Goal: Task Accomplishment & Management: Manage account settings

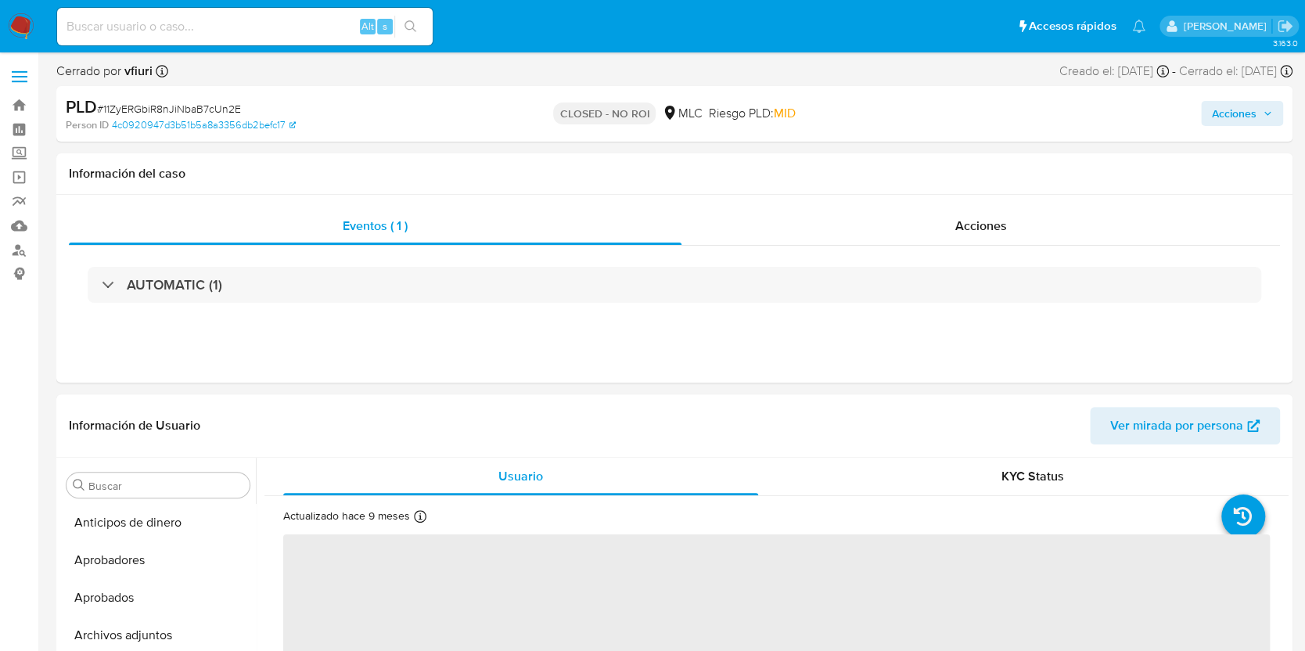
scroll to position [774, 0]
select select "10"
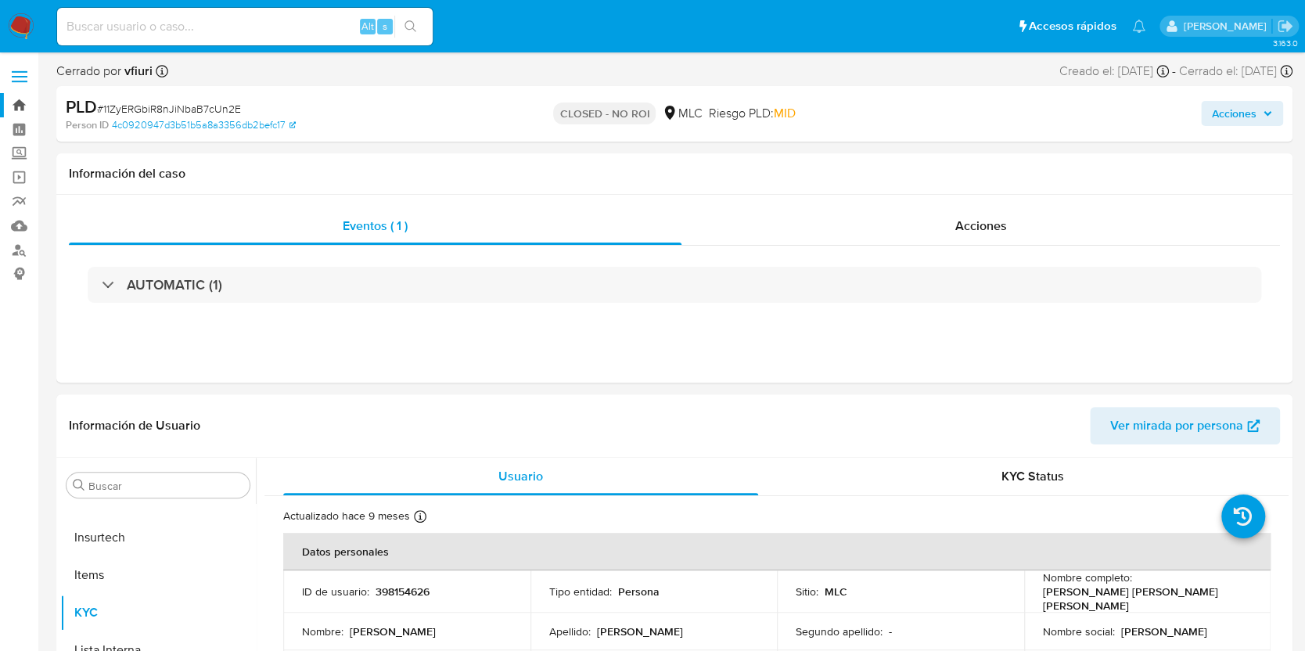
click at [11, 103] on link "Bandeja" at bounding box center [93, 105] width 186 height 24
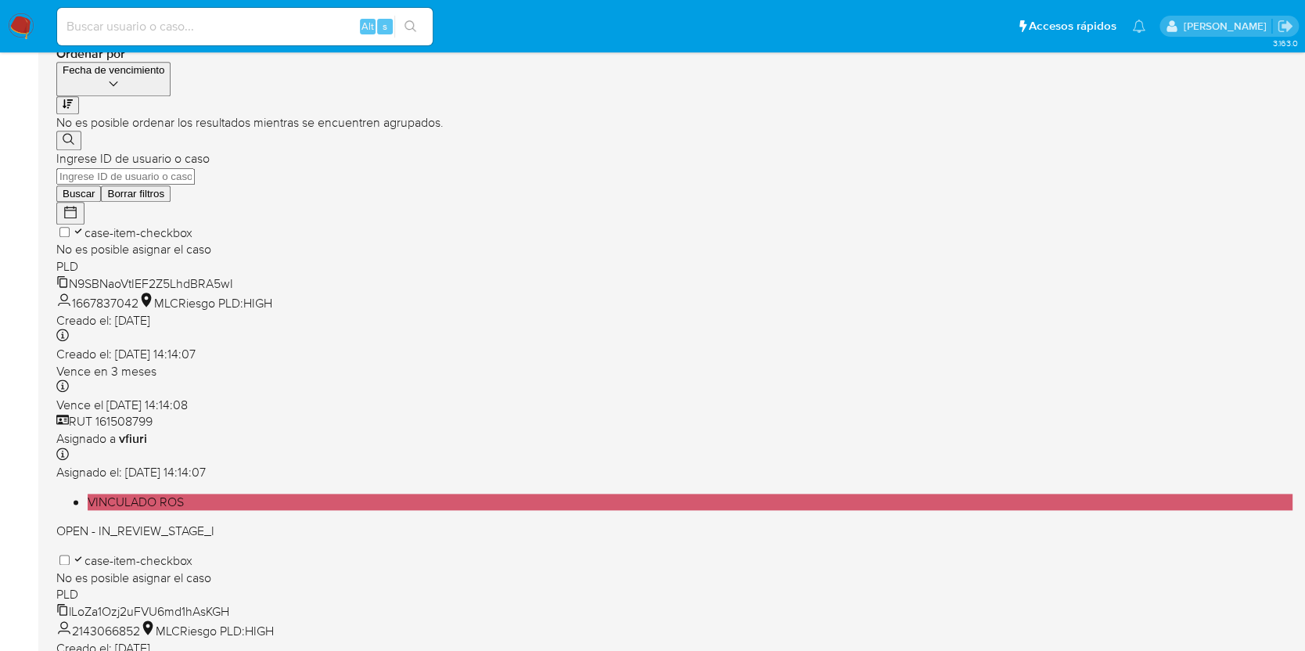
scroll to position [639, 0]
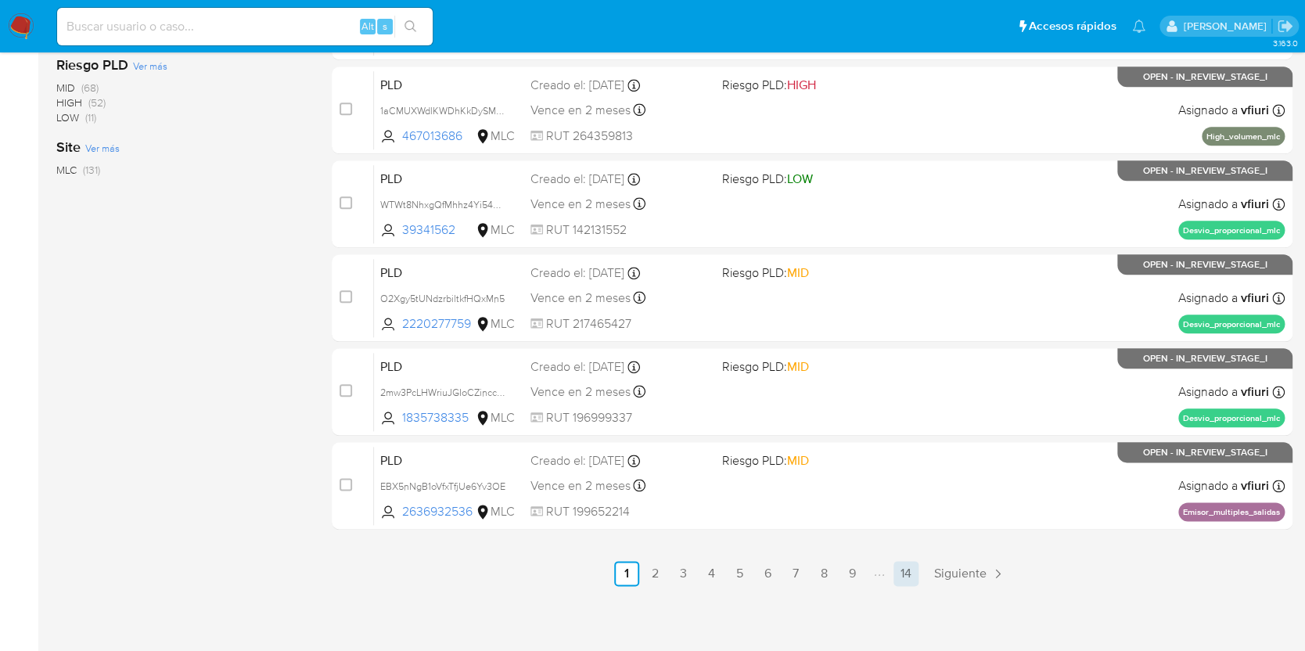
click at [914, 571] on link "14" at bounding box center [905, 573] width 25 height 25
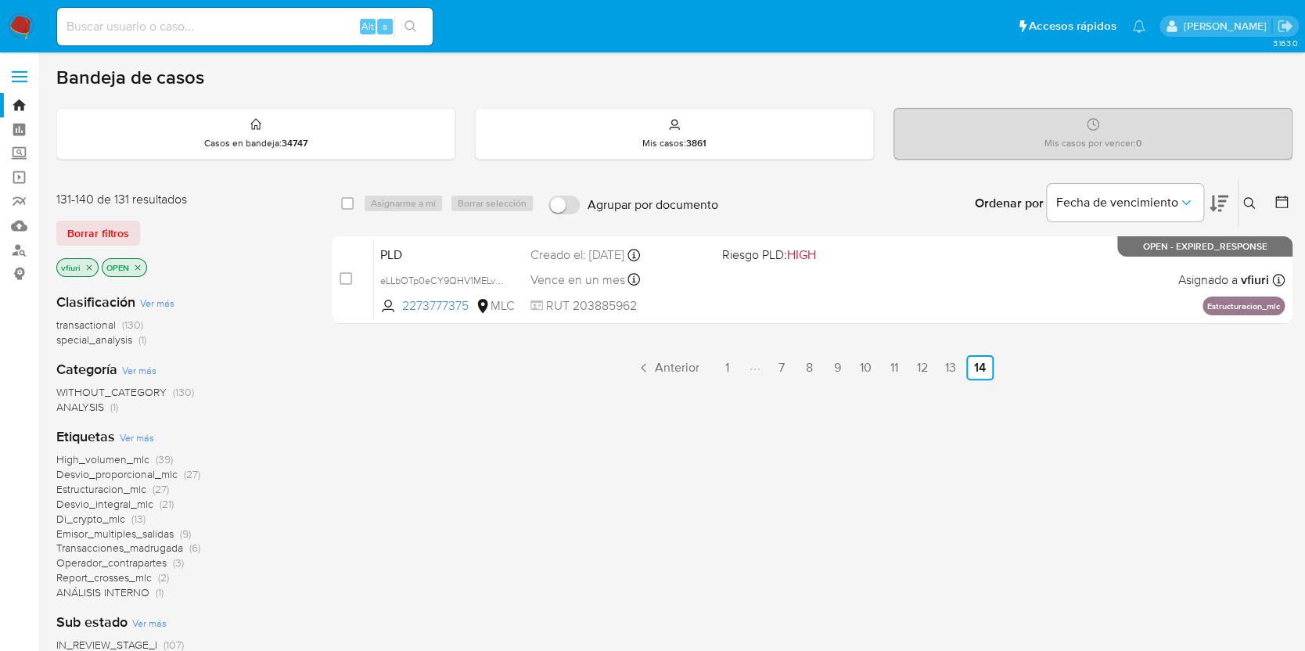
click at [1287, 196] on icon at bounding box center [1281, 202] width 16 height 16
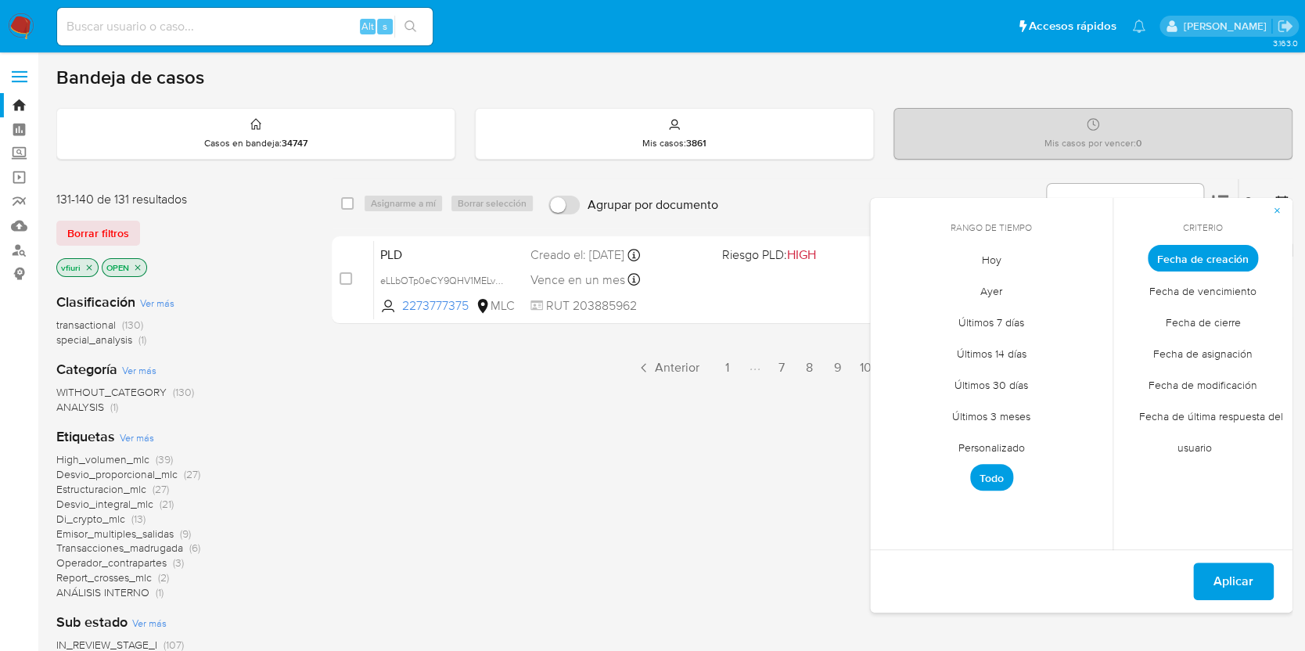
click at [975, 444] on span "Personalizado" at bounding box center [991, 447] width 99 height 32
click at [896, 283] on icon "Mes anterior" at bounding box center [894, 287] width 19 height 19
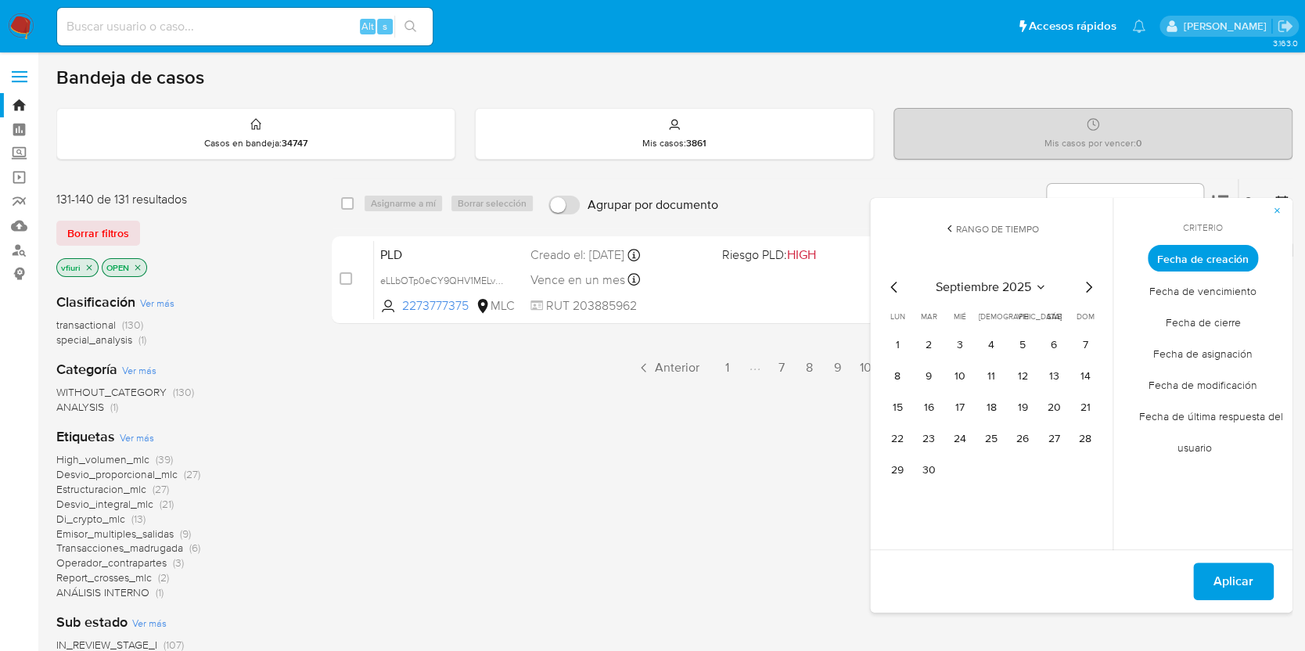
click at [896, 284] on icon "Mes anterior" at bounding box center [894, 287] width 19 height 19
click at [935, 410] on button "12" at bounding box center [928, 407] width 25 height 25
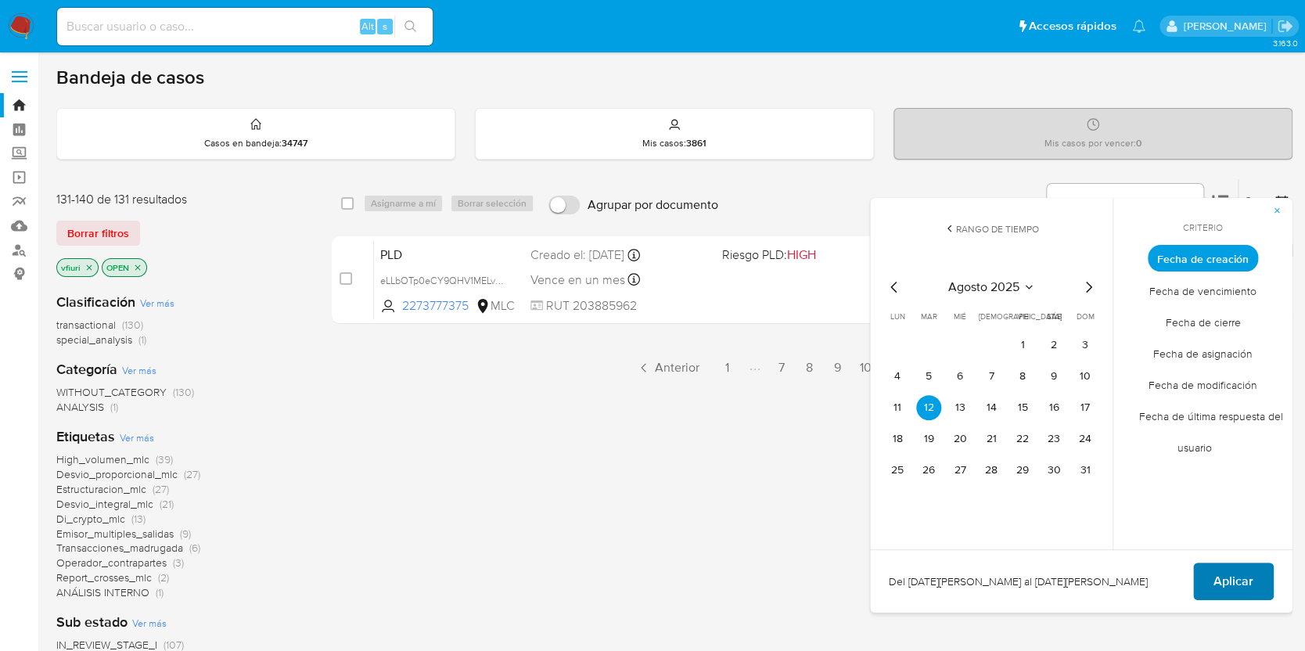
click at [1222, 576] on span "Aplicar" at bounding box center [1233, 581] width 40 height 34
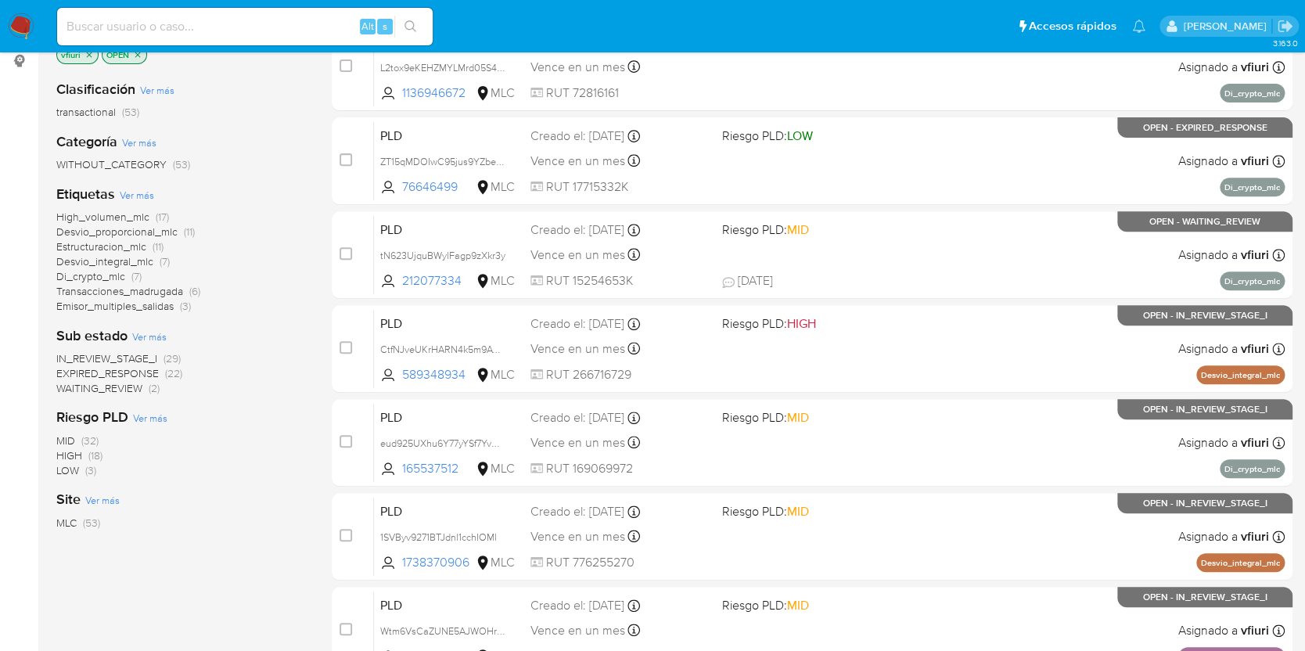
scroll to position [639, 0]
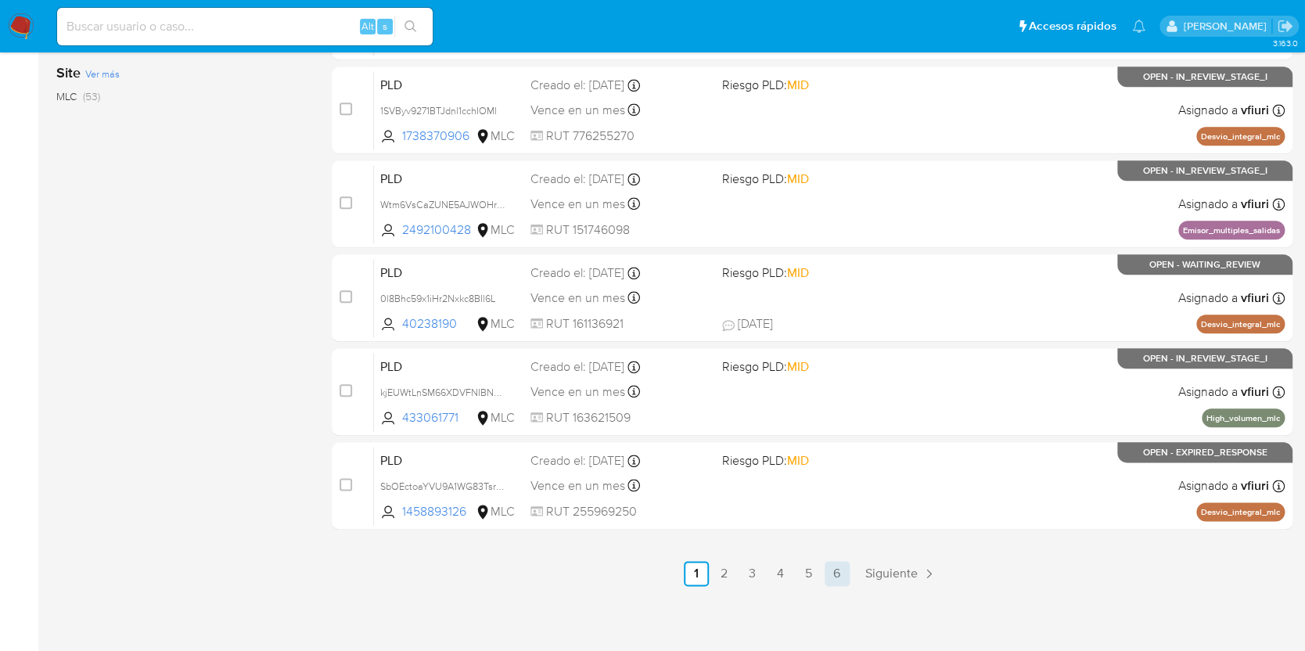
click at [834, 577] on link "6" at bounding box center [836, 573] width 25 height 25
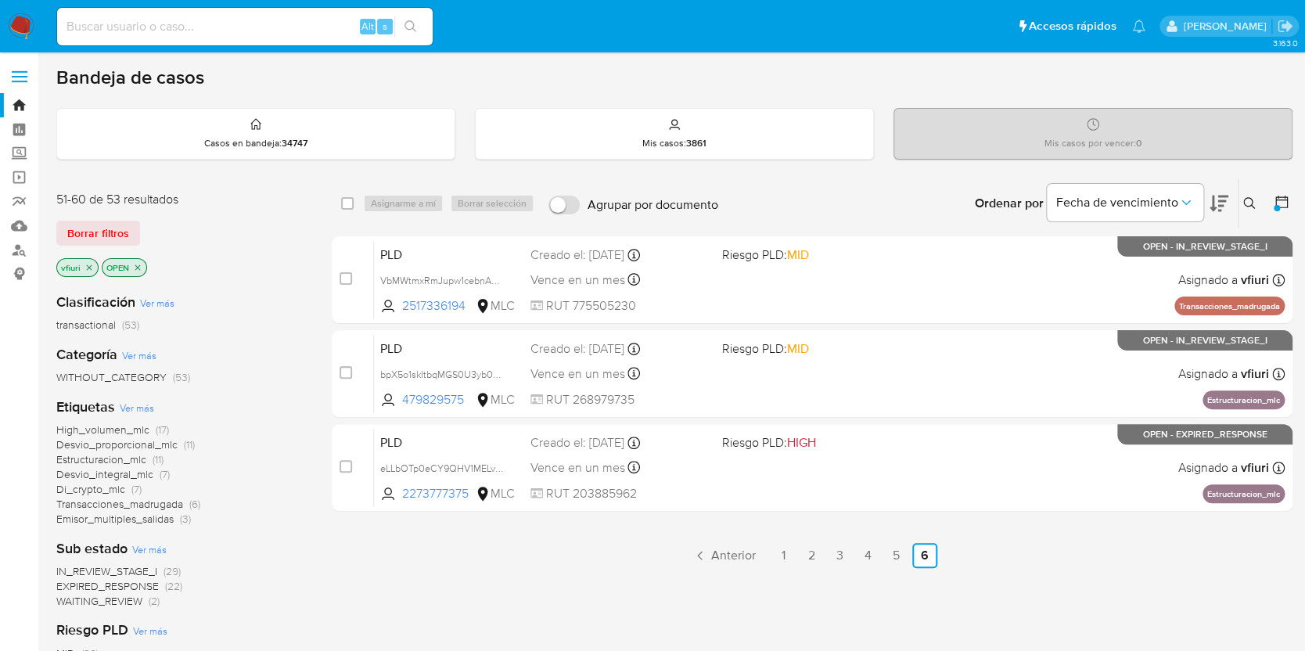
click at [131, 446] on span "Desvio_proporcional_mlc" at bounding box center [116, 444] width 121 height 16
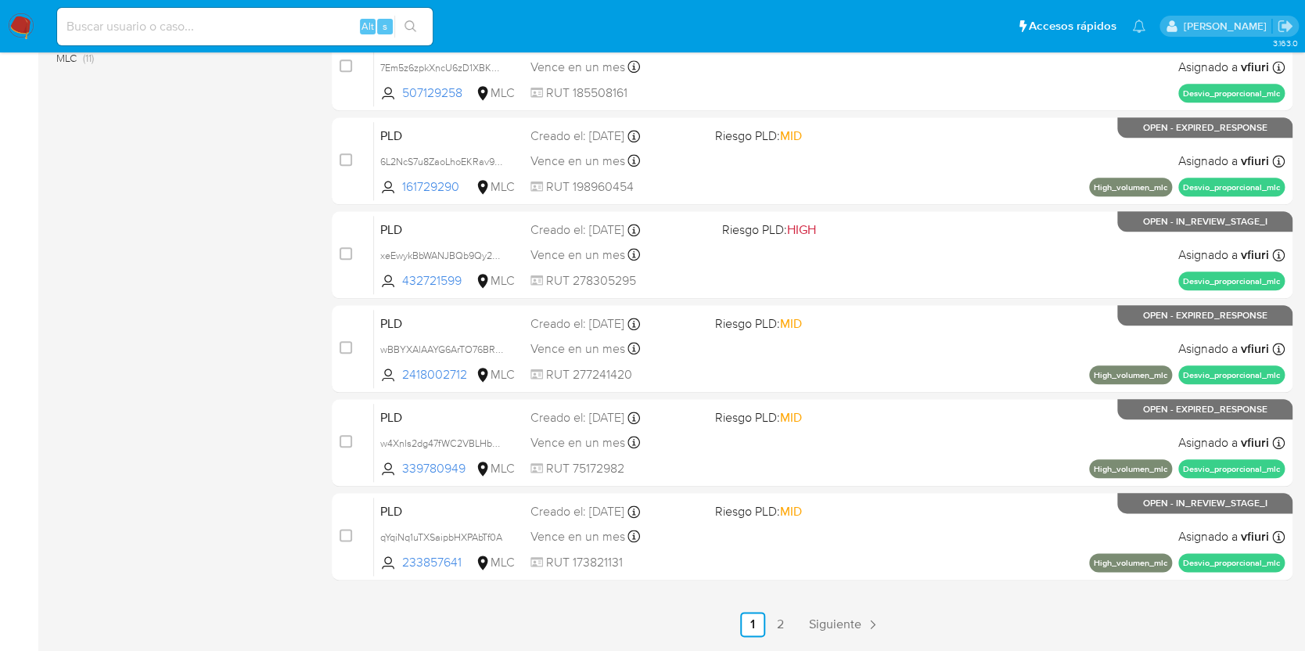
scroll to position [639, 0]
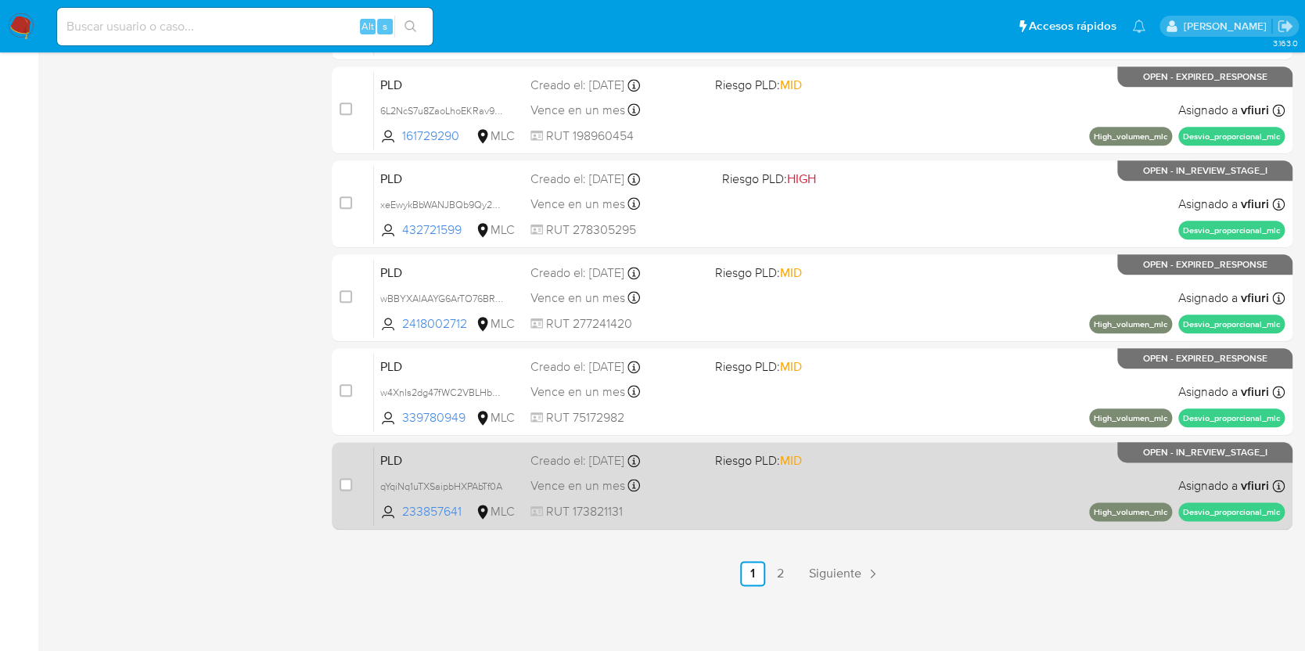
click at [698, 482] on div "Vence en un mes Vence el 10/11/2025 06:04:36" at bounding box center [615, 485] width 171 height 21
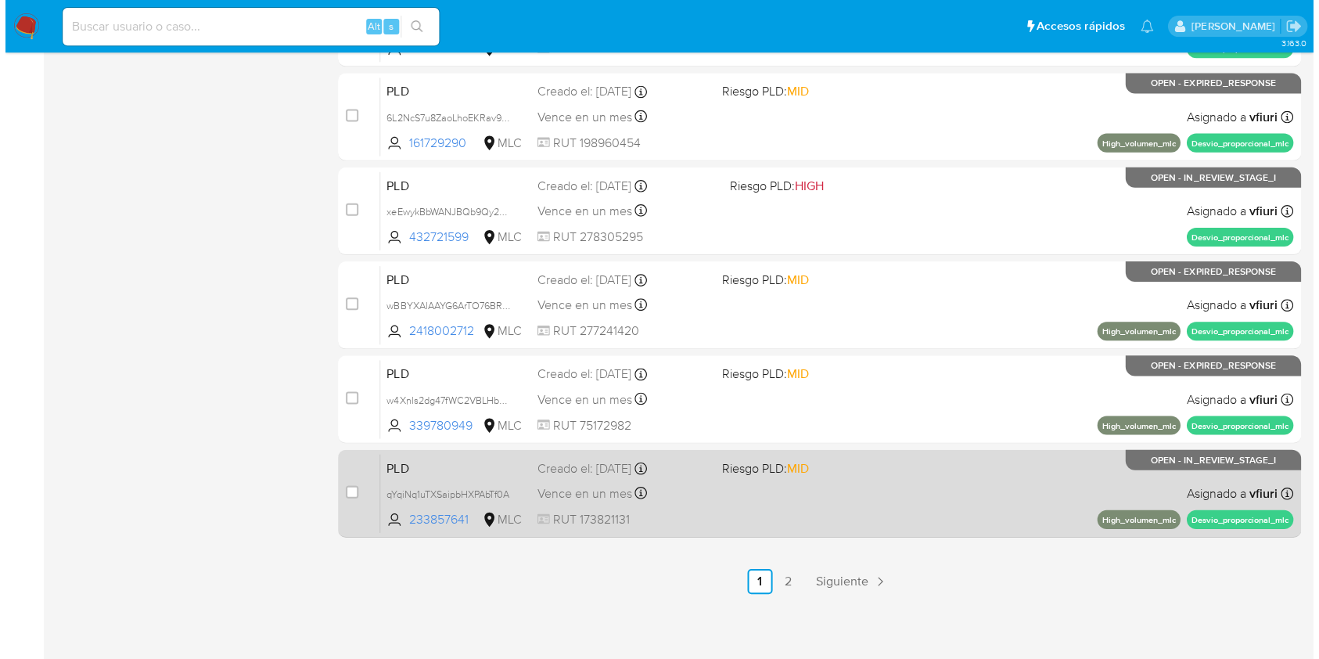
scroll to position [632, 0]
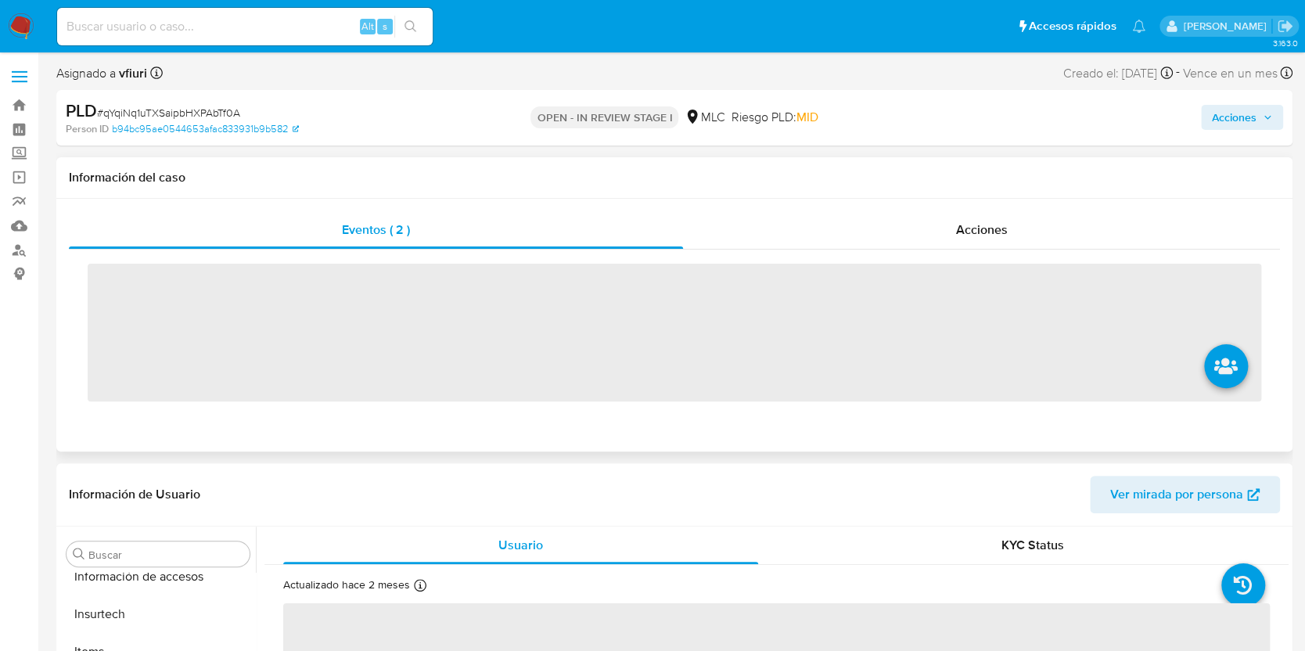
scroll to position [774, 0]
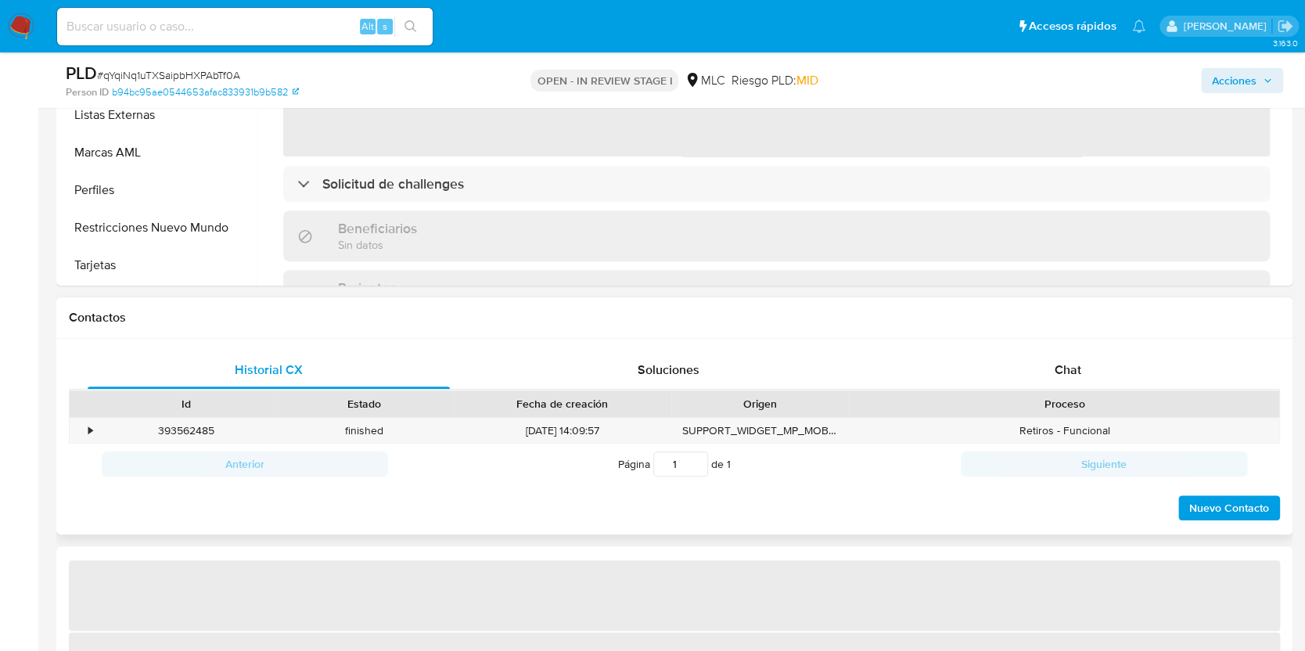
select select "10"
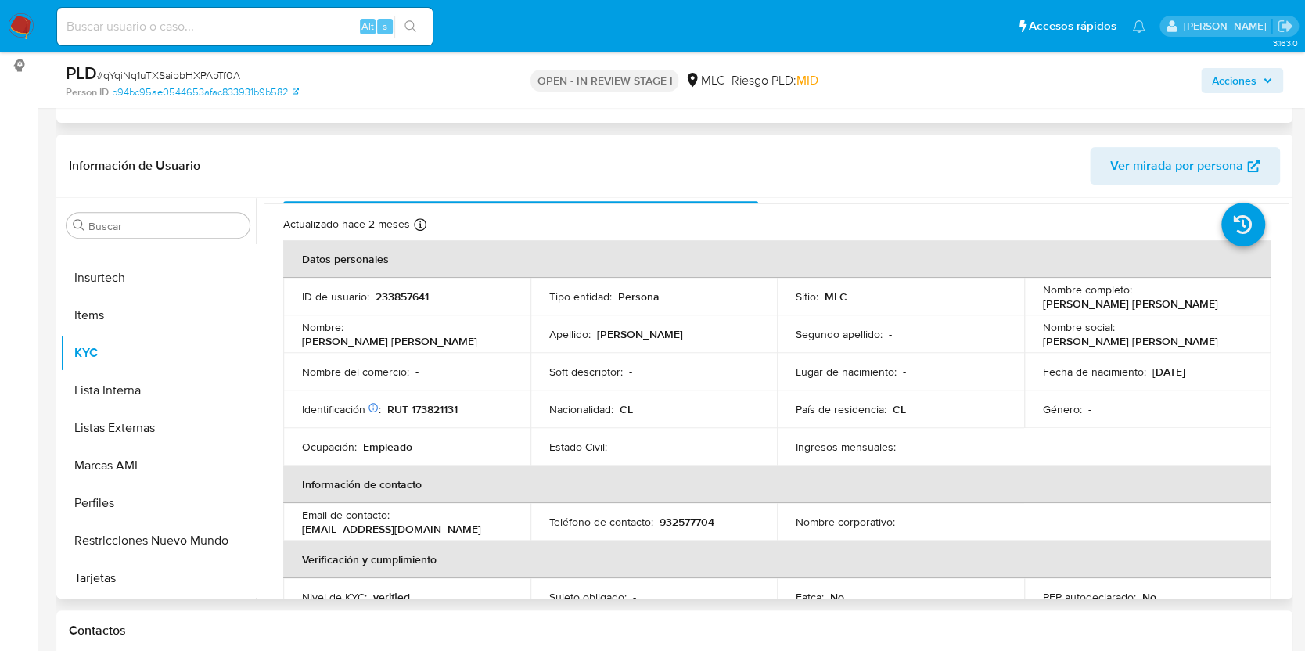
scroll to position [0, 0]
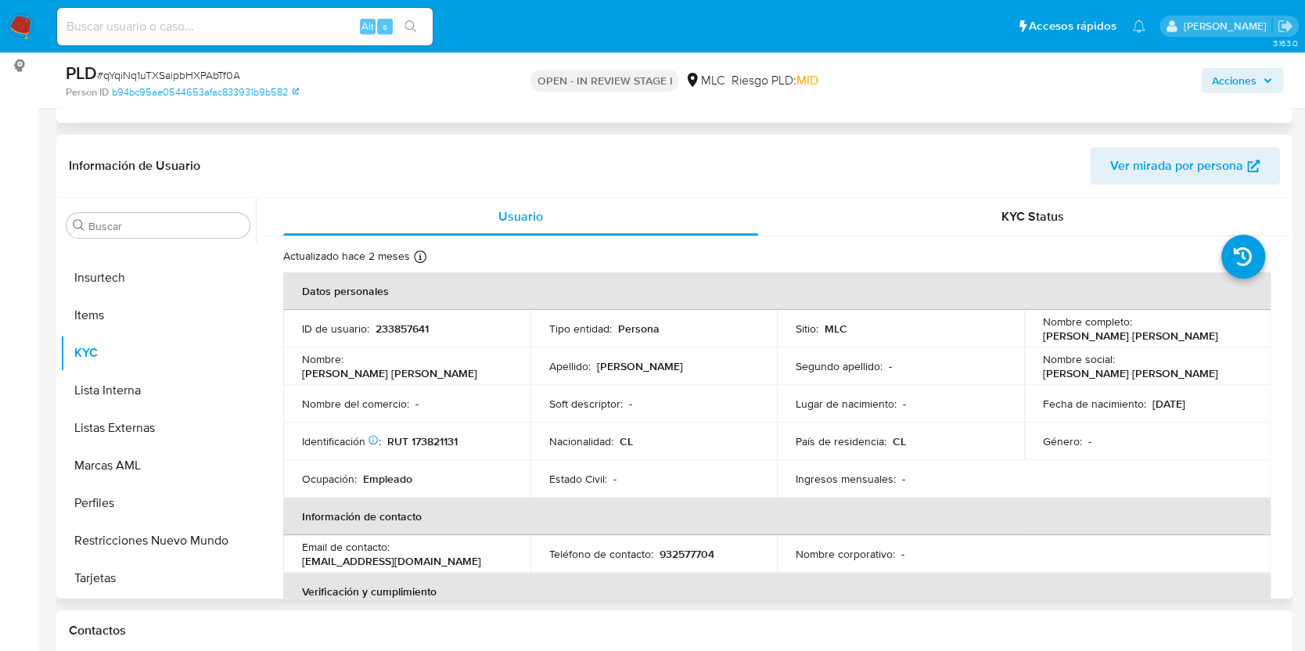
click at [394, 323] on p "233857641" at bounding box center [401, 328] width 53 height 14
copy p "233857641"
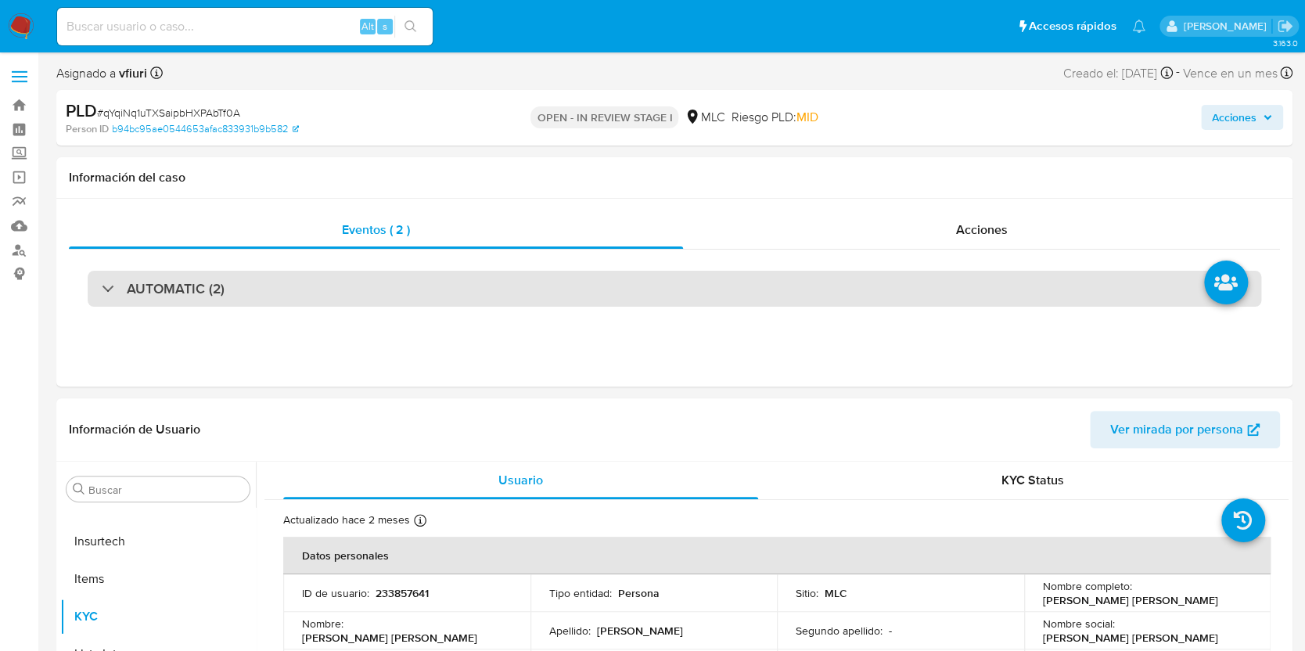
click at [260, 305] on div "AUTOMATIC (2)" at bounding box center [674, 289] width 1173 height 36
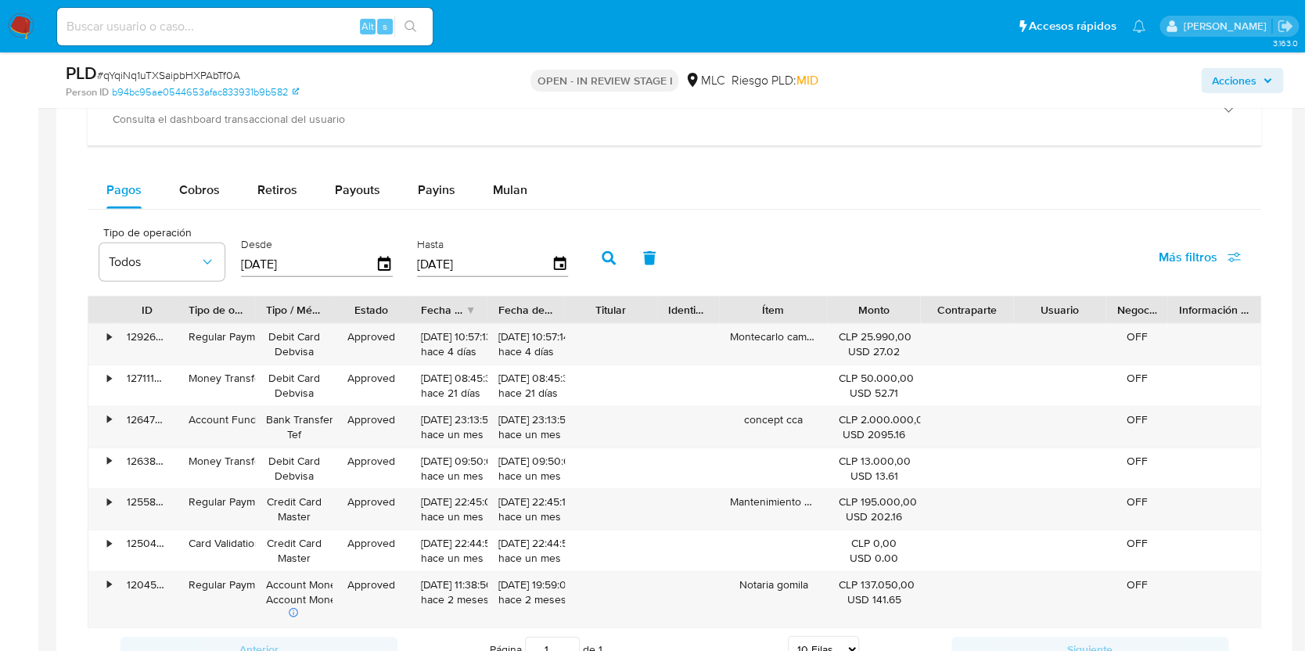
scroll to position [1668, 0]
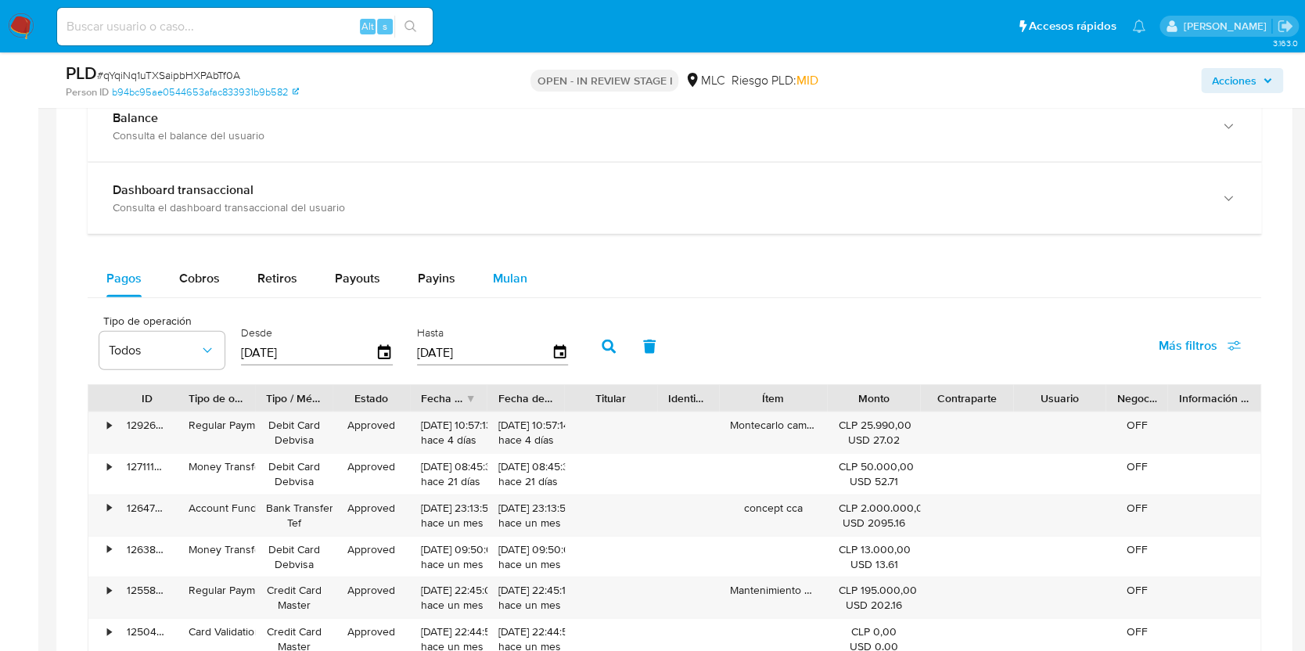
click at [510, 278] on span "Mulan" at bounding box center [510, 278] width 34 height 18
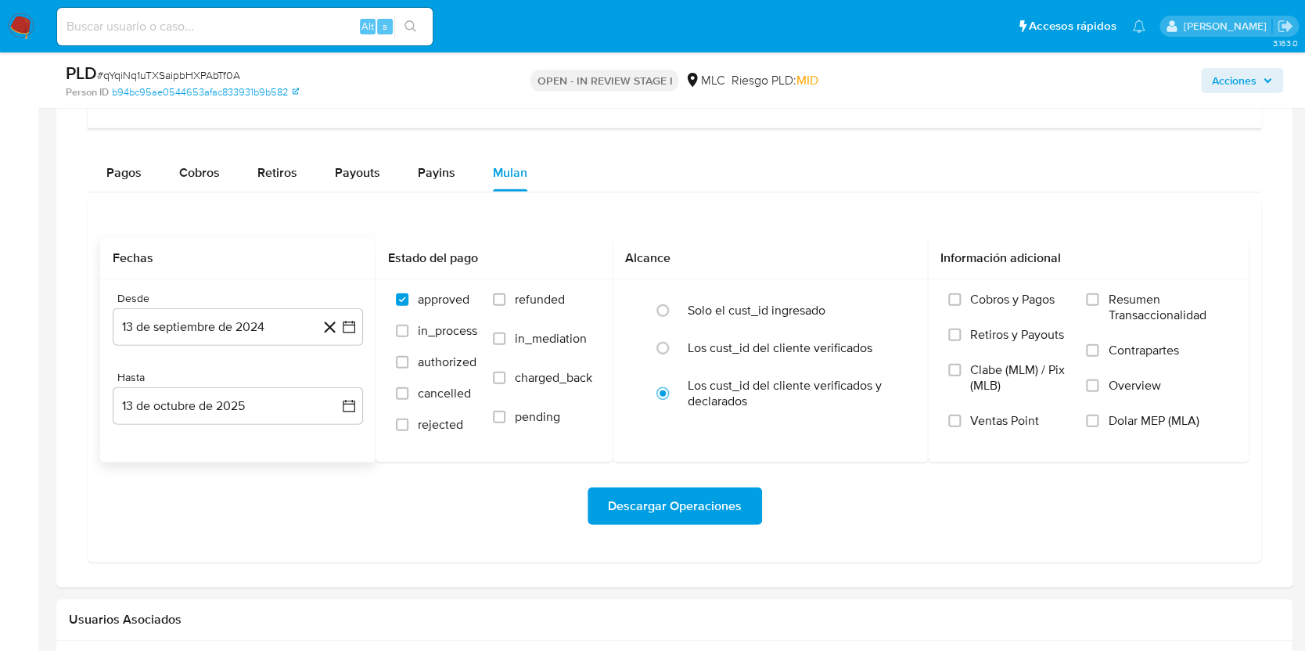
scroll to position [1877, 0]
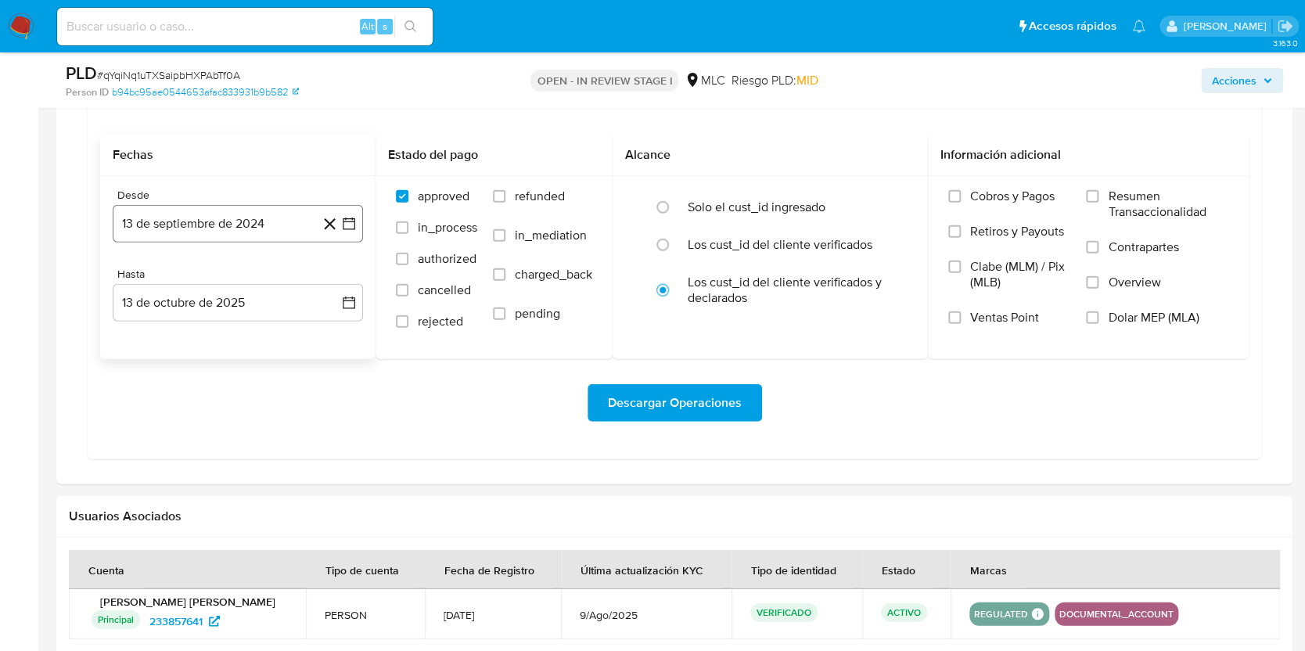
click at [346, 228] on icon "button" at bounding box center [349, 223] width 13 height 13
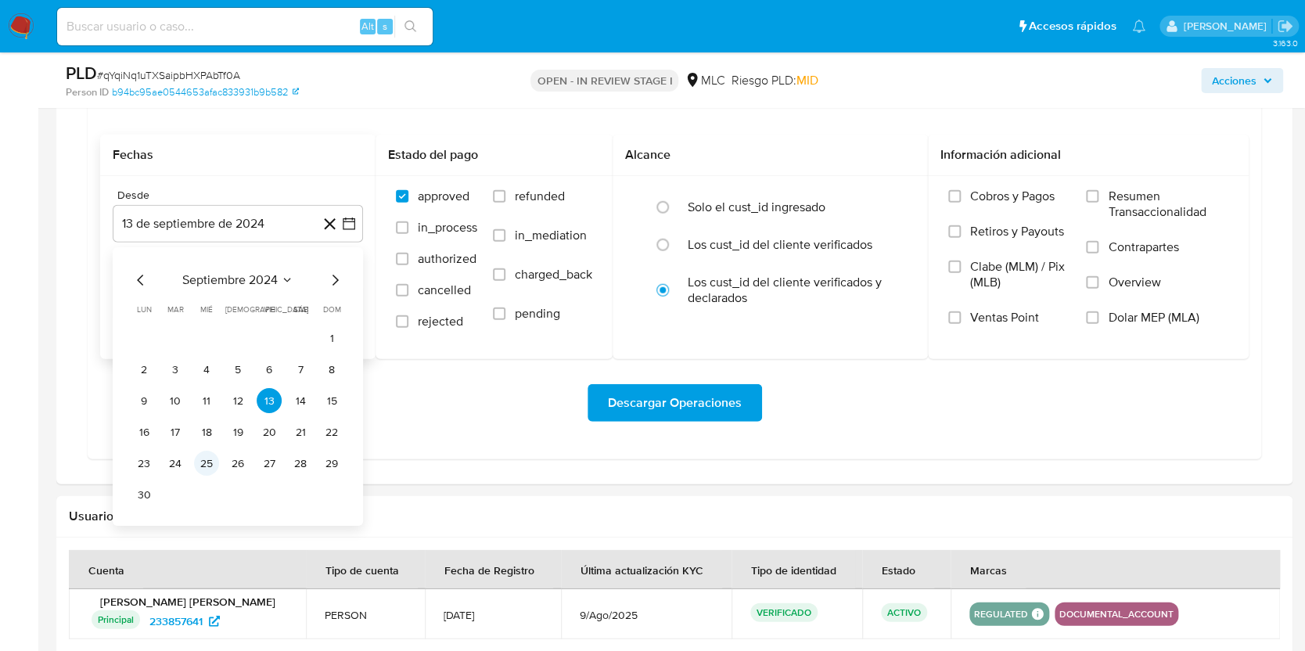
click at [213, 465] on button "25" at bounding box center [206, 463] width 25 height 25
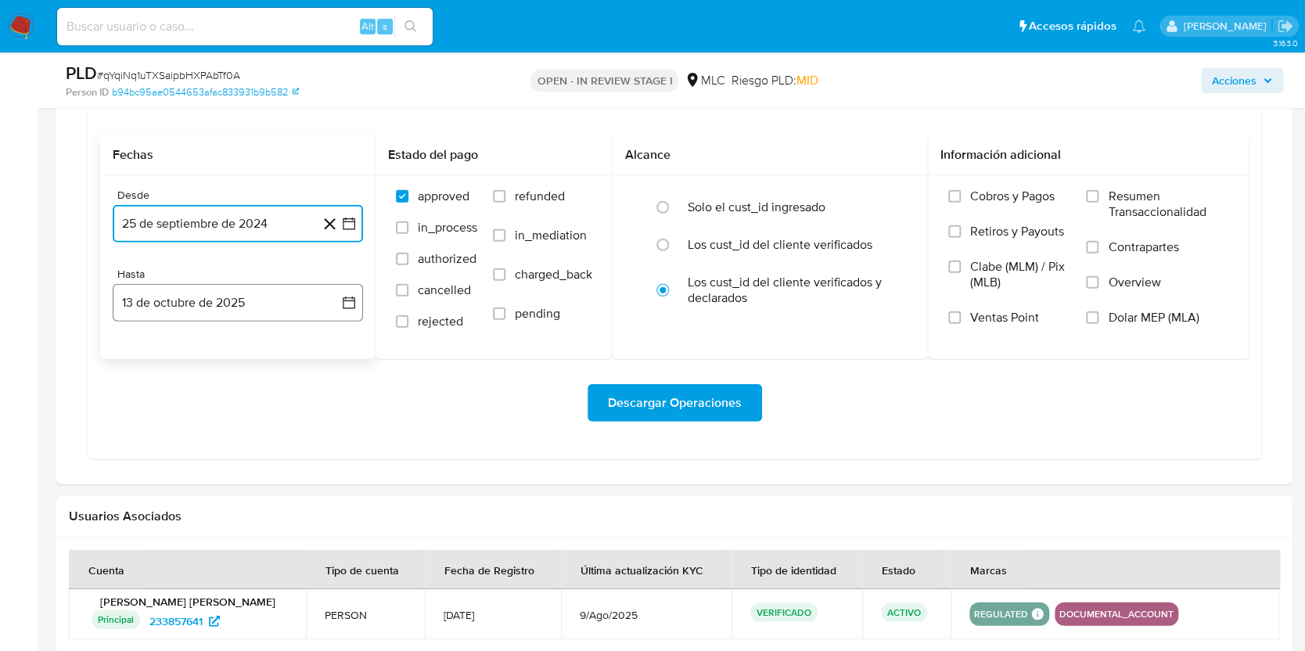
click at [353, 306] on icon "button" at bounding box center [349, 303] width 16 height 16
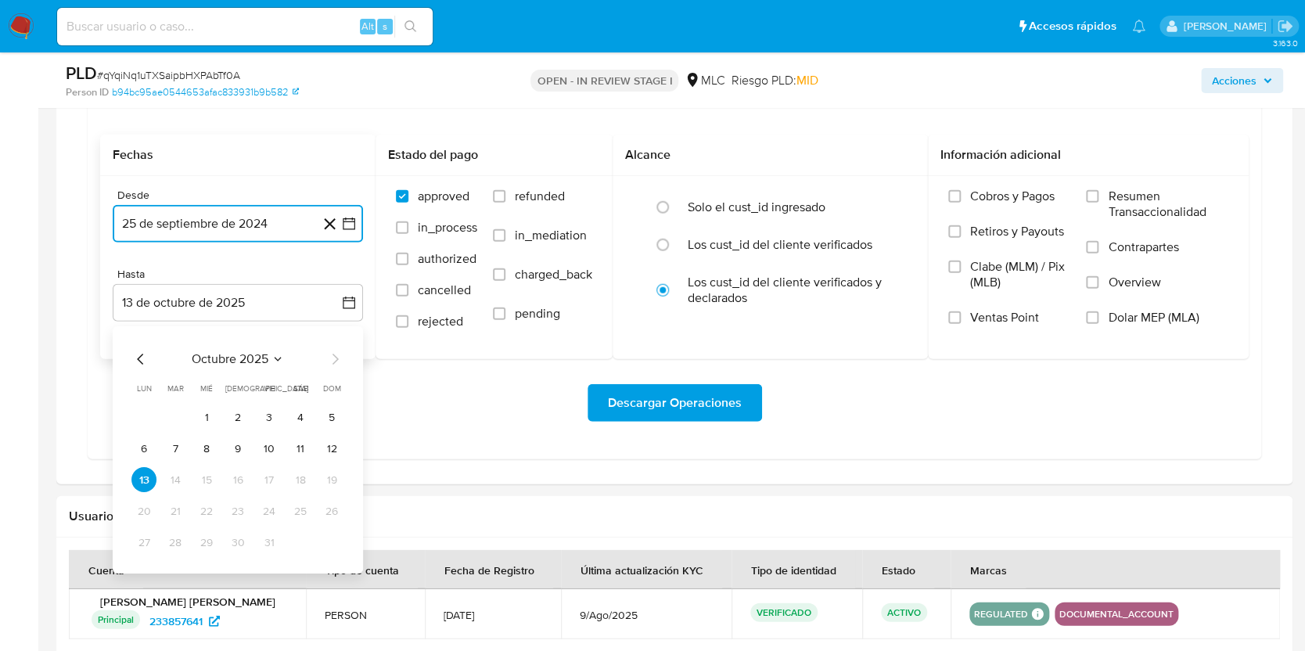
click at [133, 363] on icon "Mes anterior" at bounding box center [140, 359] width 19 height 19
click at [199, 514] on button "24" at bounding box center [206, 511] width 25 height 25
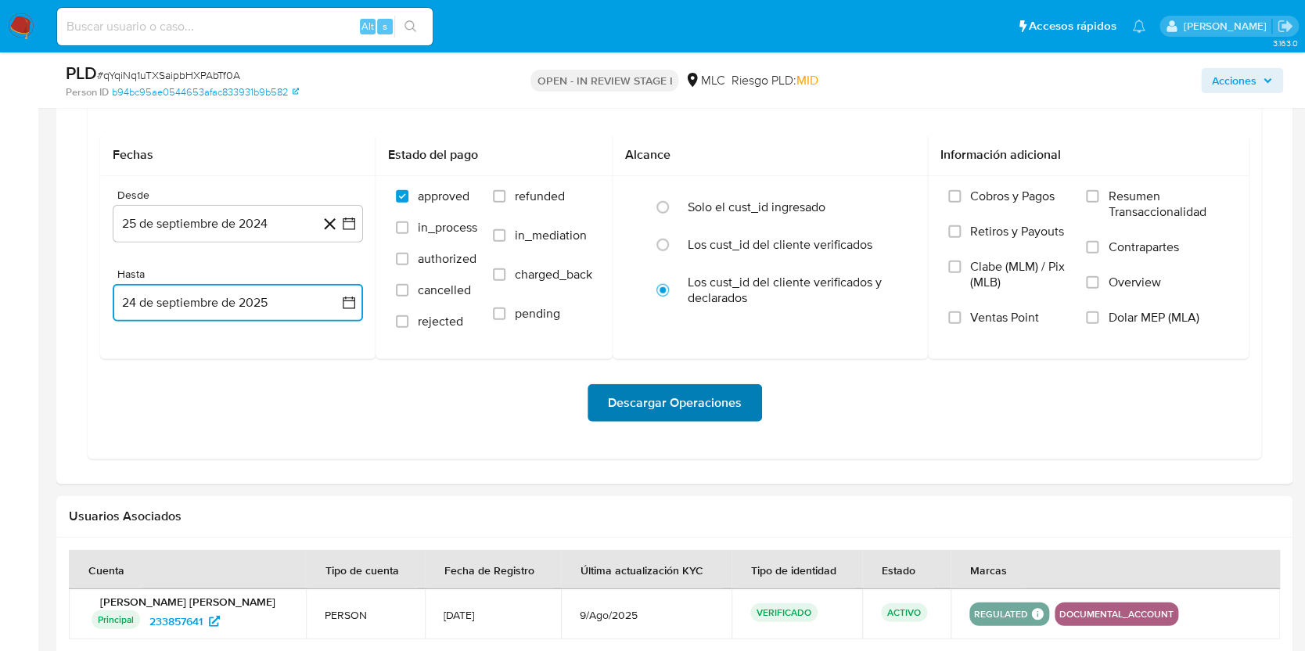
click at [716, 403] on span "Descargar Operaciones" at bounding box center [675, 403] width 134 height 34
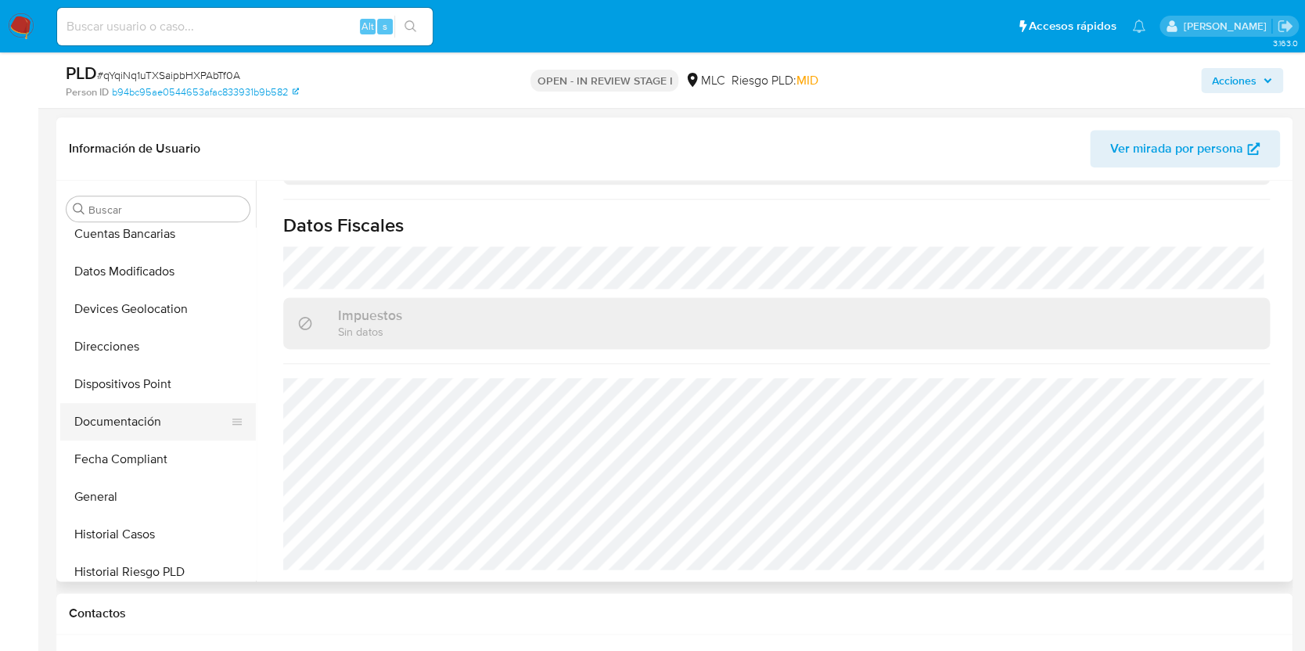
scroll to position [417, 0]
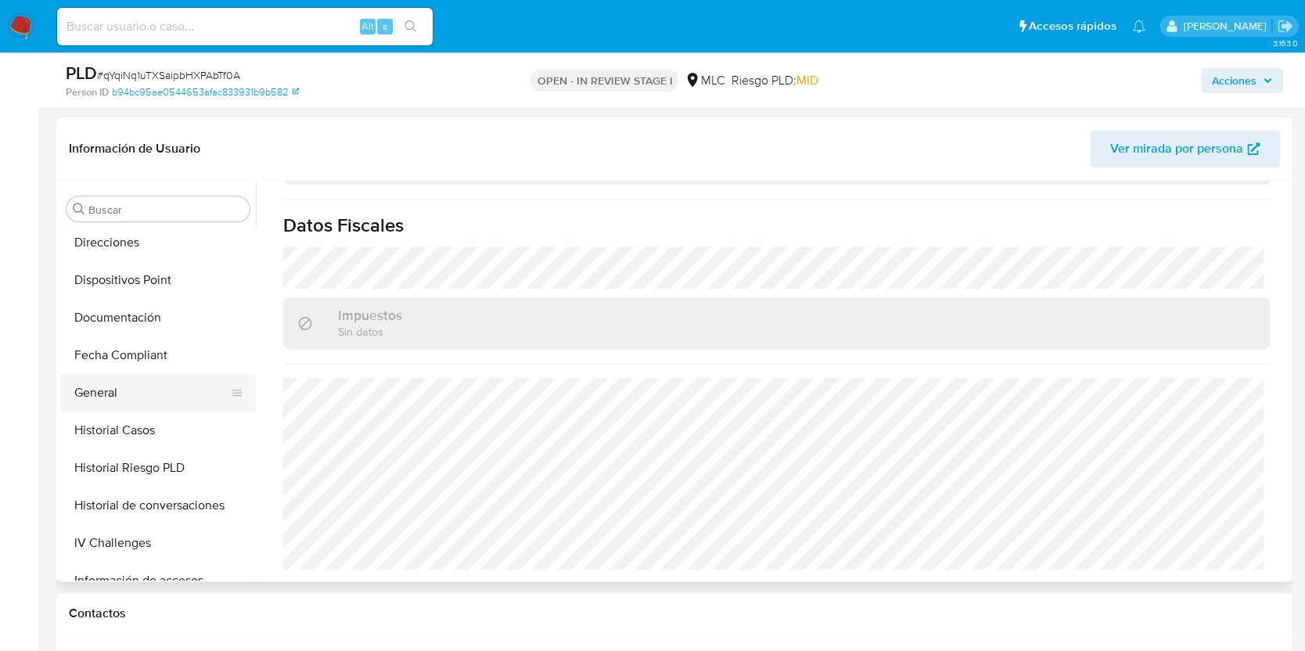
click at [141, 386] on button "General" at bounding box center [151, 393] width 183 height 38
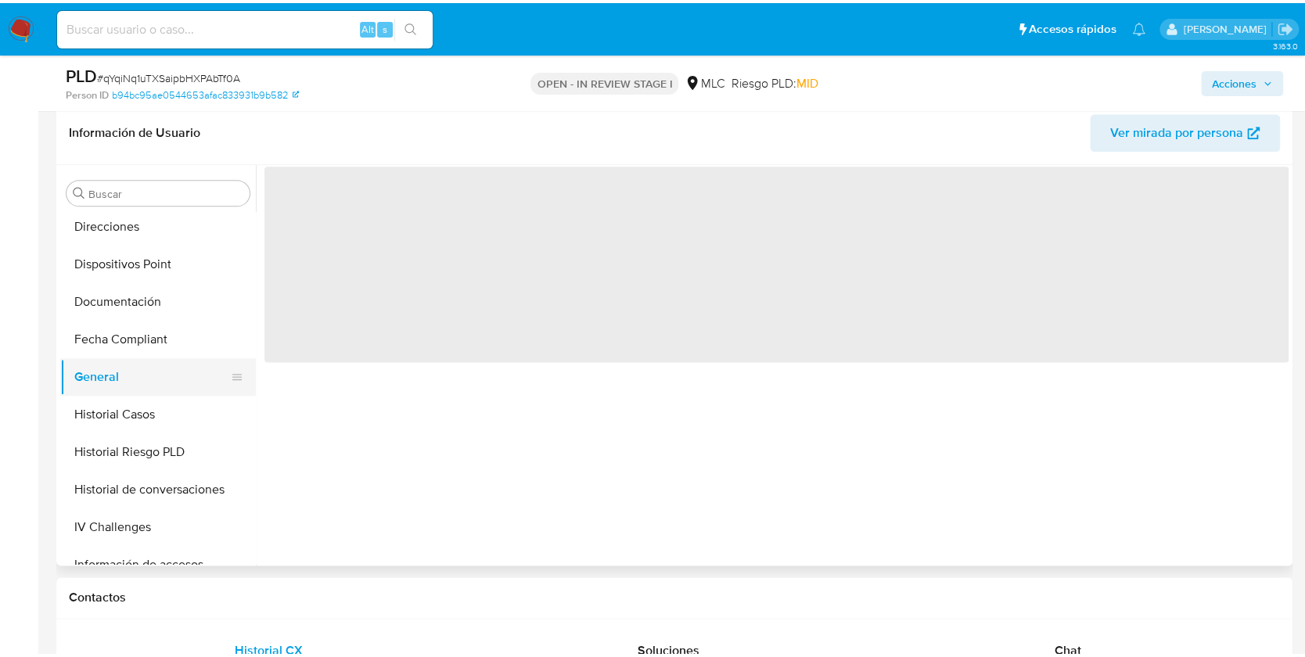
scroll to position [0, 0]
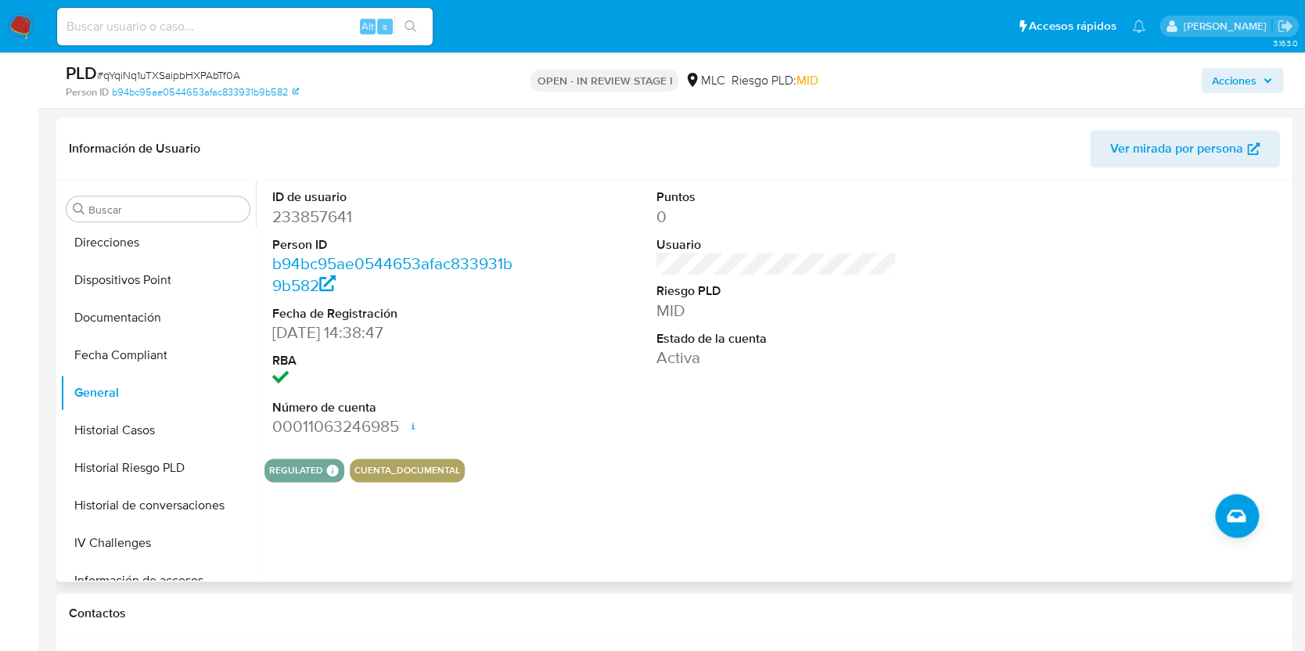
click at [311, 221] on dd "233857641" at bounding box center [392, 217] width 240 height 22
copy dd "233857641"
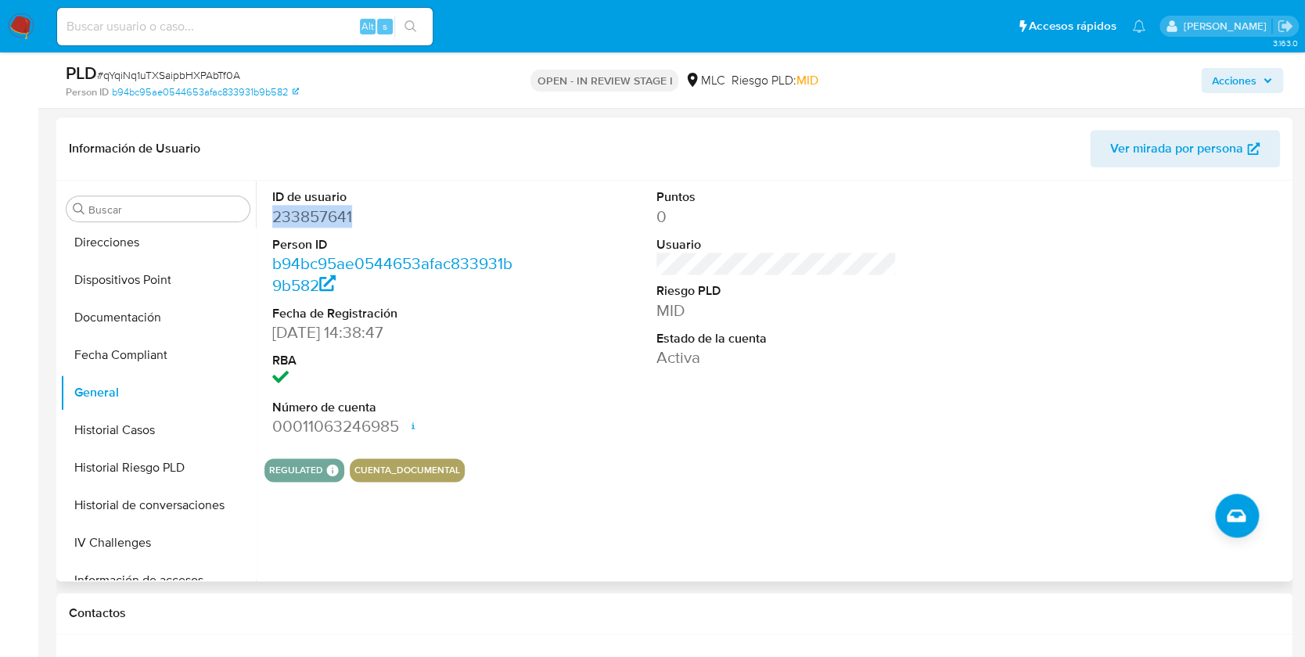
copy dd "233857641"
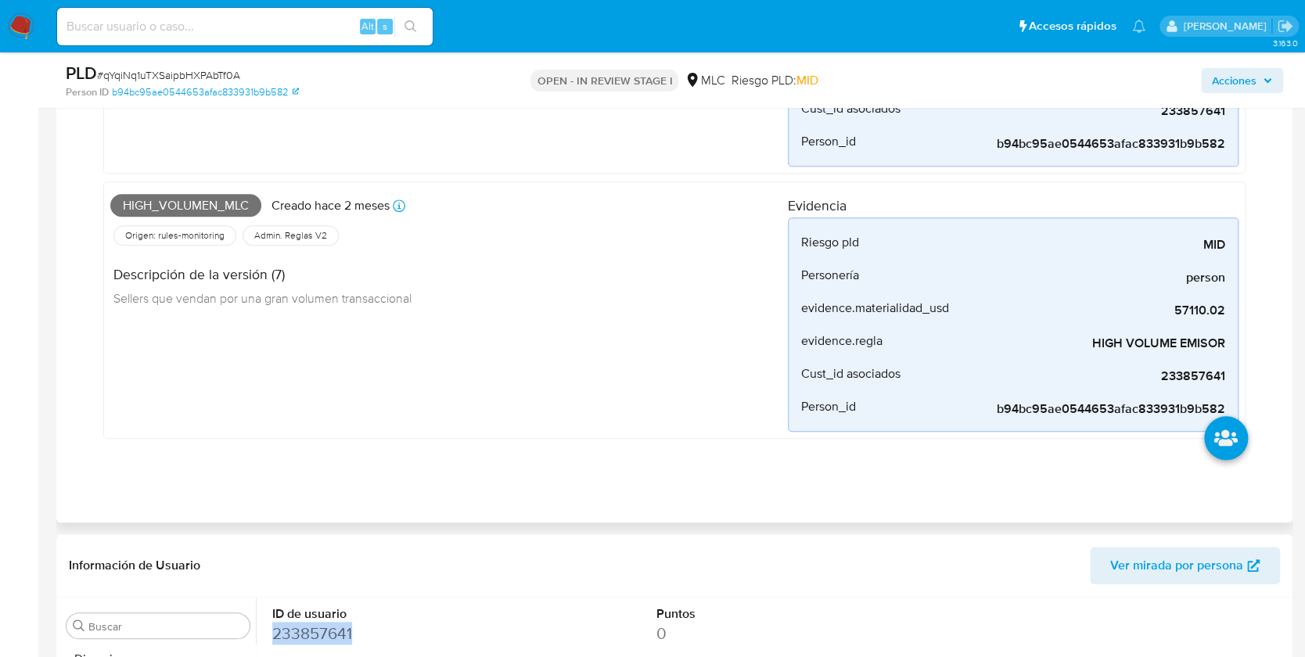
scroll to position [834, 0]
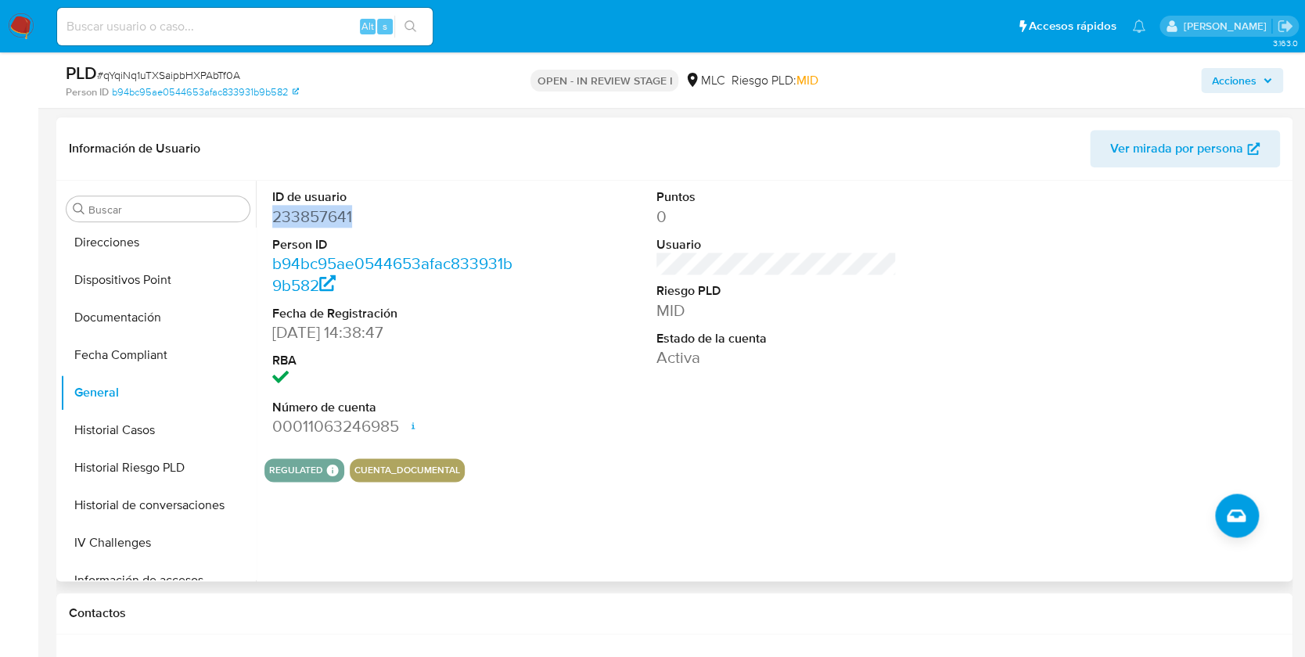
copy dd "233857641"
click at [195, 71] on span "# qYqiNq1uTXSaipbHXPAbTf0A" at bounding box center [168, 75] width 143 height 16
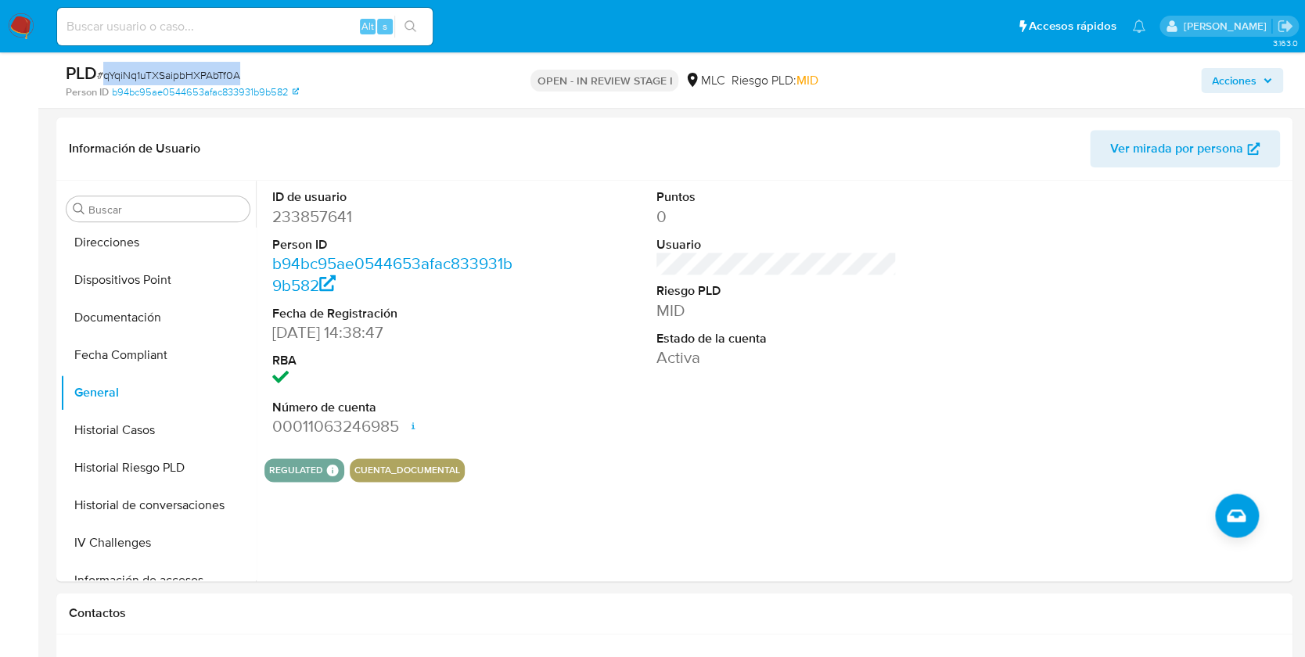
copy span "qYqiNq1uTXSaipbHXPAbTf0A"
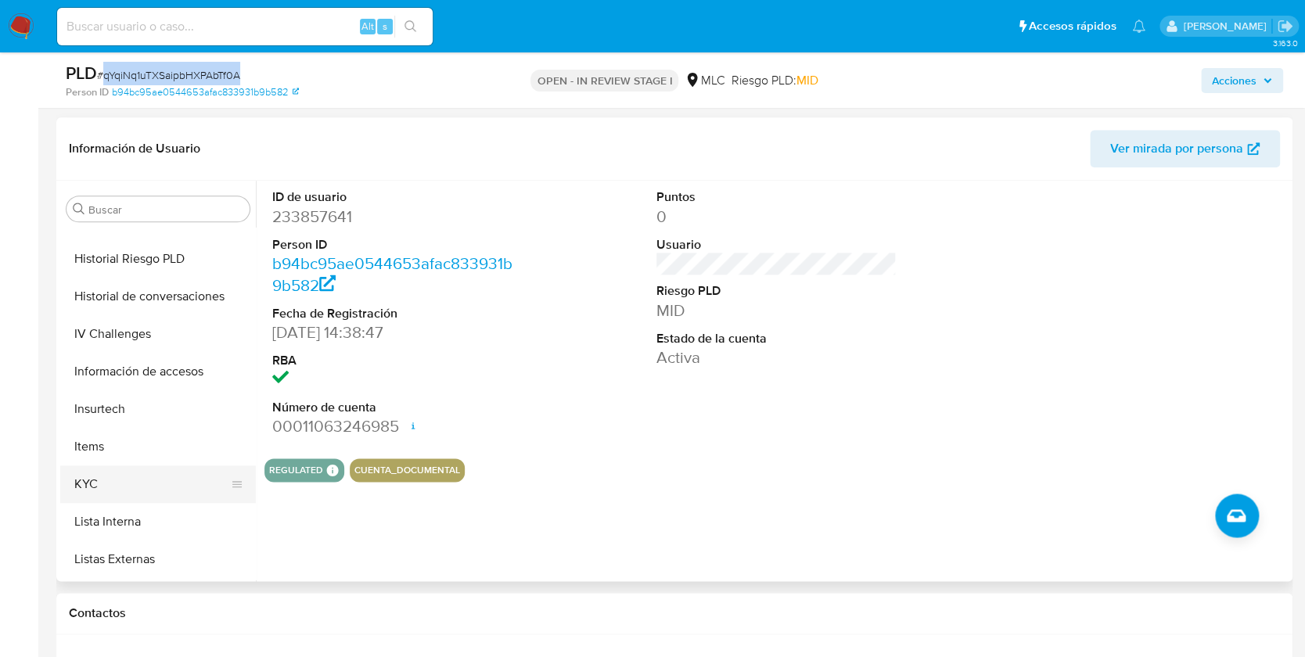
click at [114, 476] on button "KYC" at bounding box center [151, 484] width 183 height 38
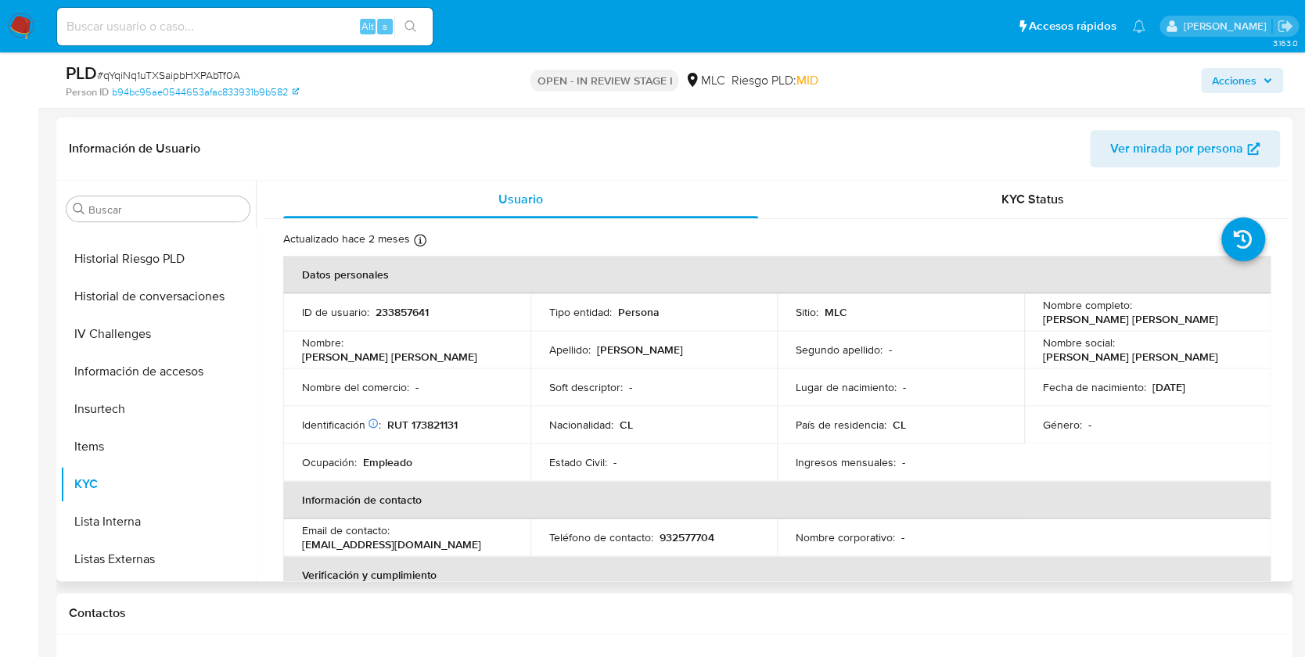
click at [429, 419] on p "RUT 173821131" at bounding box center [422, 425] width 70 height 14
copy p "173821131"
click at [92, 483] on button "KYC" at bounding box center [151, 484] width 183 height 38
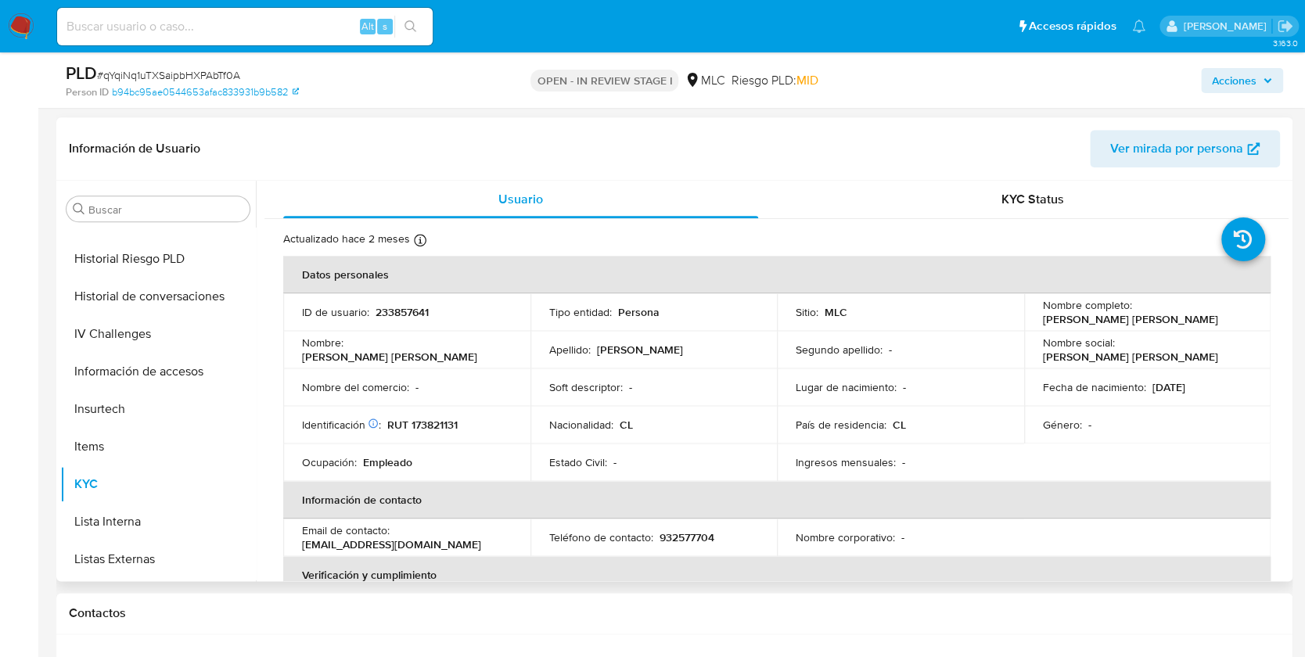
click at [784, 460] on td "Ingresos mensuales : -" at bounding box center [900, 462] width 247 height 38
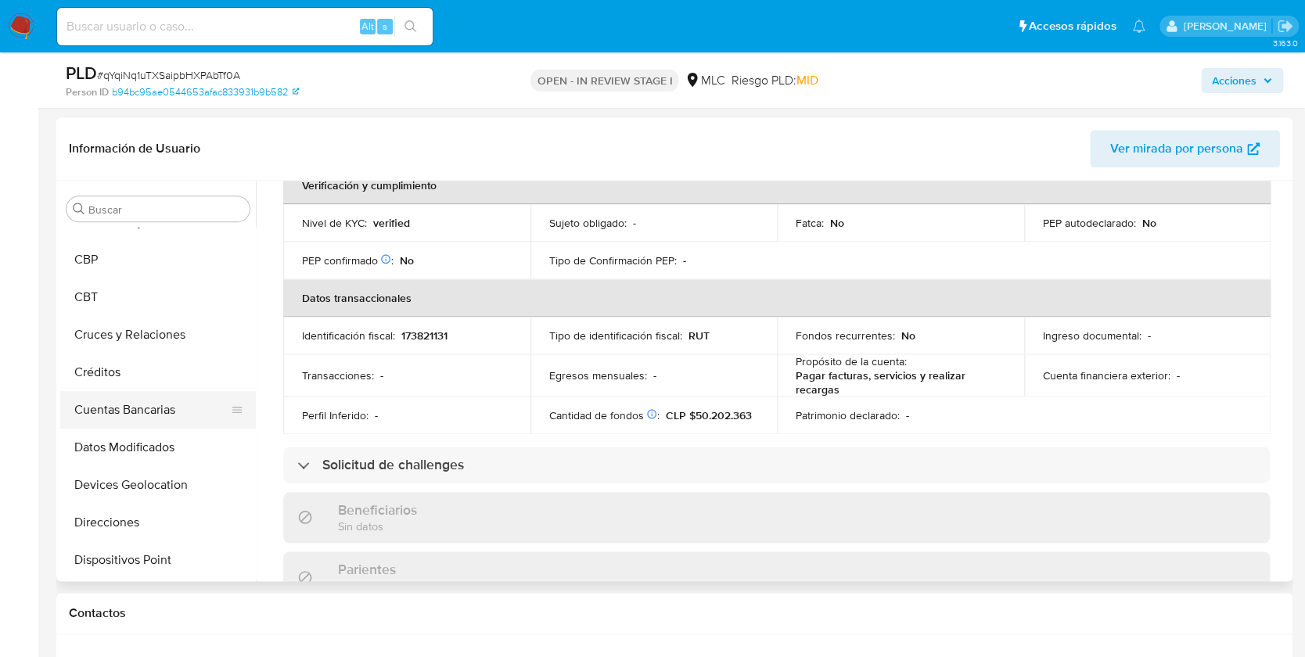
scroll to position [104, 0]
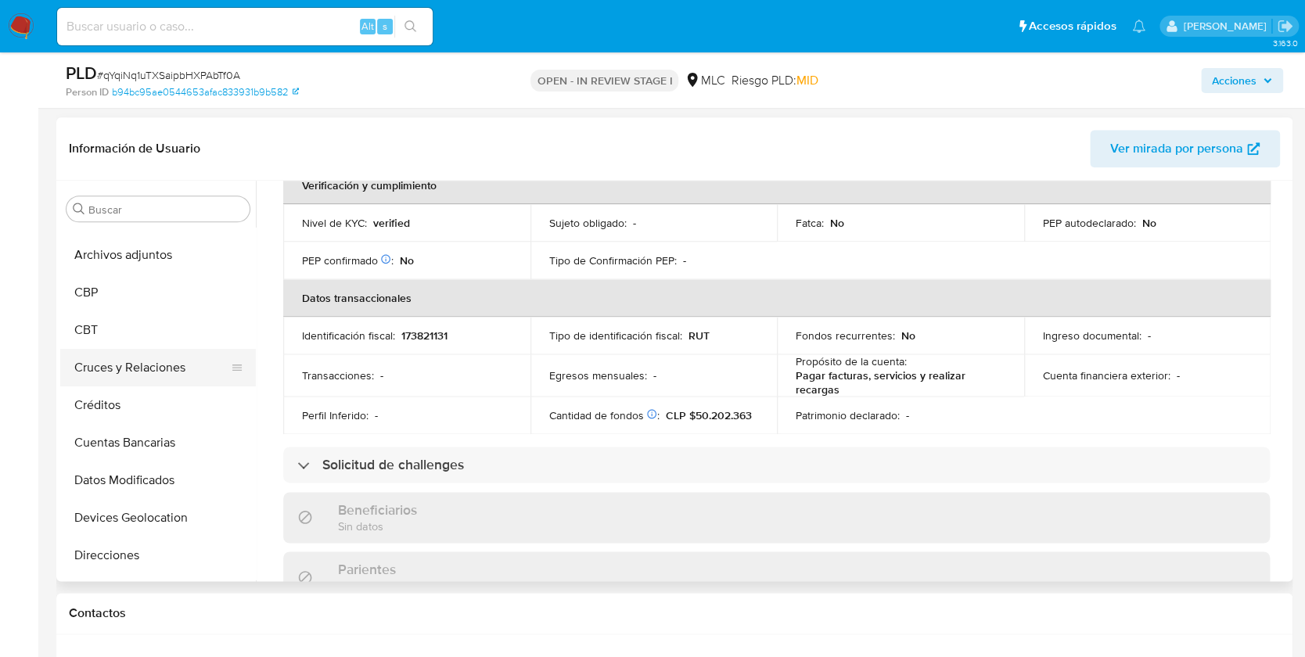
click at [174, 370] on button "Cruces y Relaciones" at bounding box center [151, 368] width 183 height 38
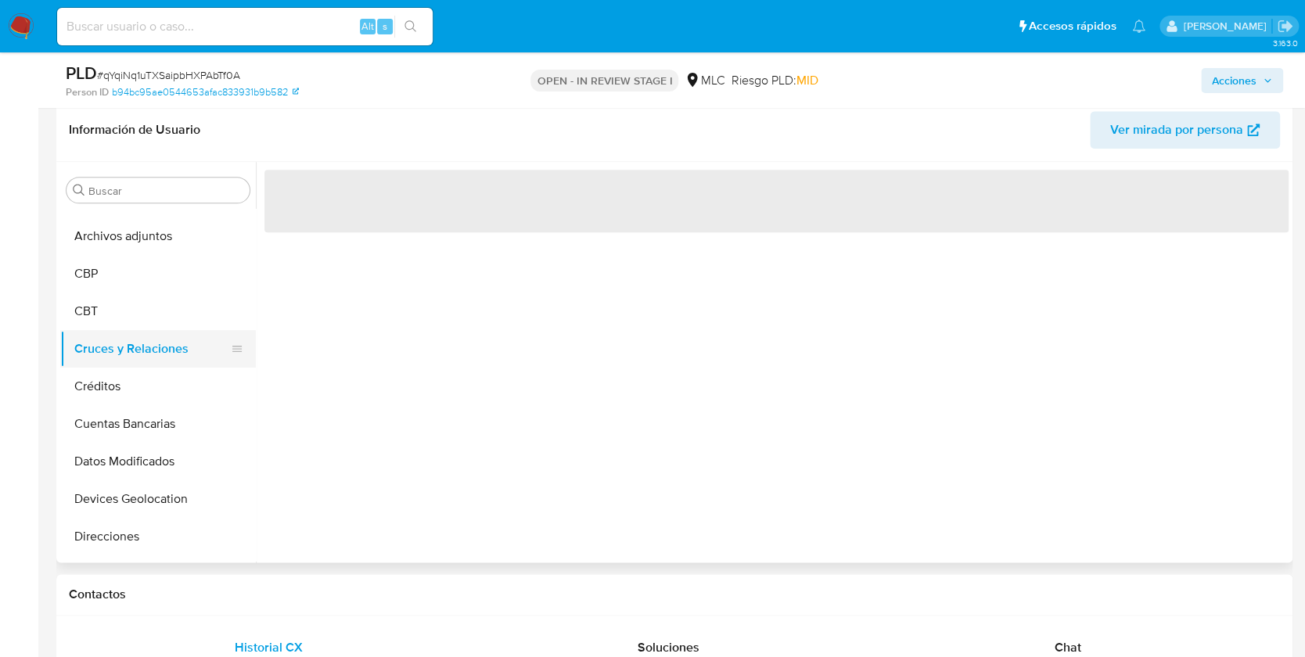
scroll to position [0, 0]
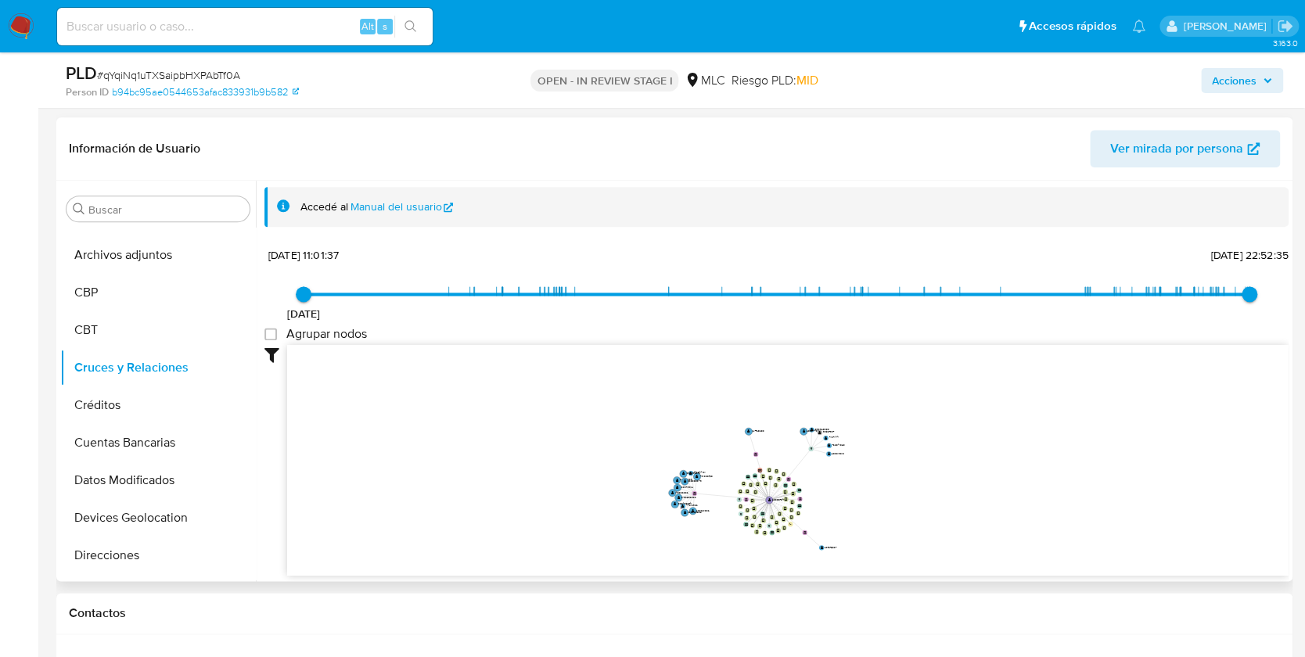
drag, startPoint x: 821, startPoint y: 454, endPoint x: 934, endPoint y: 504, distance: 122.9
click at [934, 504] on icon "device-6522c53fbcf0b92f9cbd8e3a  device-6531bd59ff0270582ca389f5  device-6341…" at bounding box center [787, 458] width 1001 height 227
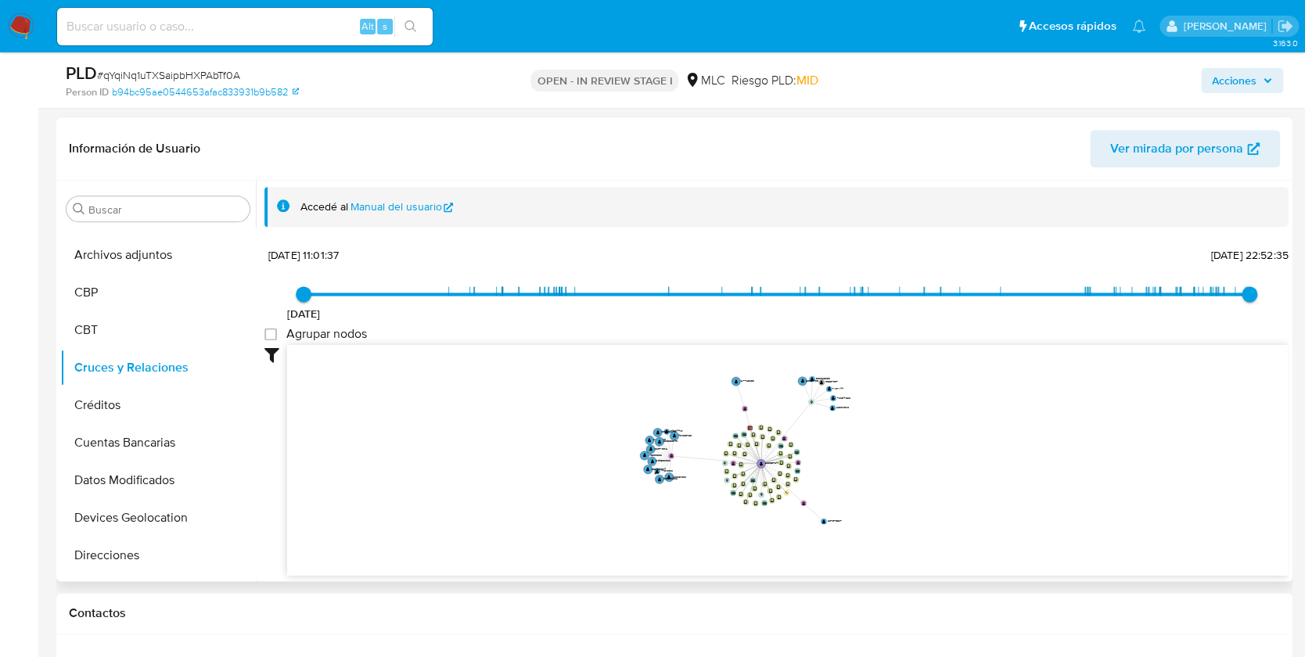
drag, startPoint x: 938, startPoint y: 504, endPoint x: 963, endPoint y: 469, distance: 43.2
click at [963, 469] on icon "device-6522c53fbcf0b92f9cbd8e3a  device-6531bd59ff0270582ca389f5  device-6341…" at bounding box center [787, 458] width 1001 height 227
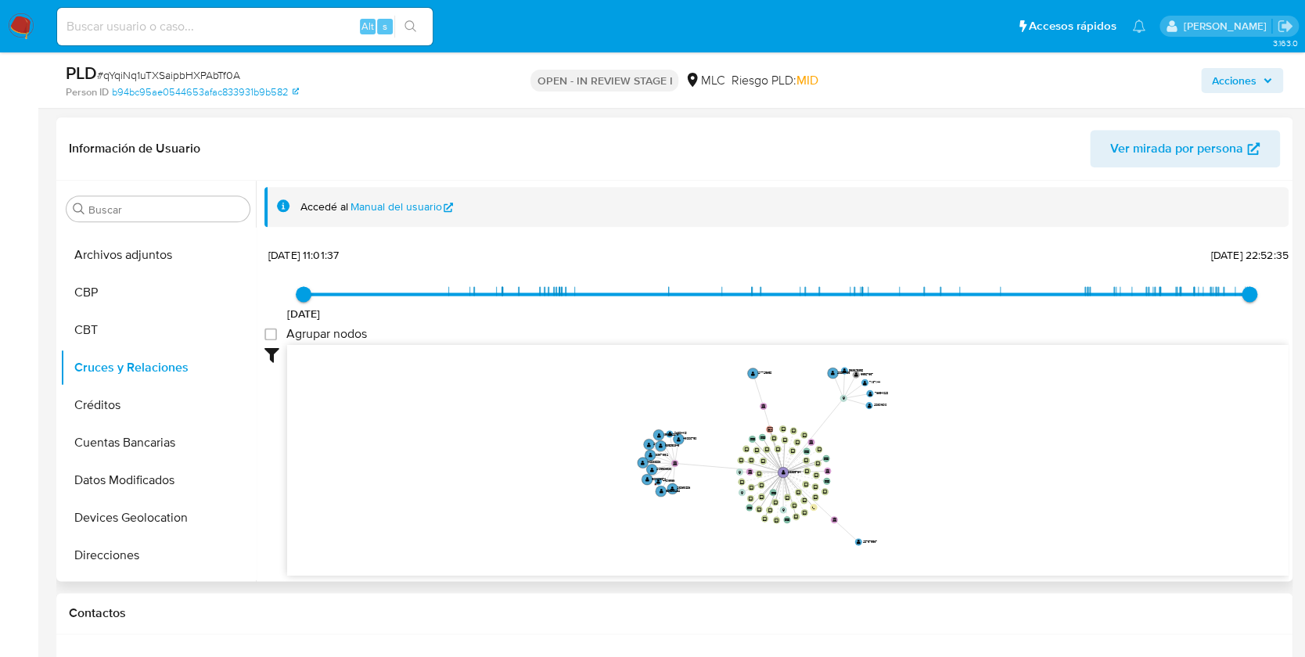
drag, startPoint x: 943, startPoint y: 467, endPoint x: 1005, endPoint y: 477, distance: 62.6
click at [1005, 477] on icon "device-6522c53fbcf0b92f9cbd8e3a  device-6531bd59ff0270582ca389f5  device-6341…" at bounding box center [787, 458] width 1001 height 227
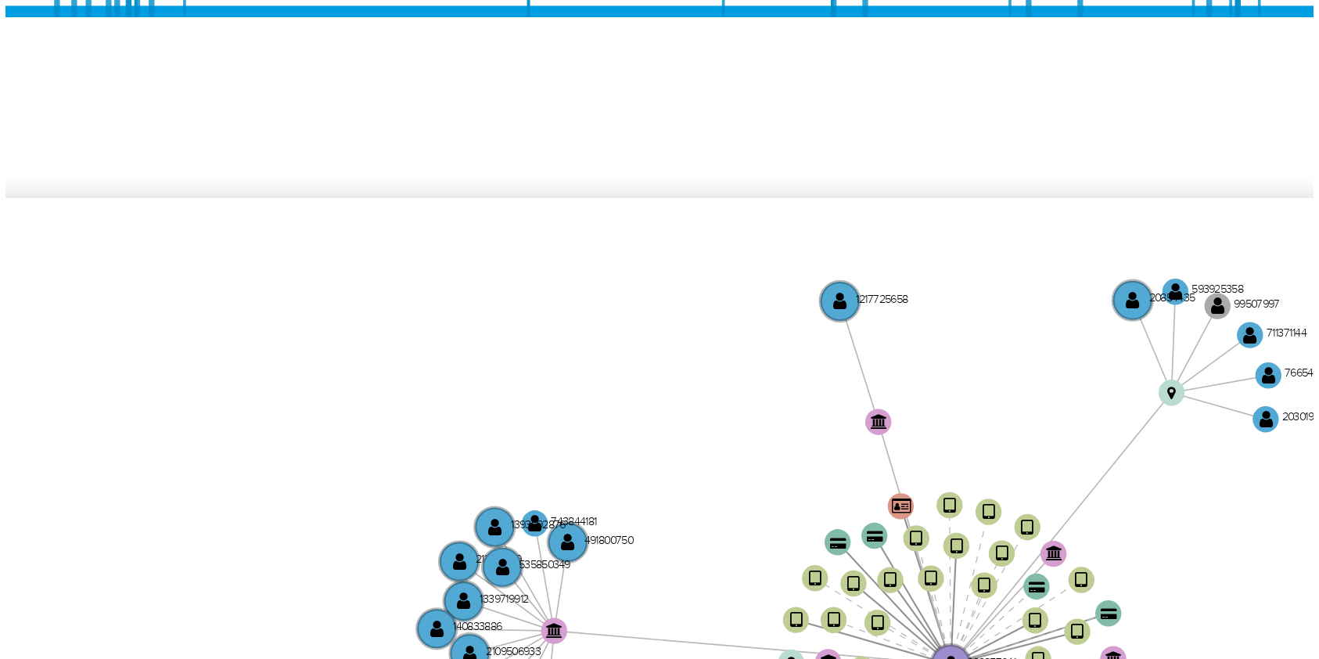
scroll to position [834, 0]
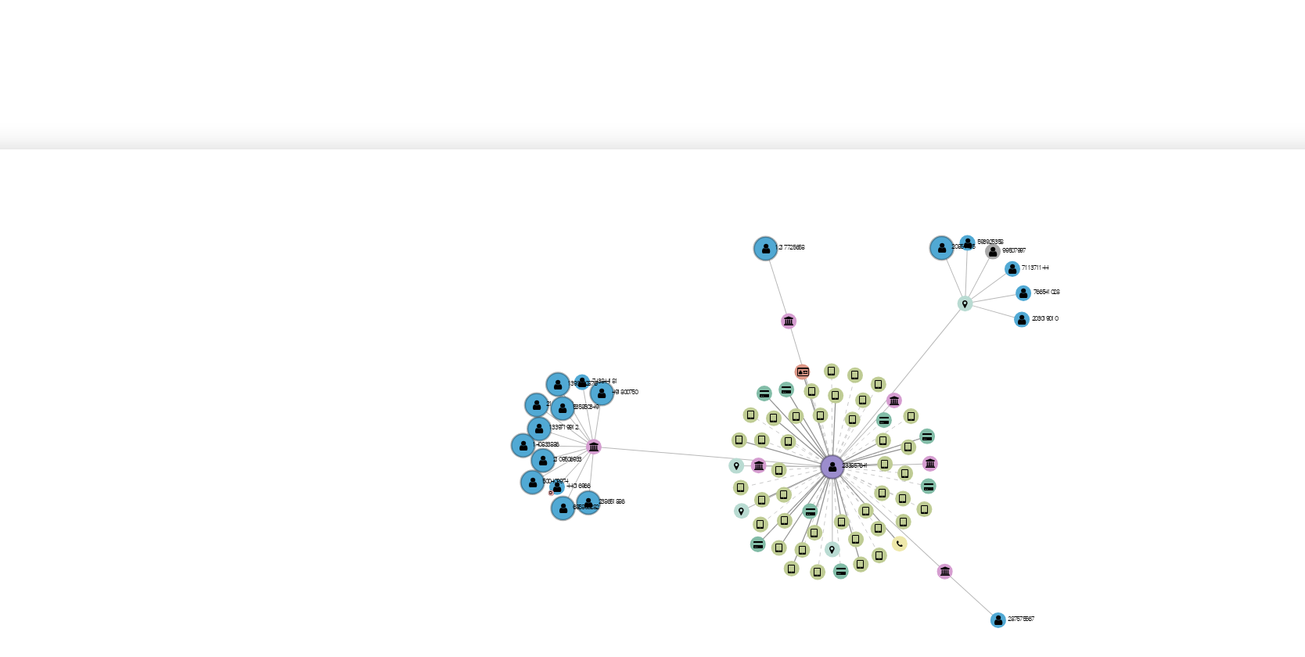
drag, startPoint x: 683, startPoint y: 325, endPoint x: 666, endPoint y: 325, distance: 17.2
click at [666, 325] on icon "device-6522c53fbcf0b92f9cbd8e3a  device-6531bd59ff0270582ca389f5  device-6341…" at bounding box center [787, 400] width 1001 height 227
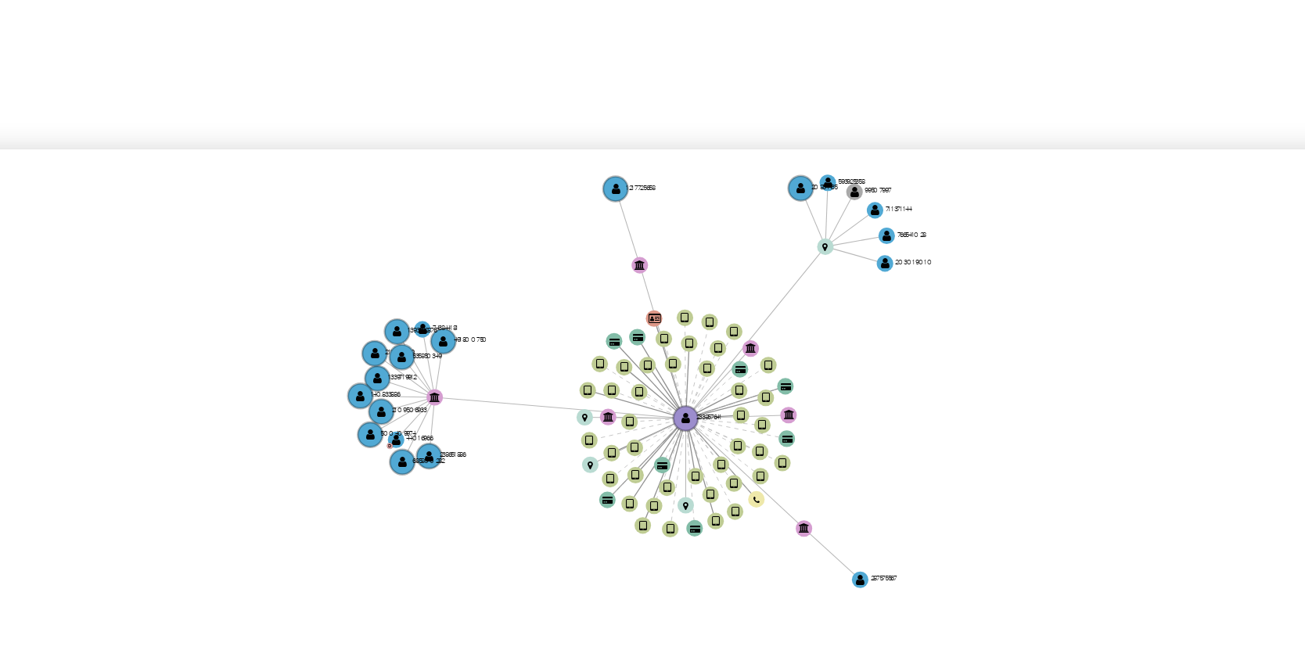
drag, startPoint x: 666, startPoint y: 325, endPoint x: 638, endPoint y: 310, distance: 31.5
click at [638, 310] on icon "device-6522c53fbcf0b92f9cbd8e3a  device-6531bd59ff0270582ca389f5  device-6341…" at bounding box center [787, 400] width 1001 height 227
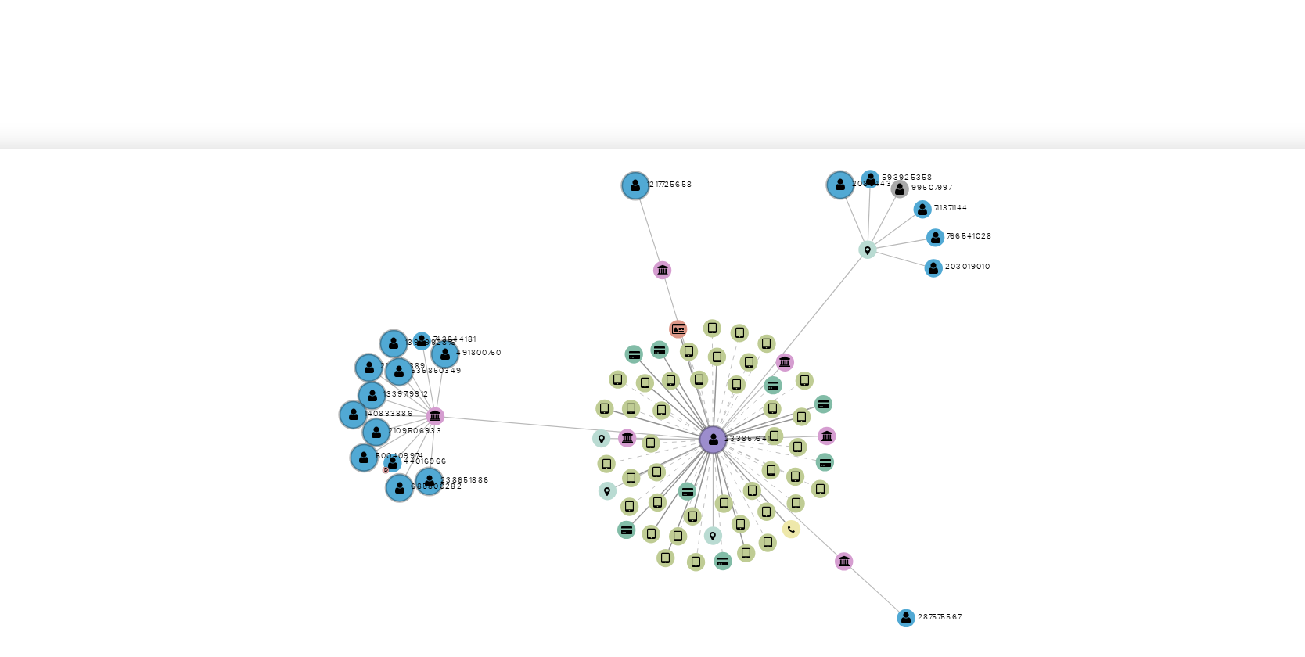
click at [651, 320] on icon "device-6522c53fbcf0b92f9cbd8e3a  device-6531bd59ff0270582ca389f5  device-6341…" at bounding box center [787, 400] width 1001 height 227
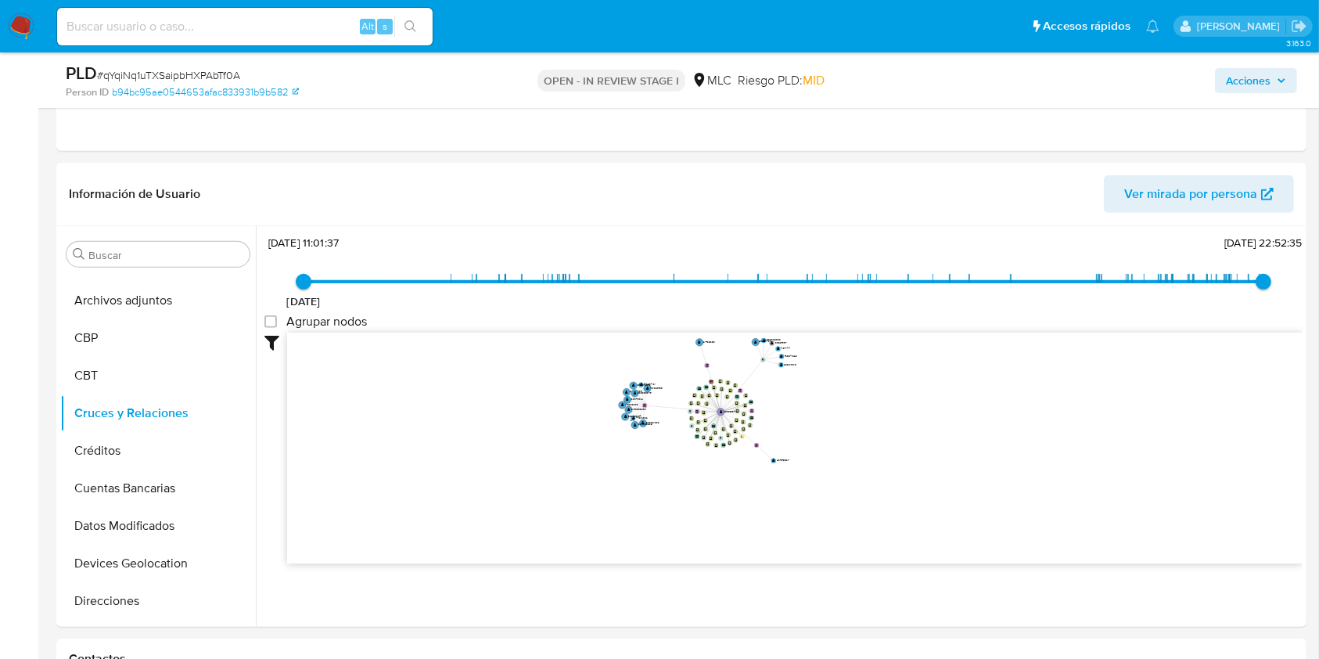
scroll to position [1043, 0]
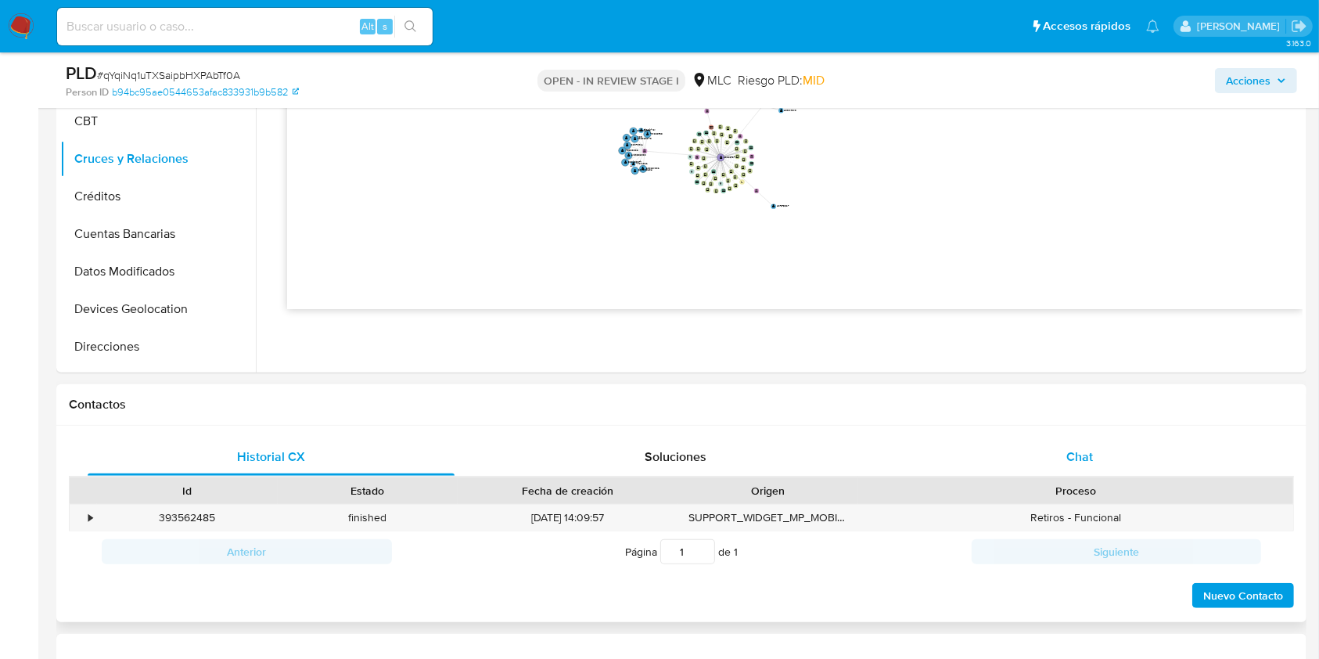
click at [1101, 461] on div "Chat" at bounding box center [1079, 457] width 367 height 38
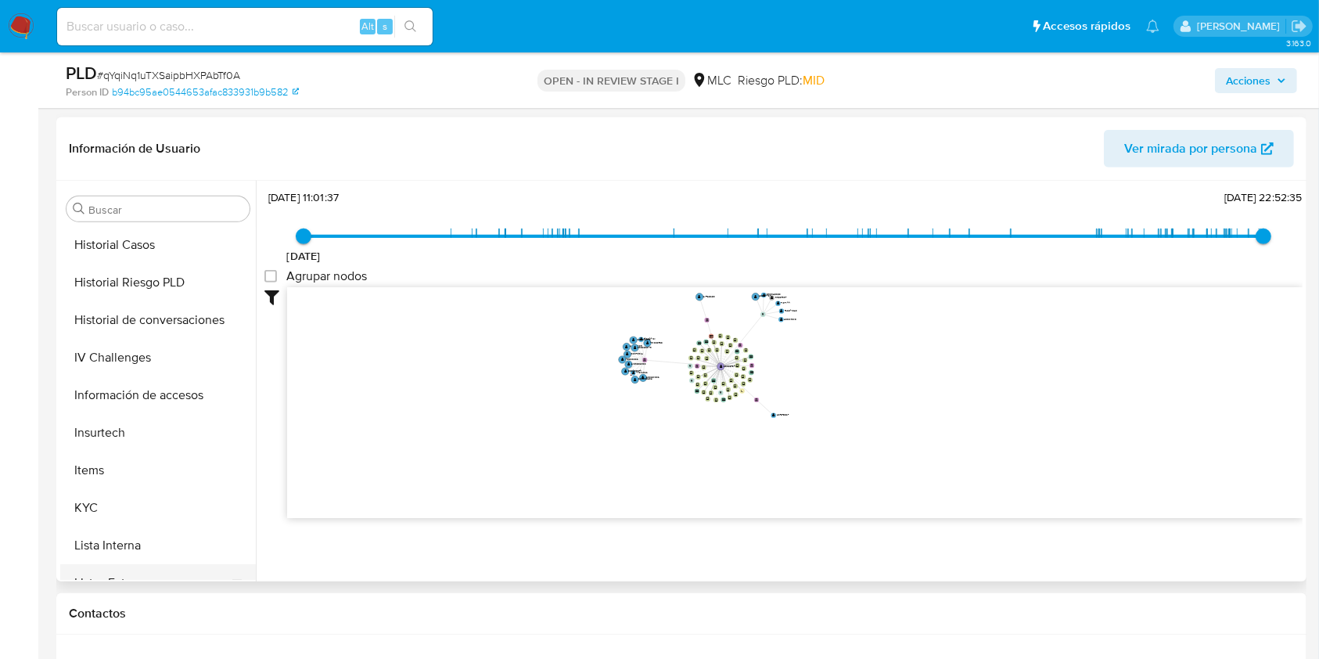
scroll to position [730, 0]
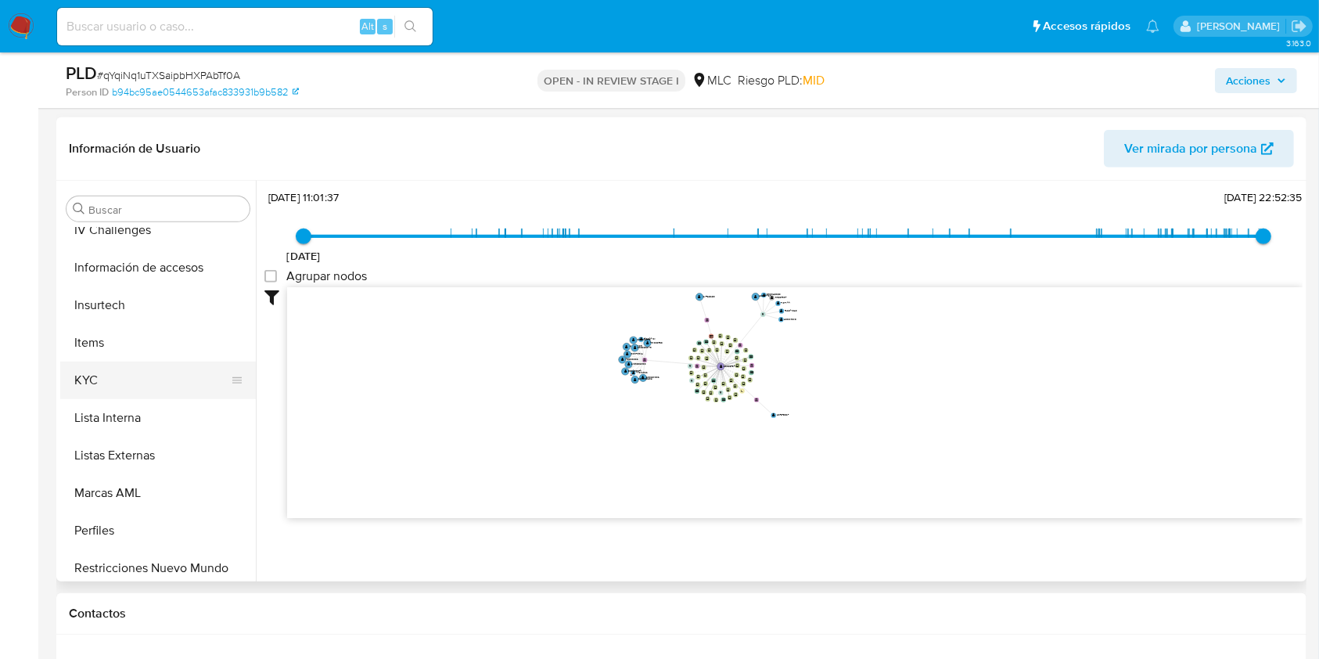
click at [105, 373] on button "KYC" at bounding box center [151, 380] width 183 height 38
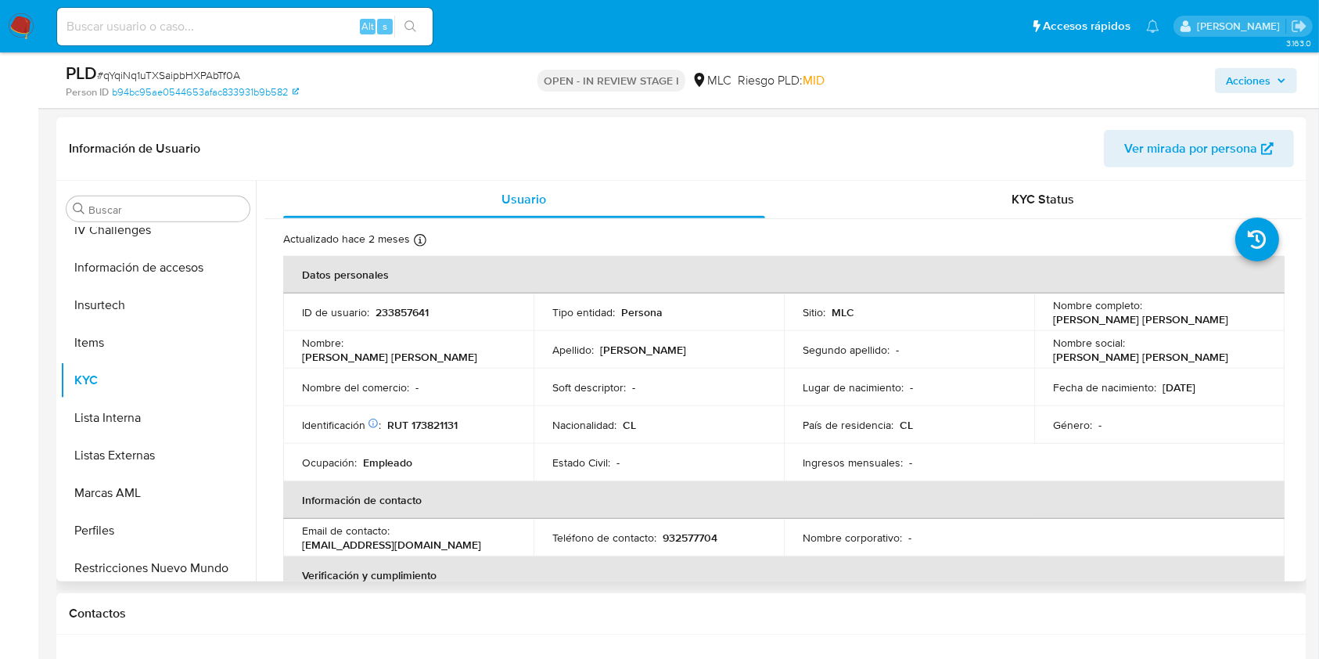
scroll to position [313, 0]
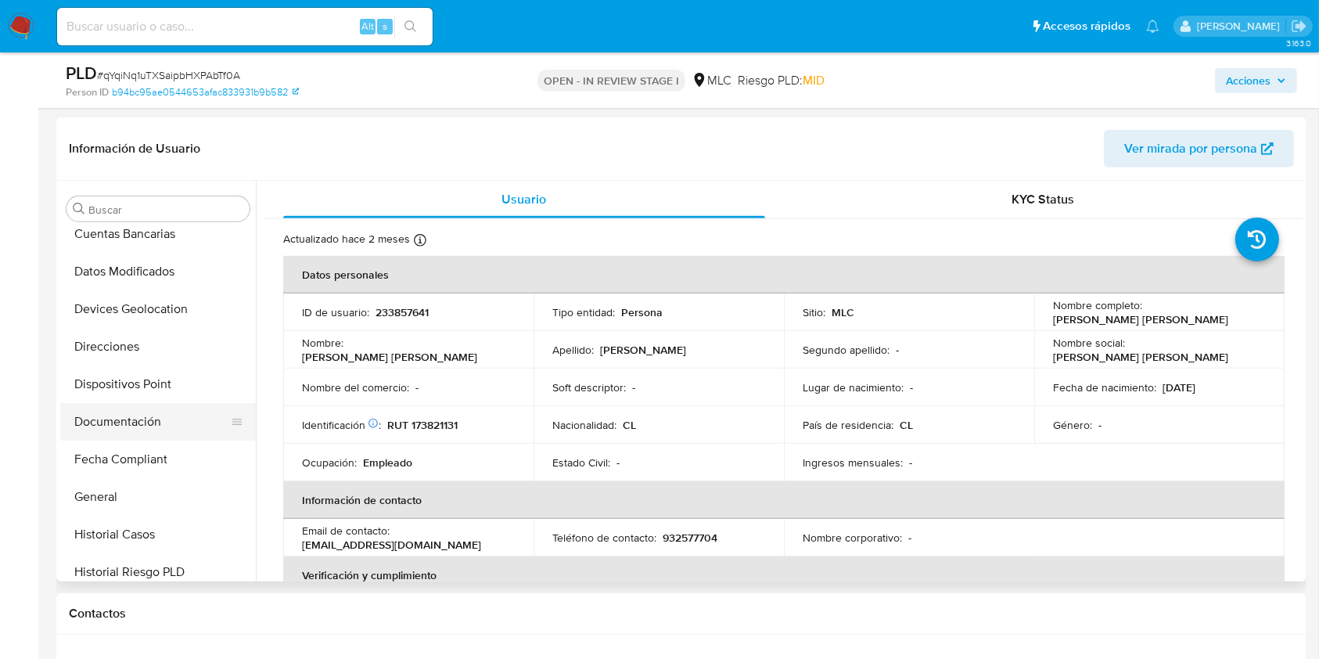
click at [138, 415] on button "Documentación" at bounding box center [151, 422] width 183 height 38
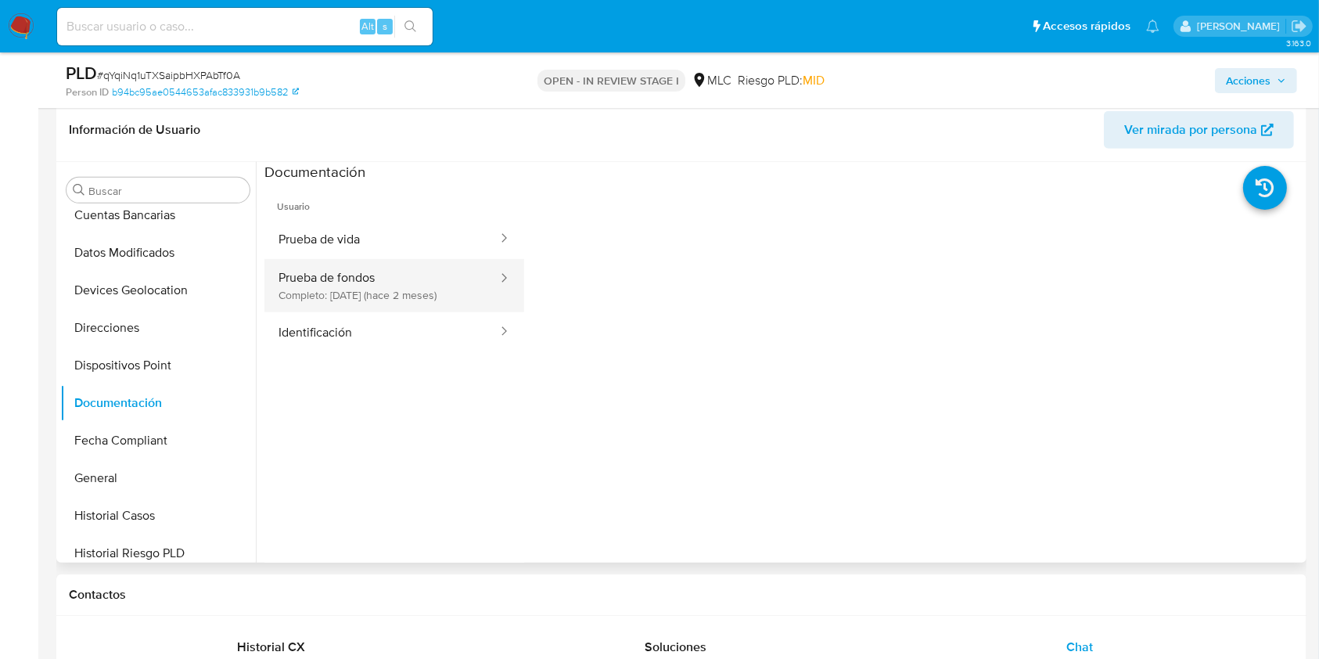
click at [319, 272] on button "Prueba de fondos Completo: 09/08/2025 (hace 2 meses)" at bounding box center [381, 285] width 235 height 53
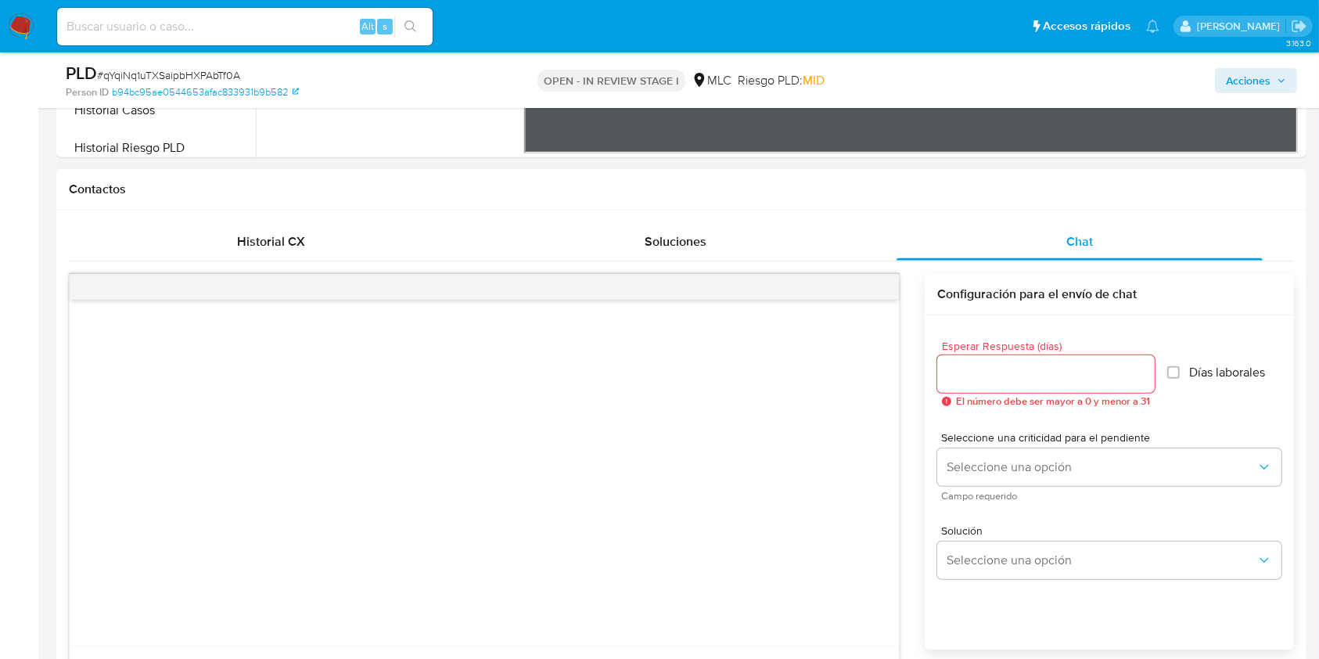
scroll to position [1251, 0]
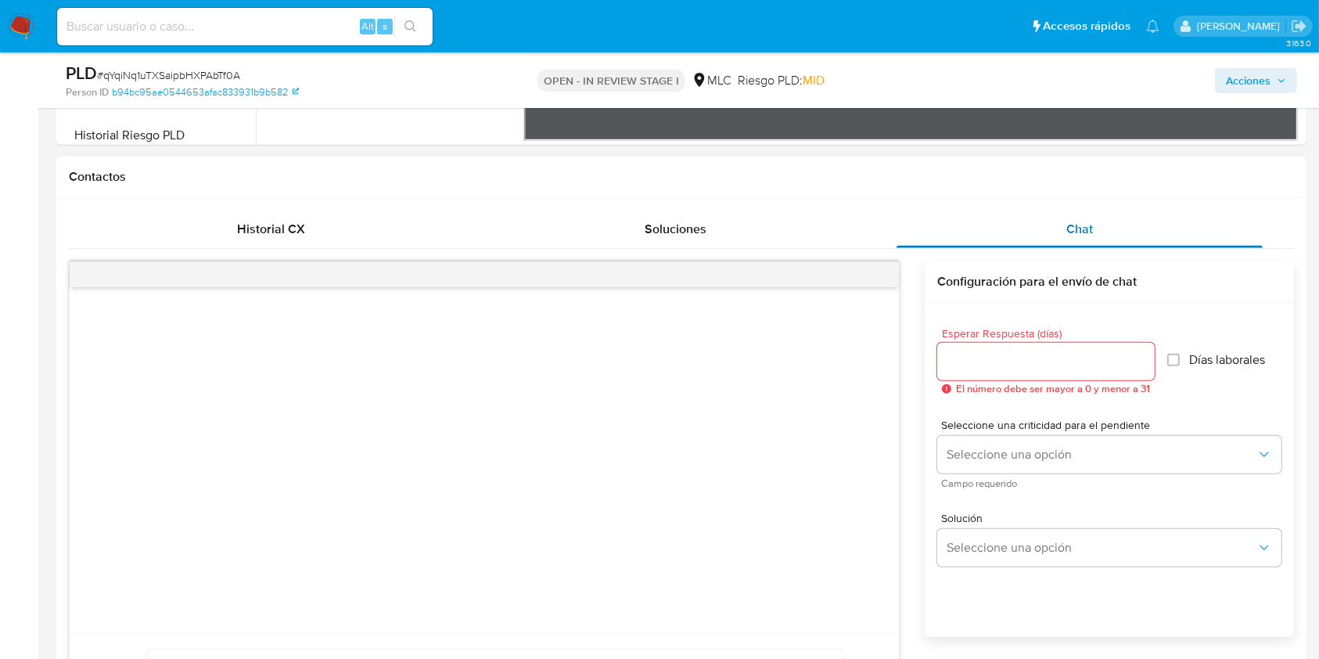
click at [1064, 218] on div "Chat" at bounding box center [1079, 229] width 367 height 38
click at [1000, 354] on input "Esperar Respuesta (días)" at bounding box center [1045, 361] width 217 height 20
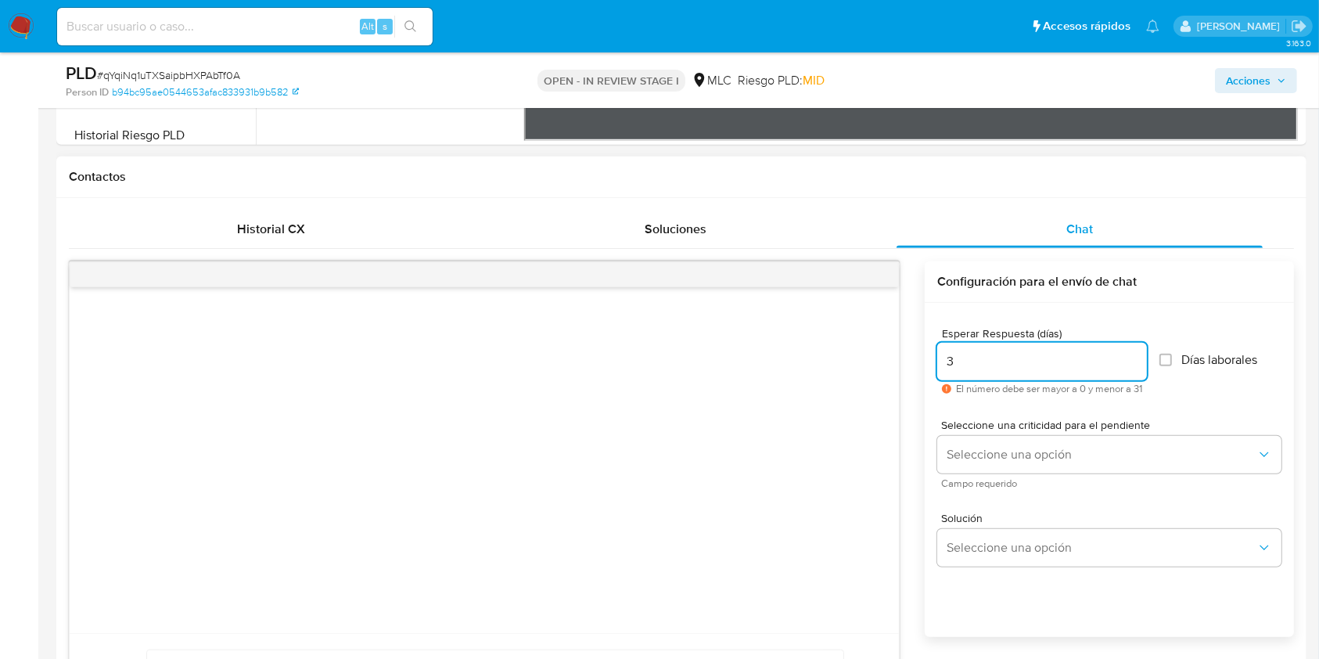
type input "3"
click at [984, 433] on div "Seleccione una criticidad para el pendiente Seleccione una opción Campo requeri…" at bounding box center [1109, 453] width 344 height 68
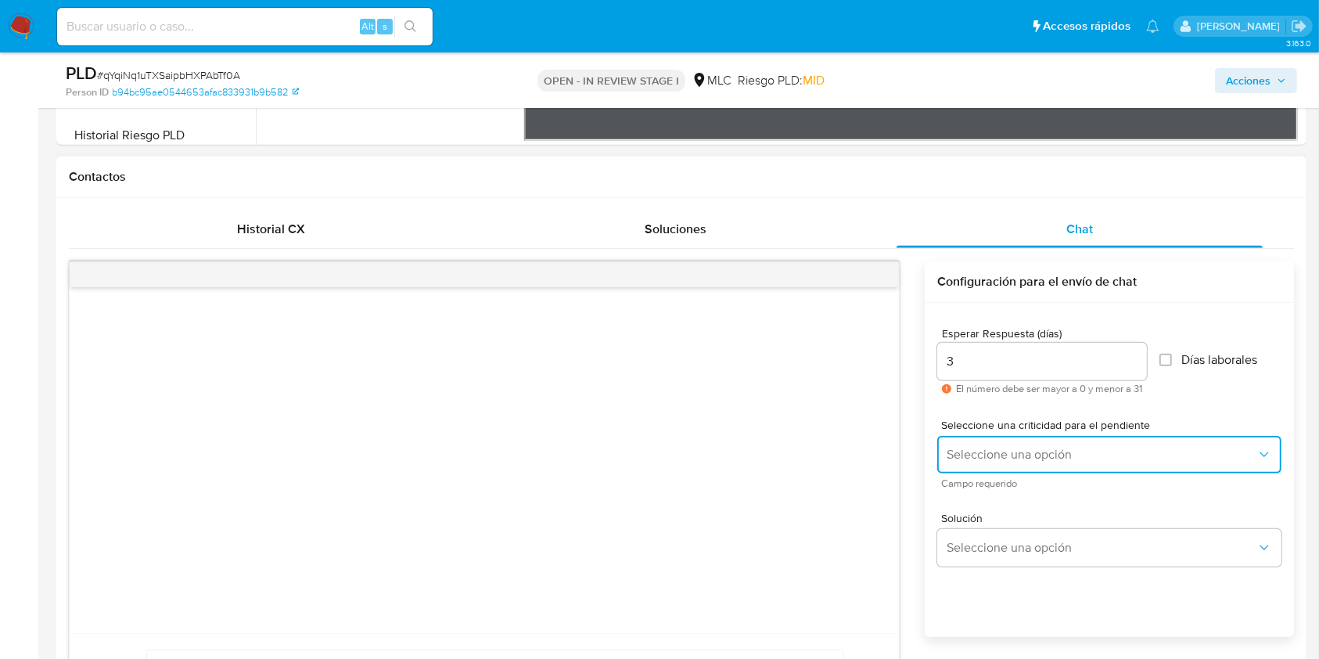
click at [985, 443] on button "Seleccione una opción" at bounding box center [1109, 455] width 344 height 38
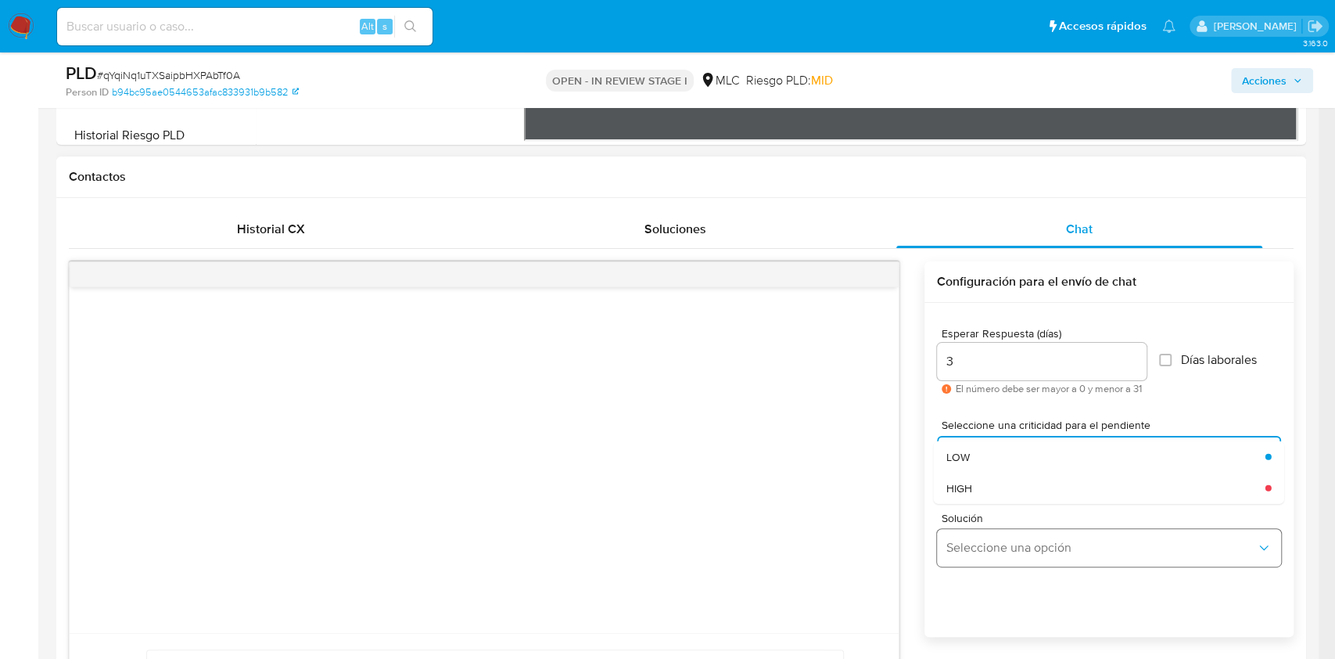
drag, startPoint x: 989, startPoint y: 447, endPoint x: 996, endPoint y: 540, distance: 92.6
click at [989, 448] on div "LOW" at bounding box center [1101, 456] width 310 height 31
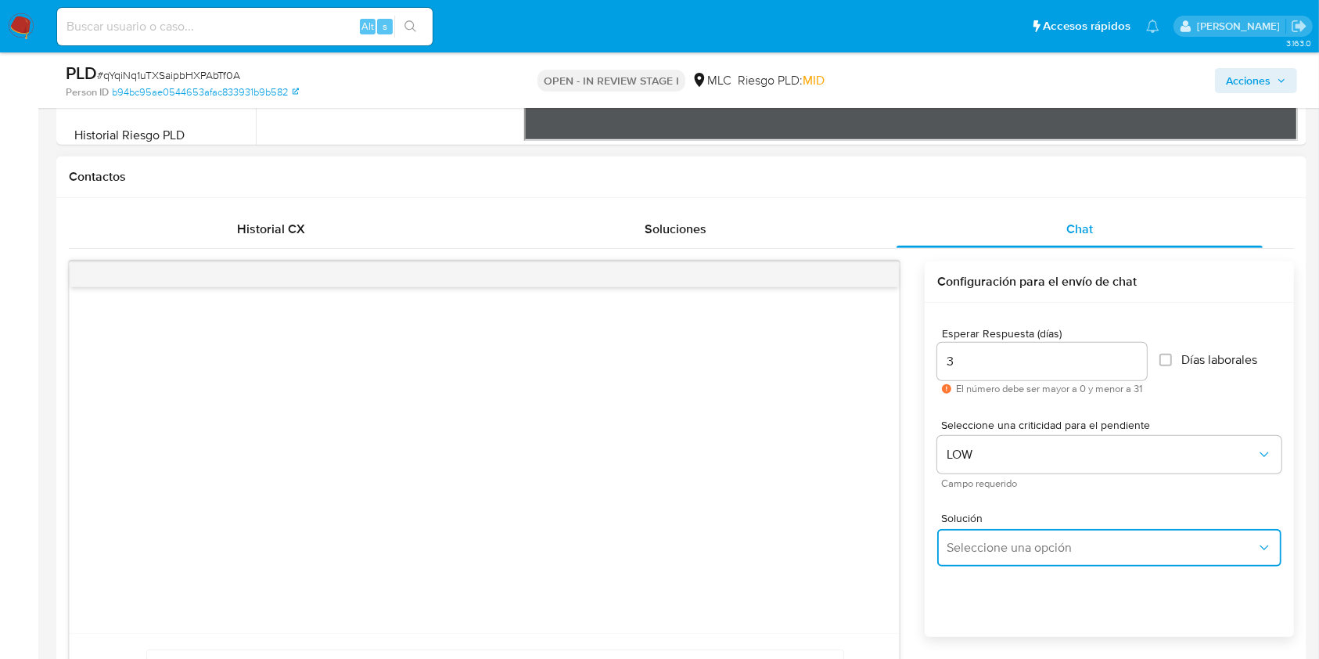
click at [1007, 555] on button "Seleccione una opción" at bounding box center [1109, 548] width 344 height 38
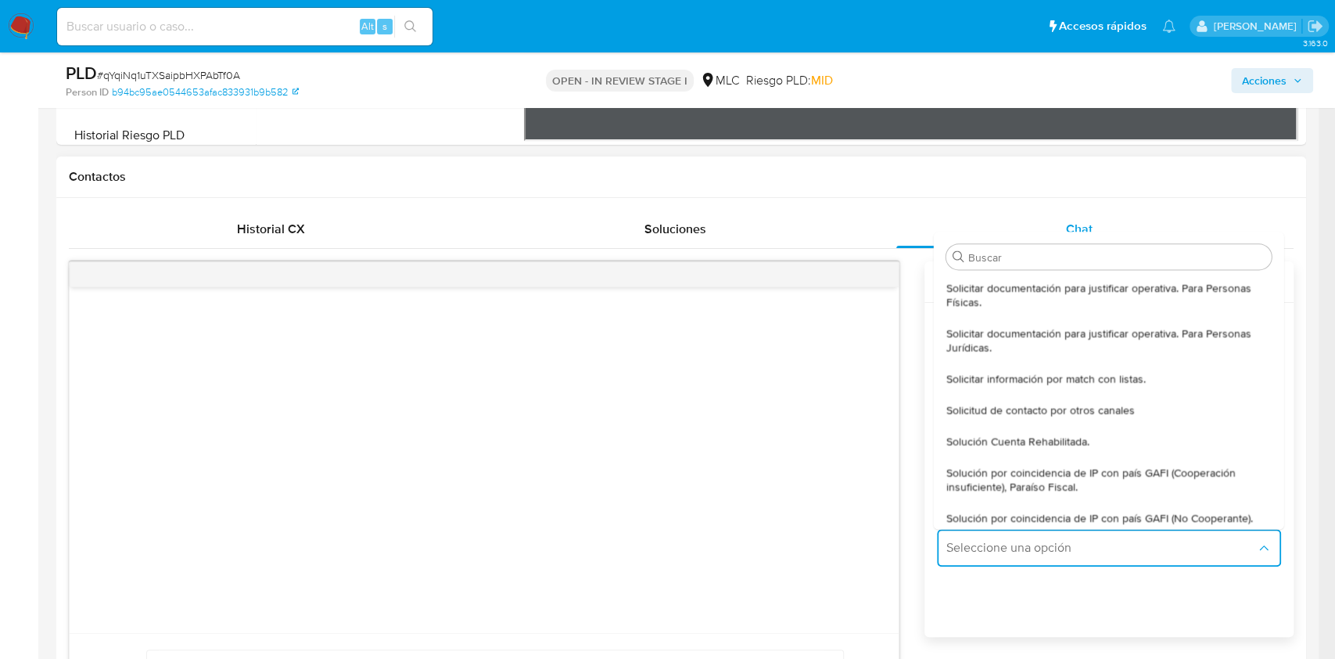
drag, startPoint x: 1007, startPoint y: 306, endPoint x: 623, endPoint y: 255, distance: 387.4
click at [1005, 304] on span "Solicitar documentación para justificar operativa. Para Personas Físicas." at bounding box center [1104, 295] width 316 height 28
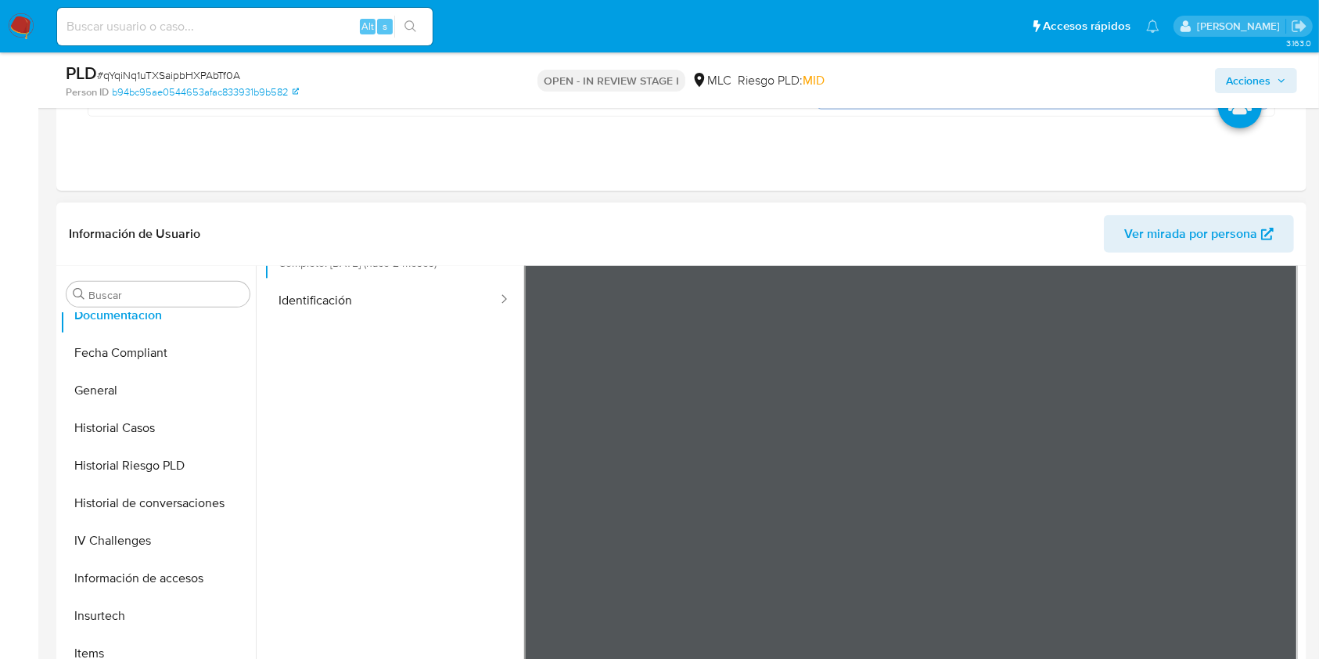
scroll to position [774, 0]
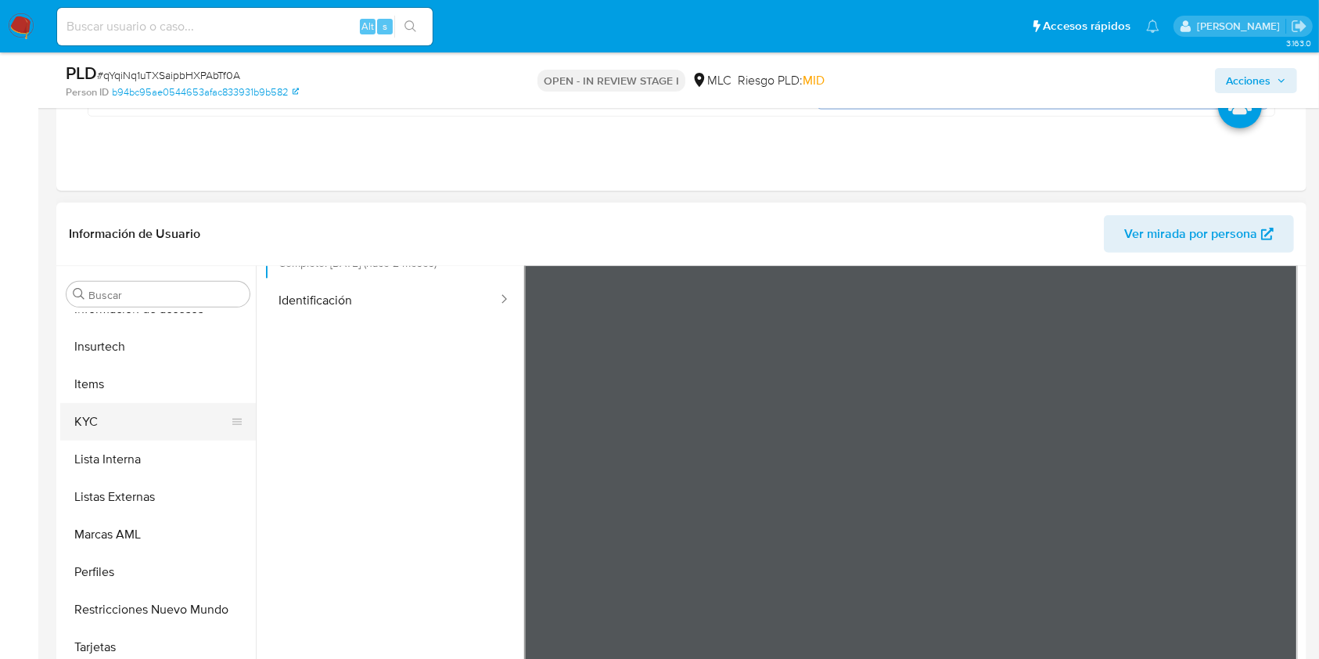
click at [99, 423] on button "KYC" at bounding box center [151, 422] width 183 height 38
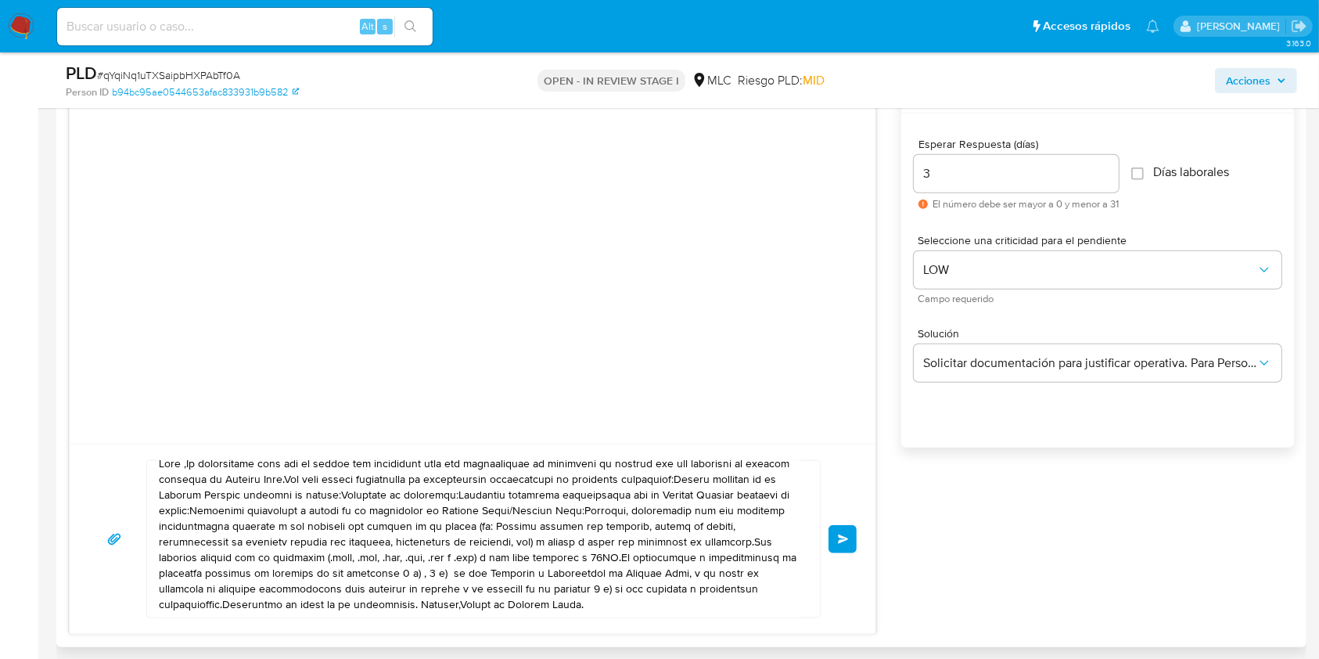
scroll to position [14, 0]
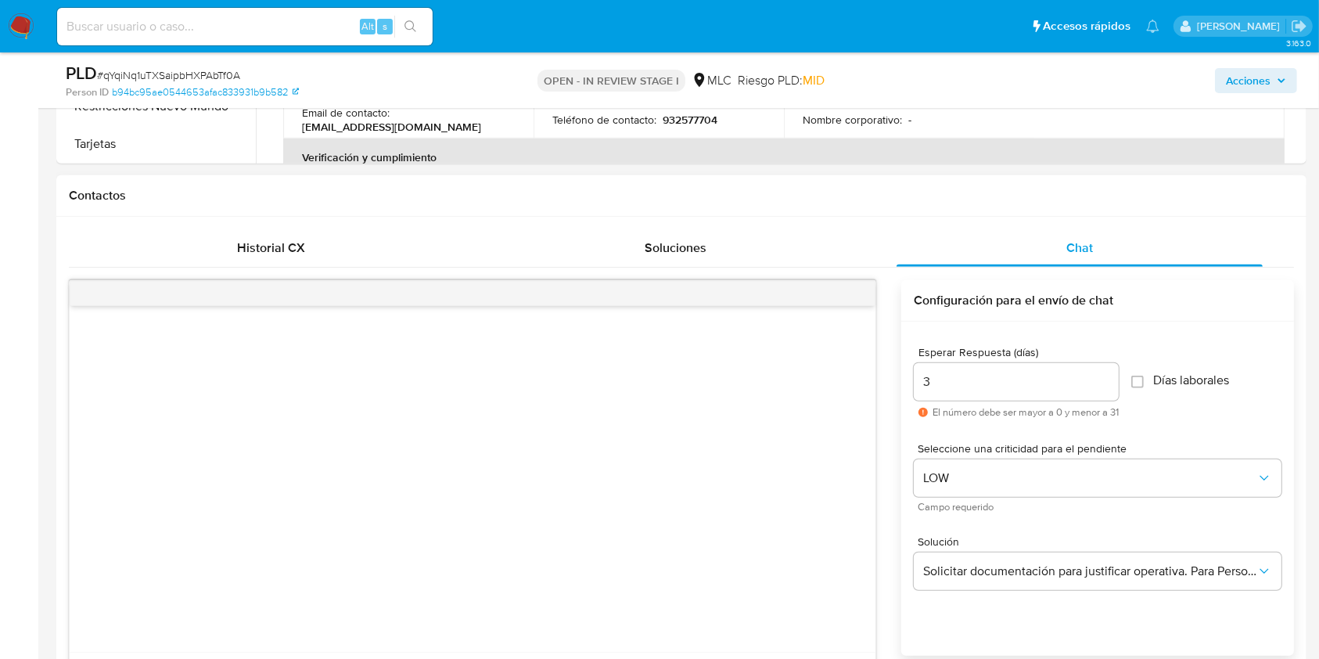
drag, startPoint x: 666, startPoint y: 604, endPoint x: 167, endPoint y: 504, distance: 508.8
click at [167, 504] on div "Enviar" at bounding box center [472, 561] width 807 height 562
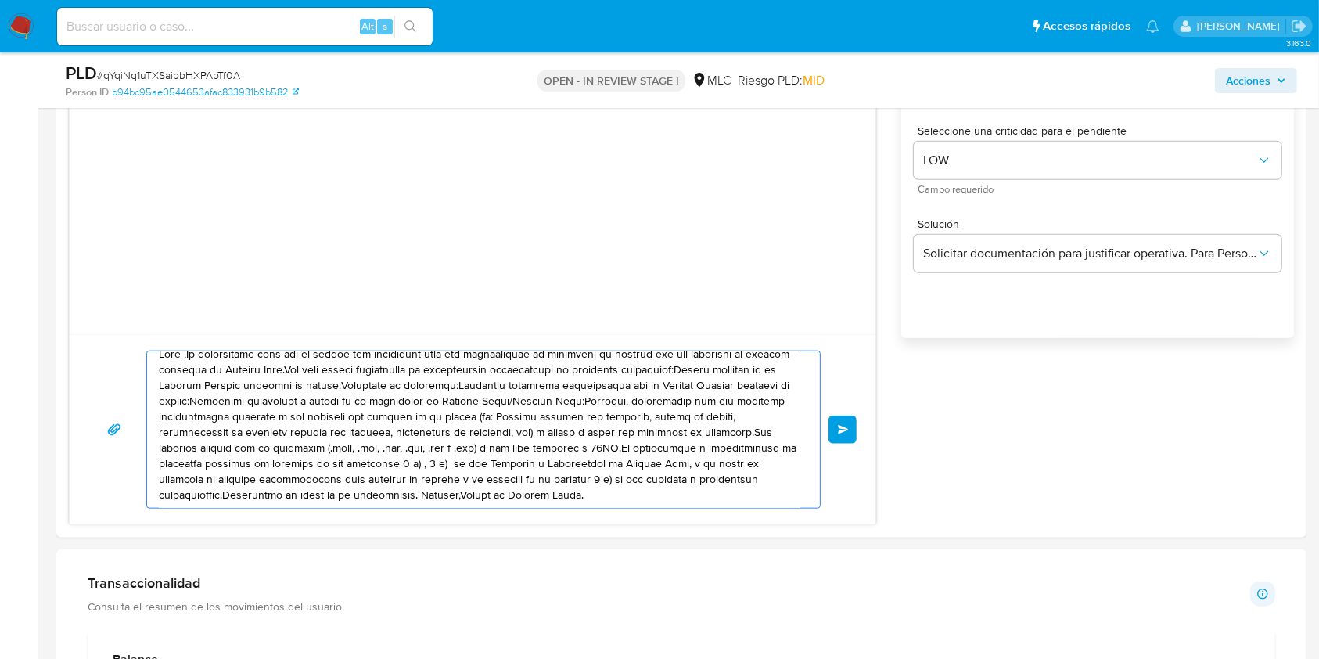
scroll to position [1668, 0]
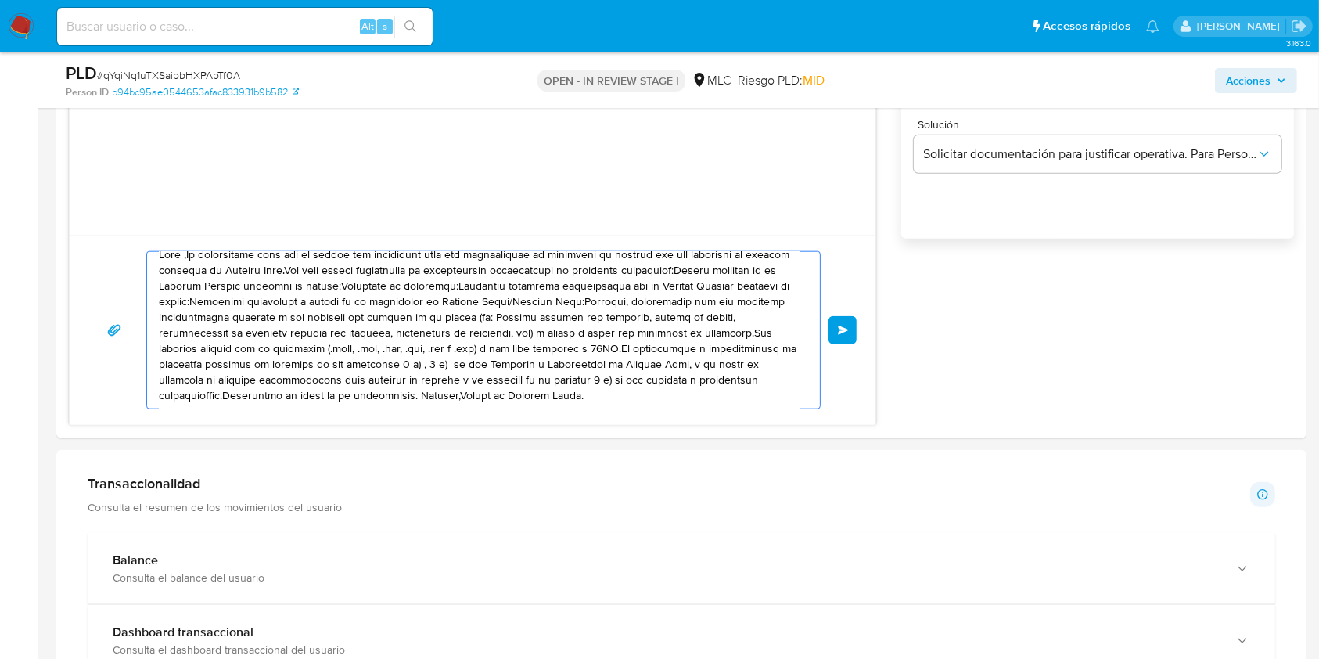
type textarea "H"
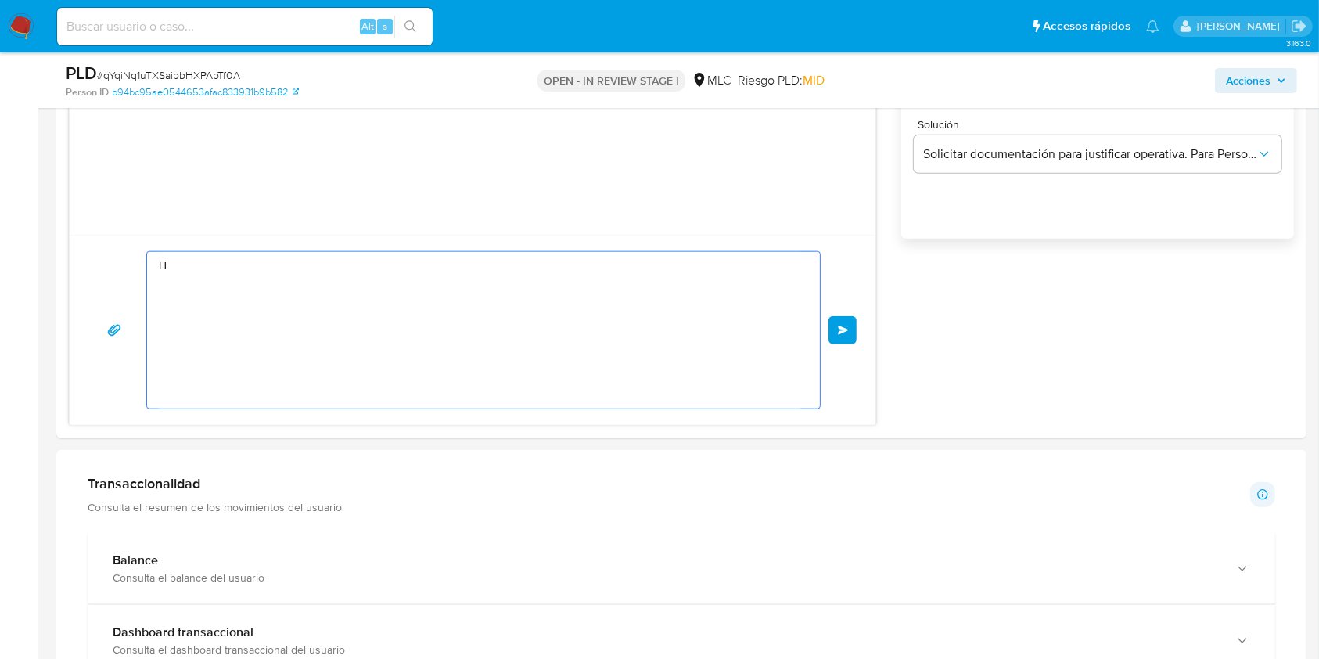
scroll to position [0, 0]
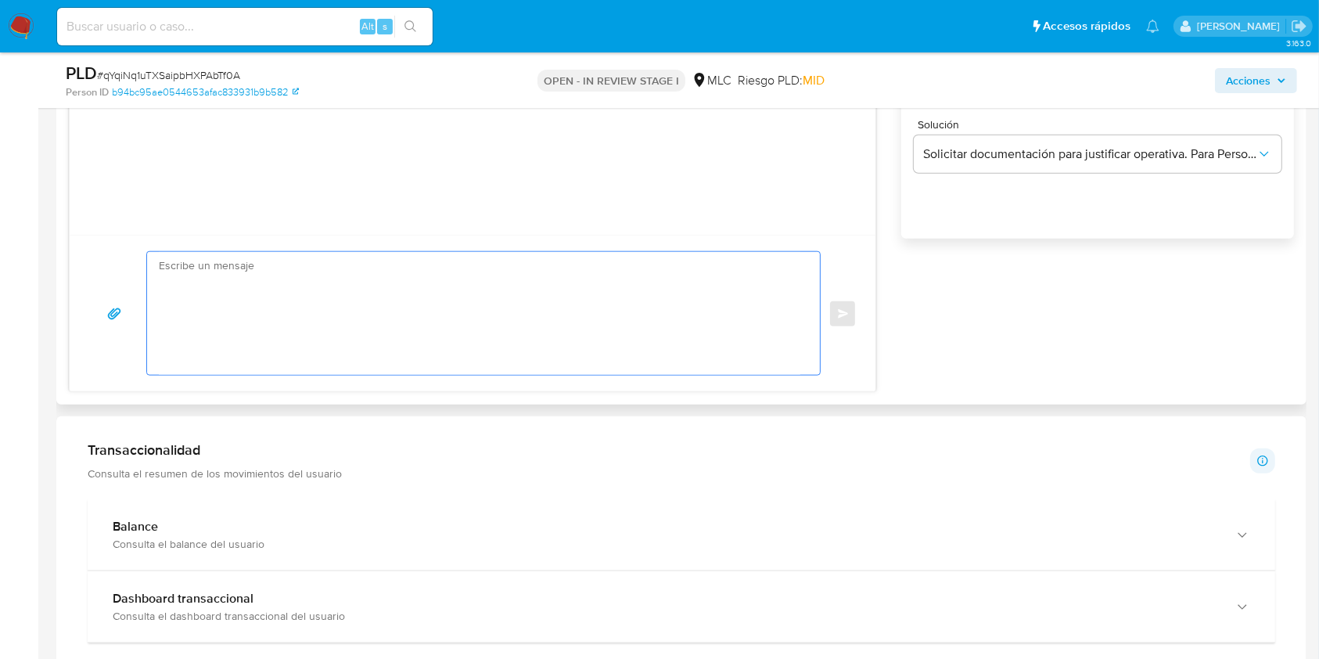
paste textarea "Hola XXX, Te contactamos desde el Equipo de Mercado Pago para verificar tus dat…"
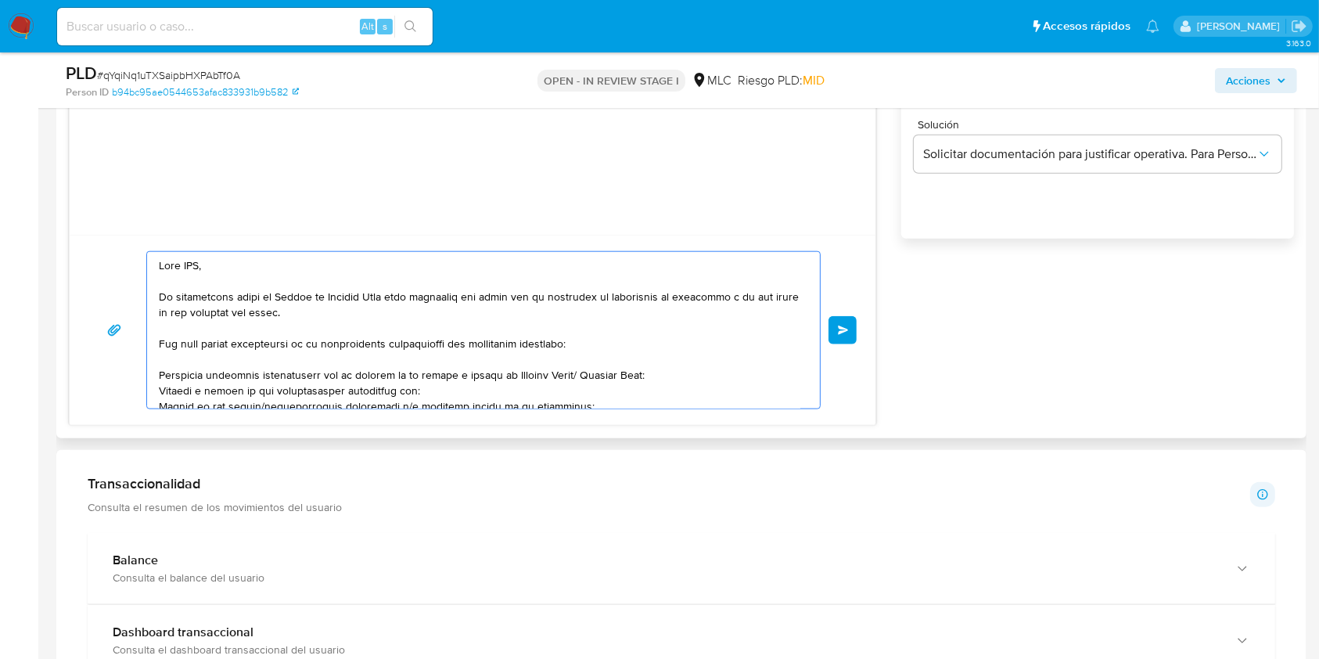
click at [192, 266] on textarea at bounding box center [479, 330] width 641 height 156
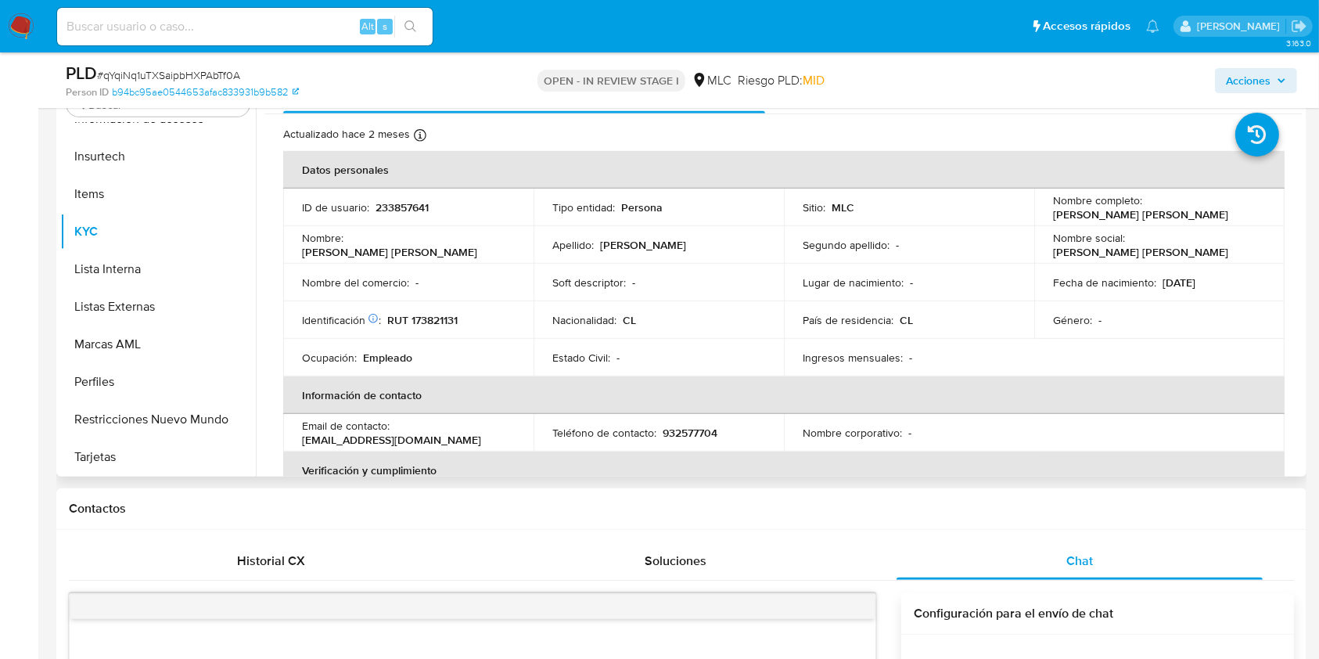
click at [1064, 219] on p "Tamara Fernanda Escárate Rivera" at bounding box center [1140, 214] width 175 height 14
click at [1062, 214] on p "Tamara Fernanda Escárate Rivera" at bounding box center [1140, 214] width 175 height 14
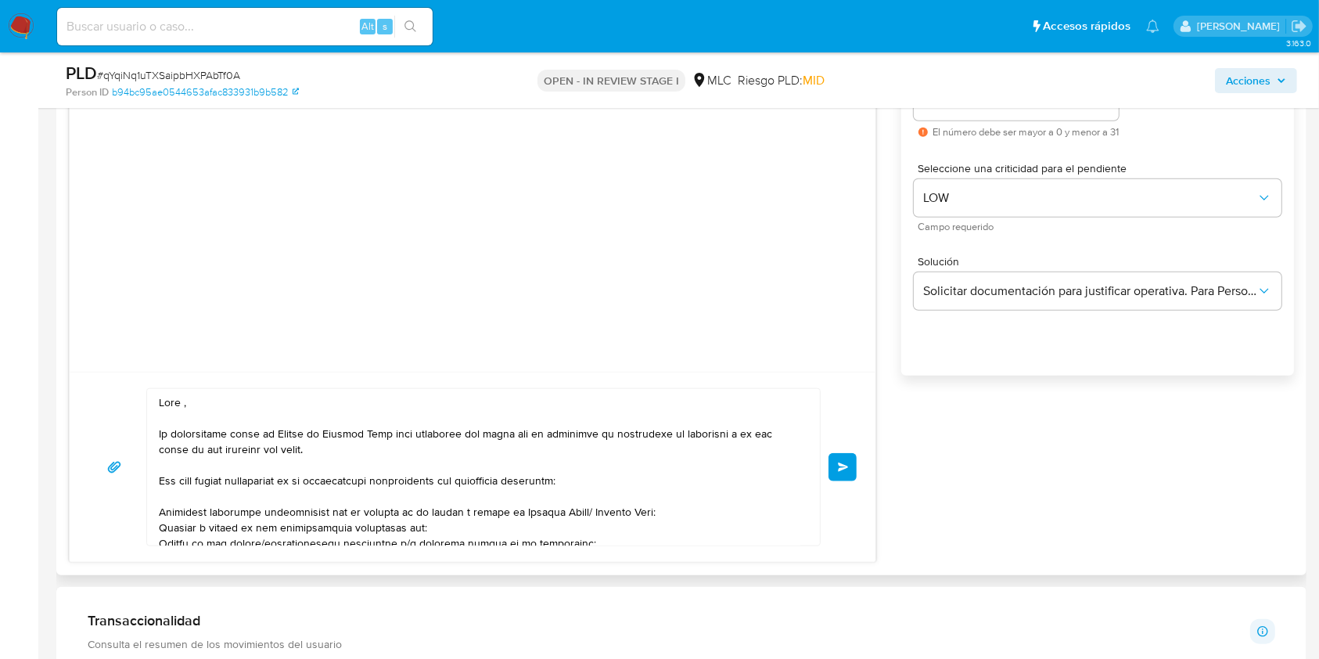
scroll to position [1564, 0]
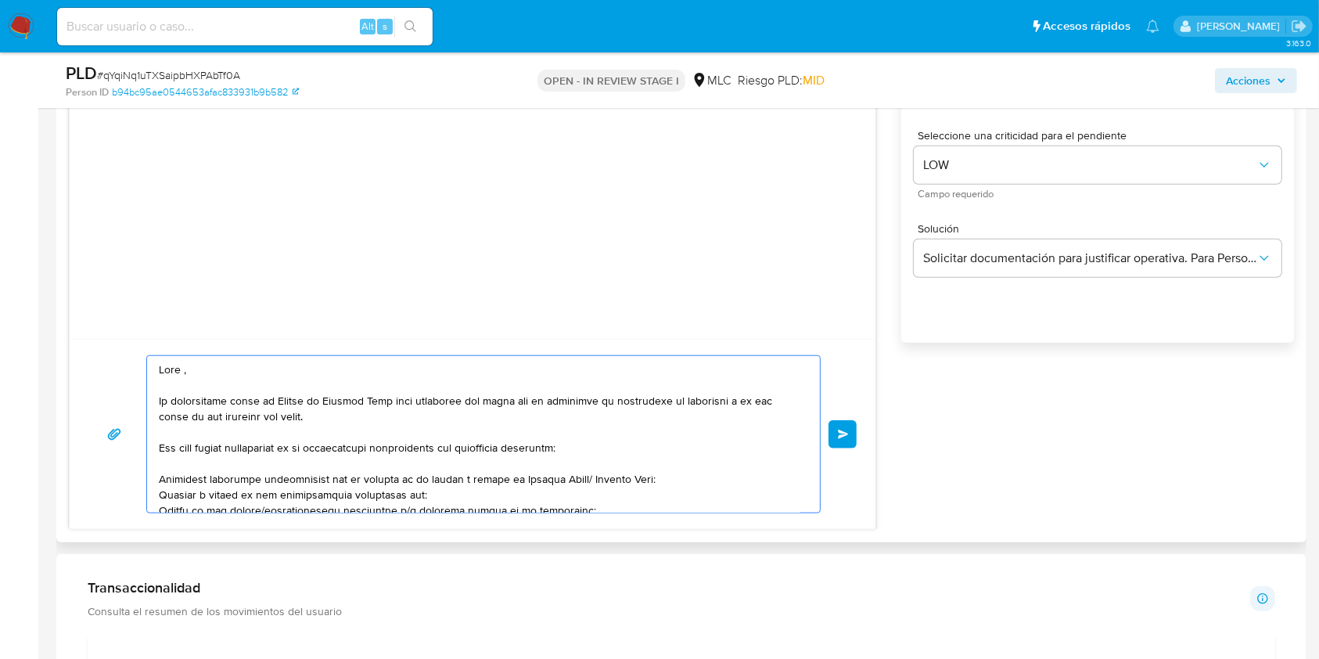
click at [183, 370] on textarea at bounding box center [479, 434] width 641 height 156
paste textarea "Tamara"
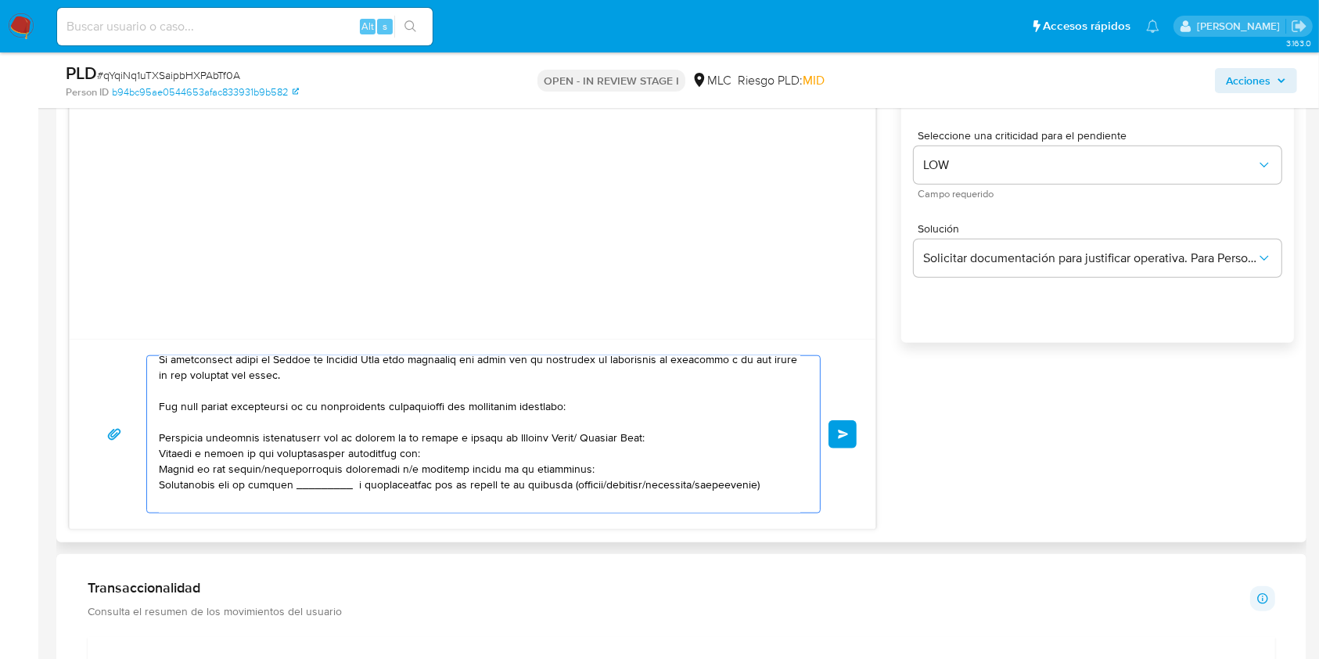
scroll to position [83, 0]
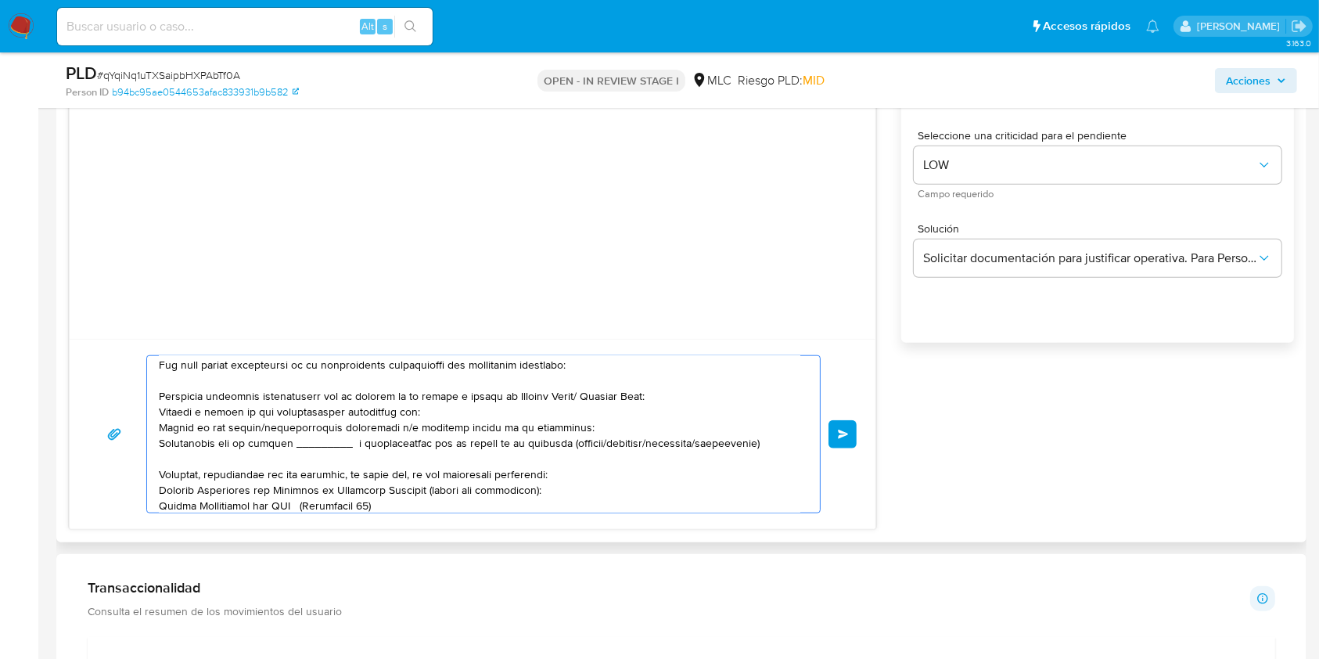
drag, startPoint x: 580, startPoint y: 397, endPoint x: 509, endPoint y: 397, distance: 71.2
click at [509, 397] on textarea at bounding box center [479, 434] width 641 height 156
drag, startPoint x: 431, startPoint y: 411, endPoint x: 148, endPoint y: 407, distance: 283.2
click at [148, 407] on div at bounding box center [479, 434] width 665 height 156
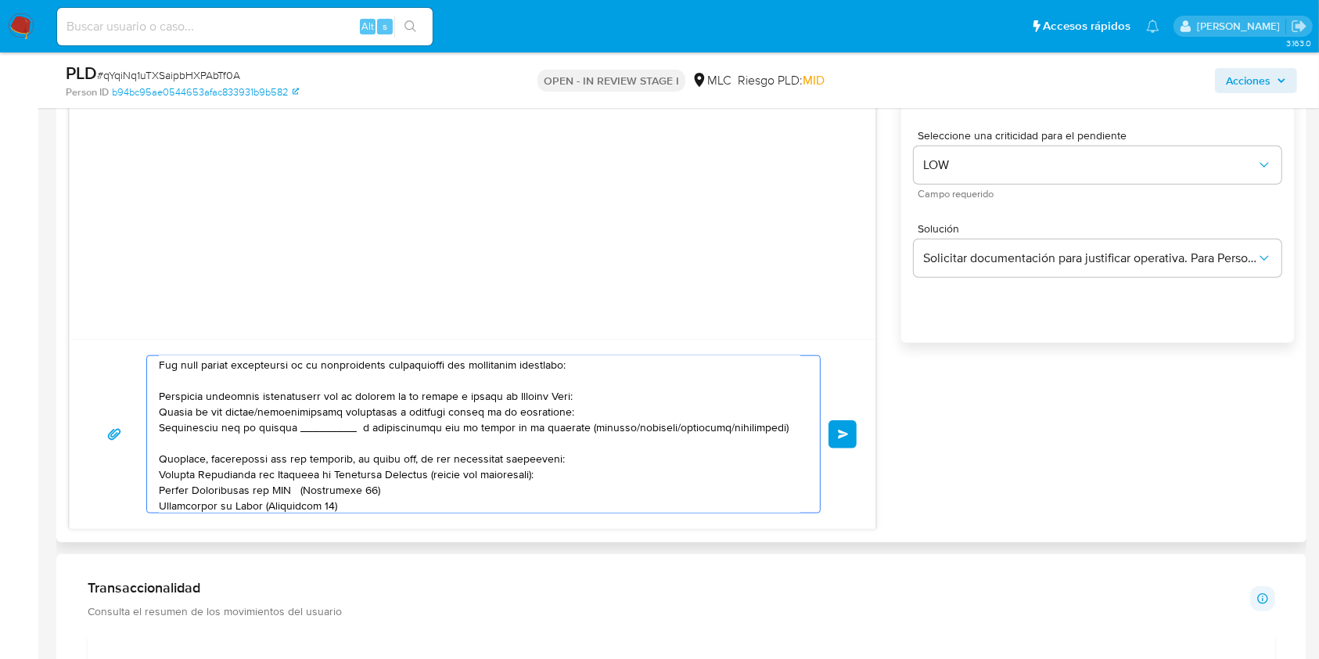
drag, startPoint x: 610, startPoint y: 411, endPoint x: 166, endPoint y: 407, distance: 444.3
click at [166, 407] on textarea at bounding box center [479, 434] width 641 height 156
drag, startPoint x: 767, startPoint y: 424, endPoint x: 116, endPoint y: 419, distance: 651.5
click at [116, 419] on div "Enviar" at bounding box center [472, 434] width 768 height 158
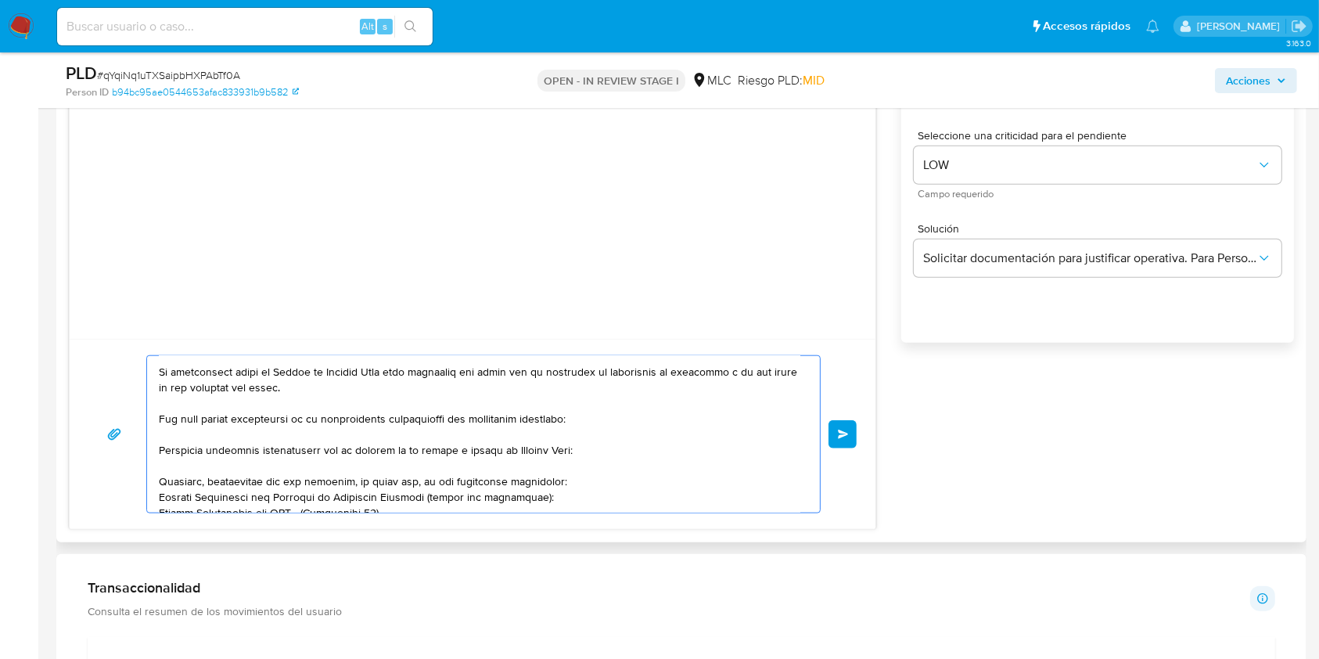
scroll to position [0, 0]
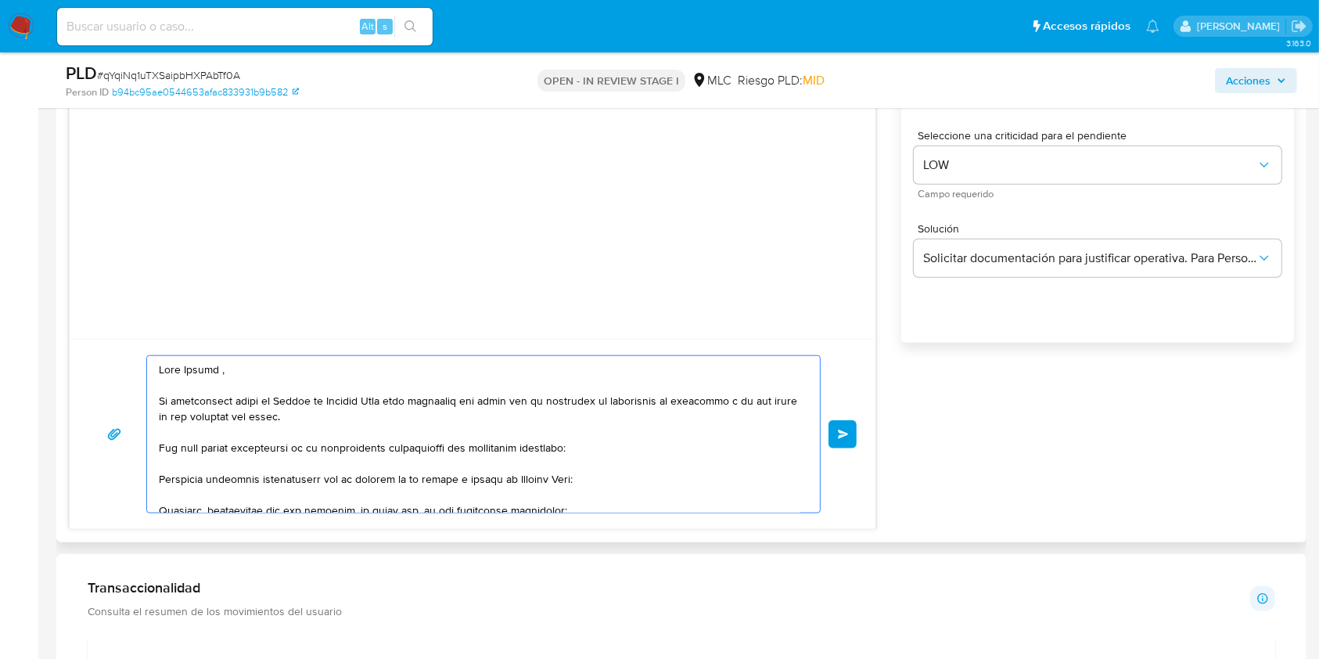
click at [221, 373] on textarea at bounding box center [479, 434] width 641 height 156
click at [0, 0] on lt-span "," at bounding box center [0, 0] width 0 height 0
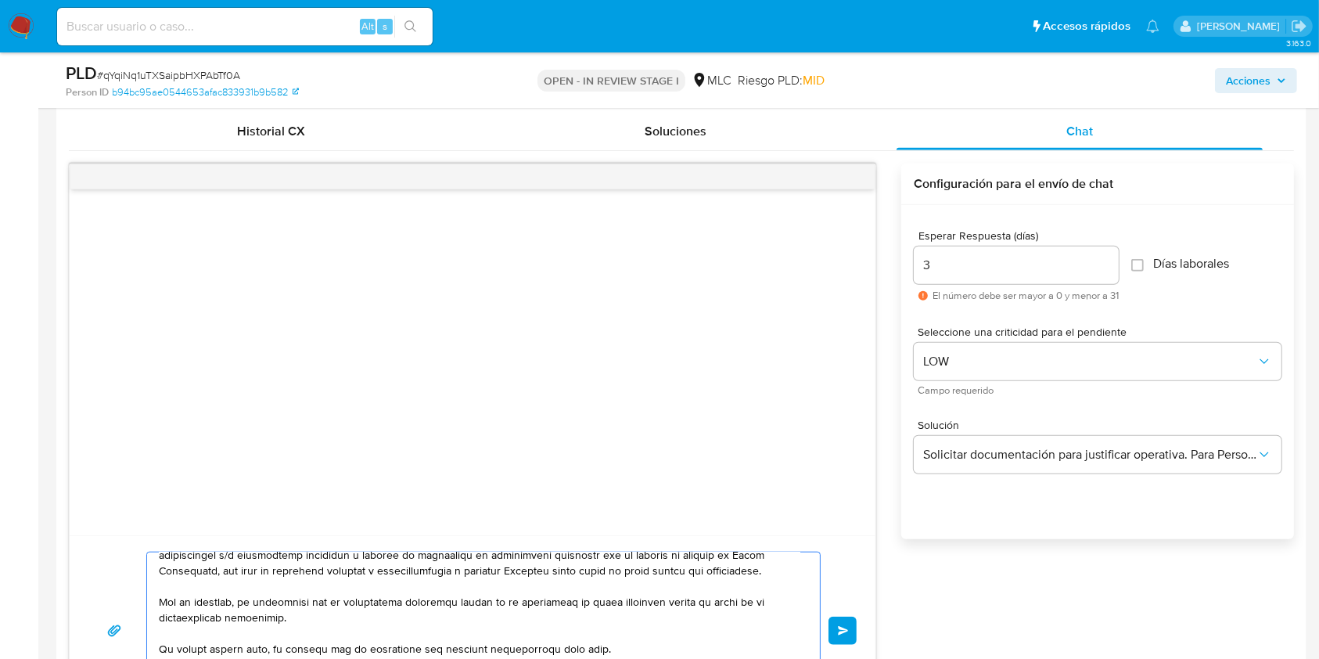
scroll to position [1564, 0]
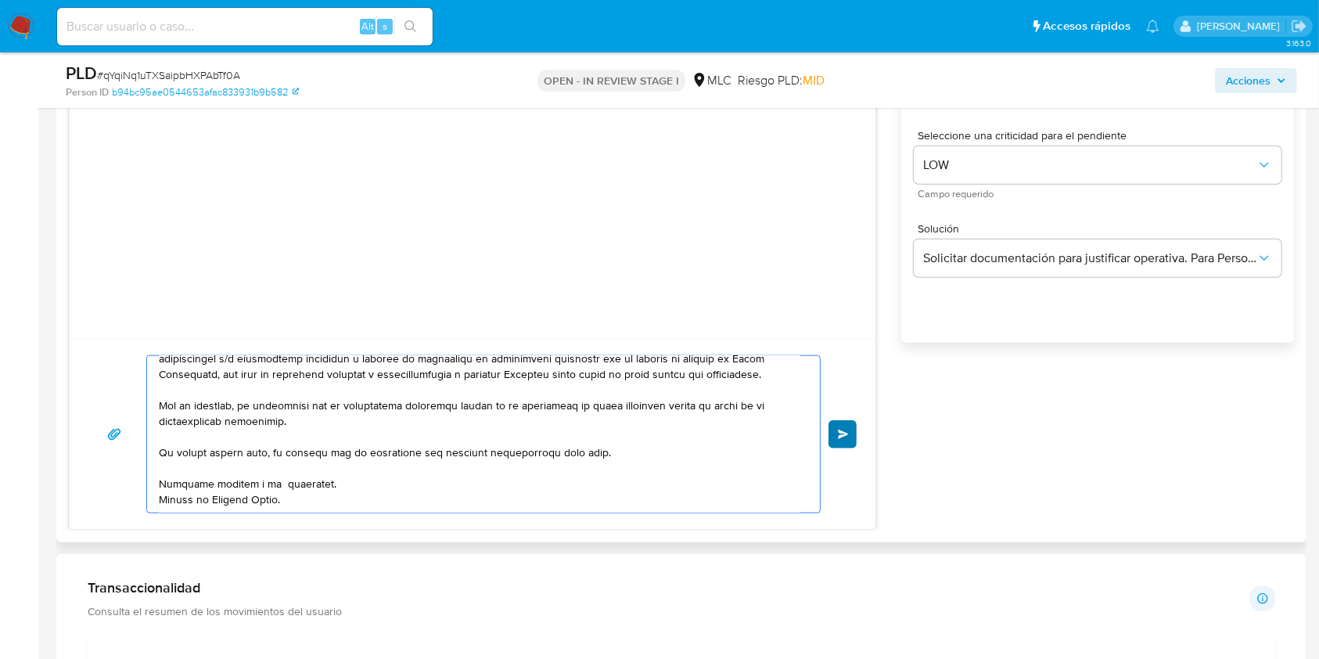
type textarea "Hola Tamara, Te contactamos desde el Equipo de Mercado Pago para verificar tus …"
click at [845, 438] on button "Enviar" at bounding box center [842, 434] width 28 height 28
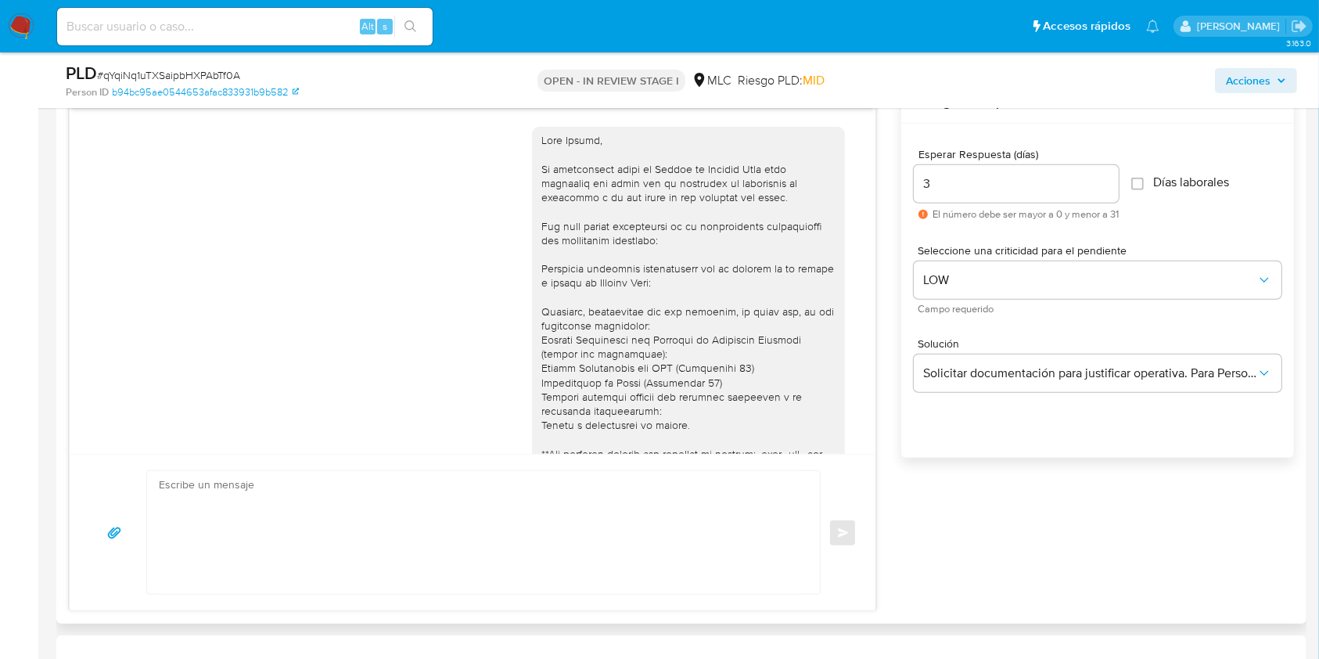
scroll to position [1355, 0]
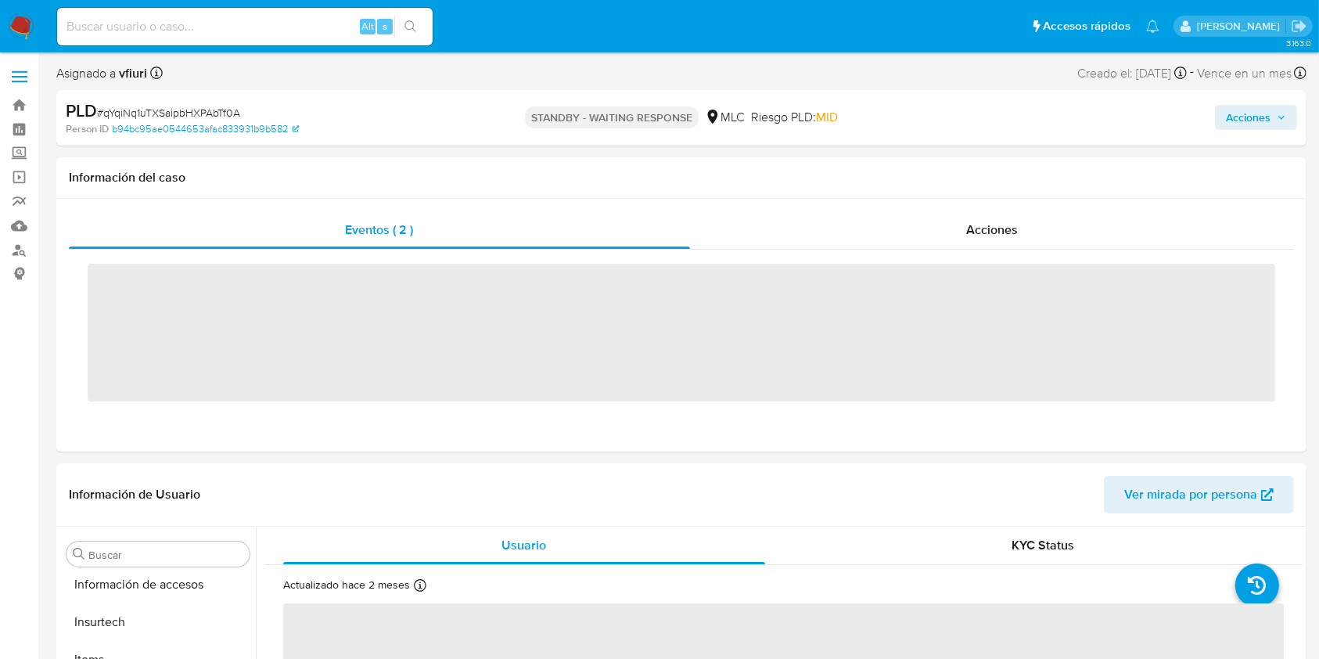
scroll to position [774, 0]
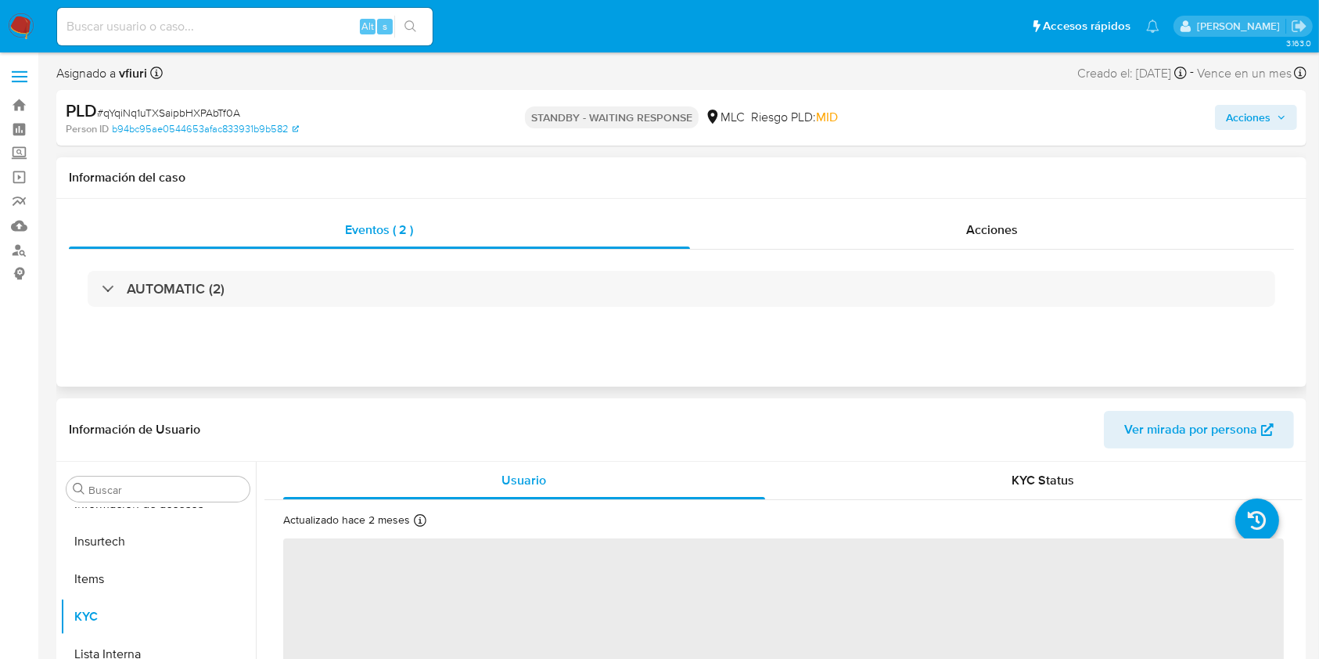
select select "10"
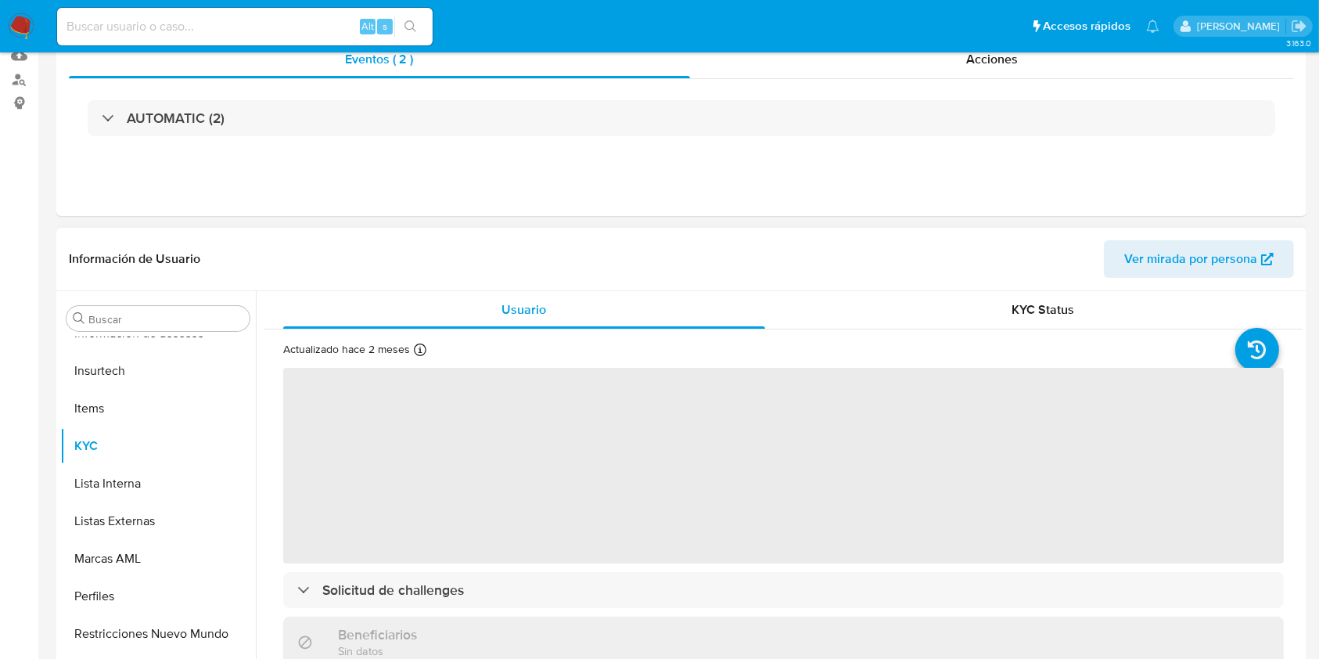
scroll to position [313, 0]
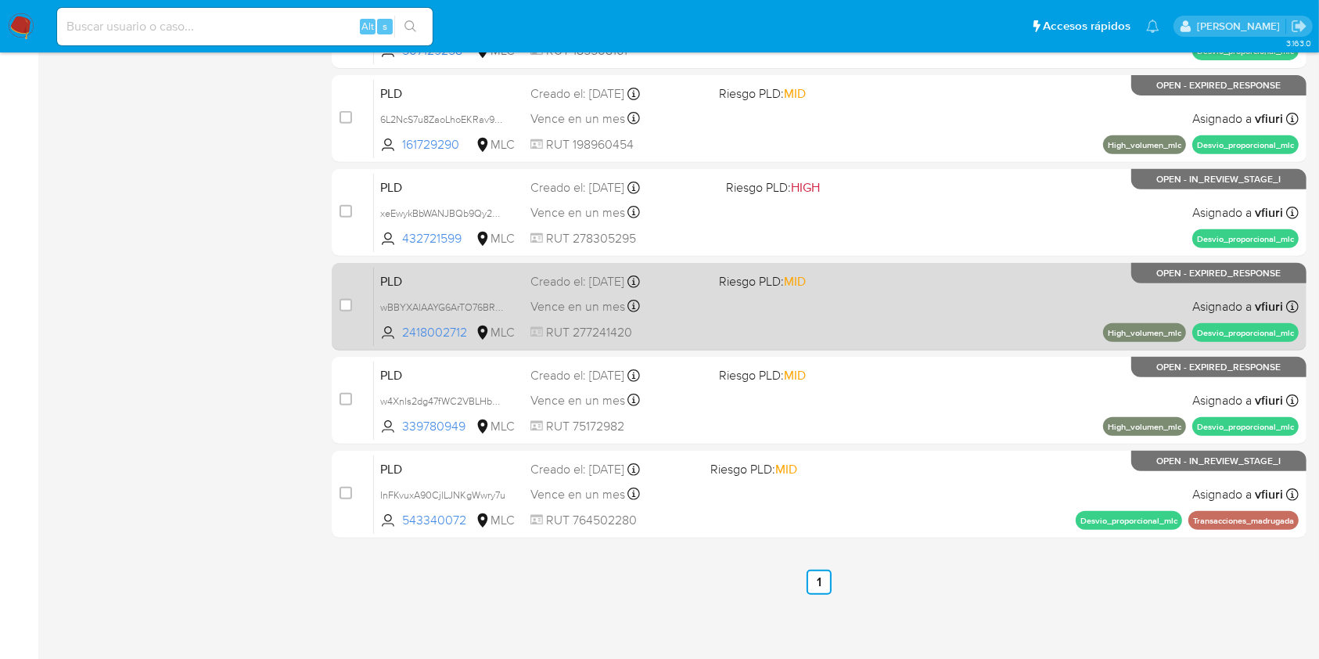
scroll to position [632, 0]
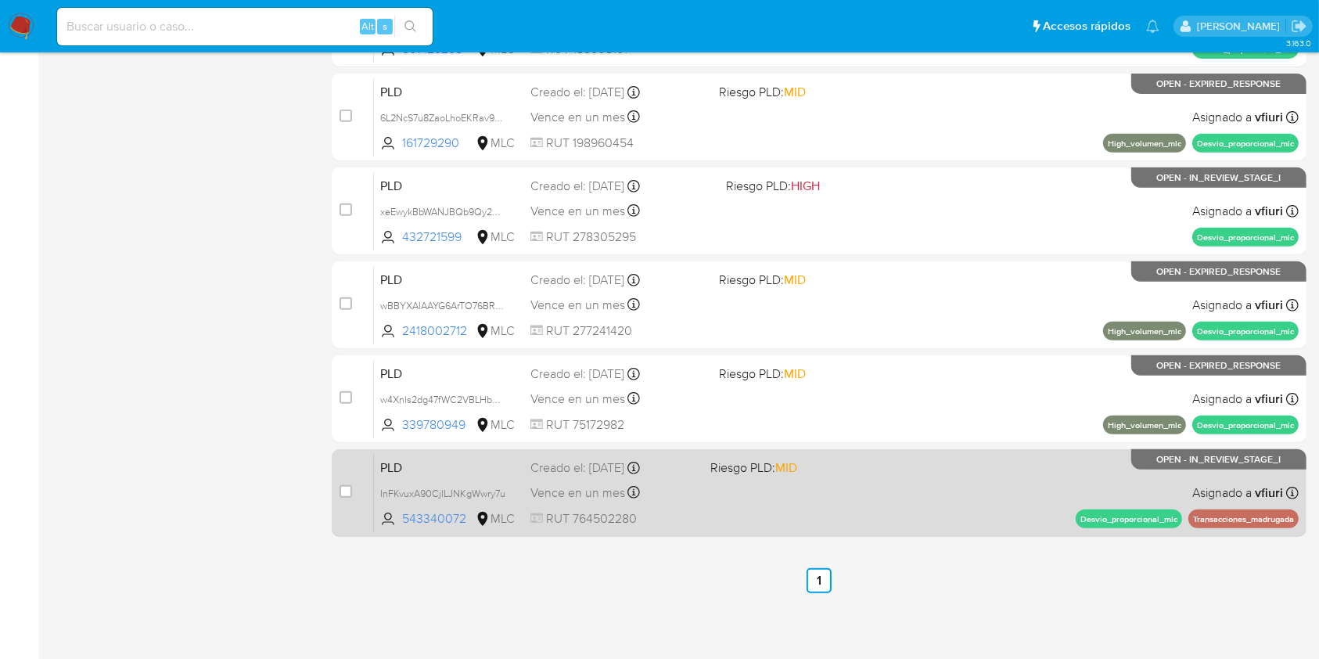
click at [856, 513] on div "PLD InFKvuxA90CjlLJNKgWwry7u 543340072 MLC Riesgo PLD: MID Creado el: 12/08/202…" at bounding box center [836, 492] width 924 height 79
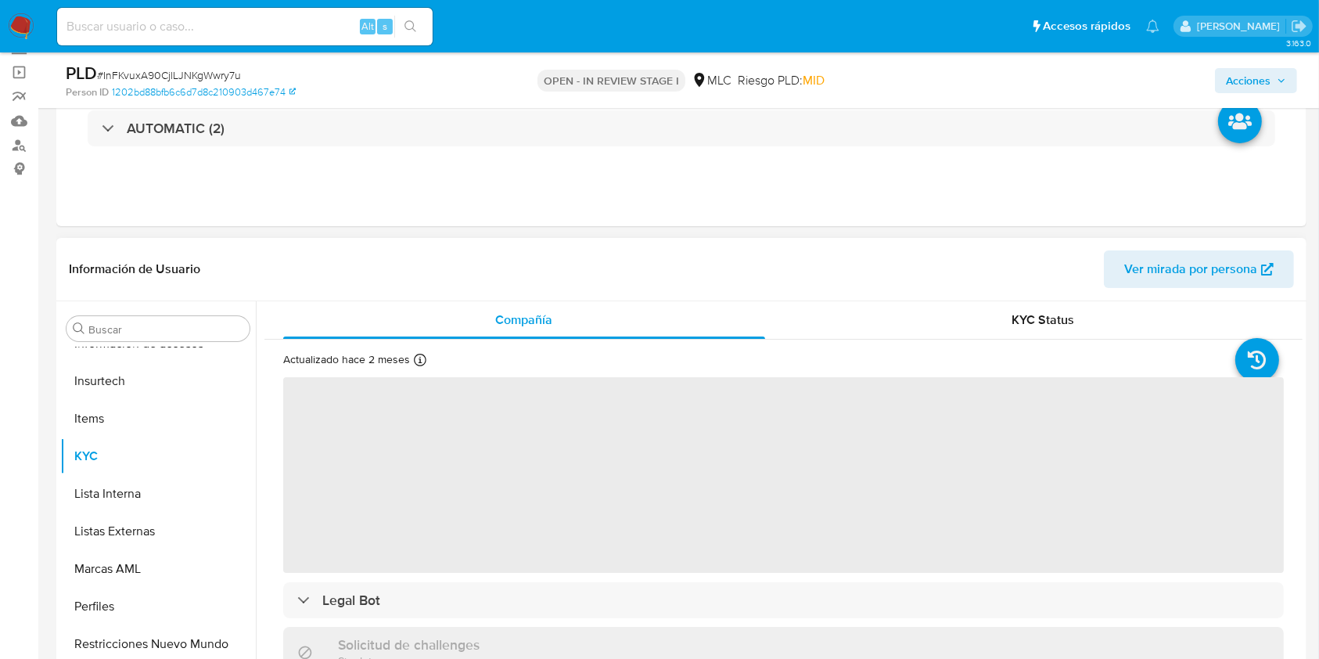
scroll to position [313, 0]
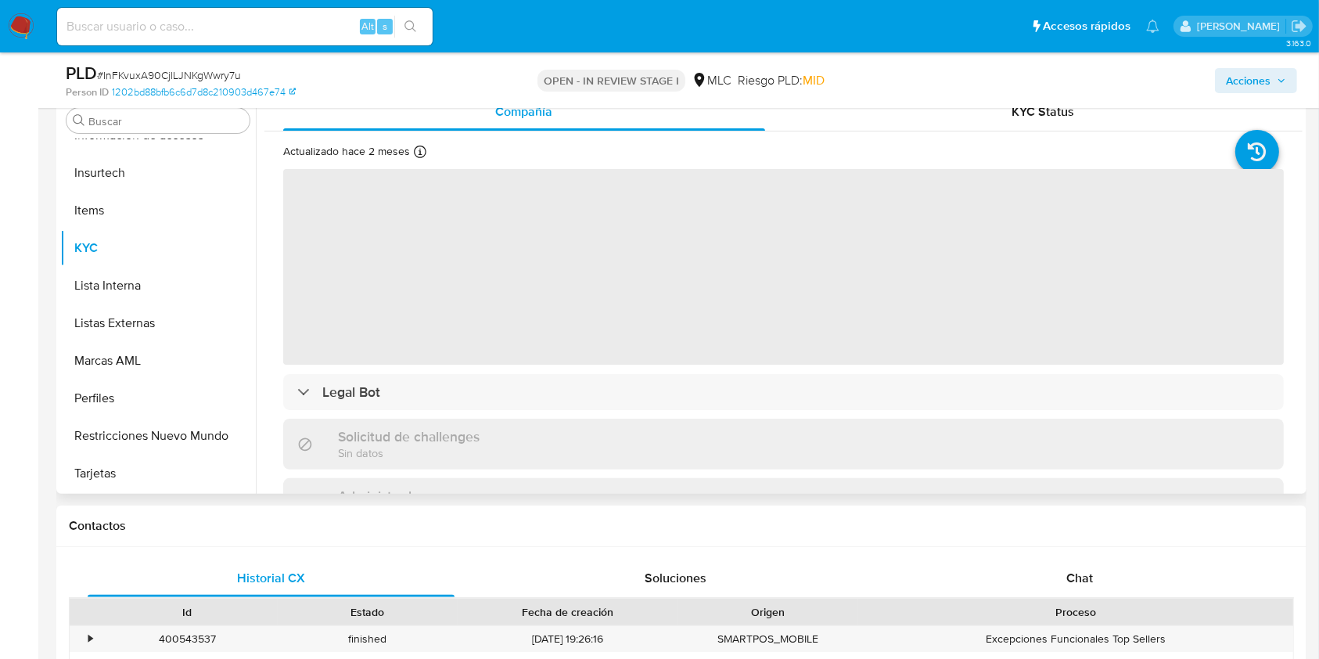
select select "10"
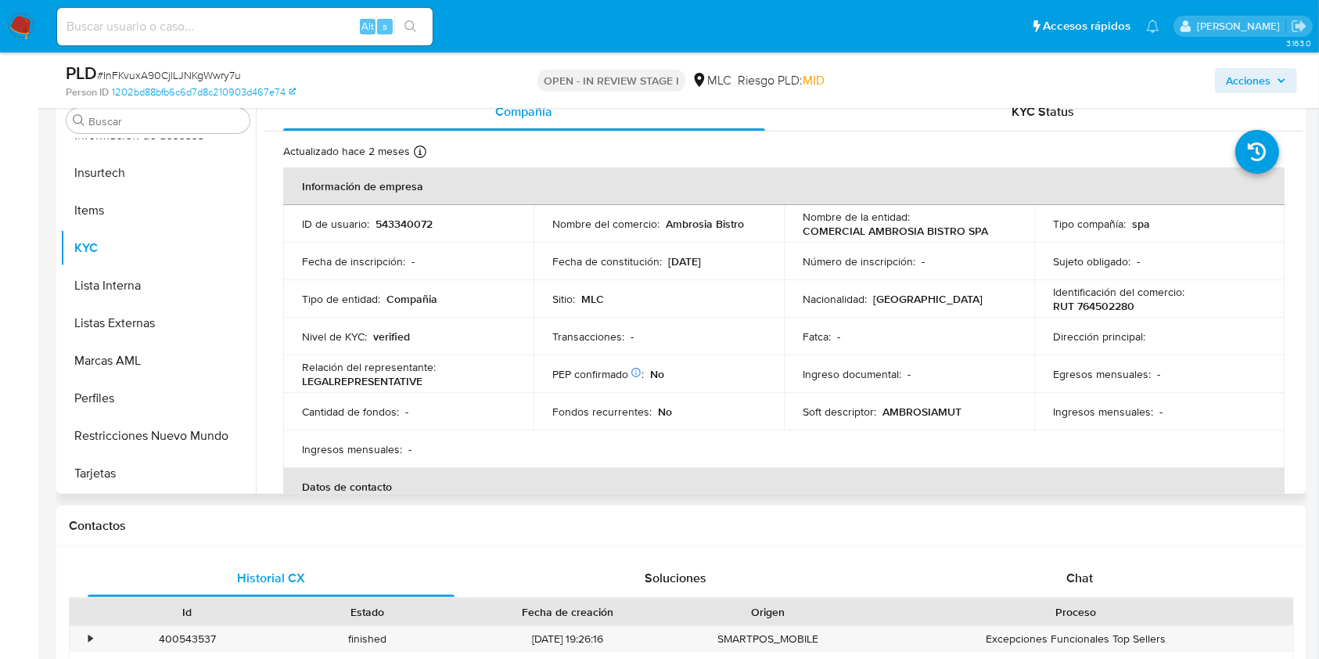
click at [394, 219] on p "543340072" at bounding box center [403, 224] width 57 height 14
copy p "543340072"
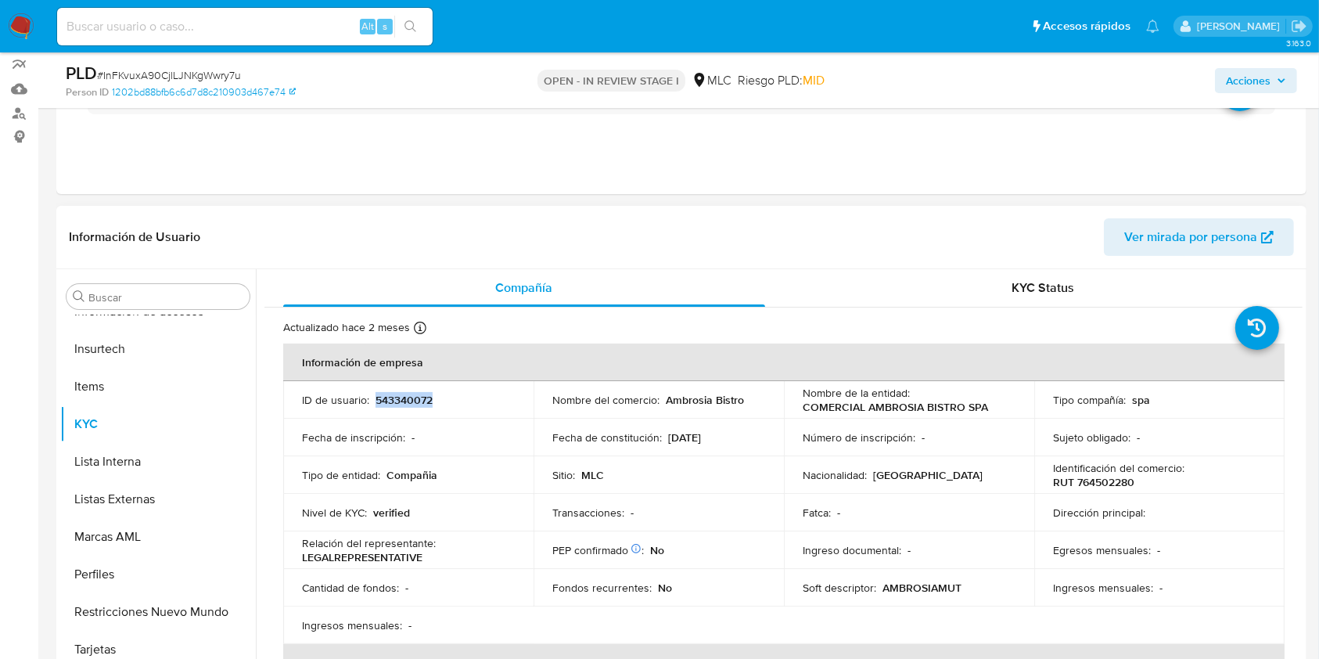
scroll to position [0, 0]
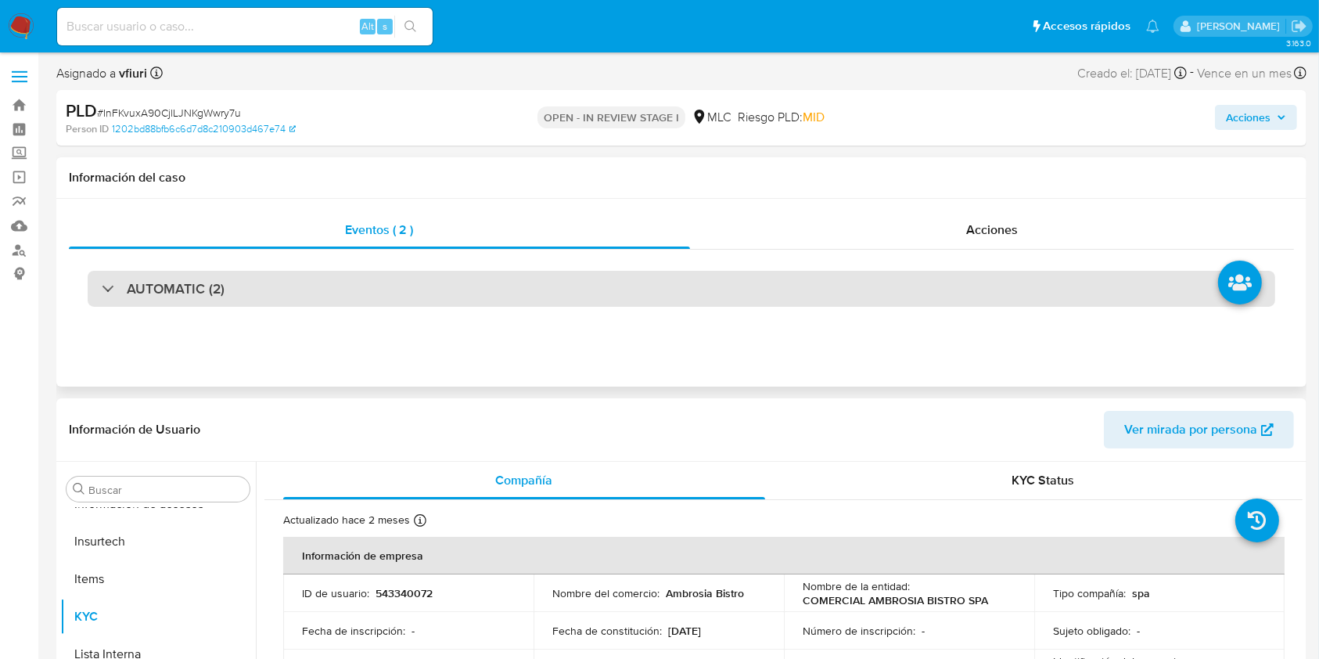
click at [330, 281] on div "AUTOMATIC (2)" at bounding box center [681, 289] width 1187 height 36
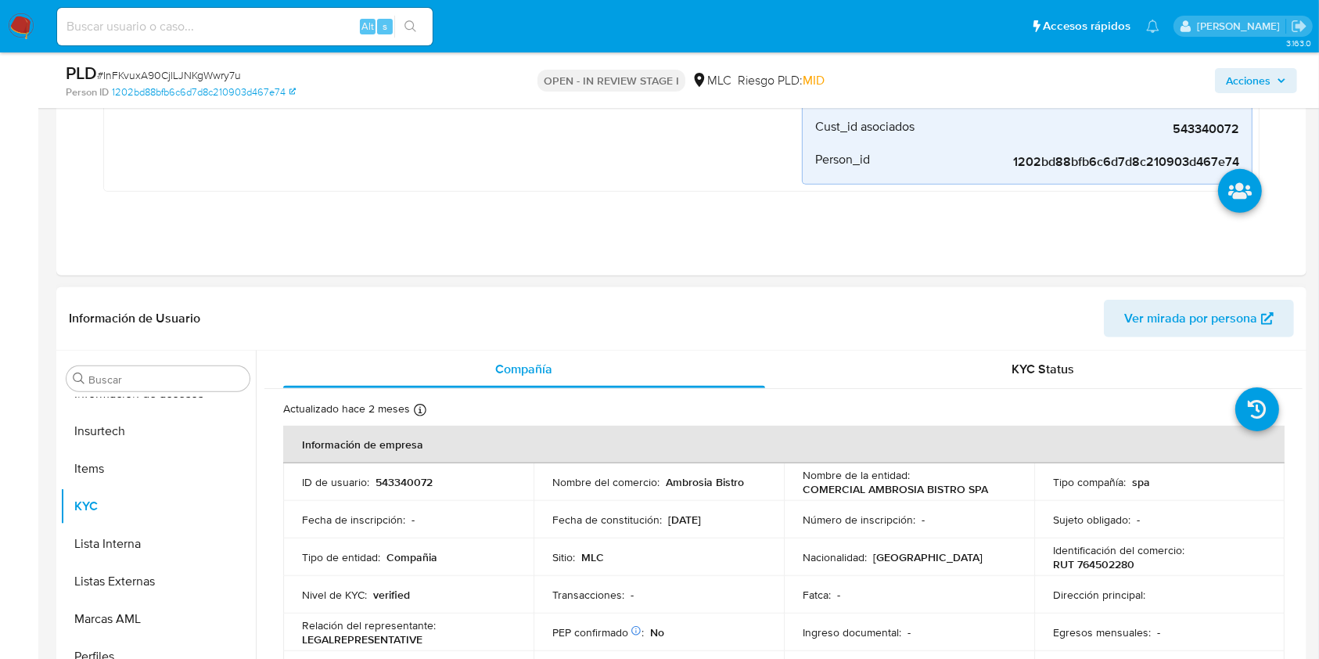
scroll to position [1043, 0]
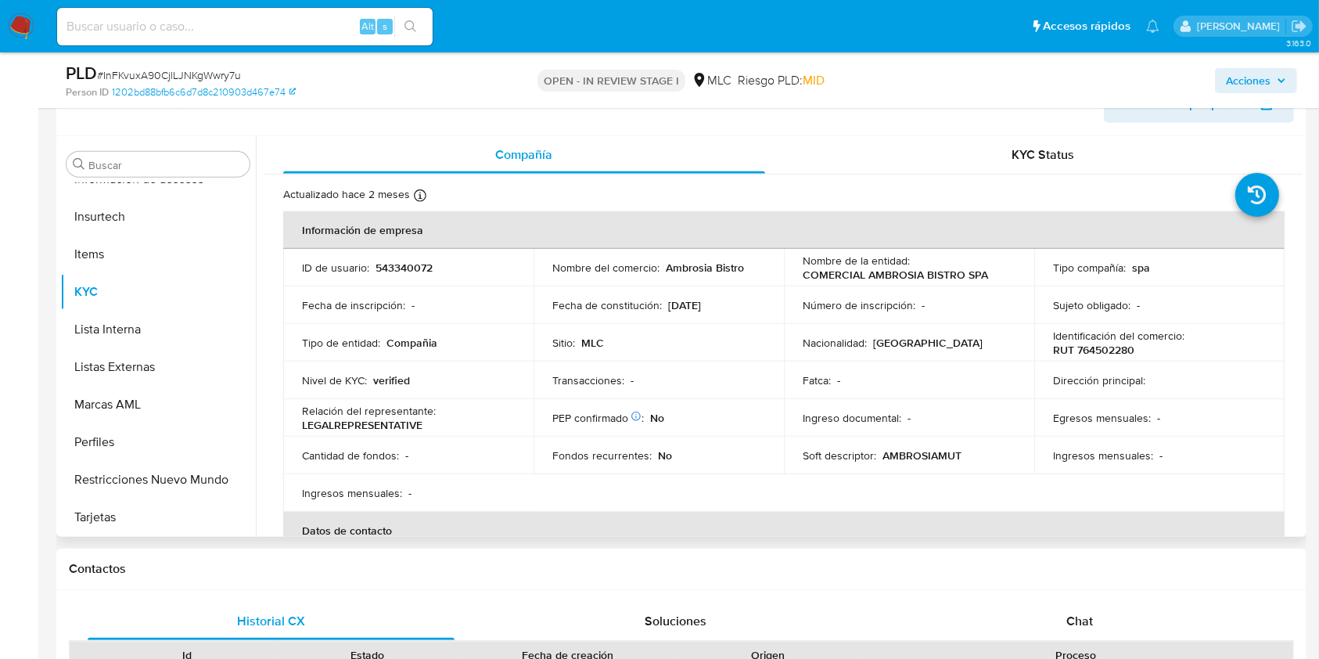
click at [425, 272] on p "543340072" at bounding box center [403, 267] width 57 height 14
copy p "543340072"
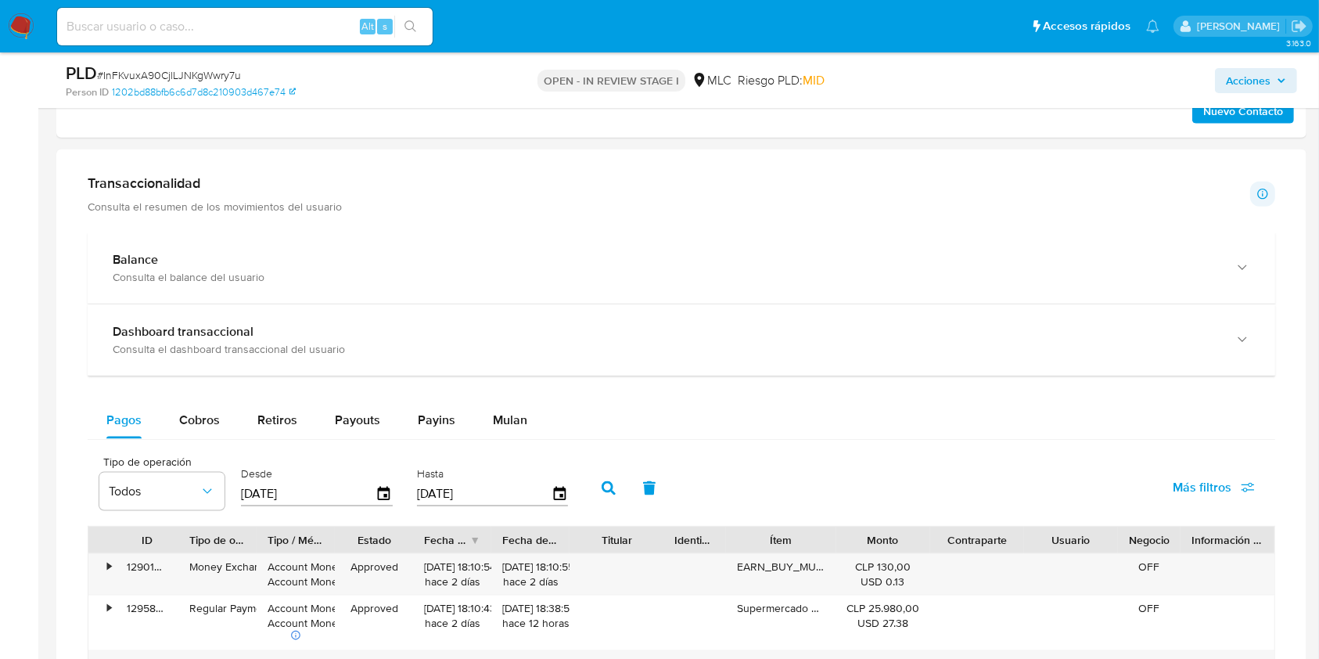
scroll to position [1772, 0]
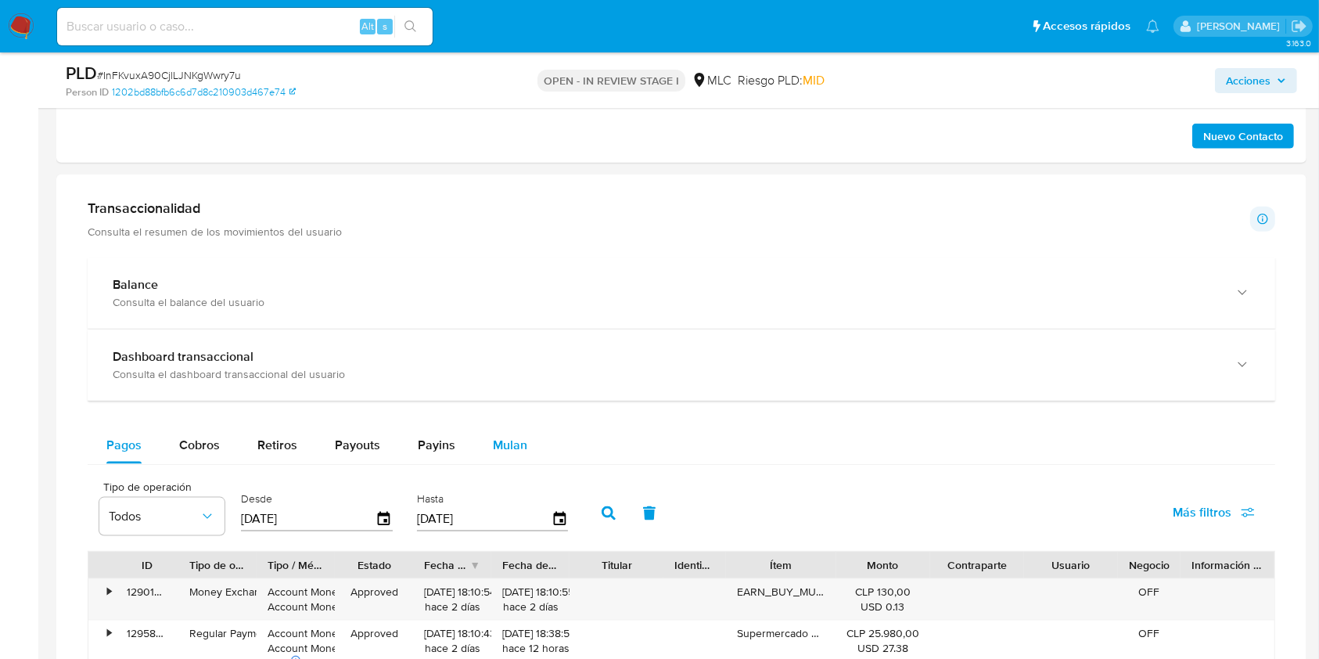
click at [501, 447] on span "Mulan" at bounding box center [510, 445] width 34 height 18
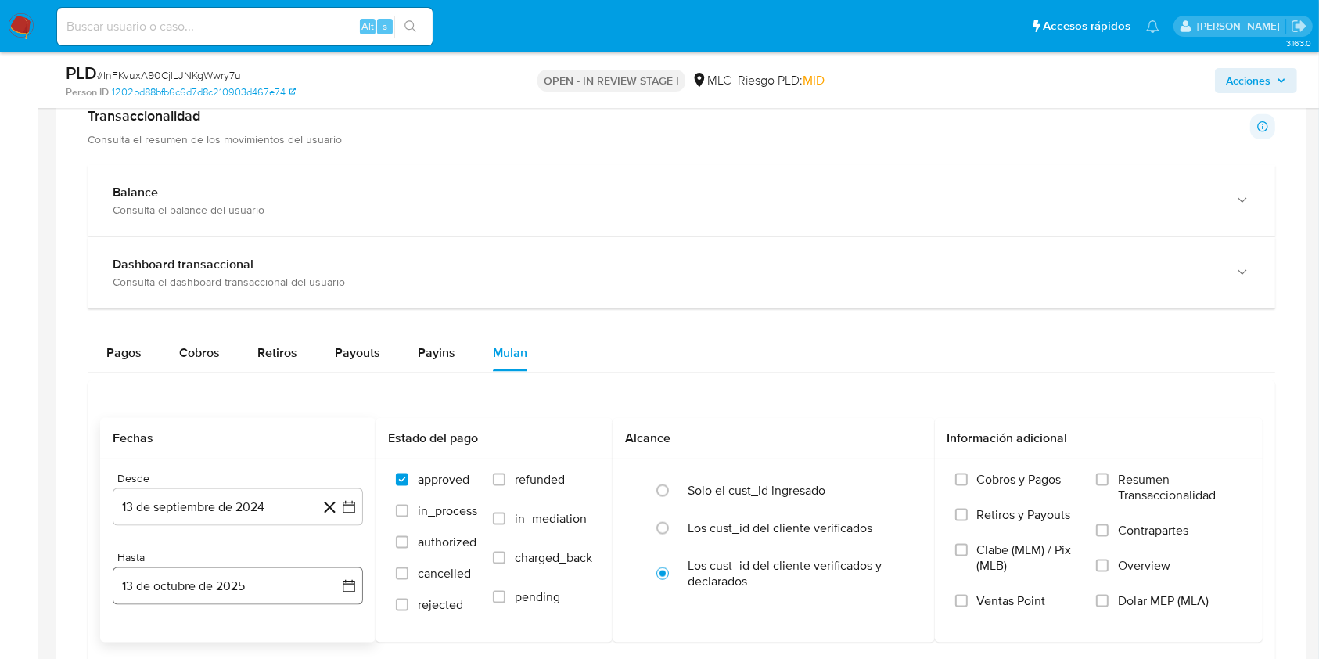
scroll to position [1981, 0]
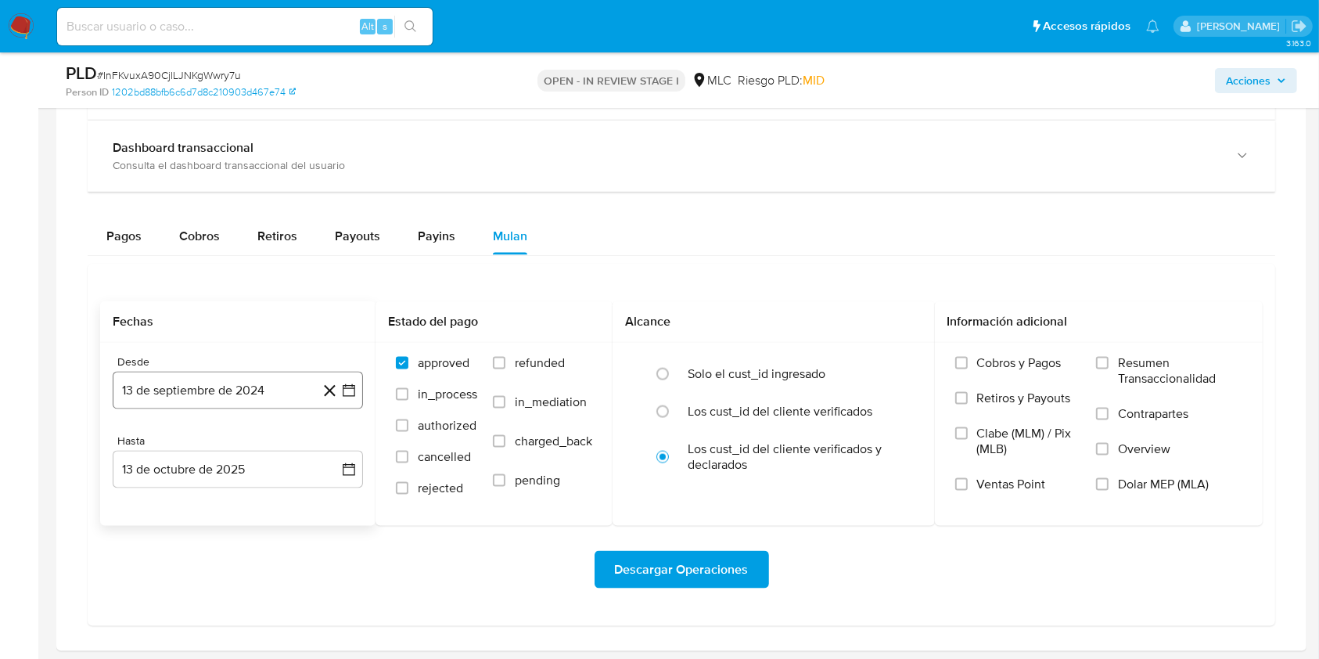
click at [350, 400] on button "13 de septiembre de 2024" at bounding box center [238, 391] width 250 height 38
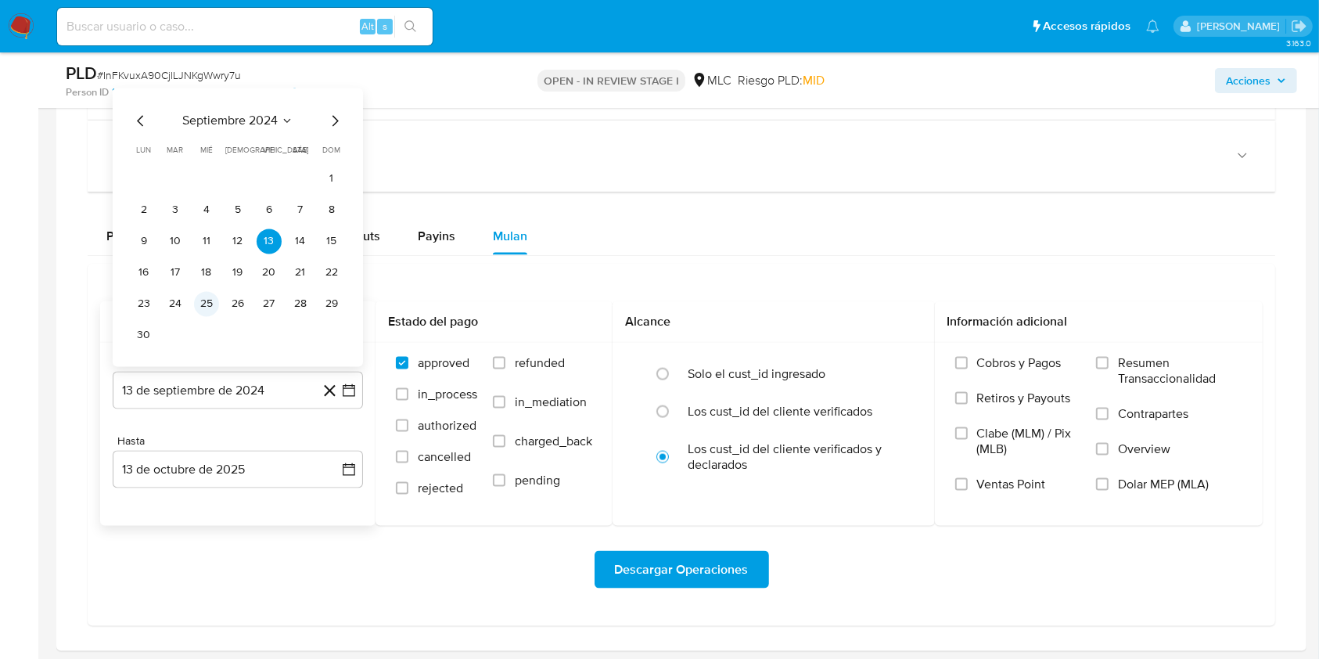
click at [211, 309] on button "25" at bounding box center [206, 304] width 25 height 25
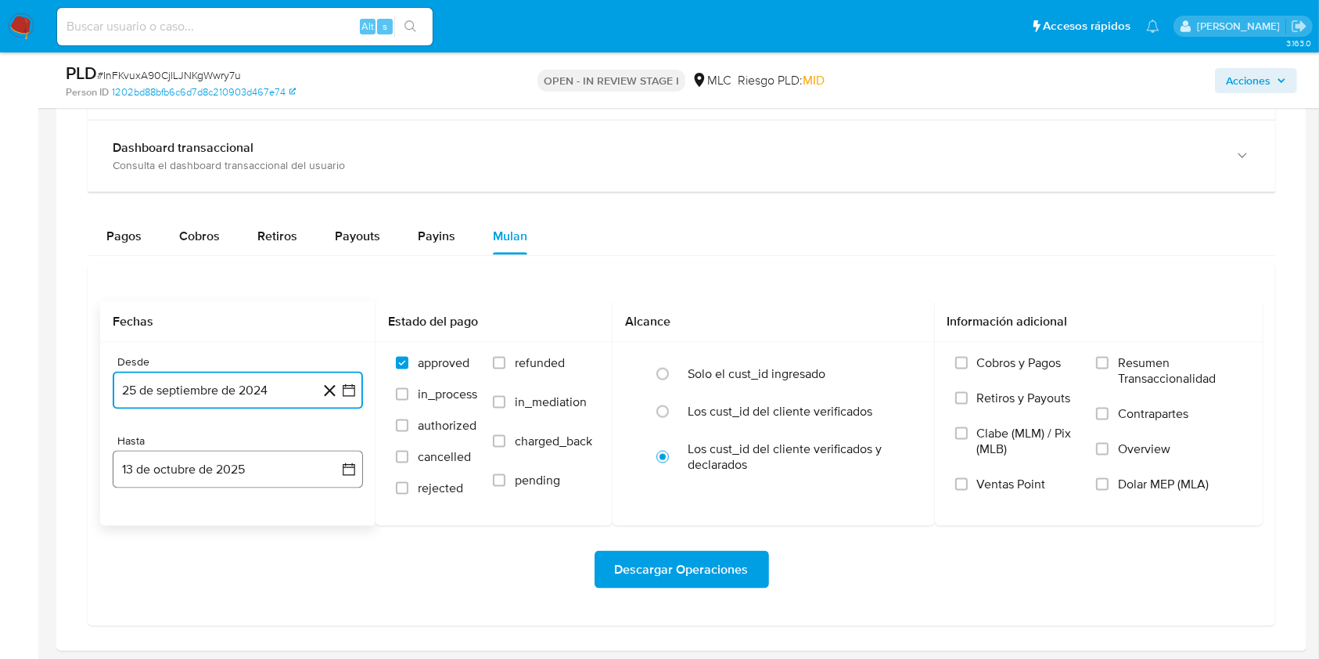
click at [354, 468] on icon "button" at bounding box center [349, 469] width 13 height 13
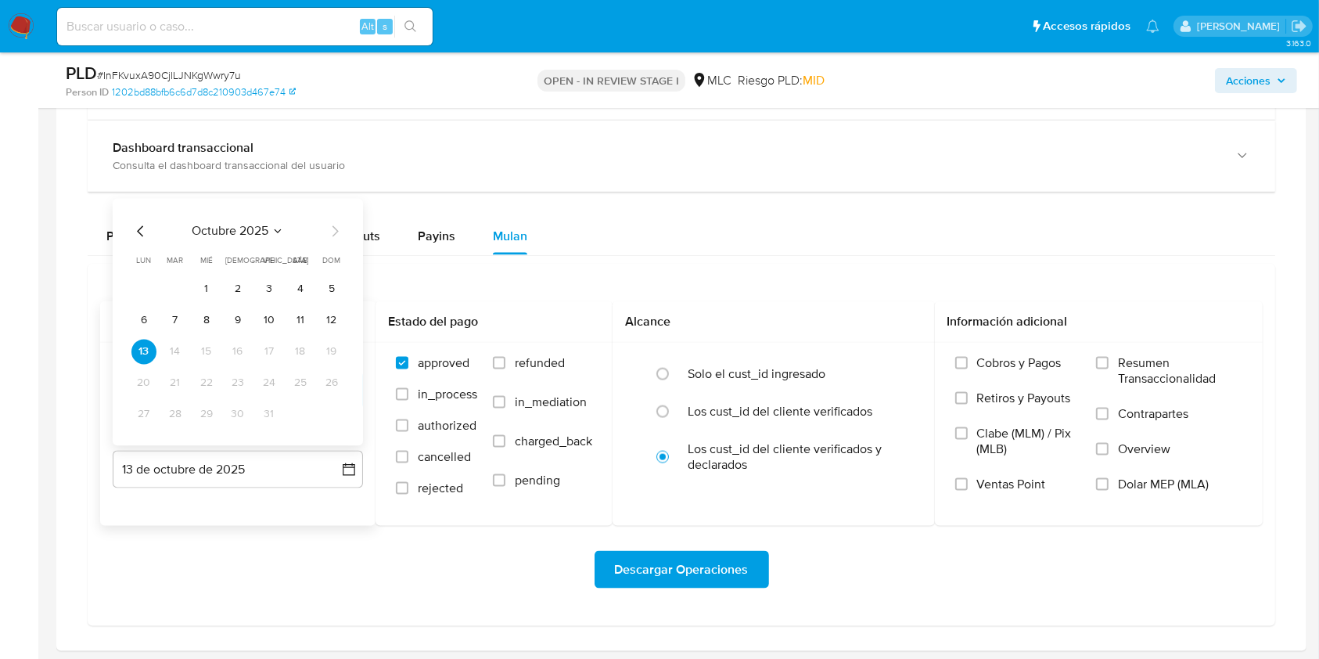
click at [135, 235] on icon "Mes anterior" at bounding box center [140, 231] width 19 height 19
click at [200, 388] on button "24" at bounding box center [206, 383] width 25 height 25
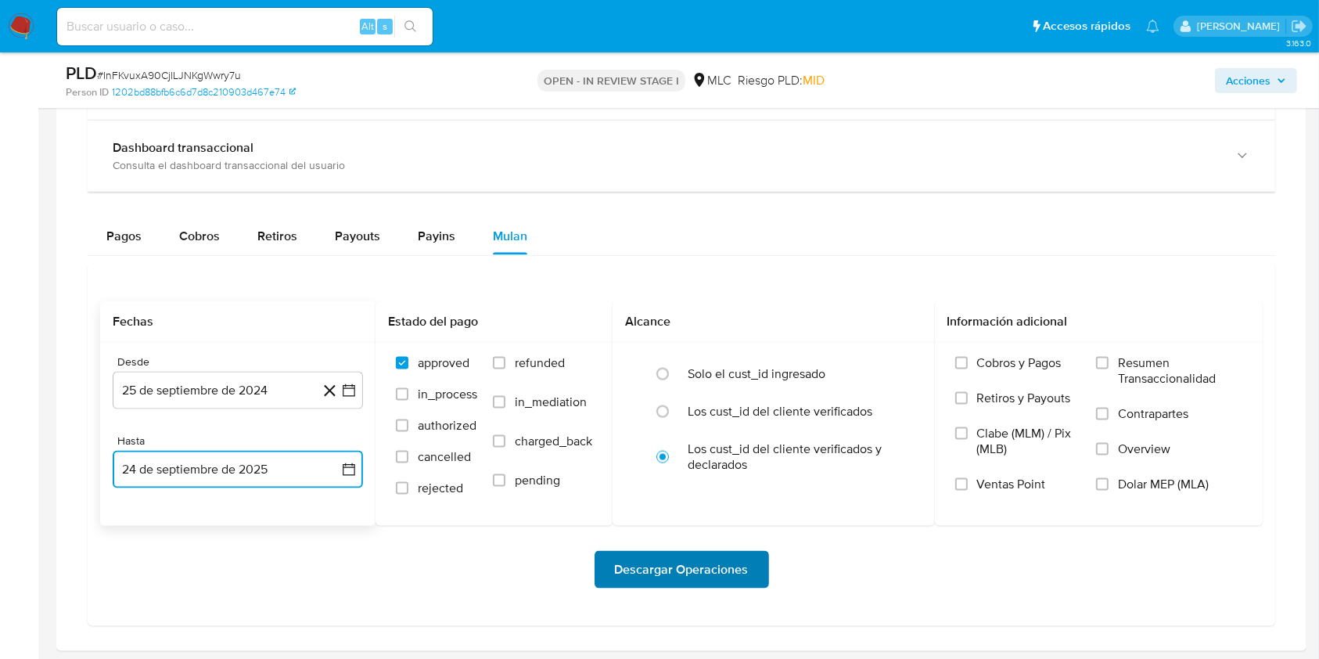
click at [628, 552] on span "Descargar Operaciones" at bounding box center [682, 569] width 134 height 34
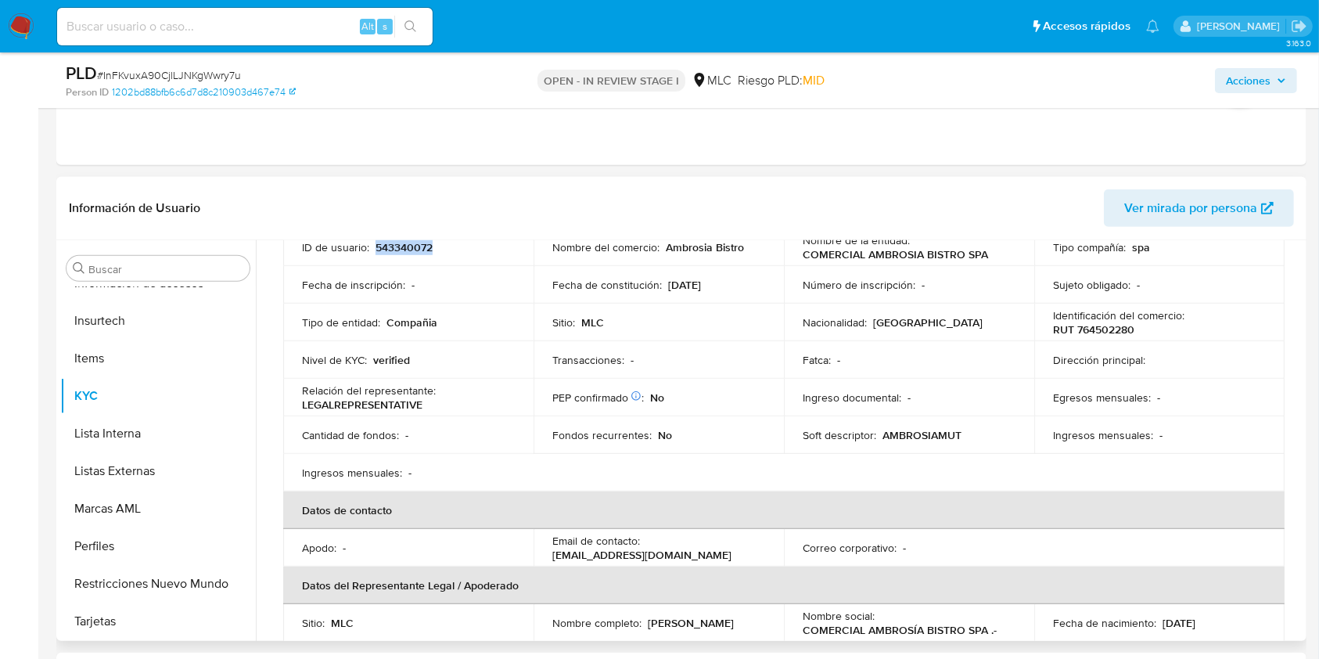
scroll to position [0, 0]
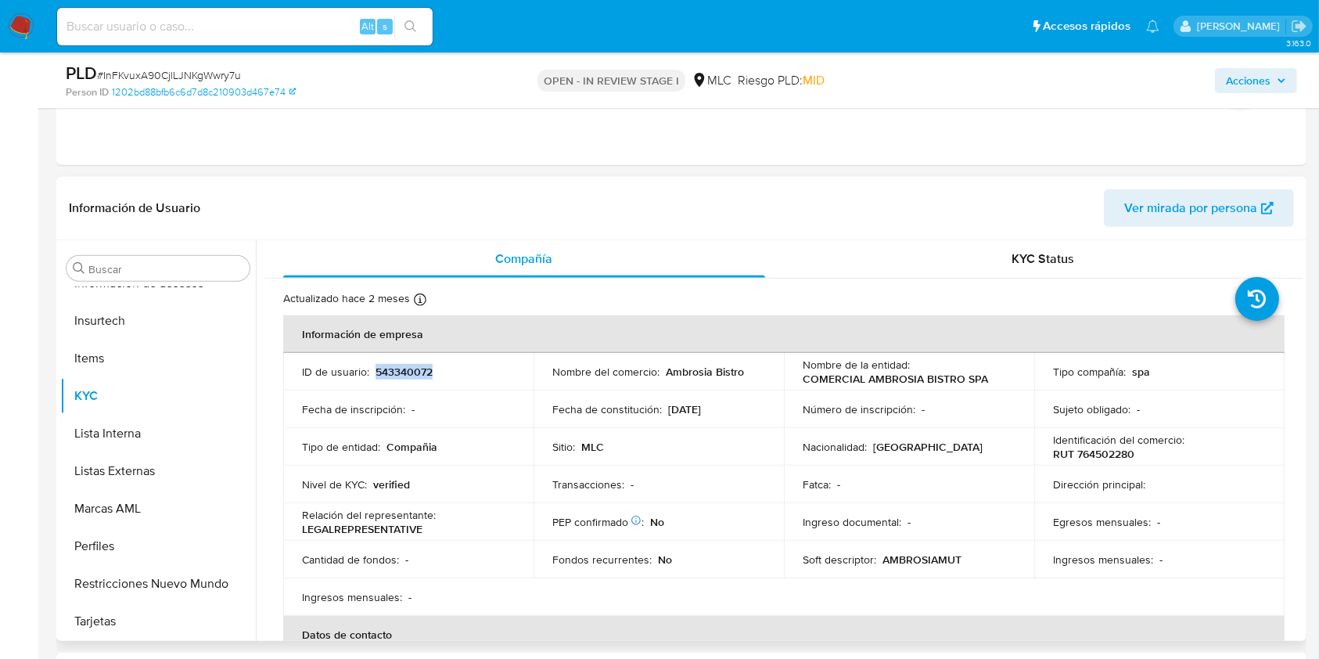
copy p "543340072"
click at [202, 72] on span "# InFKvuxA90CjlLJNKgWwry7u" at bounding box center [169, 75] width 144 height 16
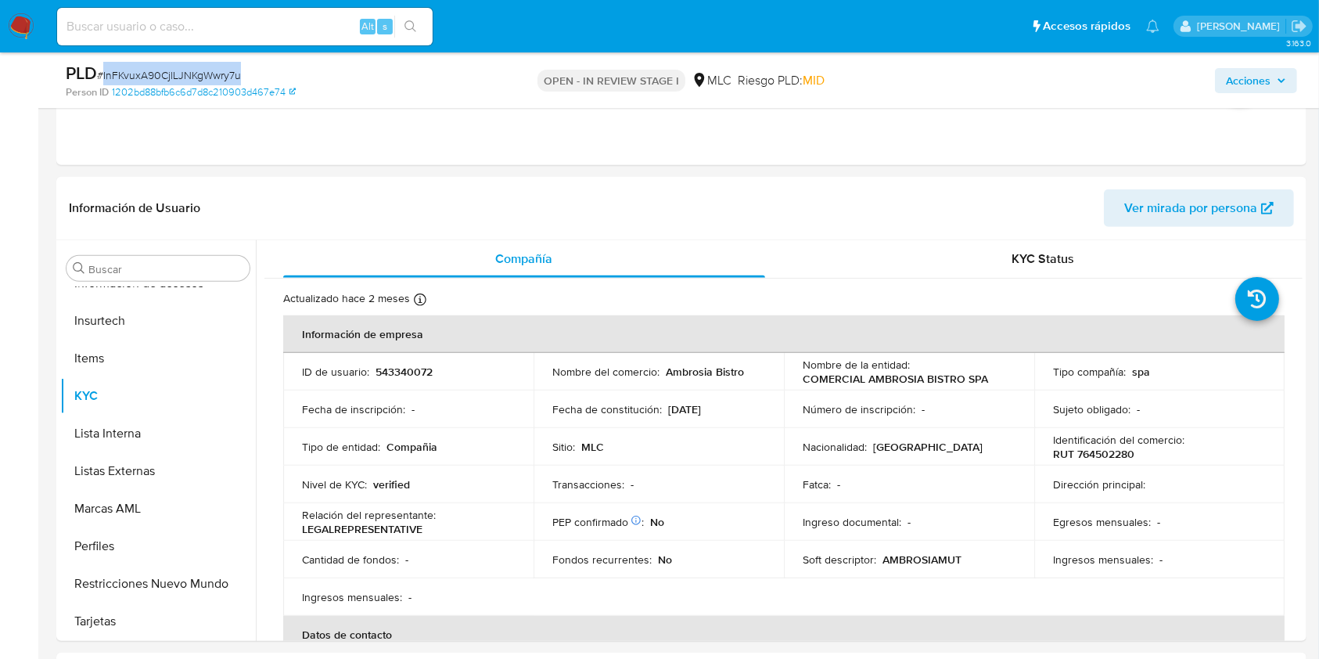
copy span "InFKvuxA90CjlLJNKgWwry7u"
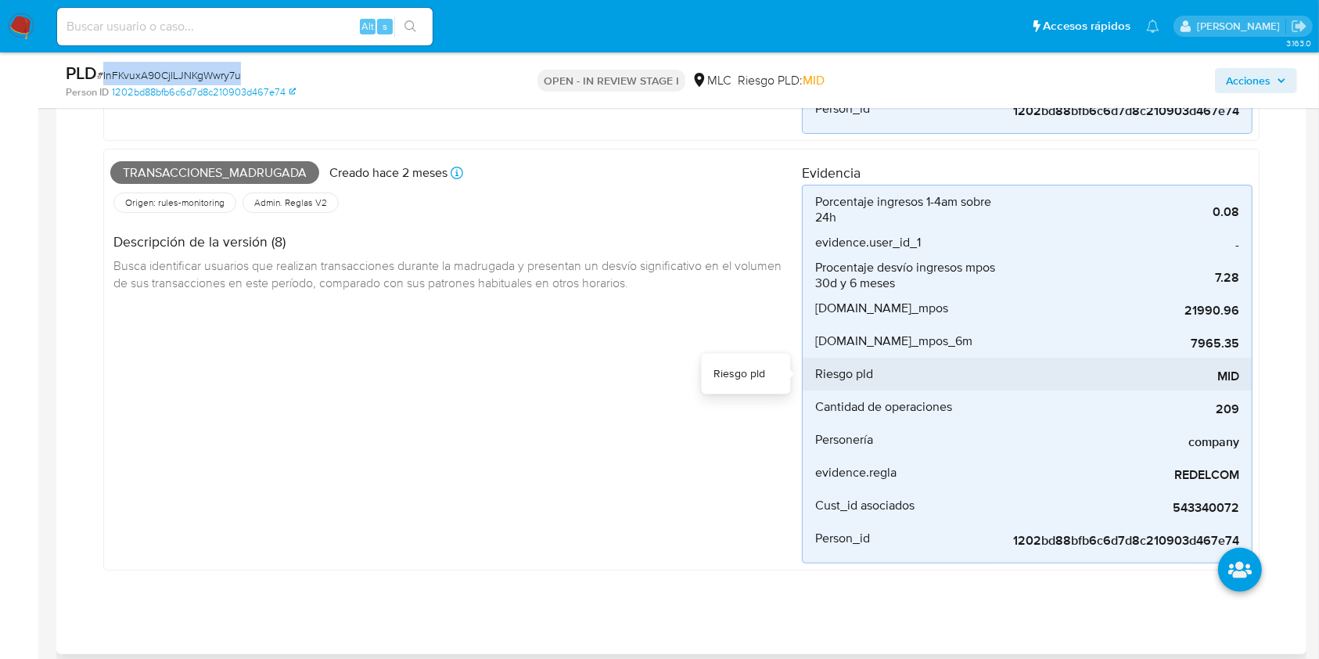
scroll to position [417, 0]
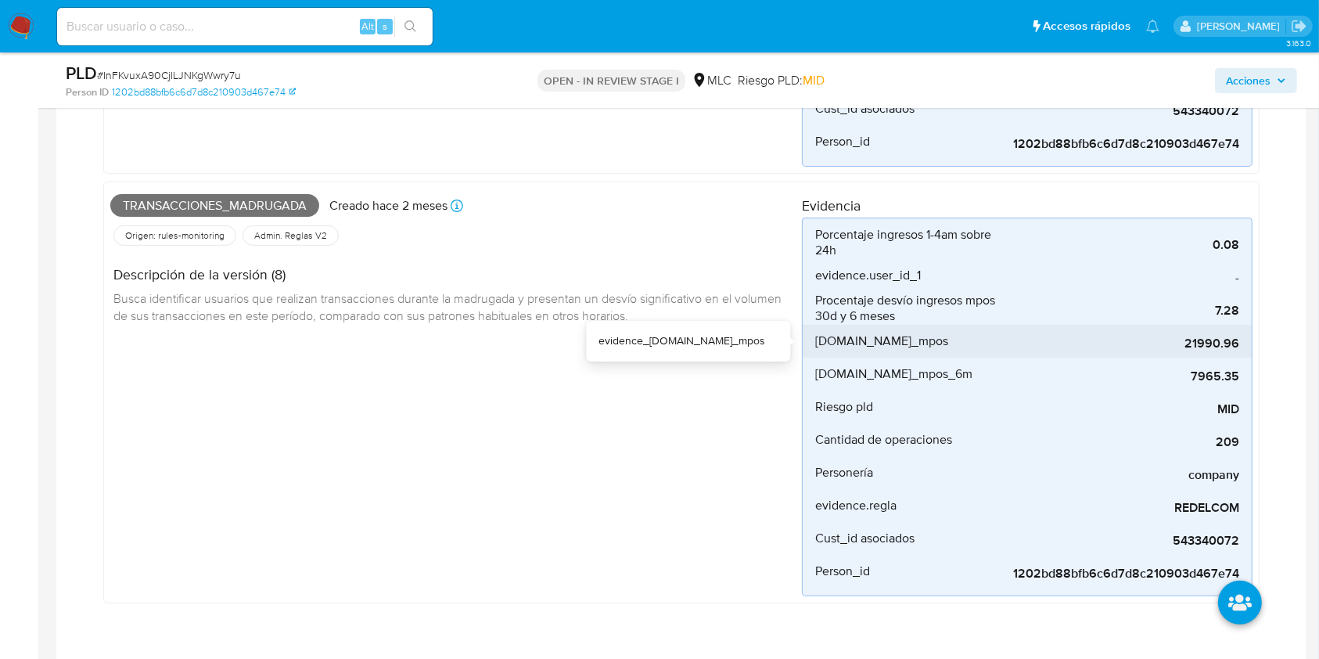
drag, startPoint x: 1182, startPoint y: 341, endPoint x: 1233, endPoint y: 342, distance: 51.6
click at [1233, 342] on span "21990.96" at bounding box center [1121, 344] width 235 height 16
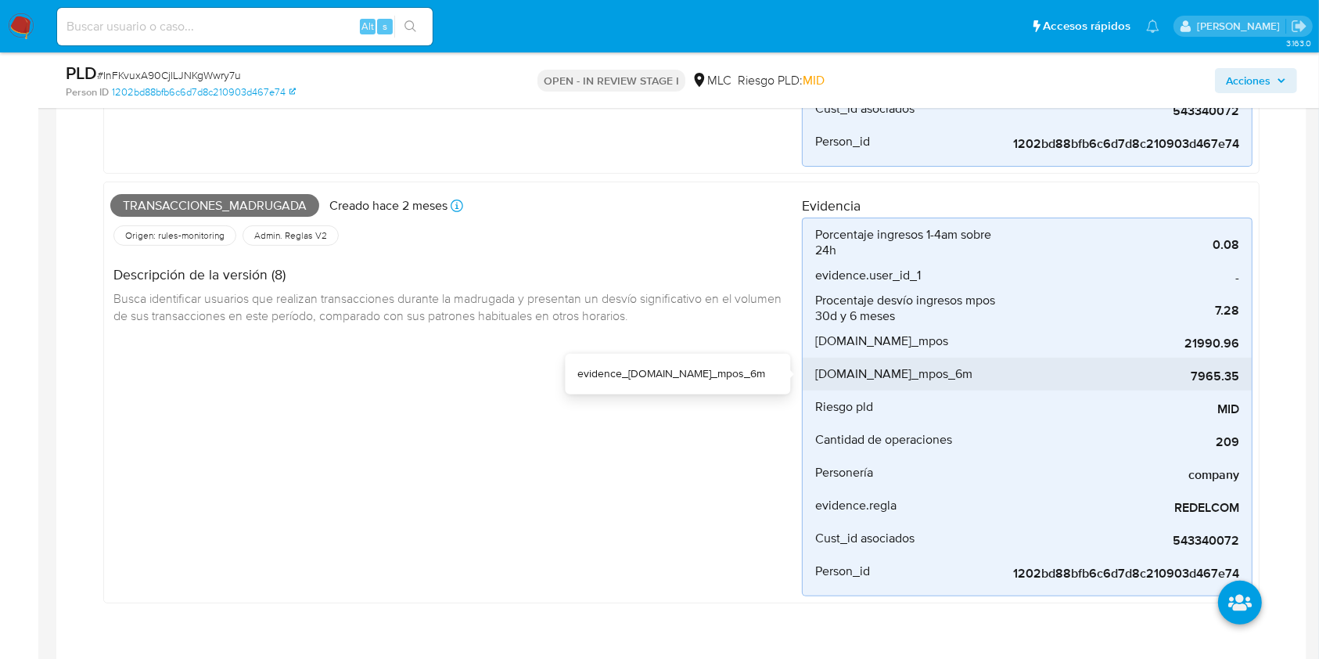
drag, startPoint x: 1192, startPoint y: 375, endPoint x: 1235, endPoint y: 373, distance: 43.1
click at [1235, 373] on span "7965.35" at bounding box center [1121, 376] width 235 height 16
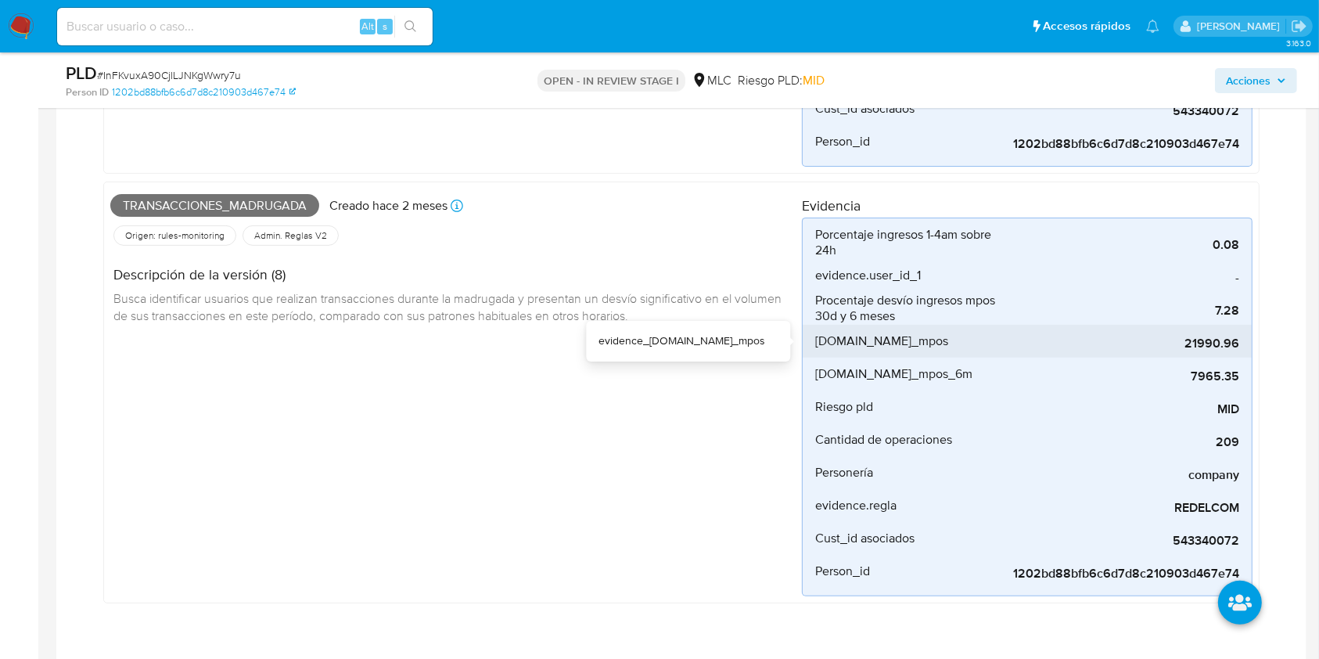
drag, startPoint x: 1179, startPoint y: 335, endPoint x: 1248, endPoint y: 329, distance: 69.0
click at [1248, 329] on li "evidence.ing_mpos 21990.96" at bounding box center [1026, 341] width 449 height 33
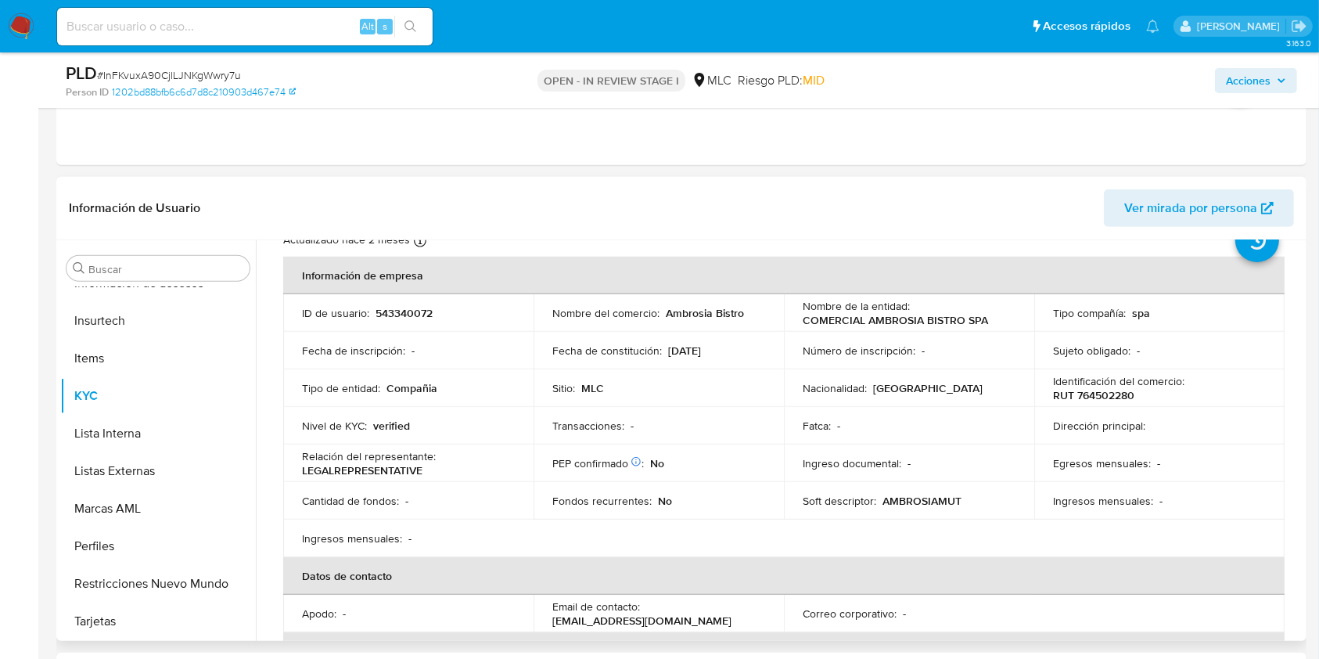
scroll to position [0, 0]
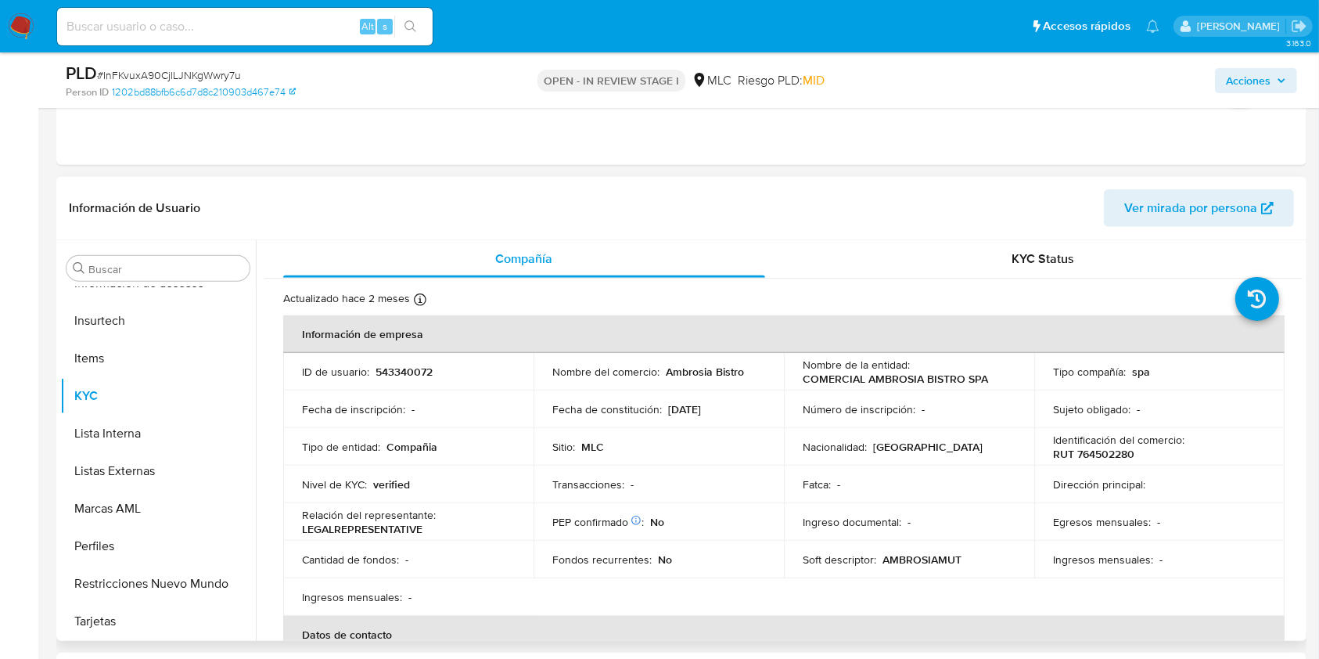
click at [1123, 454] on p "RUT 764502280" at bounding box center [1093, 454] width 81 height 14
copy p "764502280"
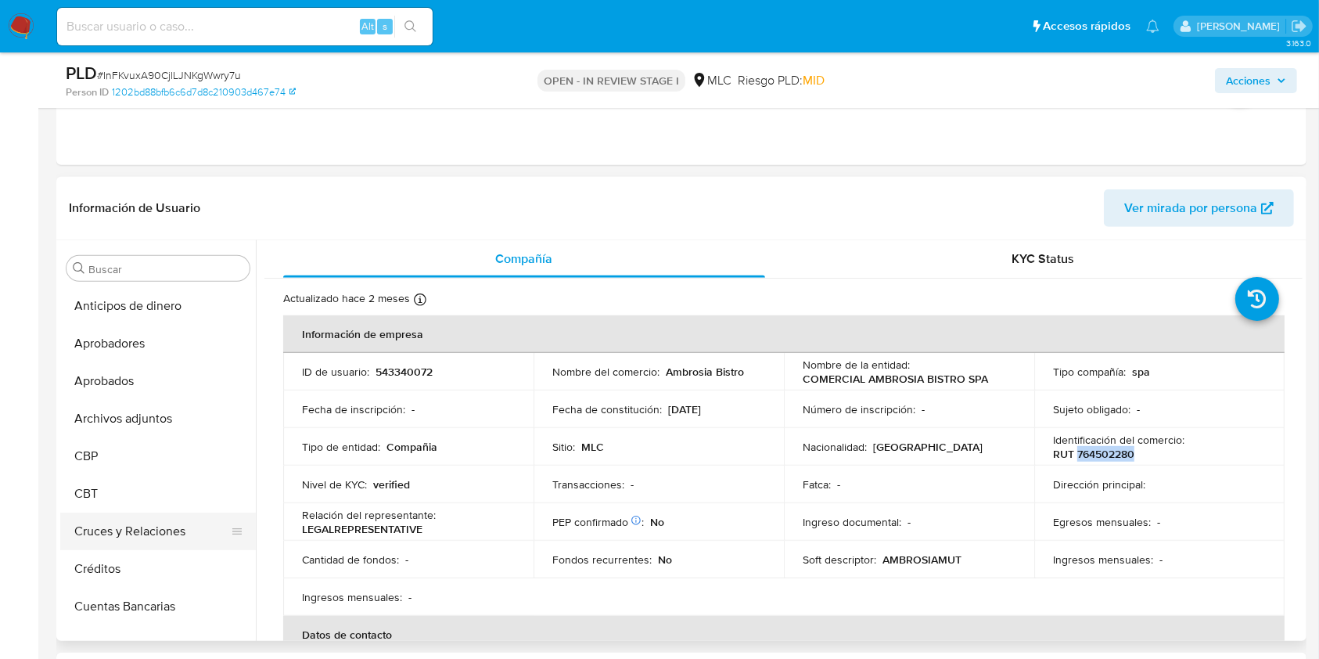
click at [117, 534] on button "Cruces y Relaciones" at bounding box center [151, 531] width 183 height 38
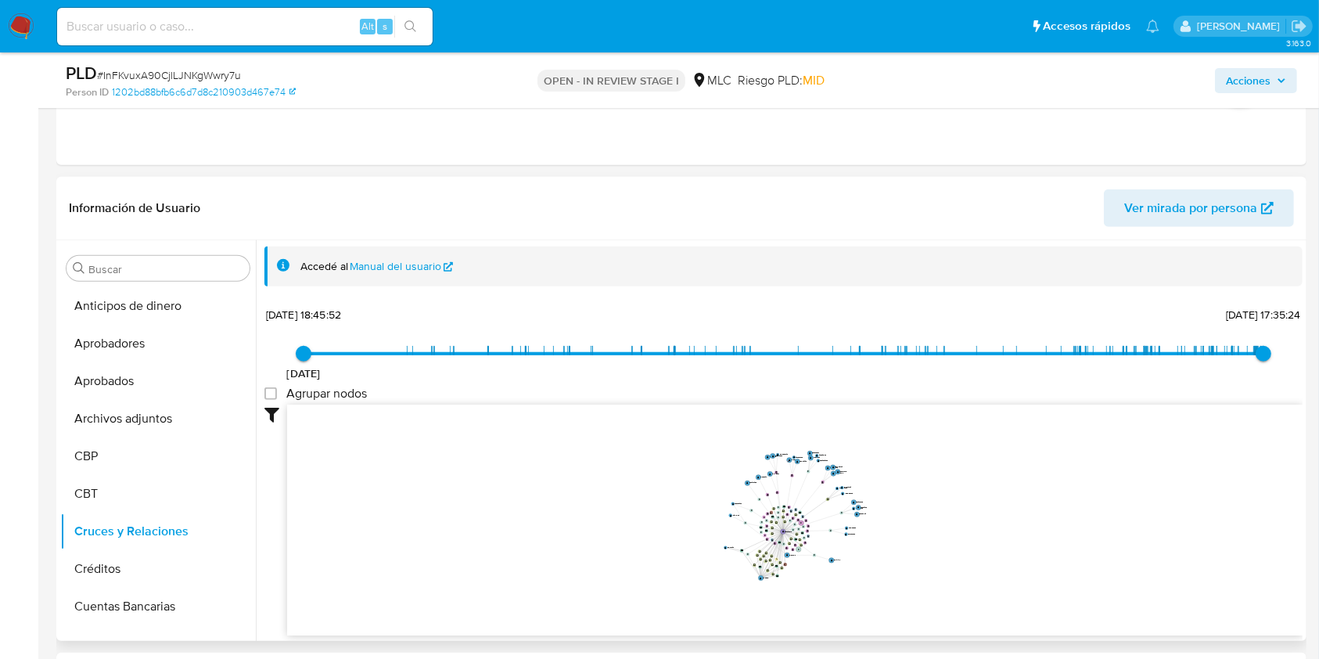
drag, startPoint x: 1075, startPoint y: 479, endPoint x: 1073, endPoint y: 554, distance: 74.3
click at [1073, 554] on icon "device-65aeb8fea7795d5535dee0f9  device-65b40a4c3a2254635a62679b  user-543340…" at bounding box center [794, 517] width 1015 height 227
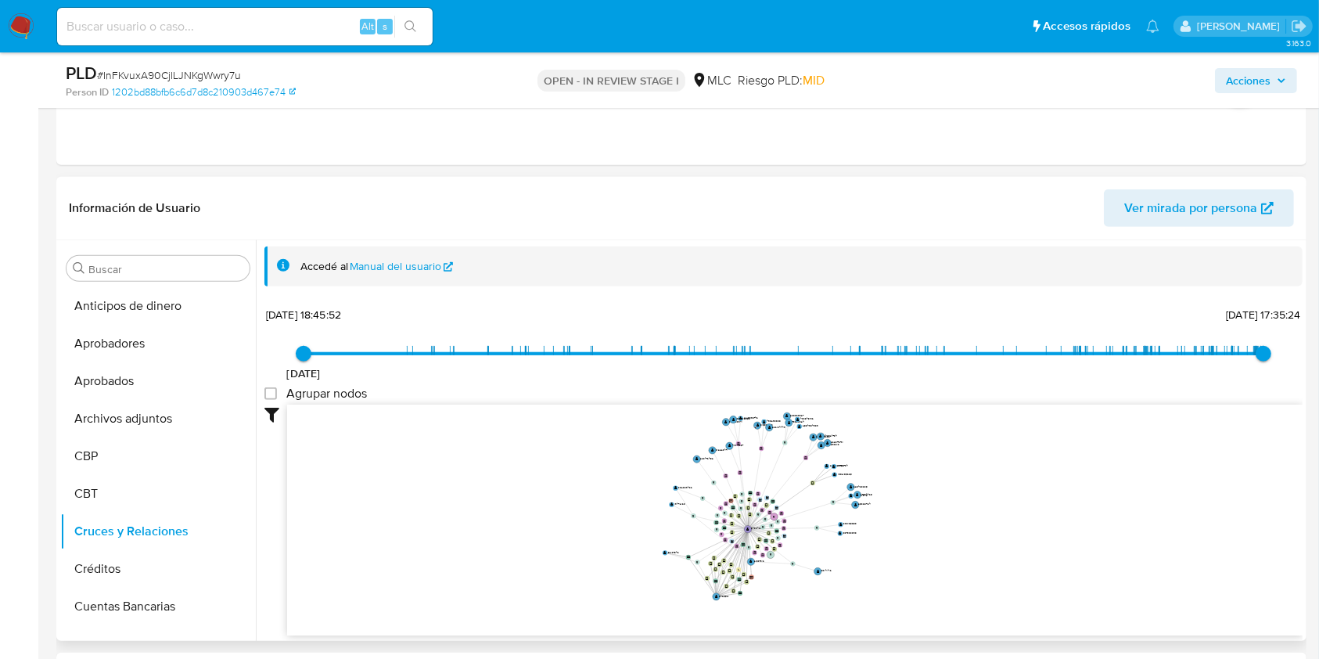
drag, startPoint x: 798, startPoint y: 561, endPoint x: 883, endPoint y: 566, distance: 85.4
click at [883, 566] on icon "device-65aeb8fea7795d5535dee0f9  device-65b40a4c3a2254635a62679b  user-543340…" at bounding box center [794, 517] width 1015 height 227
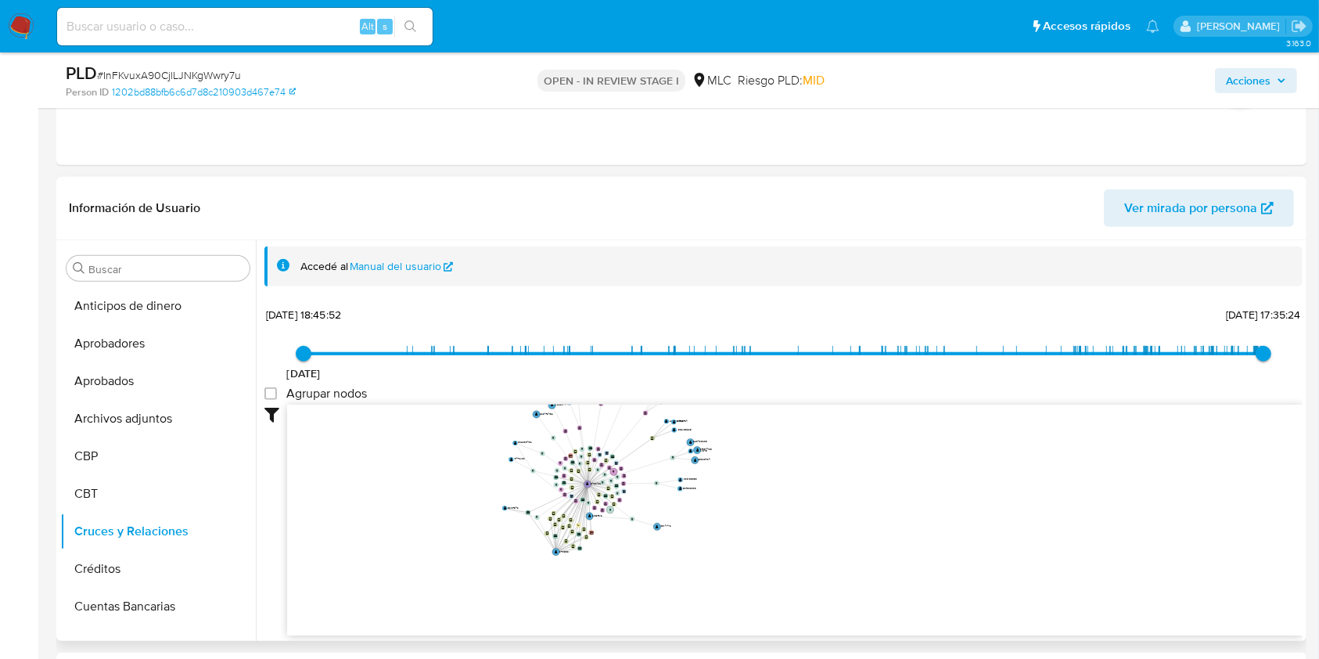
drag, startPoint x: 714, startPoint y: 598, endPoint x: 608, endPoint y: 583, distance: 107.5
click at [608, 583] on icon "device-65aeb8fea7795d5535dee0f9  device-65b40a4c3a2254635a62679b  user-543340…" at bounding box center [794, 517] width 1015 height 227
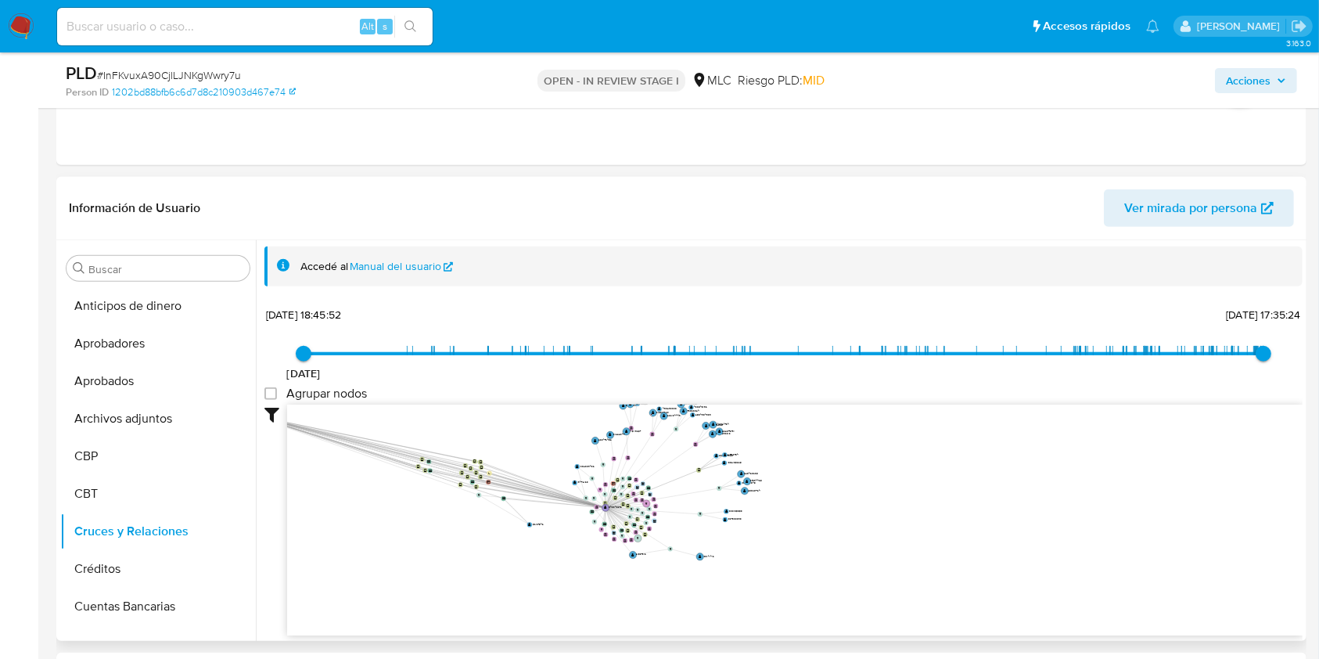
drag, startPoint x: 609, startPoint y: 578, endPoint x: 250, endPoint y: 412, distance: 394.7
click at [250, 412] on div "Buscar Anticipos de dinero Aprobadores Aprobados Archivos adjuntos CBP CBT Cruc…" at bounding box center [681, 440] width 1242 height 400
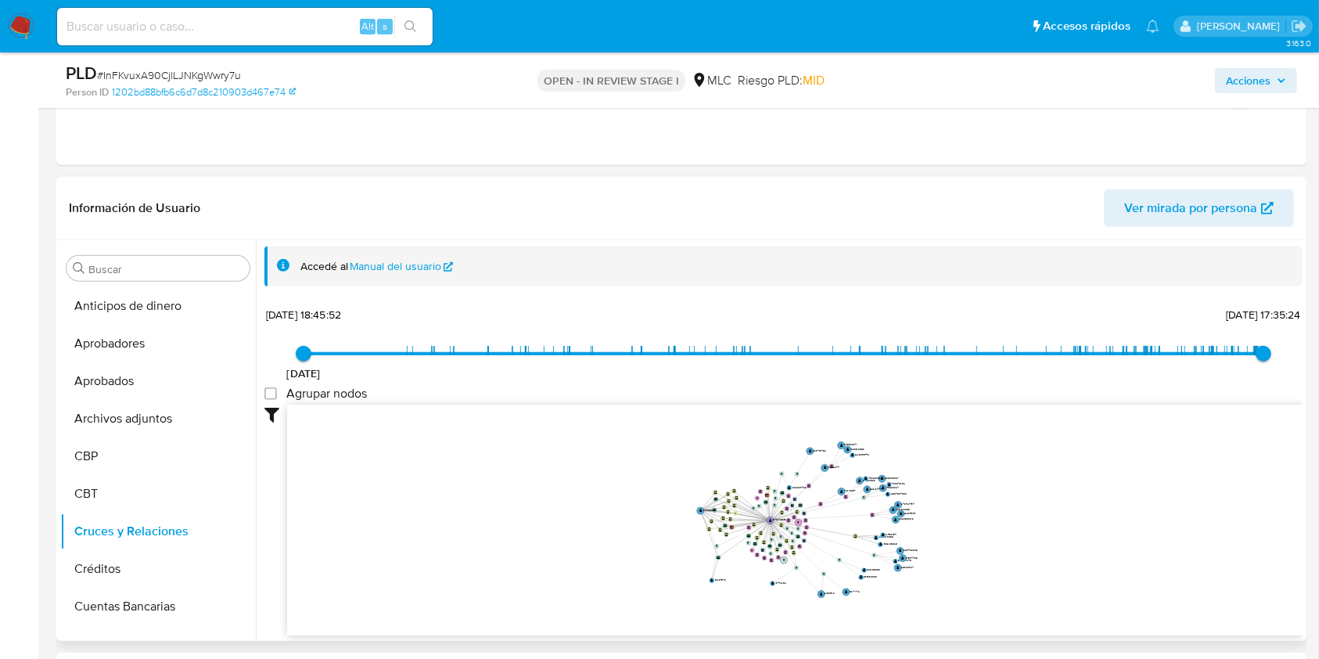
drag, startPoint x: 928, startPoint y: 488, endPoint x: 1114, endPoint y: 541, distance: 193.6
click at [1114, 541] on icon "device-65aeb8fea7795d5535dee0f9  device-65b40a4c3a2254635a62679b  user-543340…" at bounding box center [794, 517] width 1015 height 227
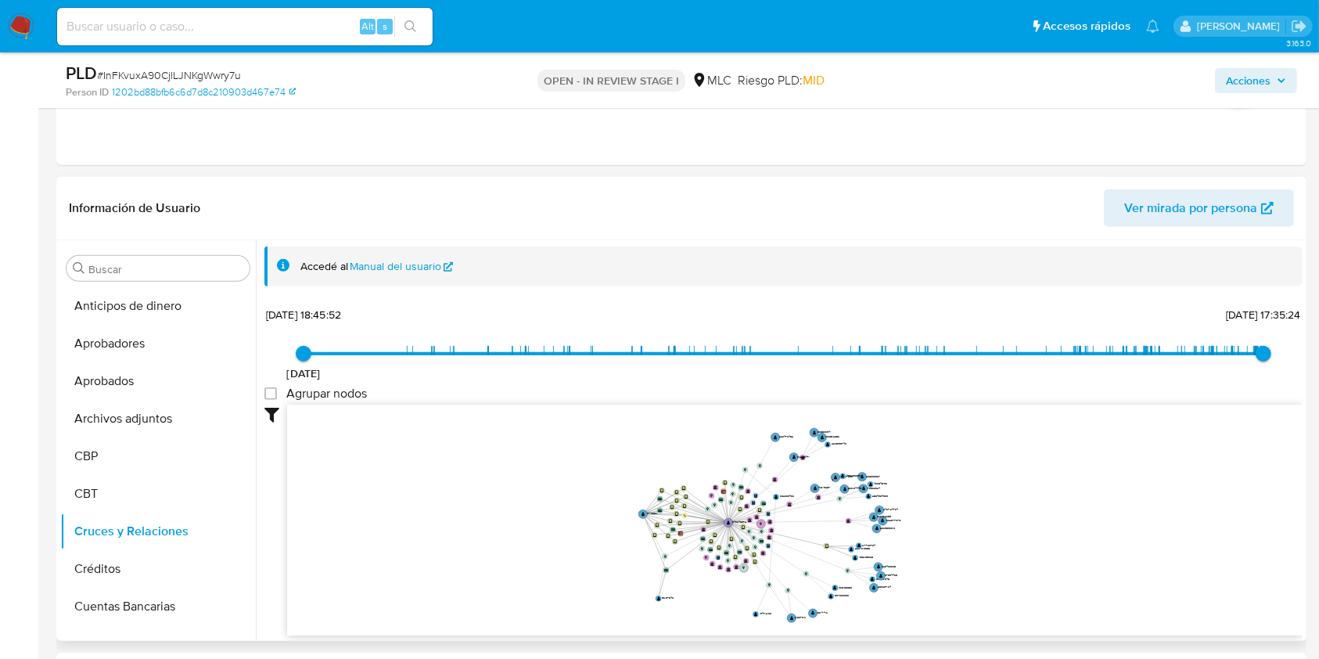
drag, startPoint x: 1007, startPoint y: 510, endPoint x: 1029, endPoint y: 522, distance: 24.8
click at [1029, 522] on icon "device-65aeb8fea7795d5535dee0f9  device-65b40a4c3a2254635a62679b  user-543340…" at bounding box center [794, 517] width 1015 height 227
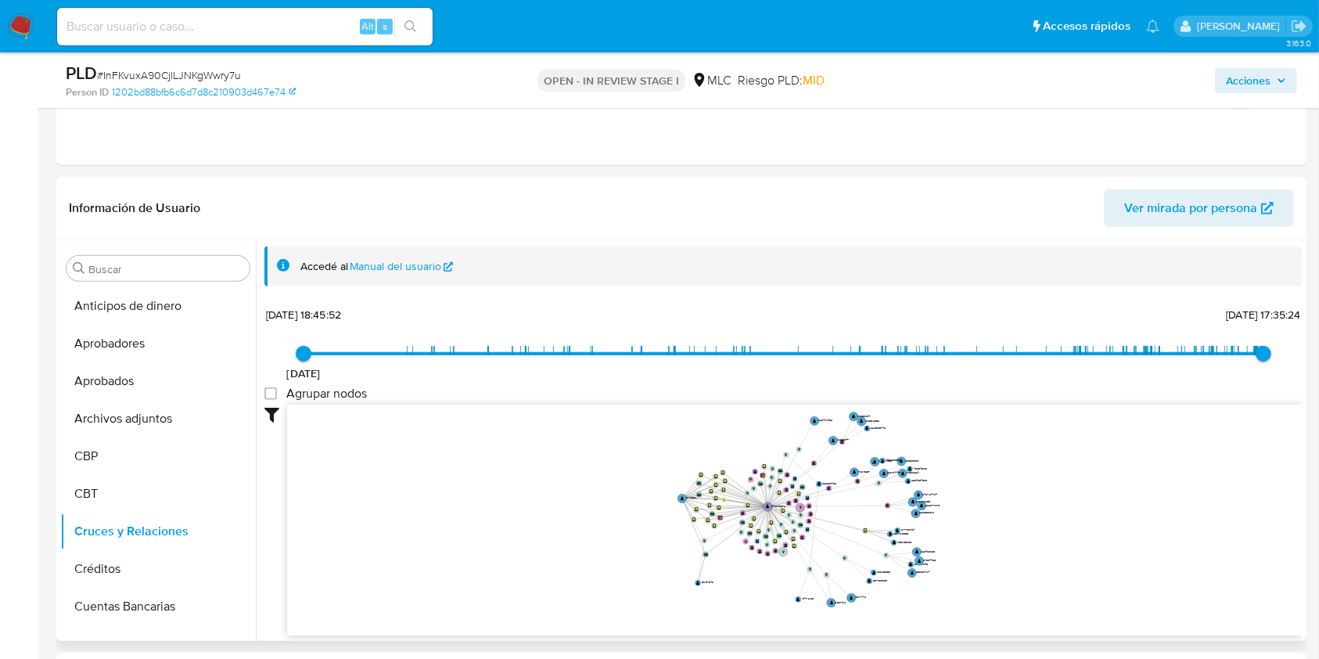
click at [1027, 474] on icon "device-65aeb8fea7795d5535dee0f9  device-65b40a4c3a2254635a62679b  user-543340…" at bounding box center [794, 517] width 1015 height 227
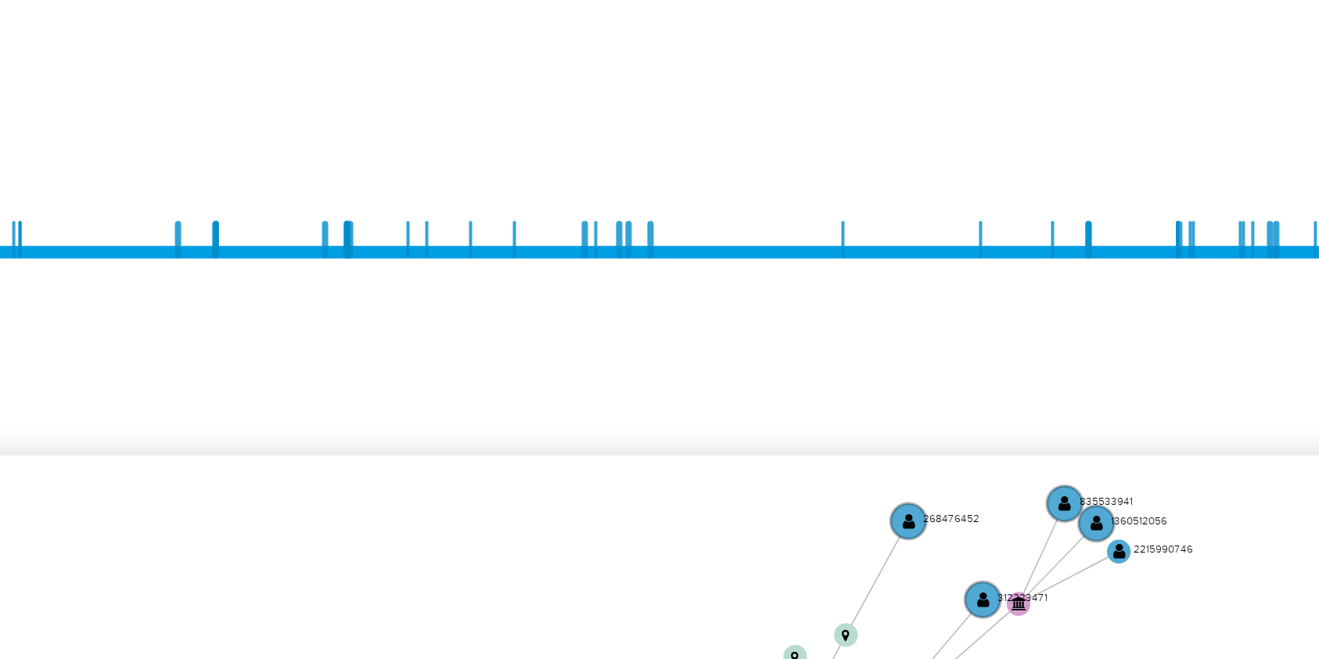
scroll to position [938, 0]
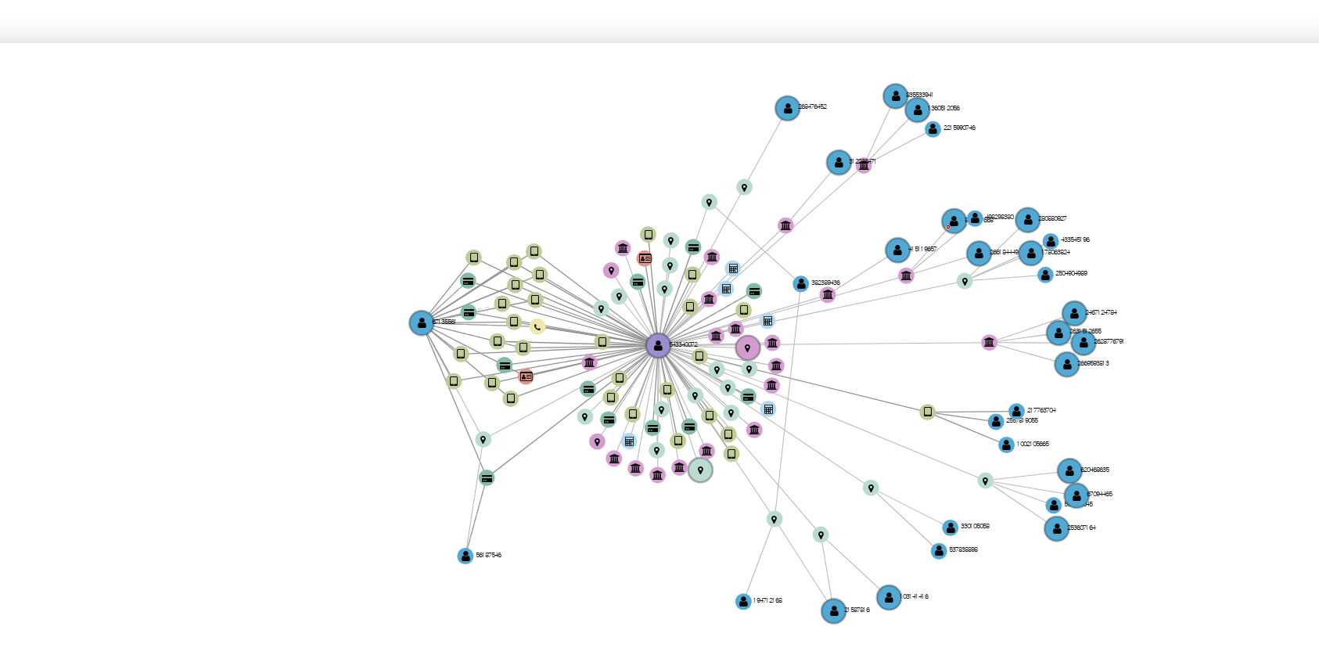
drag, startPoint x: 853, startPoint y: 544, endPoint x: 836, endPoint y: 541, distance: 17.5
click at [836, 541] on icon "device-65aeb8fea7795d5535dee0f9  device-65b40a4c3a2254635a62679b  user-543340…" at bounding box center [794, 517] width 1015 height 227
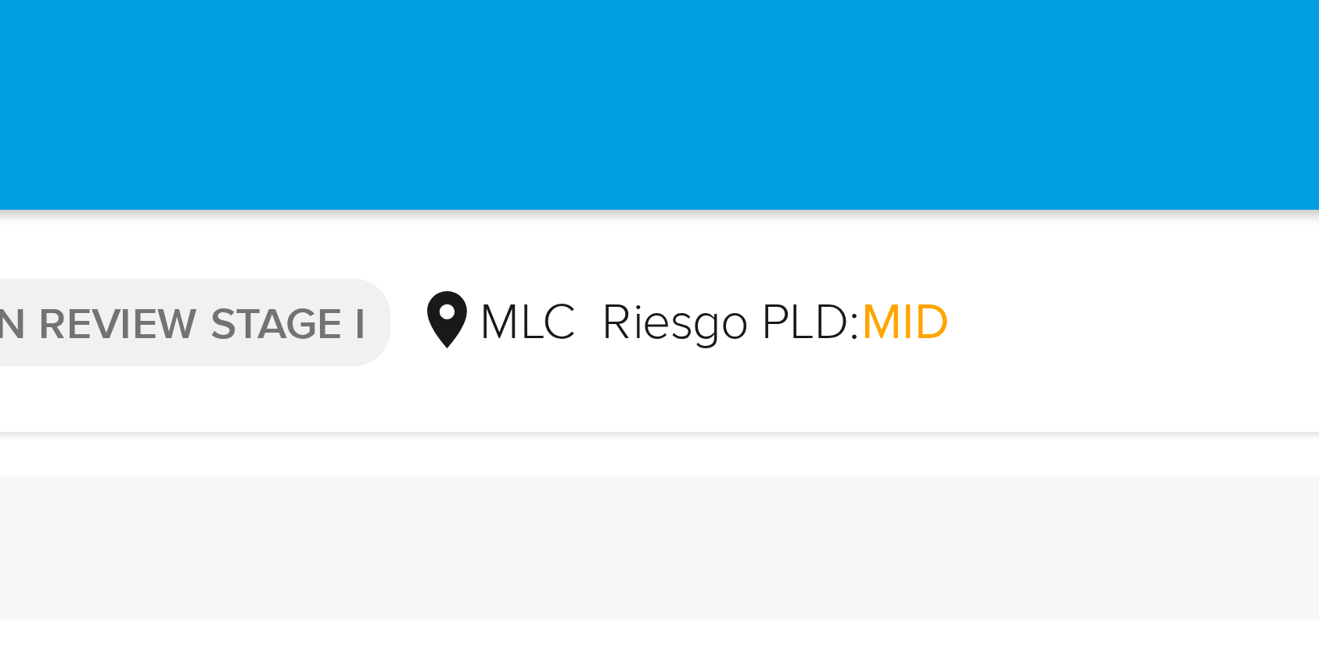
drag, startPoint x: 917, startPoint y: 458, endPoint x: 921, endPoint y: 29, distance: 428.6
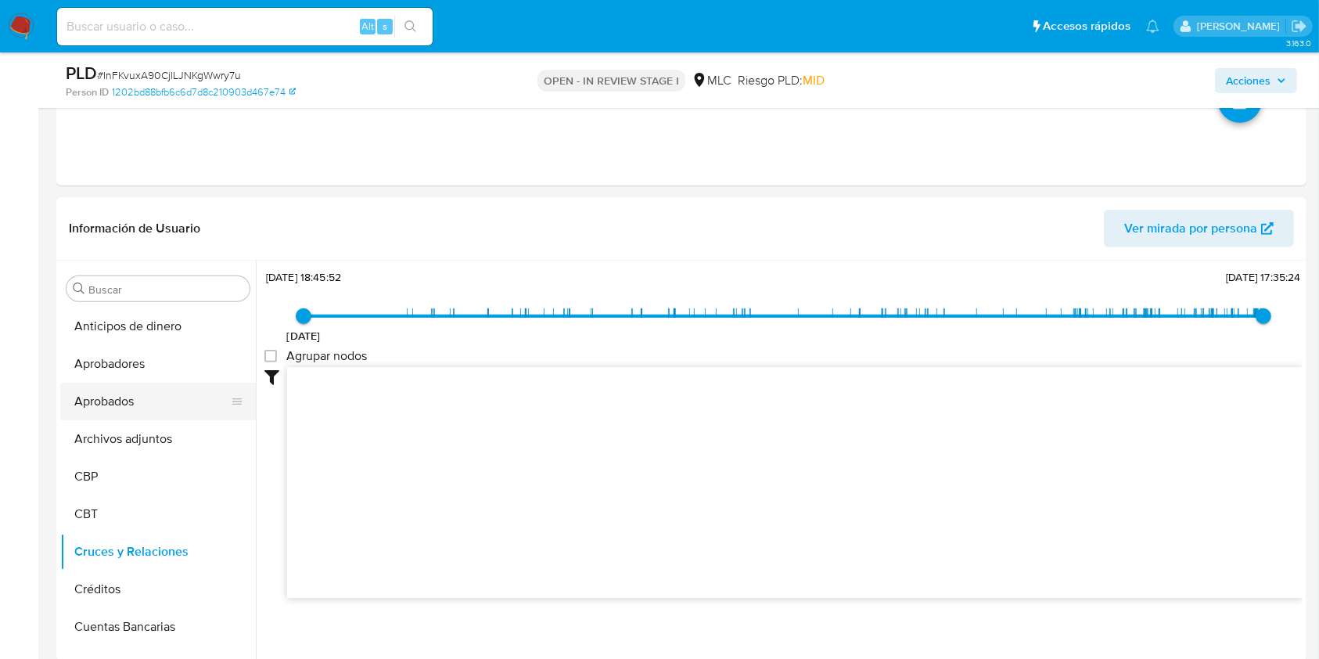
scroll to position [313, 0]
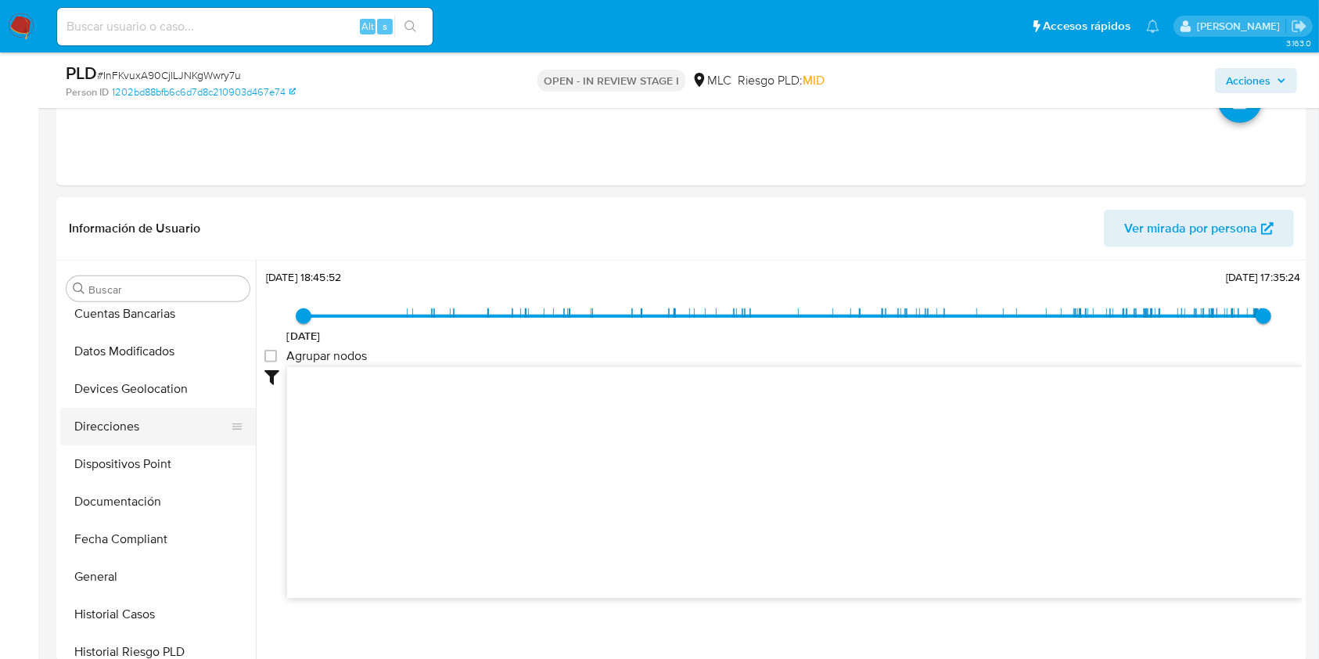
click at [120, 439] on button "Direcciones" at bounding box center [151, 426] width 183 height 38
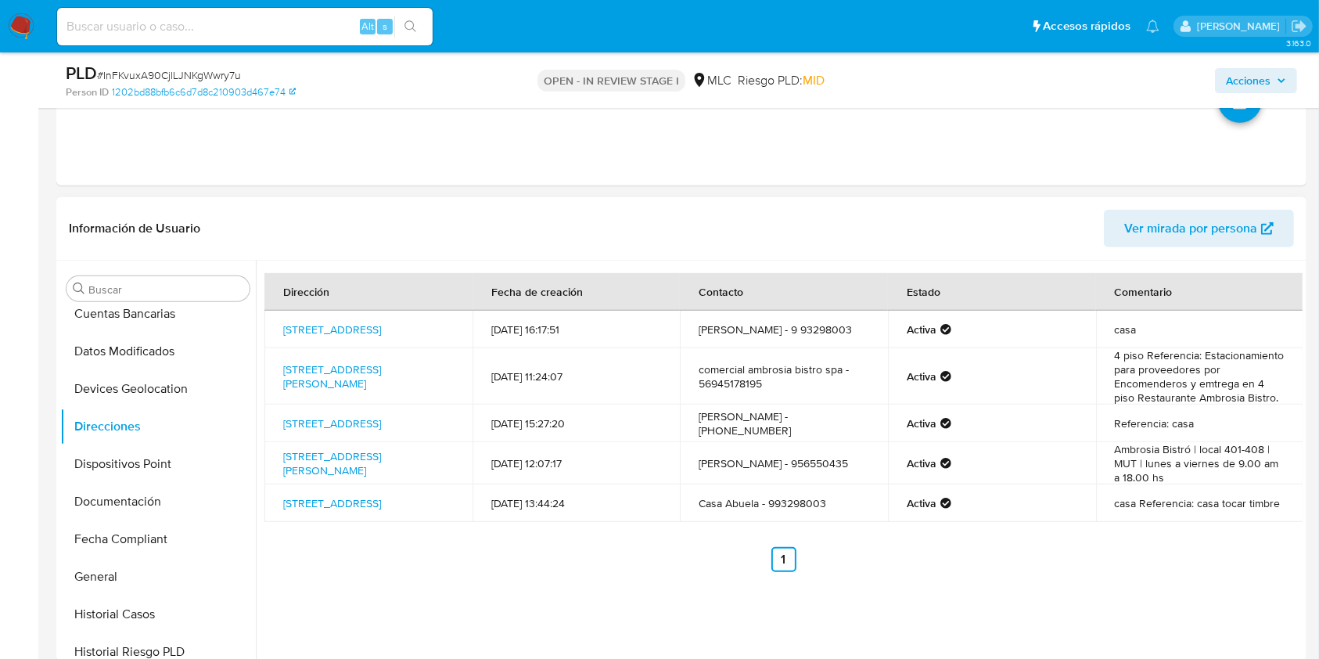
click at [1189, 403] on td "4 piso Referencia: Estacionamiento para proveedores por Encomenderos y emtrega …" at bounding box center [1200, 376] width 208 height 56
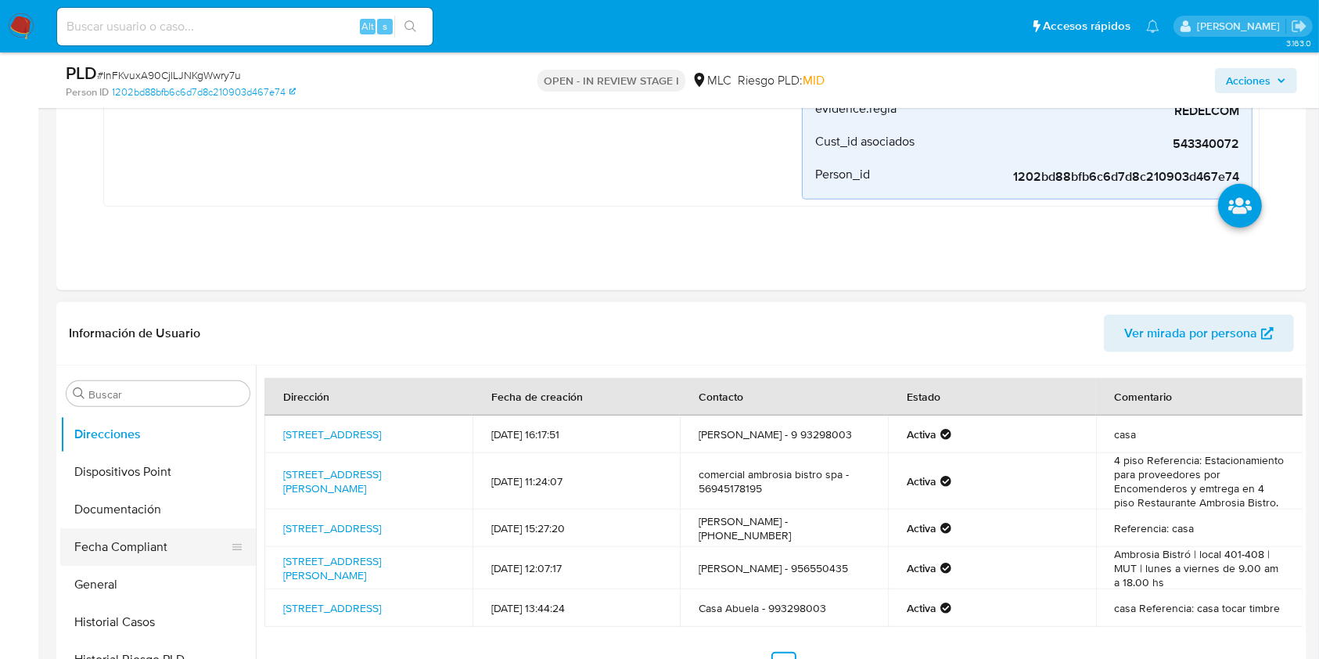
scroll to position [521, 0]
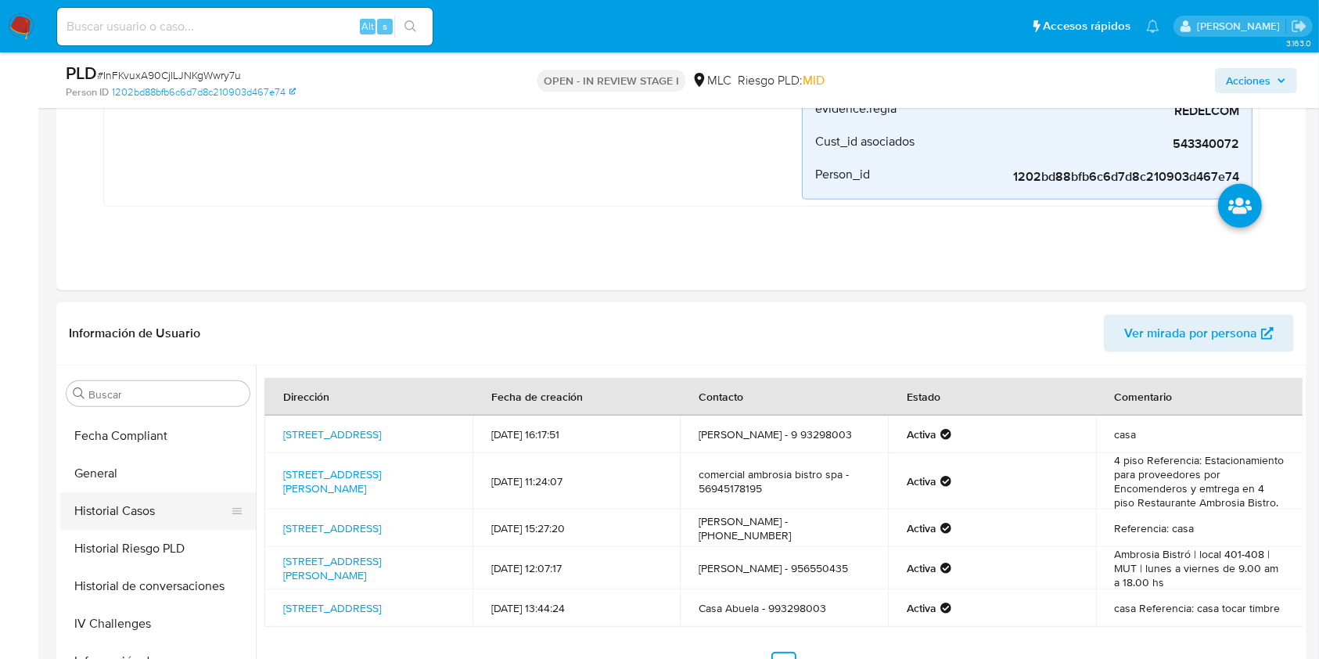
click at [138, 492] on button "Historial Casos" at bounding box center [151, 511] width 183 height 38
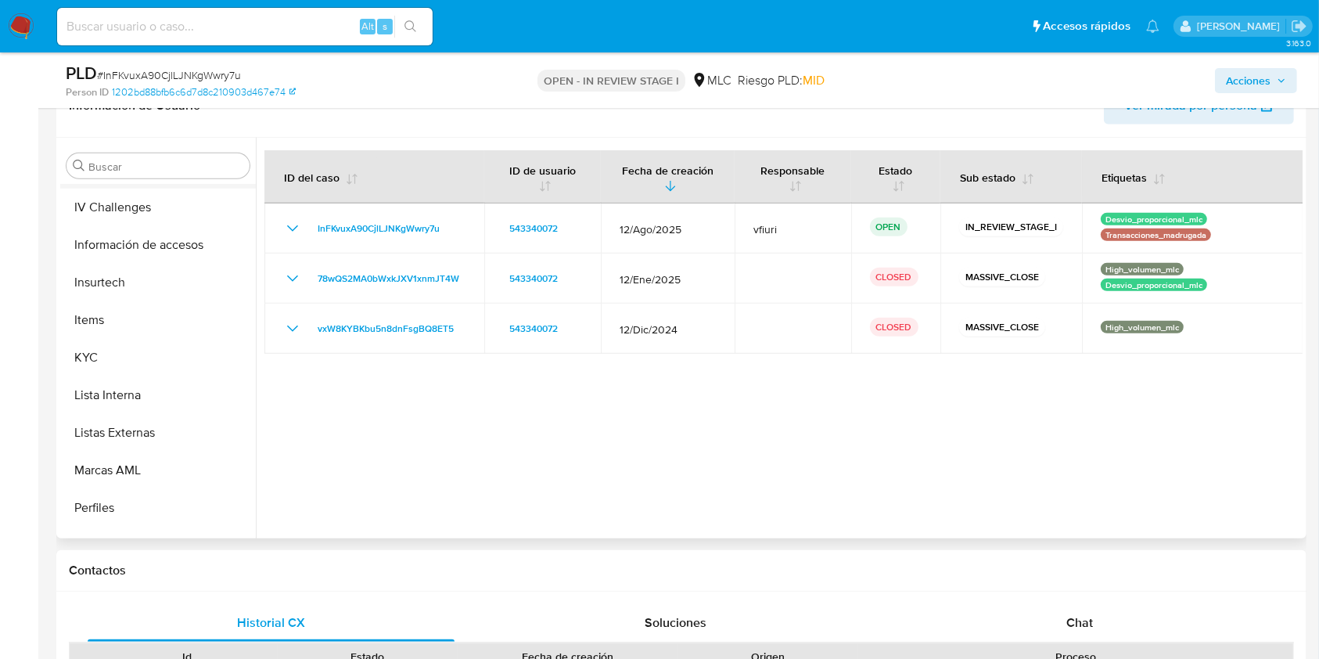
scroll to position [774, 0]
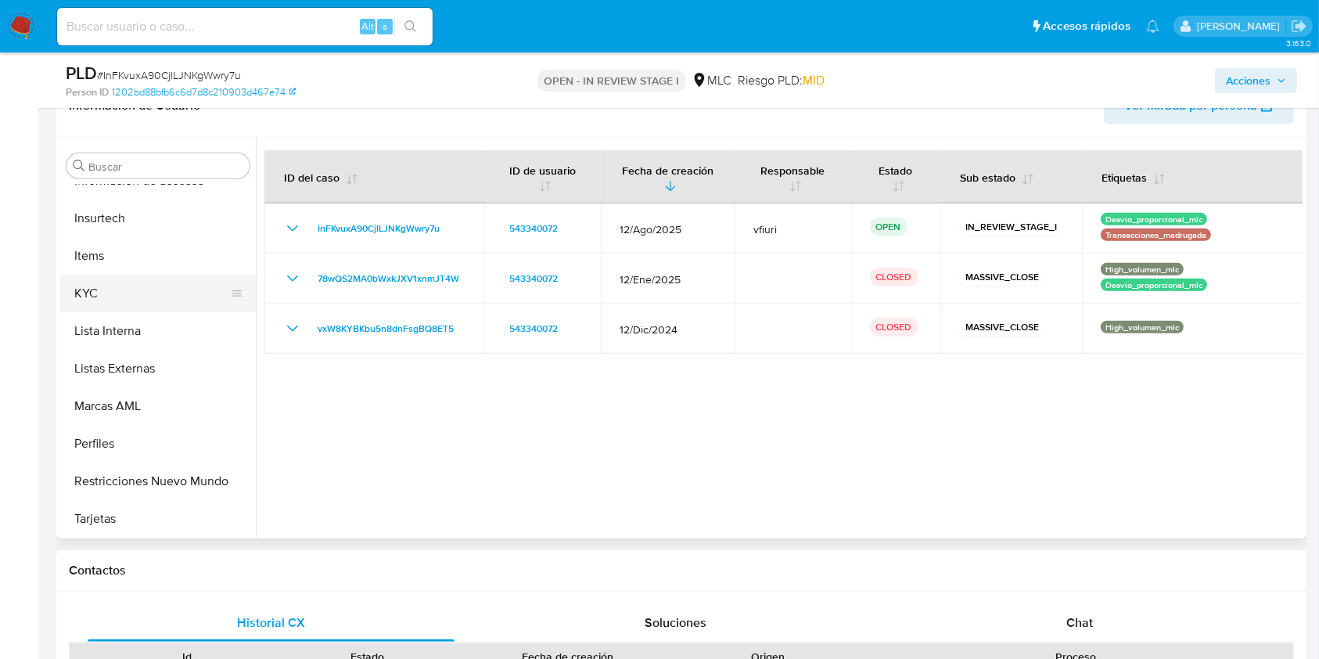
click at [109, 287] on button "KYC" at bounding box center [151, 294] width 183 height 38
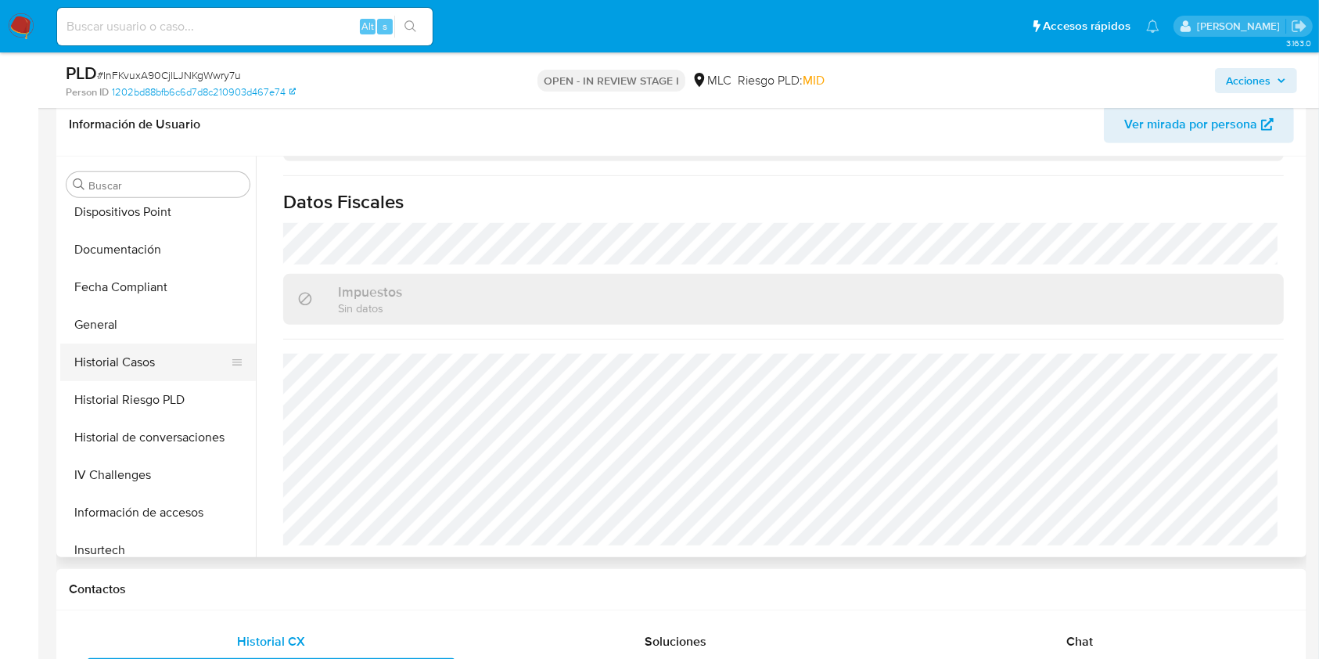
scroll to position [357, 0]
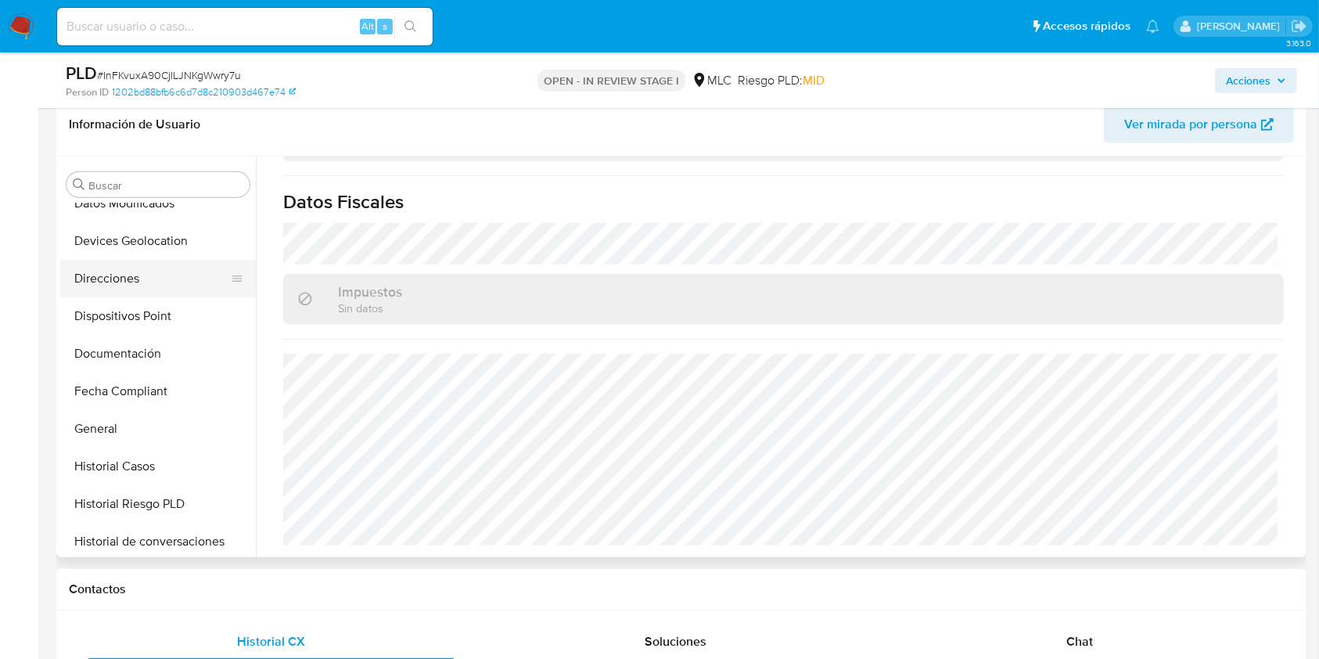
click at [127, 282] on button "Direcciones" at bounding box center [151, 279] width 183 height 38
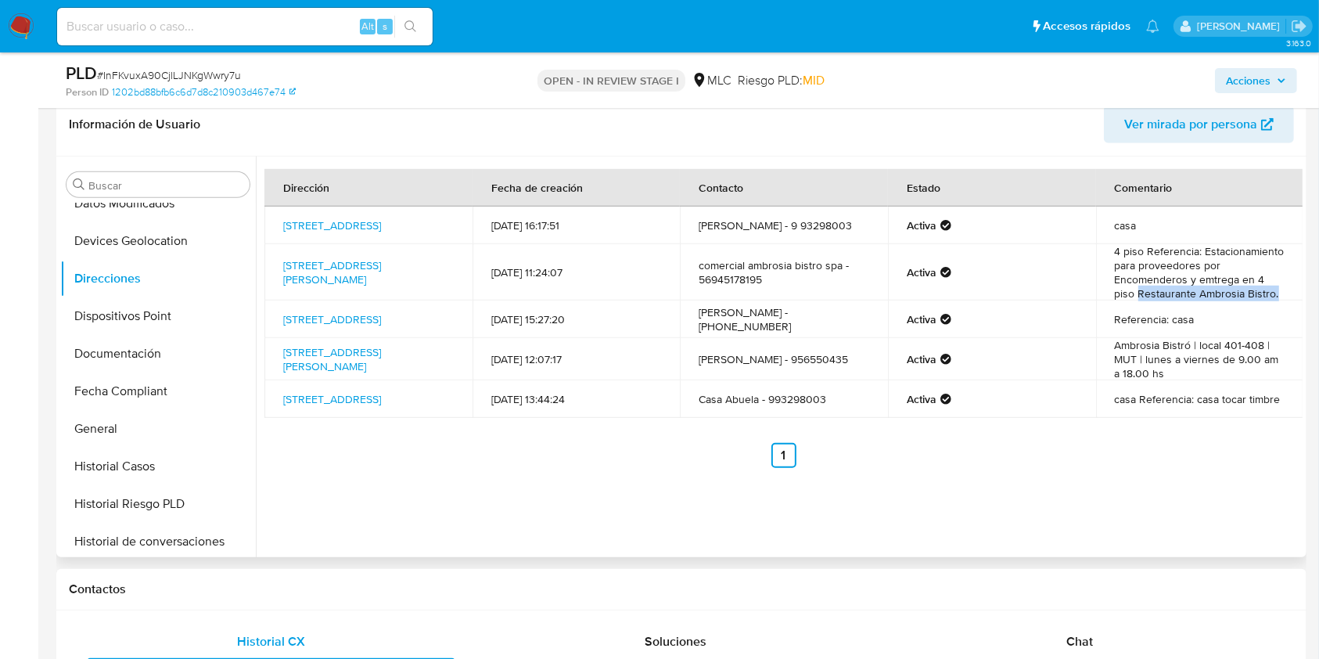
drag, startPoint x: 1135, startPoint y: 290, endPoint x: 1276, endPoint y: 288, distance: 140.8
click at [1276, 288] on td "4 piso Referencia: Estacionamiento para proveedores por Encomenderos y emtrega …" at bounding box center [1200, 272] width 208 height 56
click at [1244, 293] on td "4 piso Referencia: Estacionamiento para proveedores por Encomenderos y emtrega …" at bounding box center [1200, 272] width 208 height 56
click at [1267, 294] on td "4 piso Referencia: Estacionamiento para proveedores por Encomenderos y emtrega …" at bounding box center [1200, 272] width 208 height 56
drag, startPoint x: 1190, startPoint y: 294, endPoint x: 1247, endPoint y: 288, distance: 57.4
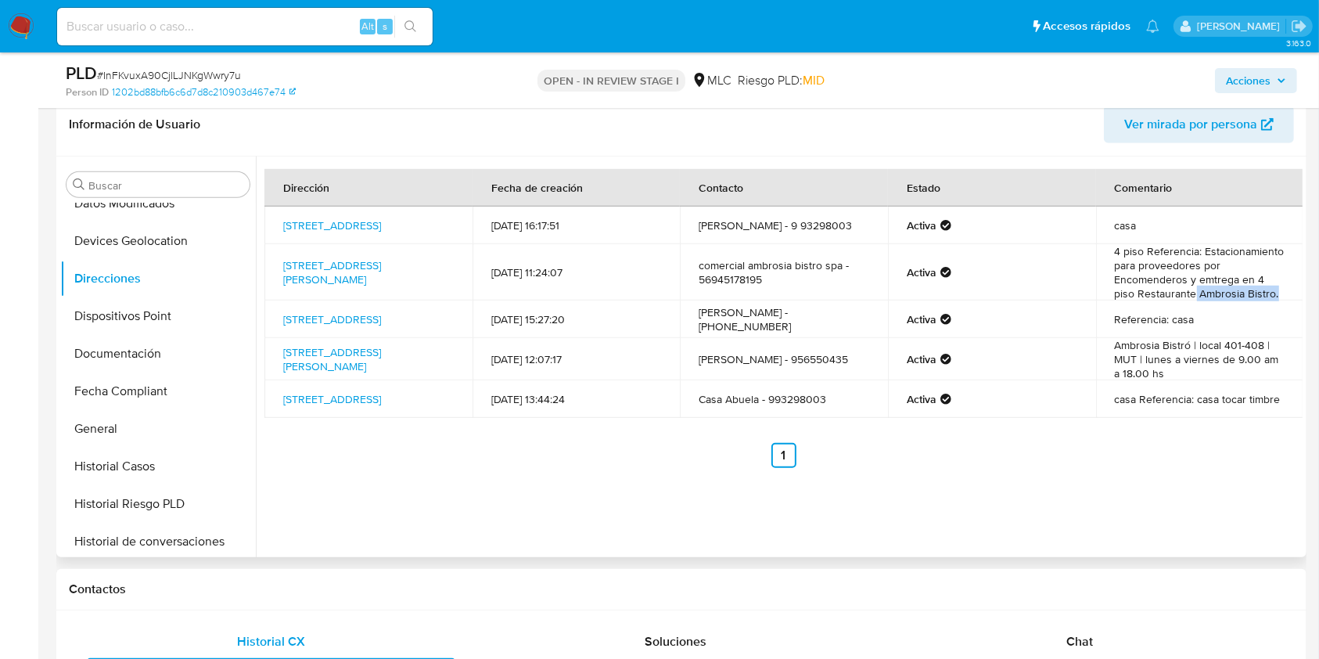
click at [1271, 293] on td "4 piso Referencia: Estacionamiento para proveedores por Encomenderos y emtrega …" at bounding box center [1200, 272] width 208 height 56
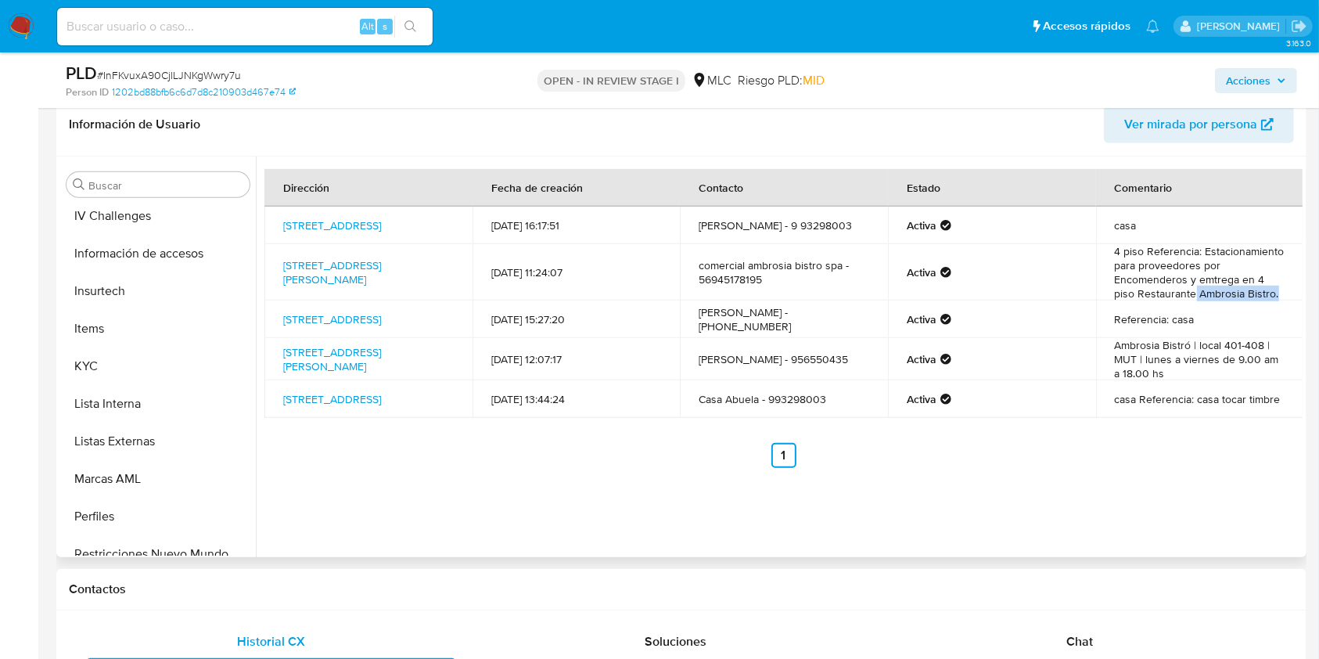
scroll to position [774, 0]
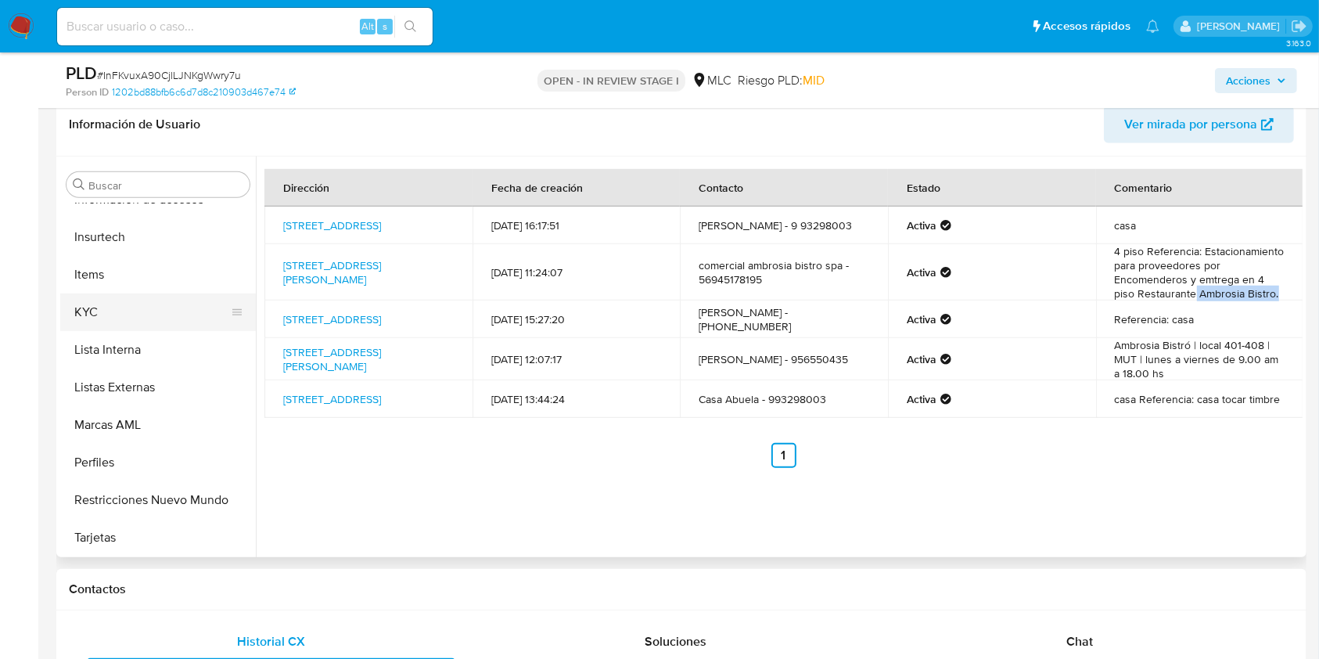
click at [100, 310] on button "KYC" at bounding box center [151, 312] width 183 height 38
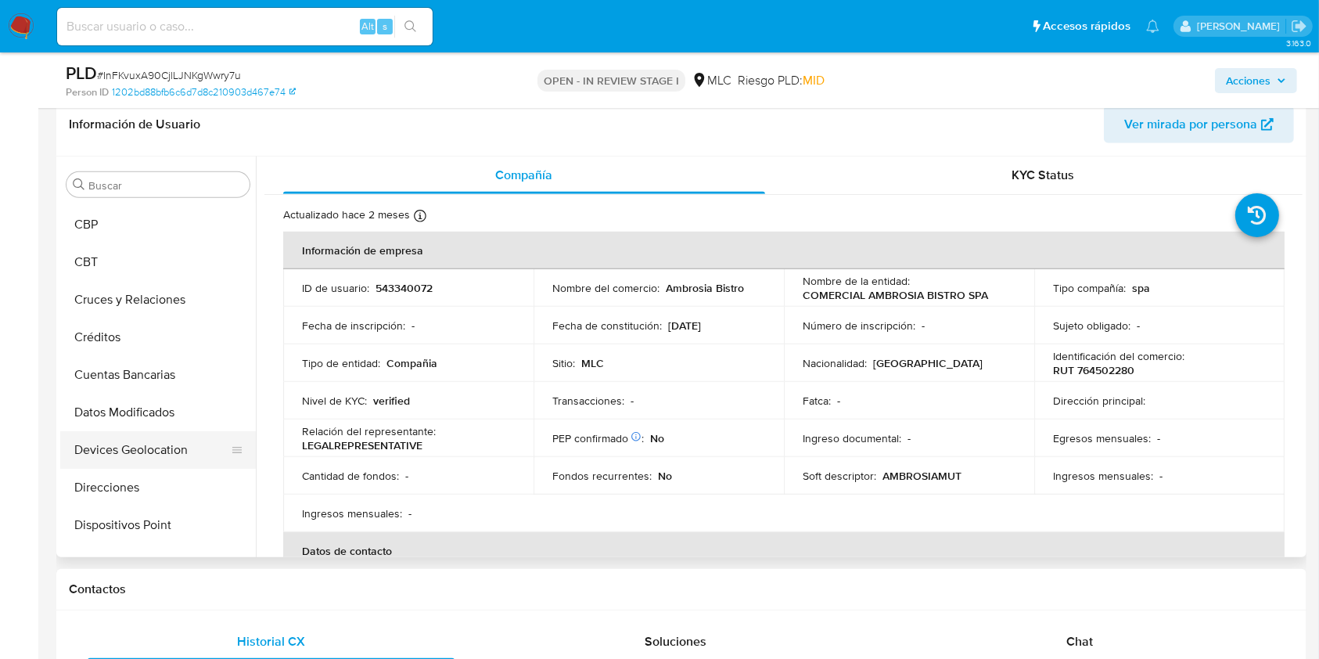
scroll to position [357, 0]
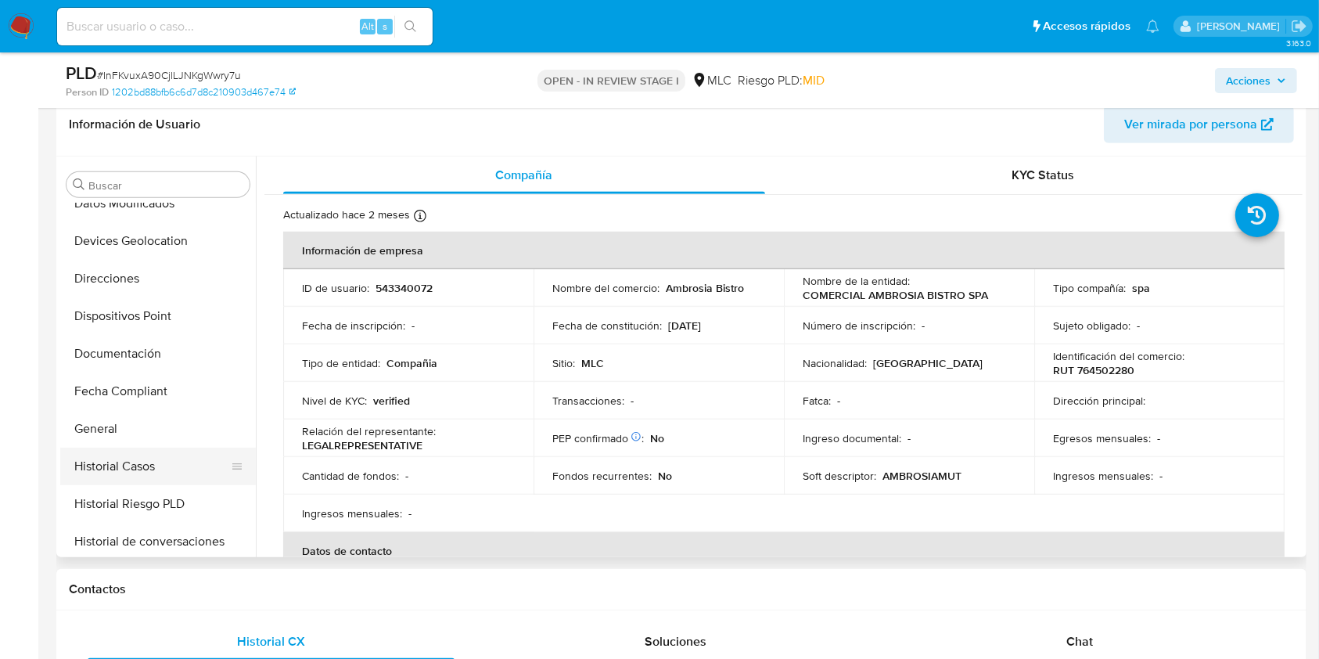
click at [120, 454] on button "Historial Casos" at bounding box center [151, 466] width 183 height 38
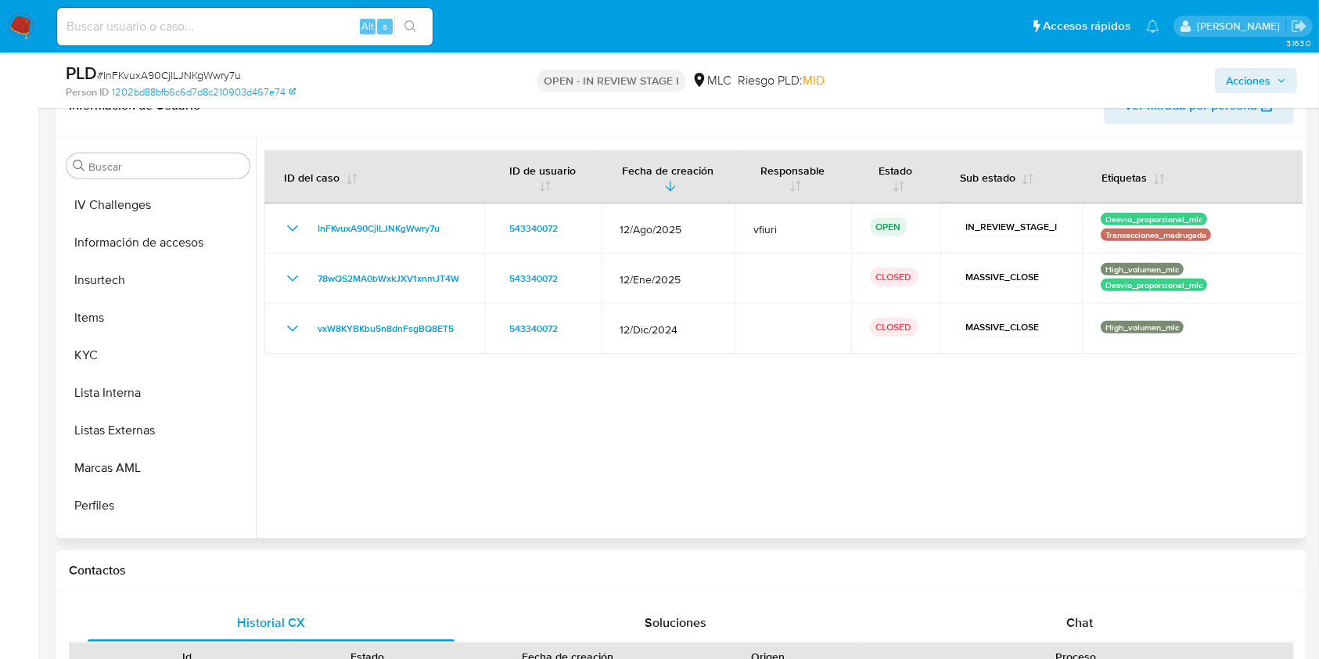
scroll to position [774, 0]
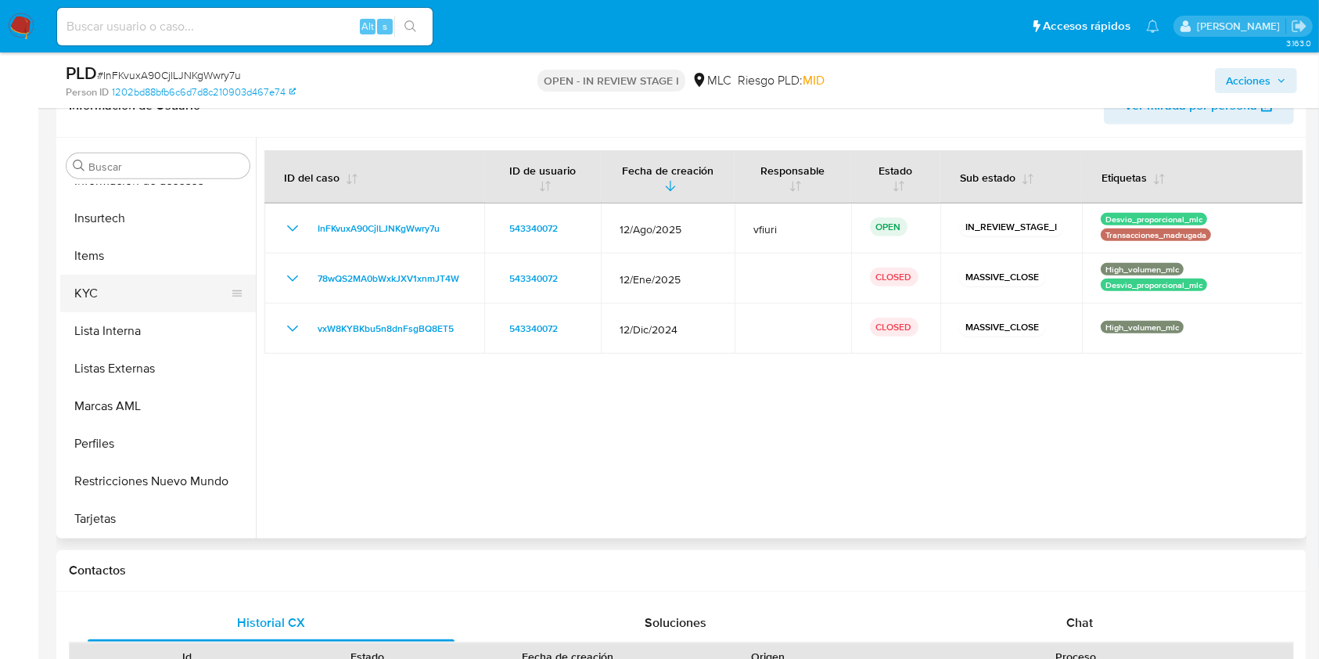
click at [100, 286] on button "KYC" at bounding box center [151, 294] width 183 height 38
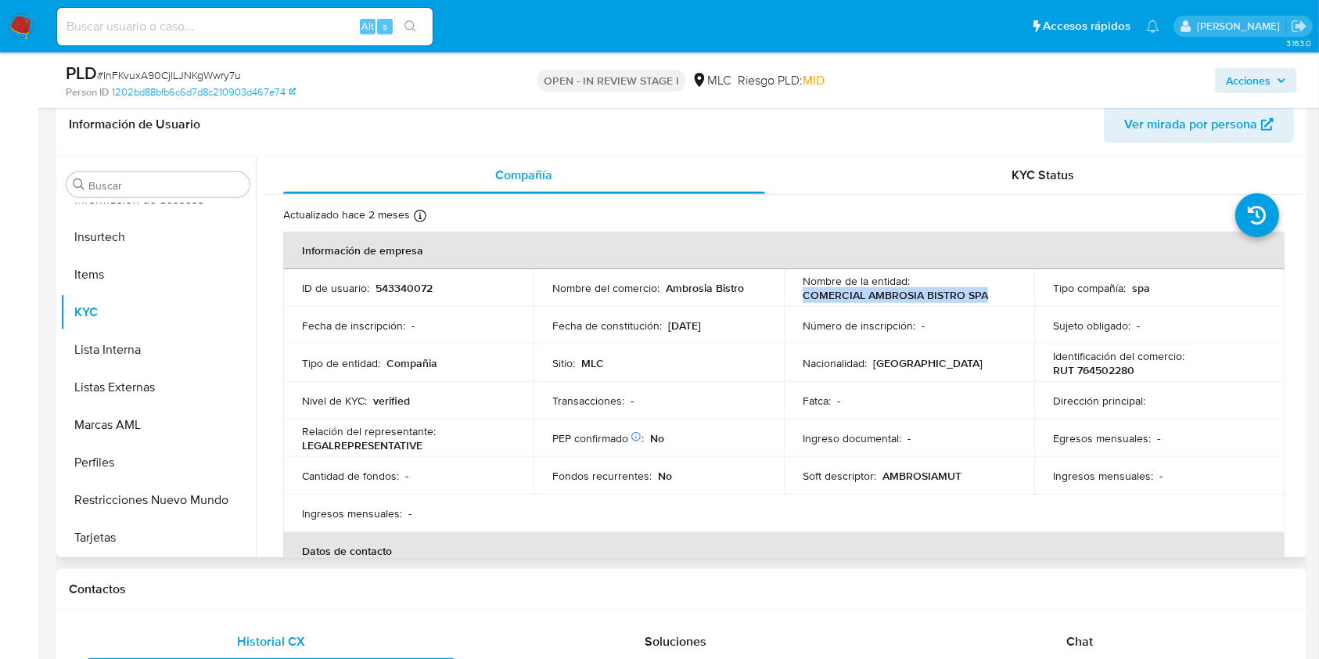
drag, startPoint x: 802, startPoint y: 297, endPoint x: 1032, endPoint y: 298, distance: 230.7
click at [1032, 298] on tr "ID de usuario : 543340072 Nombre del comercio : Ambrosia Bistro Nombre de la en…" at bounding box center [783, 288] width 1001 height 38
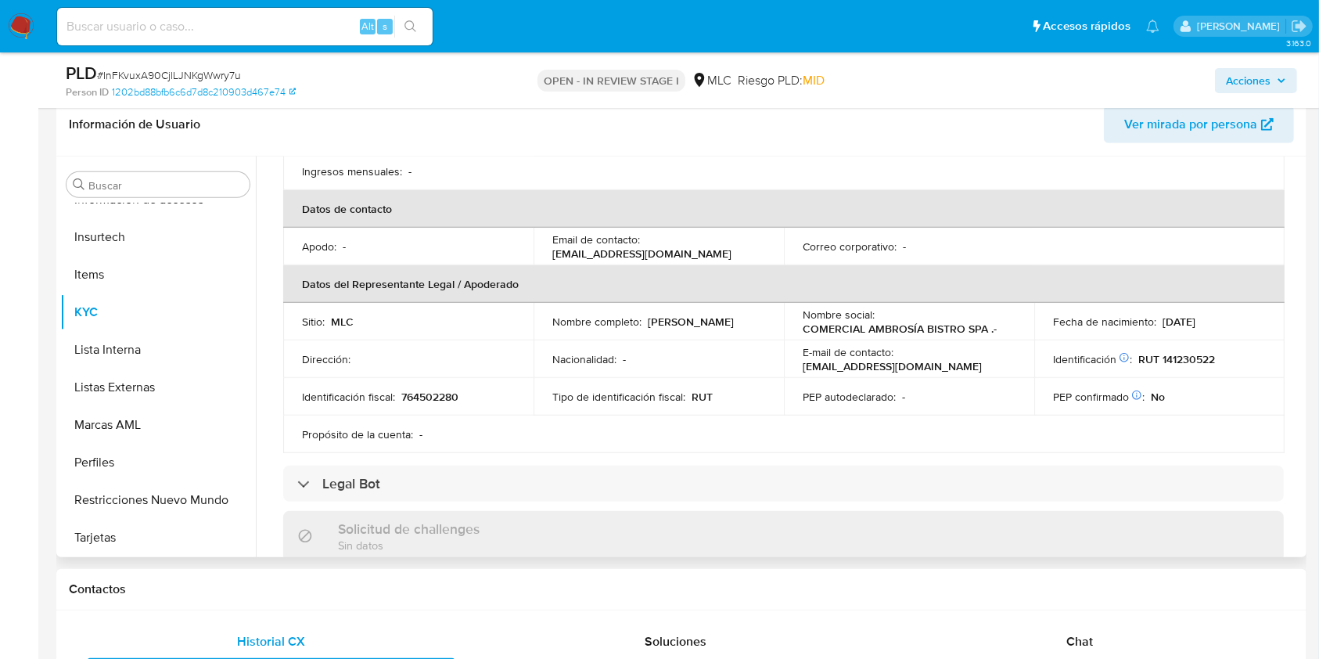
scroll to position [313, 0]
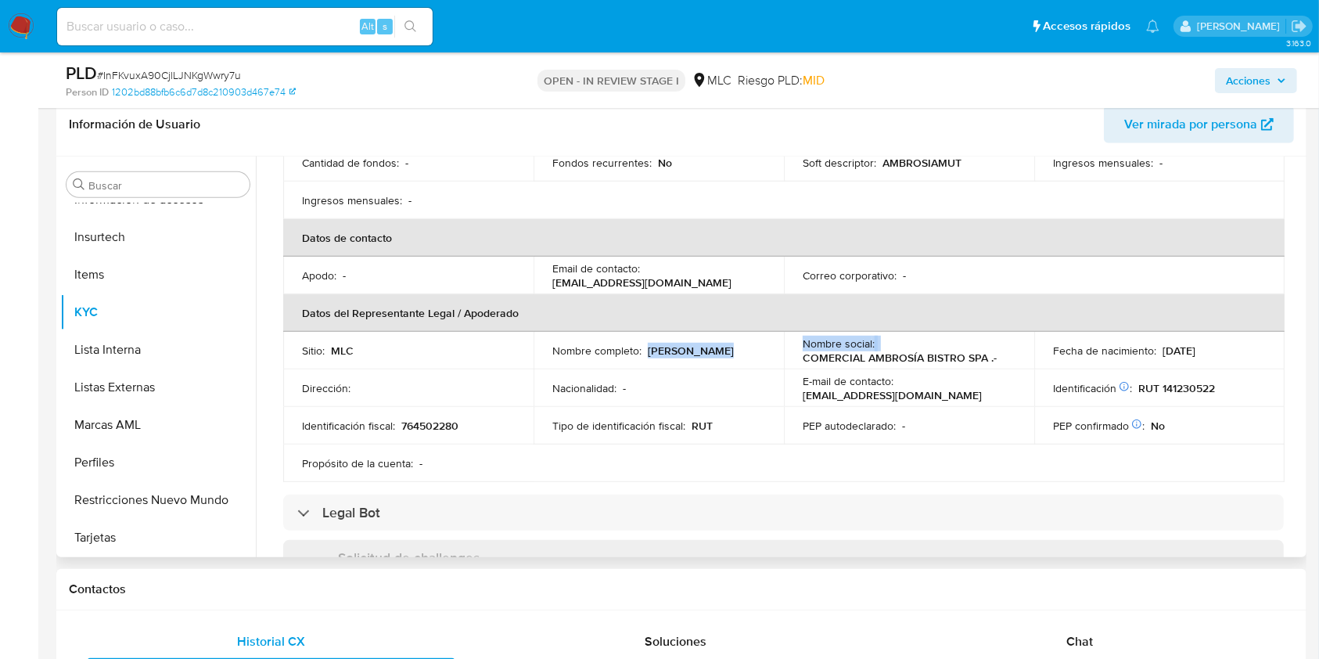
drag, startPoint x: 648, startPoint y: 350, endPoint x: 785, endPoint y: 357, distance: 137.0
click at [785, 357] on tr "Sitio : MLC Nombre completo : Rosario Onetto Rodillo Nombre social : COMERCIAL …" at bounding box center [783, 351] width 1001 height 38
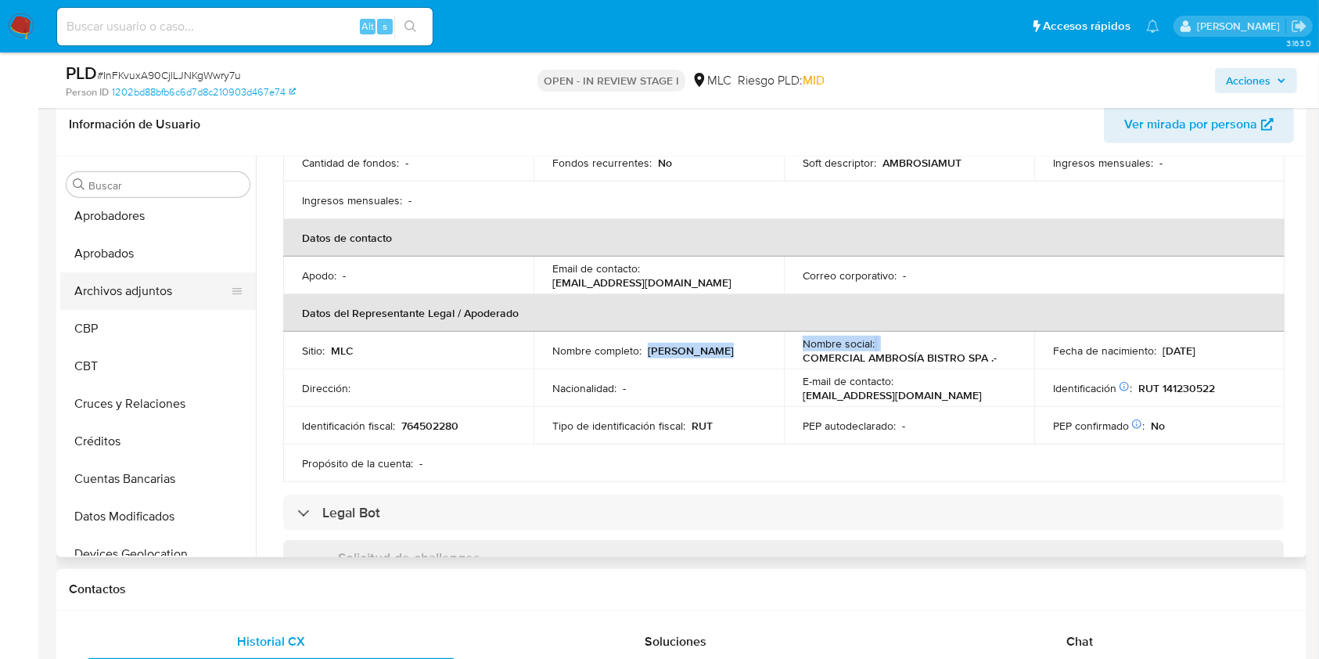
click at [155, 288] on button "Archivos adjuntos" at bounding box center [151, 291] width 183 height 38
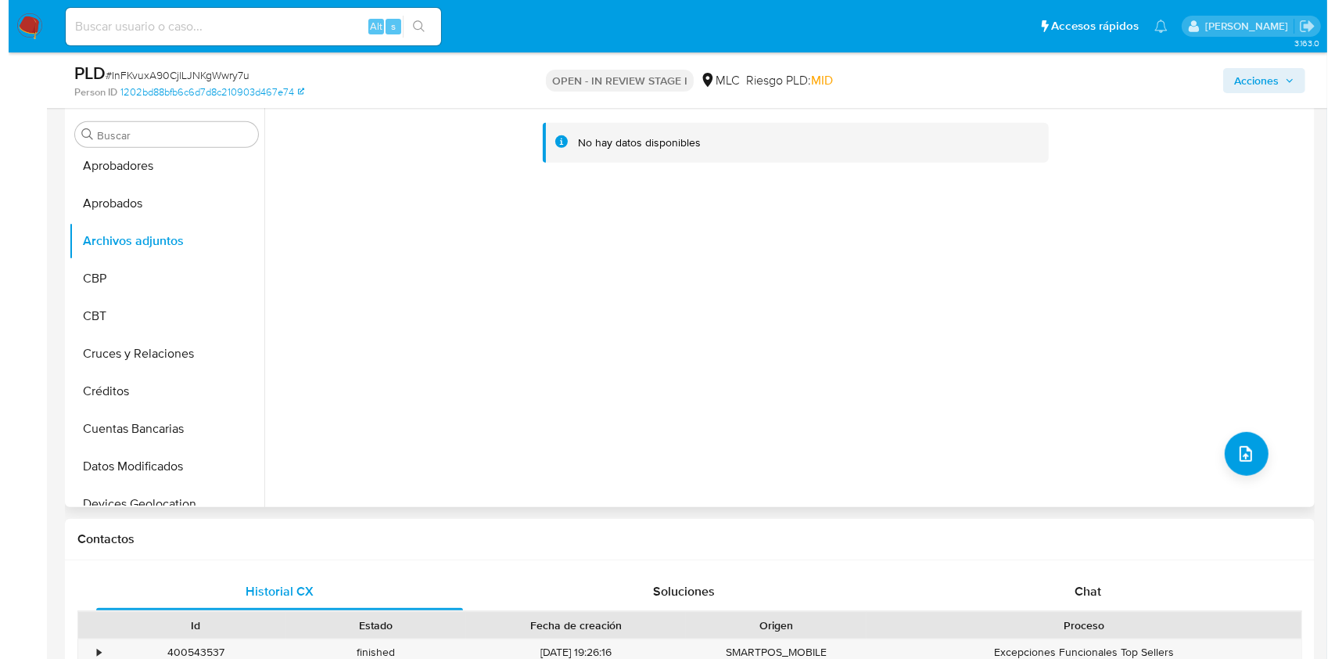
scroll to position [1022, 0]
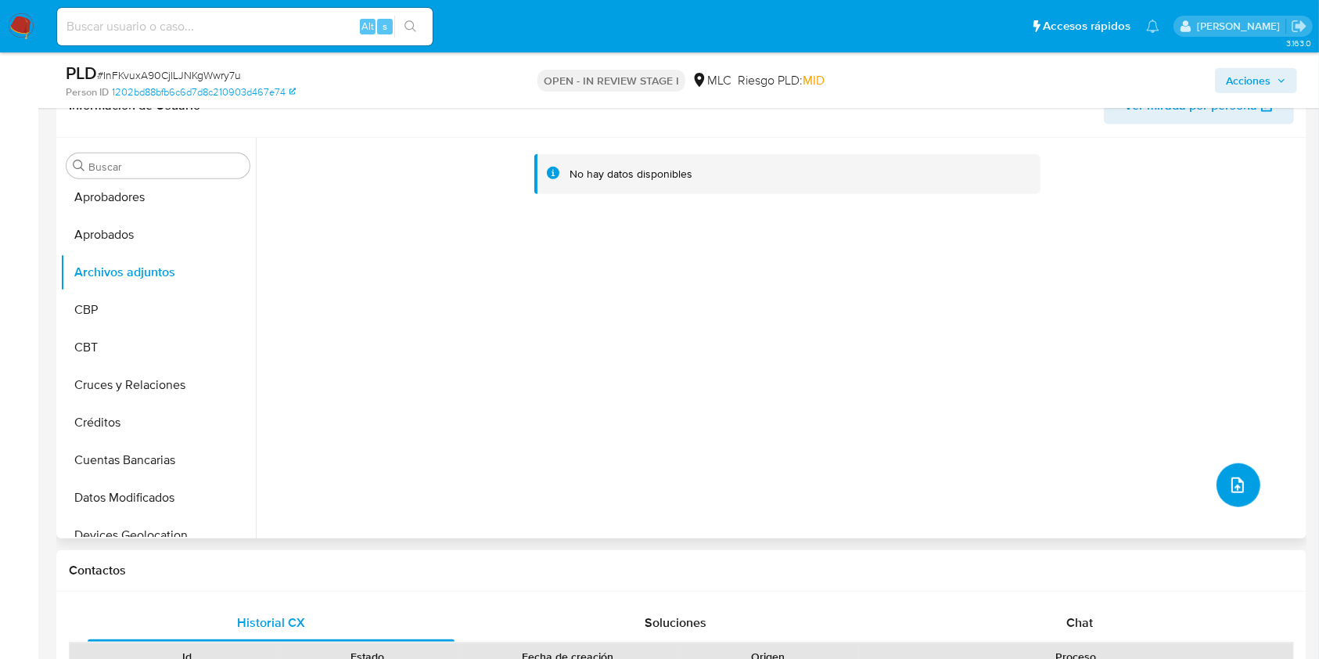
click at [1238, 472] on button "upload-file" at bounding box center [1238, 485] width 44 height 44
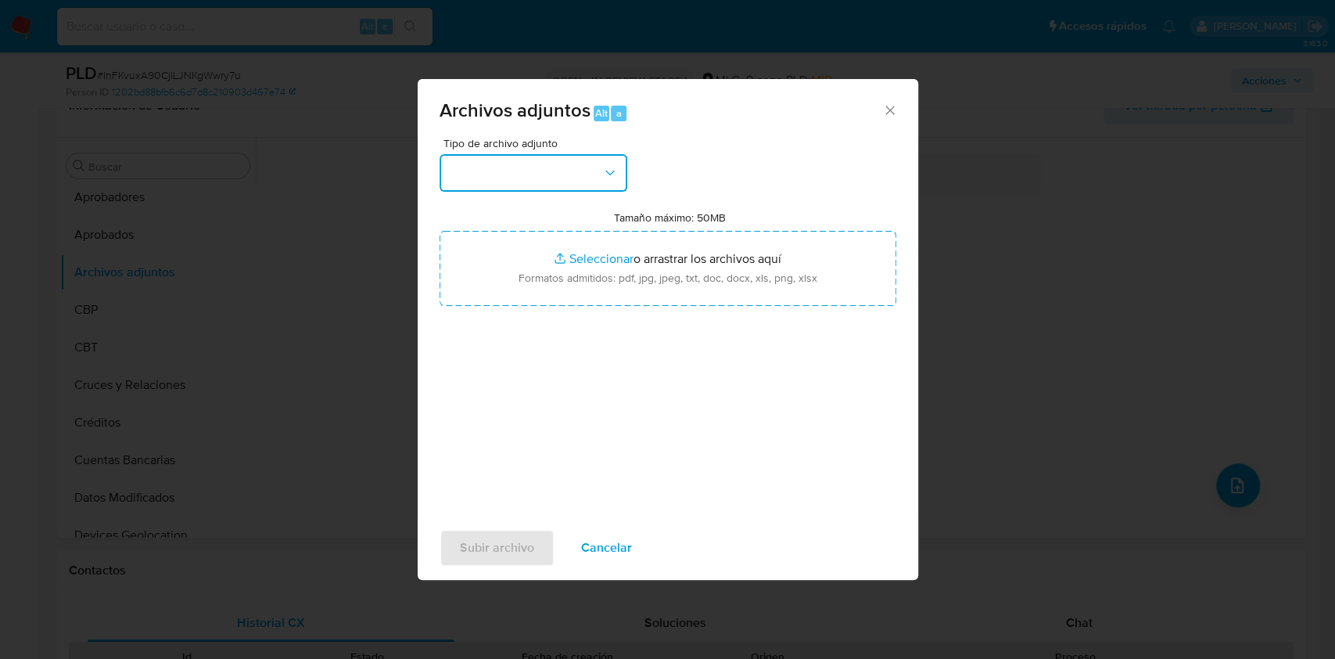
click at [464, 170] on button "button" at bounding box center [534, 173] width 188 height 38
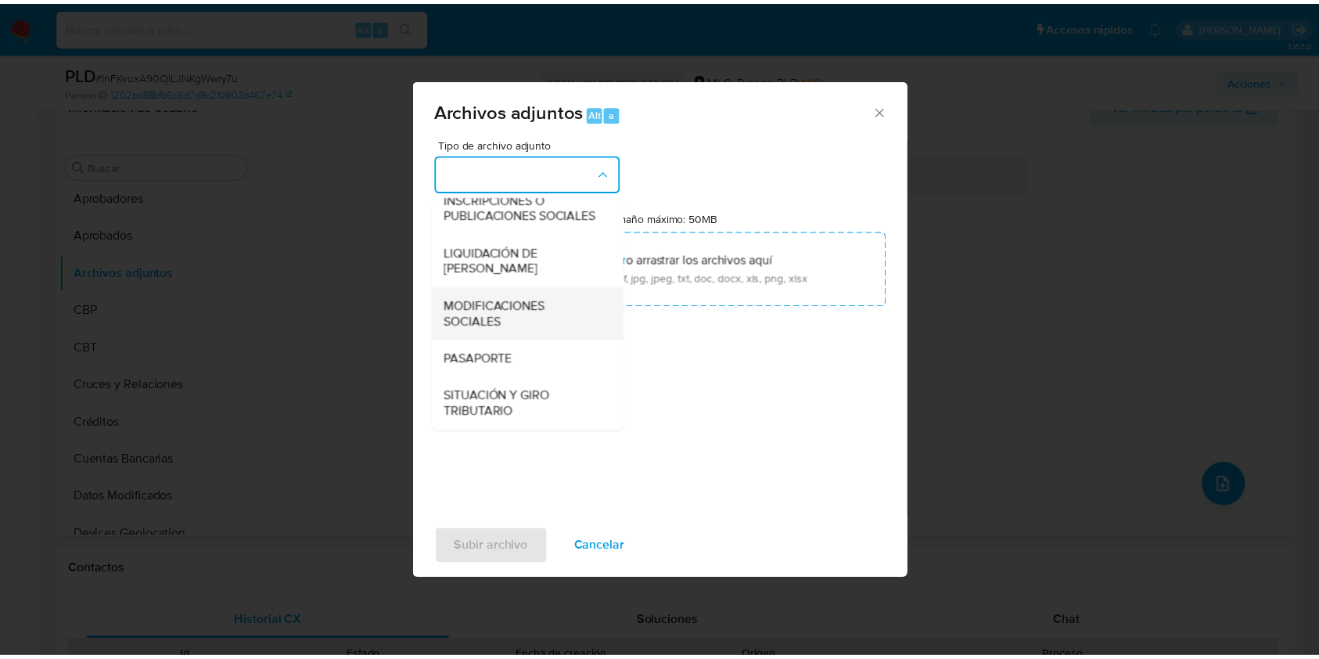
scroll to position [233, 0]
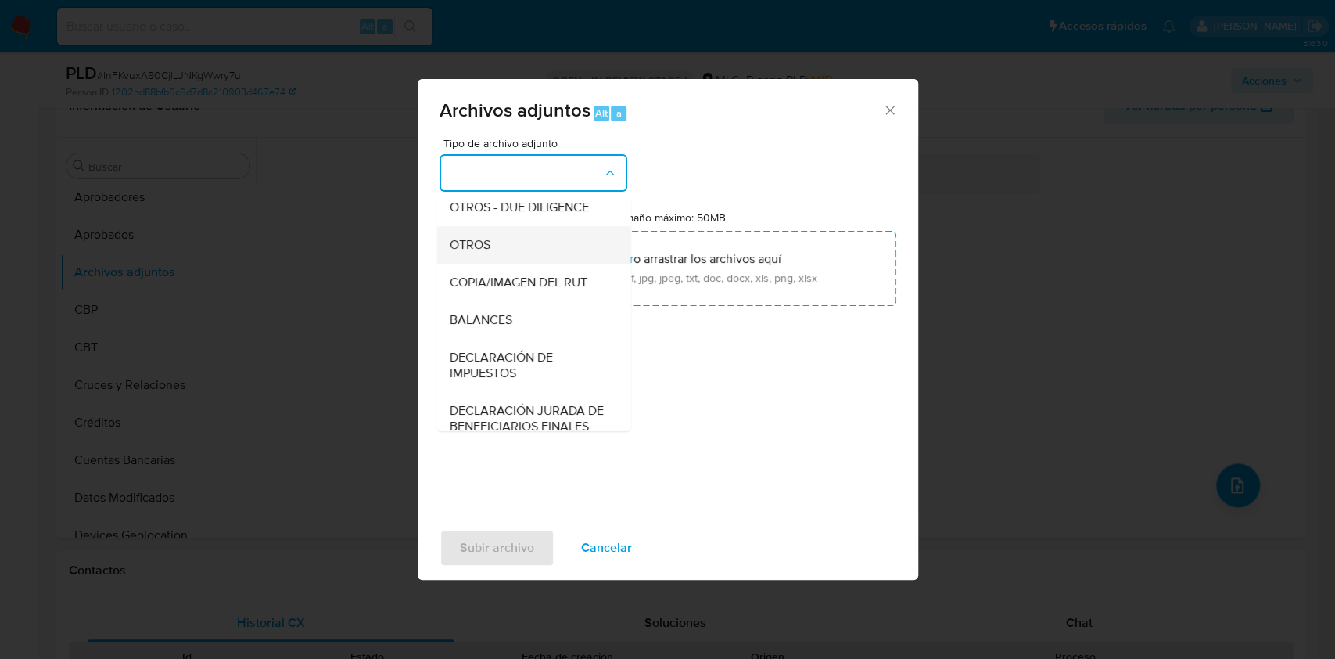
click at [494, 263] on div "OTROS" at bounding box center [529, 245] width 160 height 38
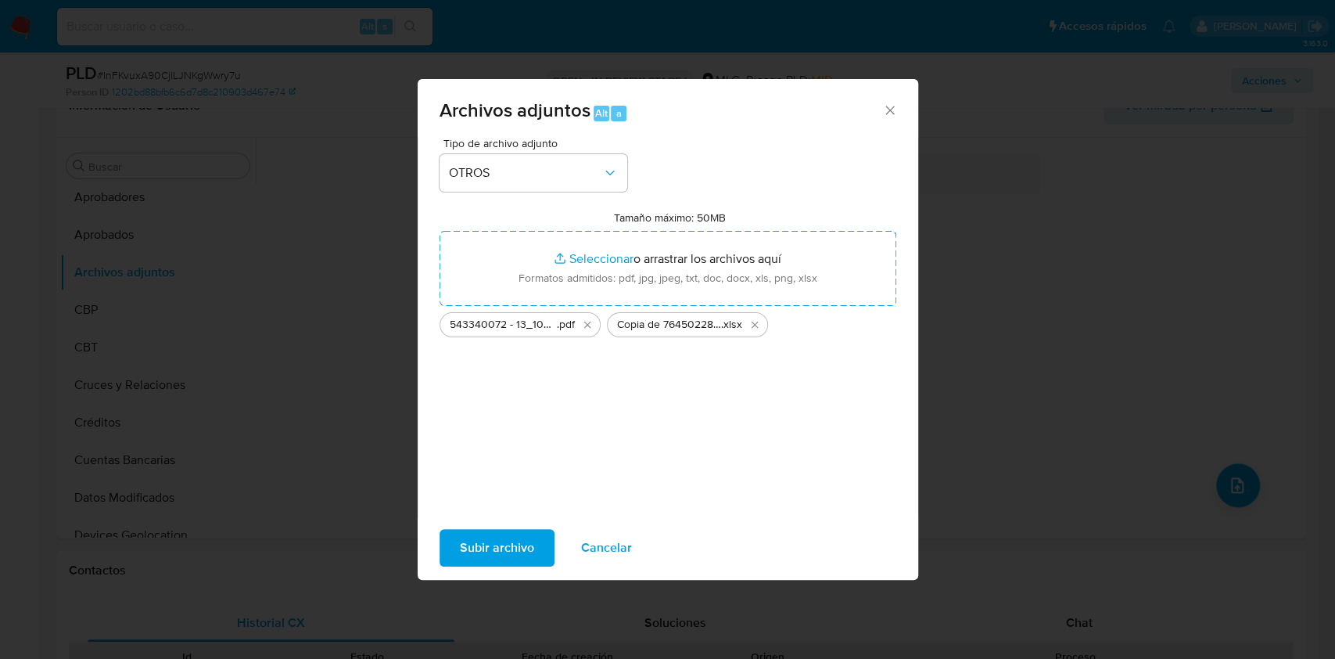
click at [501, 550] on span "Subir archivo" at bounding box center [497, 547] width 74 height 34
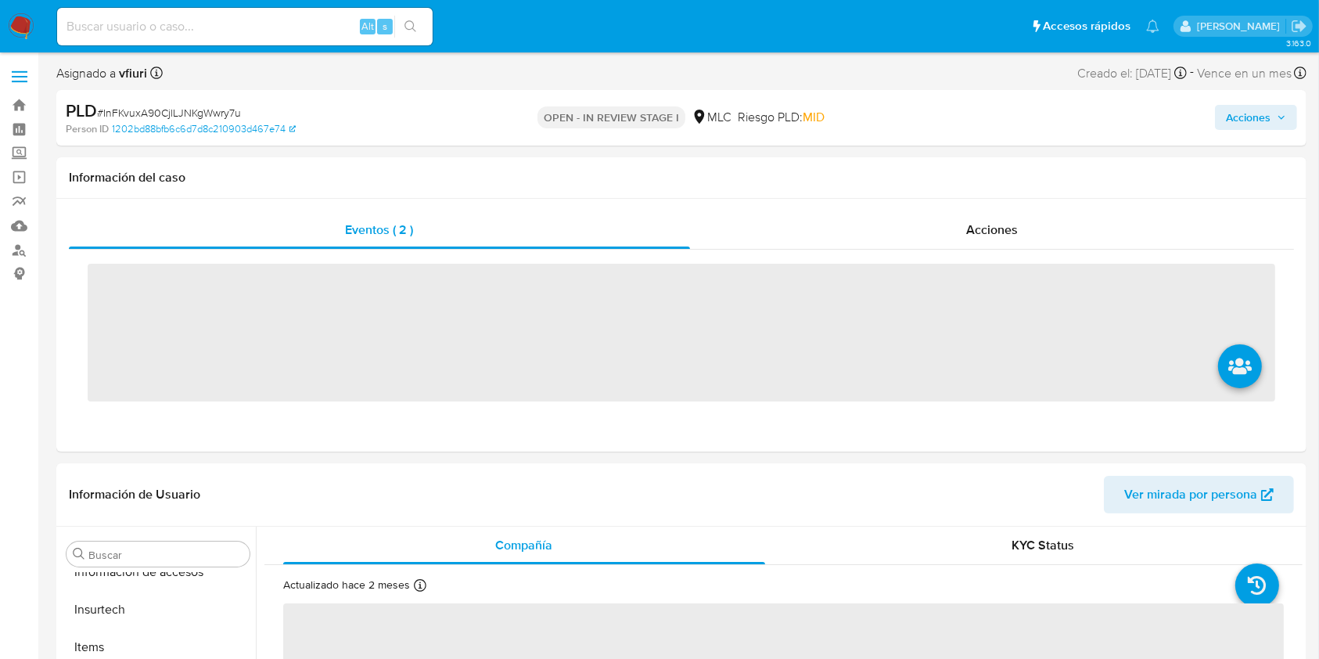
scroll to position [774, 0]
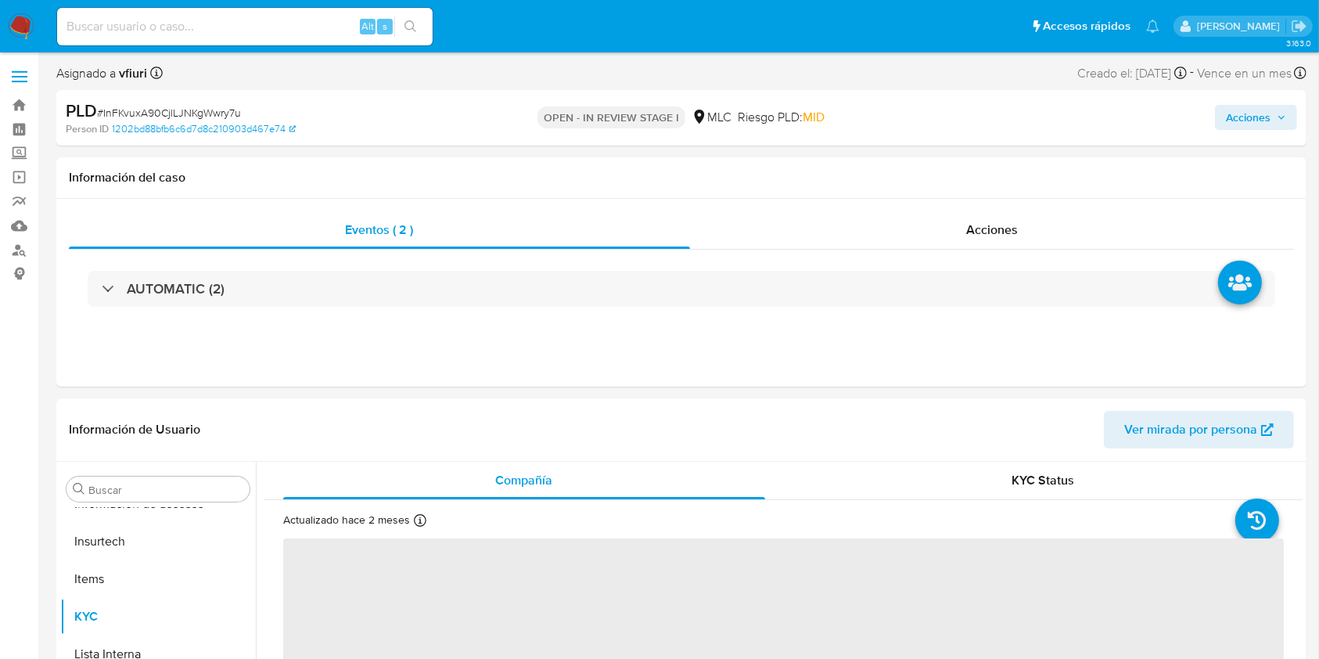
select select "10"
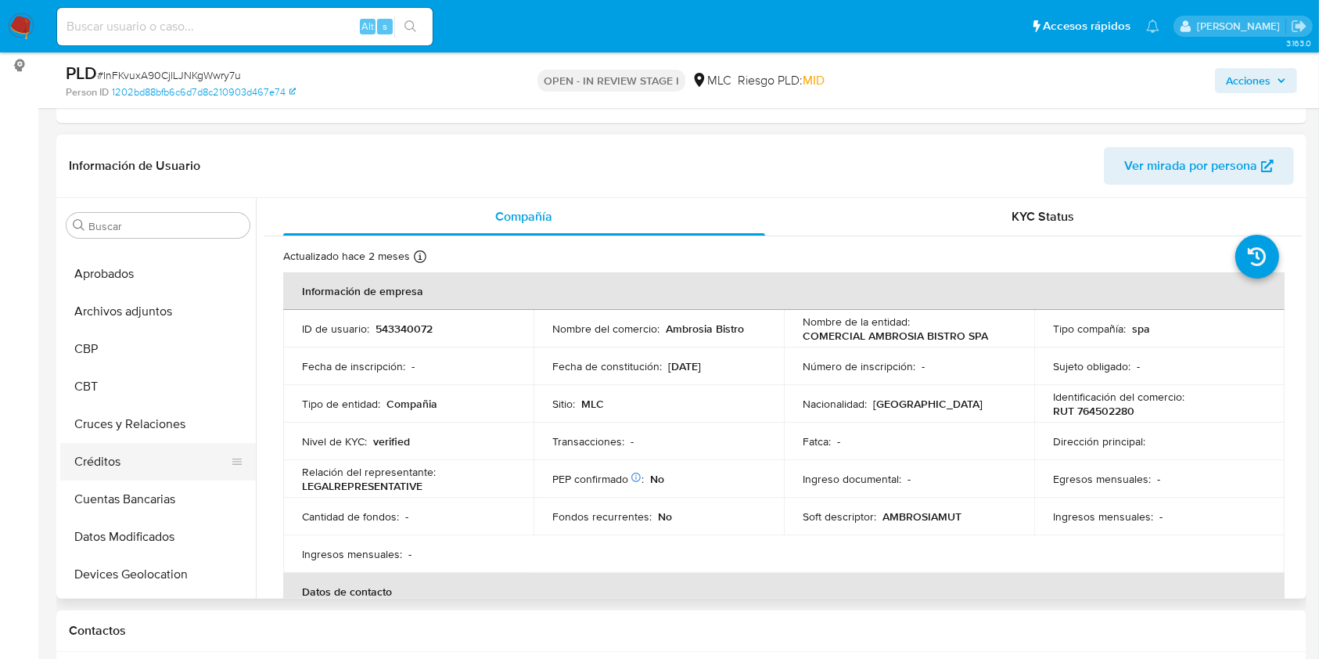
scroll to position [0, 0]
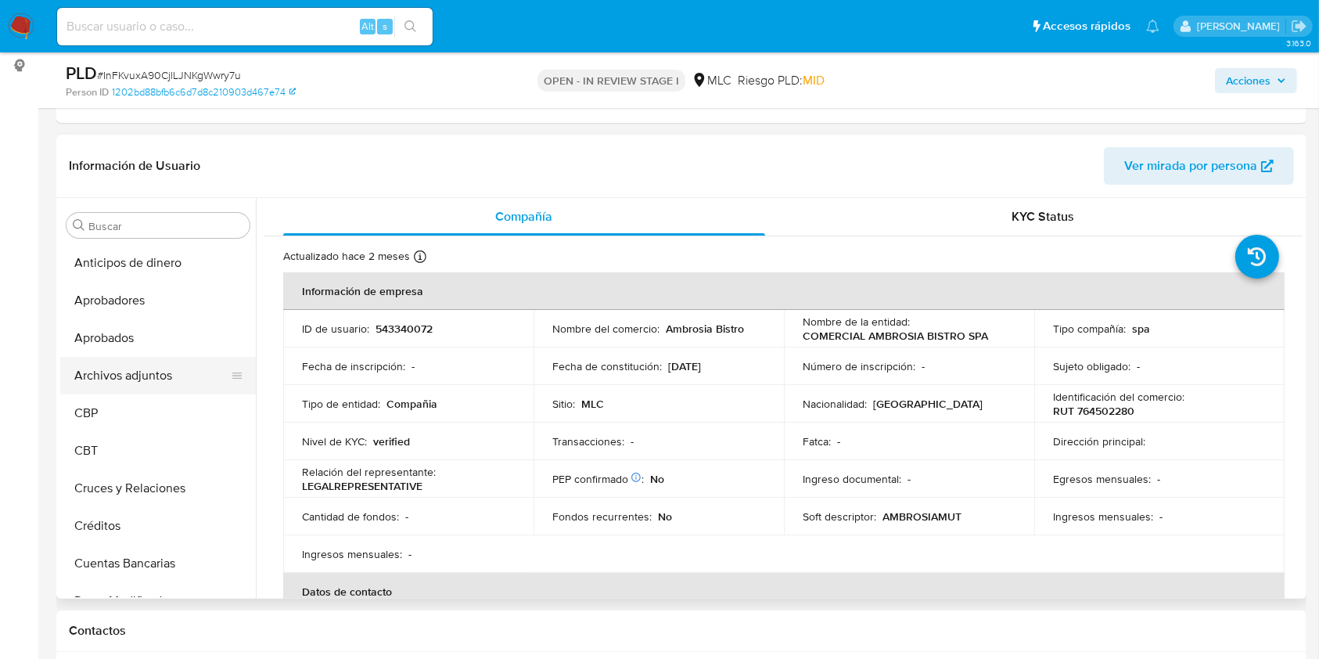
click at [124, 363] on button "Archivos adjuntos" at bounding box center [151, 376] width 183 height 38
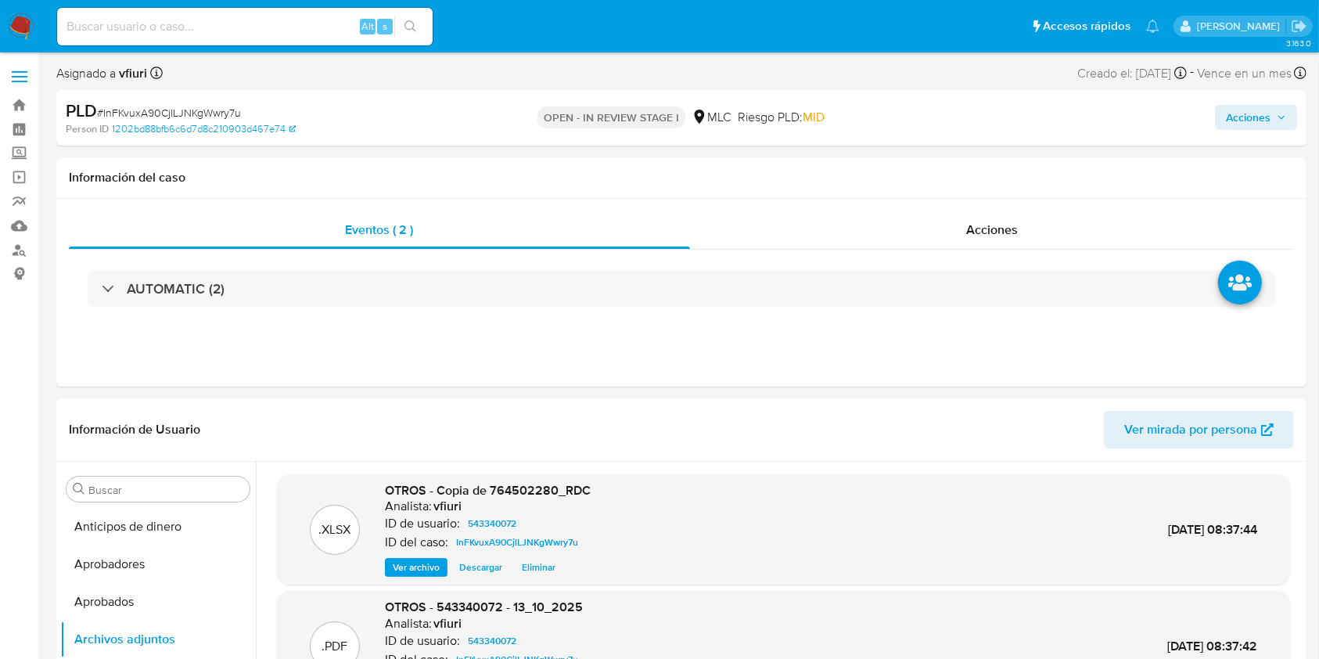
click at [1257, 107] on span "Acciones" at bounding box center [1248, 117] width 45 height 25
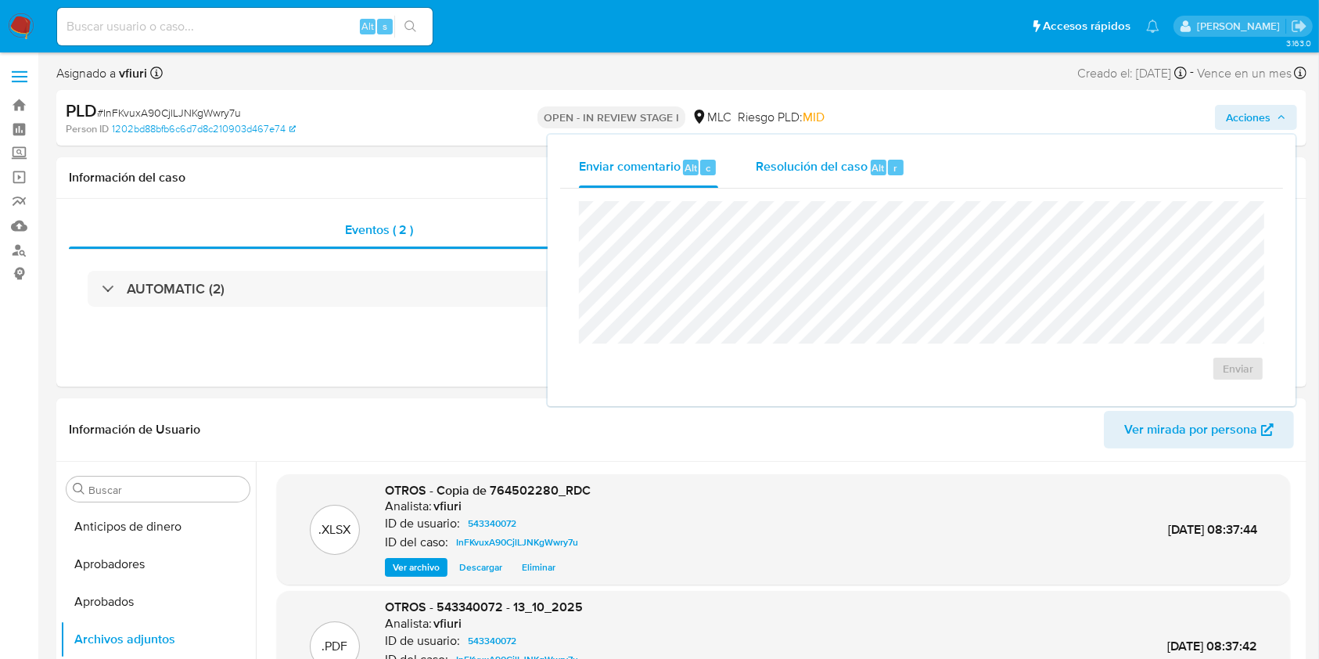
click at [863, 169] on span "Resolución del caso" at bounding box center [812, 167] width 112 height 18
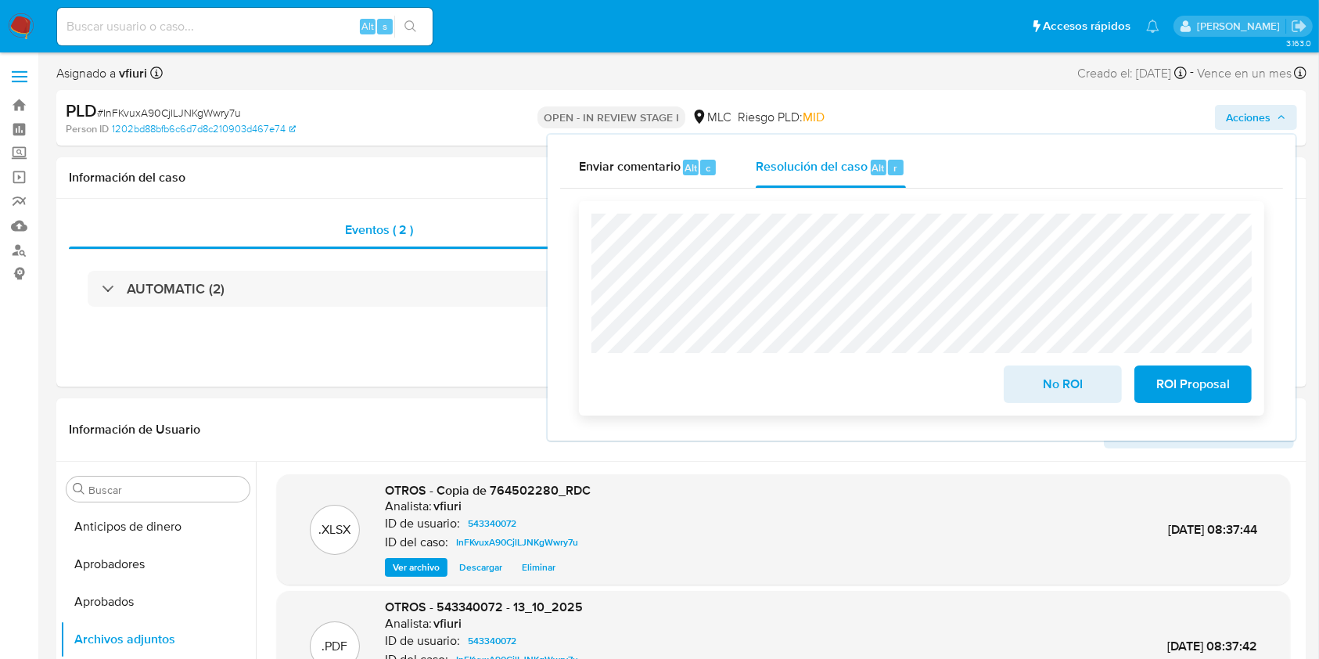
click at [1060, 379] on span "No ROI" at bounding box center [1062, 384] width 77 height 34
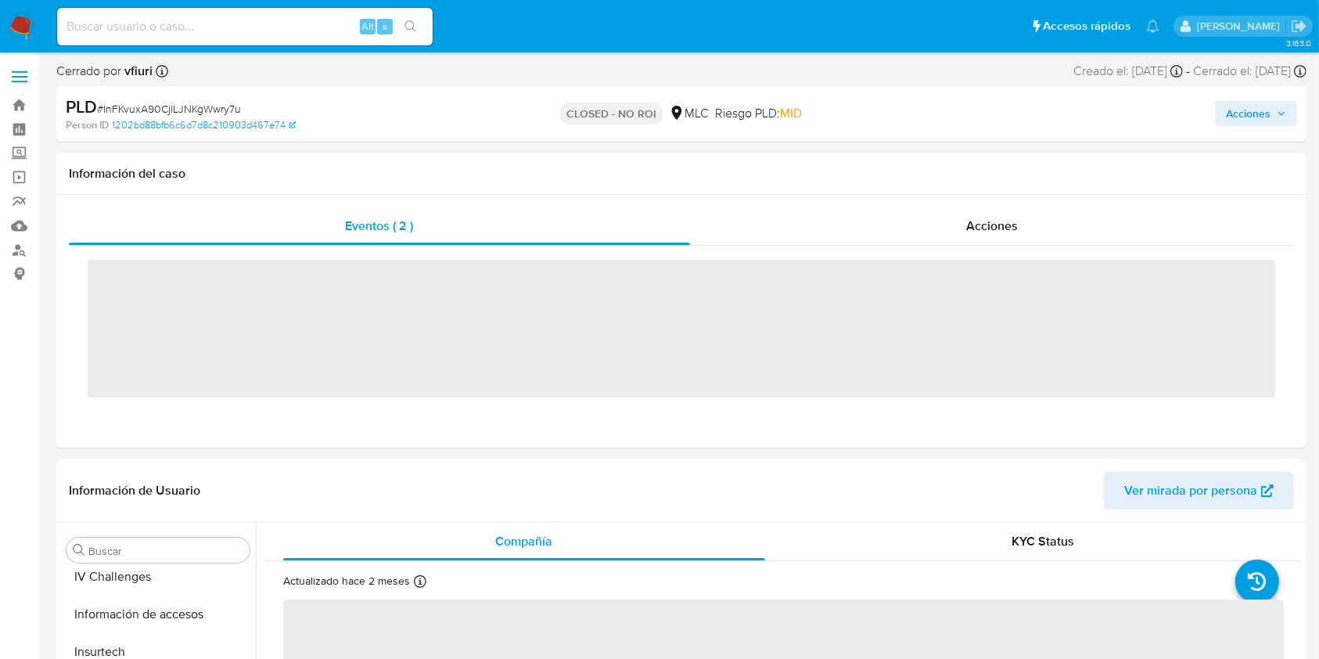
scroll to position [766, 0]
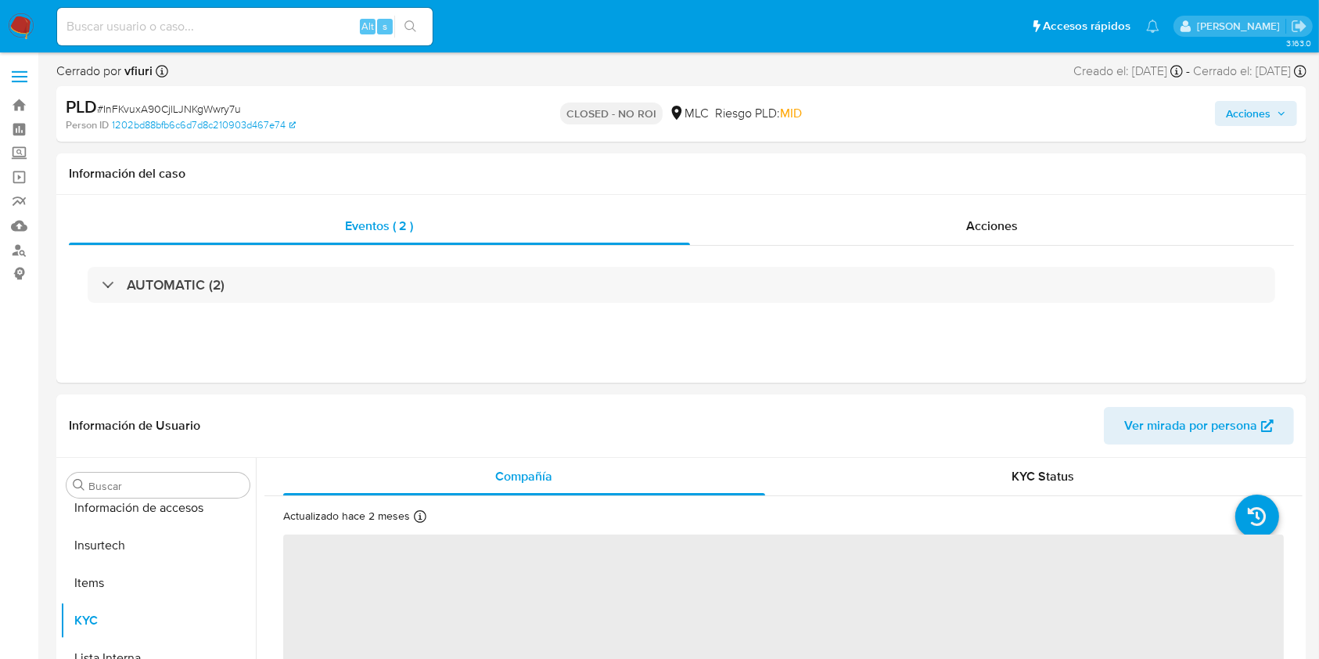
select select "10"
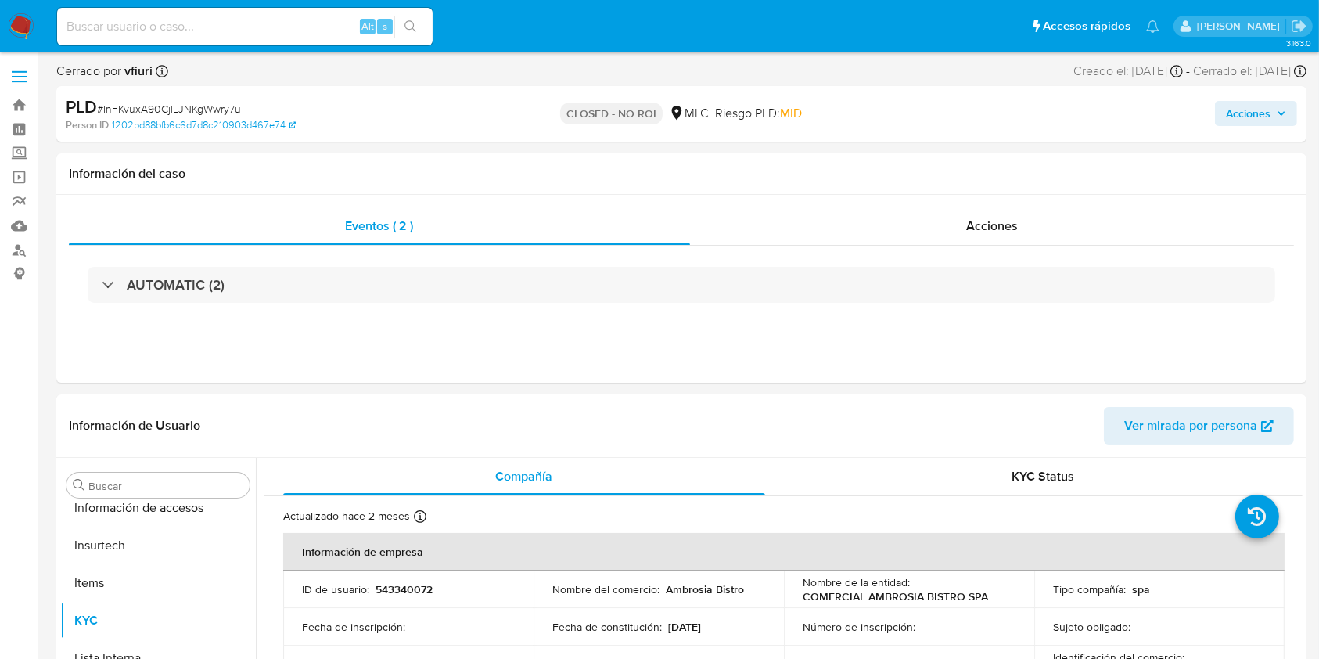
scroll to position [774, 0]
click at [19, 105] on link "Bandeja" at bounding box center [93, 105] width 186 height 24
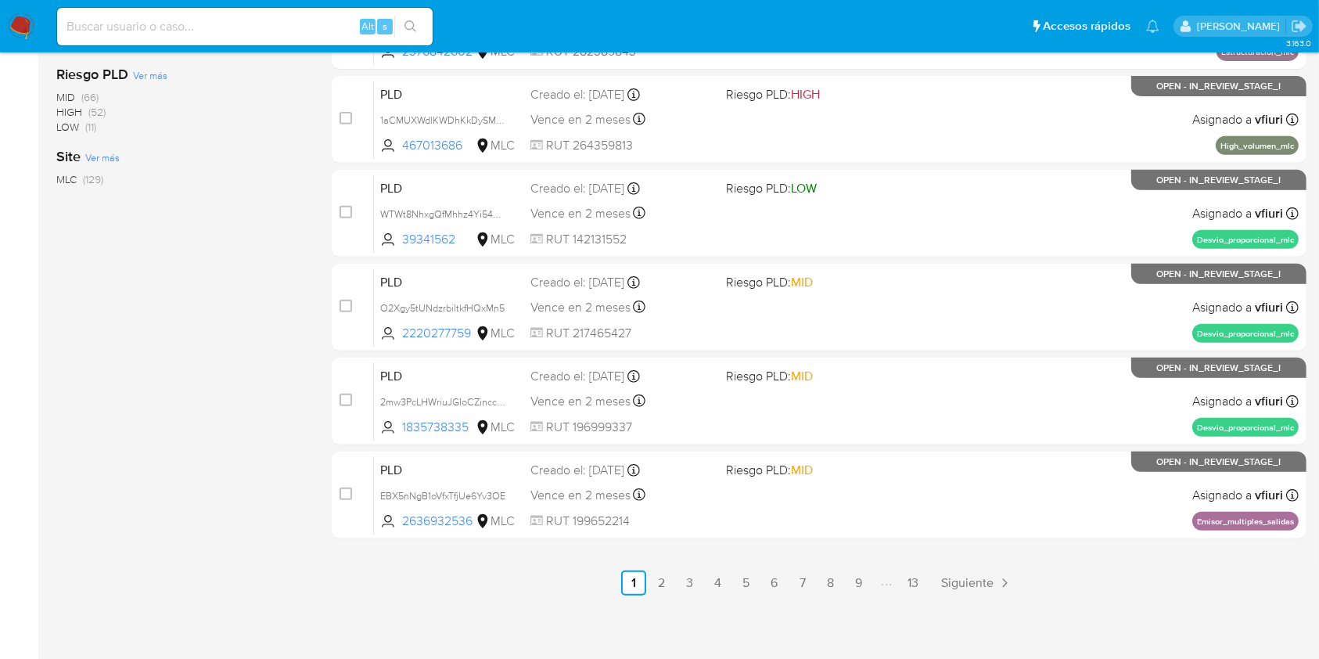
scroll to position [632, 0]
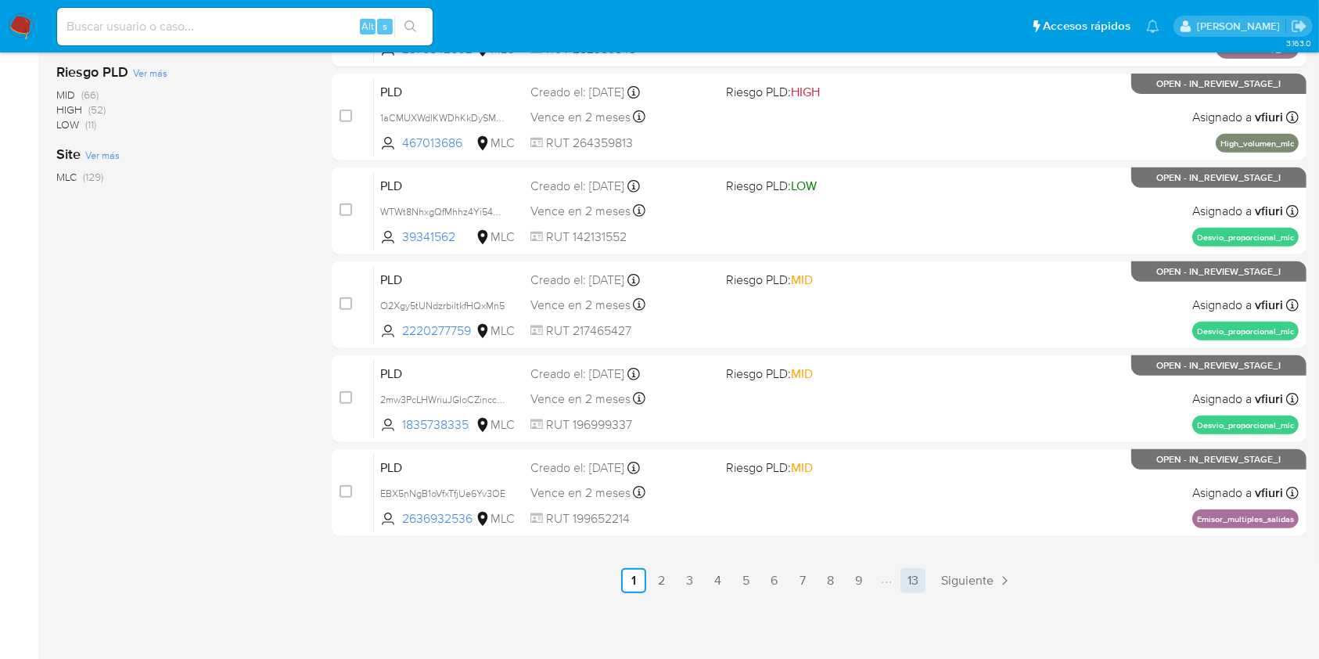
click at [907, 579] on link "13" at bounding box center [912, 580] width 25 height 25
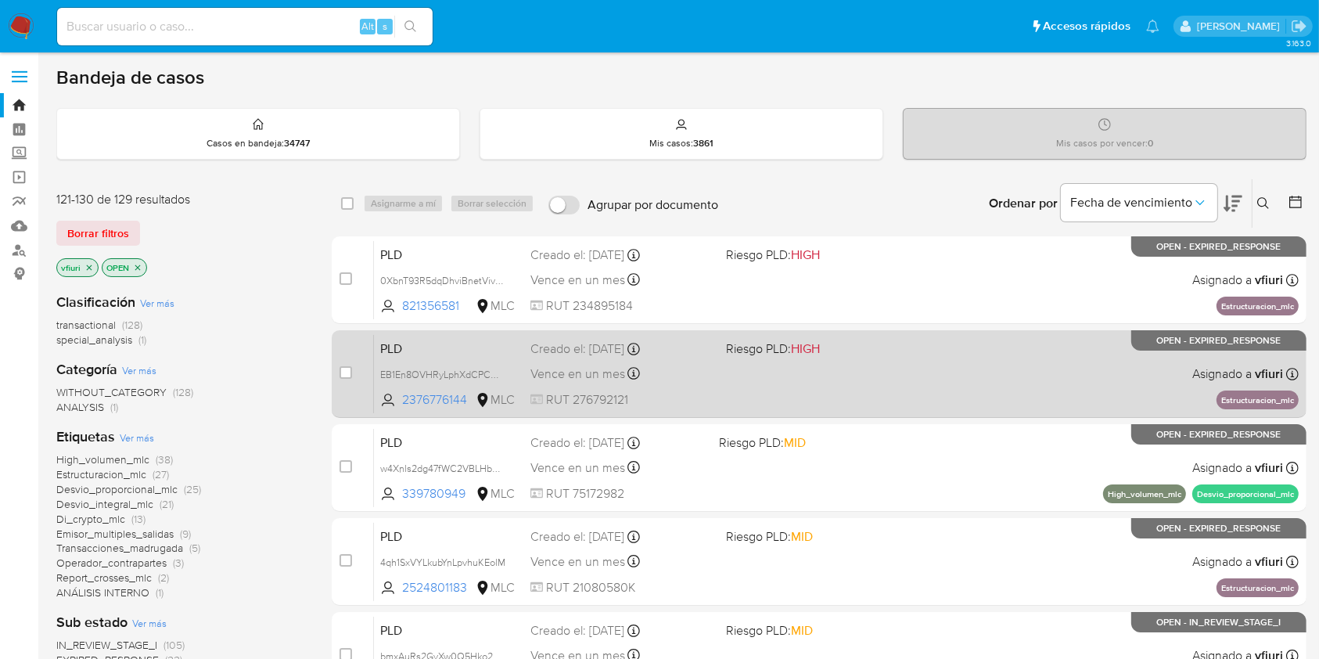
scroll to position [538, 0]
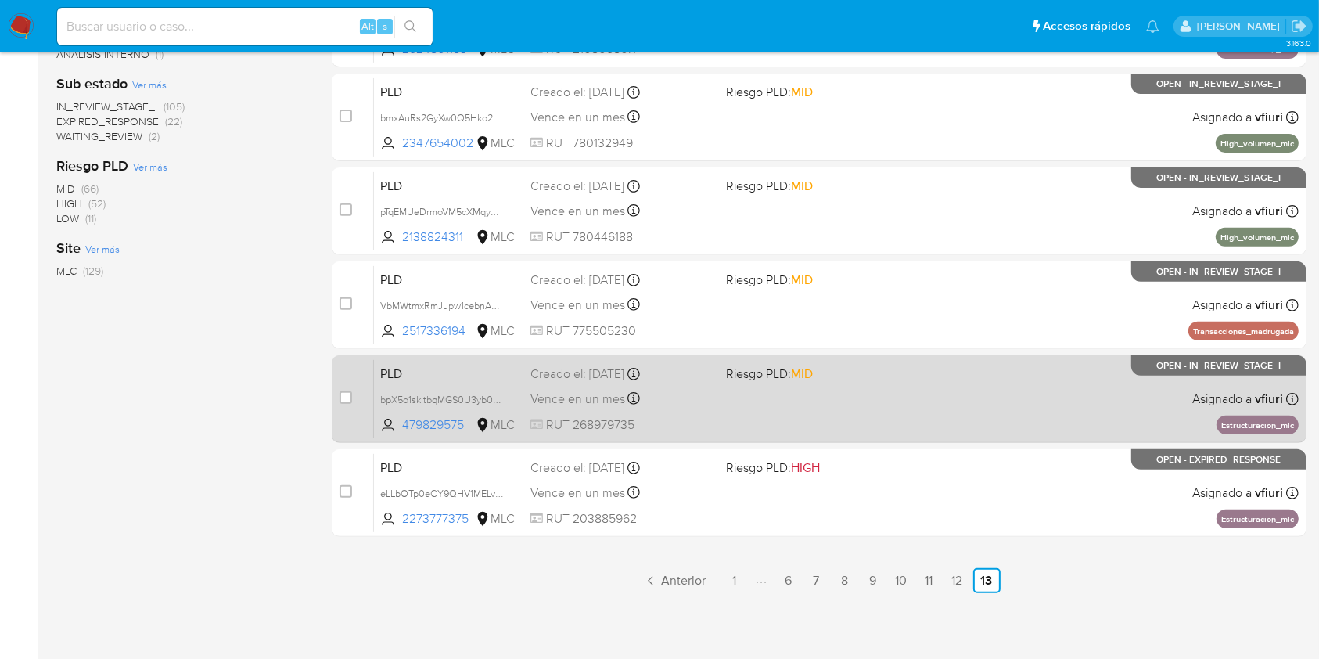
click at [895, 406] on div "PLD bpX5o1skItbqMGS0U3yb08fK 479829575 MLC Riesgo PLD: MID Creado el: [DATE] Cr…" at bounding box center [836, 398] width 924 height 79
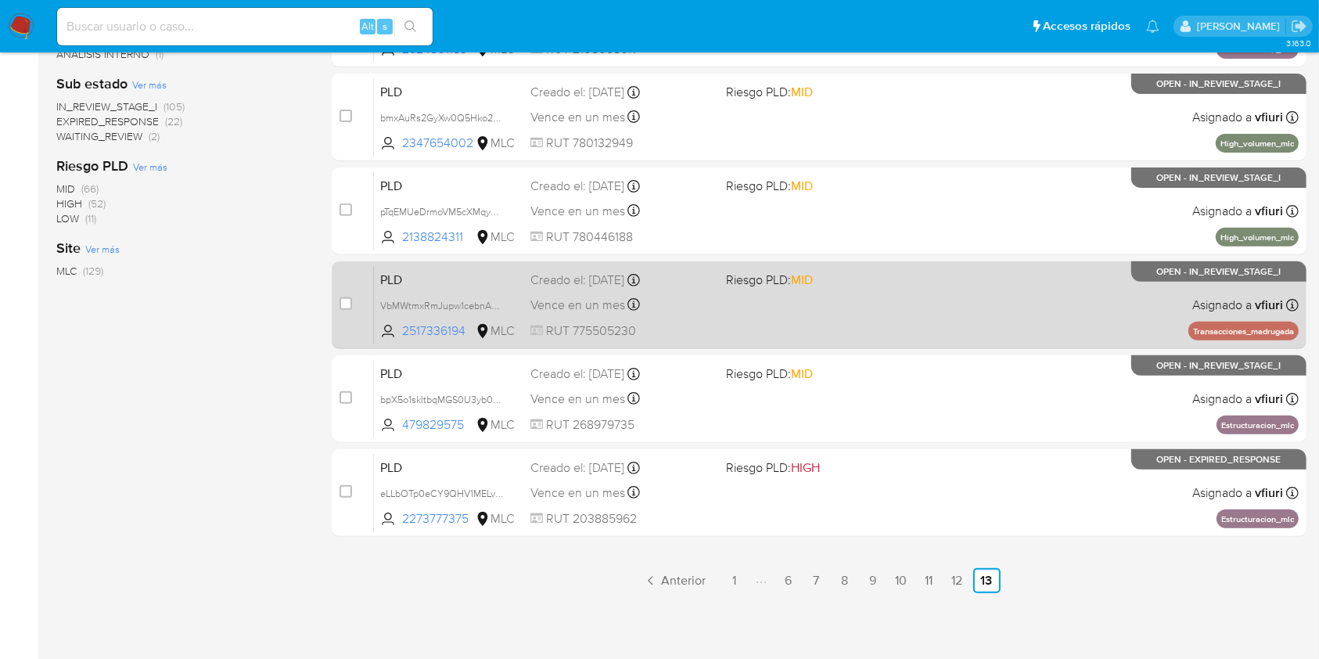
click at [883, 311] on div "PLD VbMWtmxRmJupw1cebnARYINd 2517336194 MLC Riesgo PLD: MID Creado el: [DATE] C…" at bounding box center [836, 304] width 924 height 79
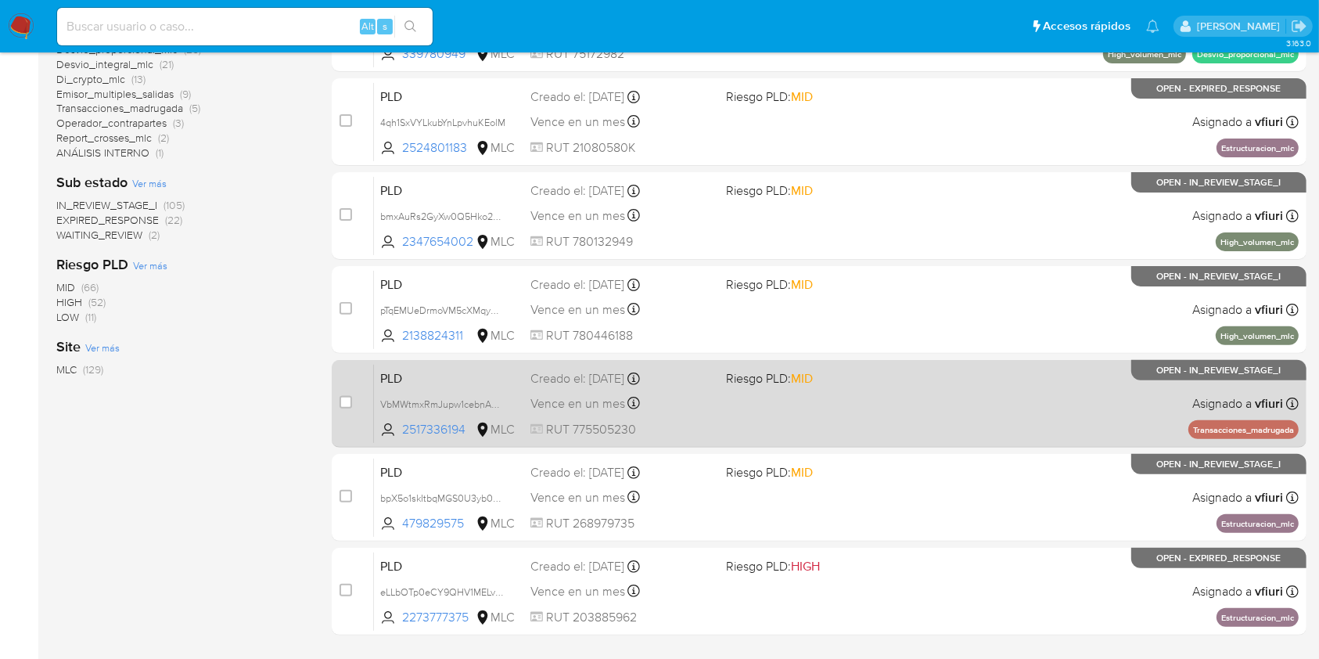
scroll to position [16, 0]
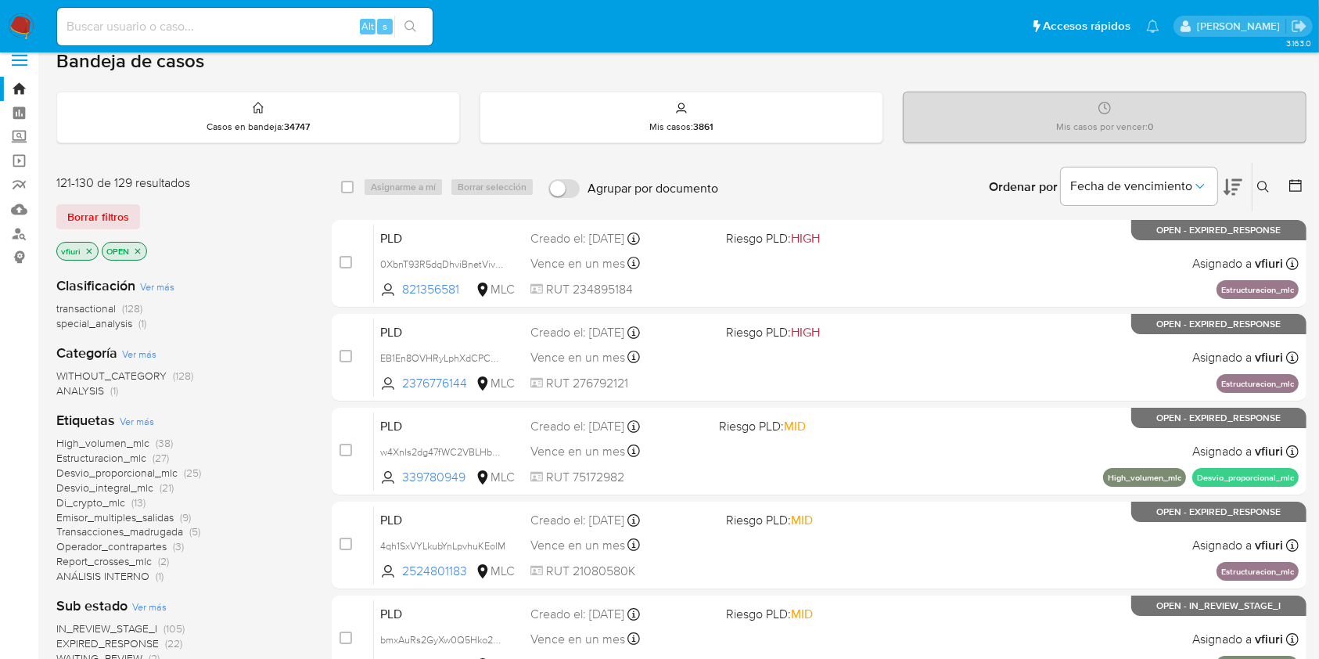
click at [102, 526] on span "Transacciones_madrugada" at bounding box center [119, 531] width 127 height 16
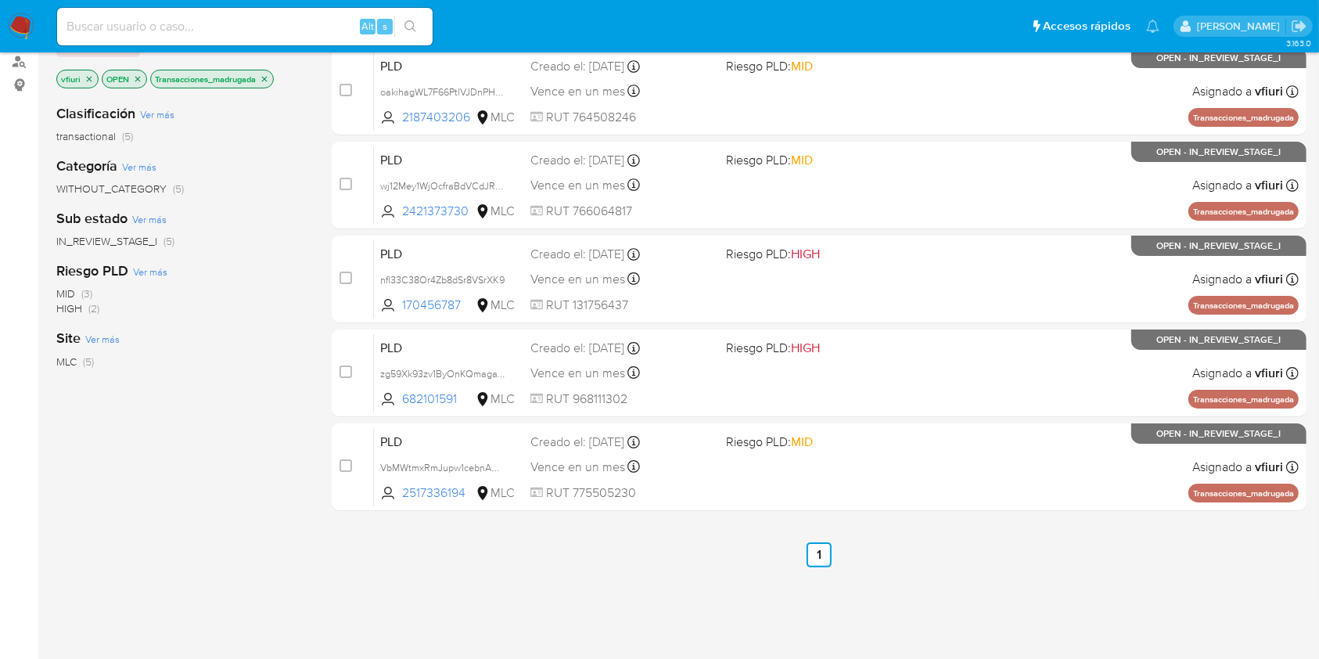
scroll to position [293, 0]
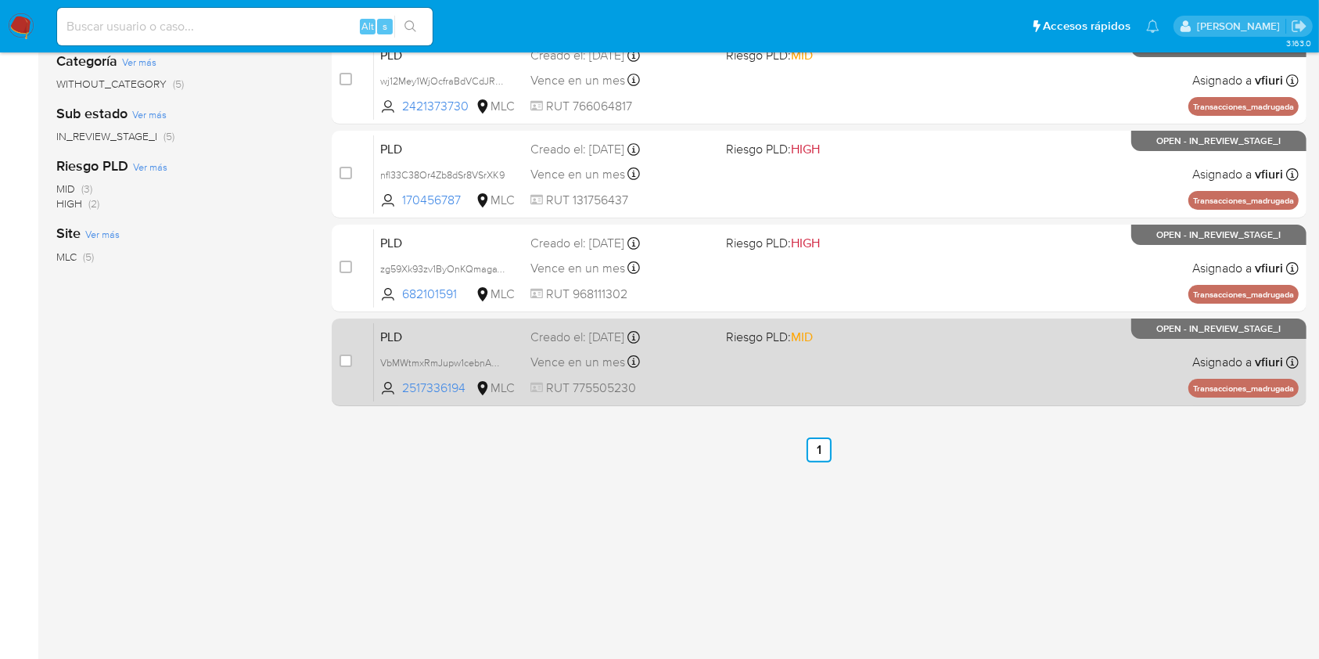
click at [657, 376] on div "PLD VbMWtmxRmJupw1cebnARYINd 2517336194 MLC Riesgo PLD: MID Creado el: 12/08/20…" at bounding box center [836, 361] width 924 height 79
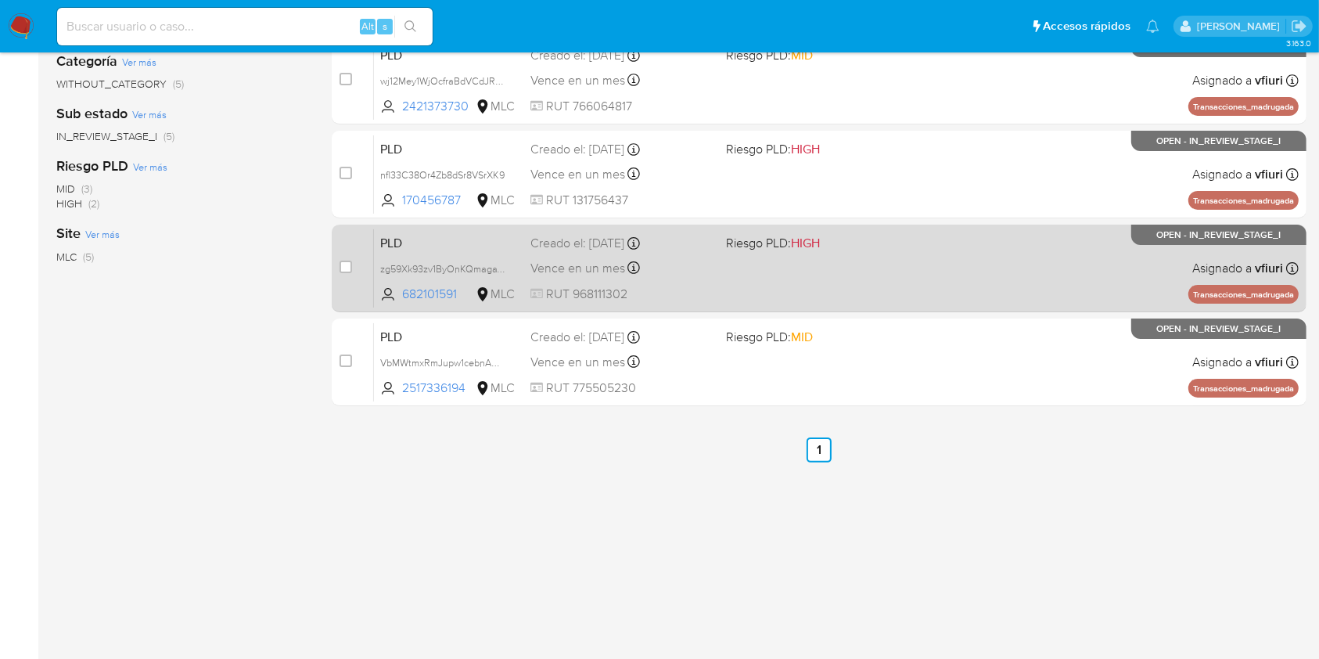
click at [900, 271] on div "PLD zg59Xk93zv1ByOnKQmagaWIT 682101591 MLC Riesgo PLD: HIGH Creado el: 12/08/20…" at bounding box center [836, 267] width 924 height 79
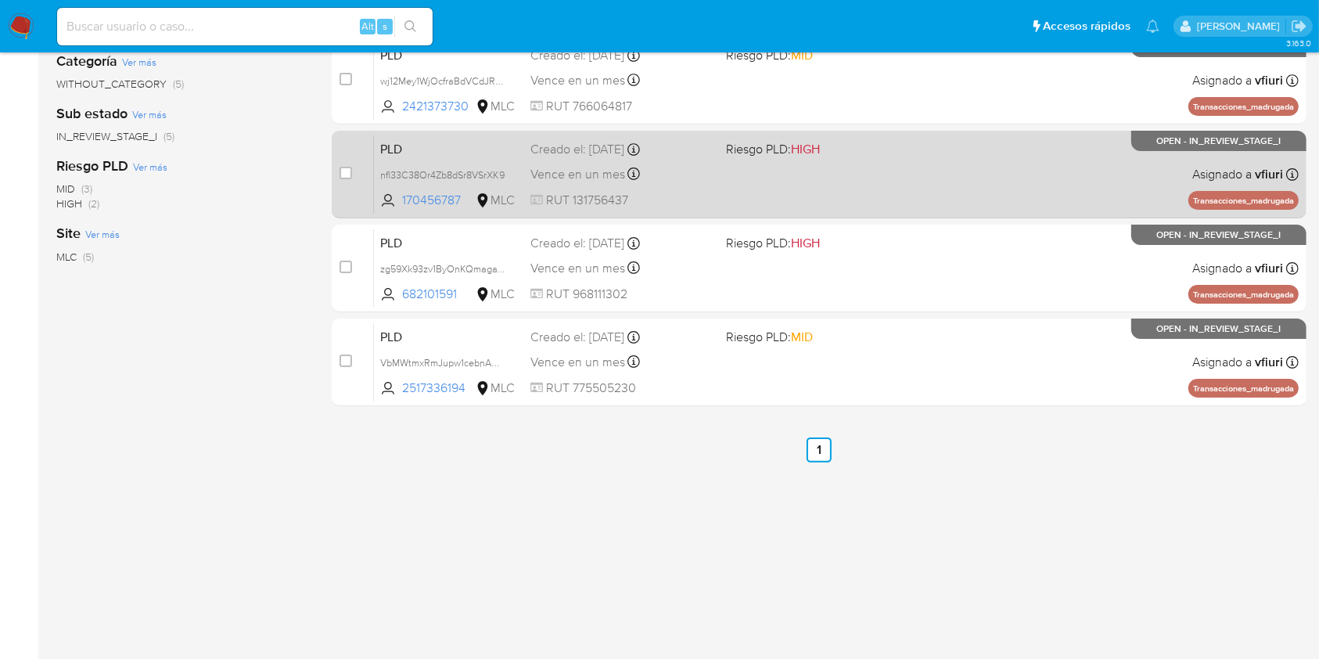
click at [719, 166] on div "PLD nfl33C38Or4Zb8dSr8VSrXK9 170456787 MLC Riesgo PLD: HIGH Creado el: 12/08/20…" at bounding box center [836, 174] width 924 height 79
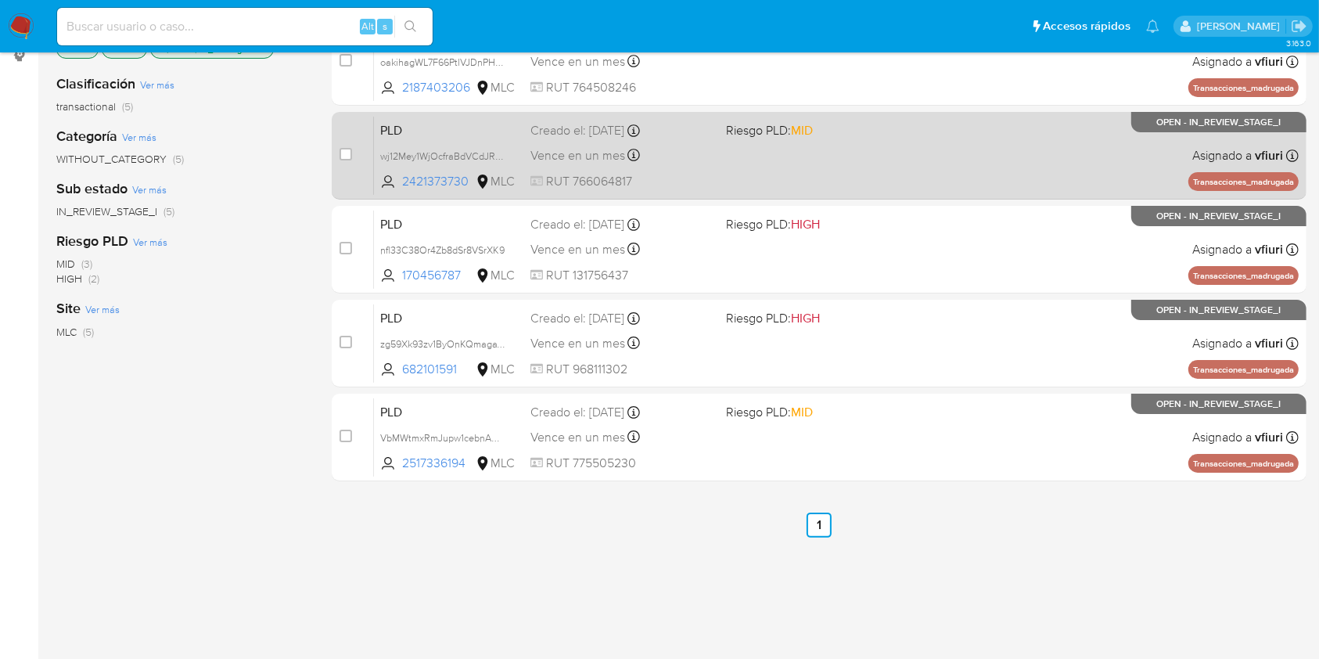
scroll to position [84, 0]
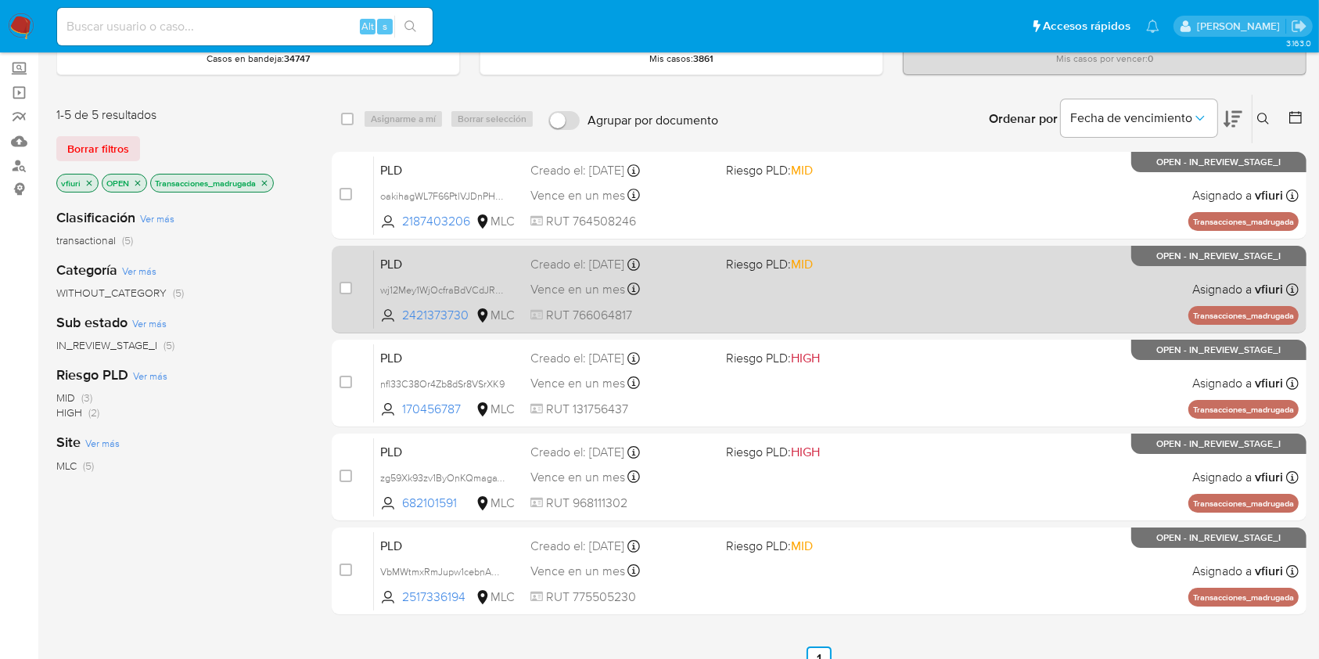
click at [719, 291] on div "PLD wj12Mey1WjOcfraBdVCdJRdw 2421373730 MLC Riesgo PLD: MID Creado el: 12/08/20…" at bounding box center [836, 289] width 924 height 79
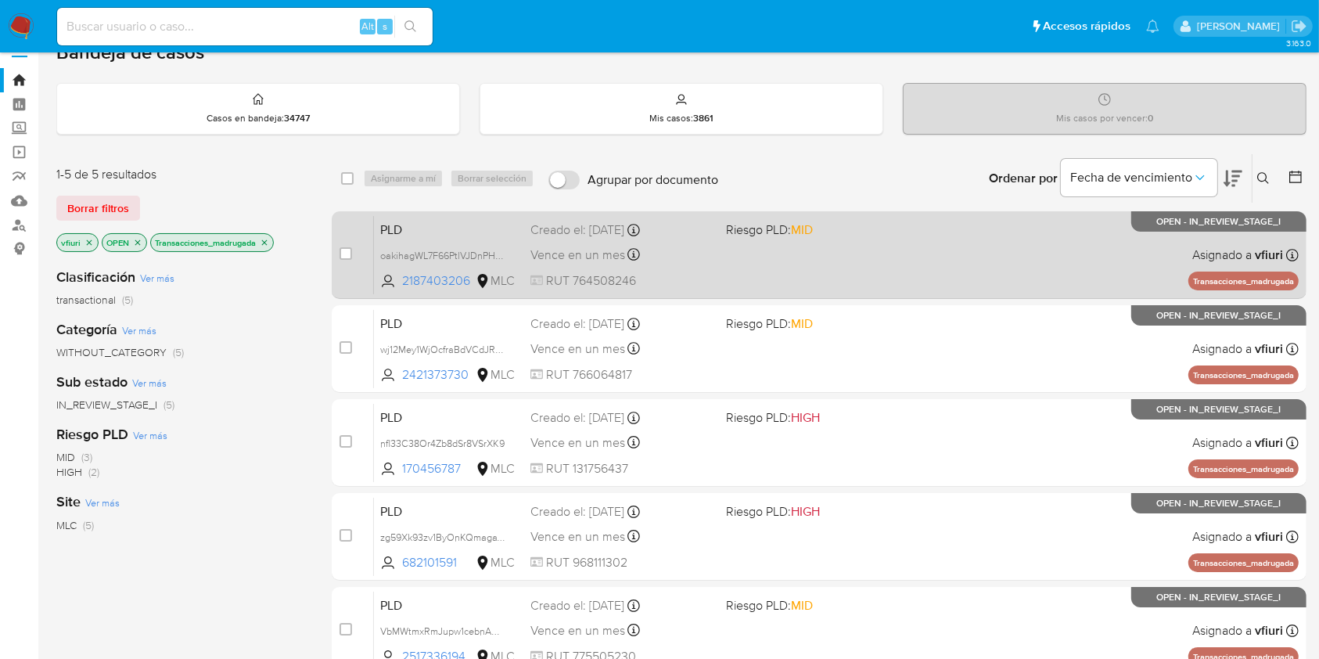
scroll to position [0, 0]
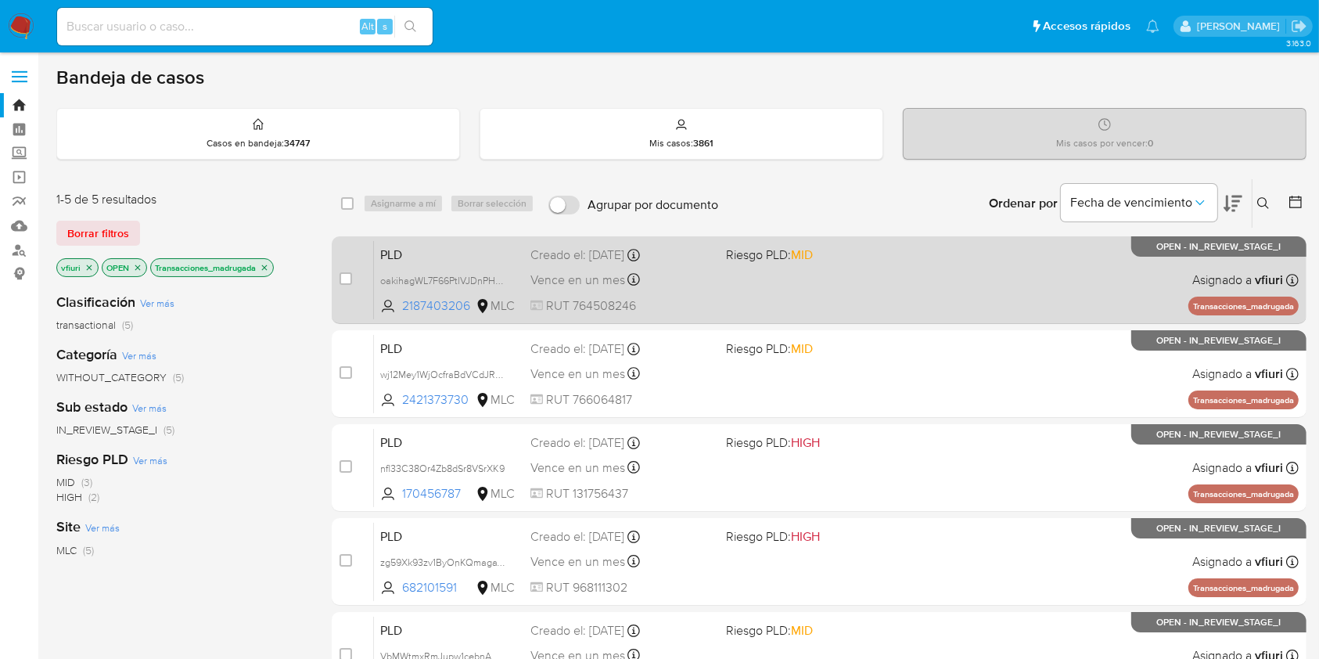
click at [659, 285] on div "Vence en un mes Vence el 10/11/2025 06:07:31" at bounding box center [621, 279] width 182 height 21
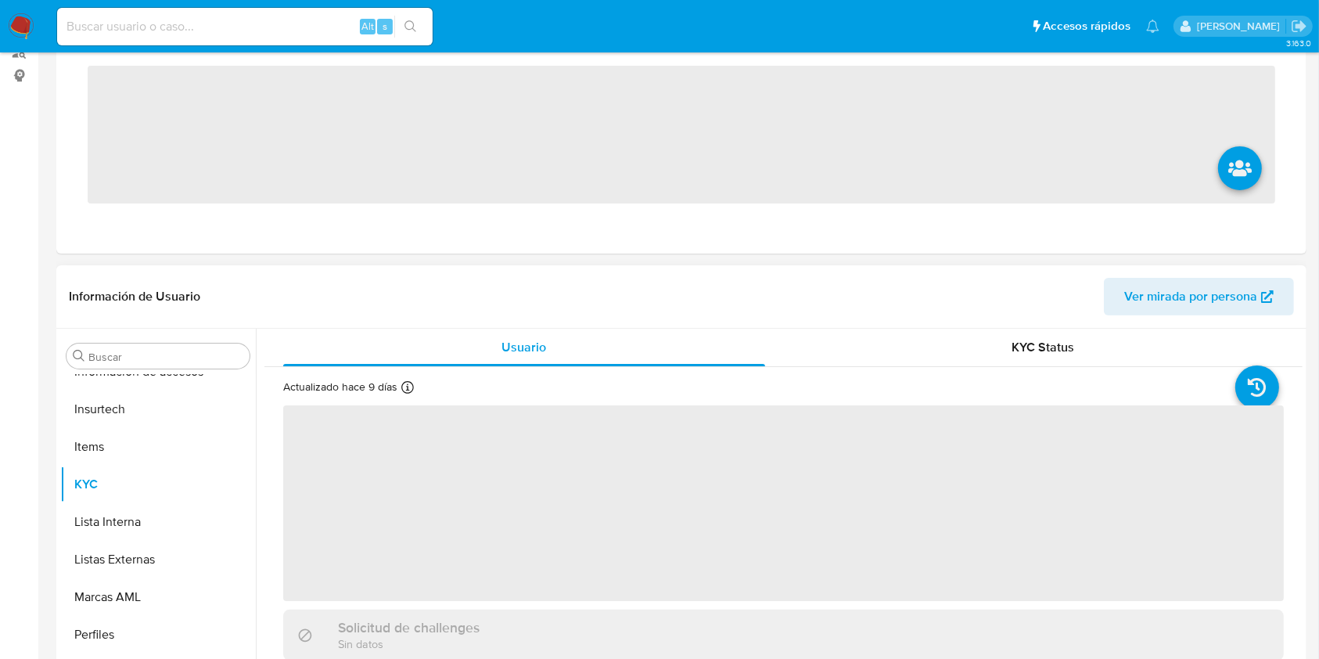
scroll to position [774, 0]
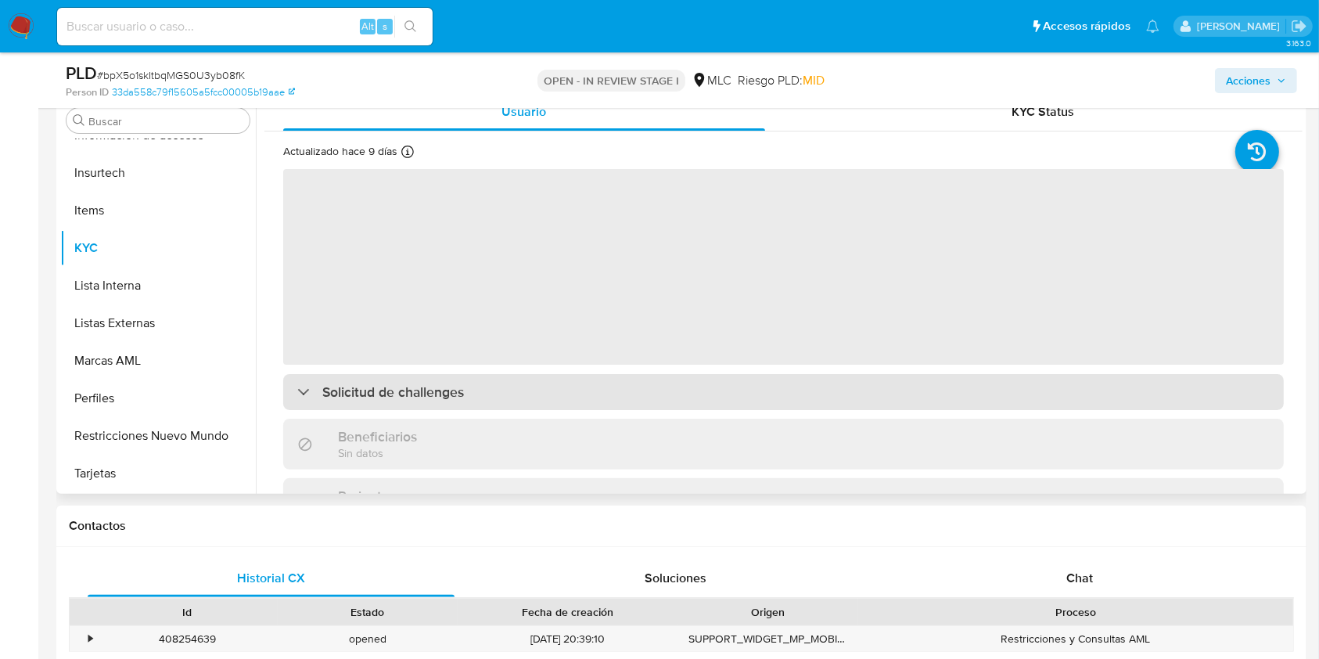
select select "10"
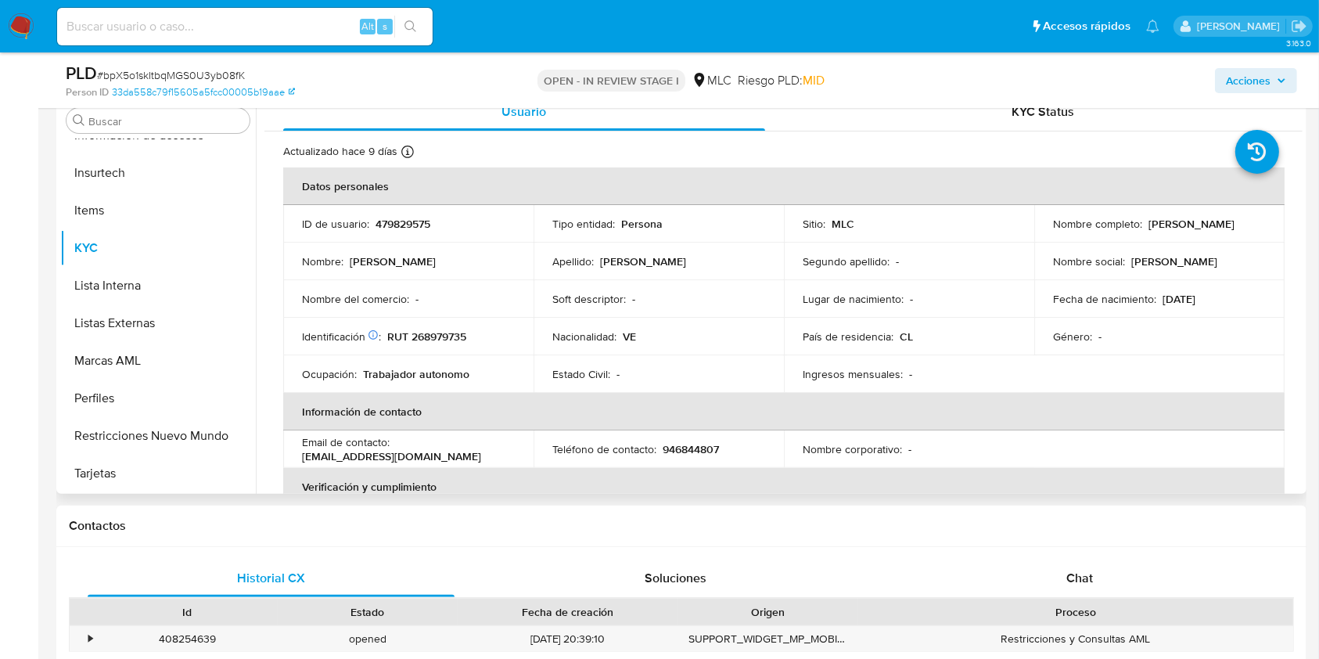
click at [405, 224] on p "479829575" at bounding box center [402, 224] width 55 height 14
copy p "479829575"
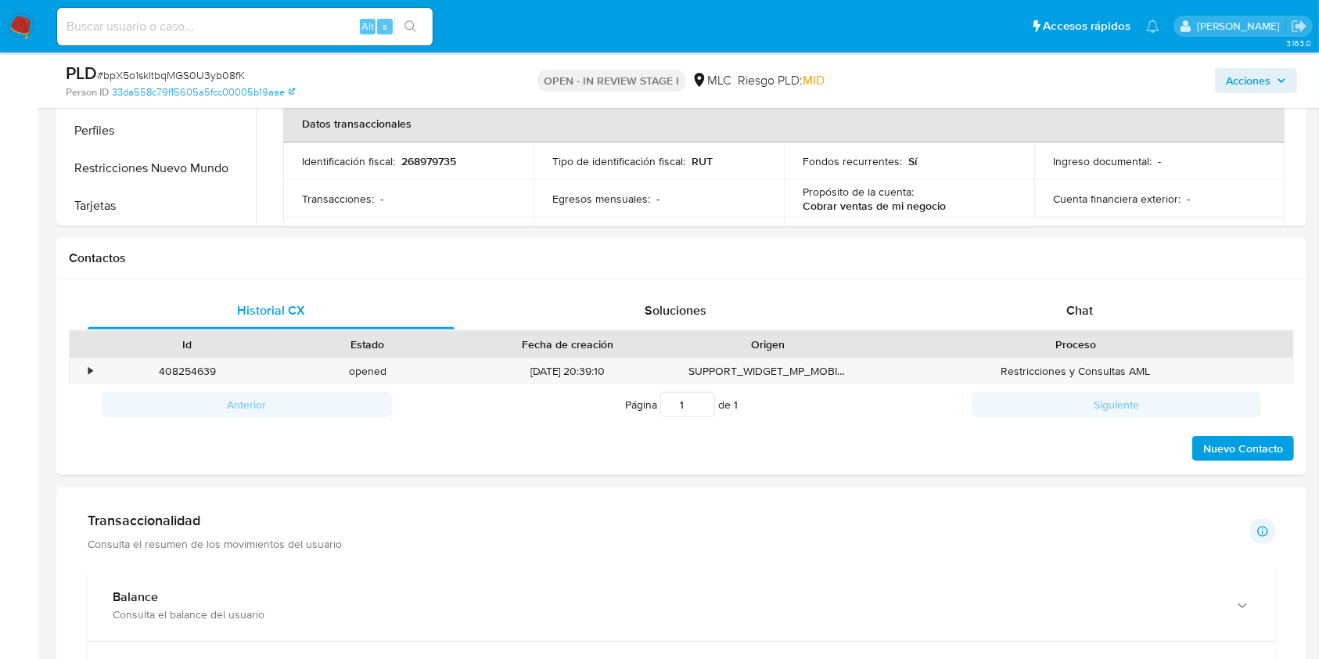
scroll to position [626, 0]
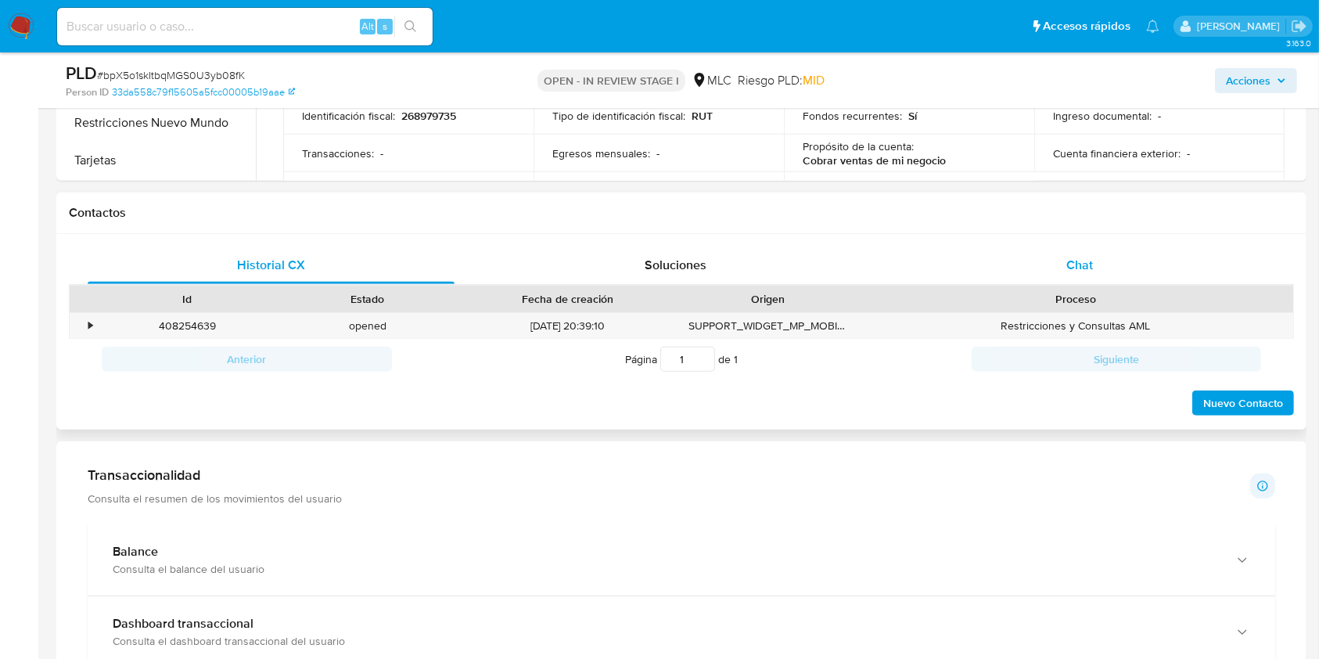
click at [1042, 266] on div "Chat" at bounding box center [1079, 265] width 367 height 38
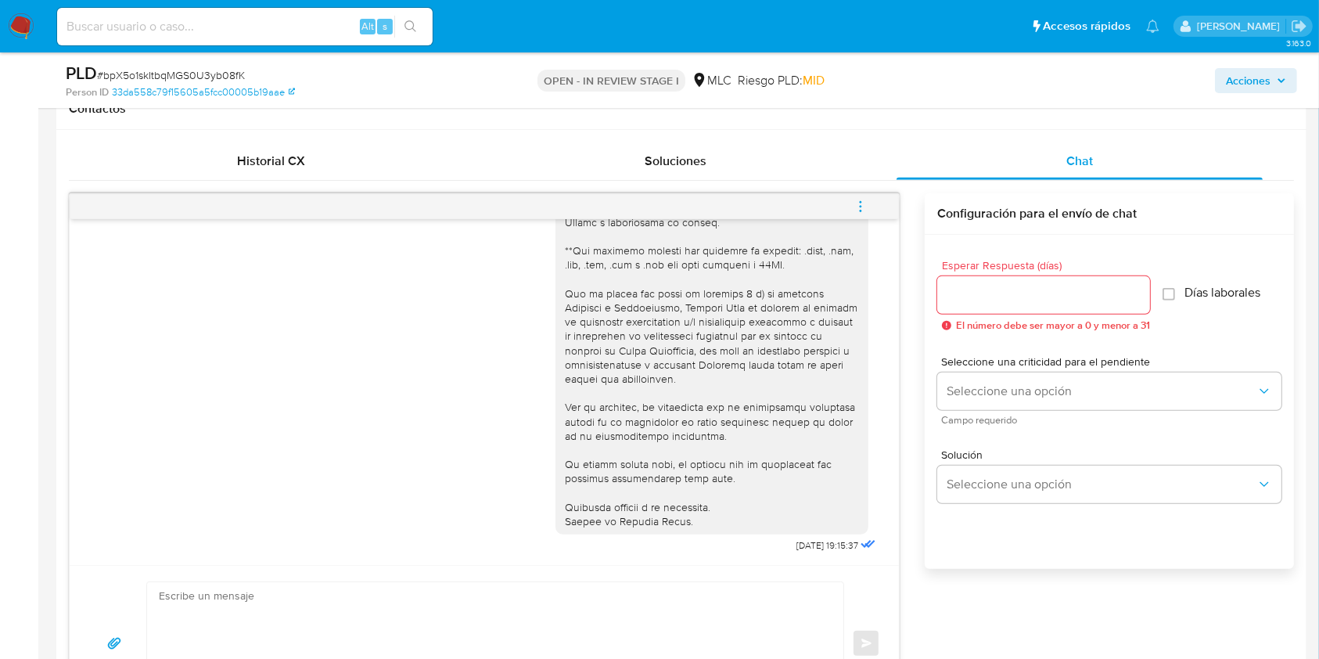
scroll to position [0, 0]
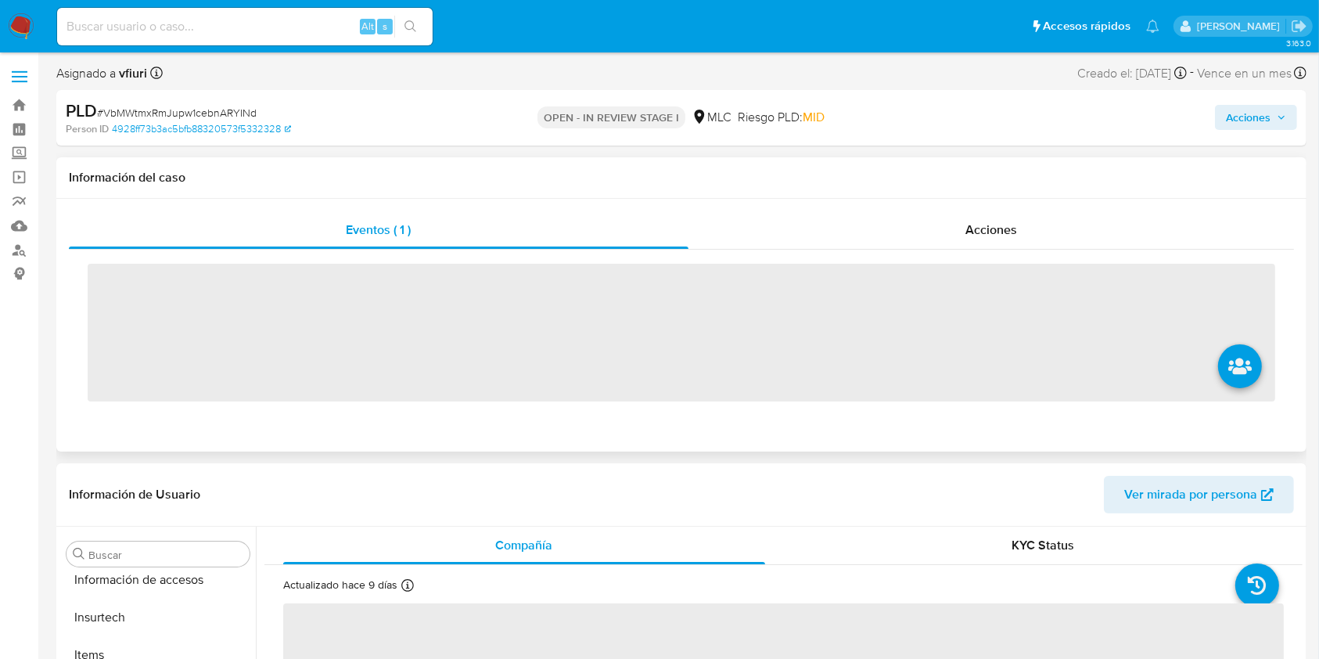
scroll to position [774, 0]
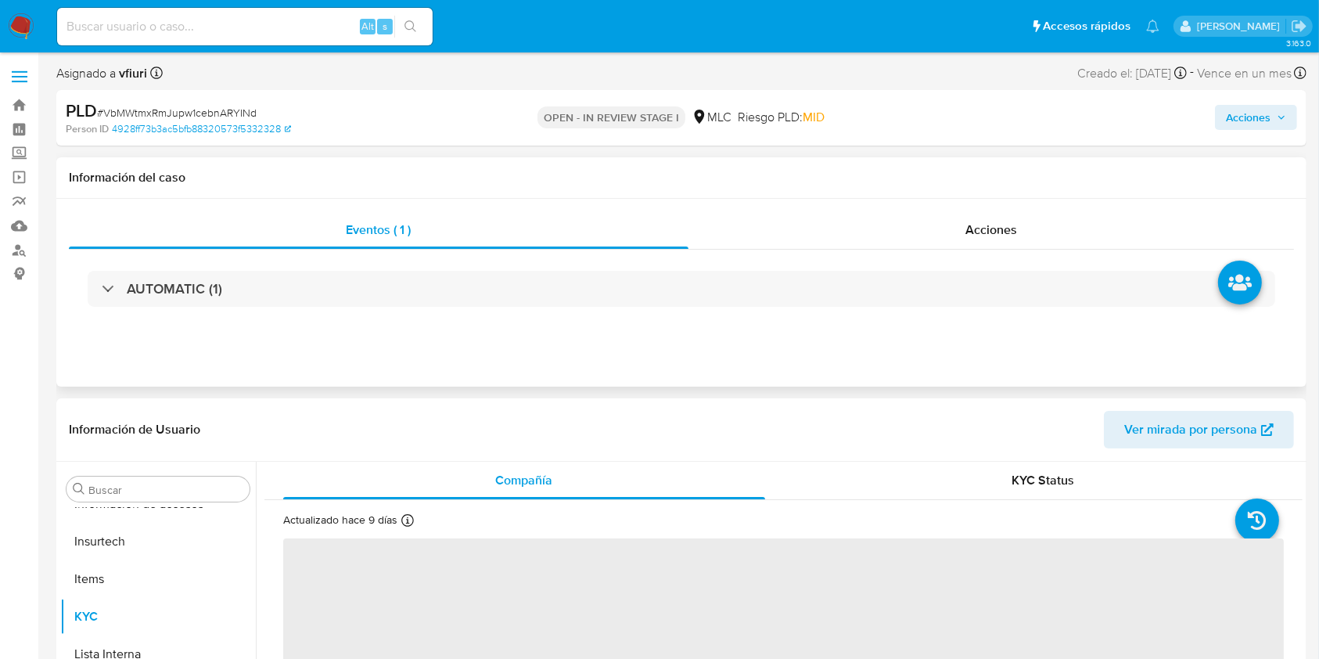
click at [351, 264] on div "AUTOMATIC (1)" at bounding box center [681, 289] width 1225 height 78
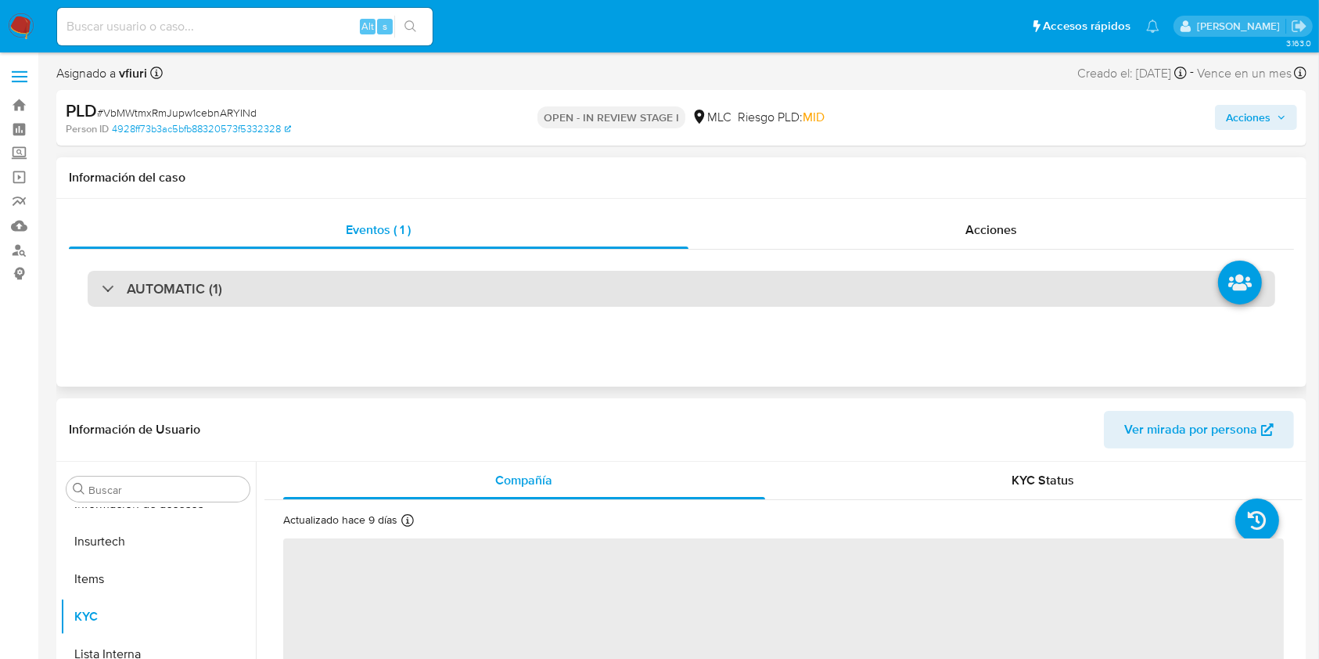
select select "10"
click at [351, 273] on div "AUTOMATIC (1)" at bounding box center [681, 289] width 1187 height 36
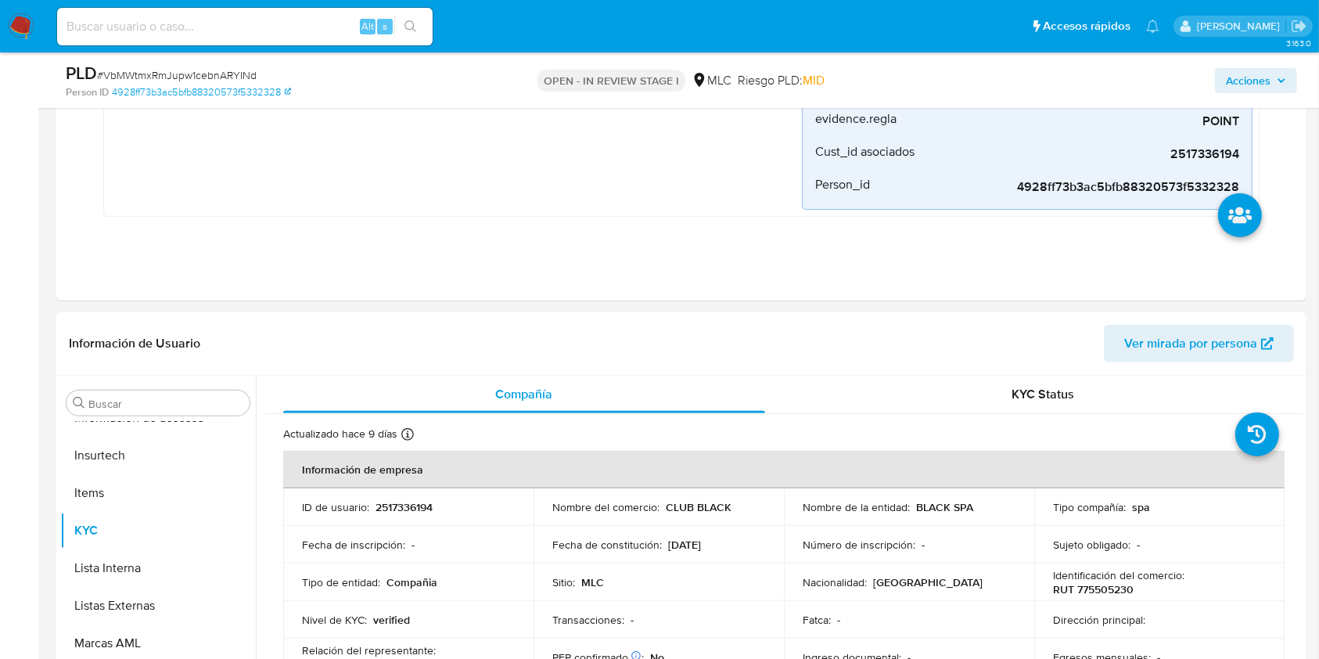
scroll to position [626, 0]
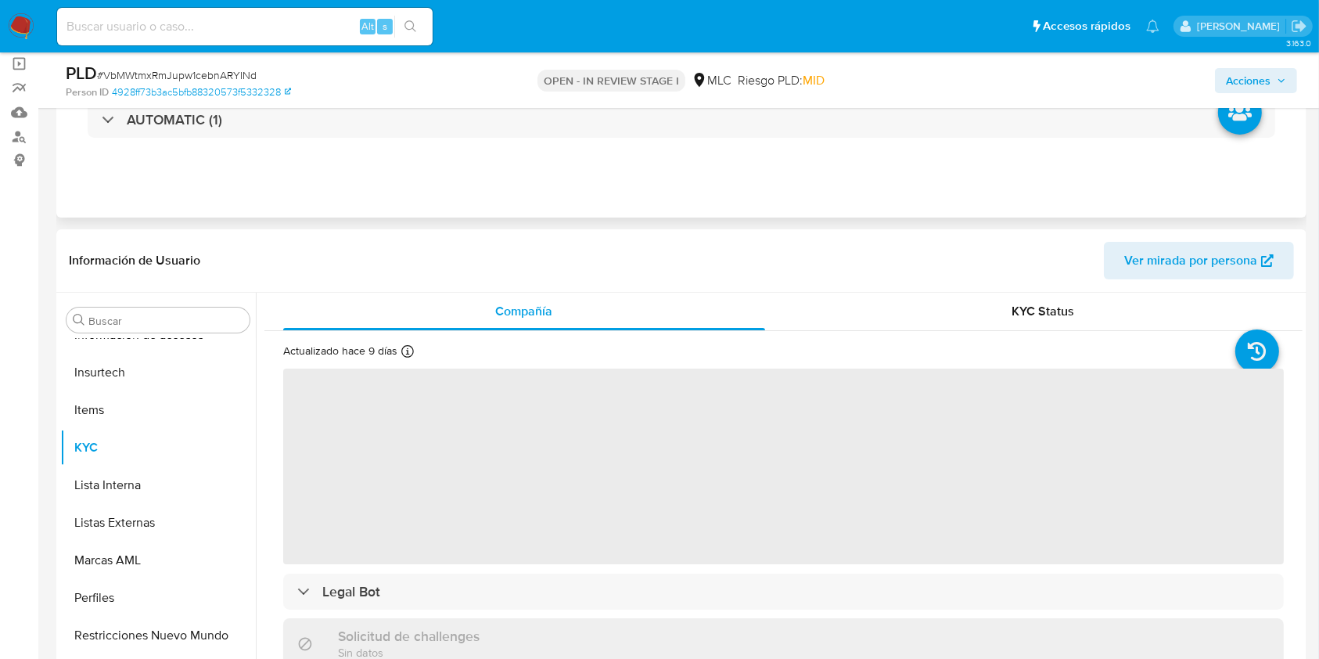
scroll to position [208, 0]
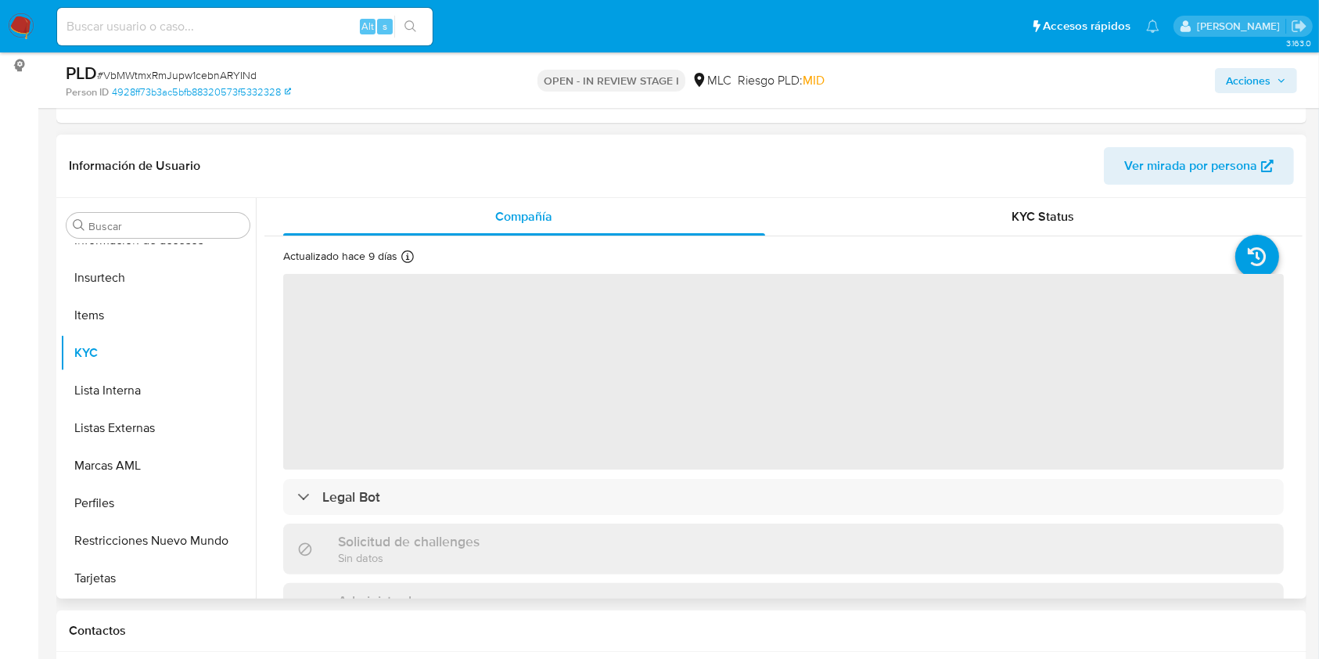
select select "10"
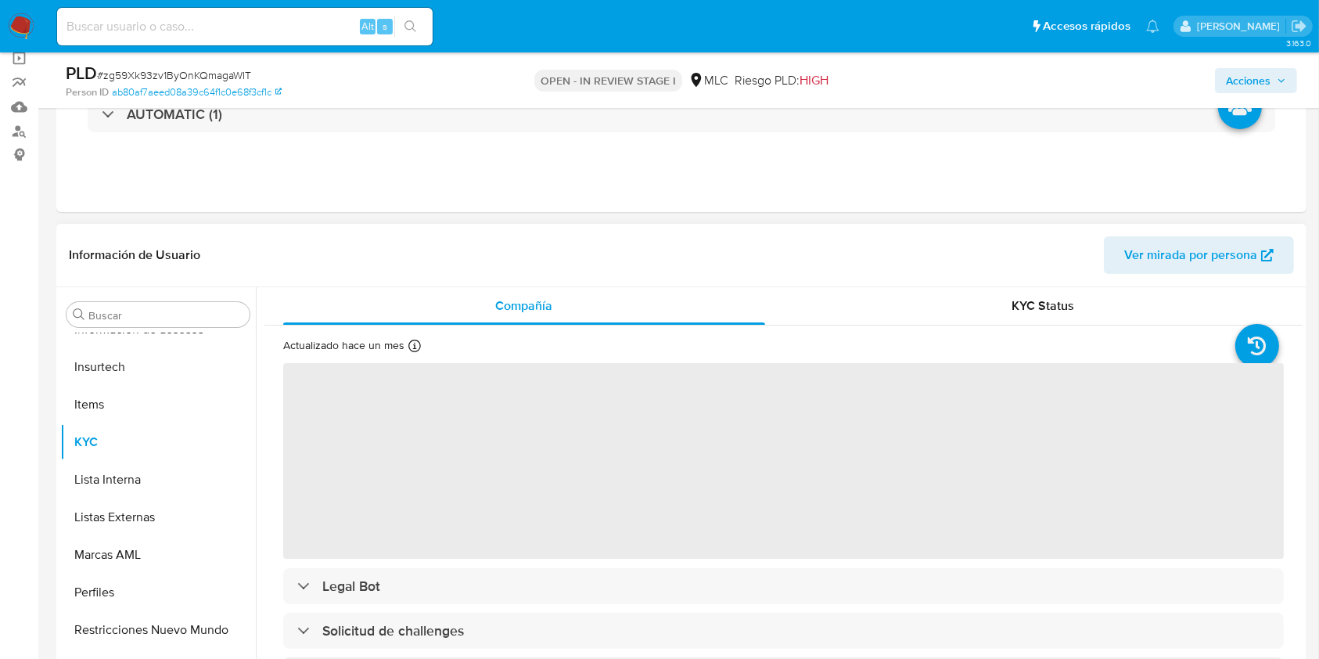
scroll to position [313, 0]
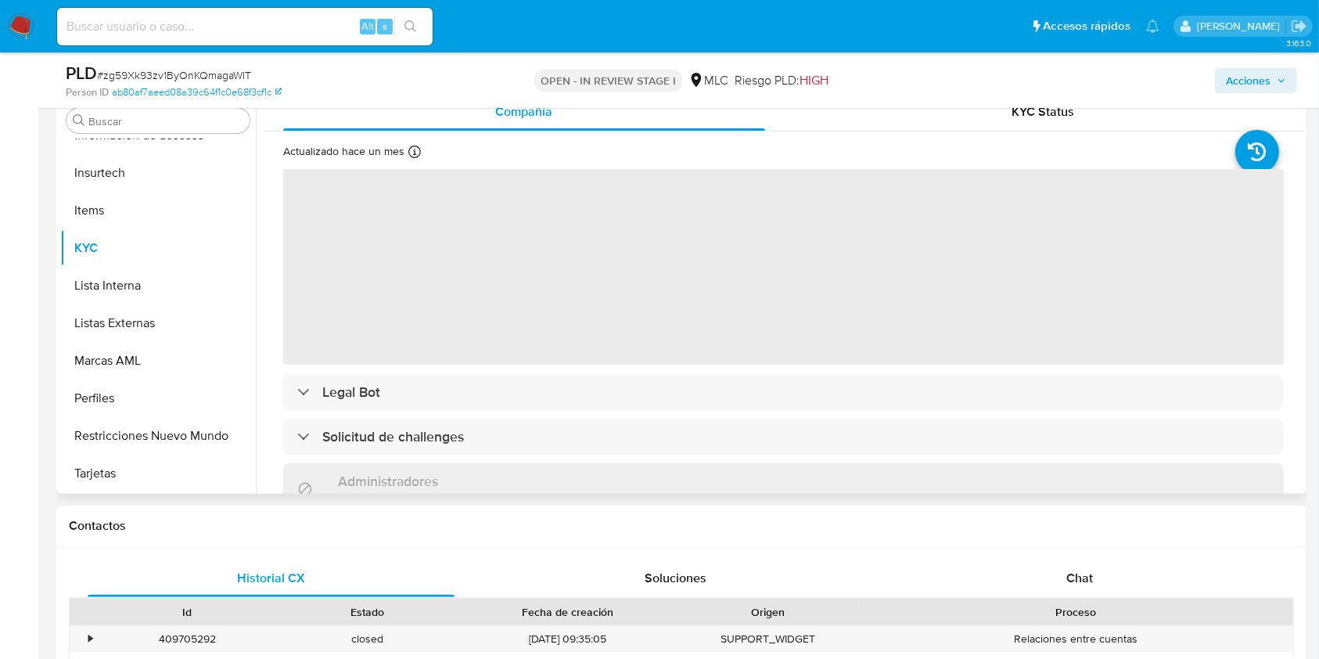
select select "10"
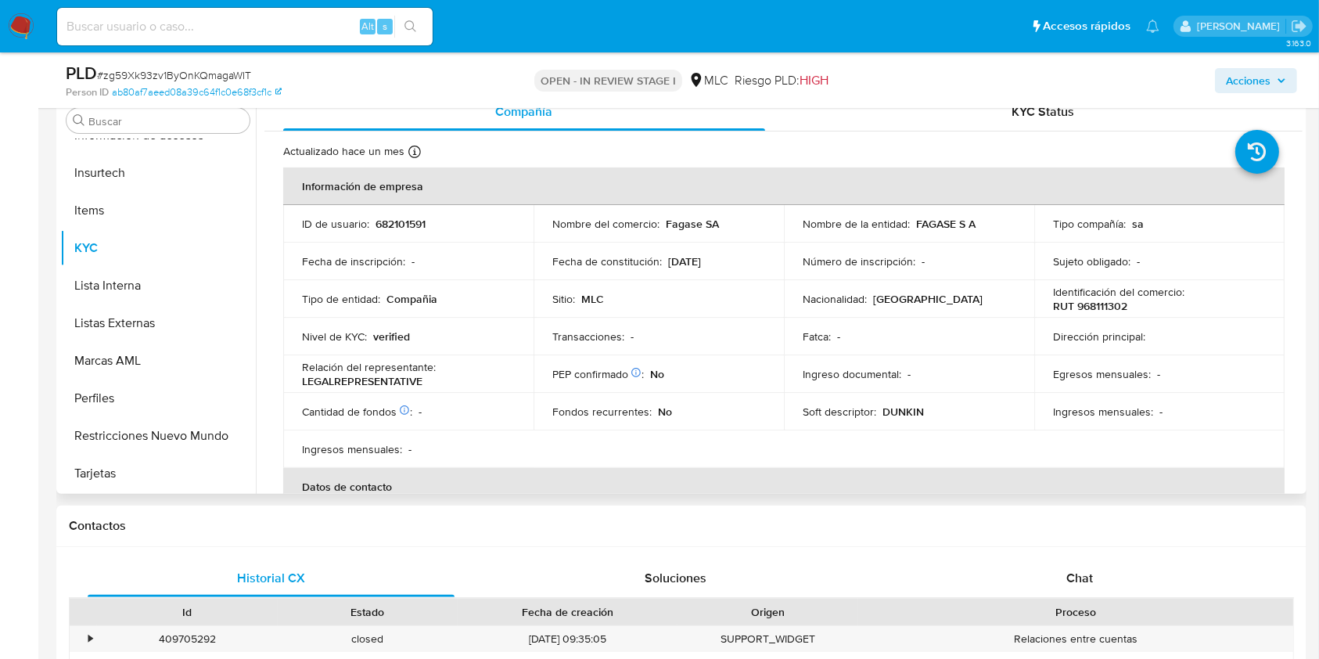
click at [397, 224] on p "682101591" at bounding box center [400, 224] width 50 height 14
copy p "682101591"
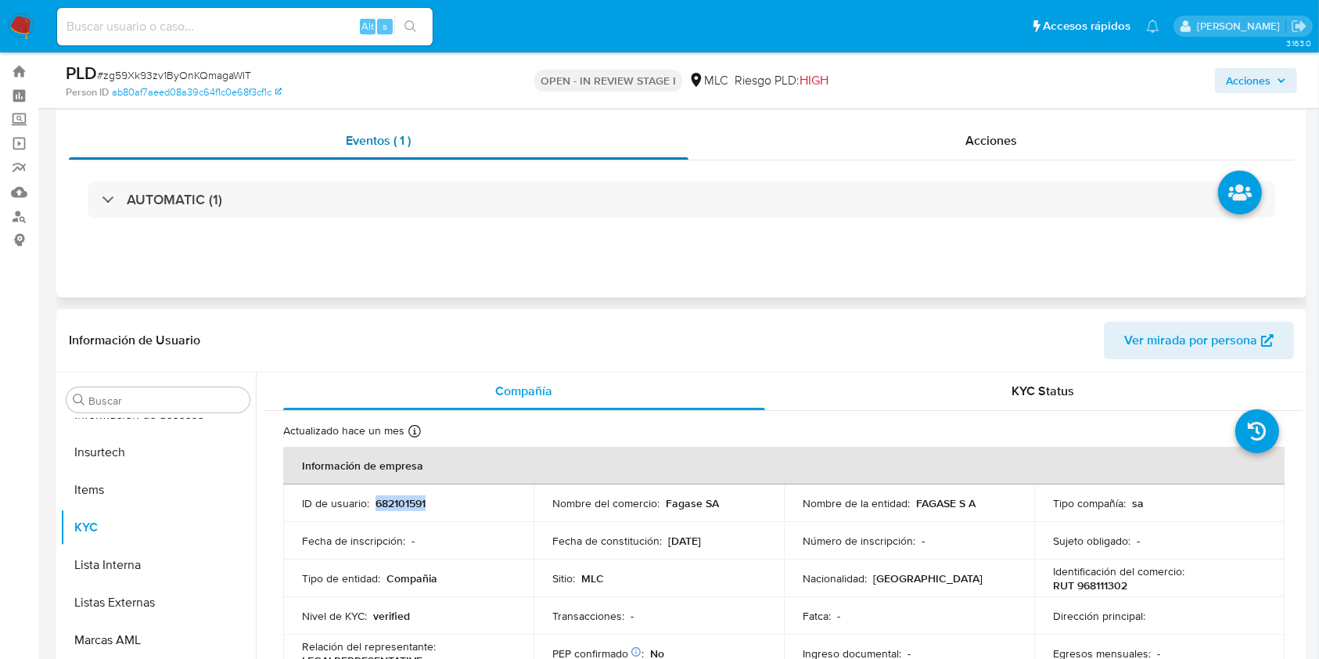
scroll to position [0, 0]
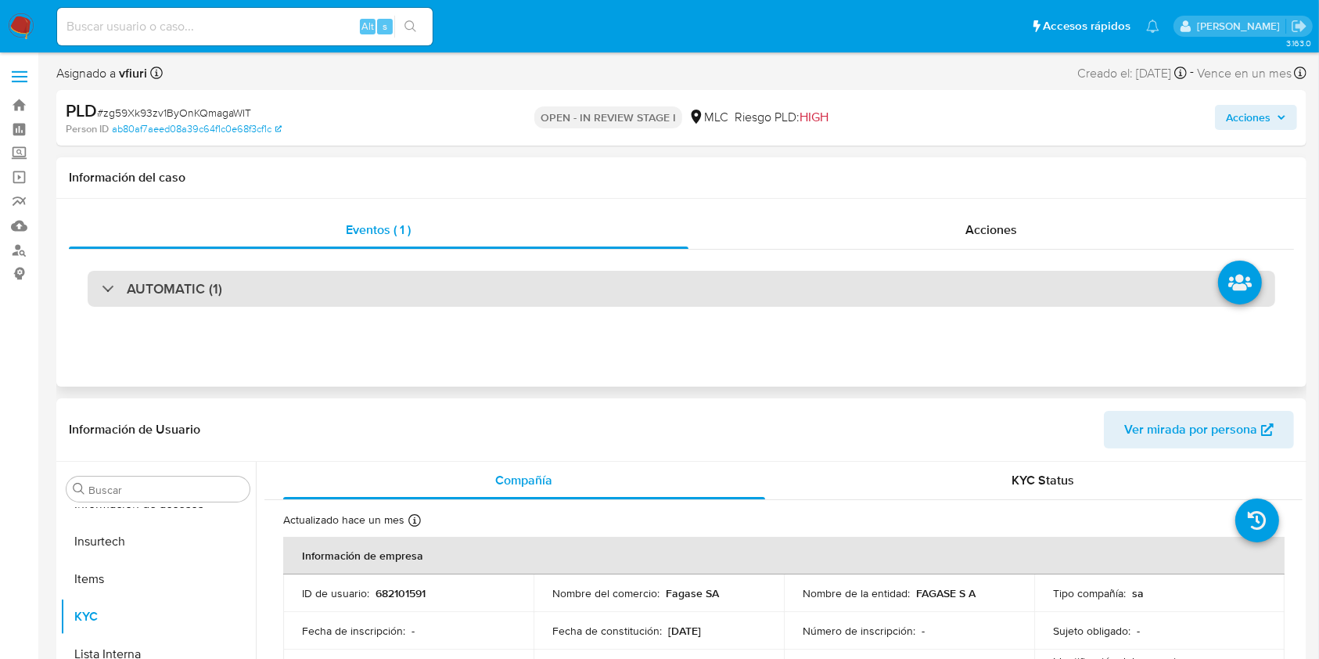
click at [412, 271] on div "AUTOMATIC (1)" at bounding box center [681, 289] width 1187 height 36
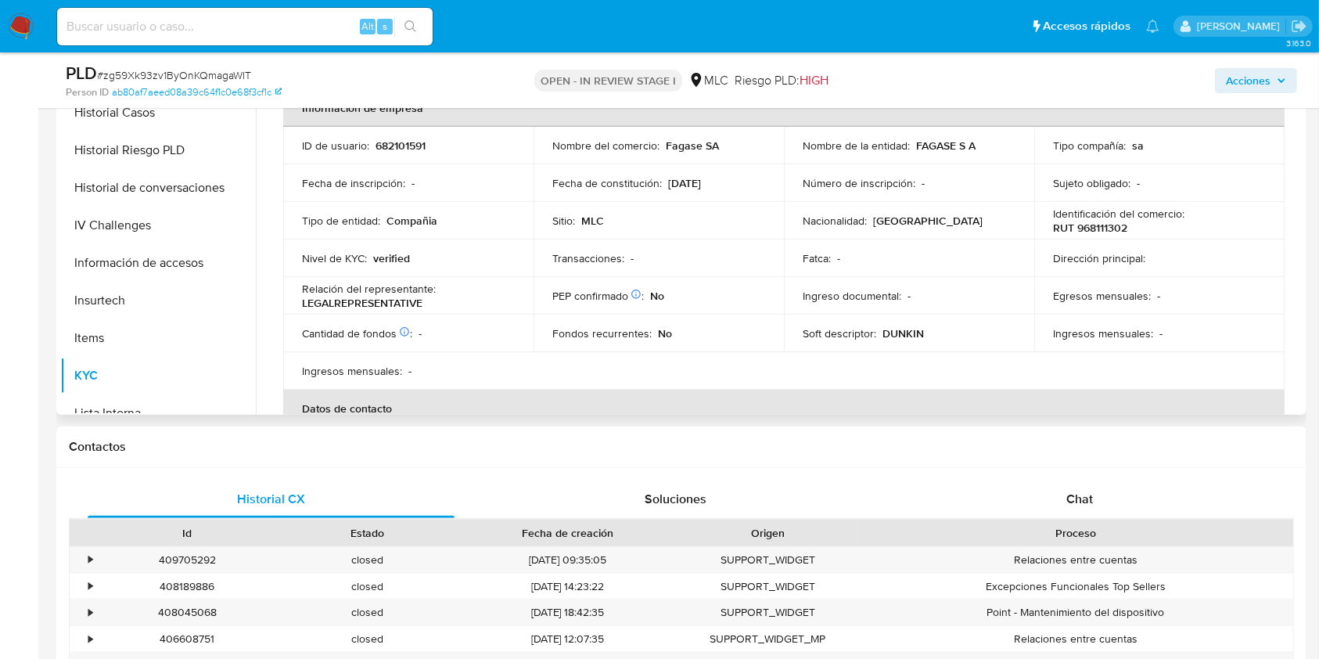
scroll to position [565, 0]
click at [125, 116] on button "Historial Casos" at bounding box center [151, 115] width 183 height 38
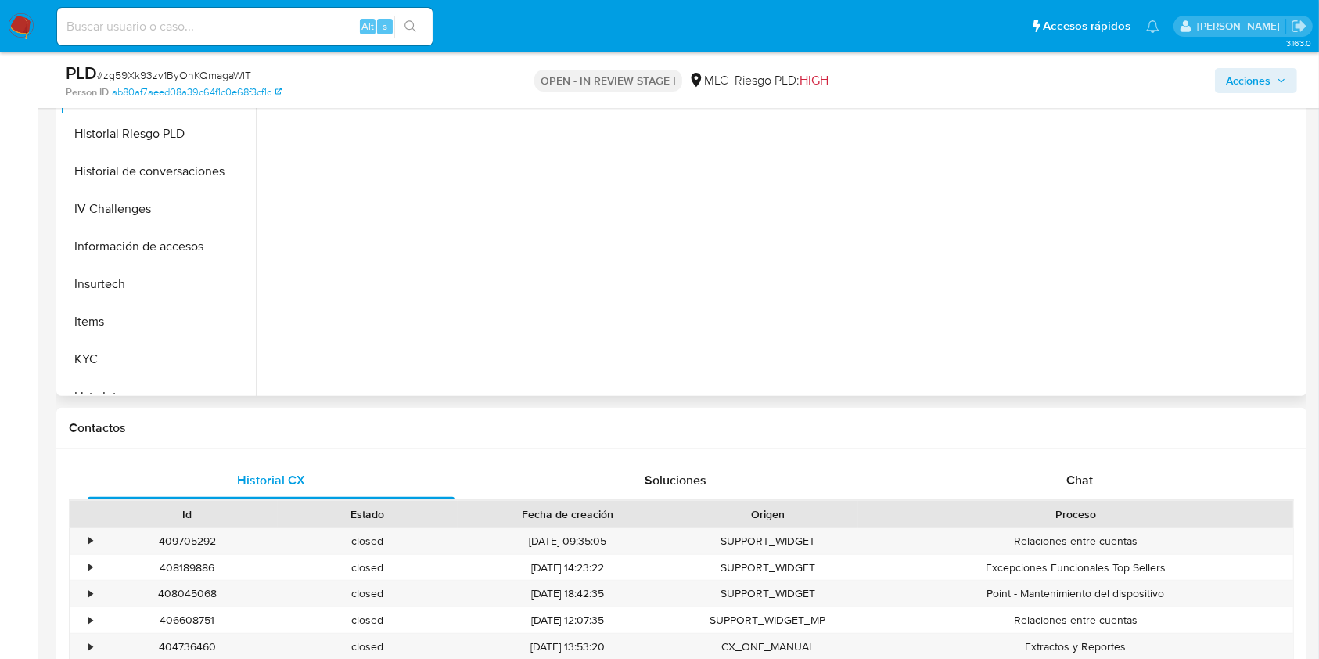
scroll to position [730, 0]
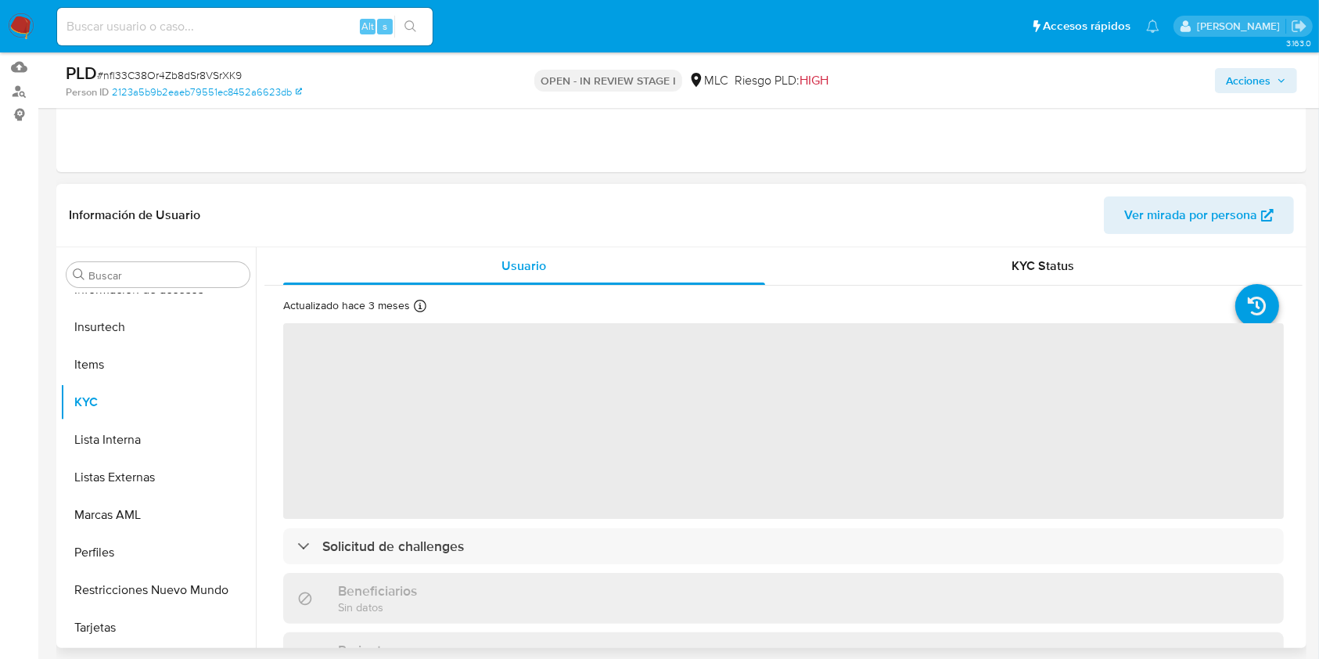
scroll to position [208, 0]
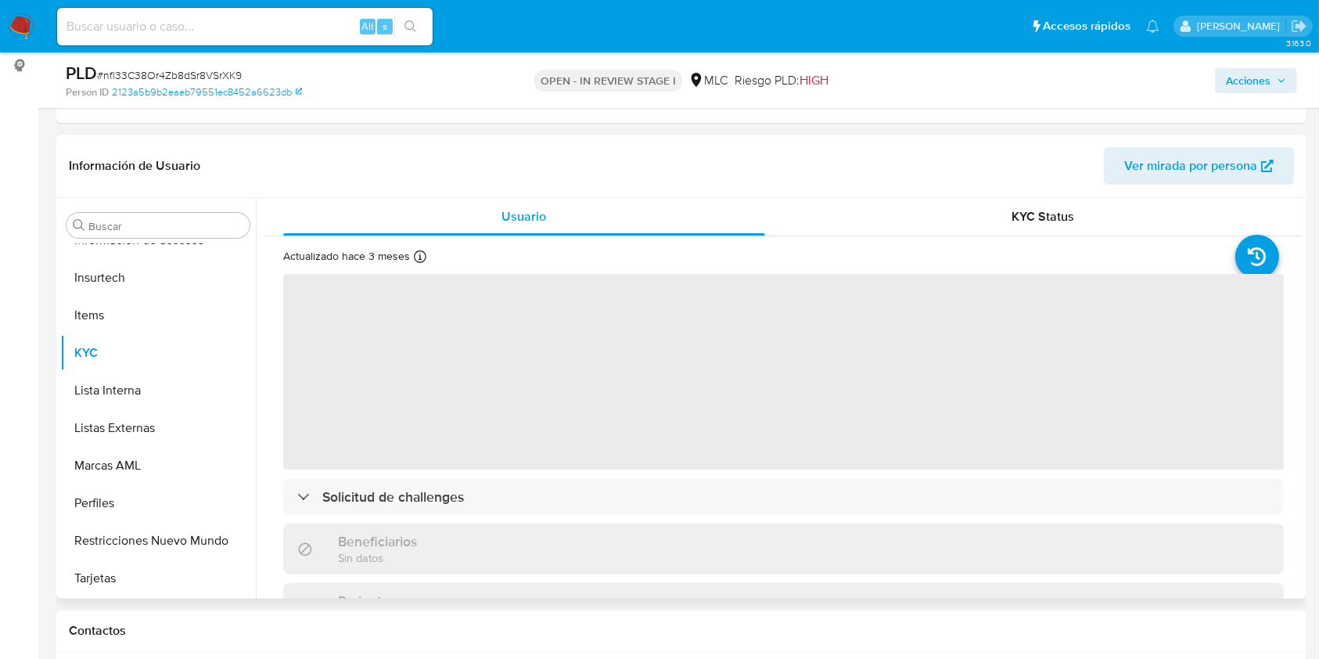
select select "10"
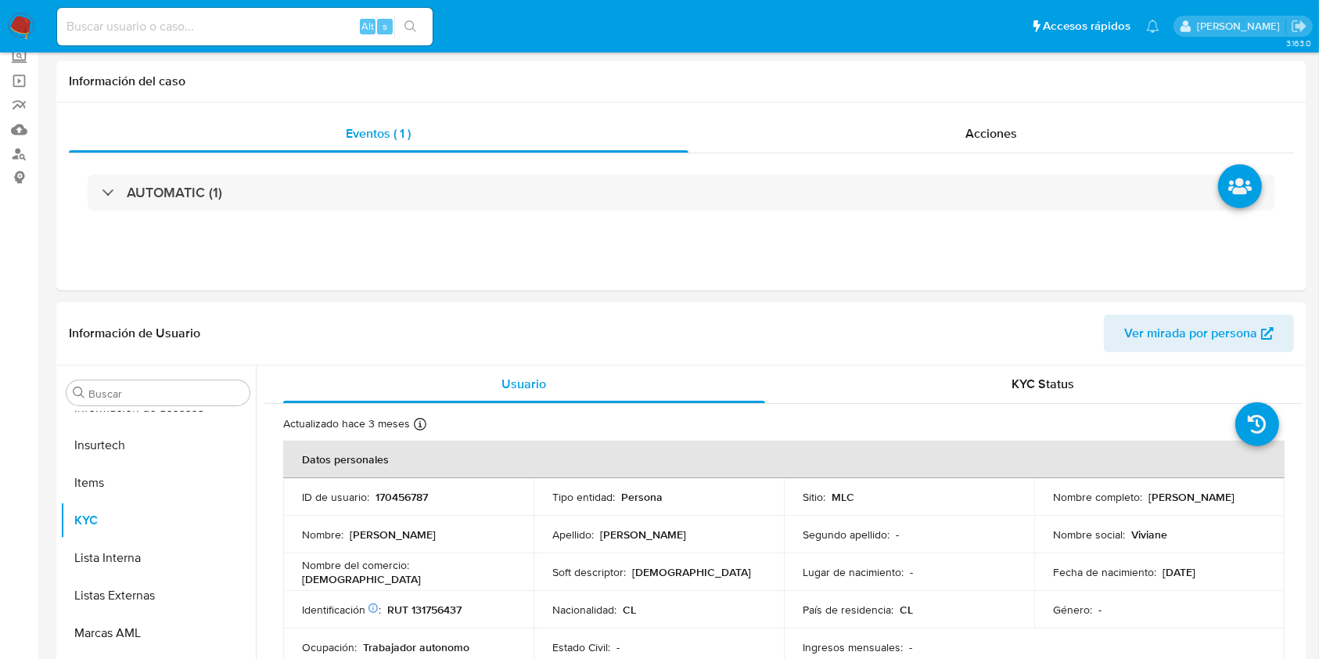
scroll to position [0, 0]
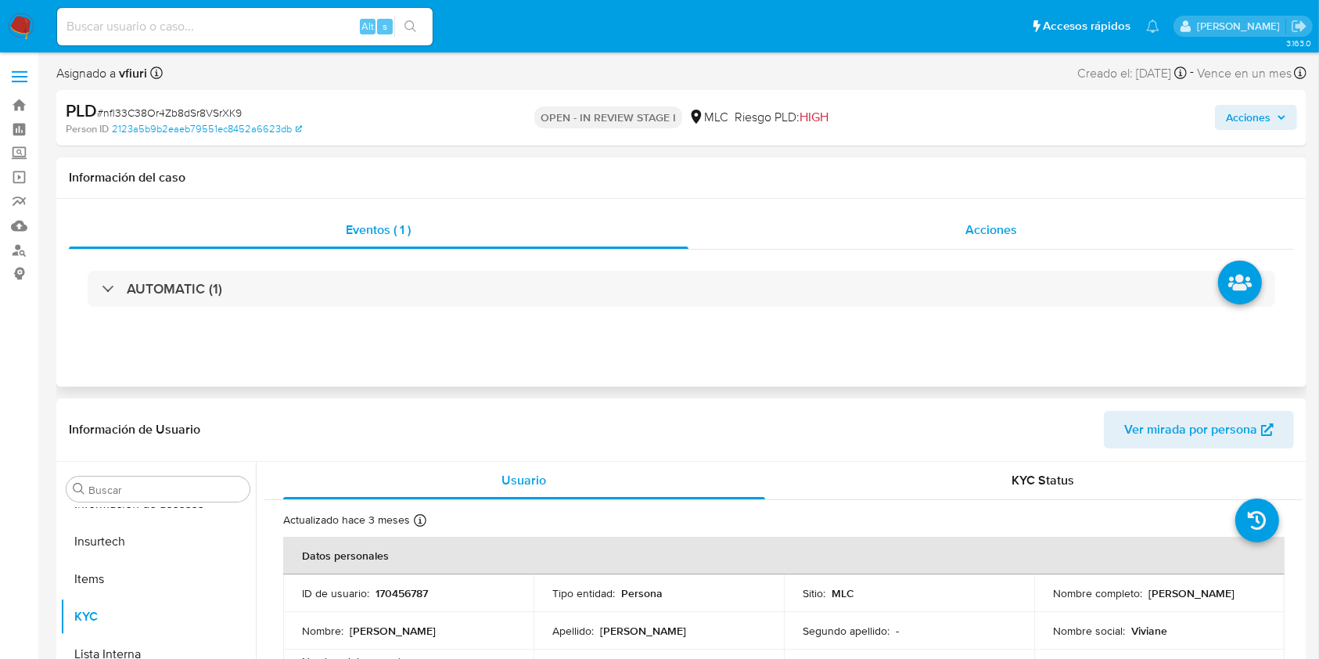
click at [1013, 239] on div "Acciones" at bounding box center [991, 230] width 606 height 38
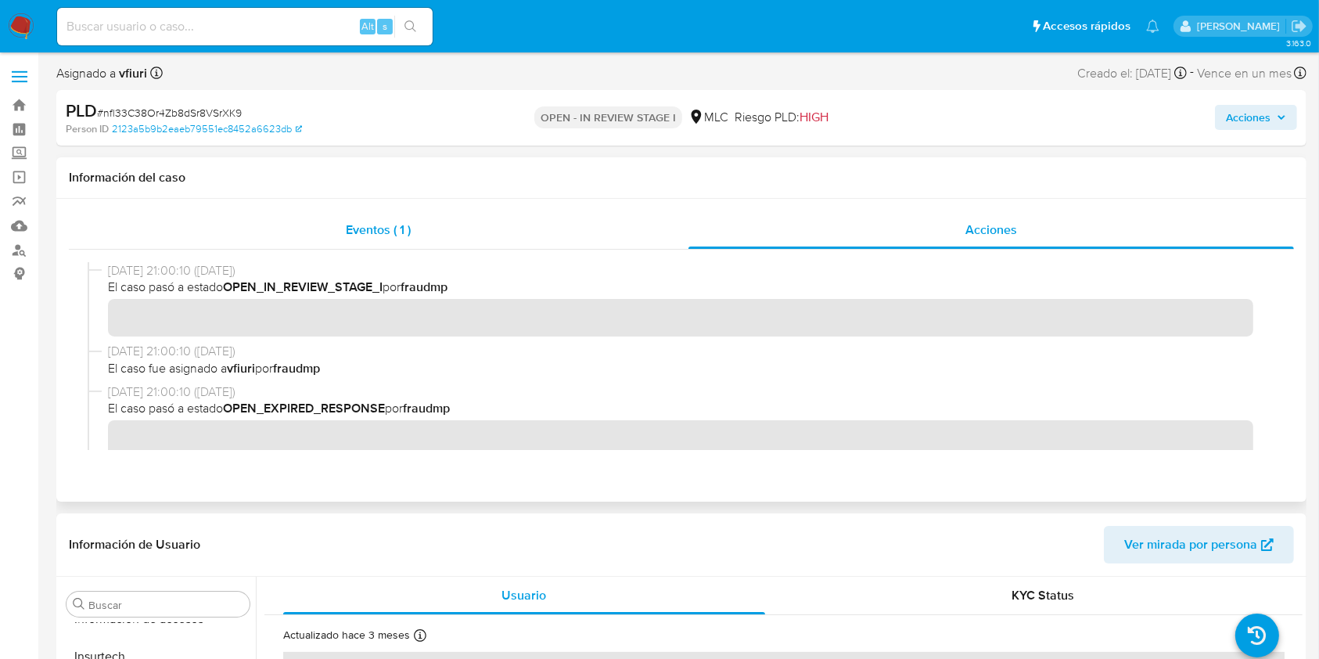
click at [413, 241] on div "Eventos ( 1 )" at bounding box center [378, 230] width 619 height 38
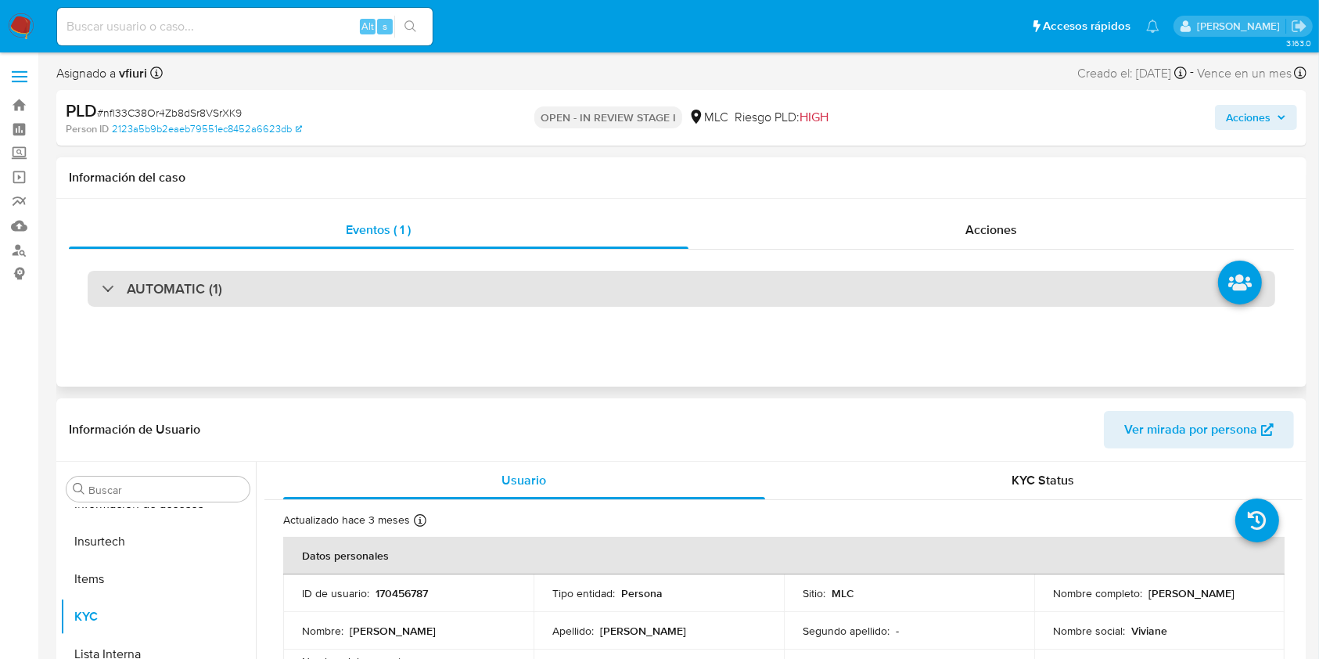
click at [281, 291] on div "AUTOMATIC (1)" at bounding box center [681, 289] width 1187 height 36
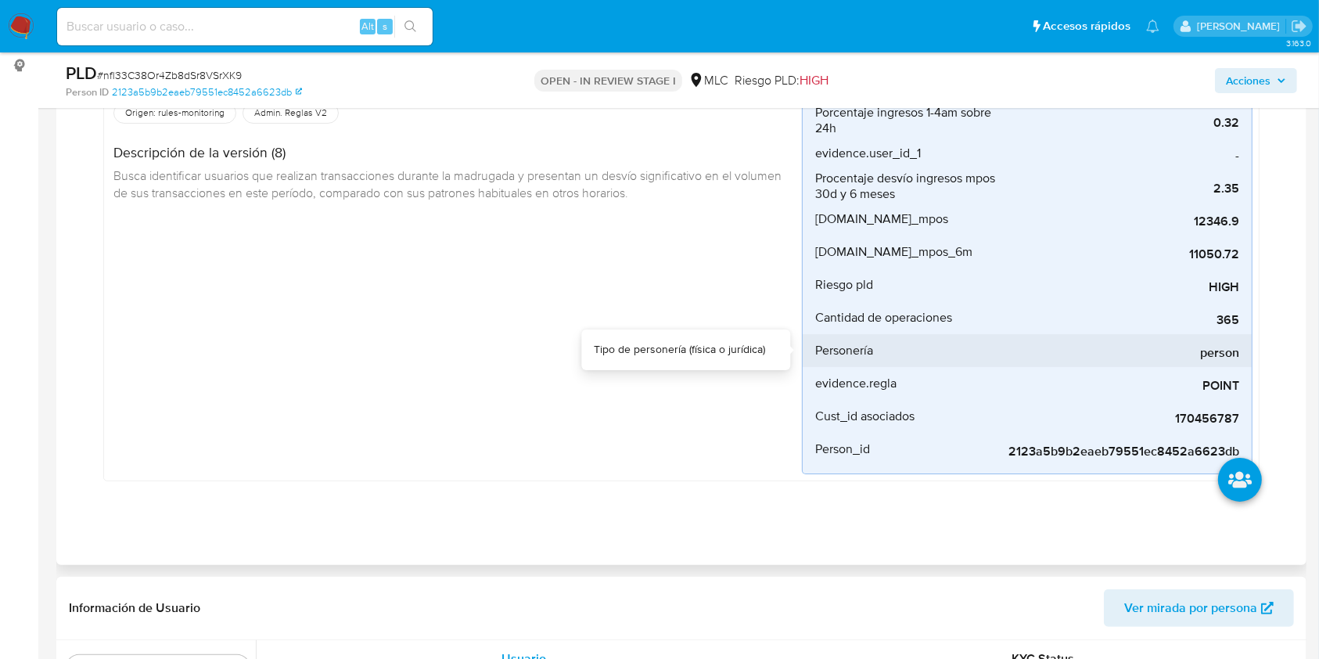
scroll to position [626, 0]
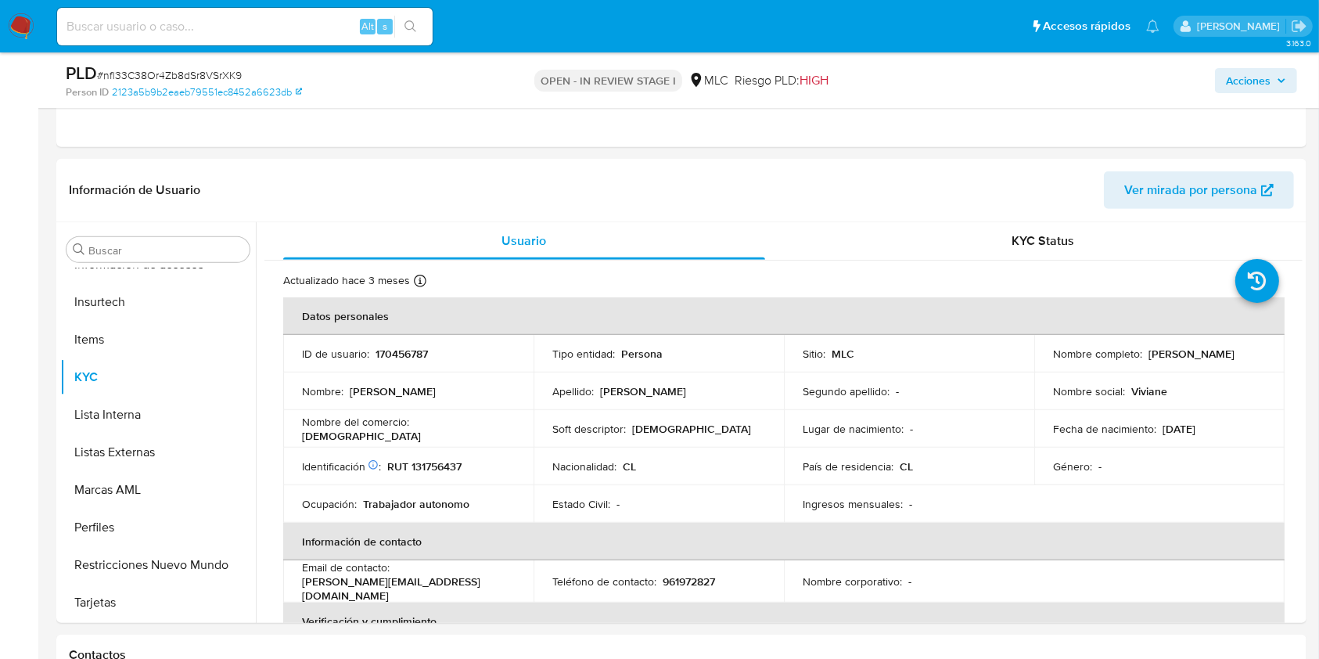
click at [394, 356] on p "170456787" at bounding box center [401, 353] width 52 height 14
copy p "170456787"
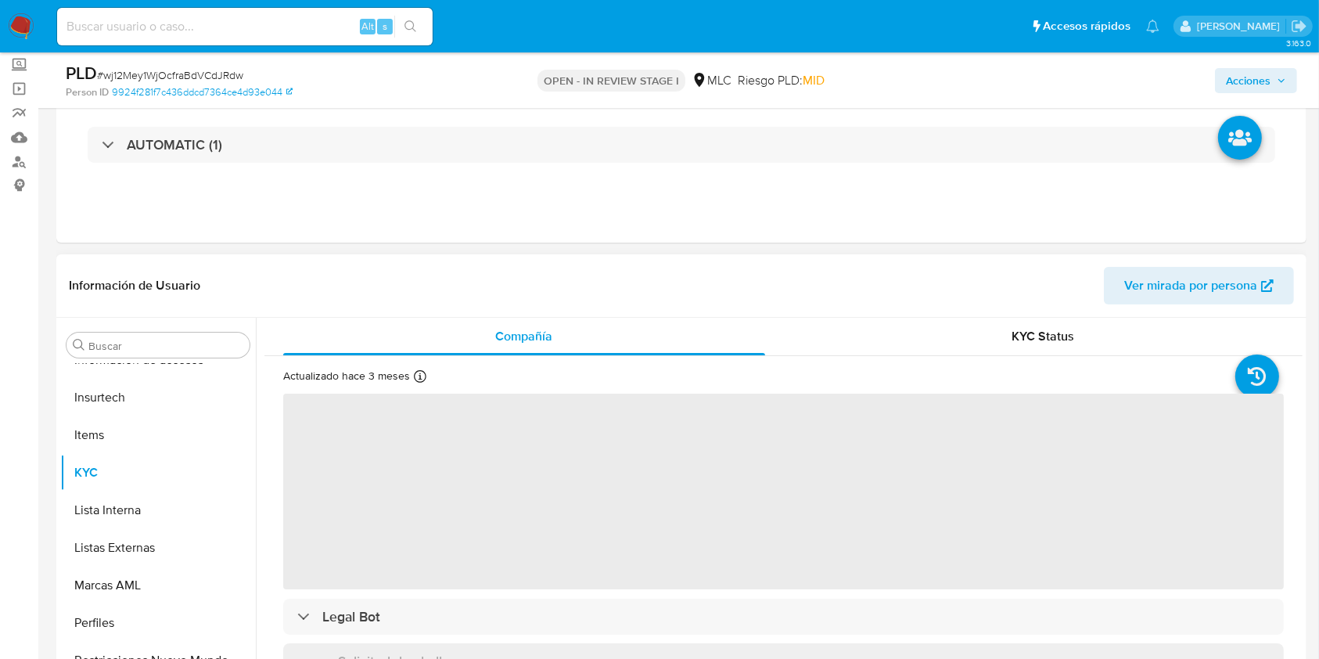
scroll to position [208, 0]
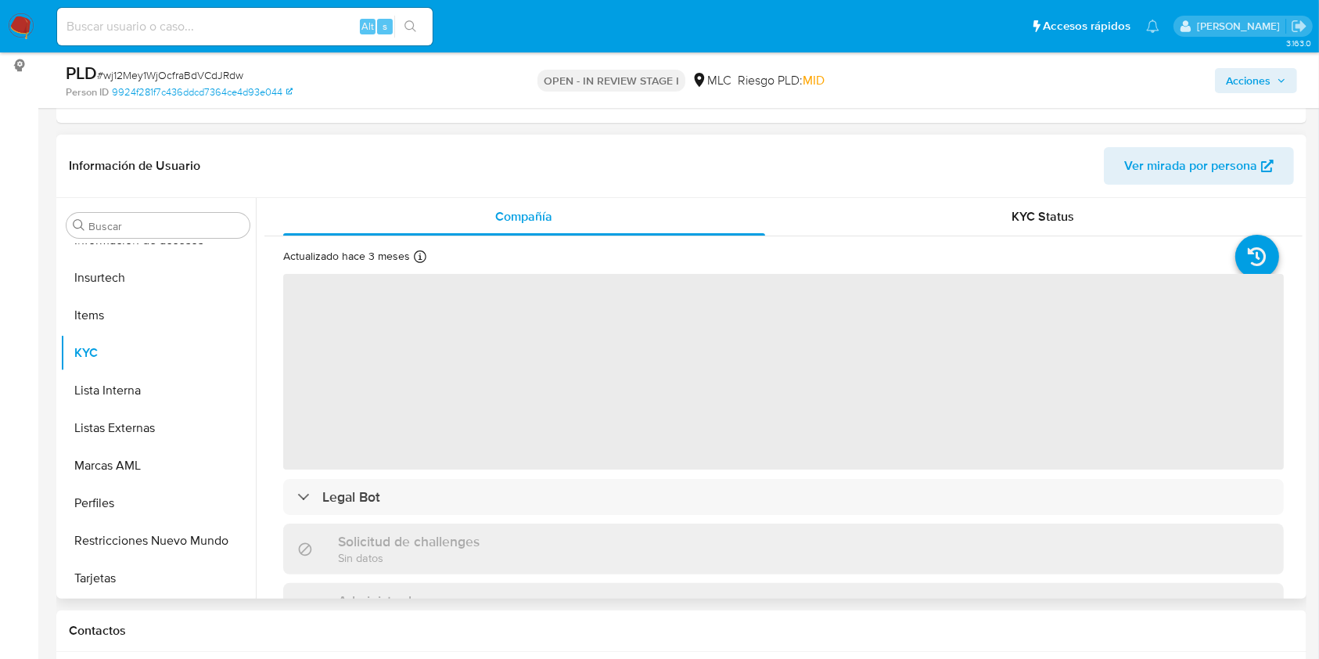
select select "10"
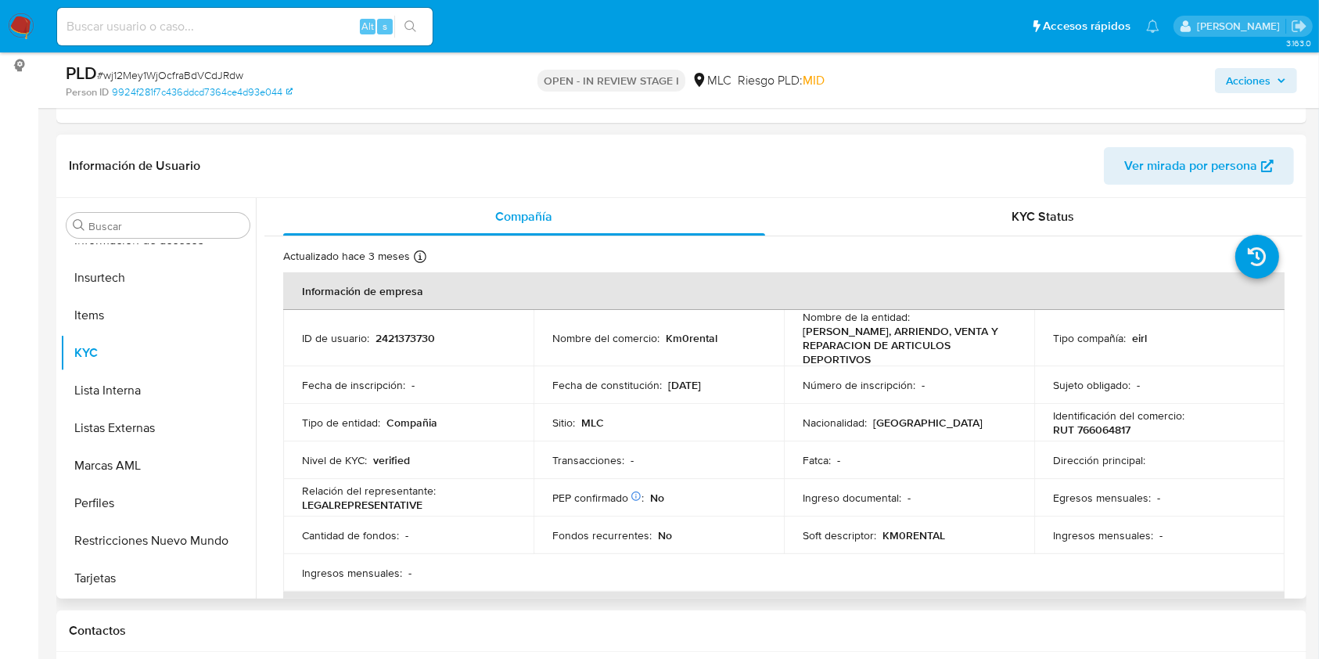
click at [393, 335] on p "2421373730" at bounding box center [404, 338] width 59 height 14
copy p "2421373730"
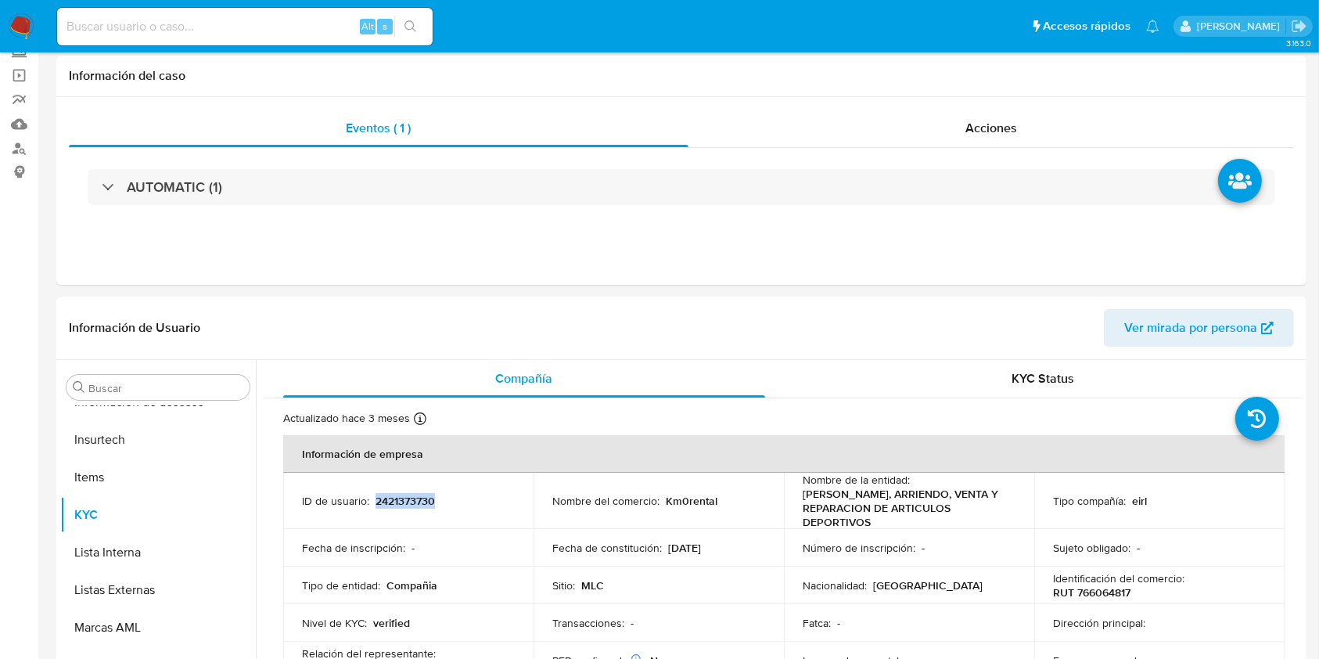
scroll to position [0, 0]
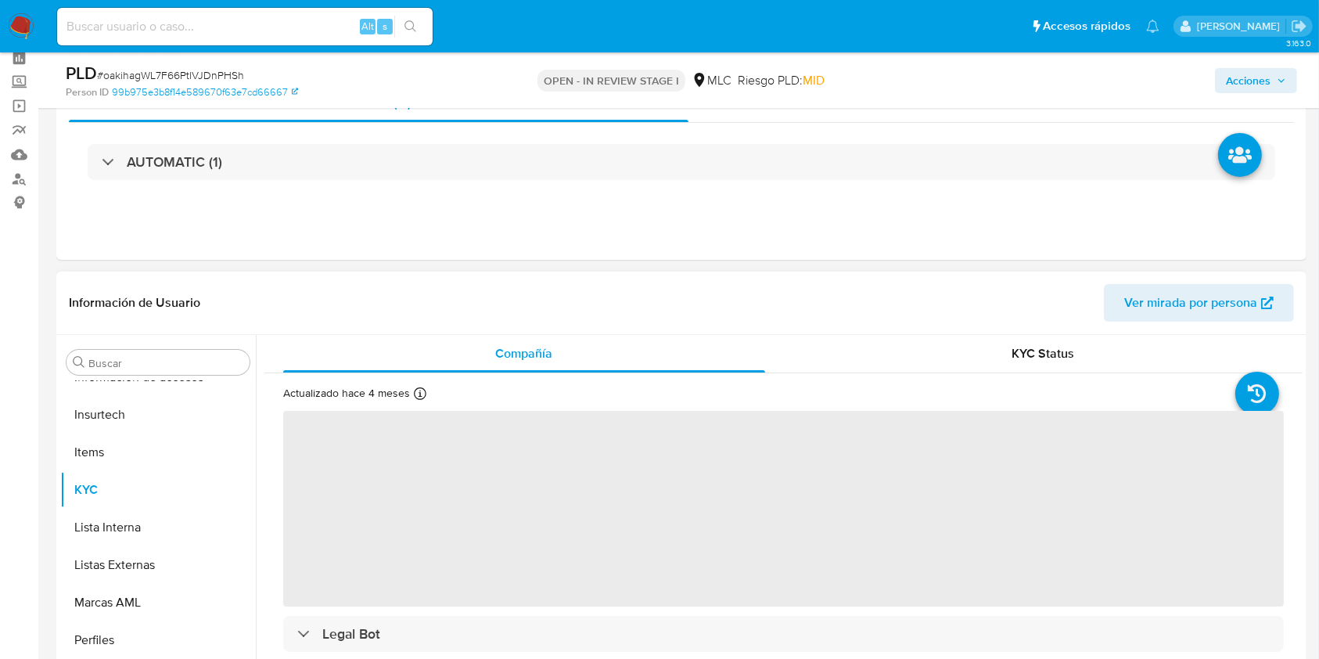
scroll to position [104, 0]
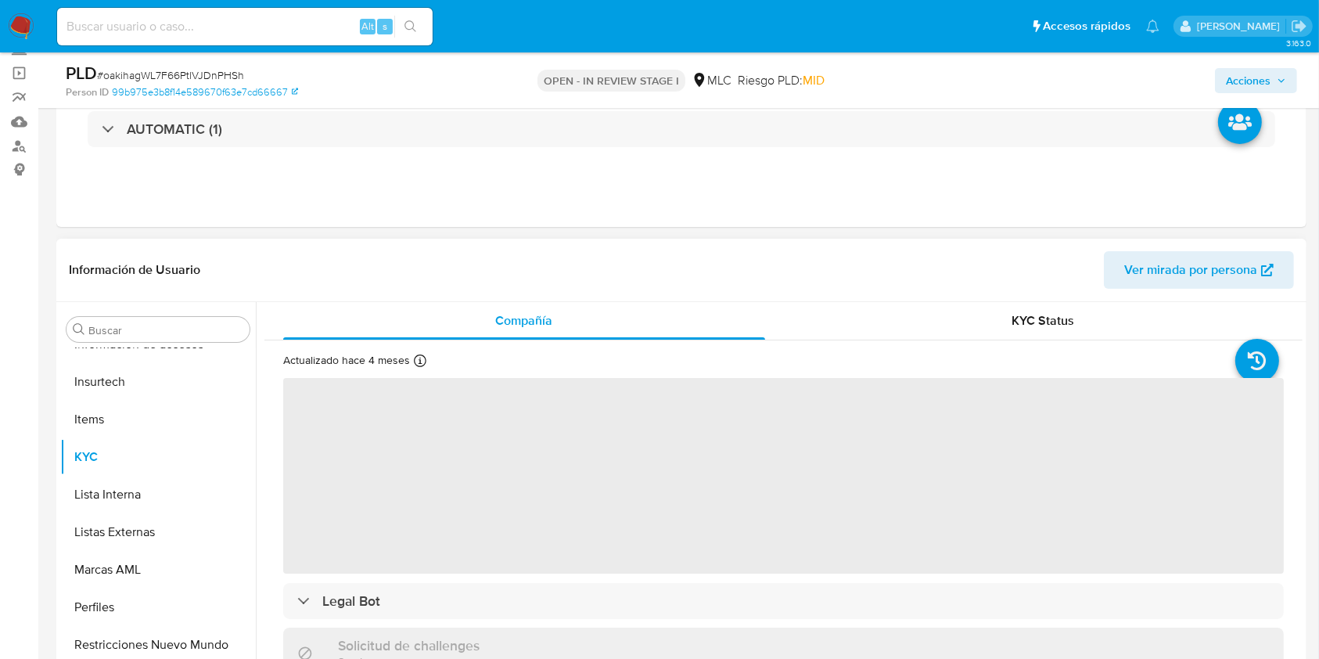
select select "10"
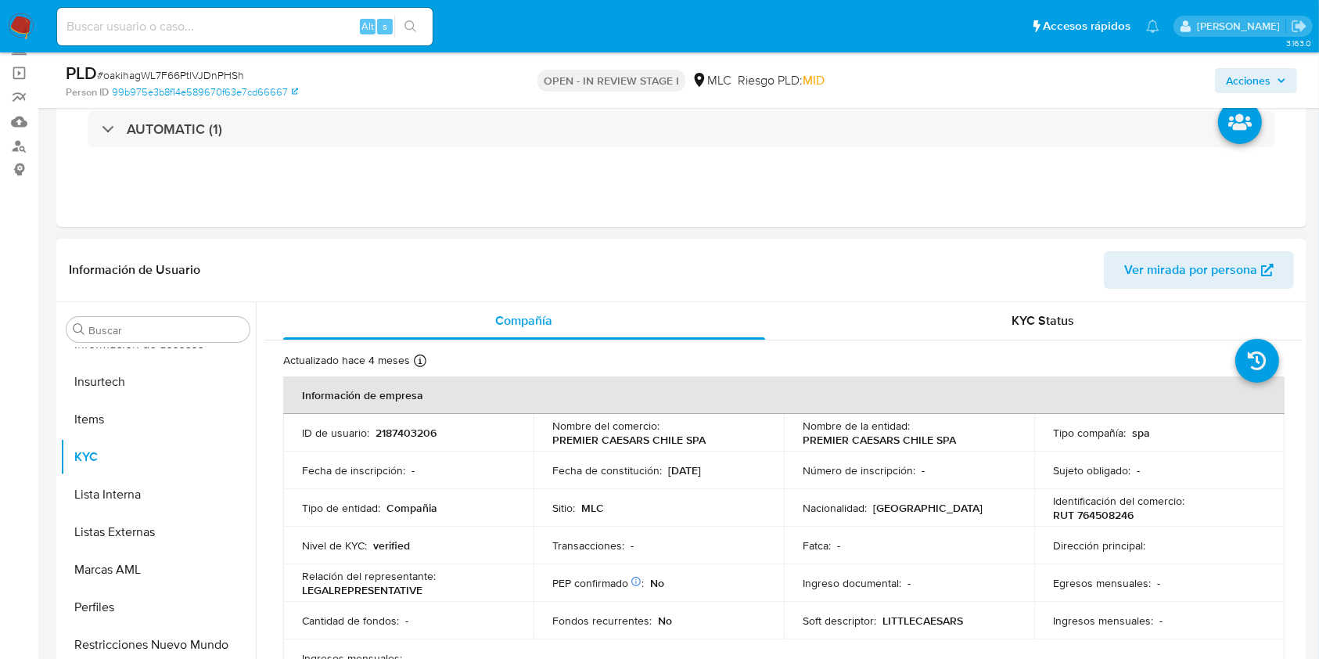
click at [290, 368] on div "Actualizado hace 4 meses Creado: [DATE] 15:03:24 Actualizado: [DATE] 08:59:45" at bounding box center [378, 363] width 190 height 20
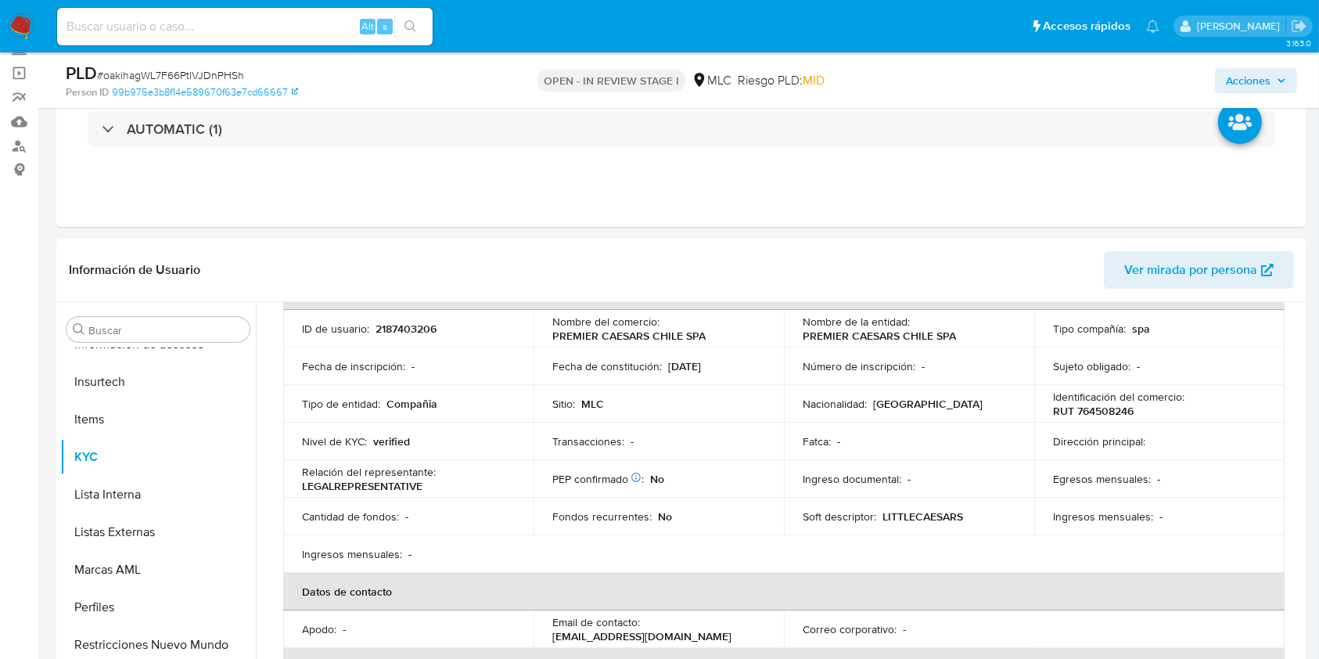
scroll to position [0, 0]
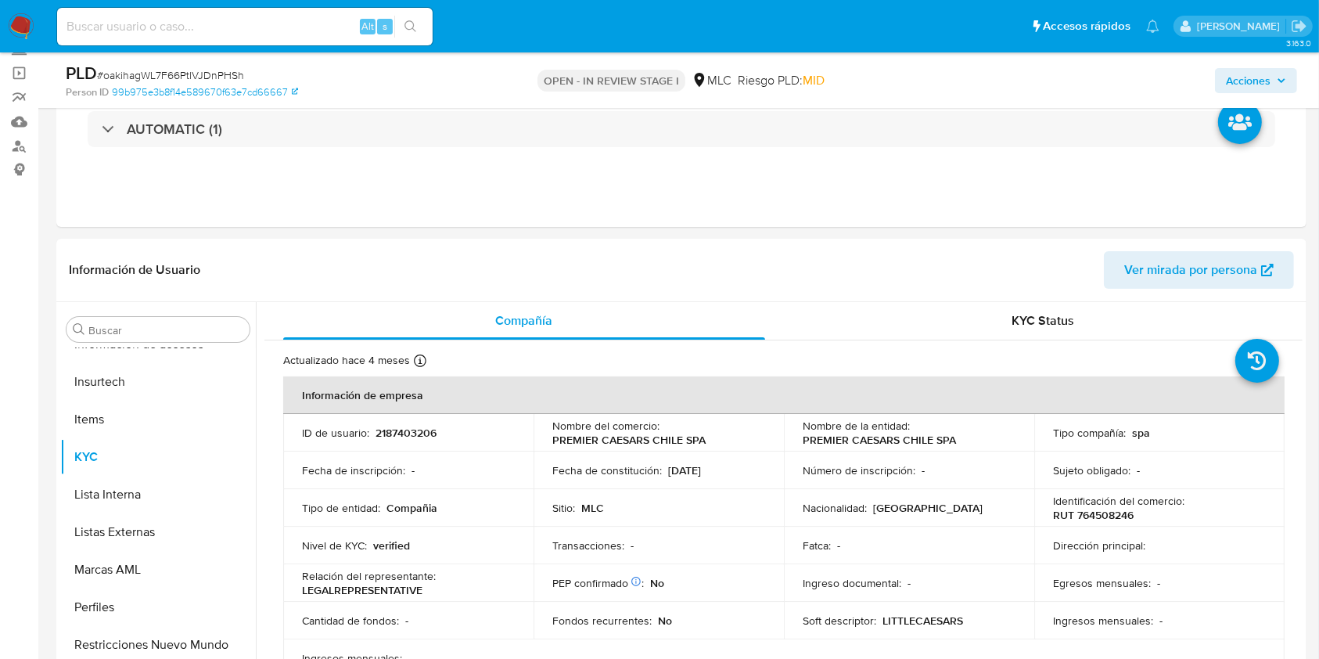
click at [402, 433] on p "2187403206" at bounding box center [405, 432] width 61 height 14
copy p "2187403206"
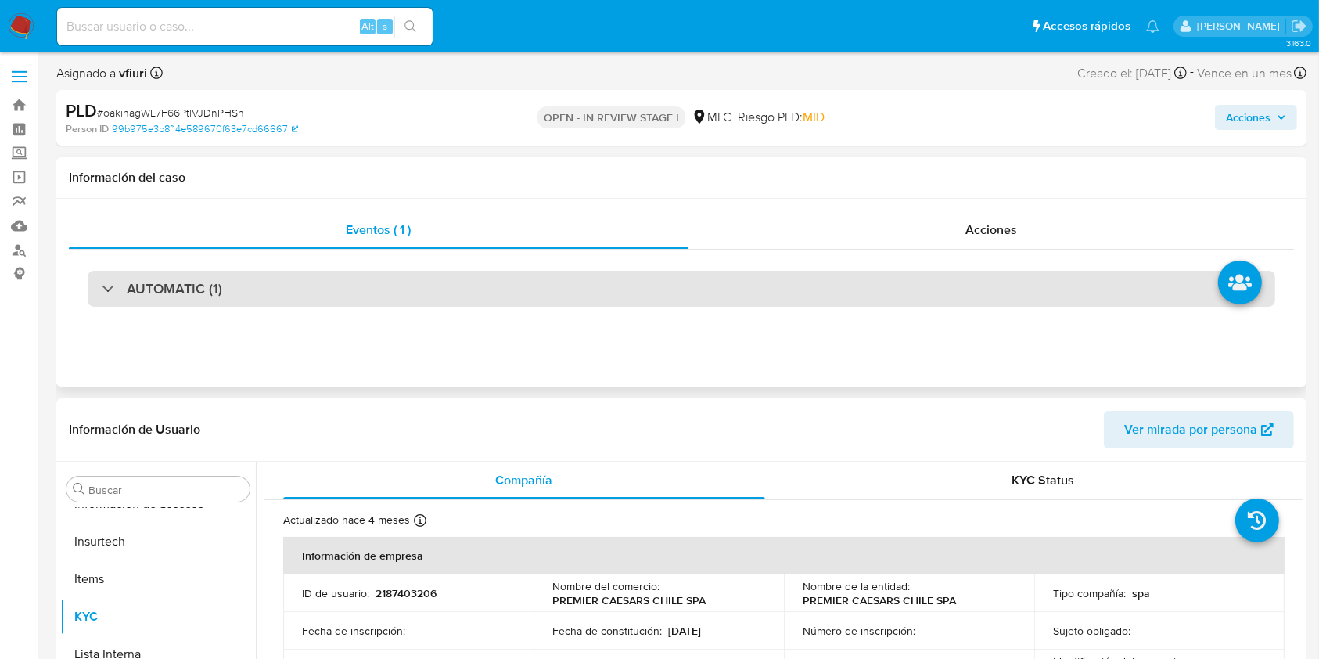
click at [239, 293] on div "AUTOMATIC (1)" at bounding box center [681, 289] width 1187 height 36
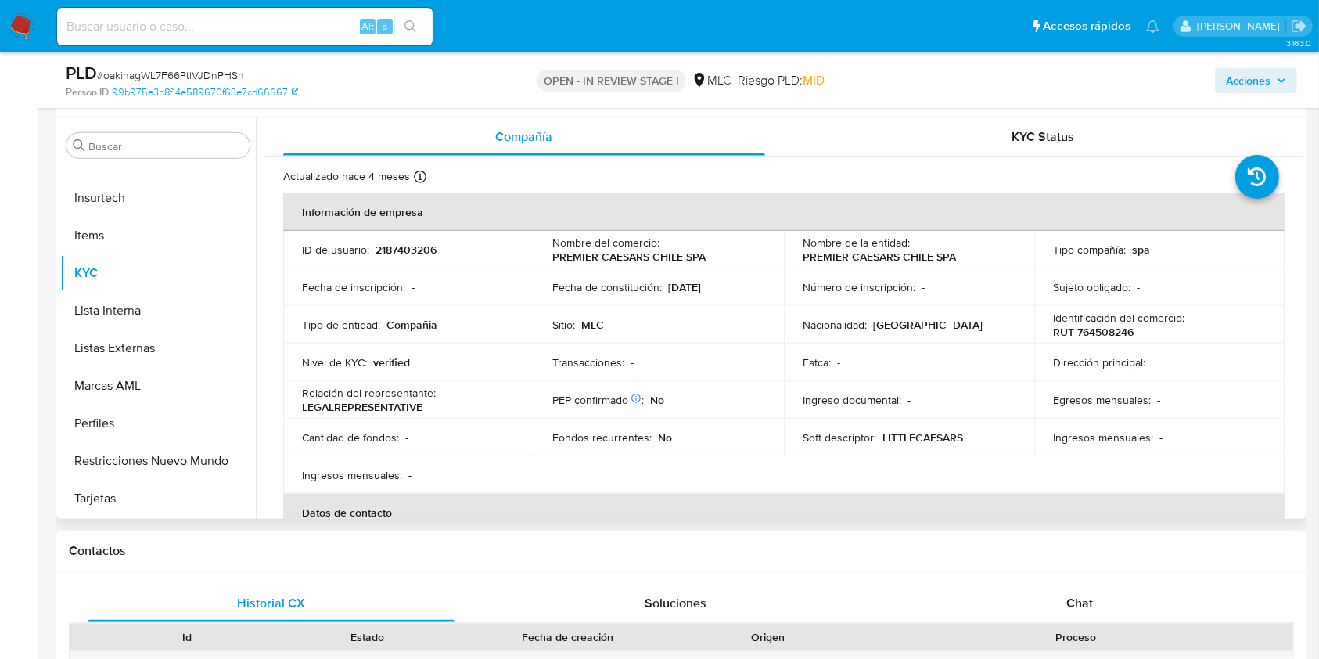
click at [391, 246] on p "2187403206" at bounding box center [405, 249] width 61 height 14
copy p "2187403206"
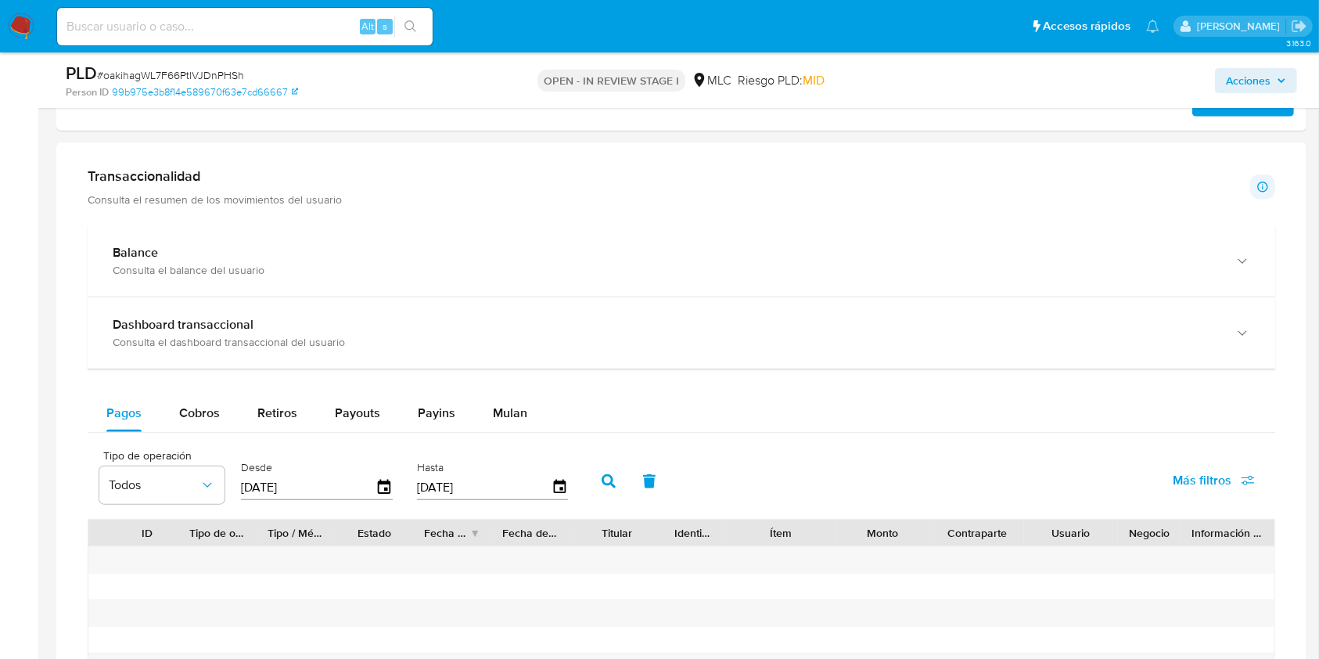
scroll to position [1564, 0]
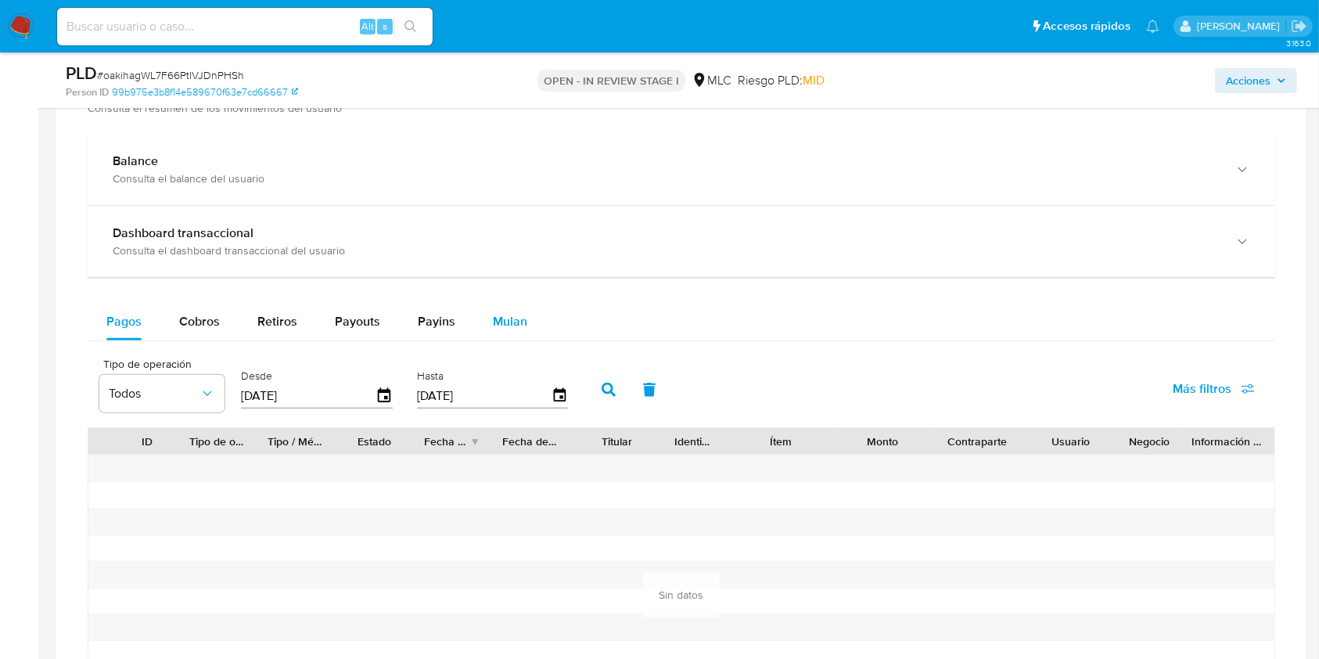
click at [514, 312] on span "Mulan" at bounding box center [510, 321] width 34 height 18
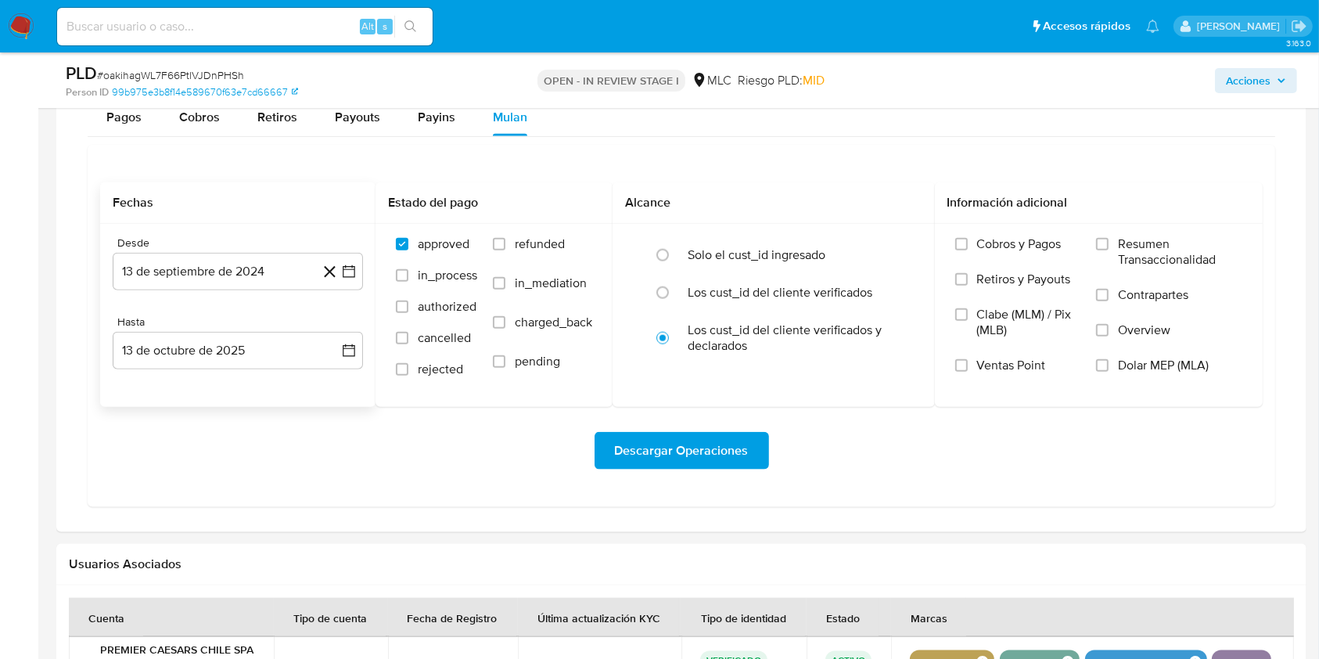
scroll to position [1772, 0]
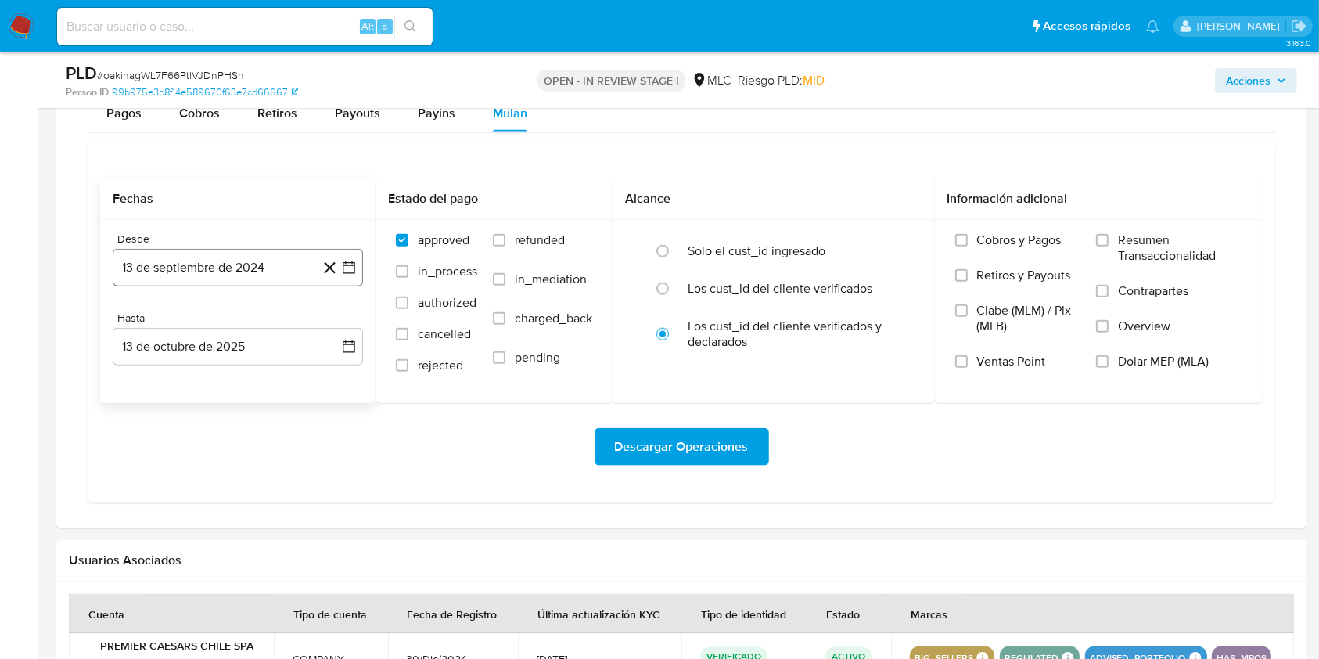
click at [350, 275] on button "13 de septiembre de 2024" at bounding box center [238, 268] width 250 height 38
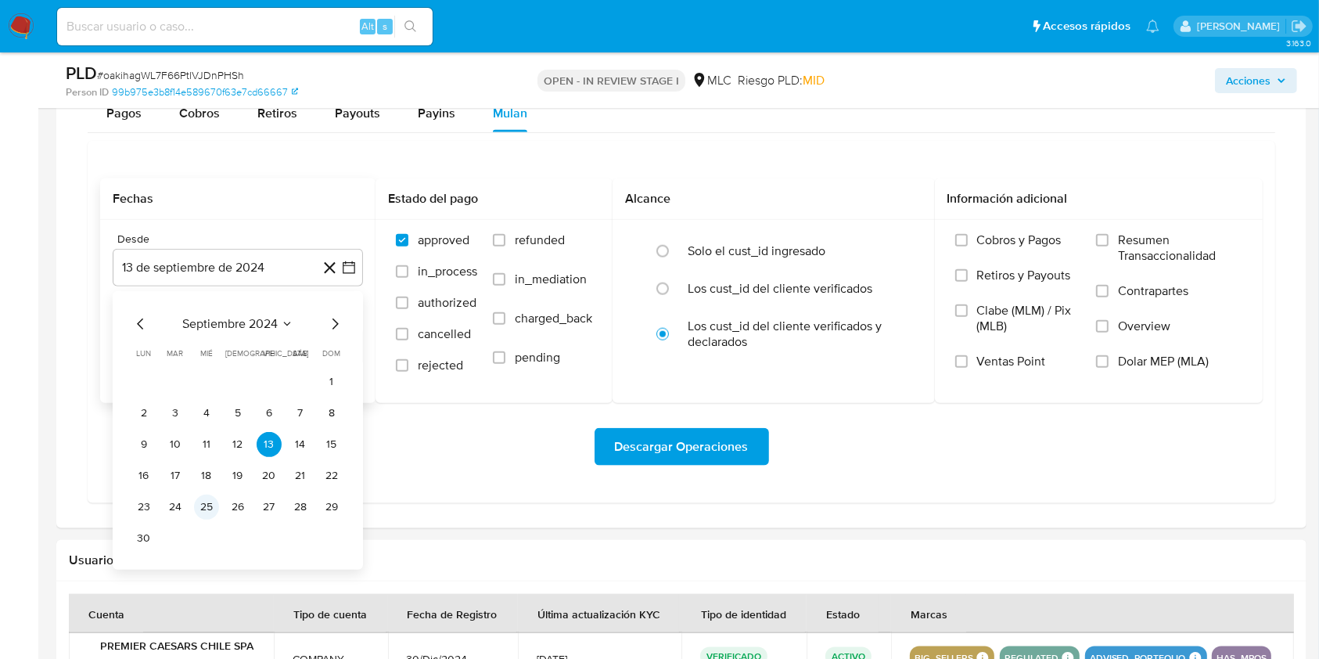
click at [200, 501] on button "25" at bounding box center [206, 506] width 25 height 25
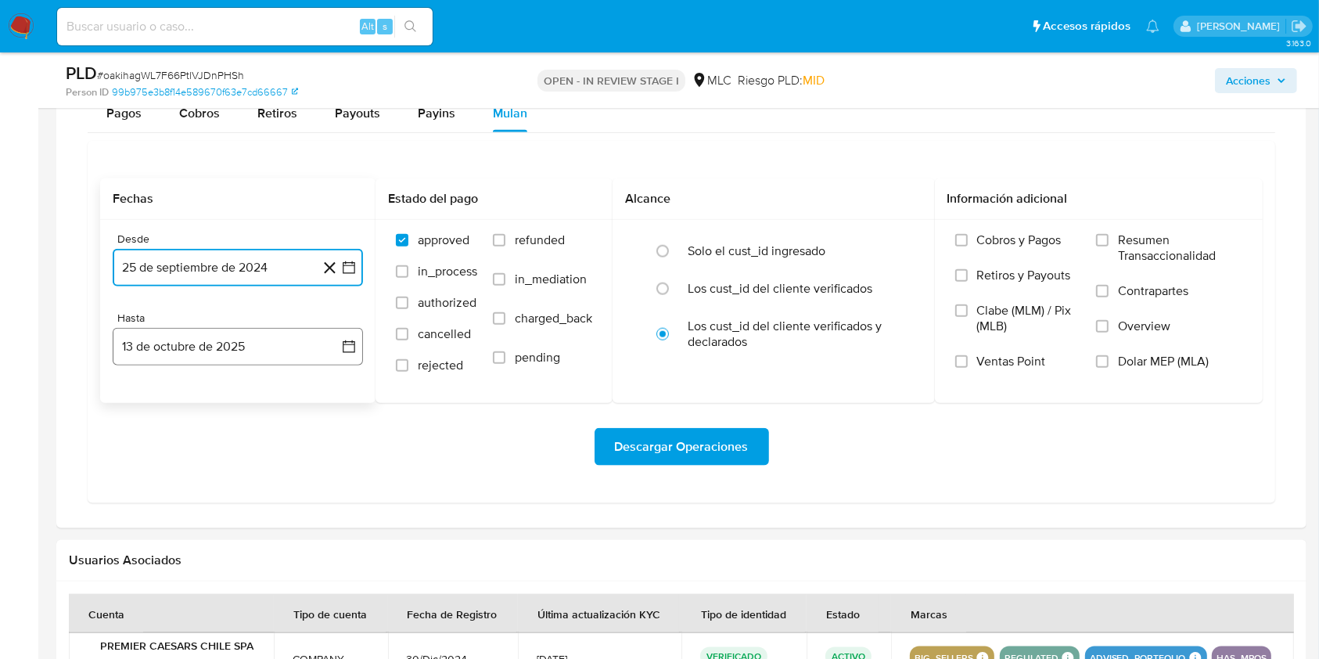
click at [352, 340] on icon "button" at bounding box center [349, 346] width 13 height 13
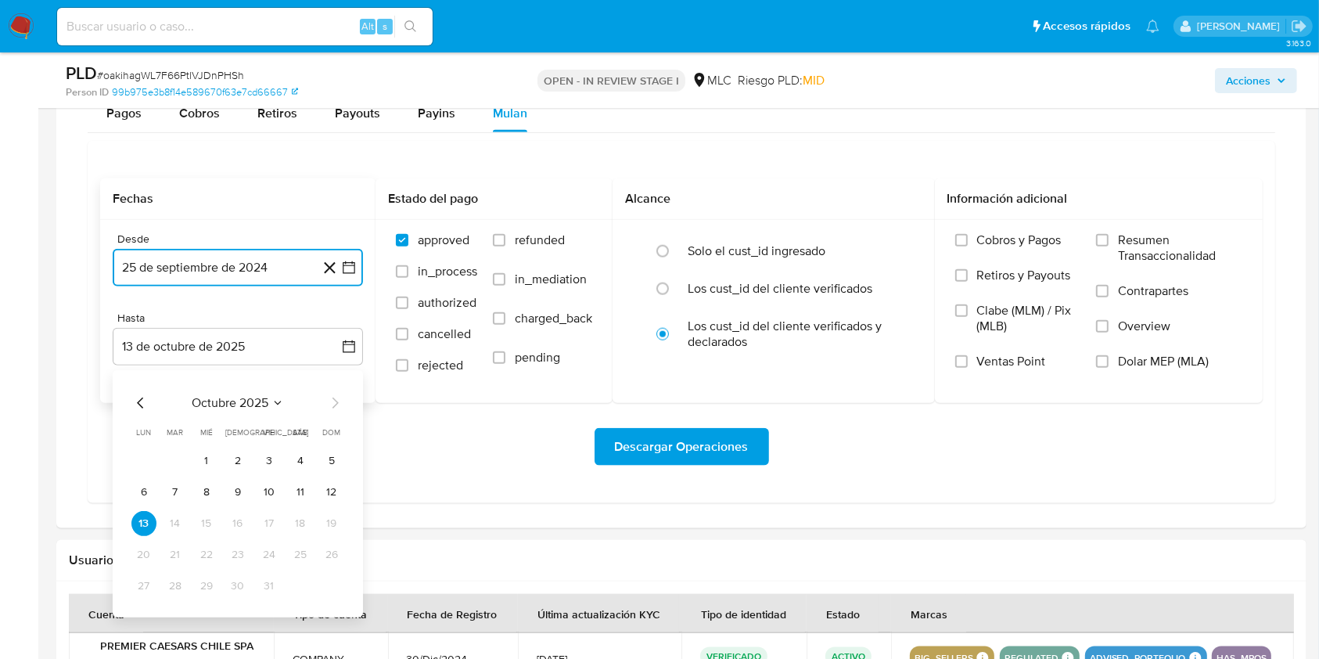
click at [144, 397] on icon "Mes anterior" at bounding box center [140, 402] width 19 height 19
click at [200, 550] on button "24" at bounding box center [206, 554] width 25 height 25
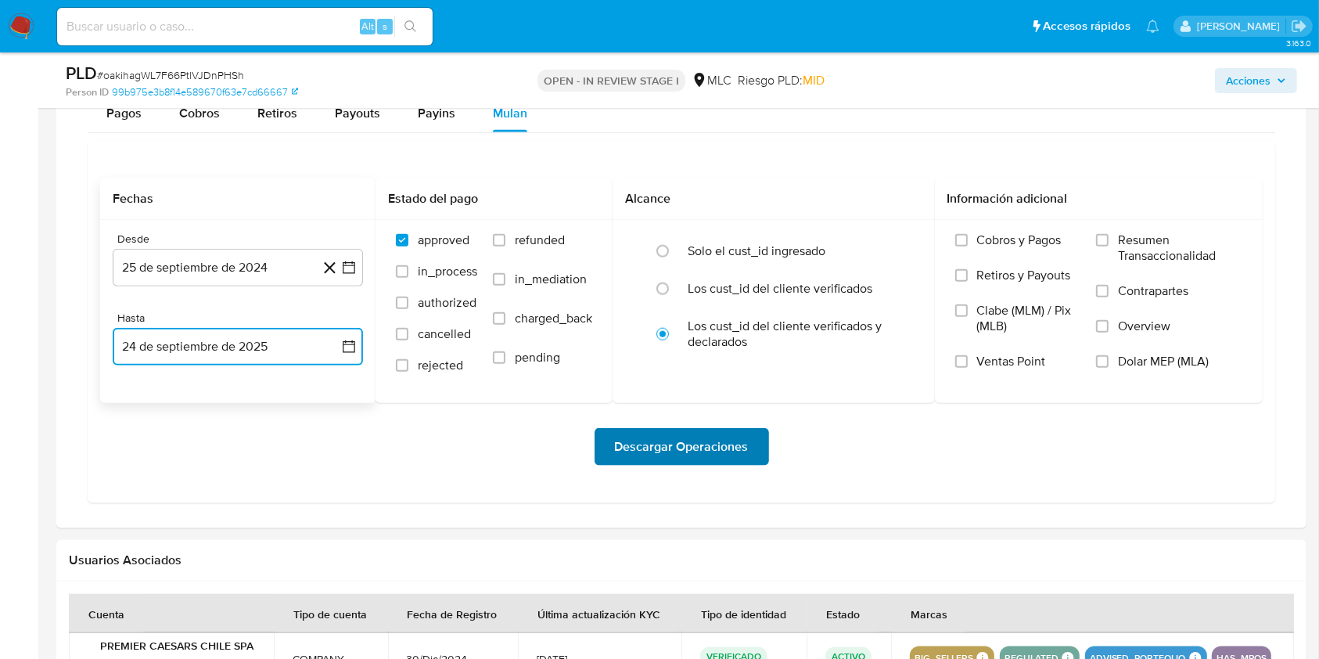
click at [731, 447] on span "Descargar Operaciones" at bounding box center [682, 446] width 134 height 34
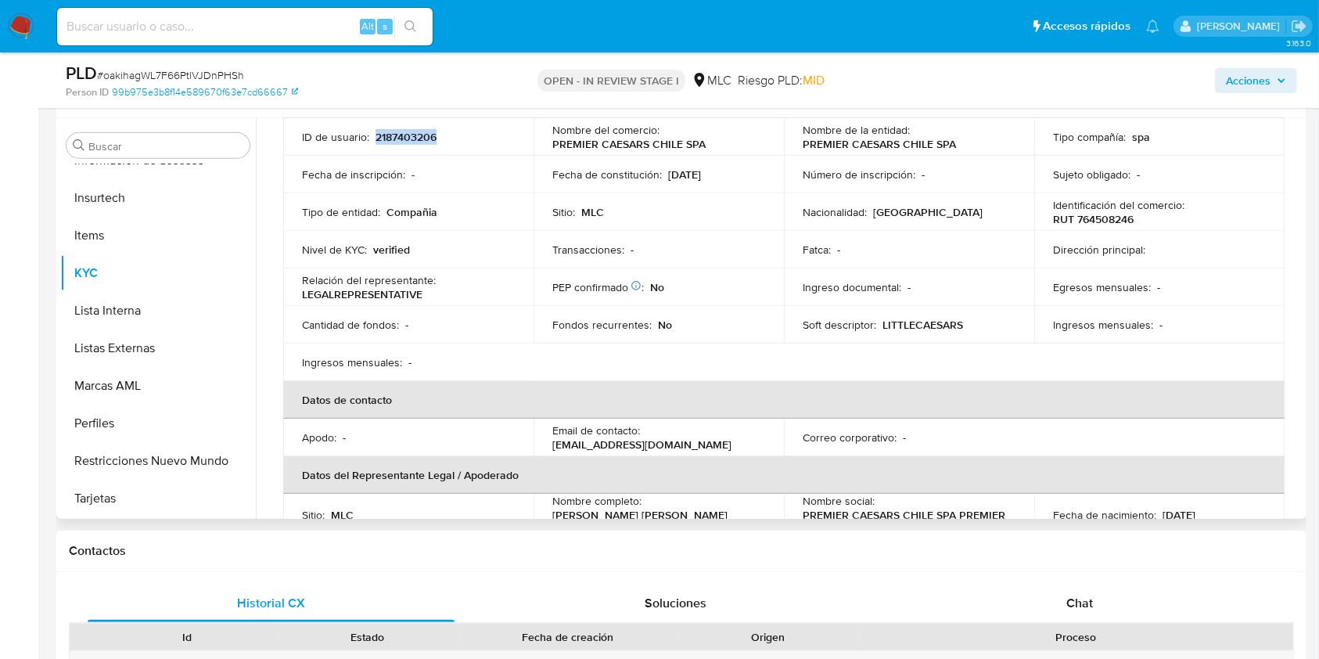
scroll to position [0, 0]
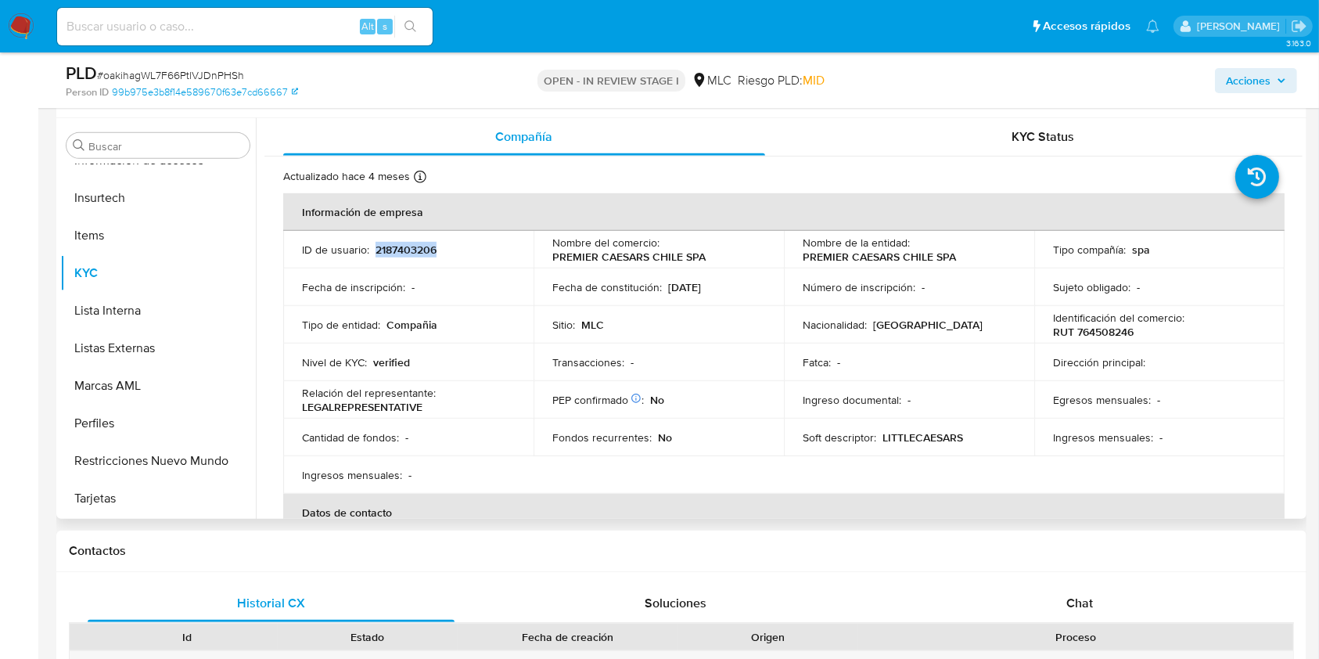
copy p "2187403206"
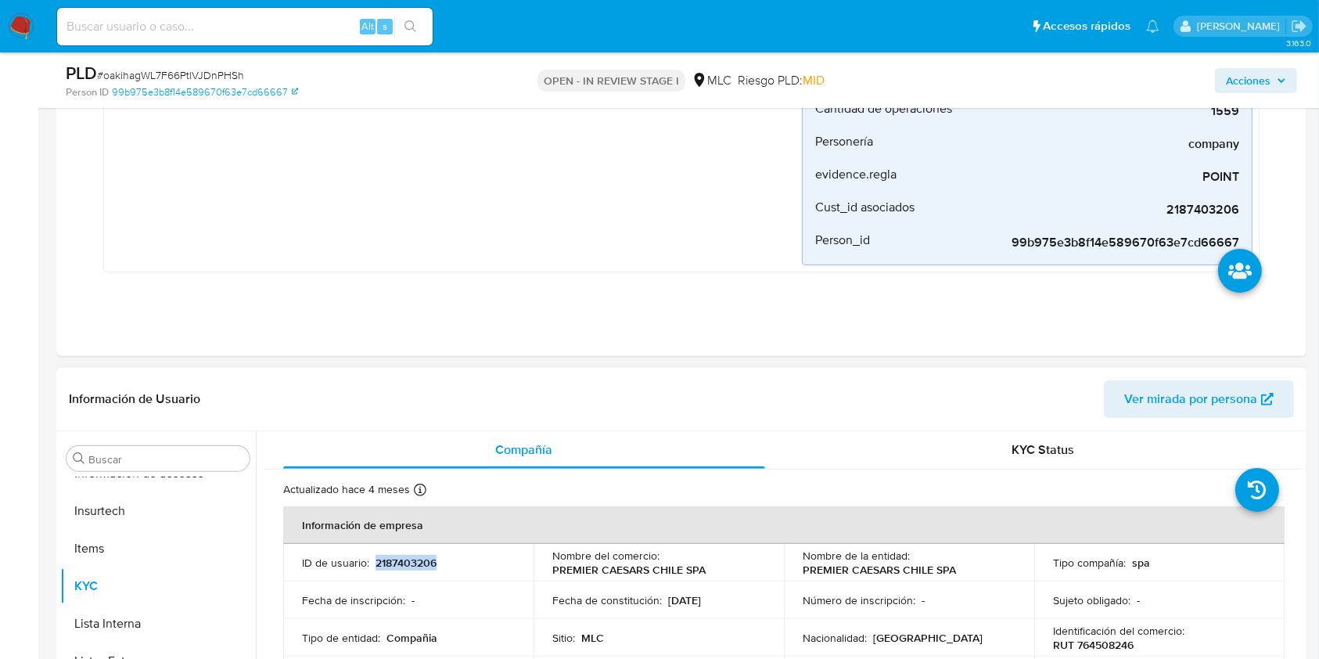
scroll to position [521, 0]
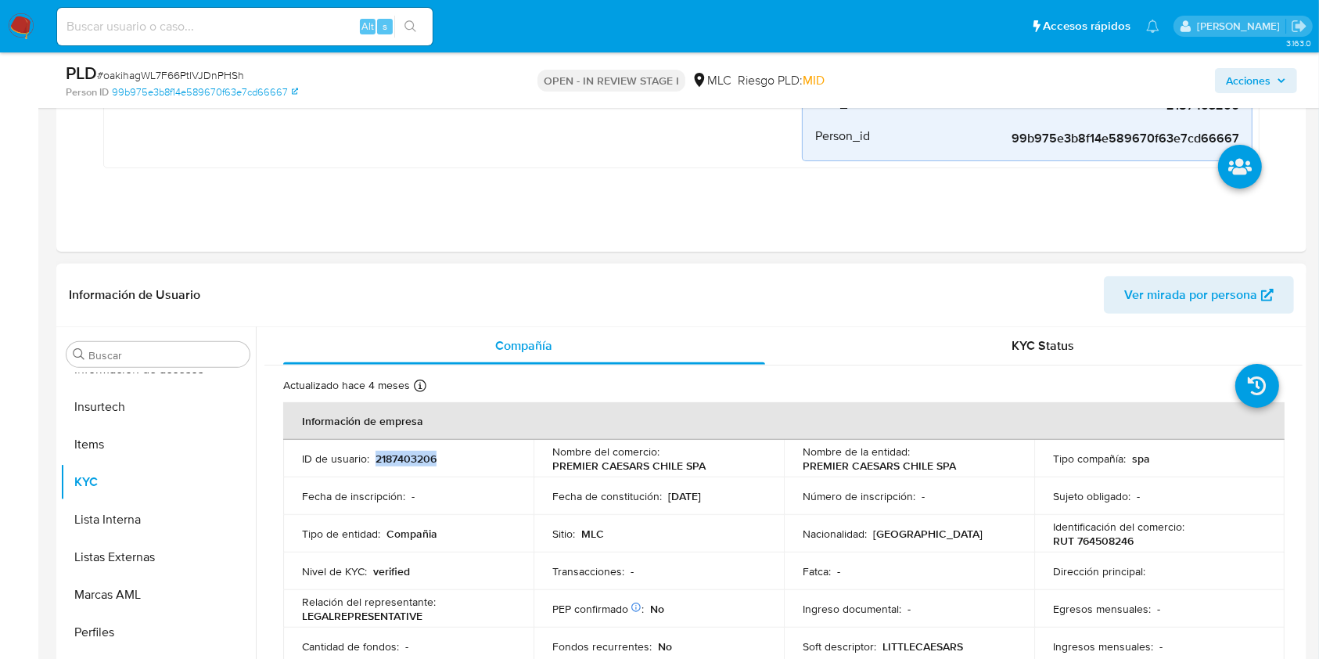
copy p "2187403206"
click at [192, 68] on span "# oakihagWL7F66PtlVJDnPHSh" at bounding box center [170, 75] width 147 height 16
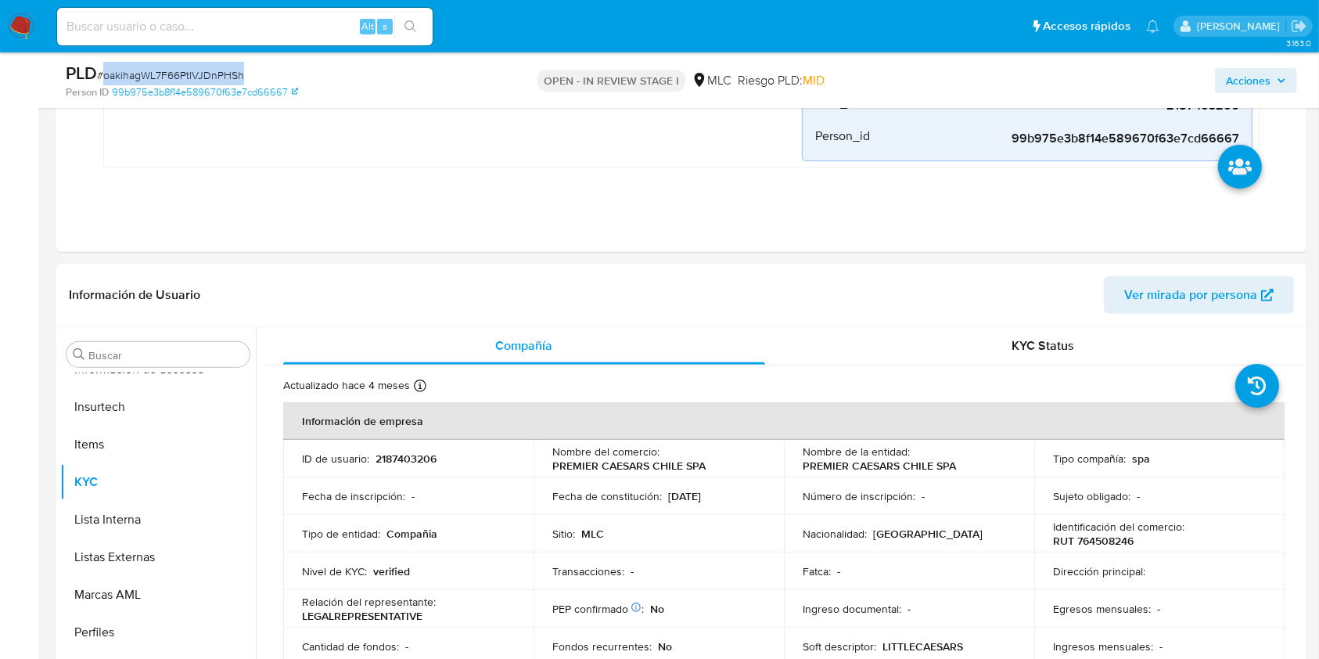
copy span "oakihagWL7F66PtlVJDnPHSh"
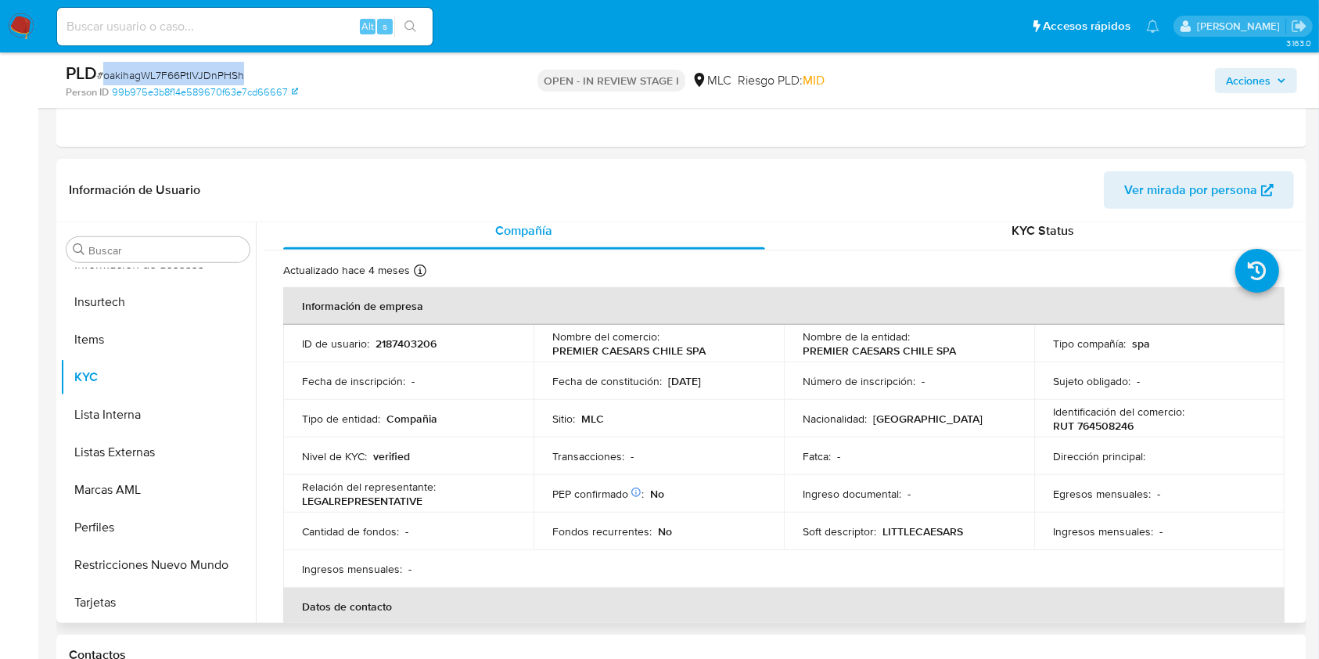
scroll to position [0, 0]
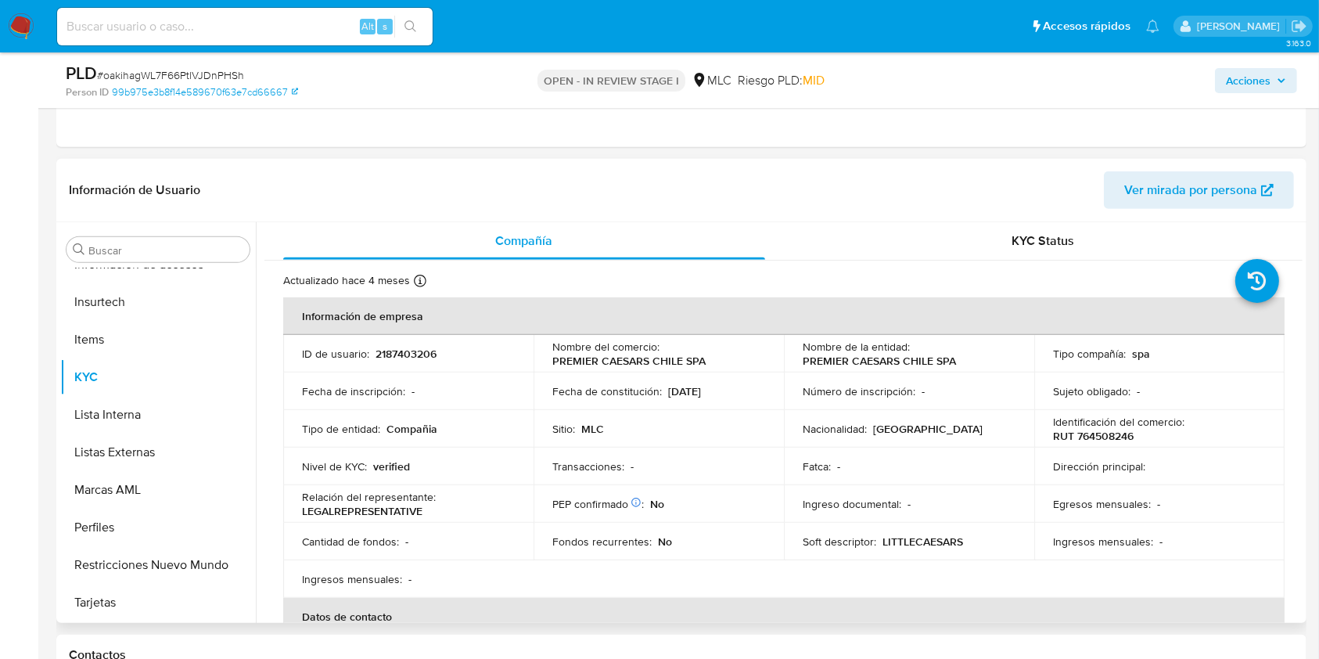
click at [1105, 433] on p "RUT 764508246" at bounding box center [1093, 436] width 81 height 14
copy p "764508246"
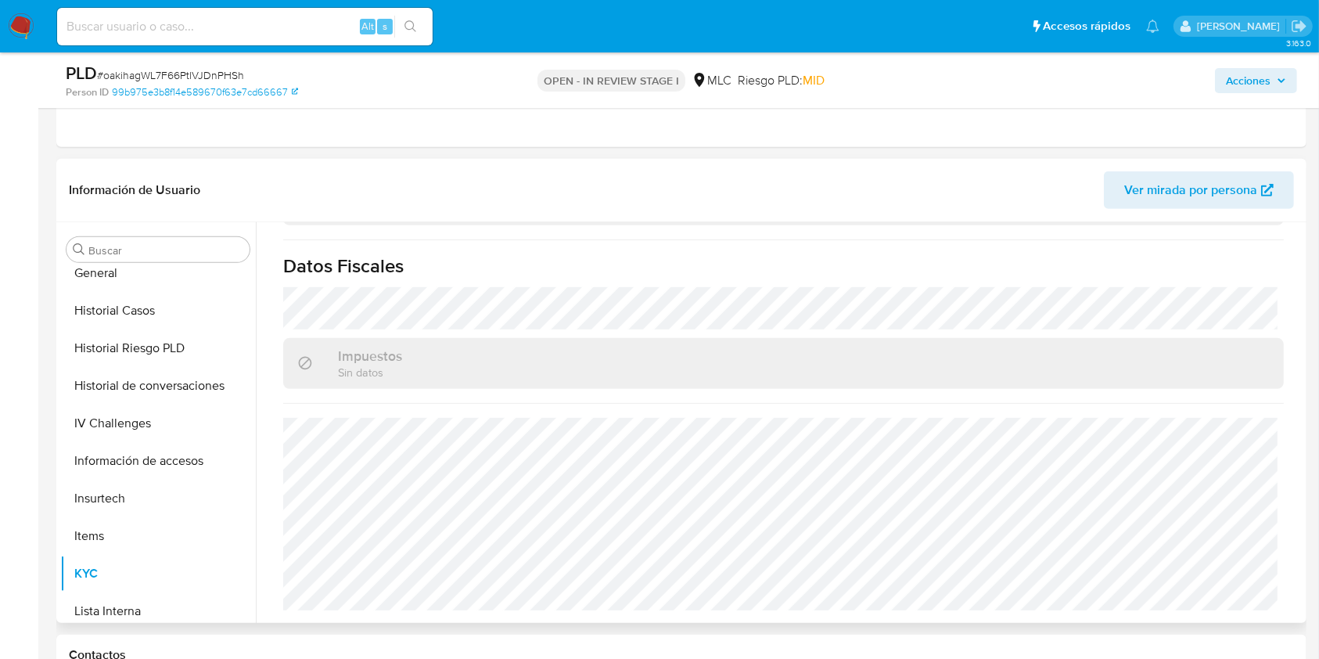
scroll to position [357, 0]
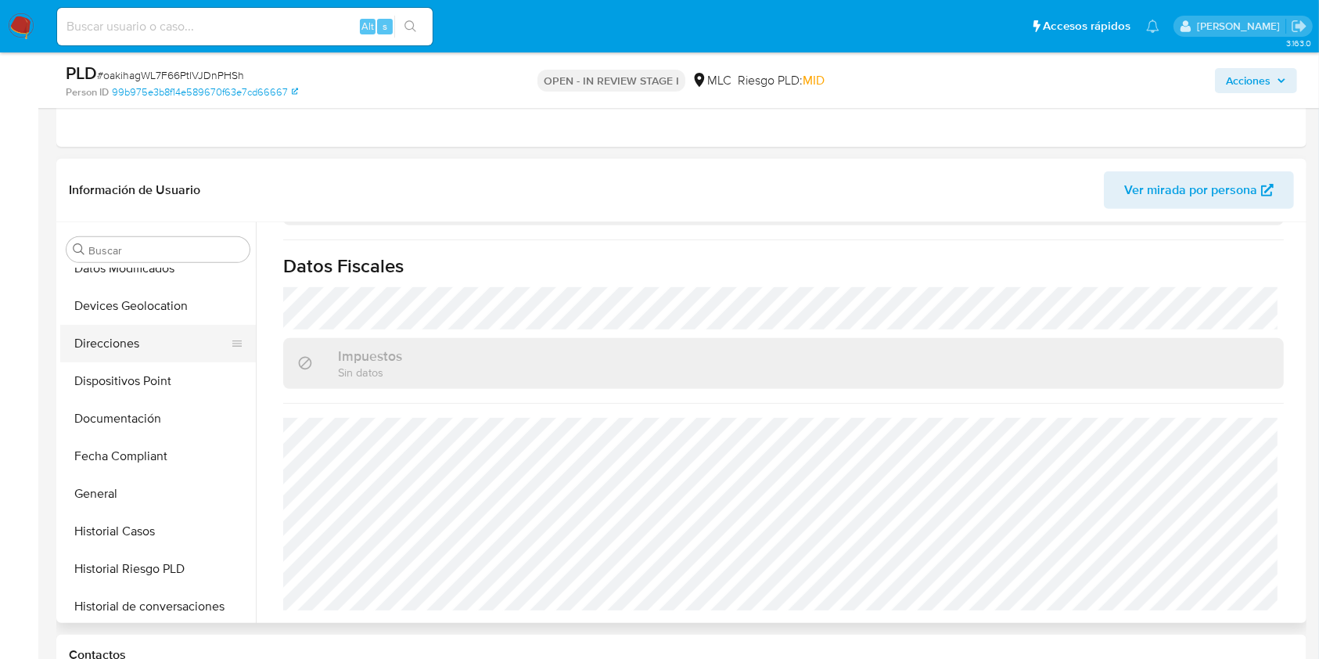
click at [118, 336] on button "Direcciones" at bounding box center [151, 344] width 183 height 38
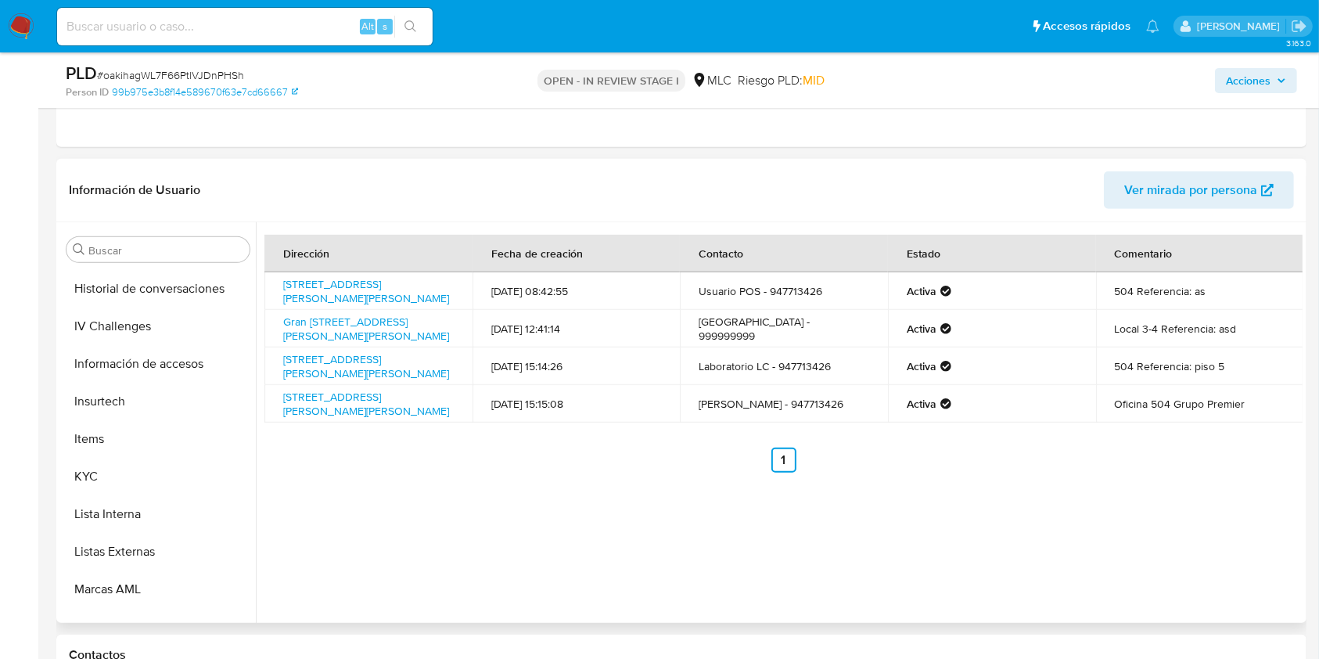
scroll to position [774, 0]
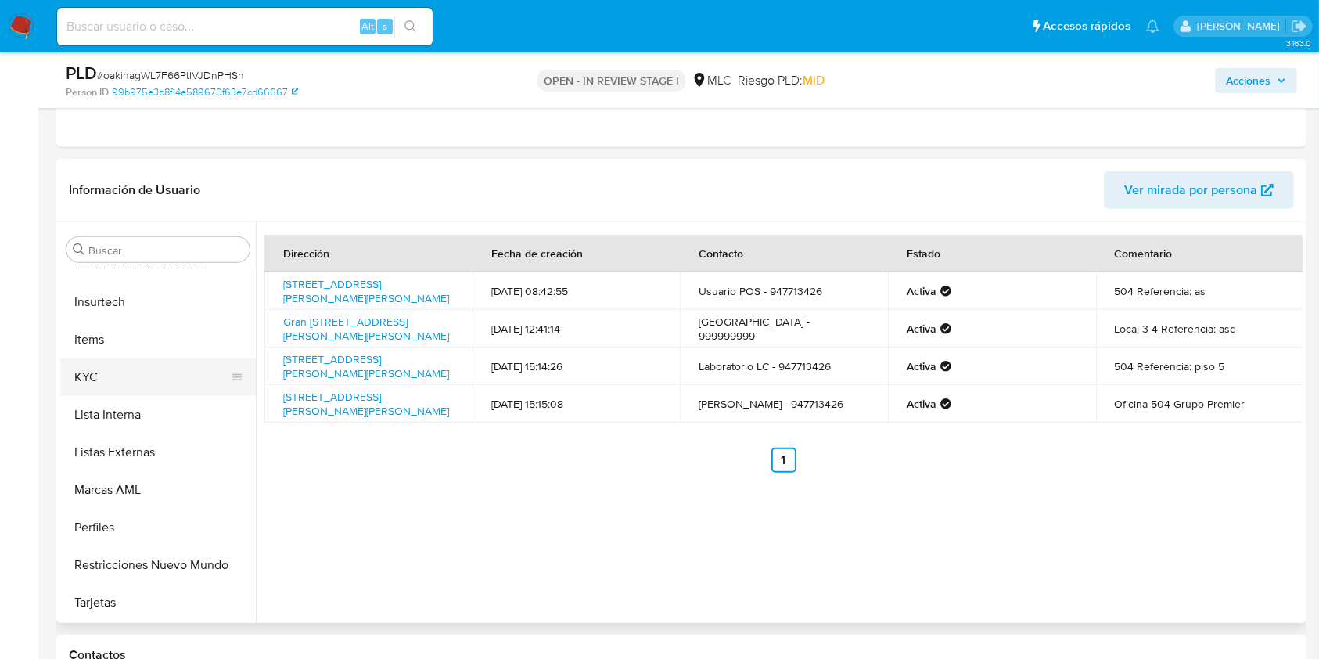
click at [88, 374] on button "KYC" at bounding box center [151, 377] width 183 height 38
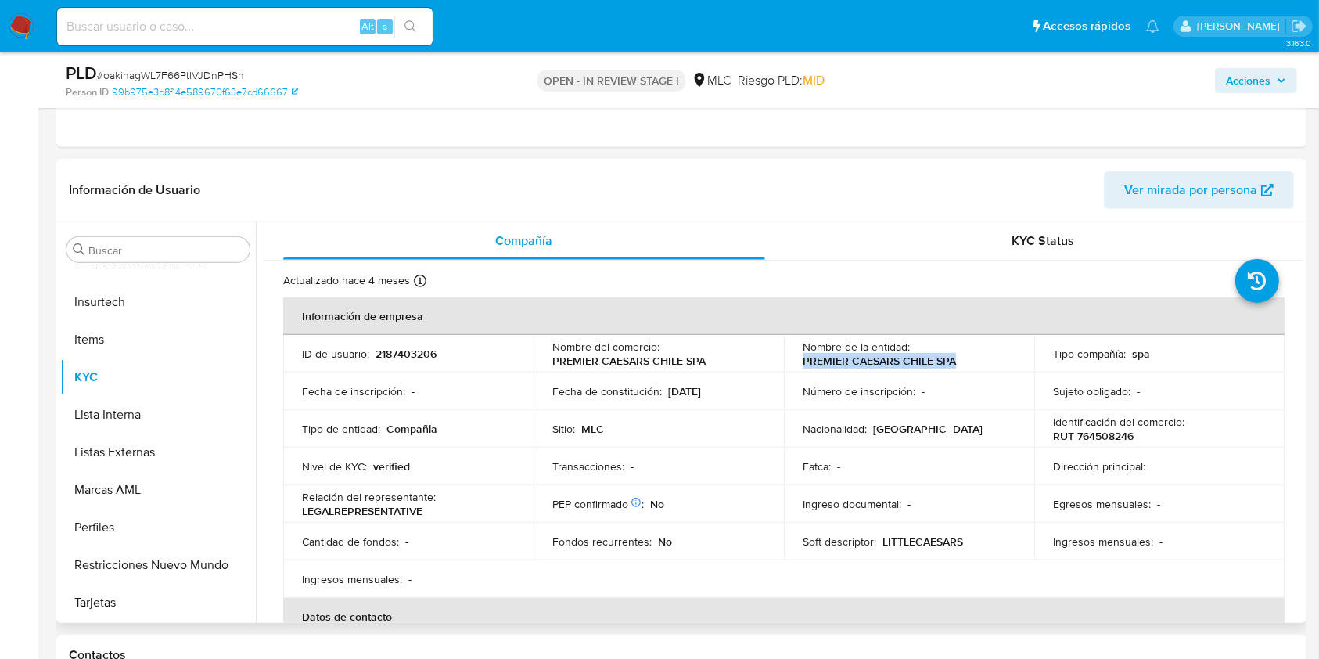
drag, startPoint x: 797, startPoint y: 359, endPoint x: 956, endPoint y: 365, distance: 158.9
click at [956, 365] on td "Nombre de la entidad : PREMIER CAESARS CHILE SPA" at bounding box center [909, 354] width 250 height 38
click at [153, 375] on button "KYC" at bounding box center [151, 377] width 183 height 38
click at [522, 387] on td "Fecha de inscripción : -" at bounding box center [408, 391] width 250 height 38
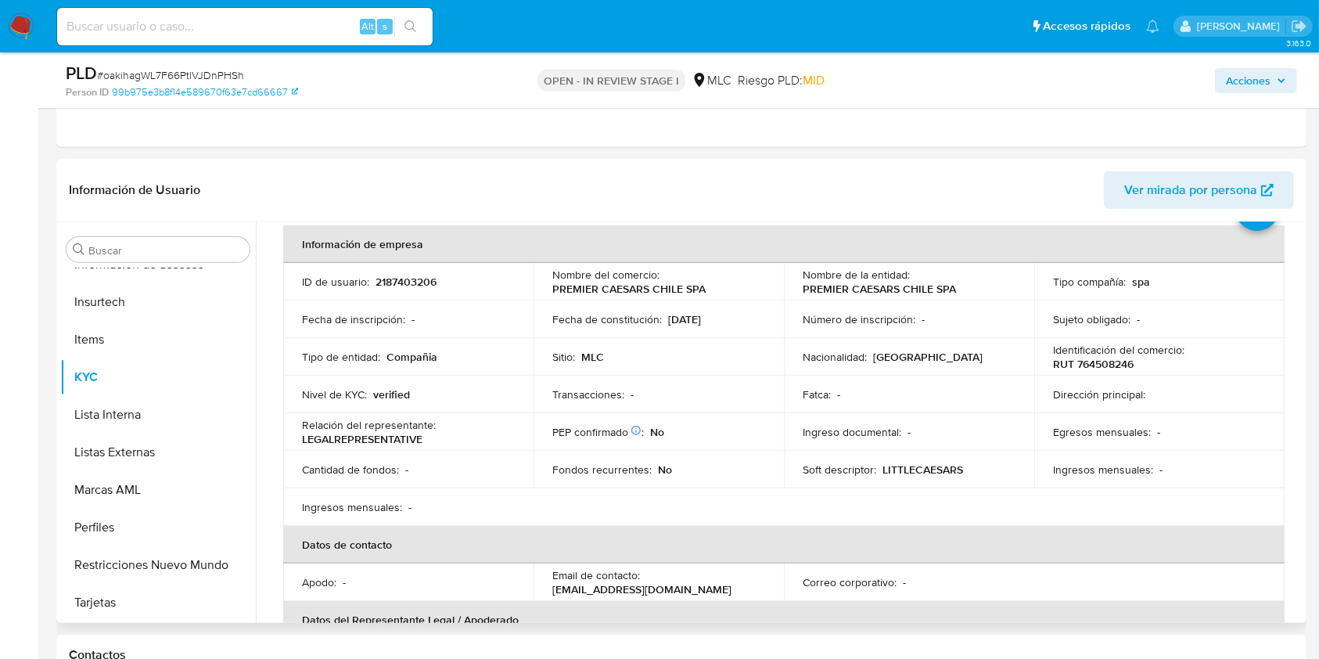
scroll to position [79, 0]
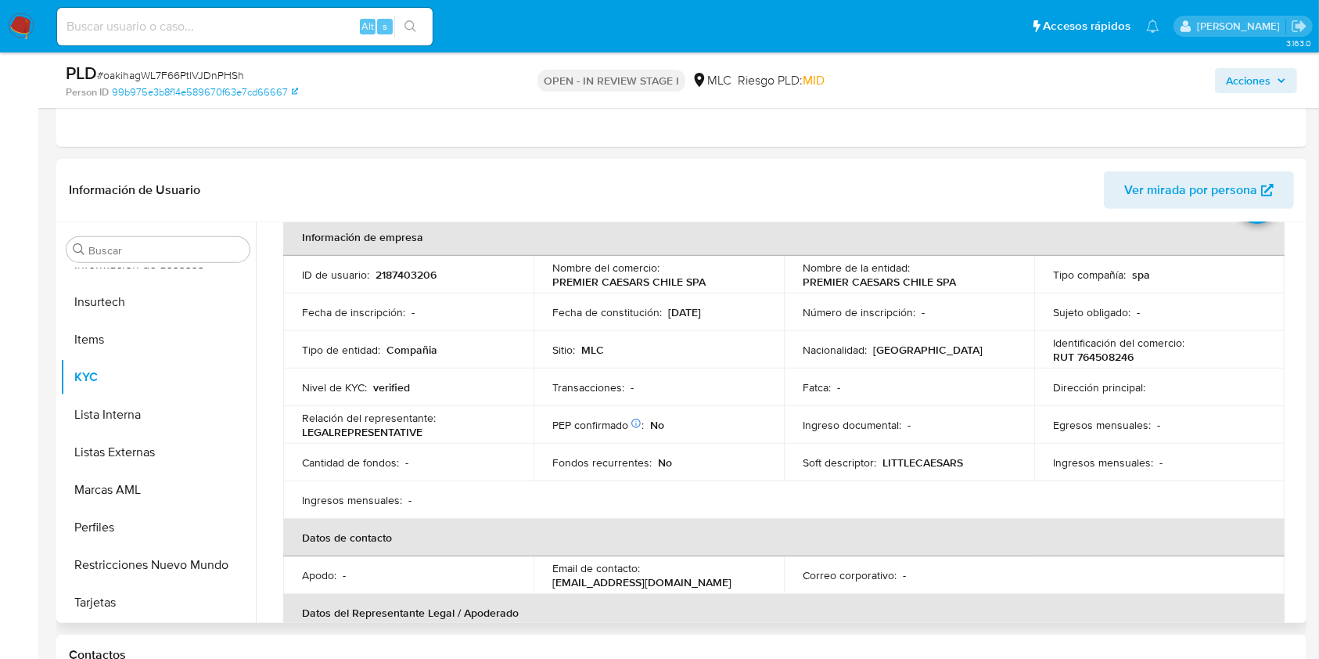
click at [1008, 601] on th "Datos del Representante Legal / Apoderado" at bounding box center [783, 613] width 1001 height 38
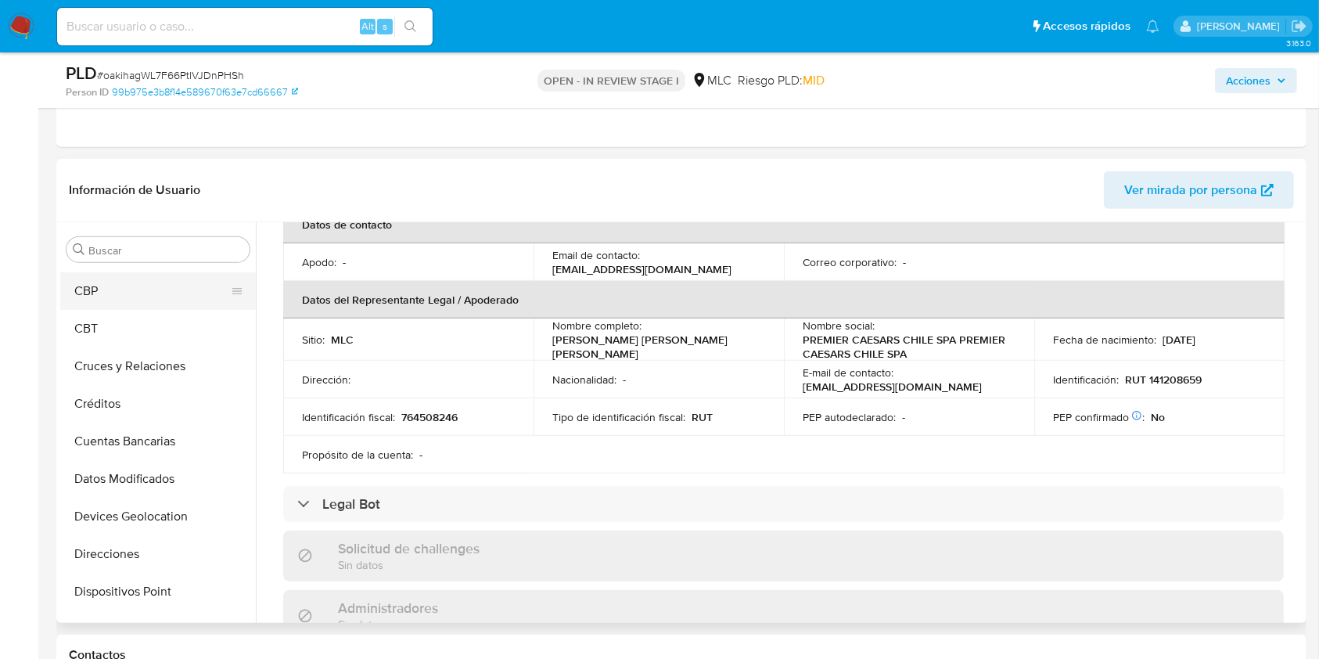
scroll to position [44, 0]
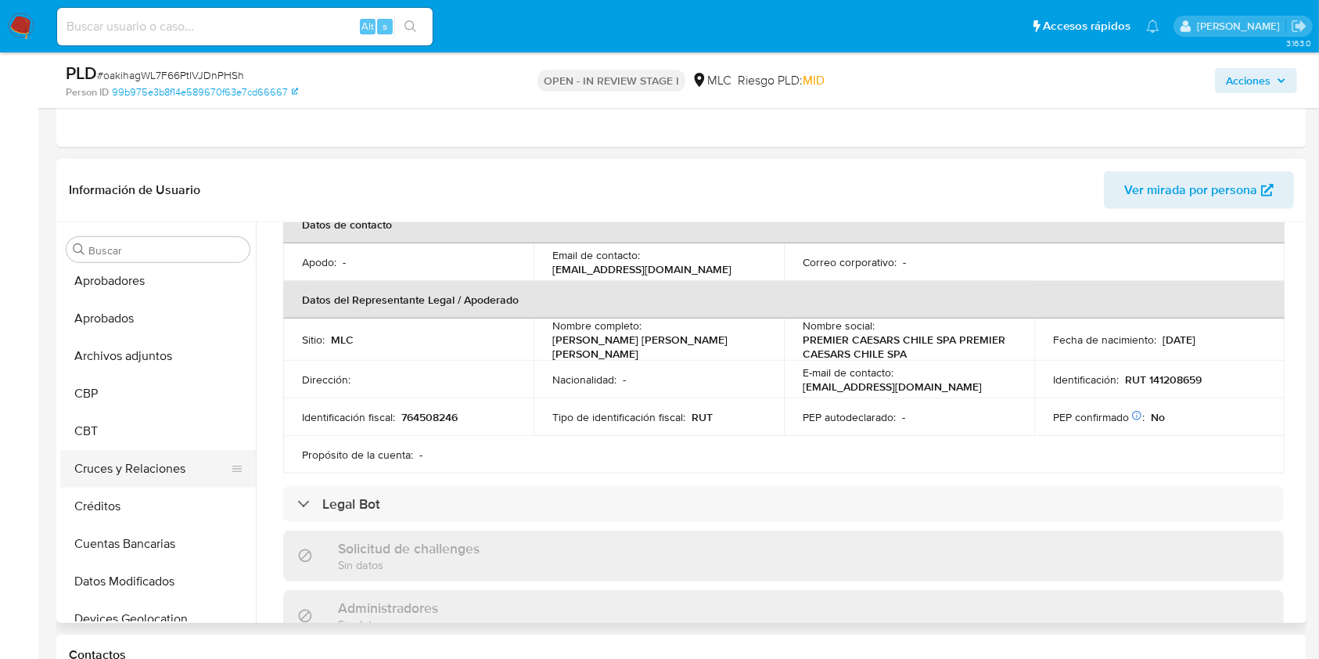
click at [126, 470] on button "Cruces y Relaciones" at bounding box center [151, 469] width 183 height 38
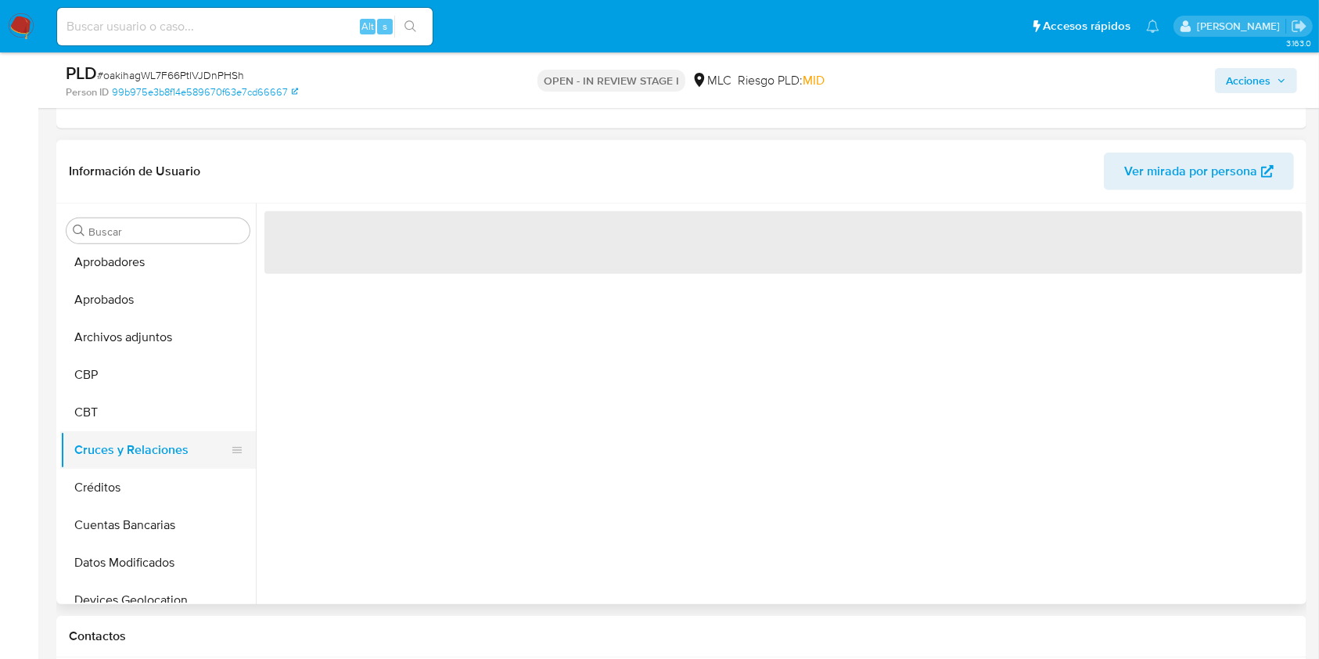
scroll to position [0, 0]
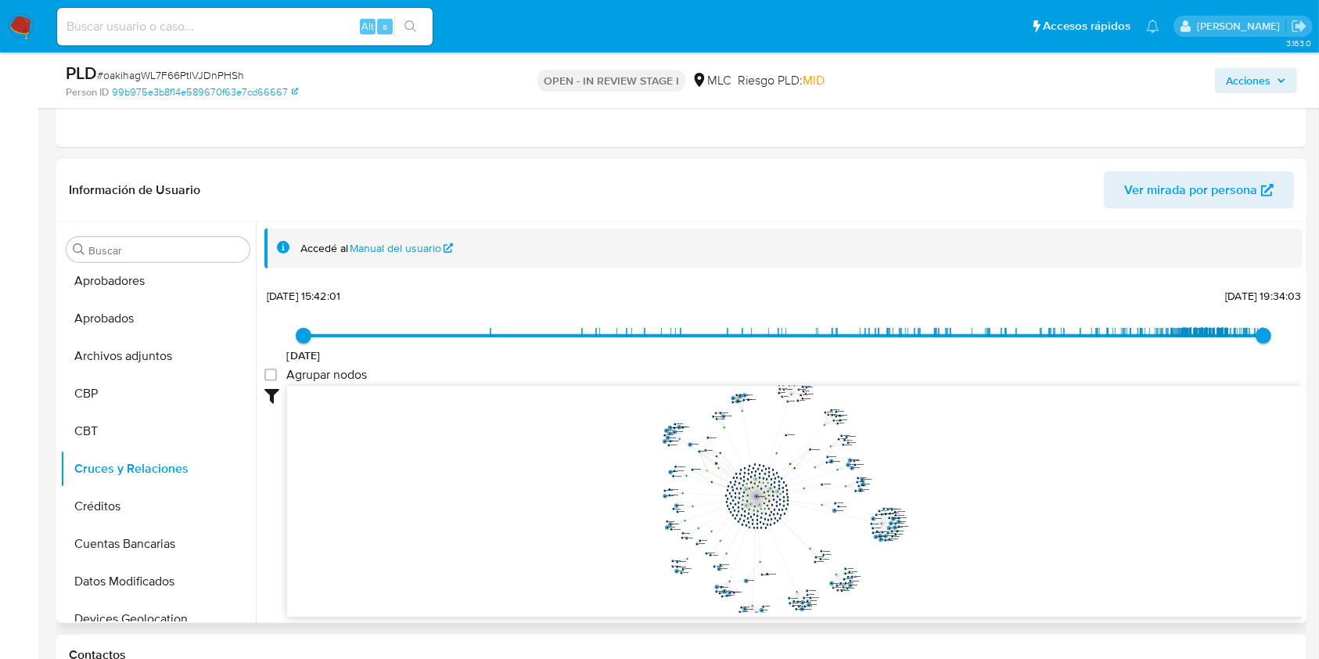
drag, startPoint x: 902, startPoint y: 546, endPoint x: 927, endPoint y: 546, distance: 25.0
click at [925, 546] on icon "device-6863ec589d04a0d93c09f1cf  device-68bb0d96b2357afe1adc49ce  device-682b…" at bounding box center [794, 499] width 1015 height 227
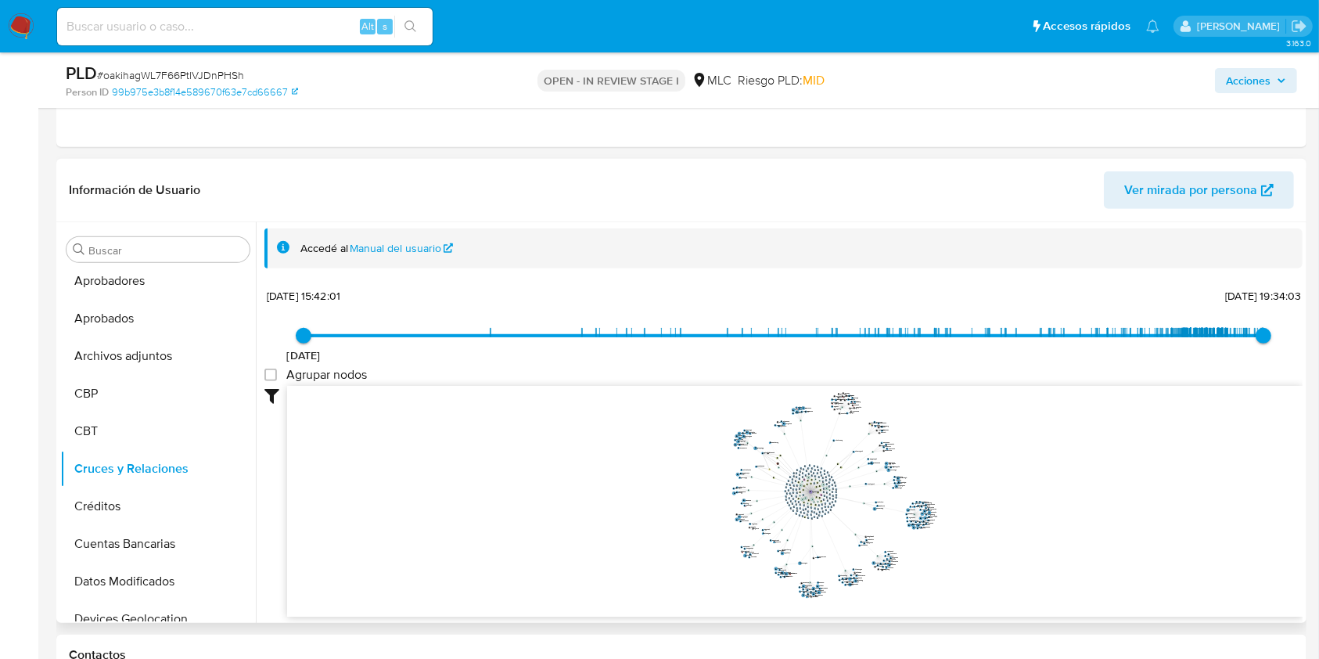
click at [960, 489] on icon "device-6863ec589d04a0d93c09f1cf  device-68bb0d96b2357afe1adc49ce  device-682b…" at bounding box center [794, 499] width 1015 height 227
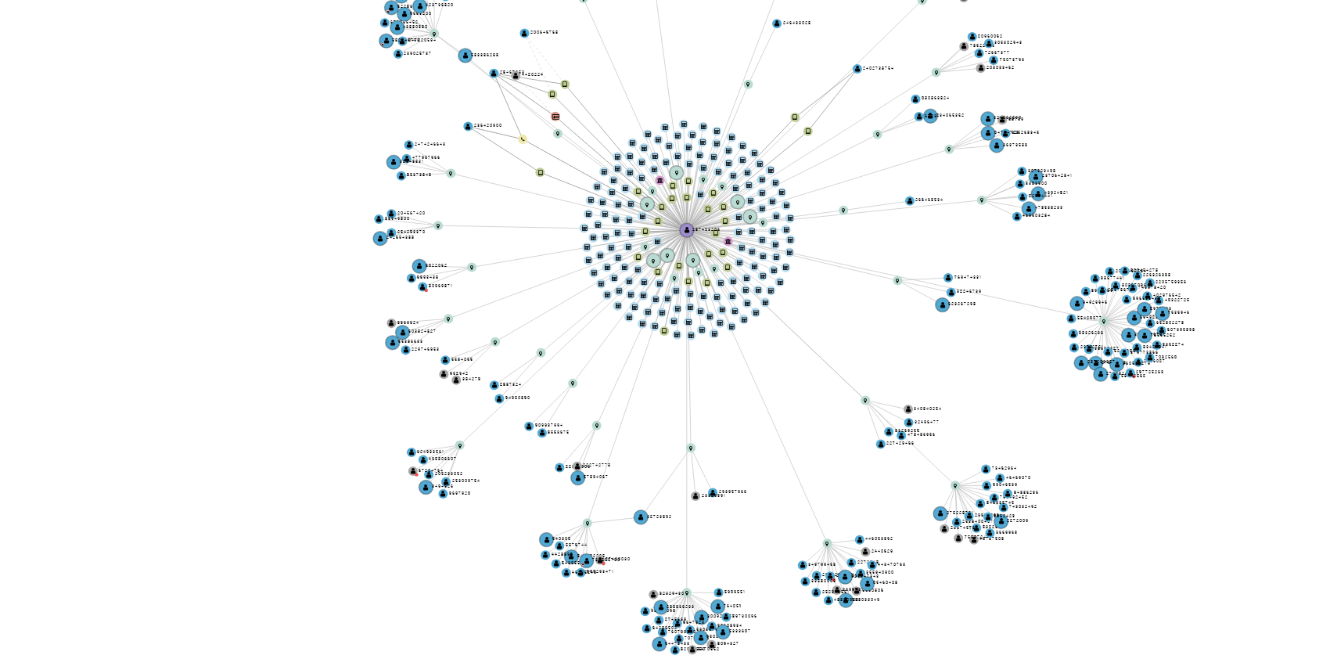
scroll to position [625, 0]
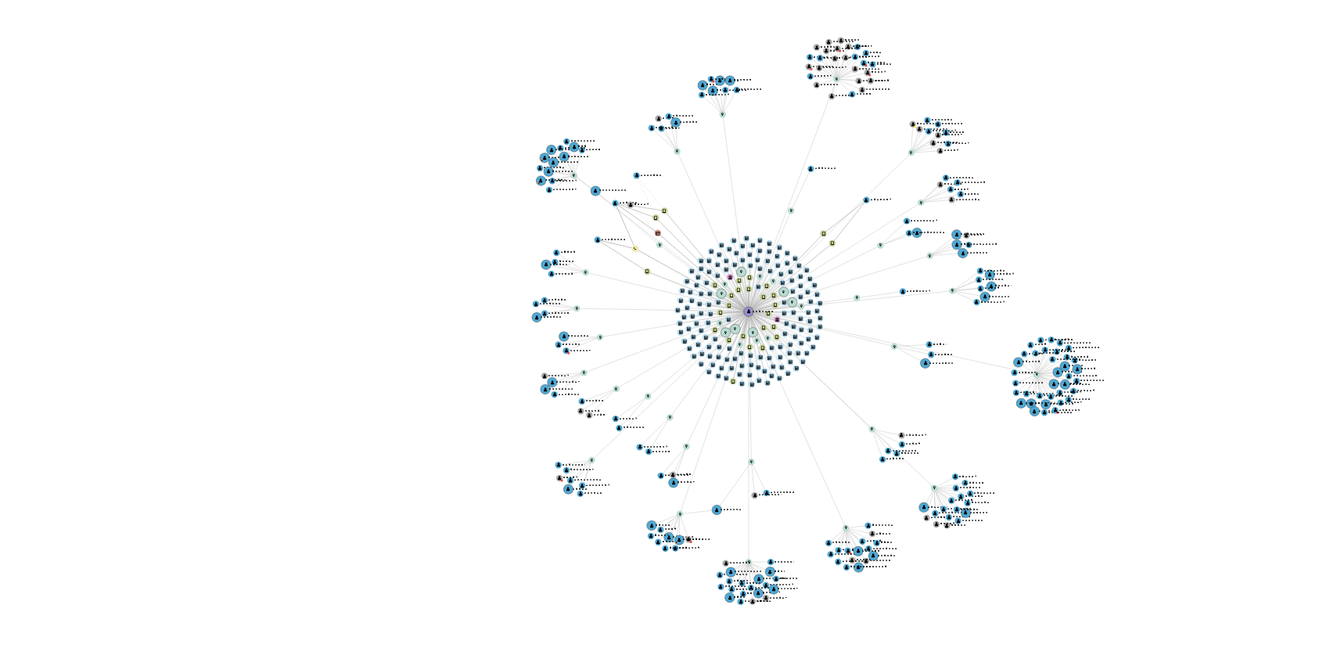
drag, startPoint x: 924, startPoint y: 418, endPoint x: 914, endPoint y: 439, distance: 22.7
click at [914, 439] on icon "device-6863ec589d04a0d93c09f1cf  device-68bb0d96b2357afe1adc49ce  device-682b…" at bounding box center [794, 441] width 1015 height 227
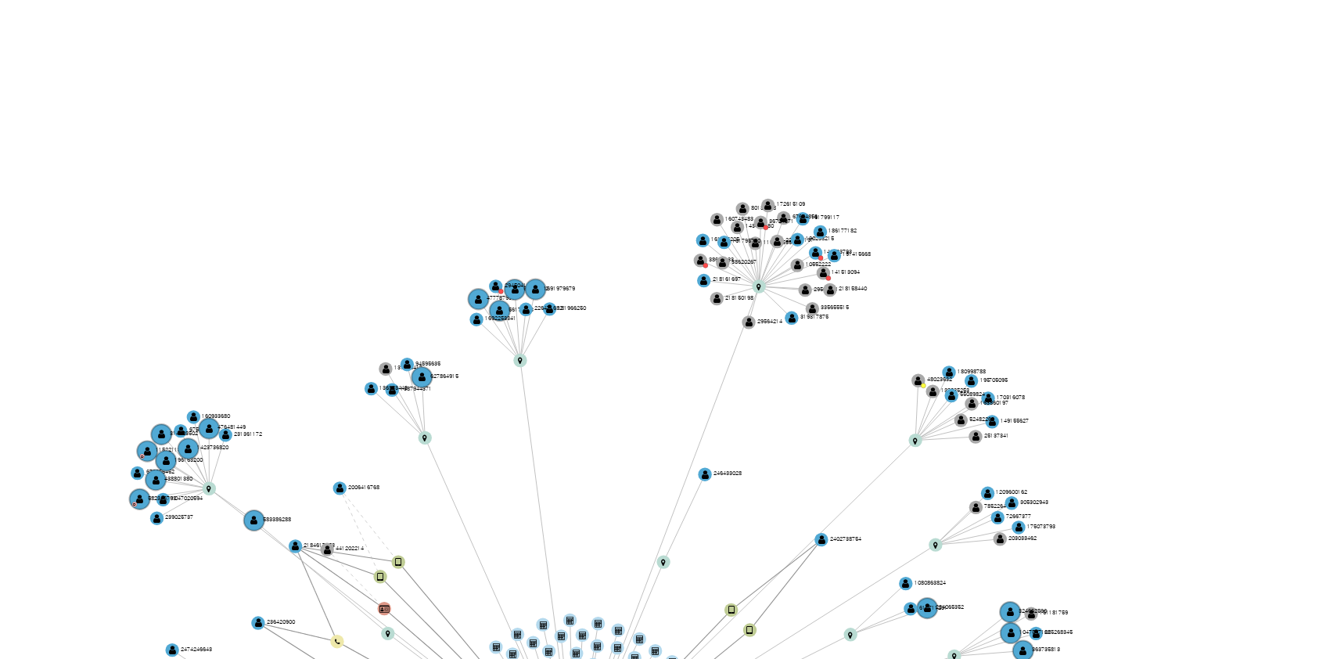
drag, startPoint x: 805, startPoint y: 407, endPoint x: 792, endPoint y: 519, distance: 111.9
click at [792, 519] on icon "device-6863ec589d04a0d93c09f1cf  device-68bb0d96b2357afe1adc49ce  device-682b…" at bounding box center [794, 441] width 1015 height 227
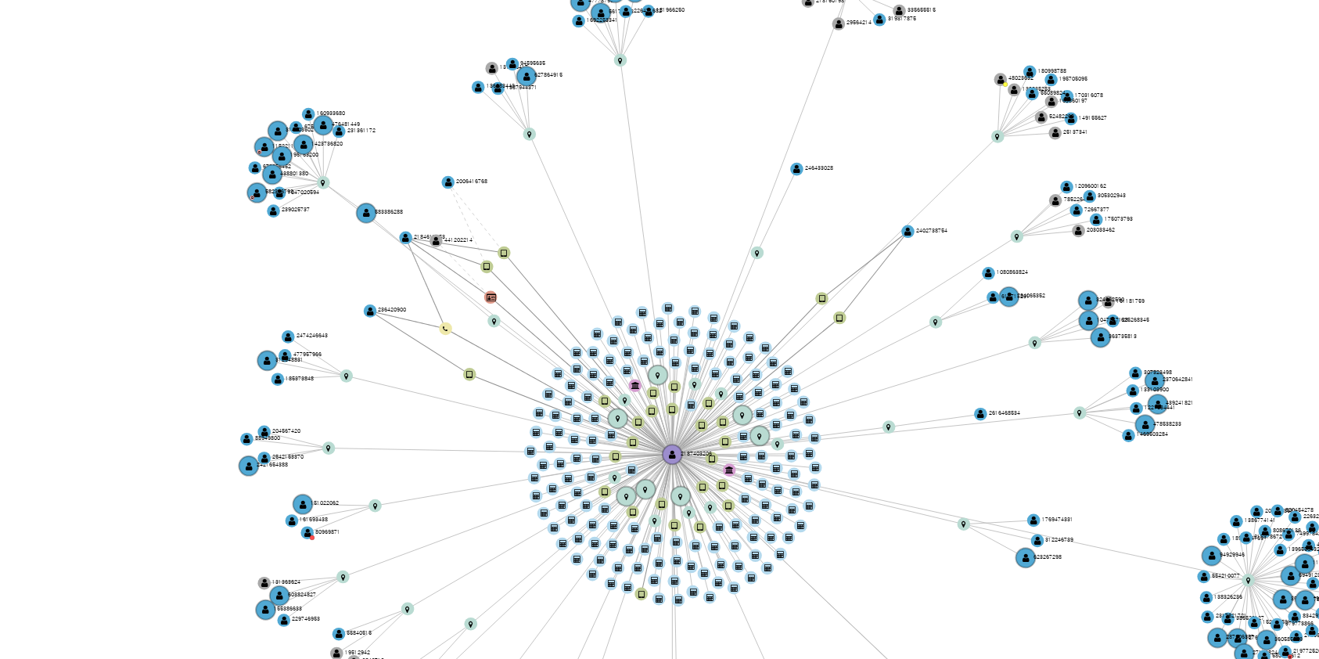
drag, startPoint x: 815, startPoint y: 436, endPoint x: 824, endPoint y: 380, distance: 57.1
click at [824, 380] on icon "device-6863ec589d04a0d93c09f1cf  device-68bb0d96b2357afe1adc49ce  device-682b…" at bounding box center [794, 441] width 1015 height 227
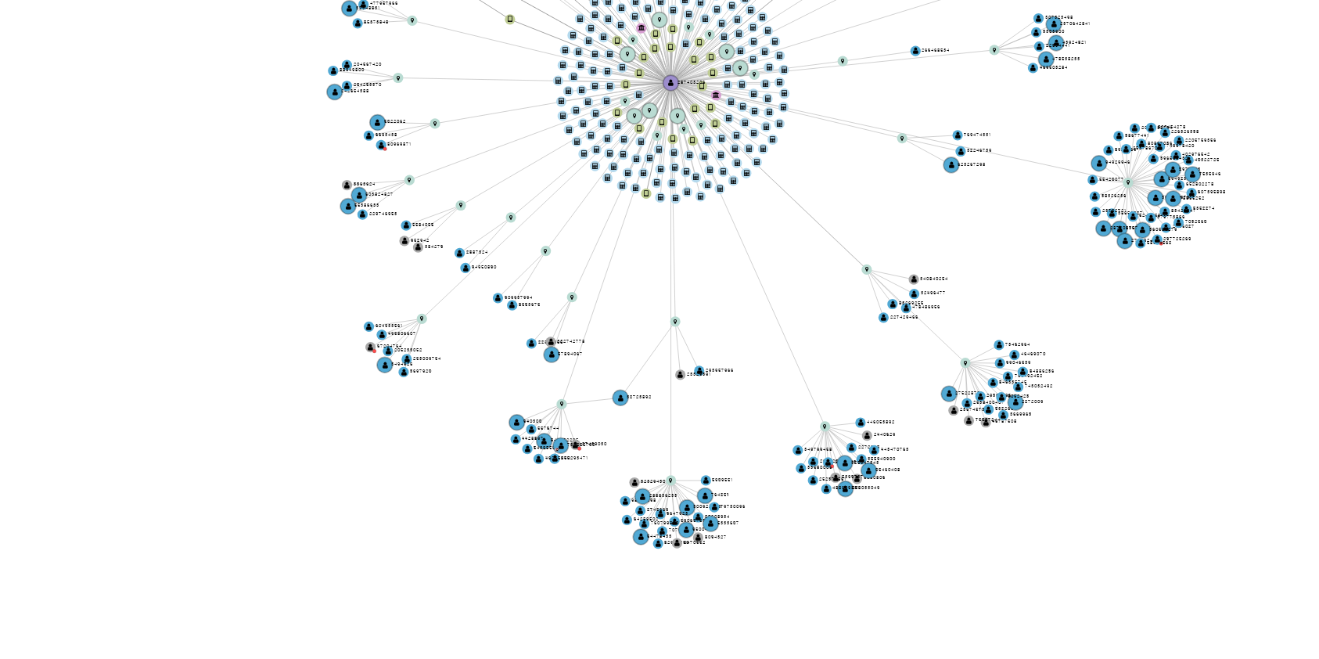
drag, startPoint x: 799, startPoint y: 481, endPoint x: 797, endPoint y: 433, distance: 47.7
click at [797, 433] on icon "device-6863ec589d04a0d93c09f1cf  device-68bb0d96b2357afe1adc49ce  device-682b…" at bounding box center [794, 441] width 1015 height 227
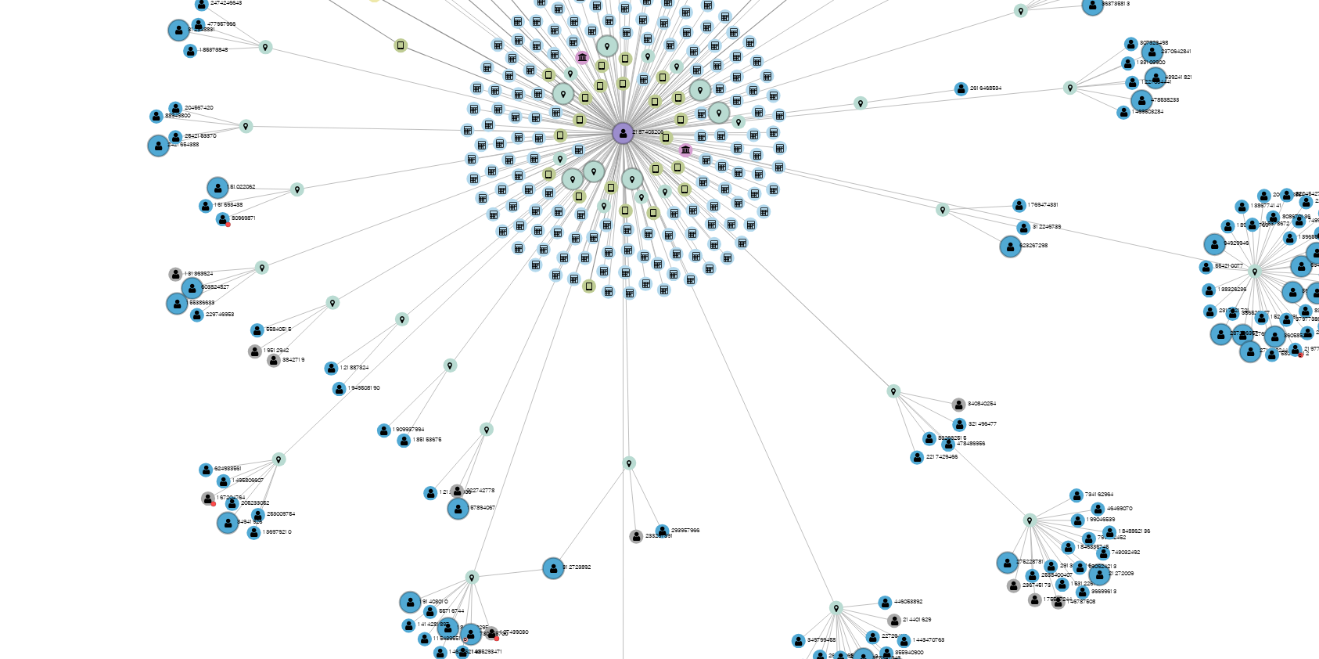
drag, startPoint x: 809, startPoint y: 484, endPoint x: 797, endPoint y: 515, distance: 33.4
click at [797, 515] on icon "device-6863ec589d04a0d93c09f1cf  device-68bb0d96b2357afe1adc49ce  device-682b…" at bounding box center [794, 441] width 1015 height 227
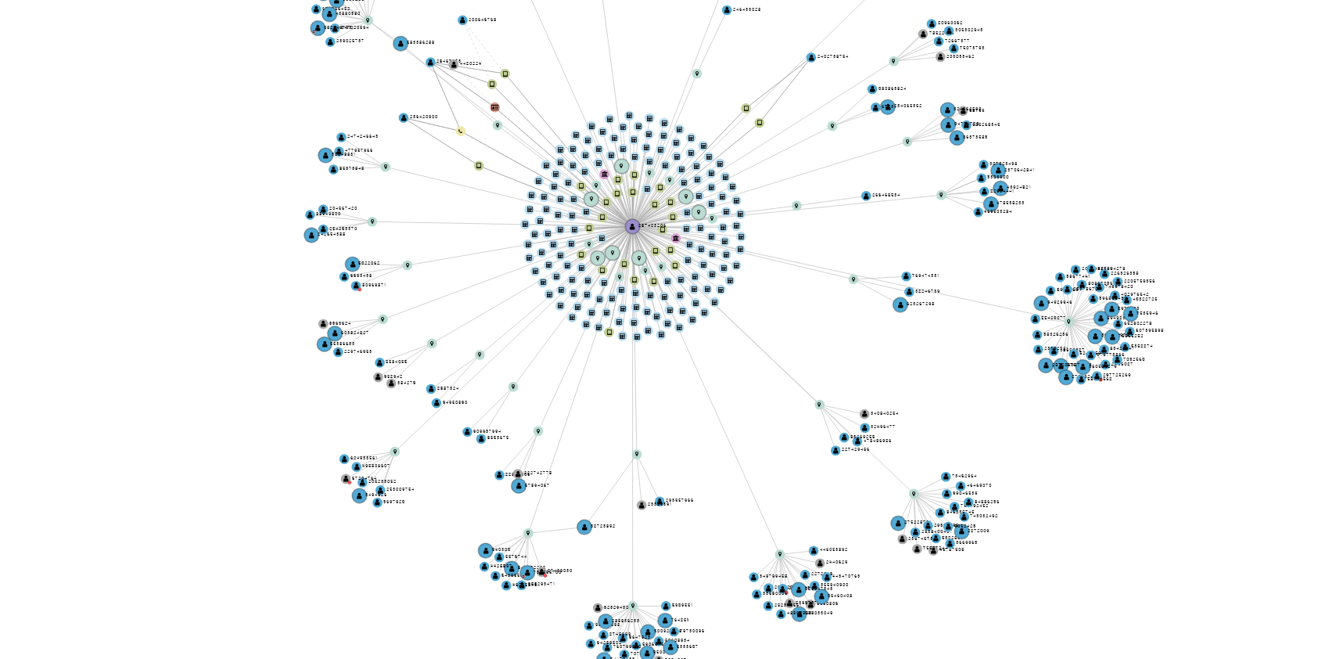
drag, startPoint x: 844, startPoint y: 449, endPoint x: 853, endPoint y: 474, distance: 26.7
click at [853, 474] on icon "device-6863ec589d04a0d93c09f1cf  device-68bb0d96b2357afe1adc49ce  device-682b…" at bounding box center [794, 441] width 1015 height 227
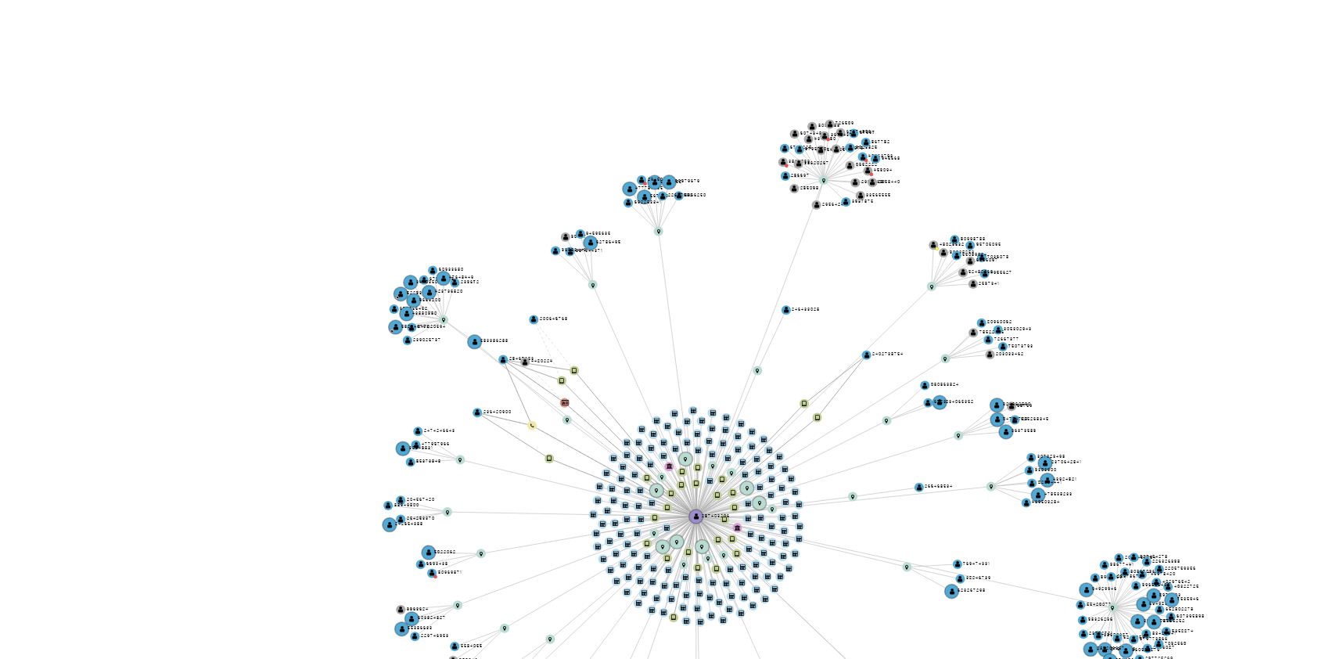
drag, startPoint x: 832, startPoint y: 408, endPoint x: 832, endPoint y: 441, distance: 32.8
click at [832, 441] on icon "device-6863ec589d04a0d93c09f1cf  device-68bb0d96b2357afe1adc49ce  device-682b…" at bounding box center [794, 441] width 1015 height 227
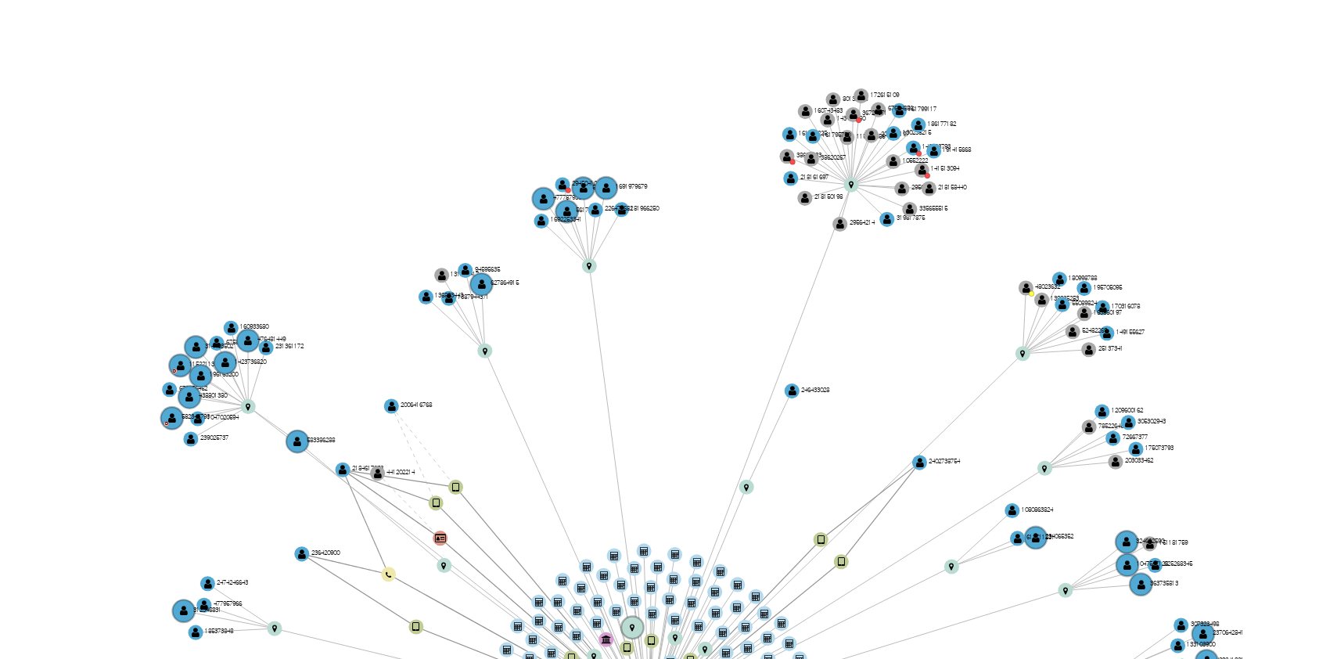
click at [831, 420] on icon "device-6863ec589d04a0d93c09f1cf  device-68bb0d96b2357afe1adc49ce  device-682b…" at bounding box center [794, 441] width 1015 height 227
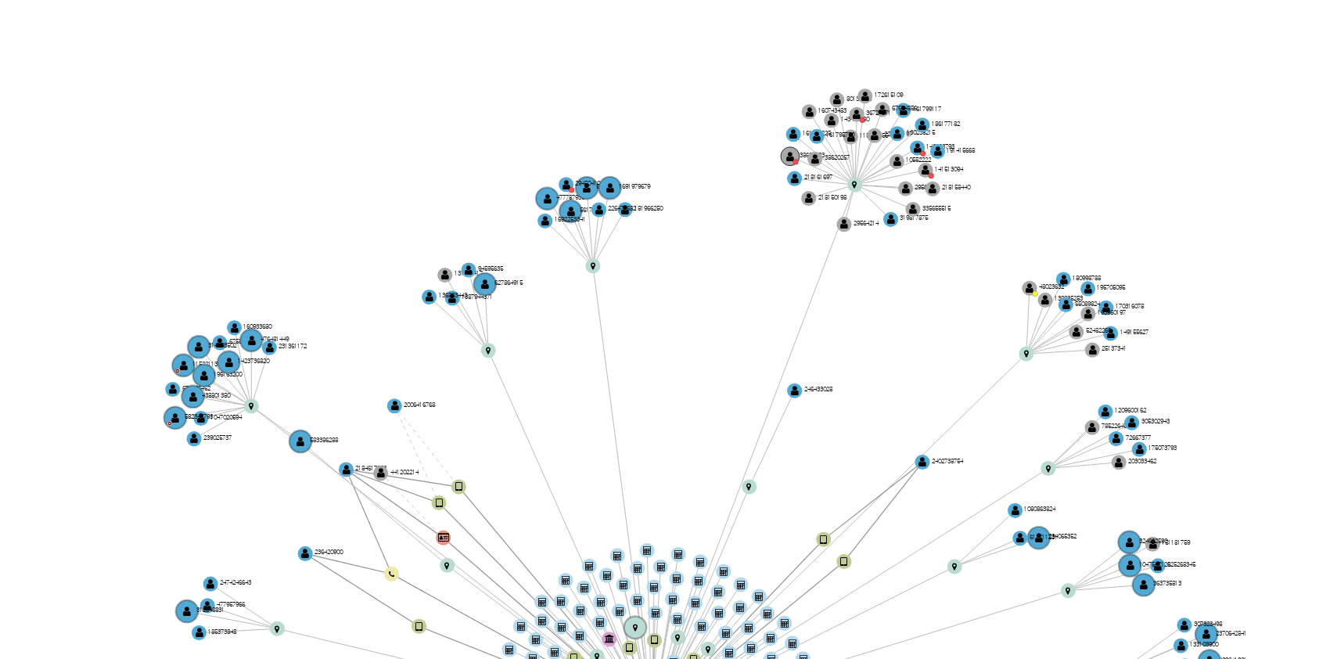
click at [835, 419] on text "" at bounding box center [836, 419] width 2 height 3
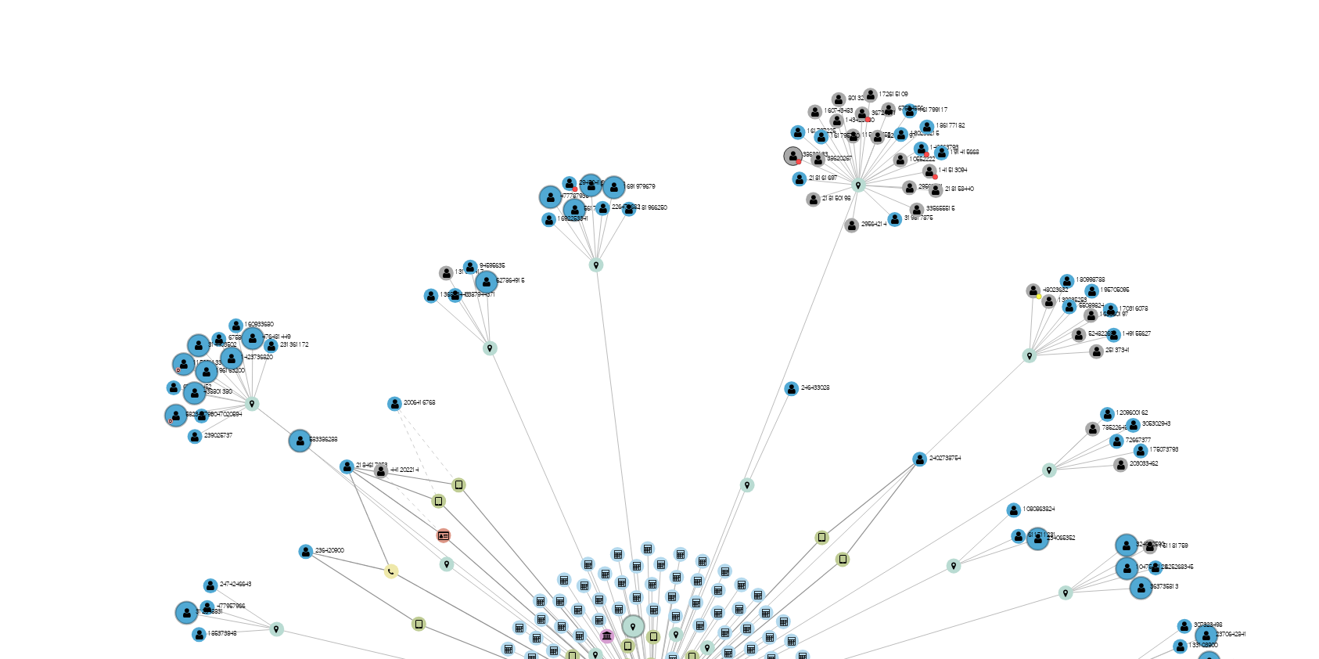
click at [837, 418] on text "" at bounding box center [837, 419] width 2 height 3
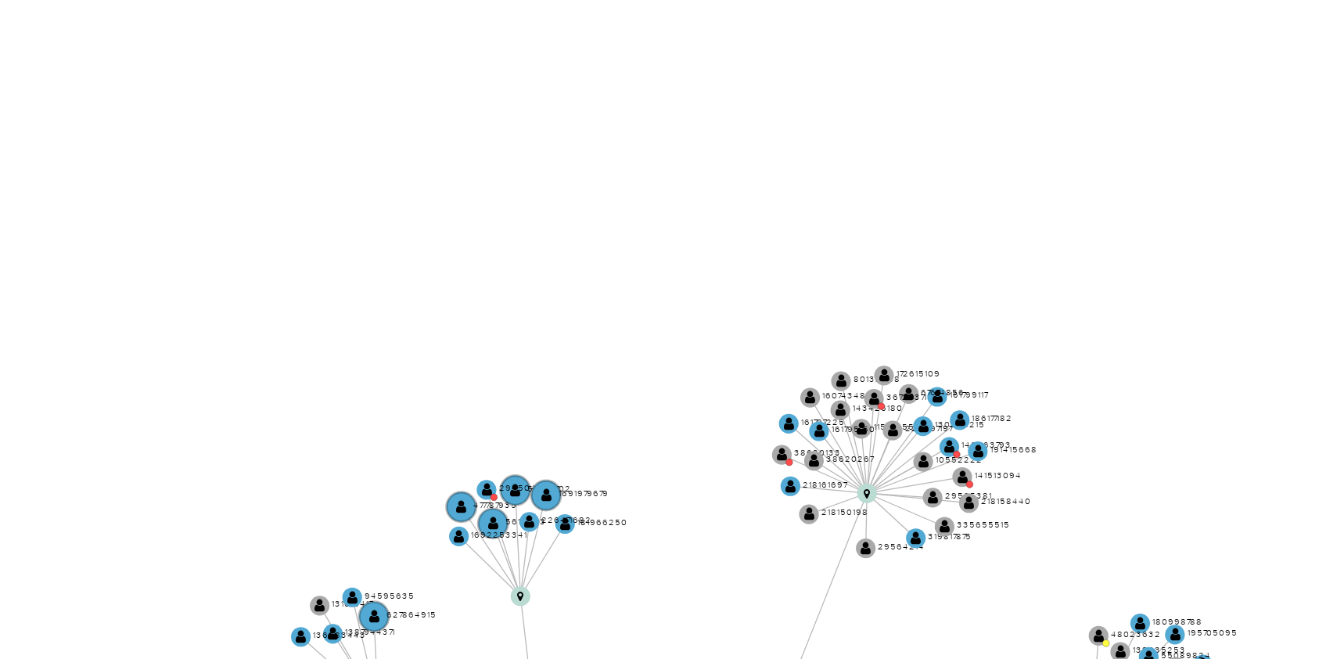
drag, startPoint x: 832, startPoint y: 424, endPoint x: 823, endPoint y: 503, distance: 79.6
click at [823, 503] on icon "device-6863ec589d04a0d93c09f1cf  device-68bb0d96b2357afe1adc49ce  device-682b…" at bounding box center [794, 441] width 1015 height 227
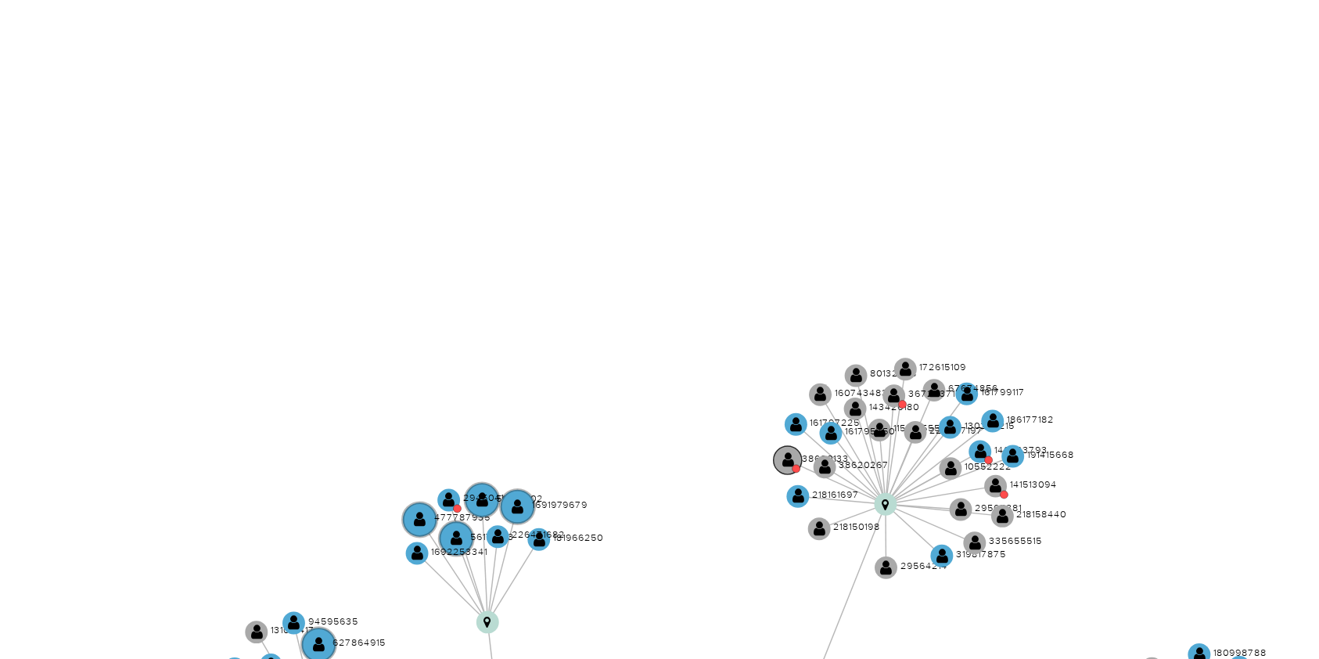
click at [835, 494] on text "" at bounding box center [836, 496] width 3 height 5
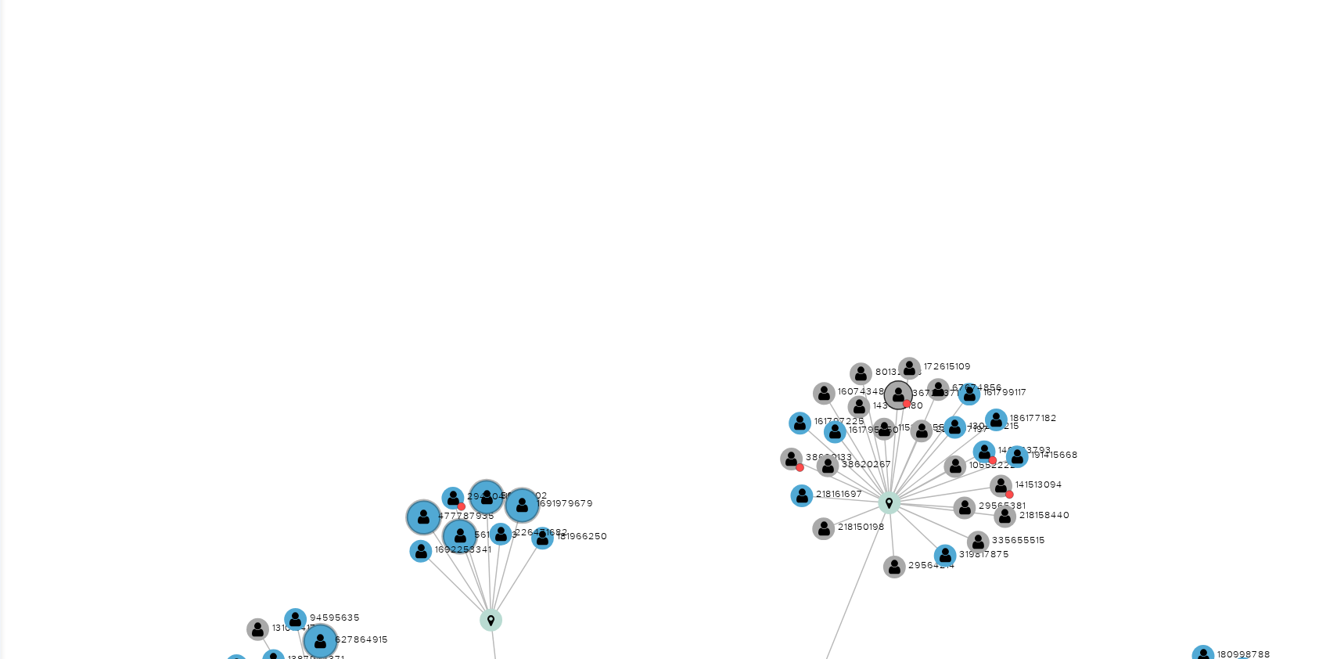
click at [862, 479] on text "" at bounding box center [863, 479] width 3 height 5
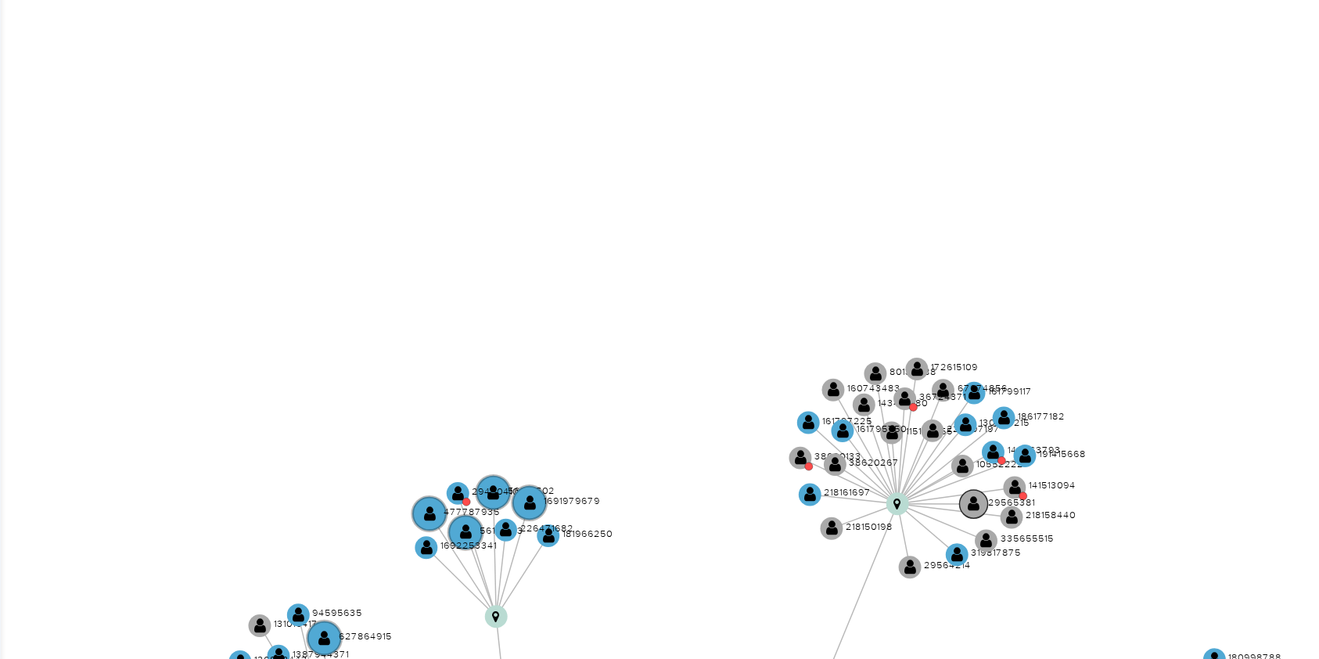
click at [893, 504] on text "29565381" at bounding box center [892, 505] width 12 height 3
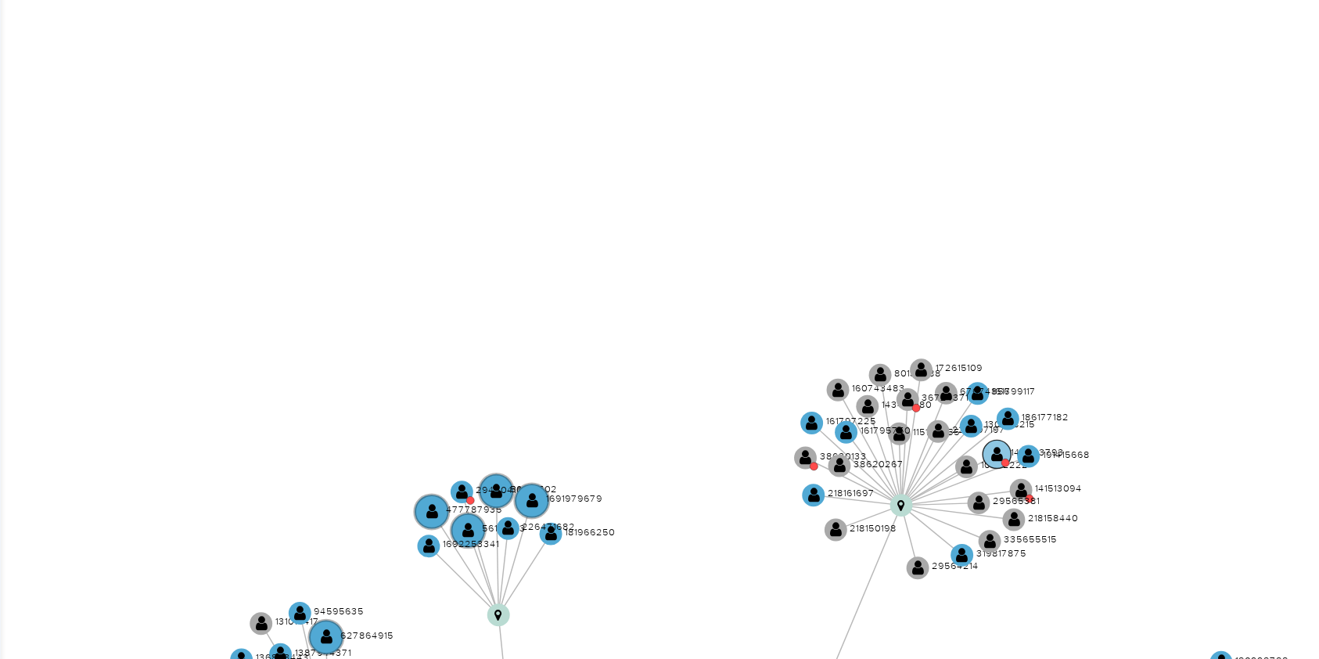
click at [889, 494] on circle at bounding box center [888, 494] width 7 height 7
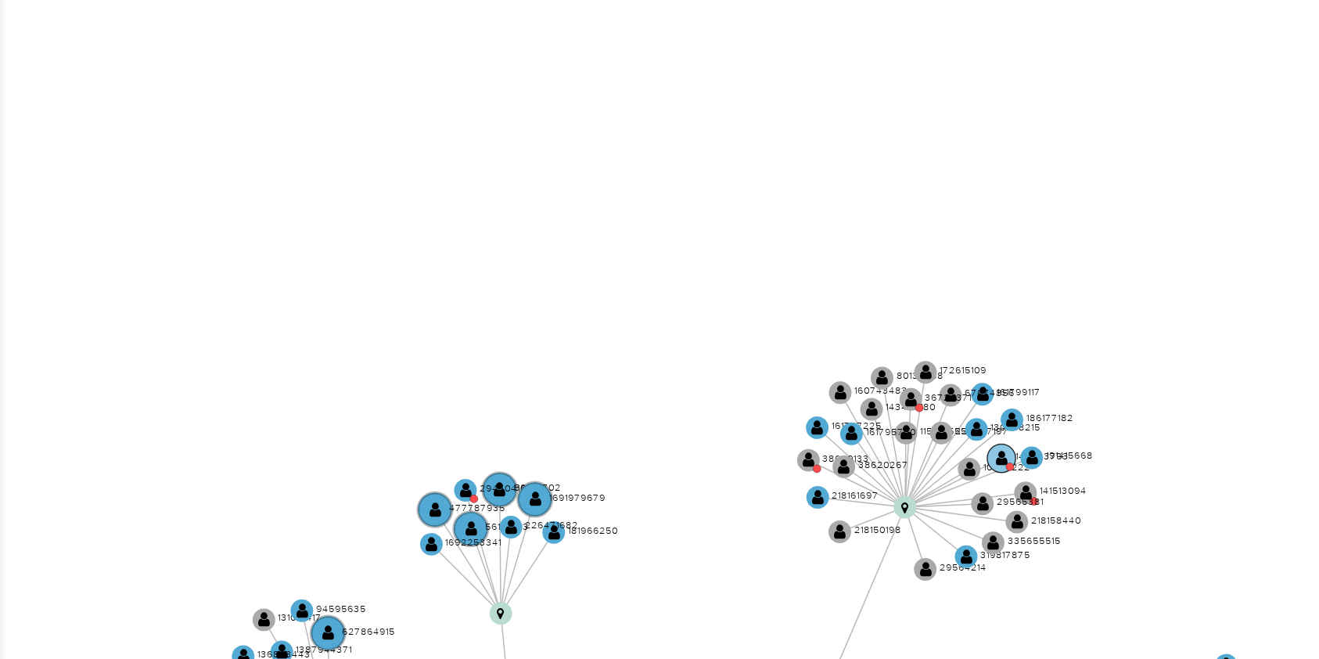
click at [889, 494] on text "" at bounding box center [889, 495] width 3 height 5
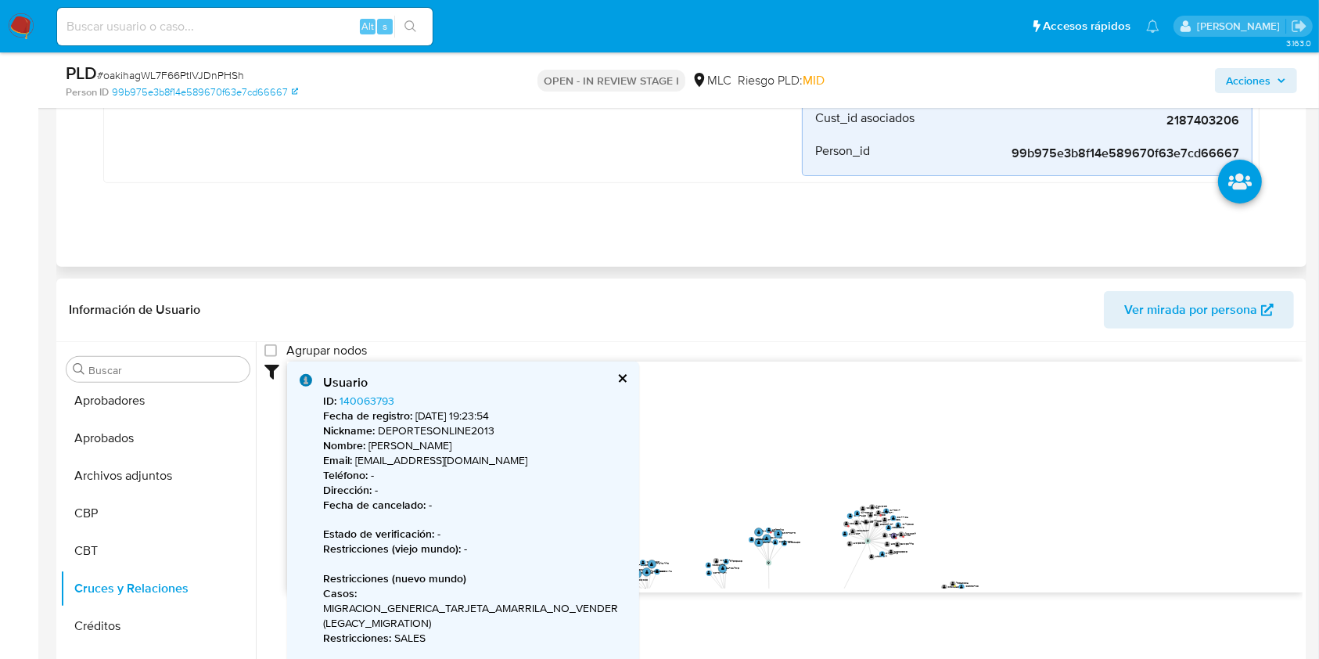
scroll to position [148, 0]
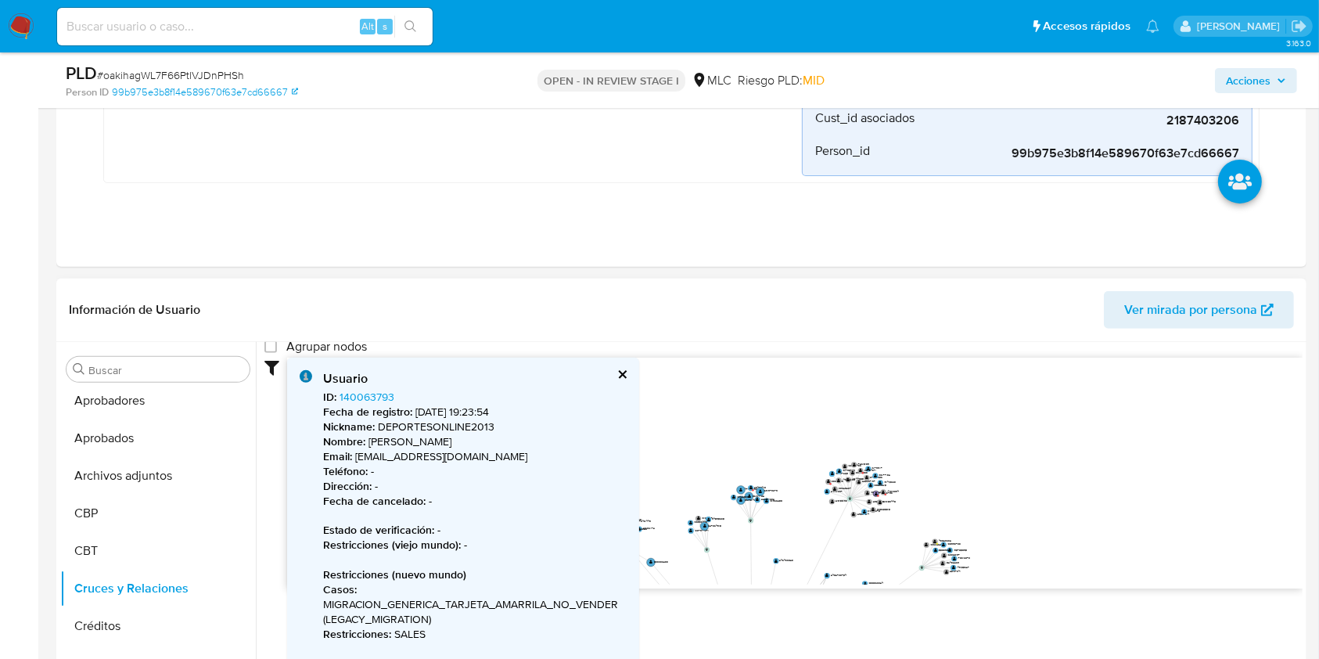
drag, startPoint x: 891, startPoint y: 454, endPoint x: 886, endPoint y: 447, distance: 8.5
click at [886, 447] on icon "device-6863ec589d04a0d93c09f1cf  device-68bb0d96b2357afe1adc49ce  device-682b…" at bounding box center [794, 470] width 1015 height 227
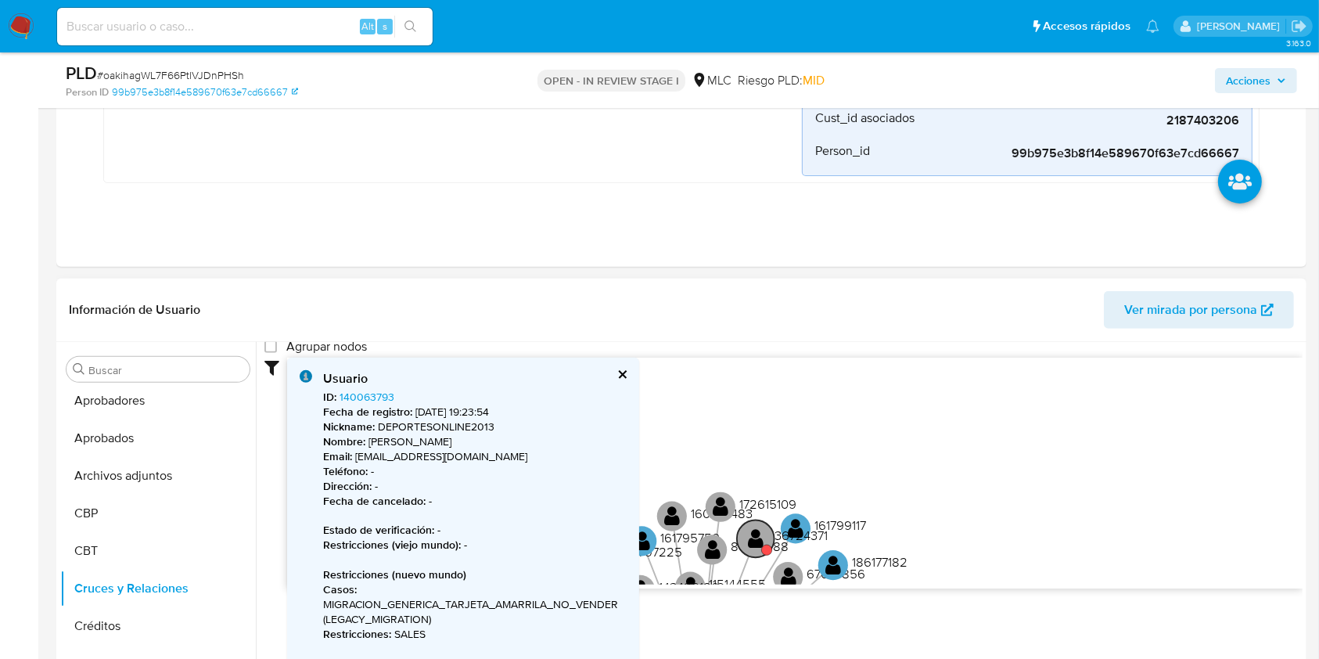
click at [749, 537] on text "" at bounding box center [756, 538] width 16 height 22
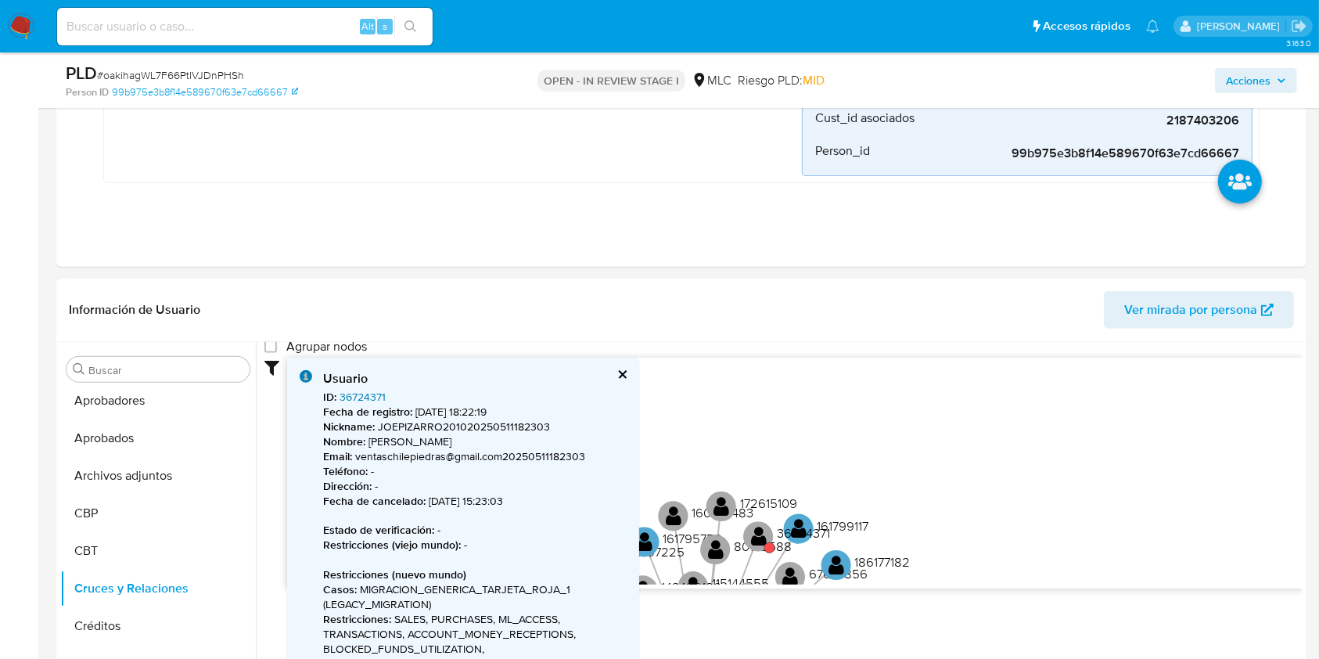
click at [360, 395] on link "36724371" at bounding box center [362, 397] width 46 height 16
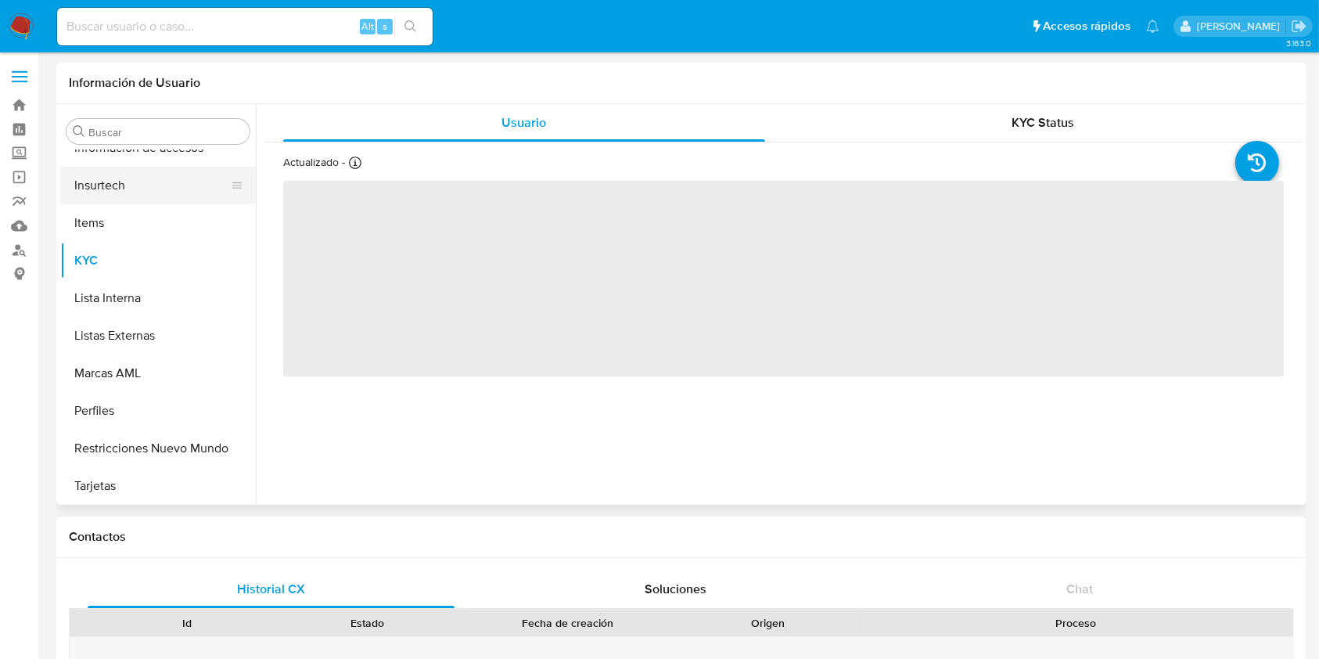
scroll to position [774, 0]
select select "10"
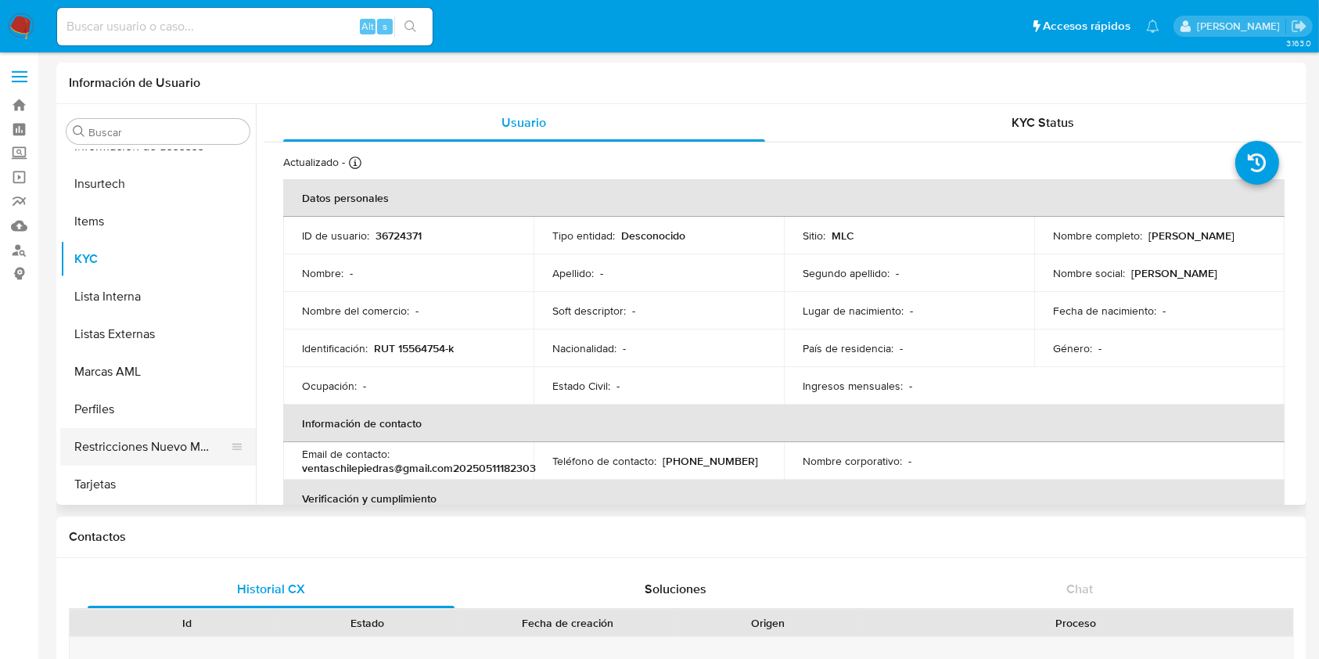
click at [153, 442] on button "Restricciones Nuevo Mundo" at bounding box center [151, 447] width 183 height 38
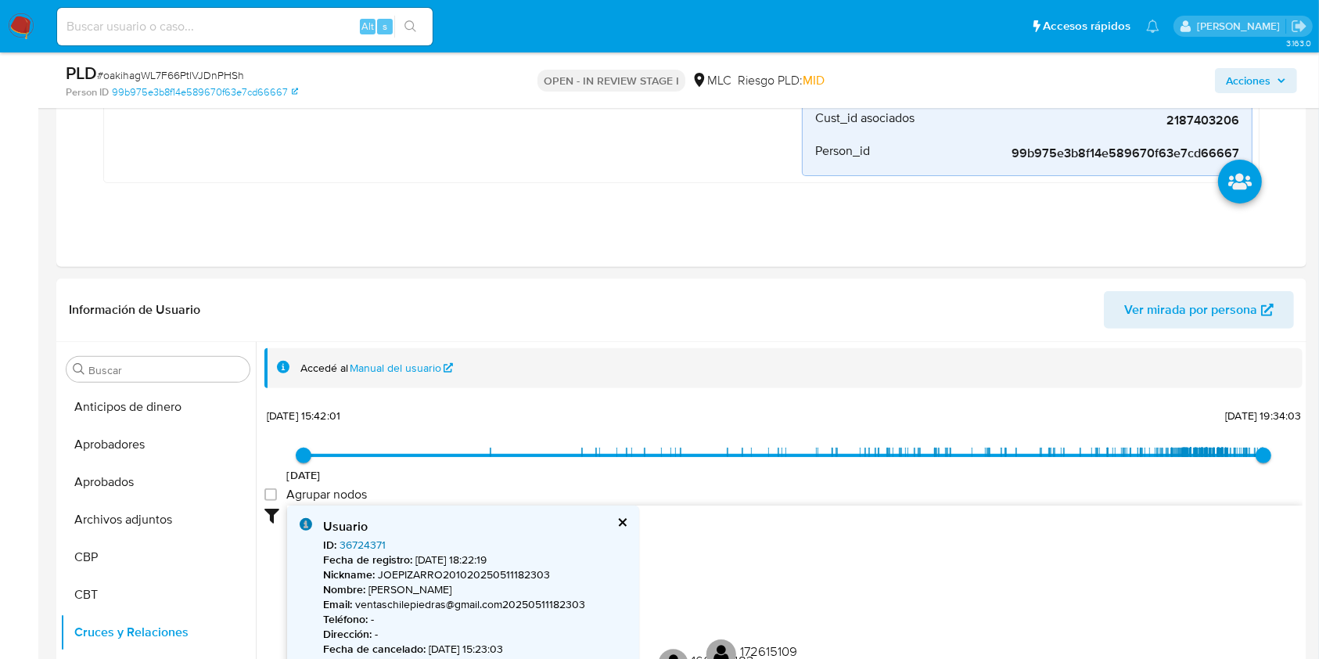
scroll to position [148, 0]
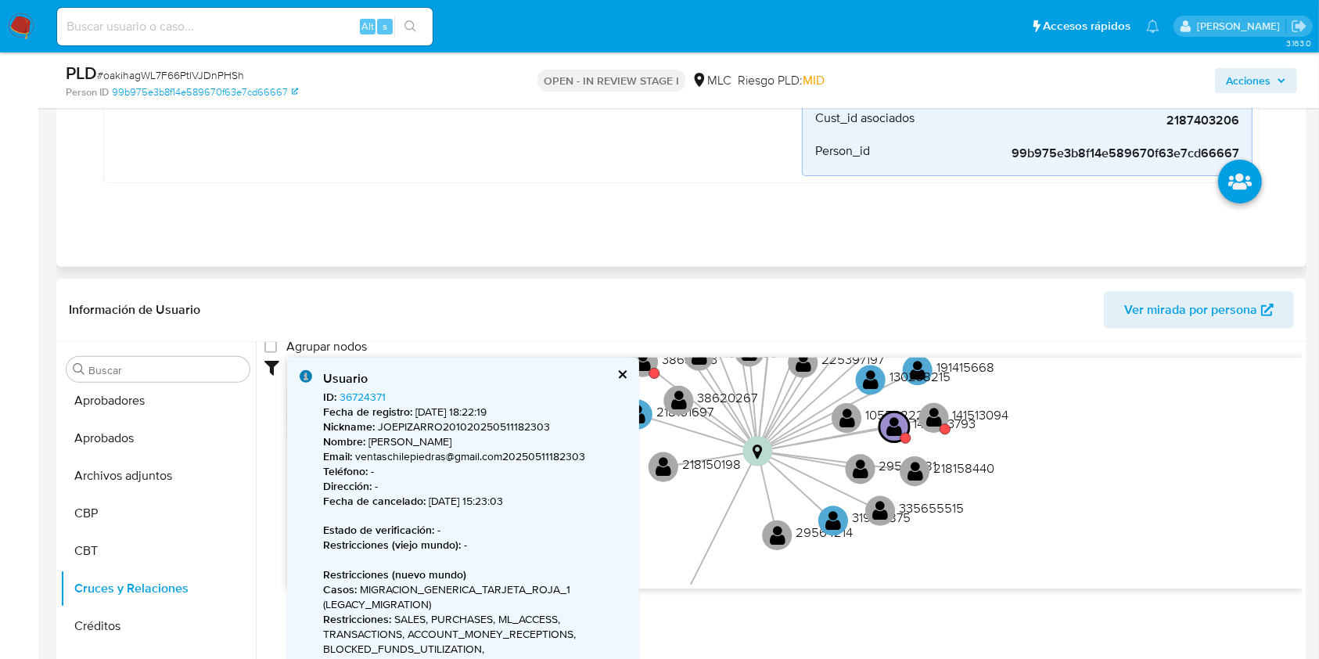
drag, startPoint x: 881, startPoint y: 300, endPoint x: 896, endPoint y: 223, distance: 78.1
click at [901, 420] on text "" at bounding box center [895, 426] width 16 height 22
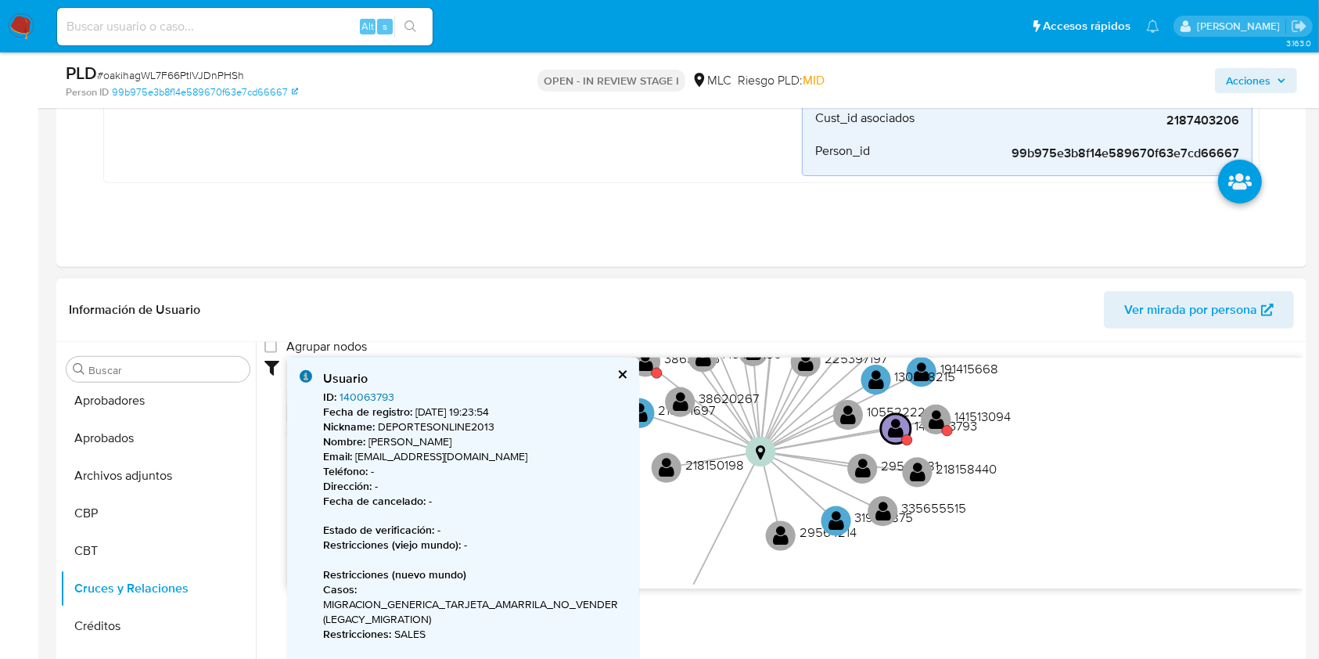
click at [357, 393] on link "140063793" at bounding box center [366, 397] width 55 height 16
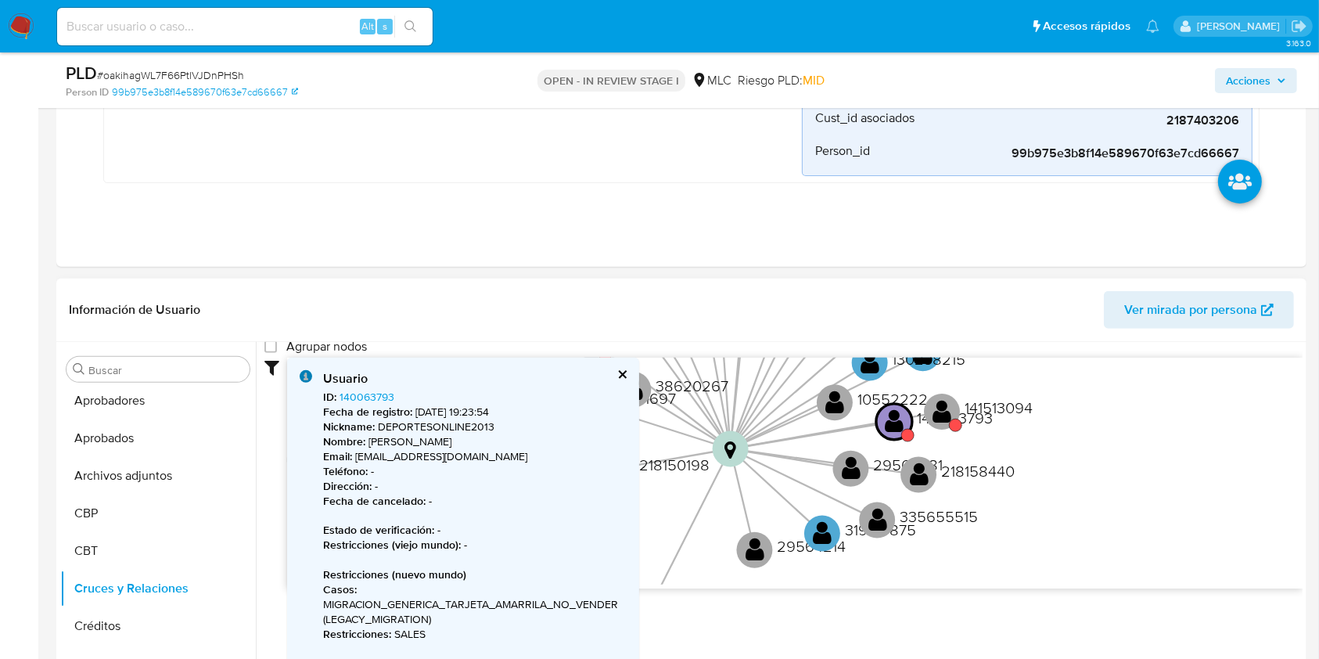
click at [626, 372] on button "cerrar" at bounding box center [621, 374] width 10 height 10
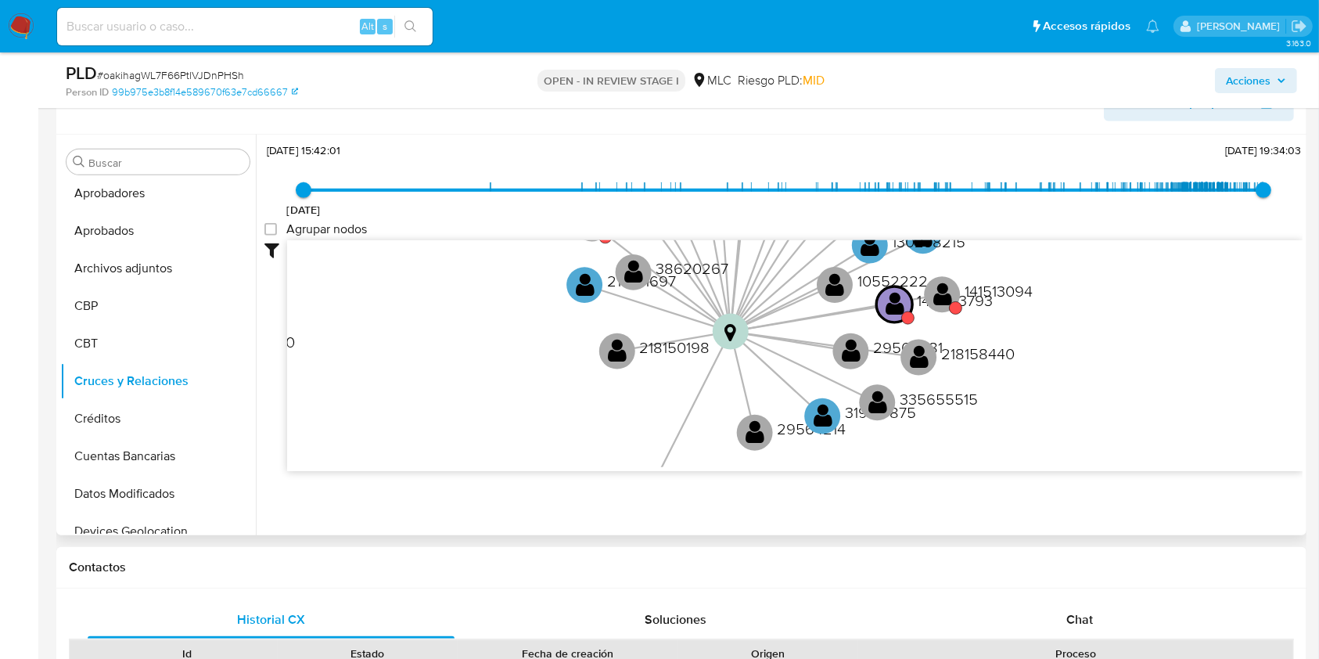
scroll to position [714, 0]
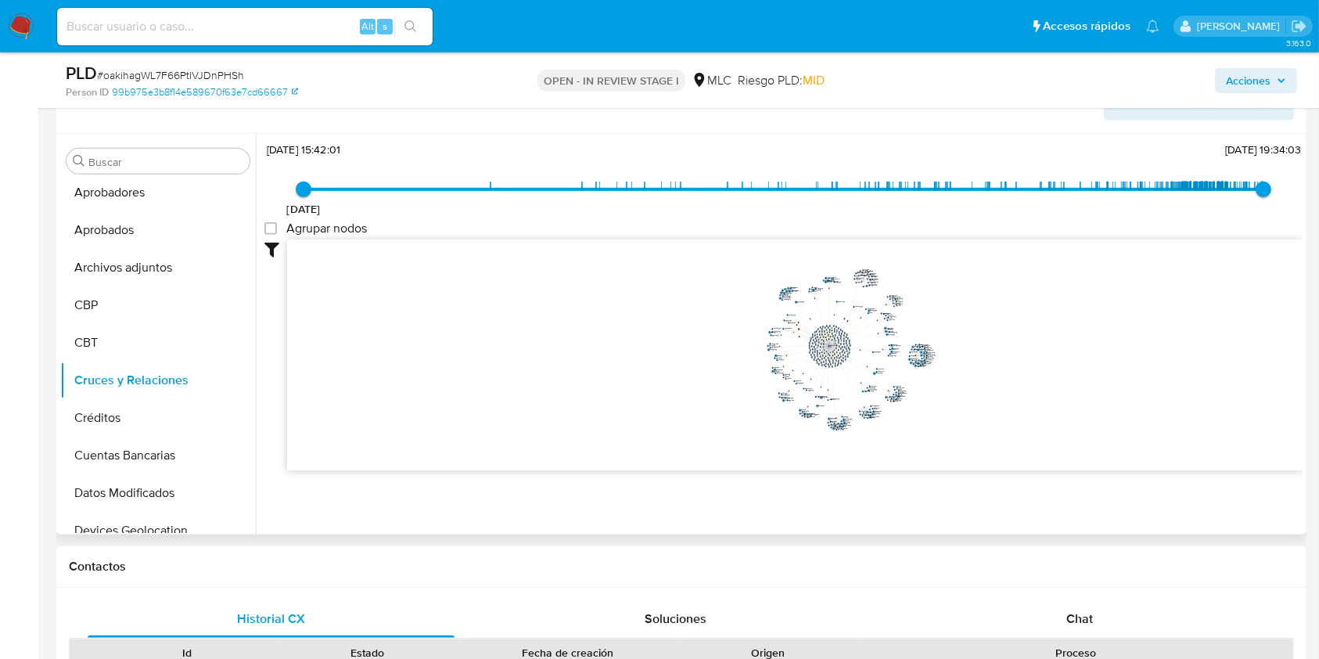
drag, startPoint x: 920, startPoint y: 264, endPoint x: 898, endPoint y: 228, distance: 41.5
click at [903, 233] on div "6/2/2021 6/2/2021, 15:42:01 10/10/2025, 19:34:03 Agrupar nodos Filtros Confianz…" at bounding box center [783, 332] width 1038 height 389
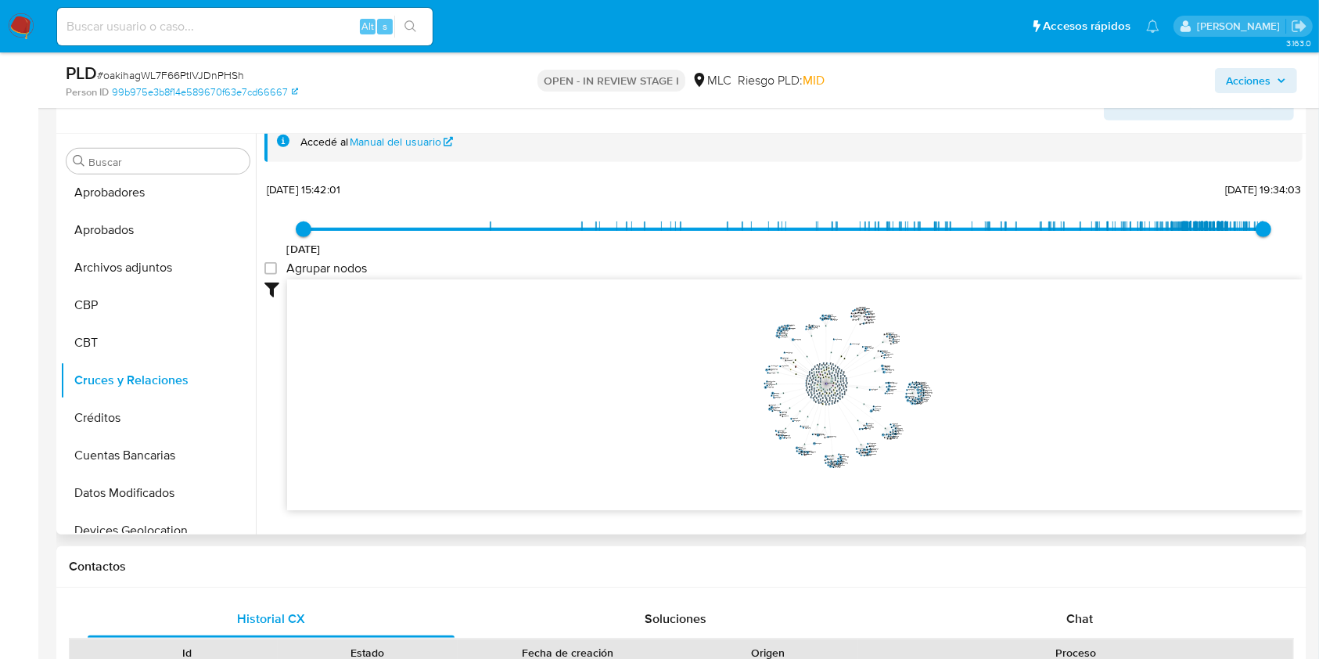
scroll to position [0, 0]
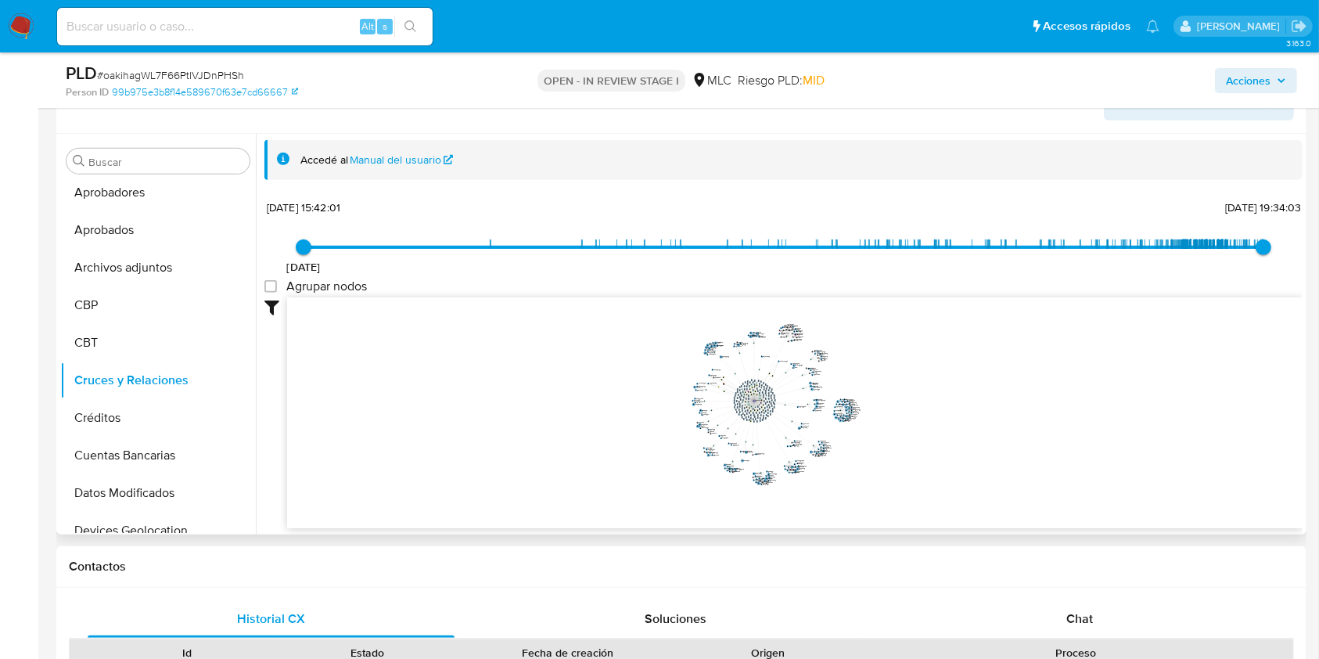
drag, startPoint x: 949, startPoint y: 336, endPoint x: 860, endPoint y: 336, distance: 88.4
click at [860, 336] on icon "device-6863ec589d04a0d93c09f1cf  device-68bb0d96b2357afe1adc49ce  device-682b…" at bounding box center [794, 410] width 1015 height 227
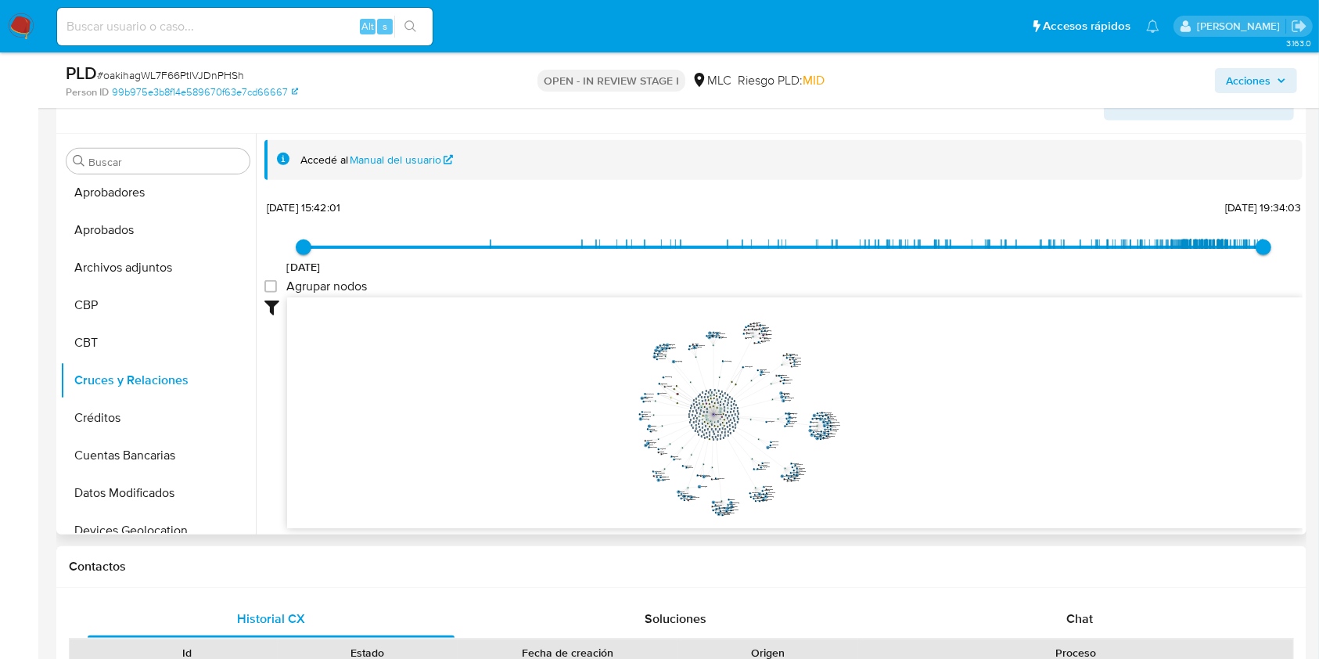
click at [861, 337] on icon "device-6863ec589d04a0d93c09f1cf  device-68bb0d96b2357afe1adc49ce  device-682b…" at bounding box center [794, 410] width 1015 height 227
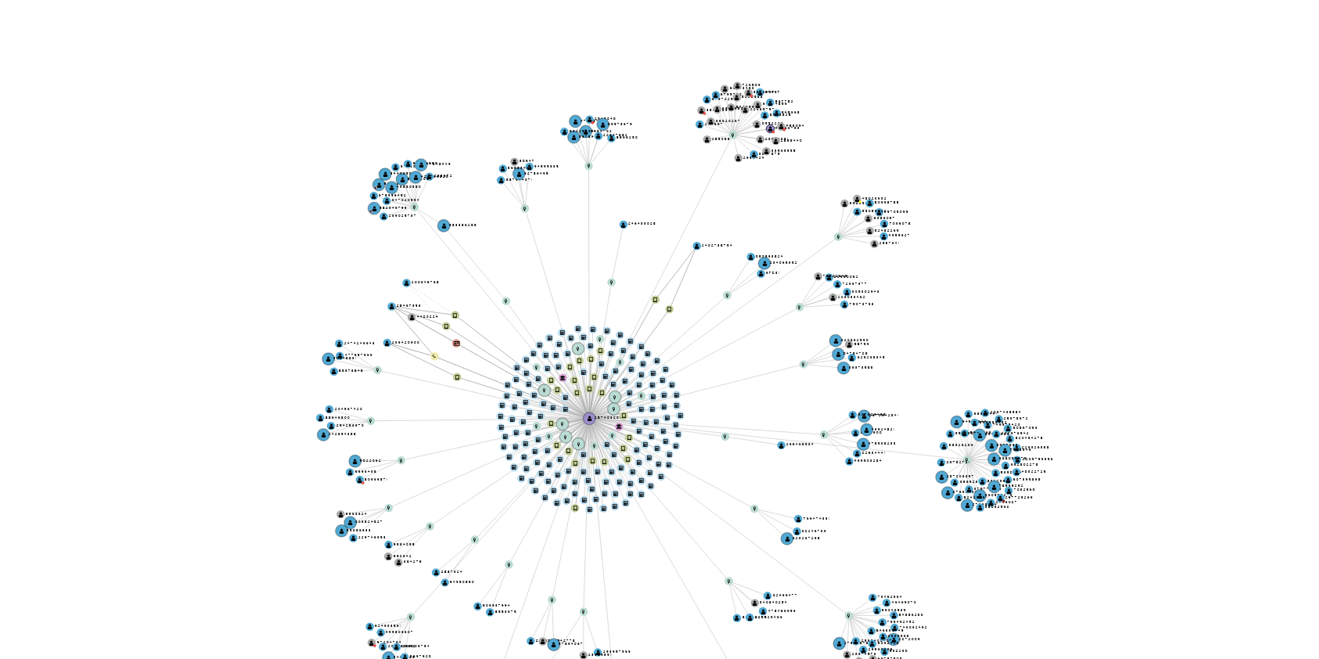
scroll to position [58, 0]
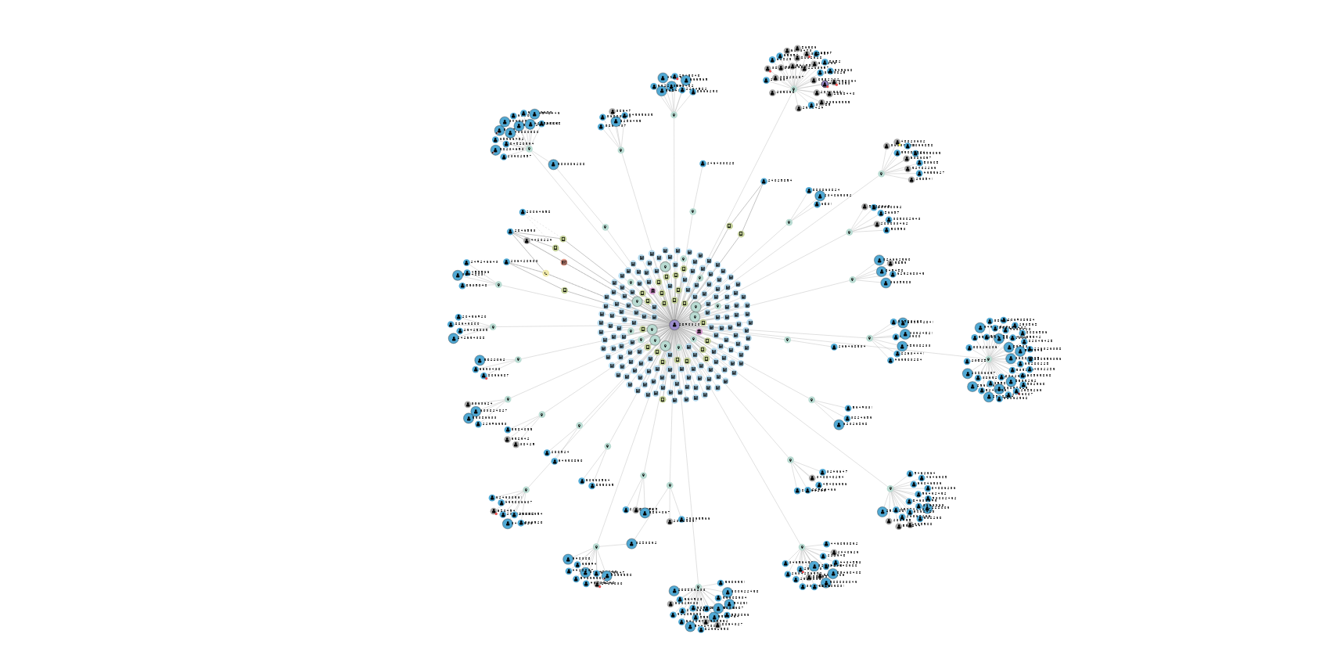
drag, startPoint x: 834, startPoint y: 310, endPoint x: 837, endPoint y: 296, distance: 14.4
click at [837, 296] on icon "device-6863ec589d04a0d93c09f1cf  device-68bb0d96b2357afe1adc49ce  device-682b…" at bounding box center [794, 352] width 1015 height 227
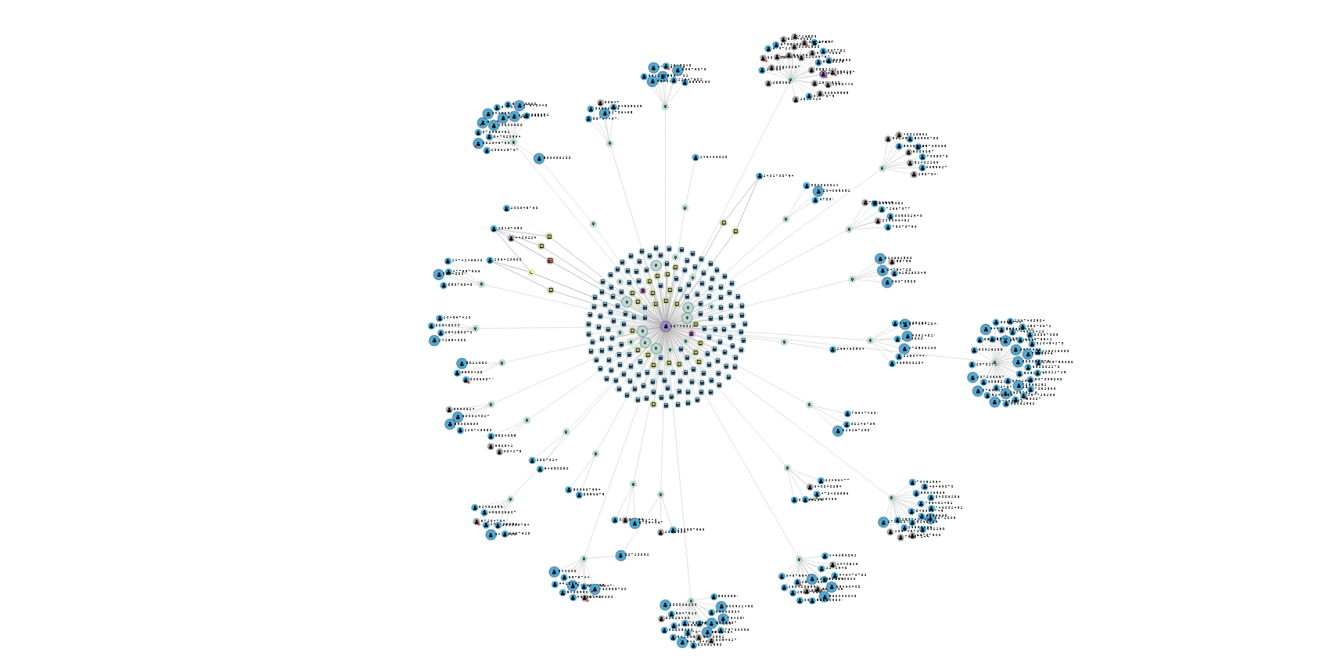
click at [838, 308] on icon "device-6863ec589d04a0d93c09f1cf  device-68bb0d96b2357afe1adc49ce  device-682b…" at bounding box center [794, 352] width 1015 height 227
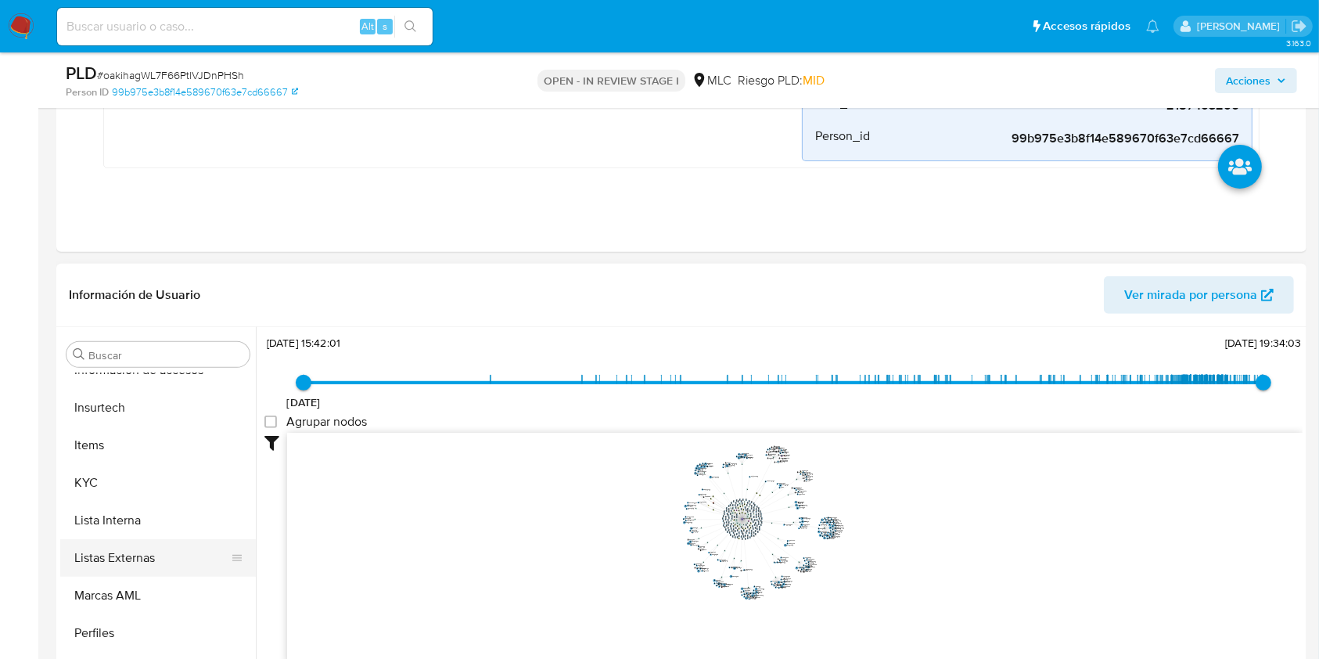
scroll to position [774, 0]
click at [117, 463] on button "KYC" at bounding box center [151, 482] width 183 height 38
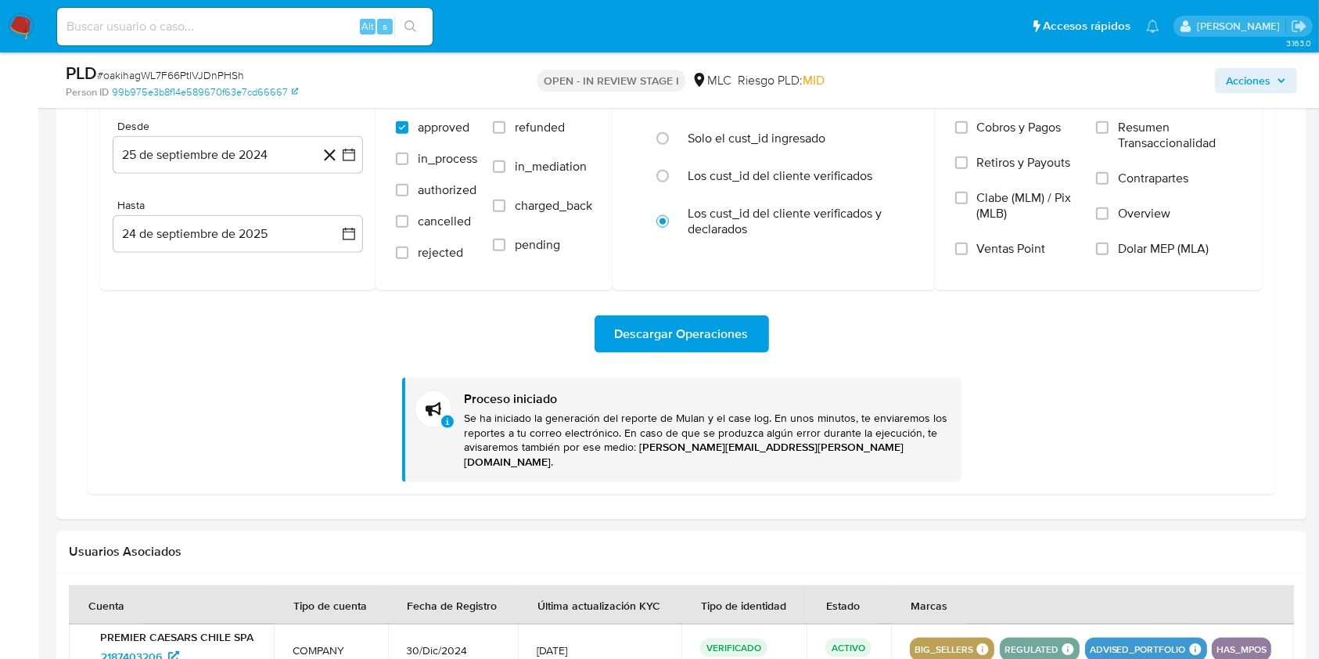
scroll to position [1772, 0]
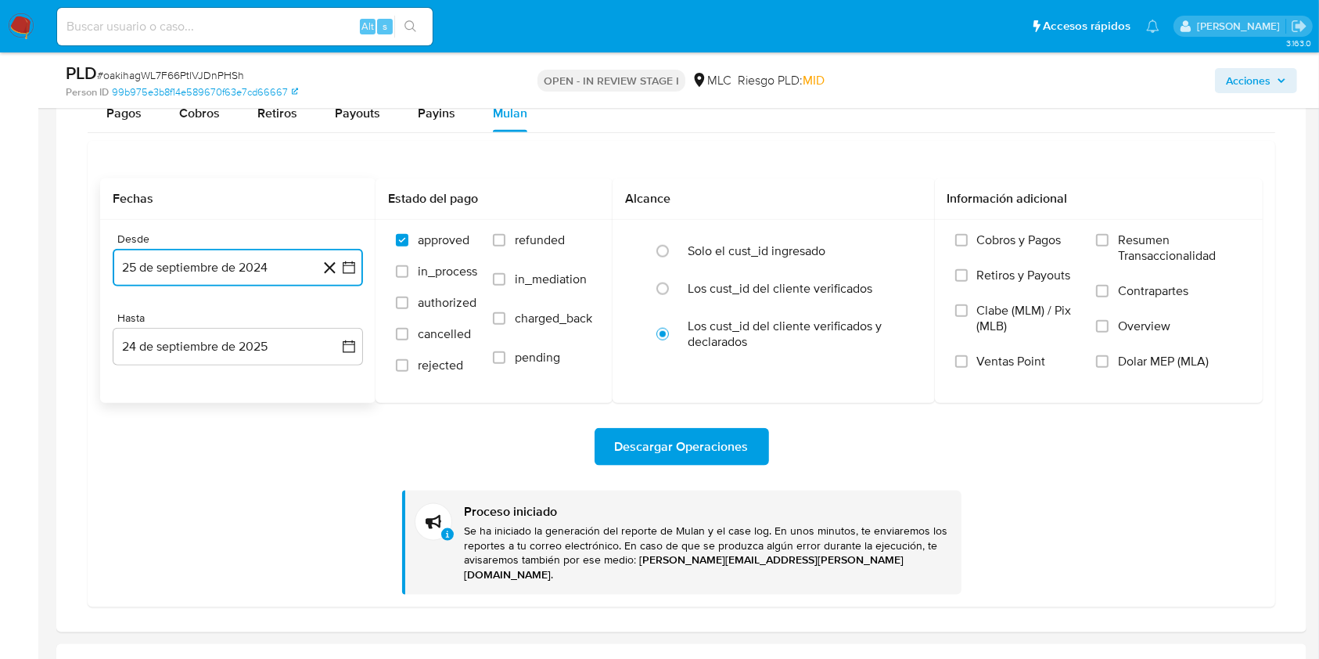
click at [354, 268] on icon "button" at bounding box center [349, 268] width 16 height 16
click at [145, 325] on icon "Mes anterior" at bounding box center [140, 323] width 19 height 19
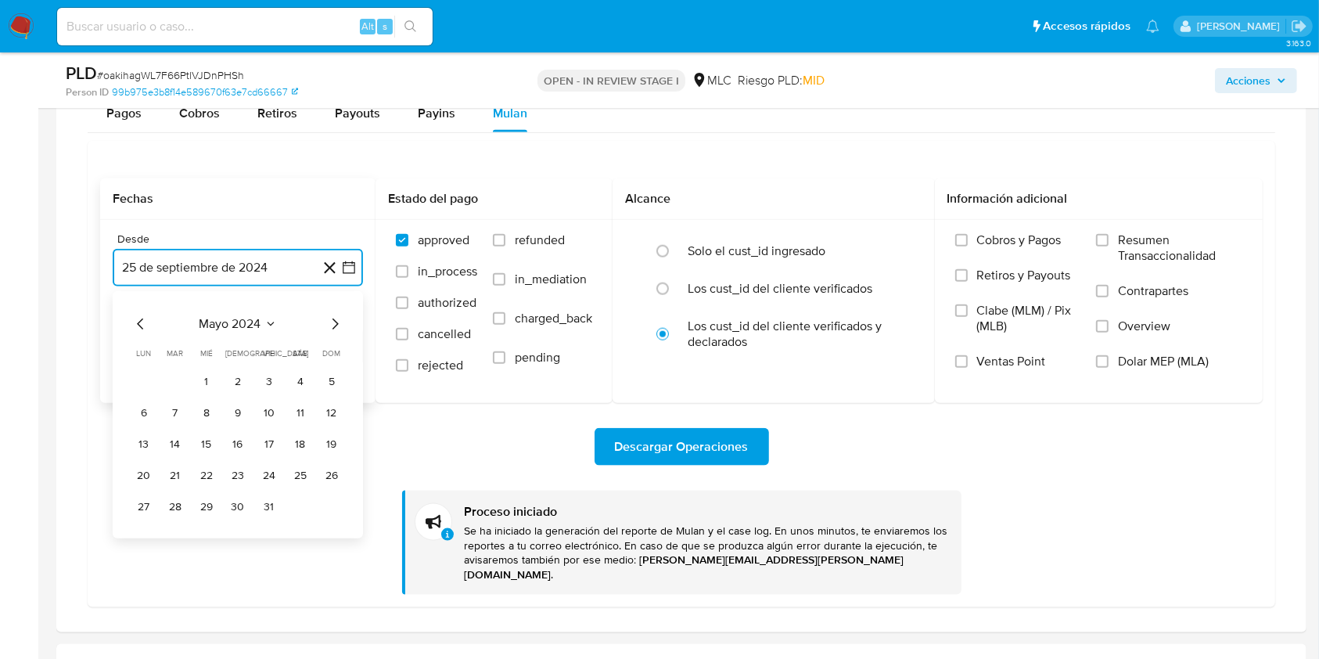
click at [145, 325] on icon "Mes anterior" at bounding box center [140, 323] width 19 height 19
click at [151, 499] on button "25" at bounding box center [143, 506] width 25 height 25
click at [349, 344] on icon "button" at bounding box center [349, 347] width 16 height 16
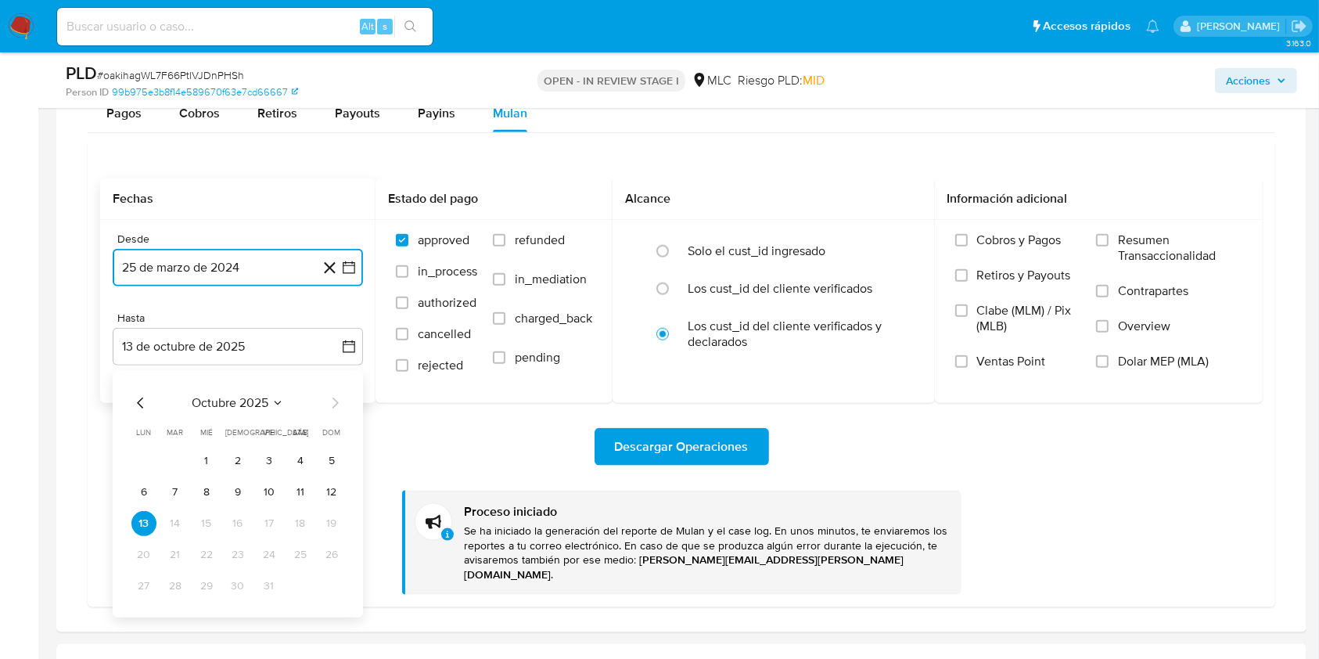
click at [144, 397] on icon "Mes anterior" at bounding box center [140, 402] width 19 height 19
click at [203, 560] on button "24" at bounding box center [206, 554] width 25 height 25
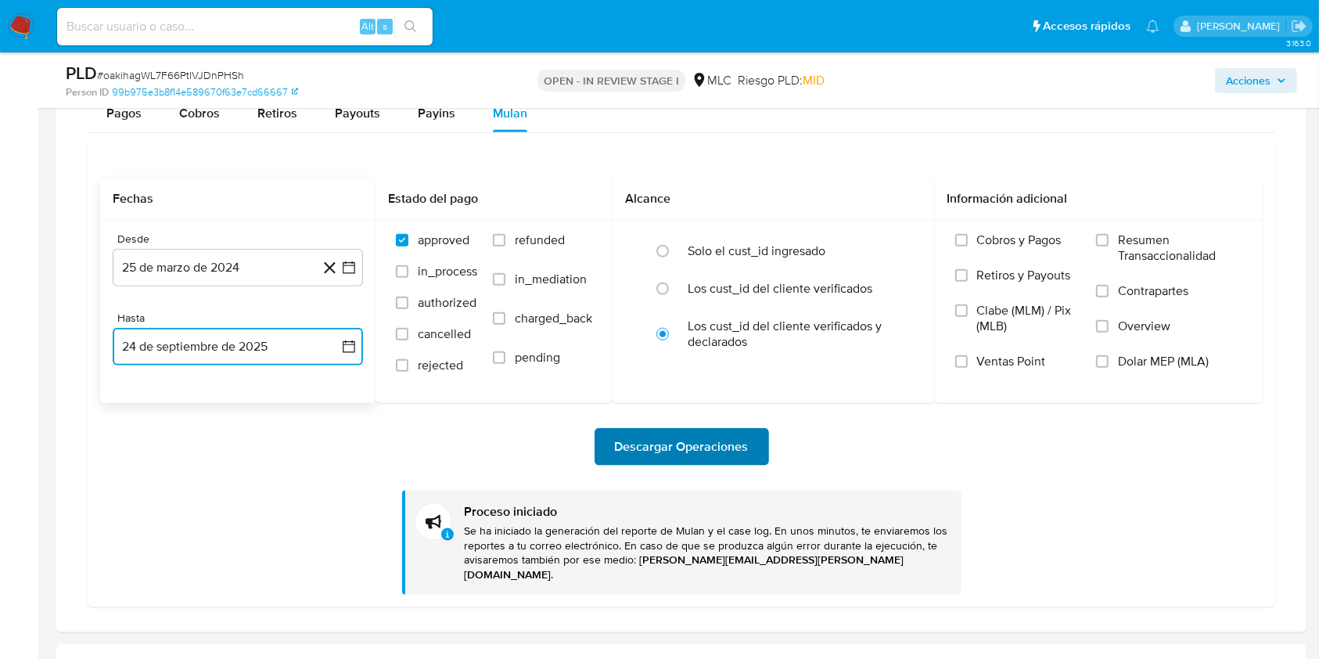
click at [705, 444] on span "Descargar Operaciones" at bounding box center [682, 446] width 134 height 34
click at [352, 268] on icon "button" at bounding box center [349, 268] width 16 height 16
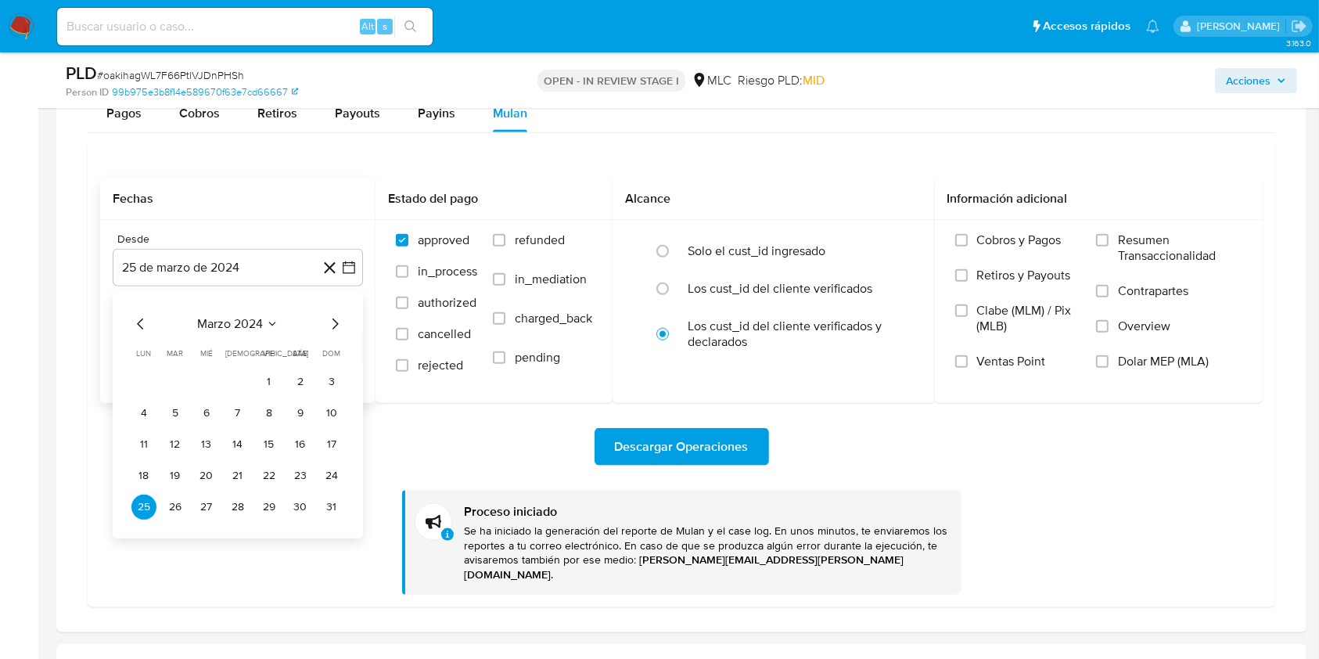
click at [250, 328] on span "marzo 2024" at bounding box center [230, 324] width 66 height 16
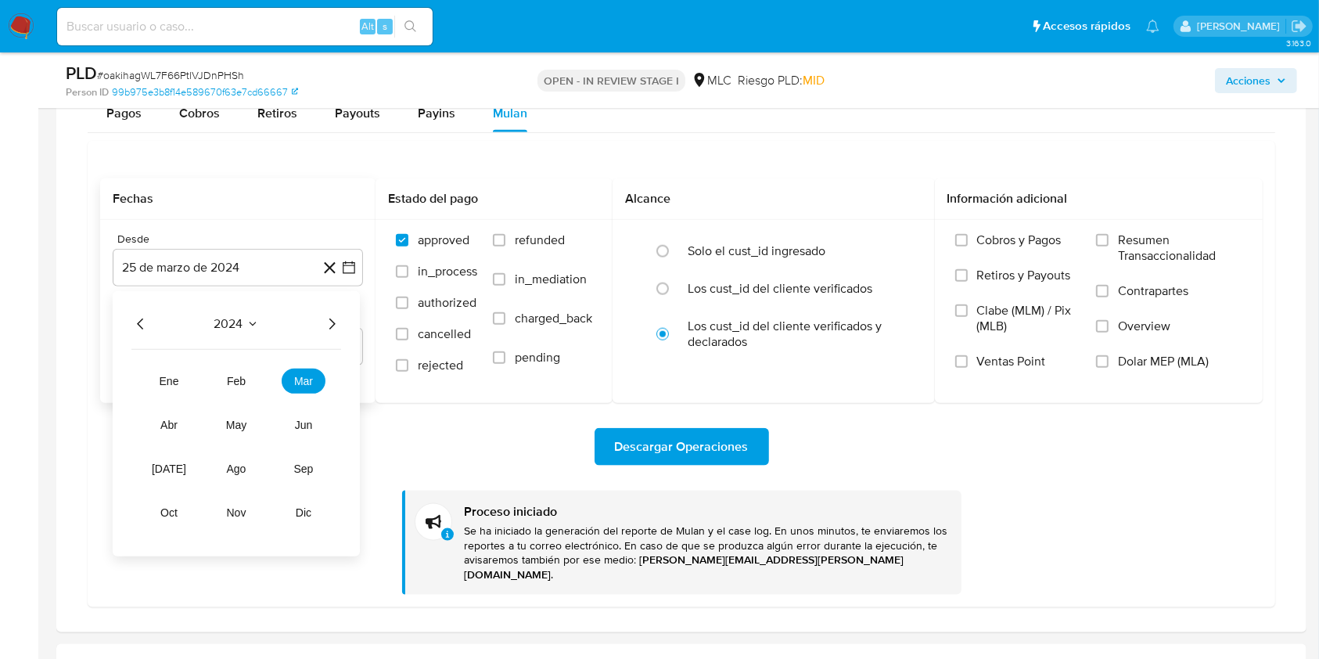
click at [250, 325] on icon "Seleccionar mes y año" at bounding box center [252, 324] width 13 height 13
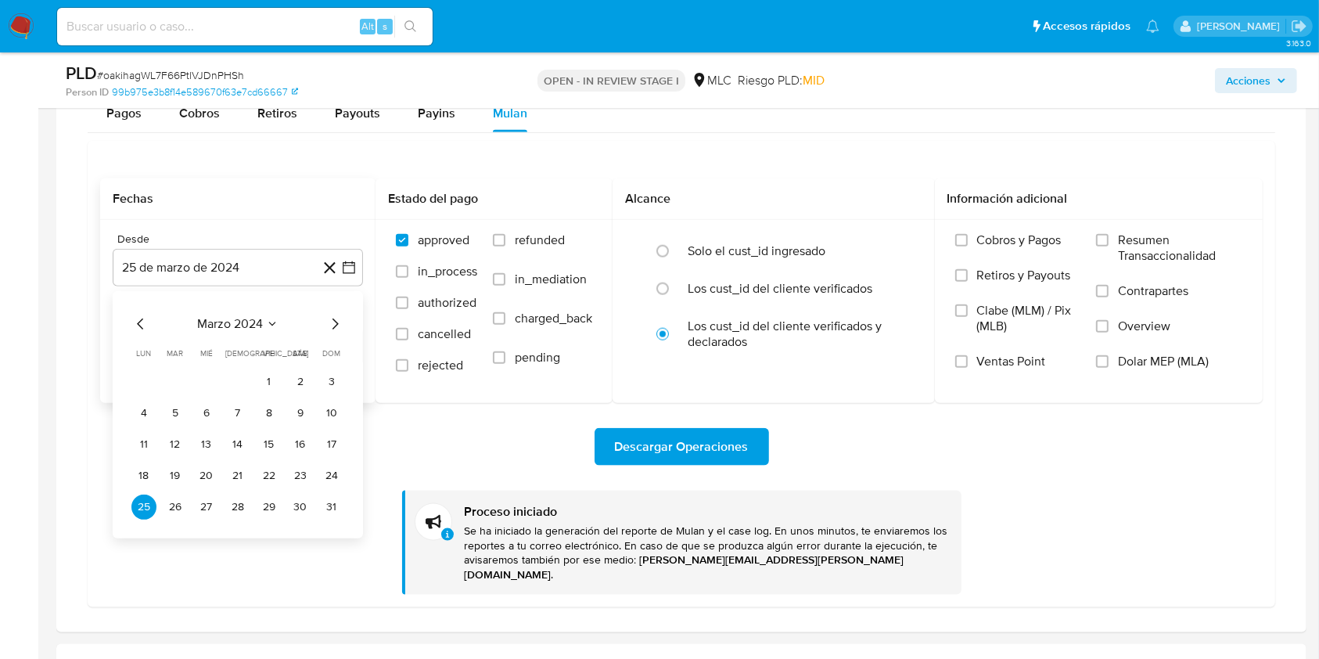
click at [328, 322] on icon "Mes siguiente" at bounding box center [334, 323] width 19 height 19
click at [336, 322] on icon "Mes siguiente" at bounding box center [334, 323] width 19 height 19
click at [337, 322] on icon "Mes siguiente" at bounding box center [335, 323] width 6 height 11
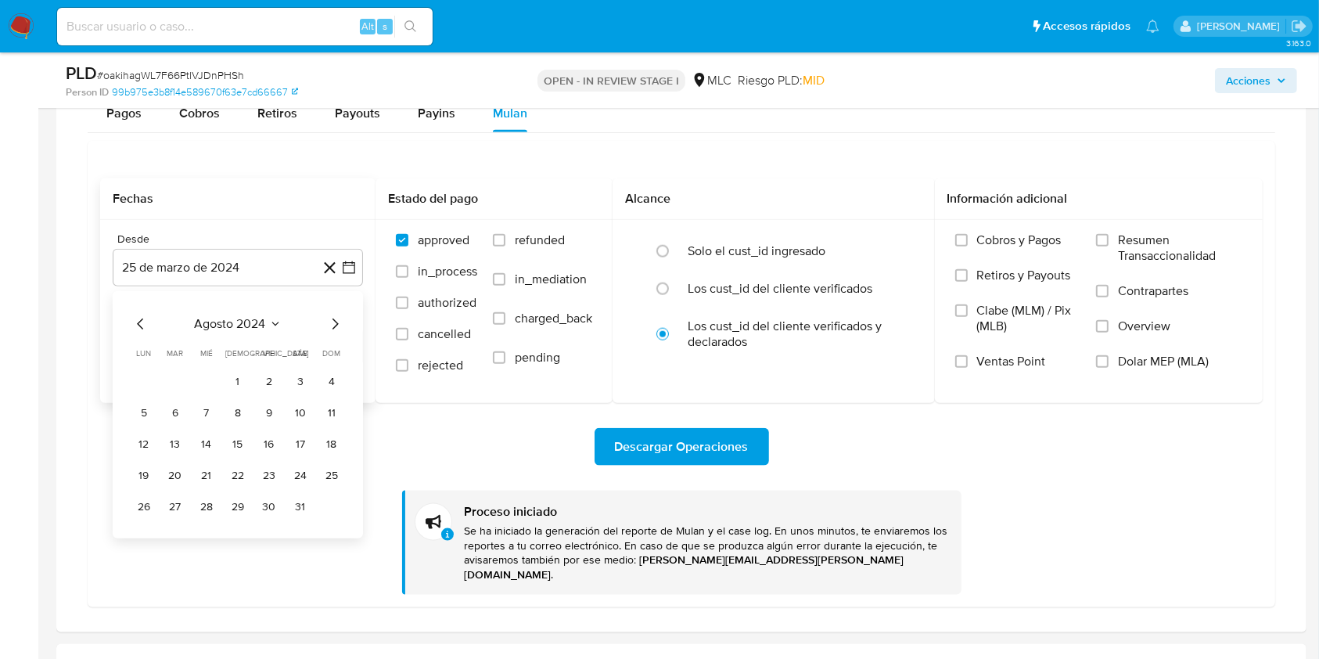
click at [337, 322] on icon "Mes siguiente" at bounding box center [335, 323] width 6 height 11
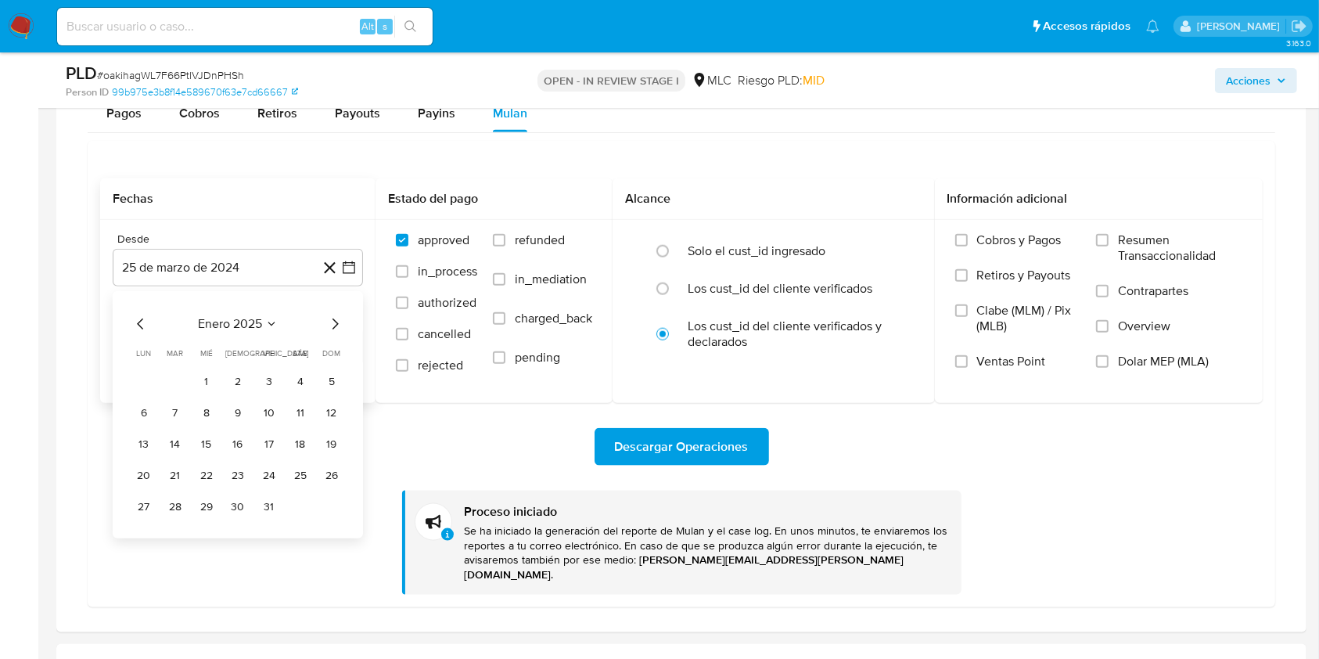
click at [338, 322] on icon "Mes siguiente" at bounding box center [335, 323] width 6 height 11
click at [144, 325] on icon "Mes anterior" at bounding box center [140, 323] width 19 height 19
click at [181, 504] on button "25" at bounding box center [175, 506] width 25 height 25
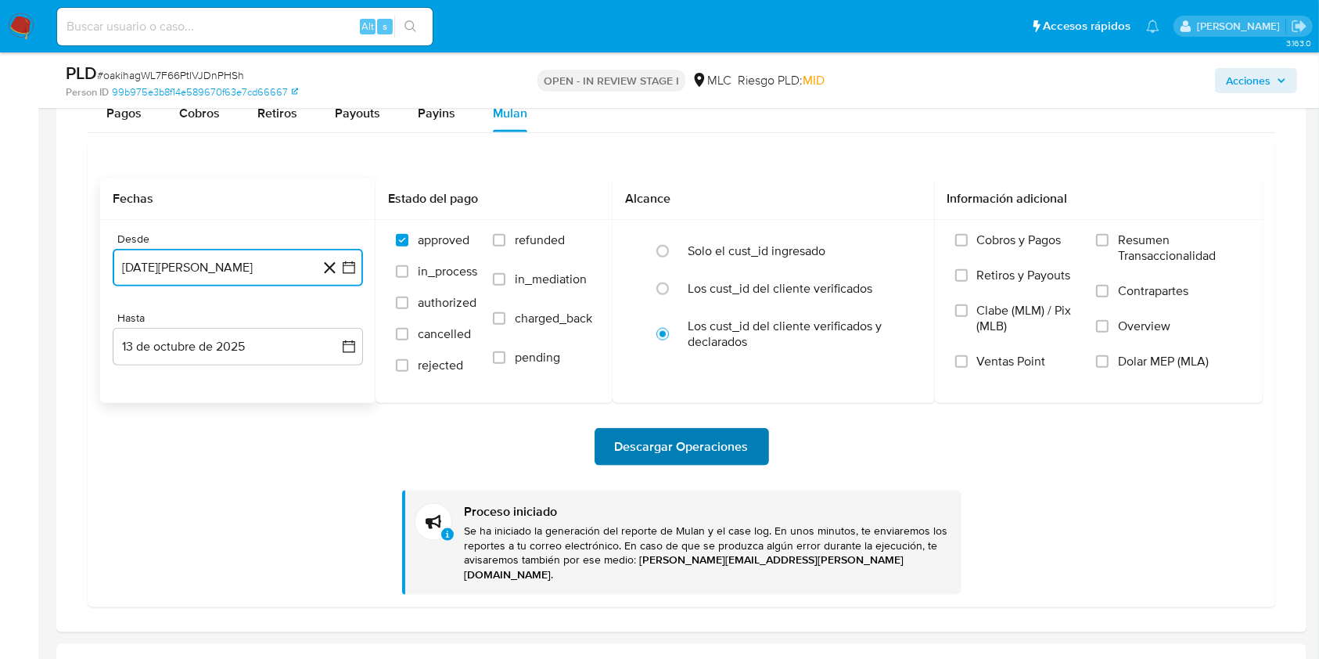
click at [673, 451] on span "Descargar Operaciones" at bounding box center [682, 446] width 134 height 34
click at [347, 344] on icon "button" at bounding box center [349, 347] width 16 height 16
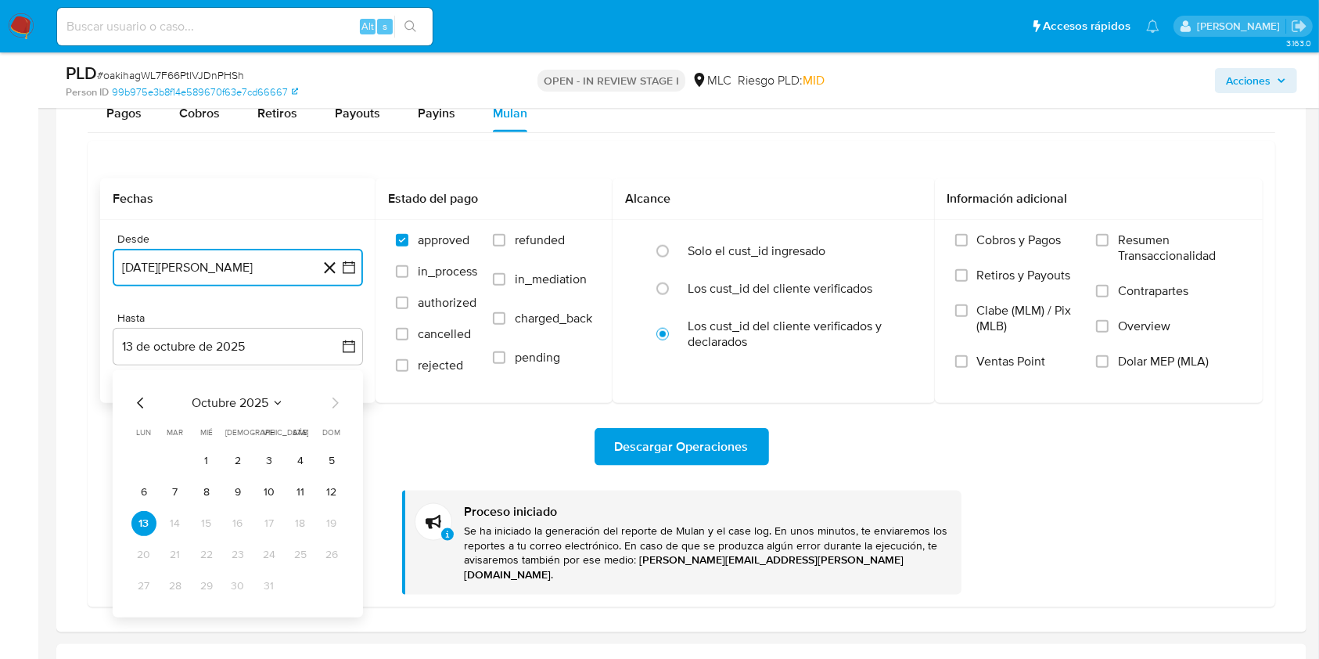
click at [137, 406] on icon "Mes anterior" at bounding box center [140, 402] width 19 height 19
click at [234, 558] on button "25" at bounding box center [237, 554] width 25 height 25
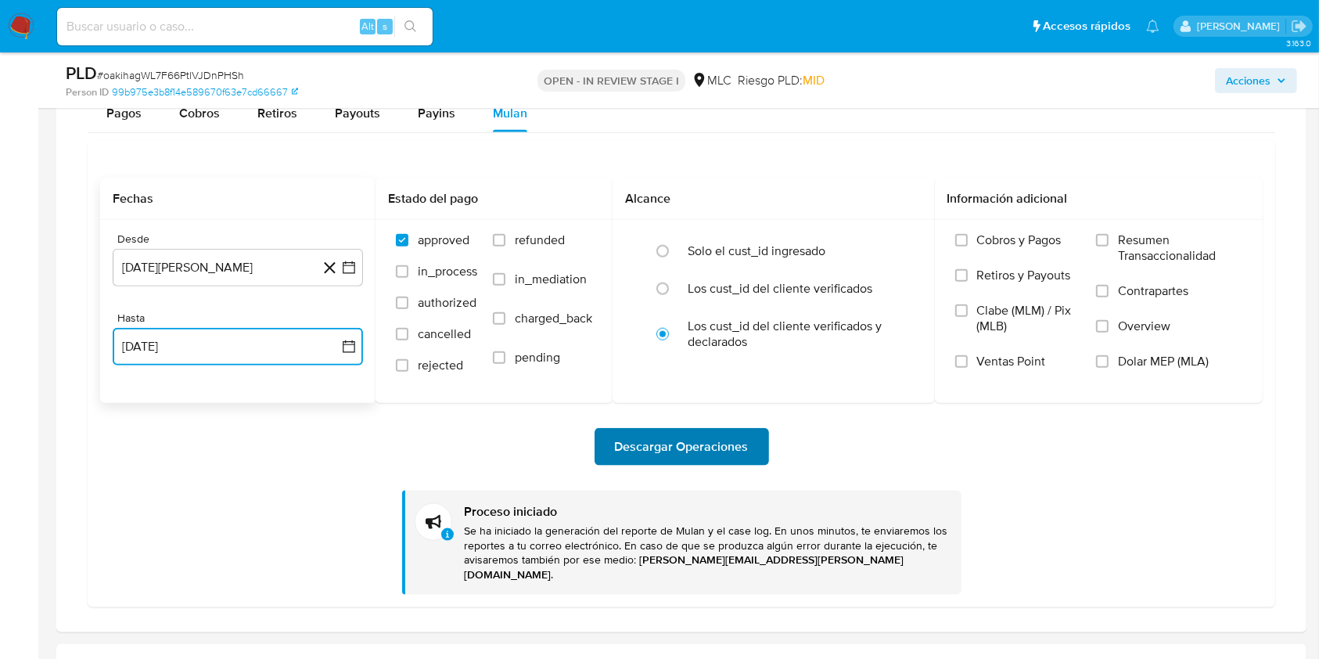
click at [673, 444] on span "Descargar Operaciones" at bounding box center [682, 446] width 134 height 34
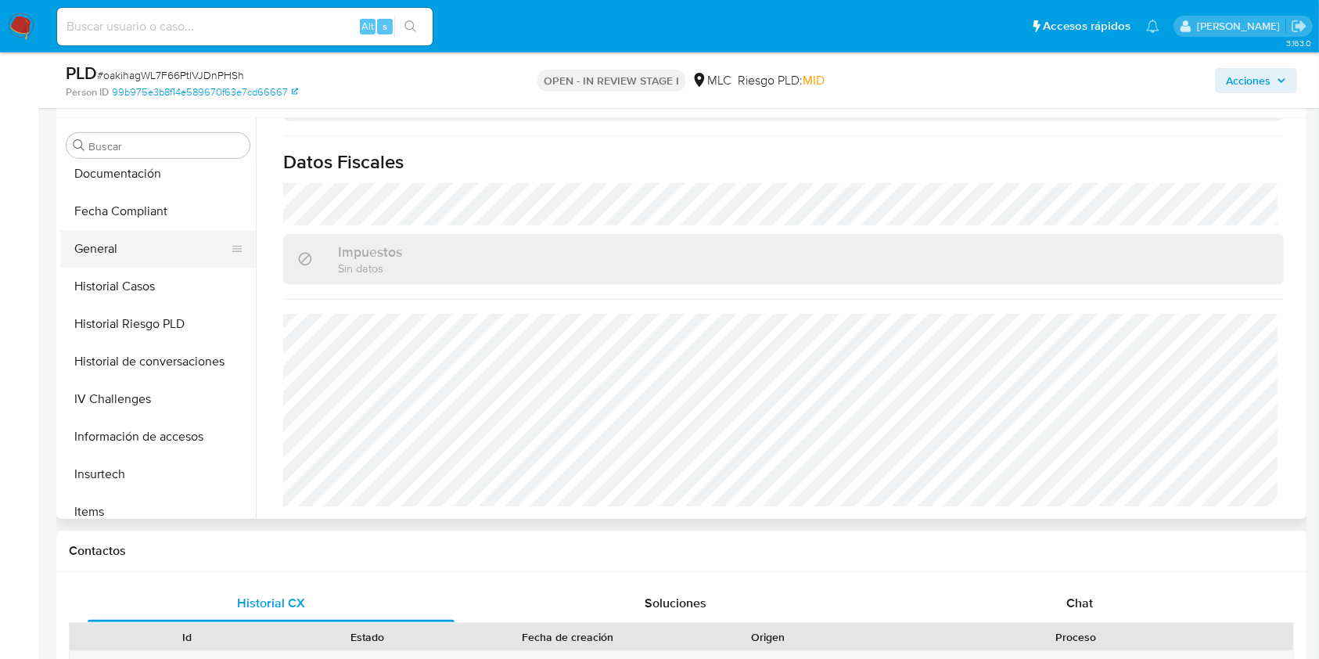
scroll to position [461, 0]
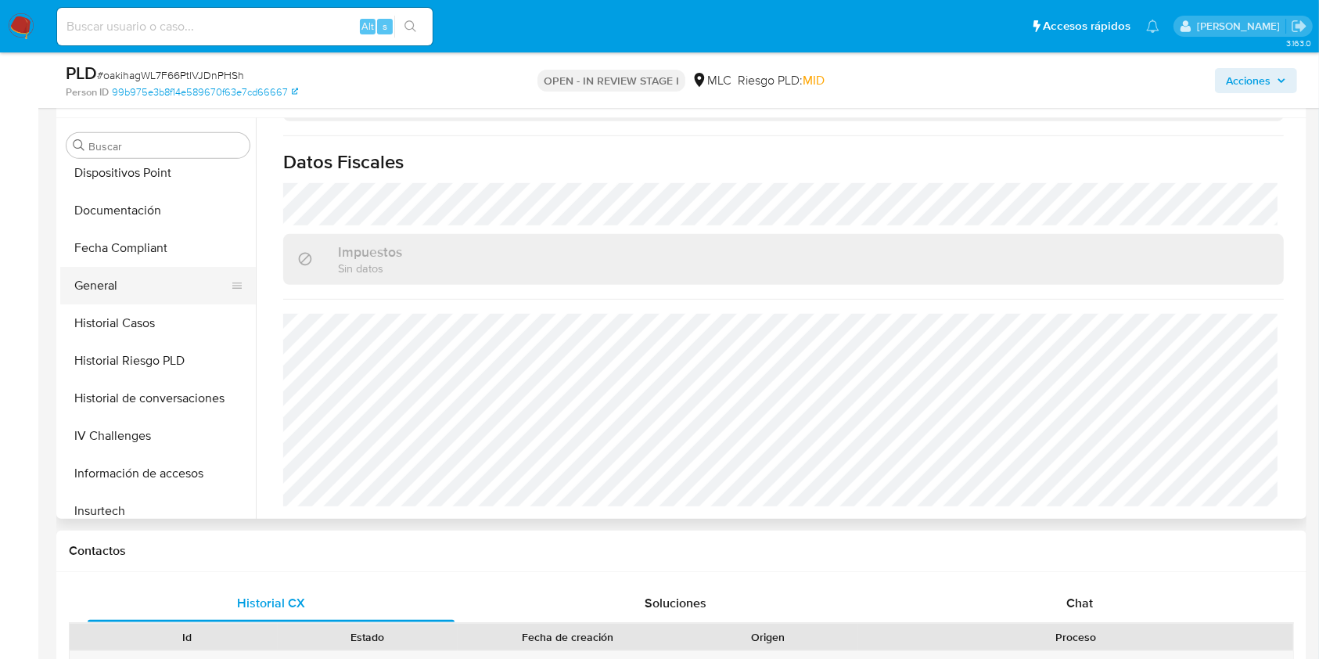
click at [117, 282] on button "General" at bounding box center [151, 286] width 183 height 38
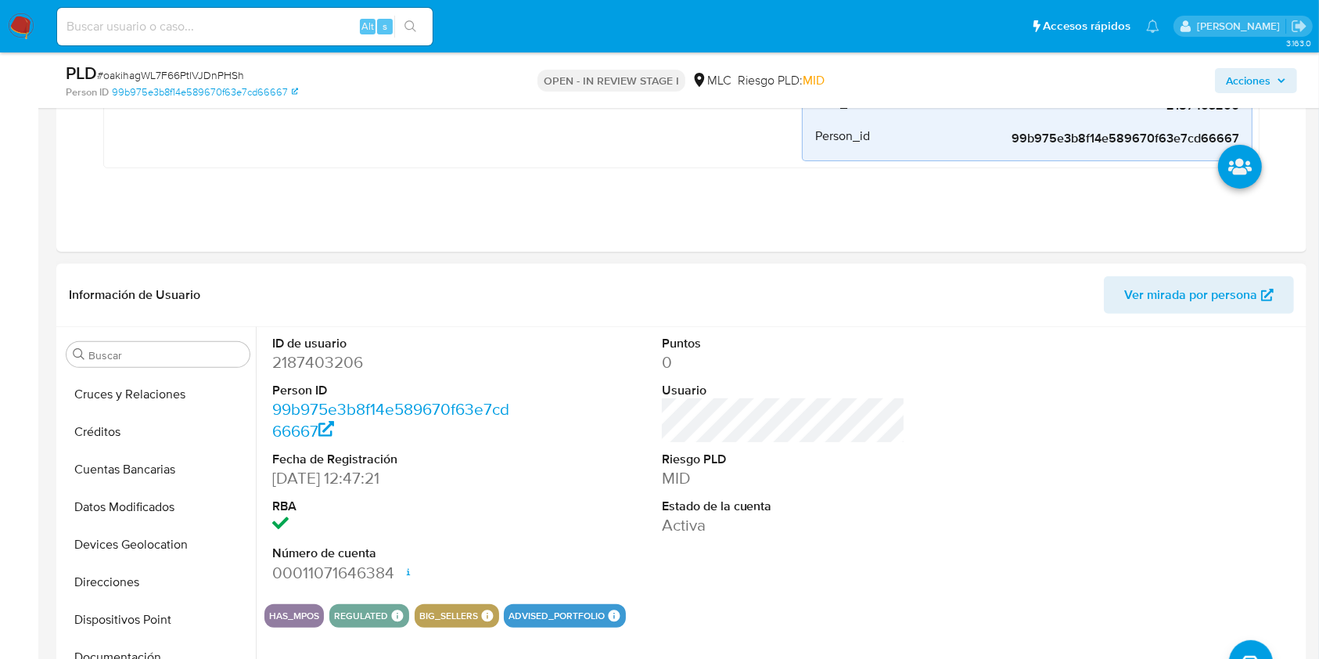
scroll to position [0, 0]
click at [158, 501] on button "Archivos adjuntos" at bounding box center [151, 505] width 183 height 38
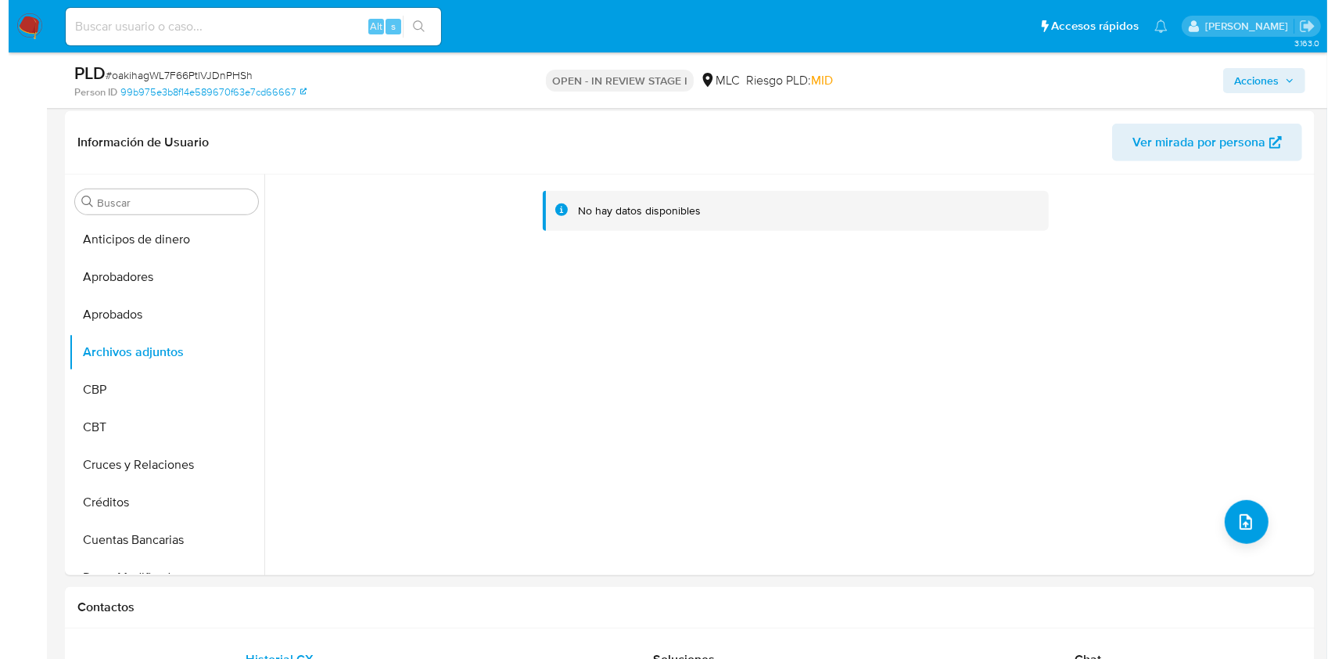
scroll to position [730, 0]
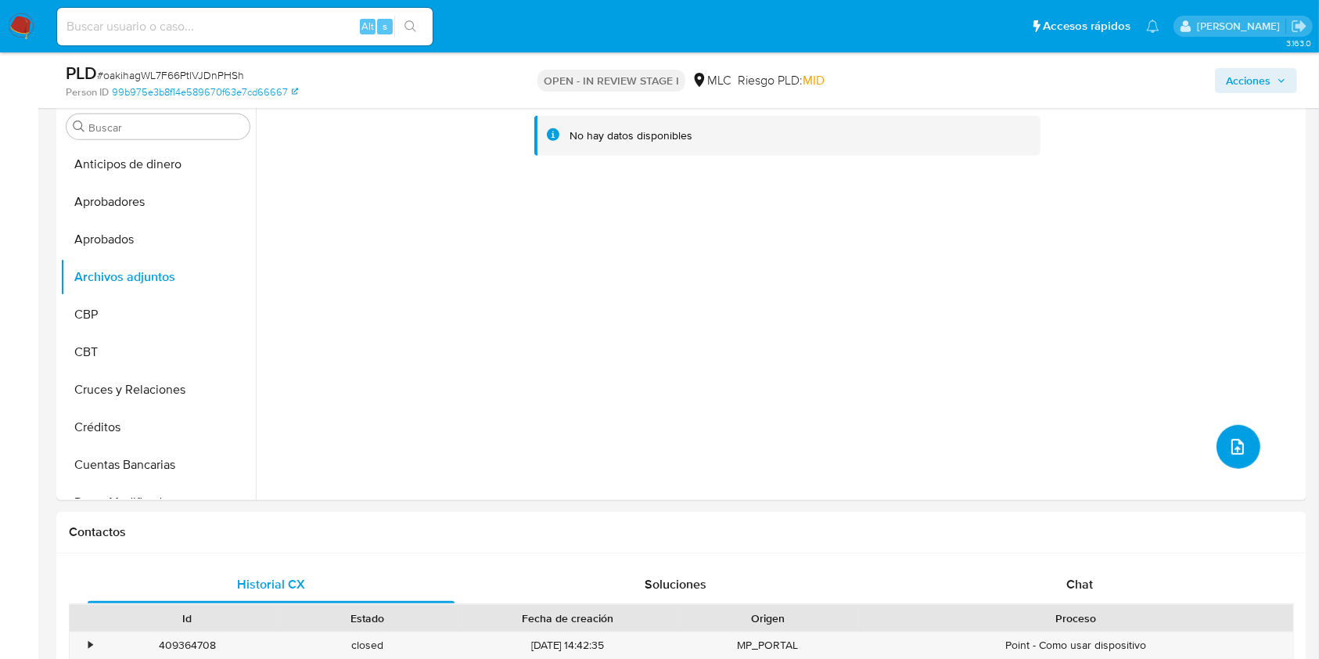
click at [1240, 435] on button "upload-file" at bounding box center [1238, 447] width 44 height 44
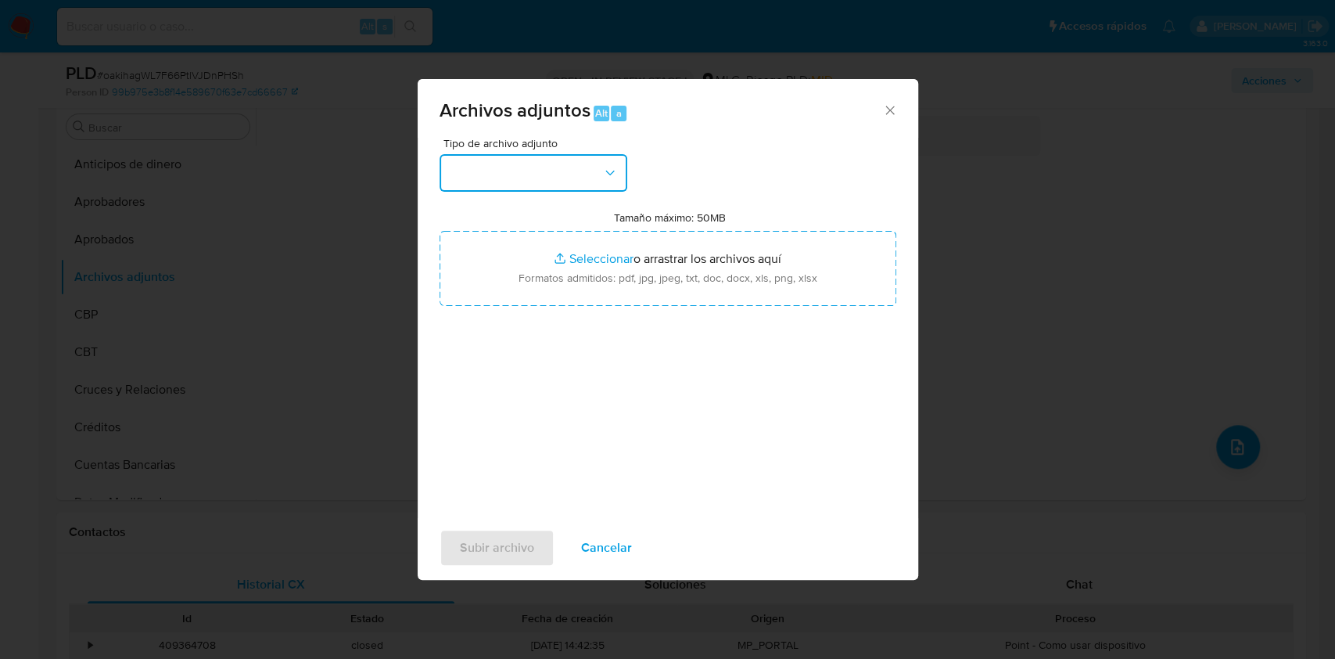
click at [541, 174] on button "button" at bounding box center [534, 173] width 188 height 38
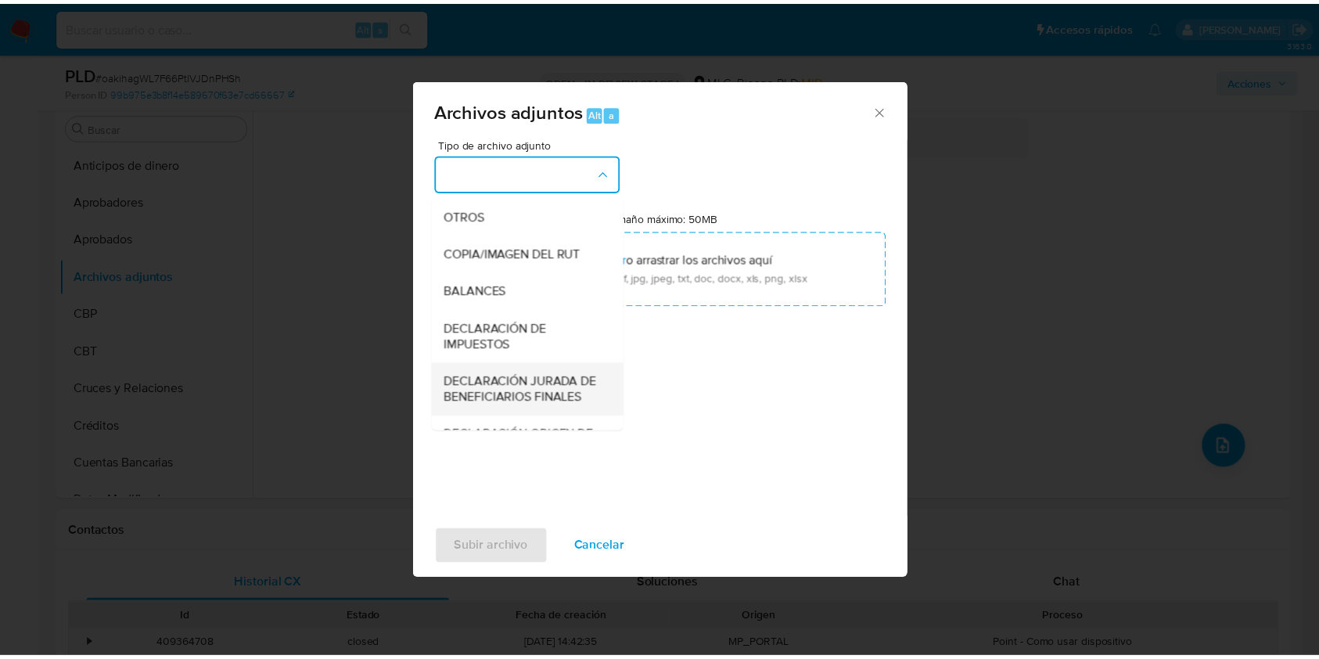
scroll to position [233, 0]
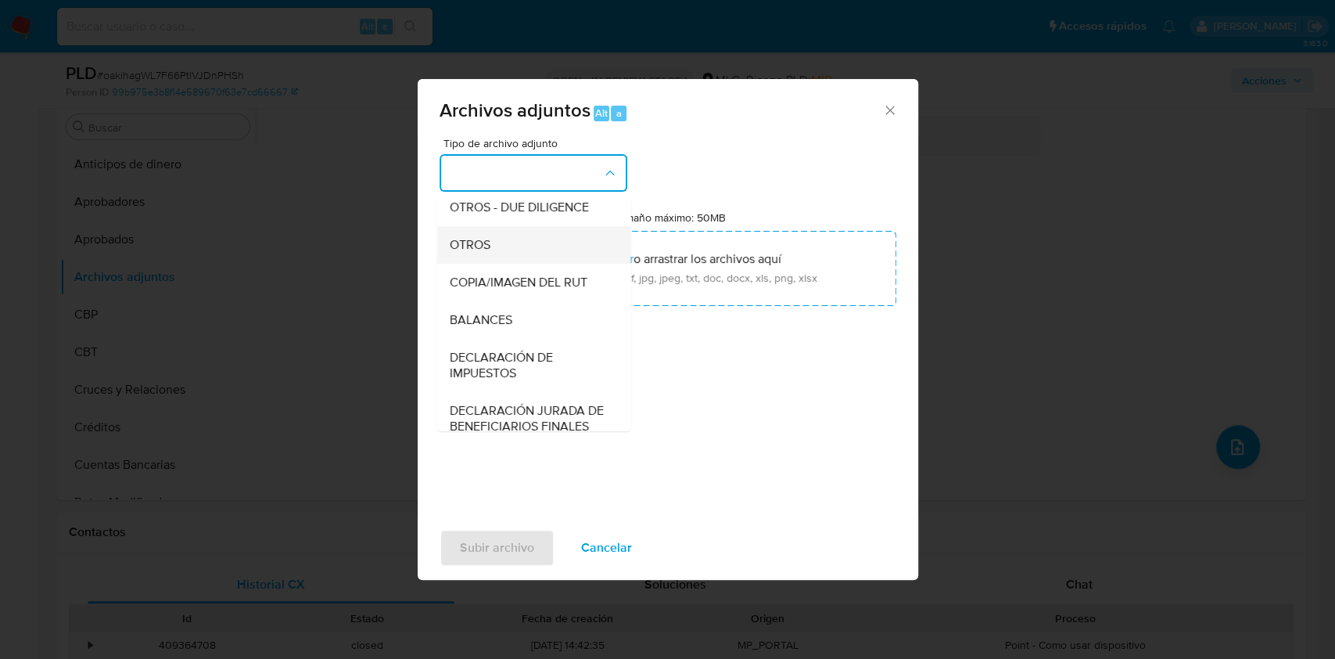
click at [495, 246] on div "OTROS" at bounding box center [529, 245] width 160 height 38
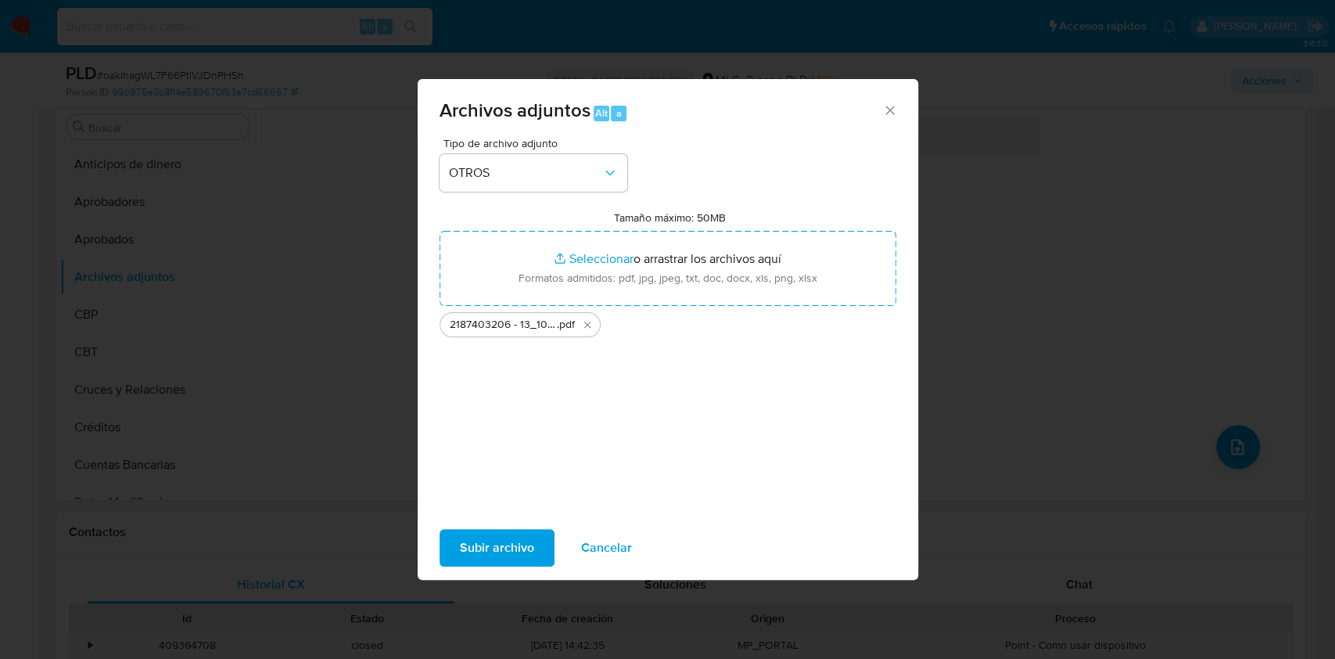
click at [505, 544] on span "Subir archivo" at bounding box center [497, 547] width 74 height 34
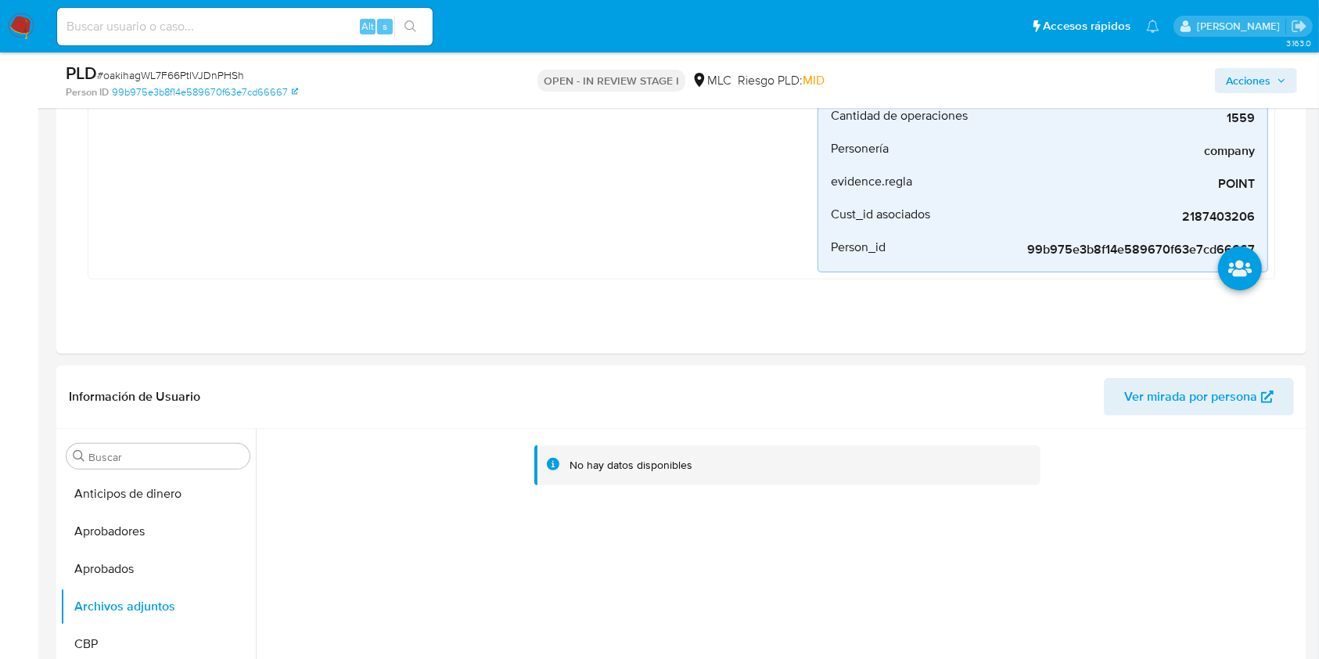
scroll to position [626, 0]
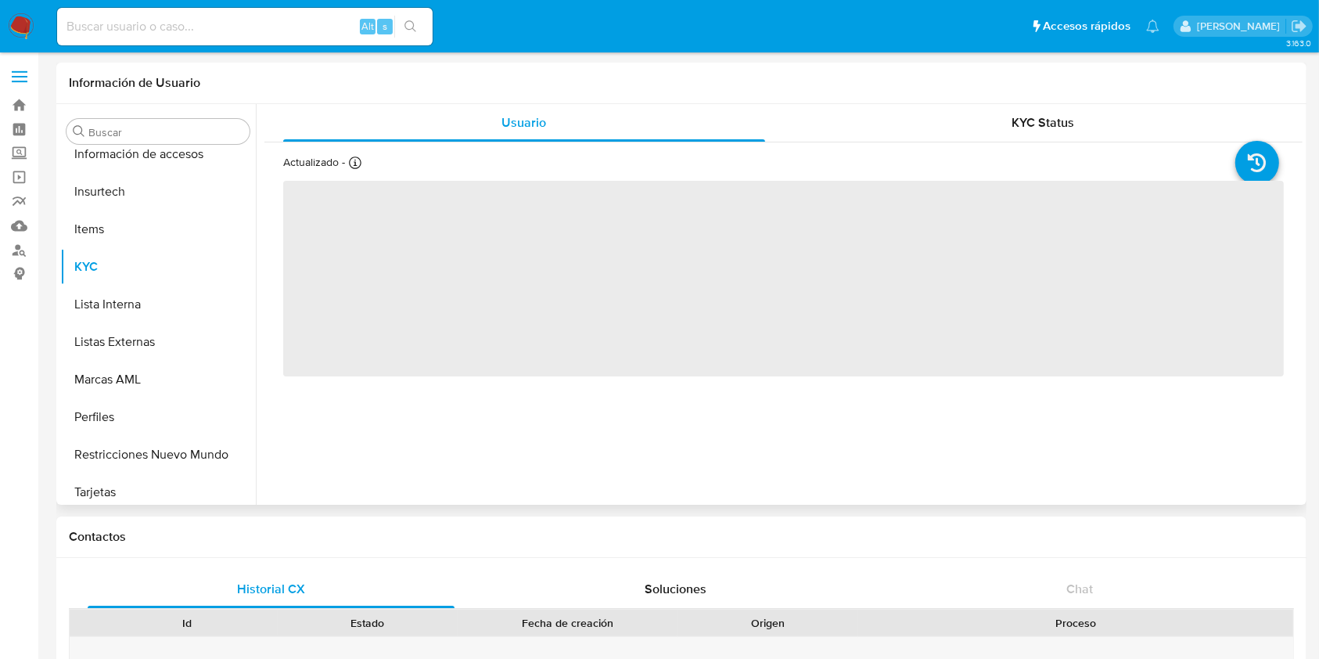
scroll to position [774, 0]
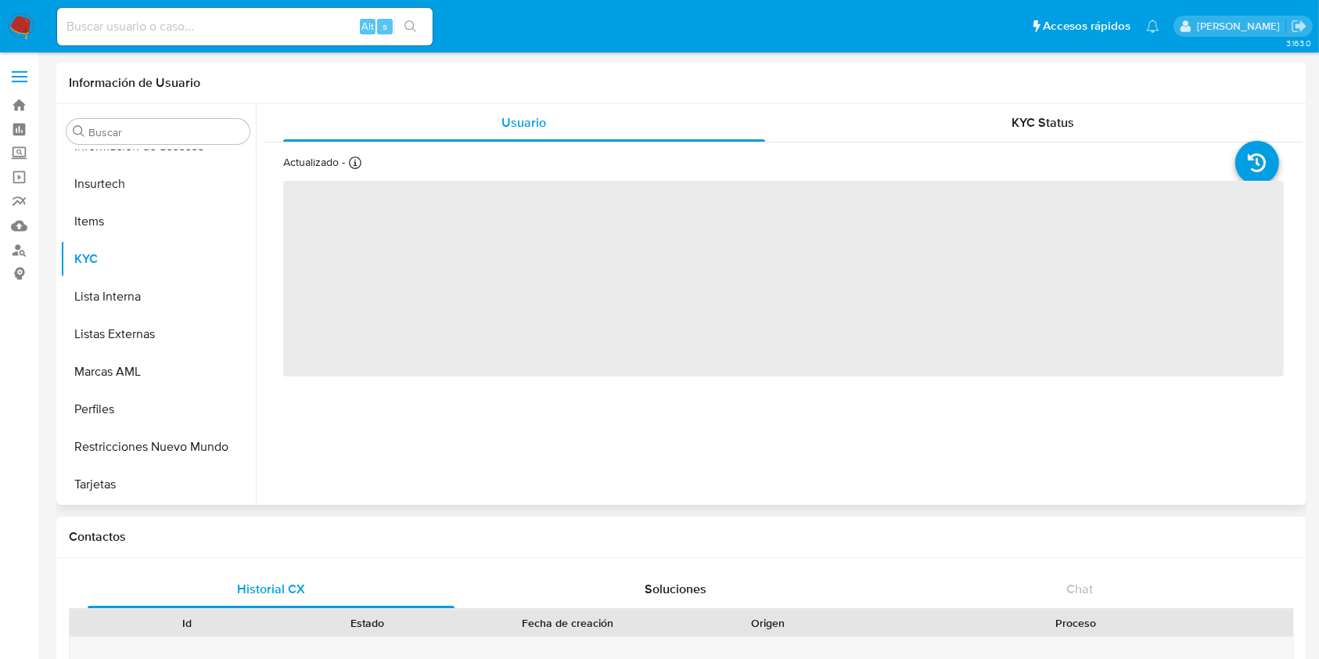
select select "10"
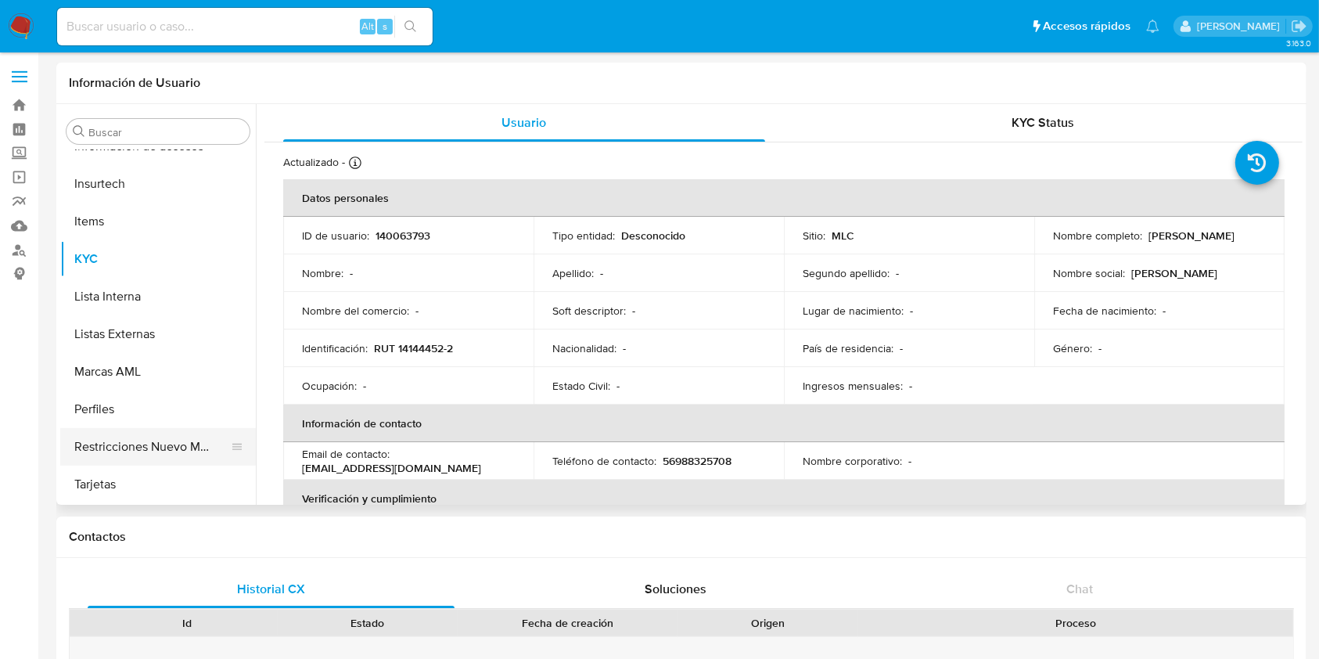
click at [180, 435] on button "Restricciones Nuevo Mundo" at bounding box center [151, 447] width 183 height 38
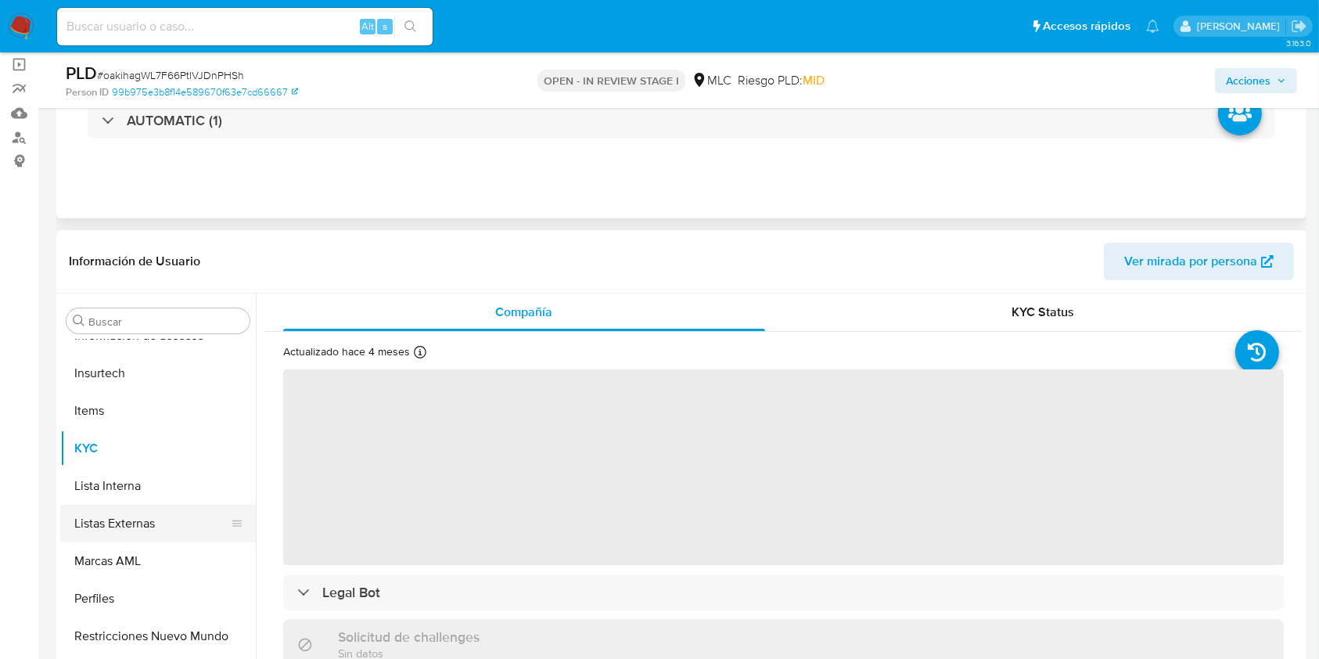
scroll to position [208, 0]
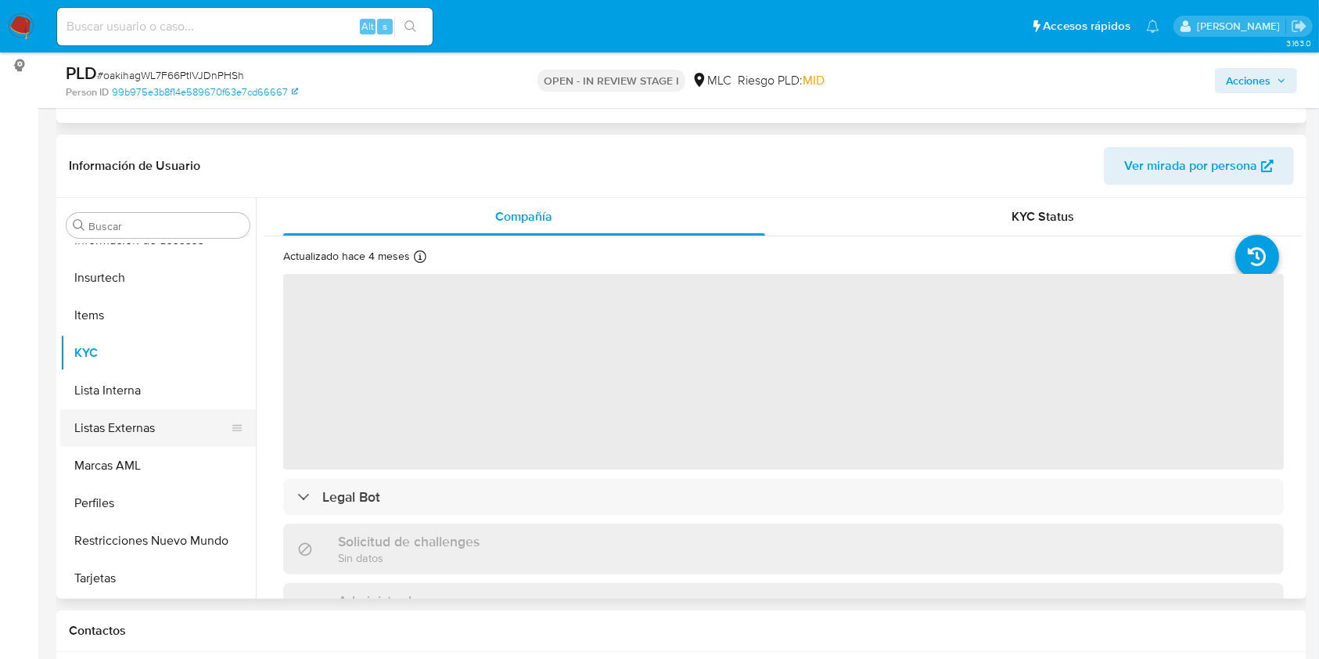
select select "10"
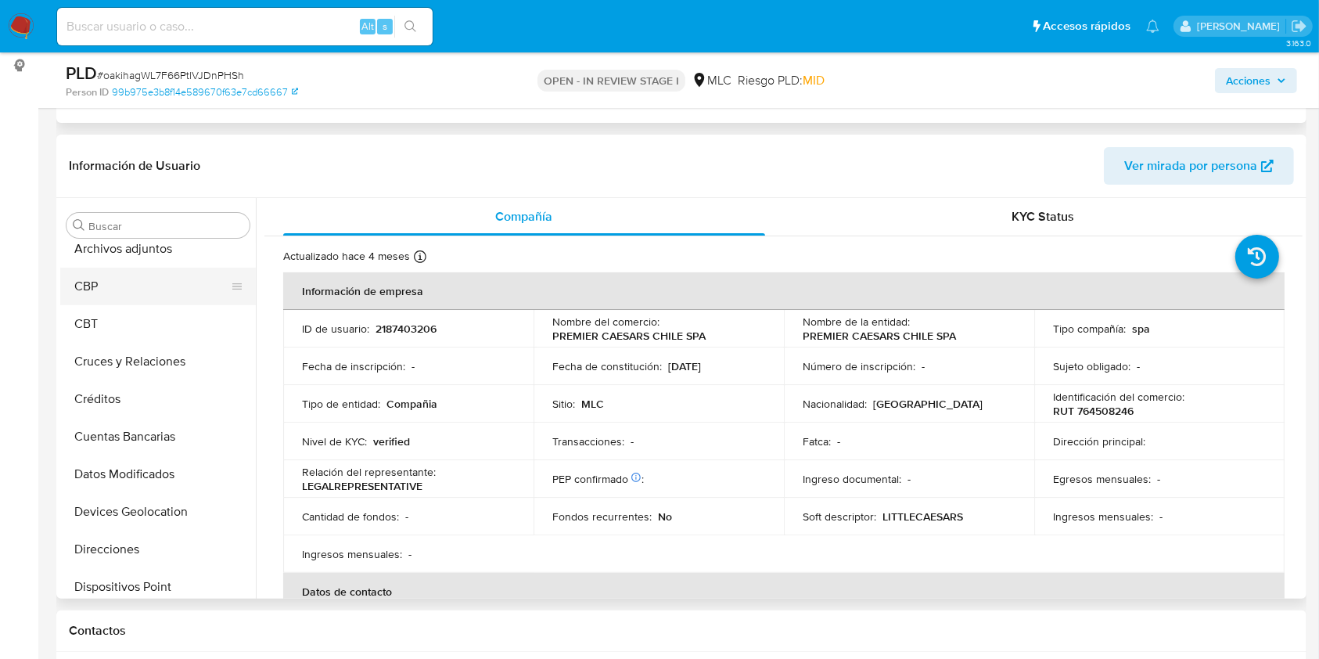
scroll to position [44, 0]
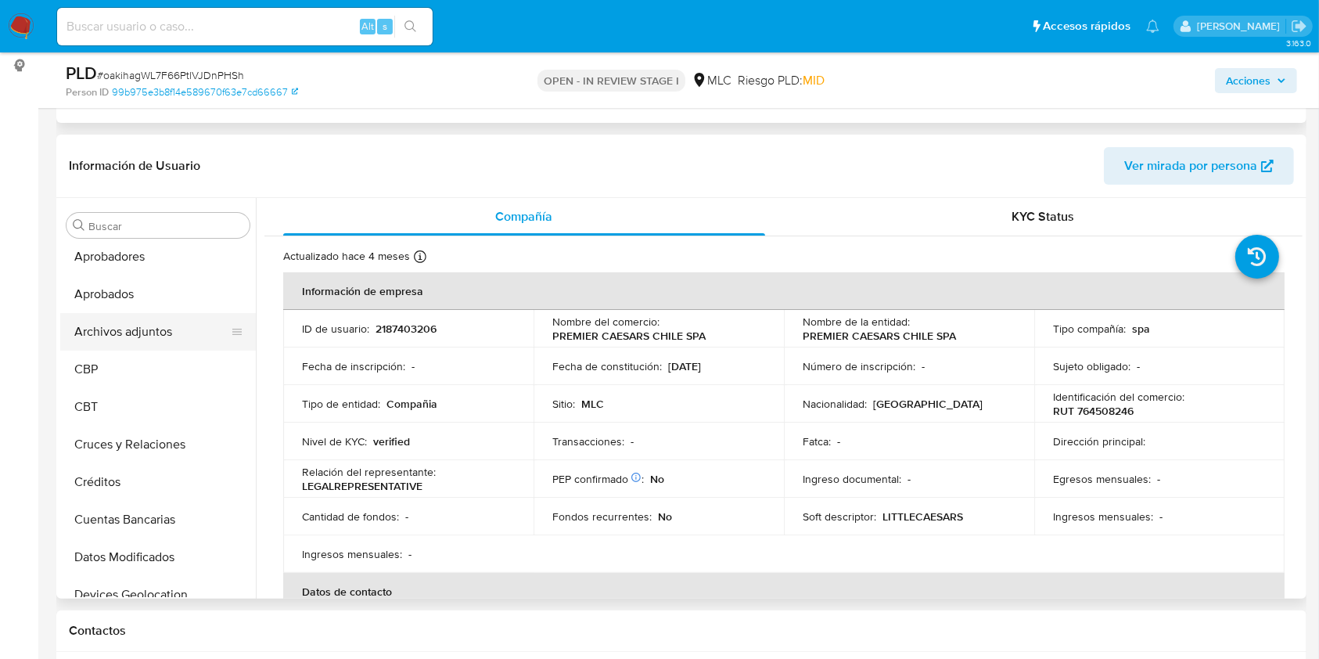
click at [127, 341] on button "Archivos adjuntos" at bounding box center [151, 332] width 183 height 38
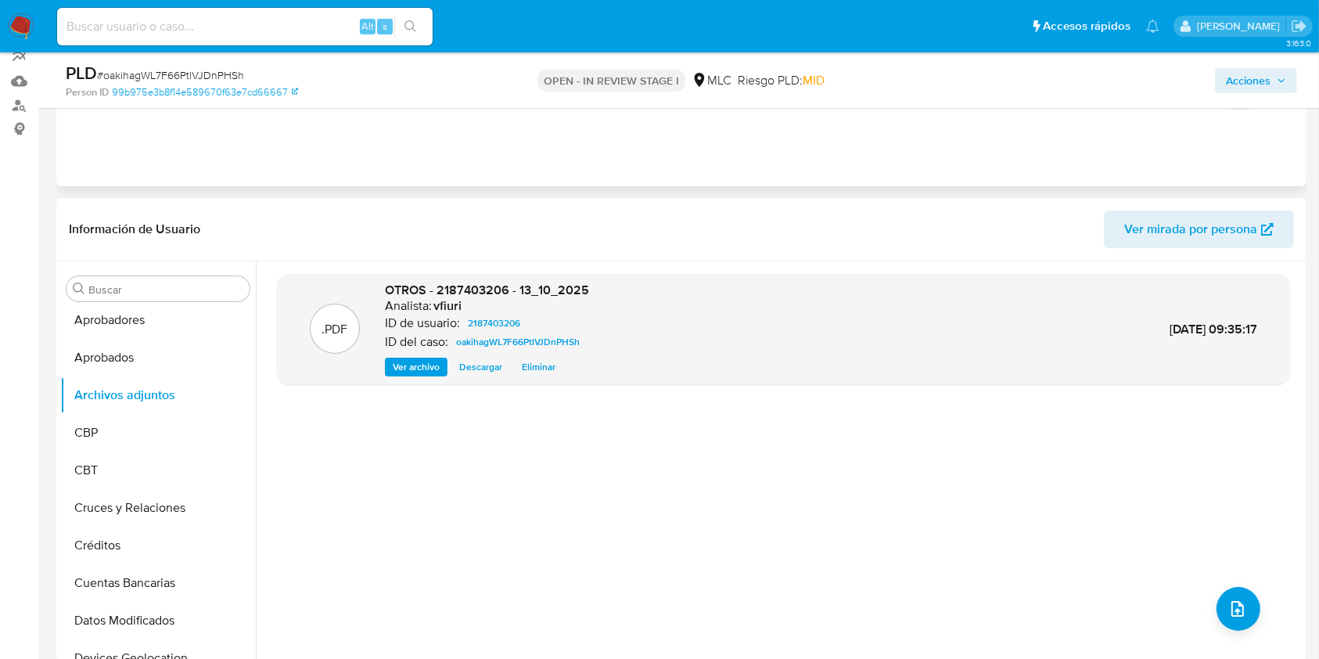
scroll to position [0, 0]
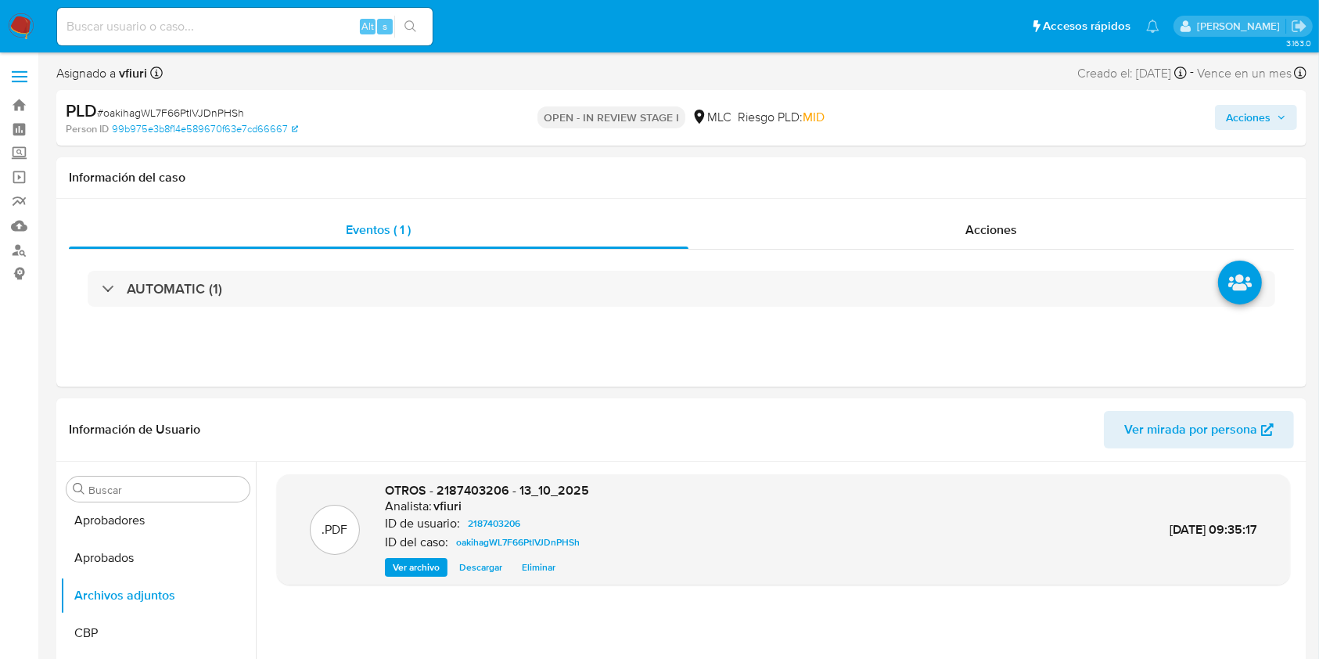
click at [1247, 113] on span "Acciones" at bounding box center [1248, 117] width 45 height 25
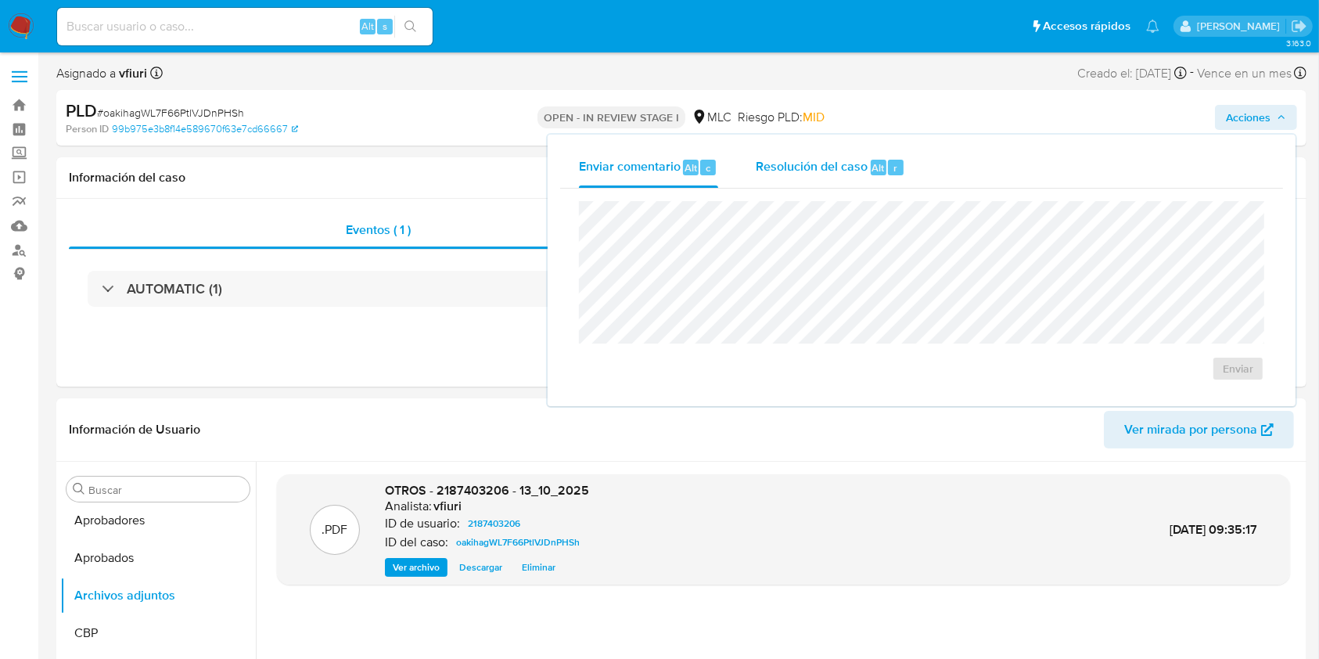
click at [852, 180] on div "Resolución del caso Alt r" at bounding box center [830, 167] width 149 height 41
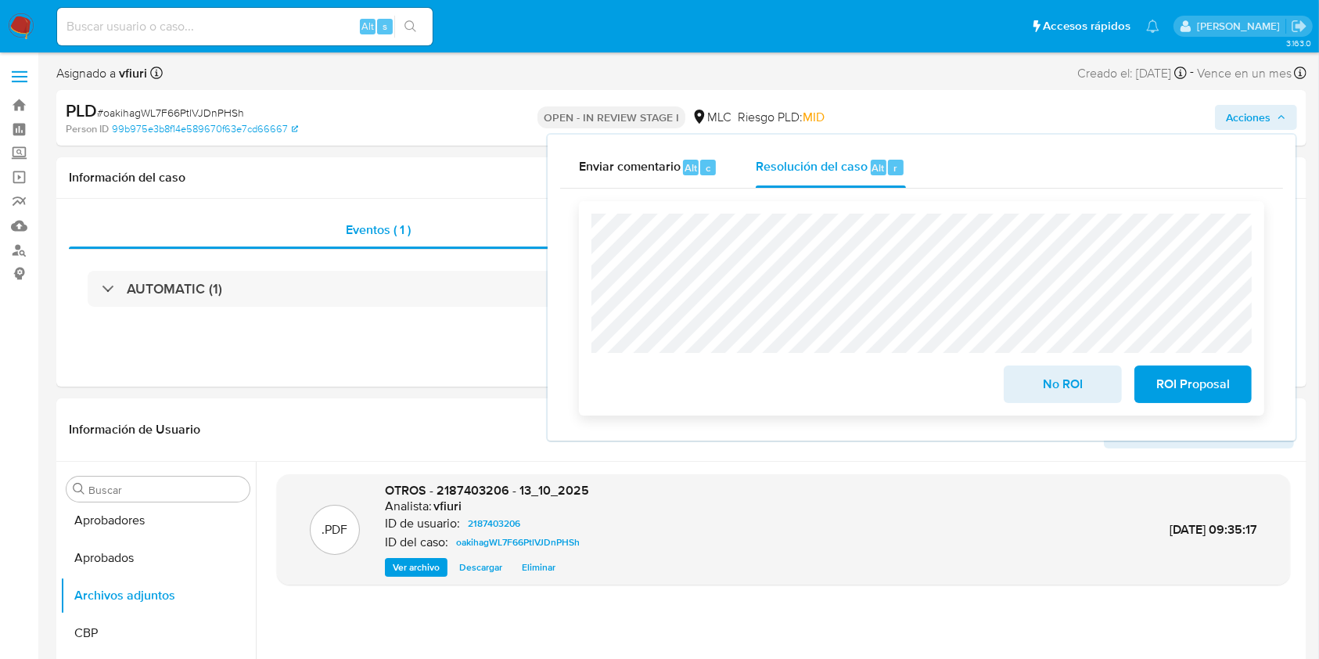
click at [1067, 388] on span "No ROI" at bounding box center [1062, 384] width 77 height 34
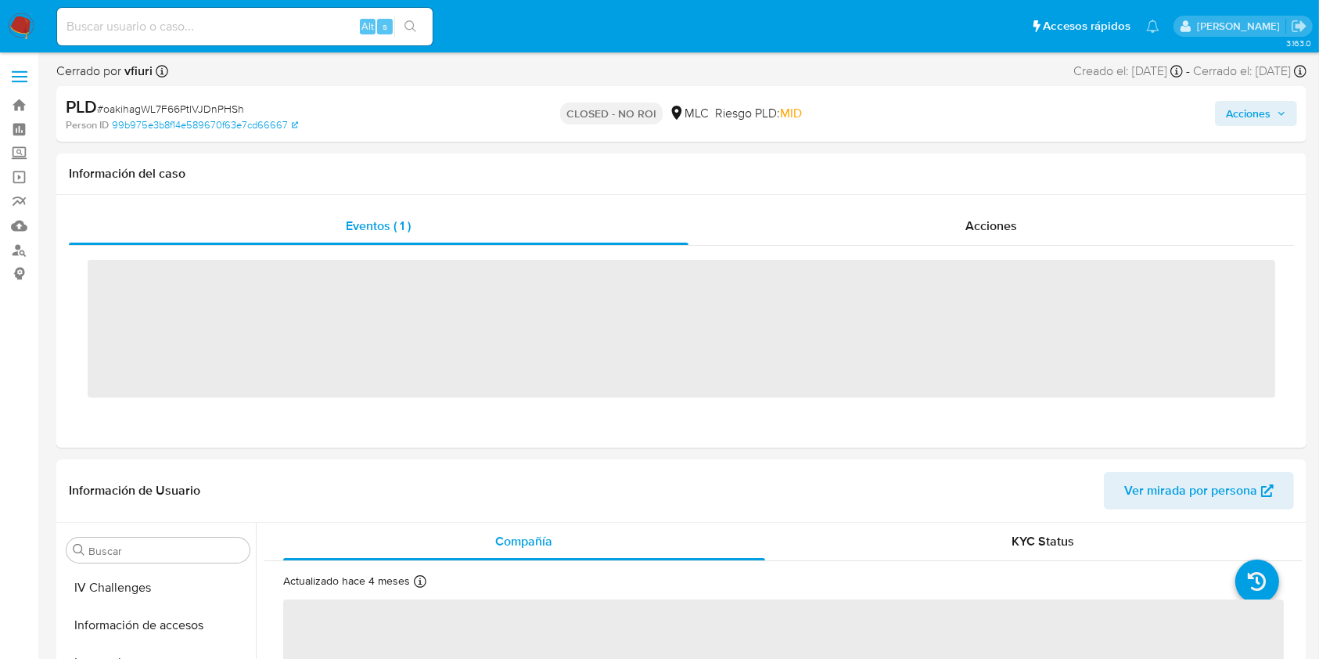
scroll to position [774, 0]
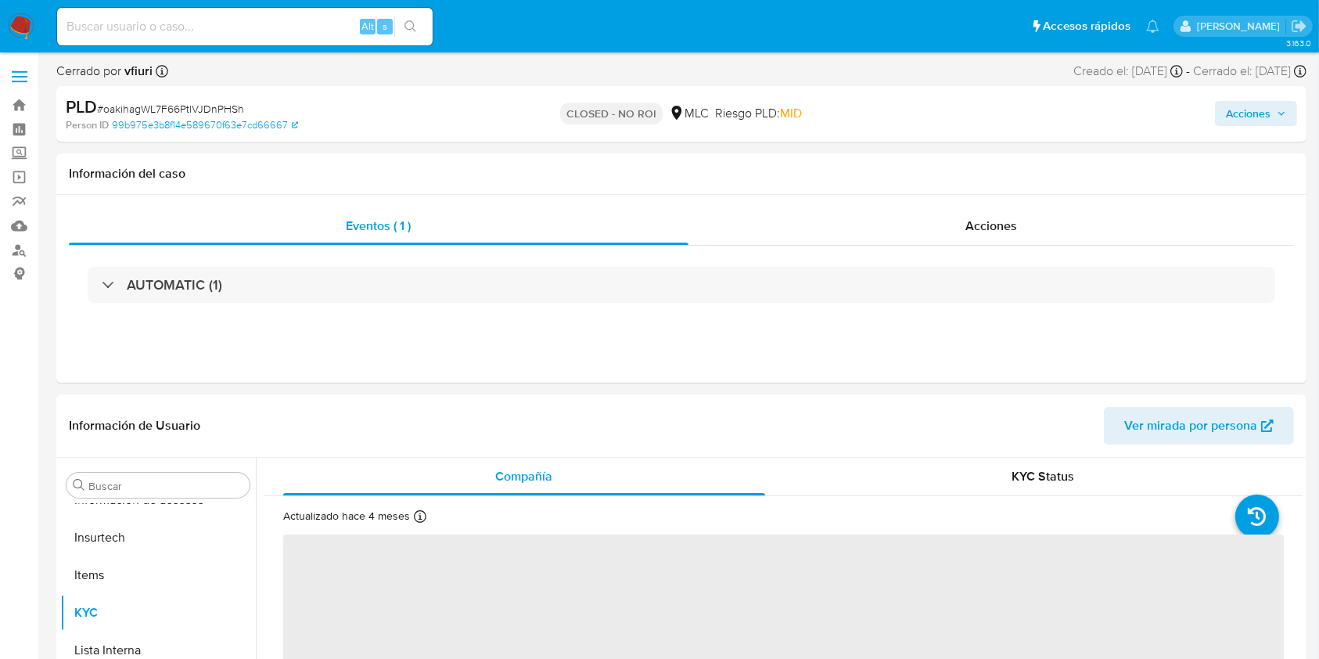
select select "10"
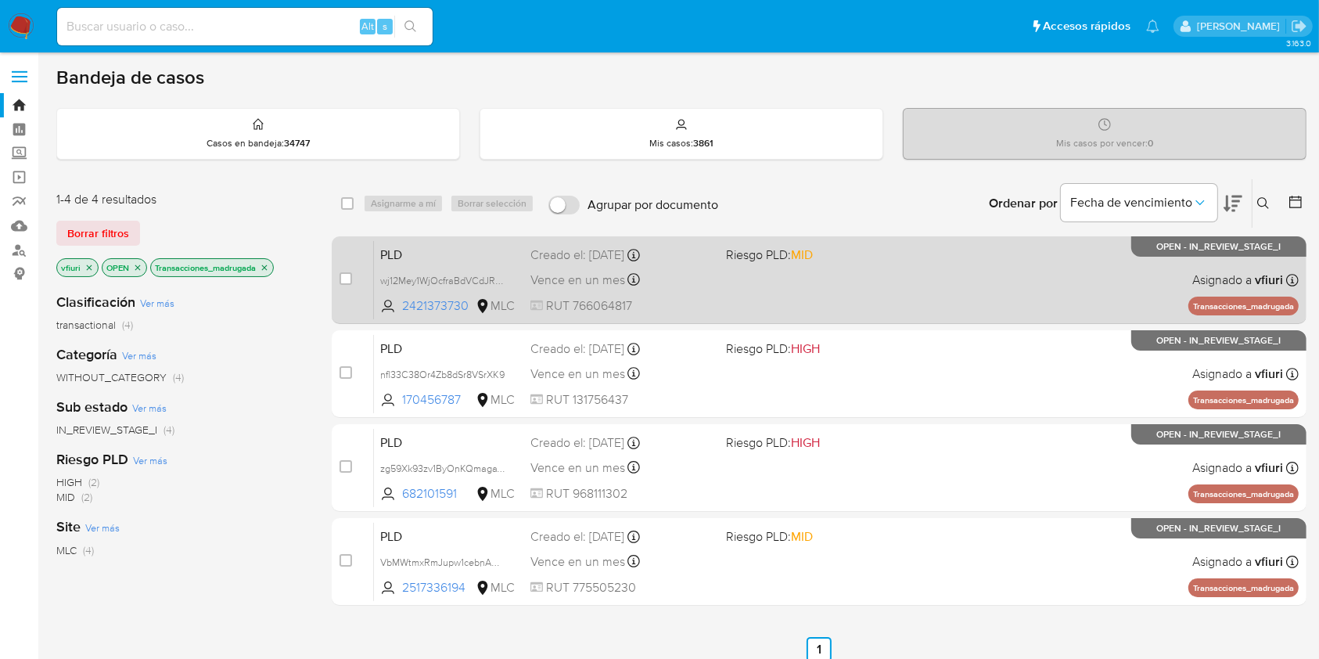
click at [722, 296] on div "PLD wj12Mey1WjOcfraBdVCdJRdw 2421373730 MLC Riesgo PLD: MID Creado el: [DATE] C…" at bounding box center [836, 279] width 924 height 79
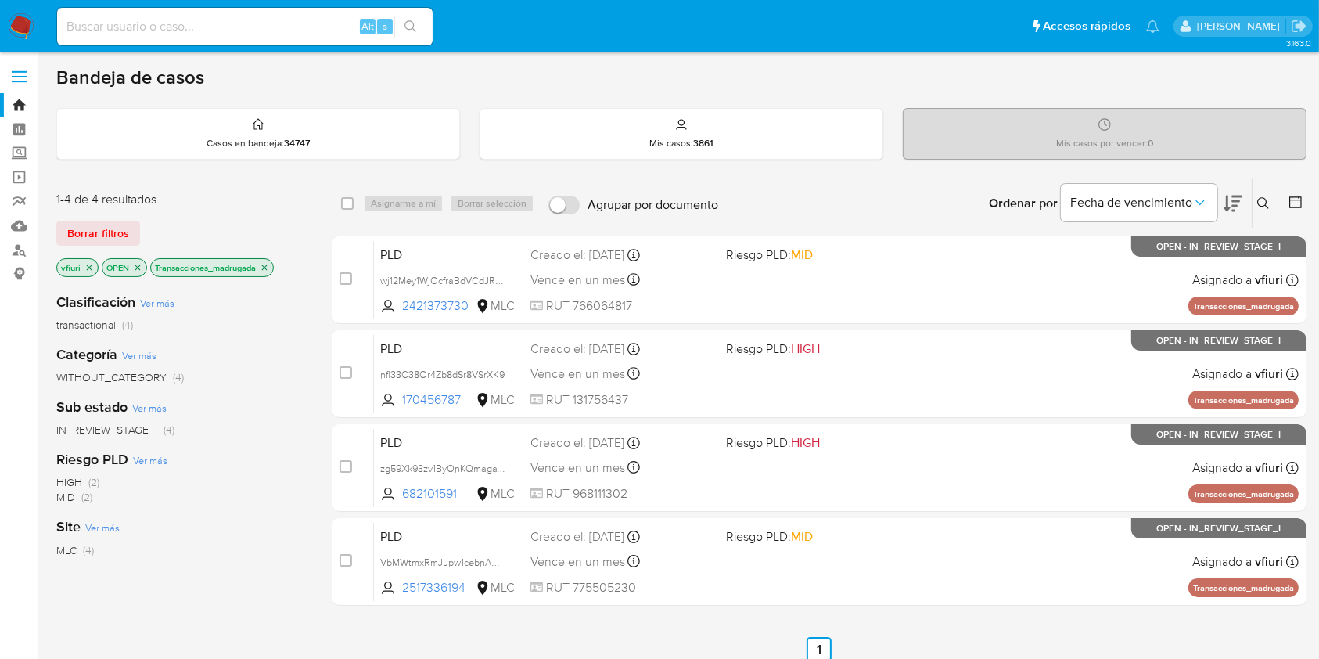
click at [269, 265] on icon "close-filter" at bounding box center [264, 267] width 9 height 9
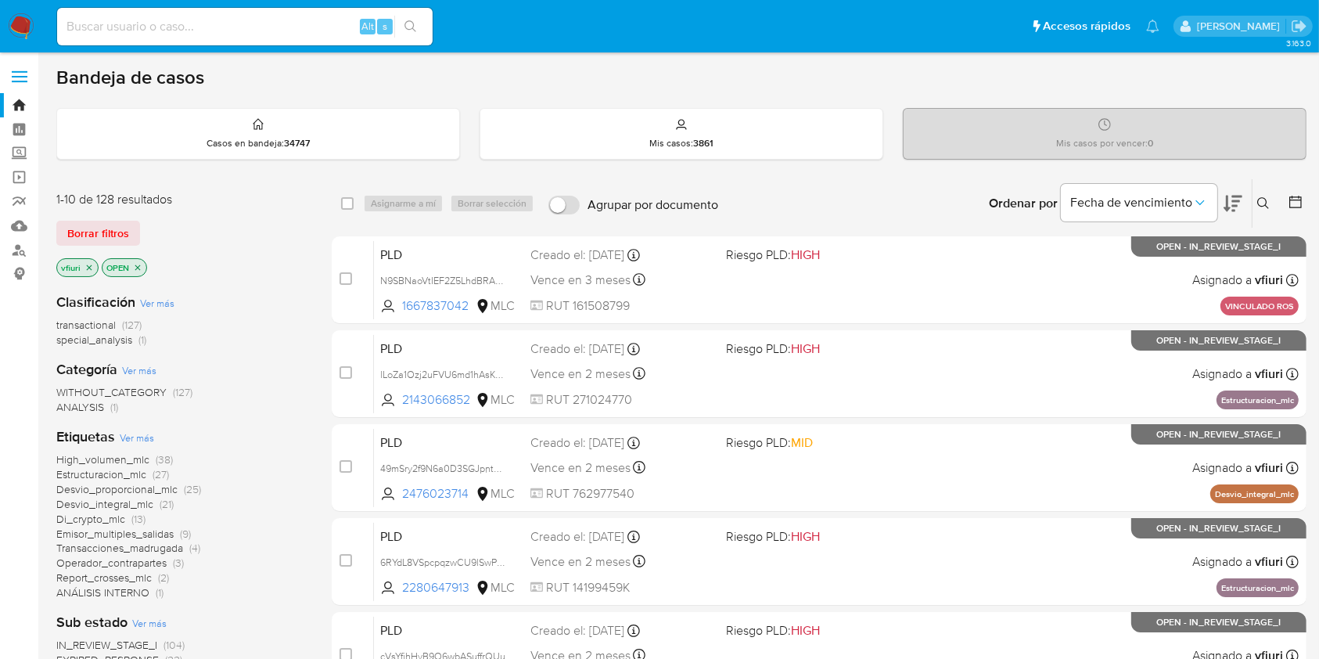
click at [1295, 196] on icon at bounding box center [1295, 202] width 13 height 13
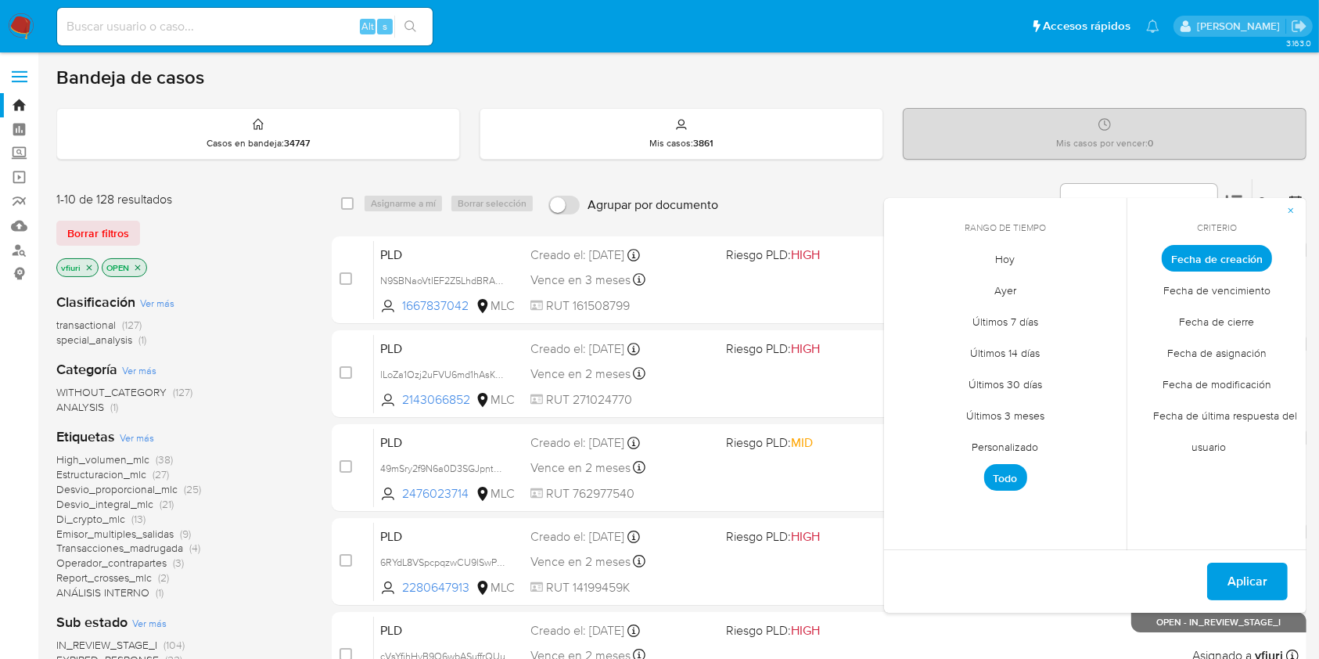
click at [1014, 443] on span "Personalizado" at bounding box center [1005, 447] width 99 height 32
click at [904, 285] on icon "Mes anterior" at bounding box center [908, 287] width 19 height 19
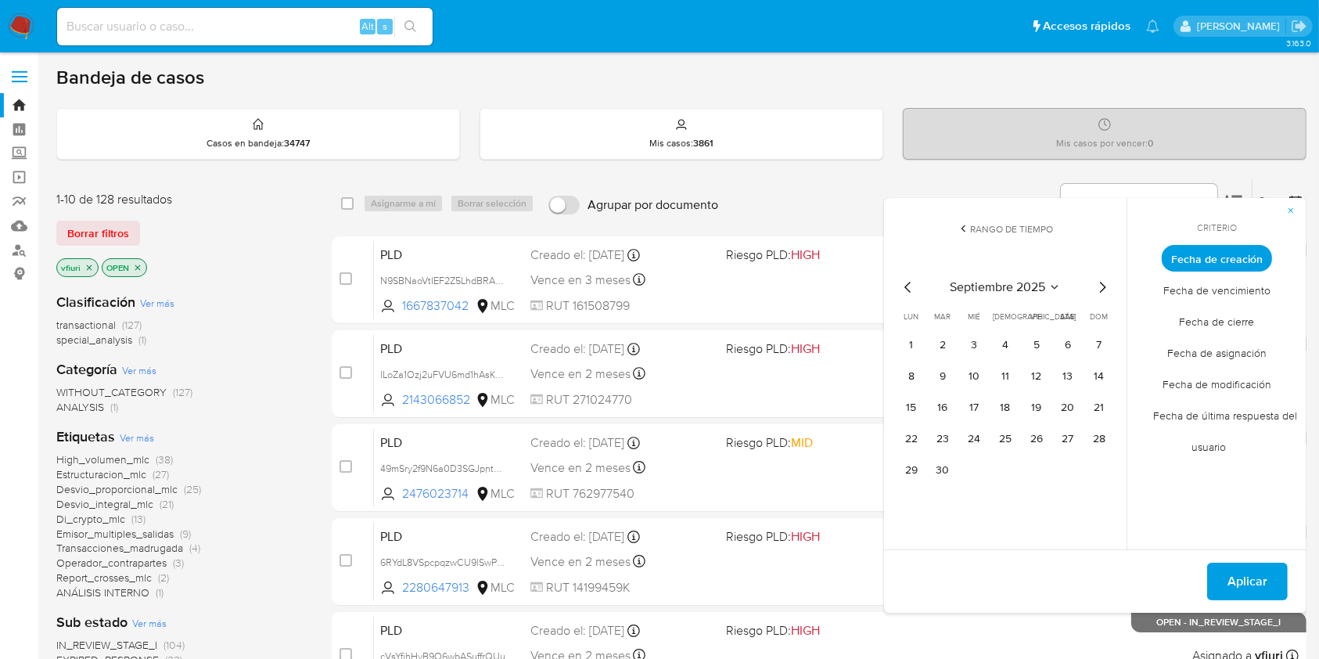
click at [909, 285] on icon "Mes anterior" at bounding box center [908, 287] width 19 height 19
click at [940, 405] on button "12" at bounding box center [942, 407] width 25 height 25
click at [1286, 573] on button "Aplicar" at bounding box center [1247, 581] width 81 height 38
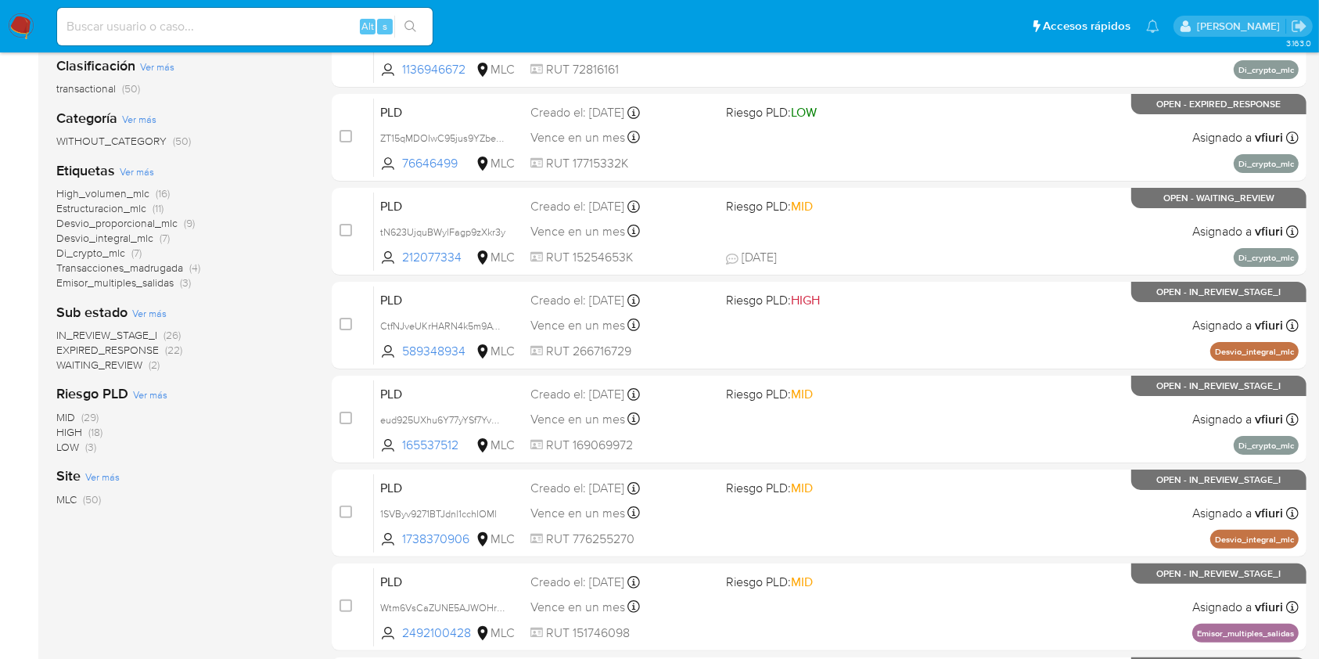
scroll to position [208, 0]
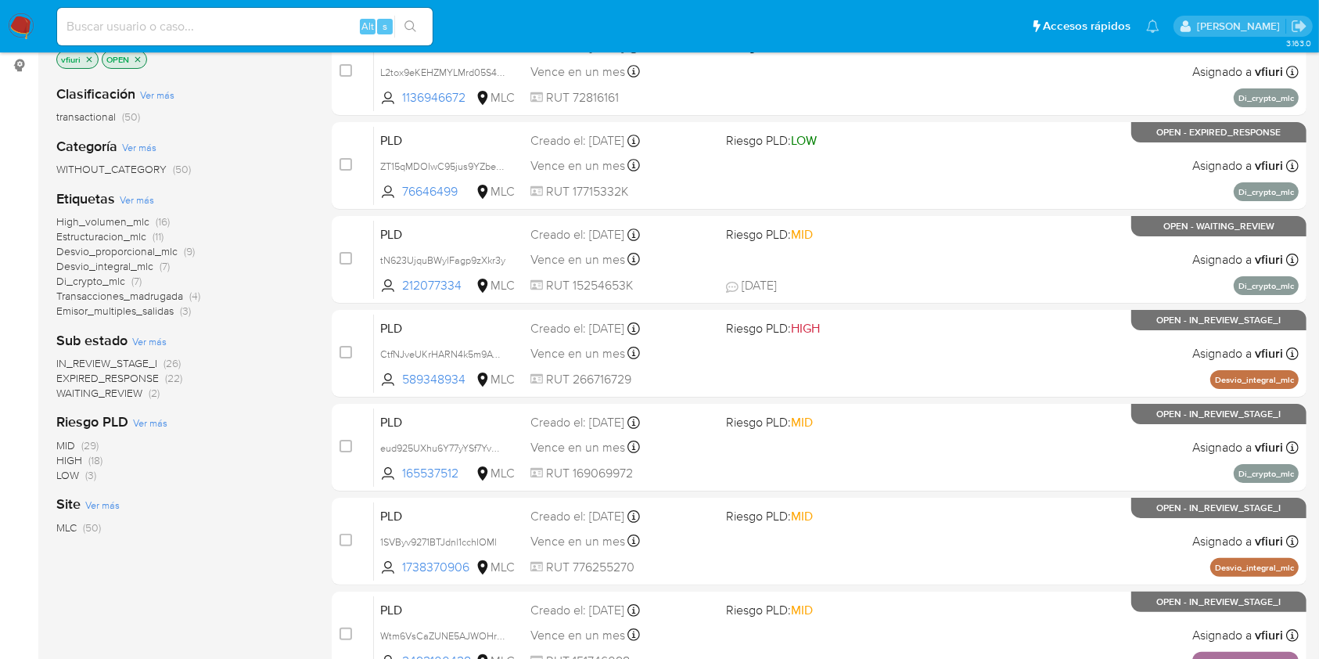
click at [120, 214] on span "High_volumen_mlc" at bounding box center [102, 222] width 93 height 16
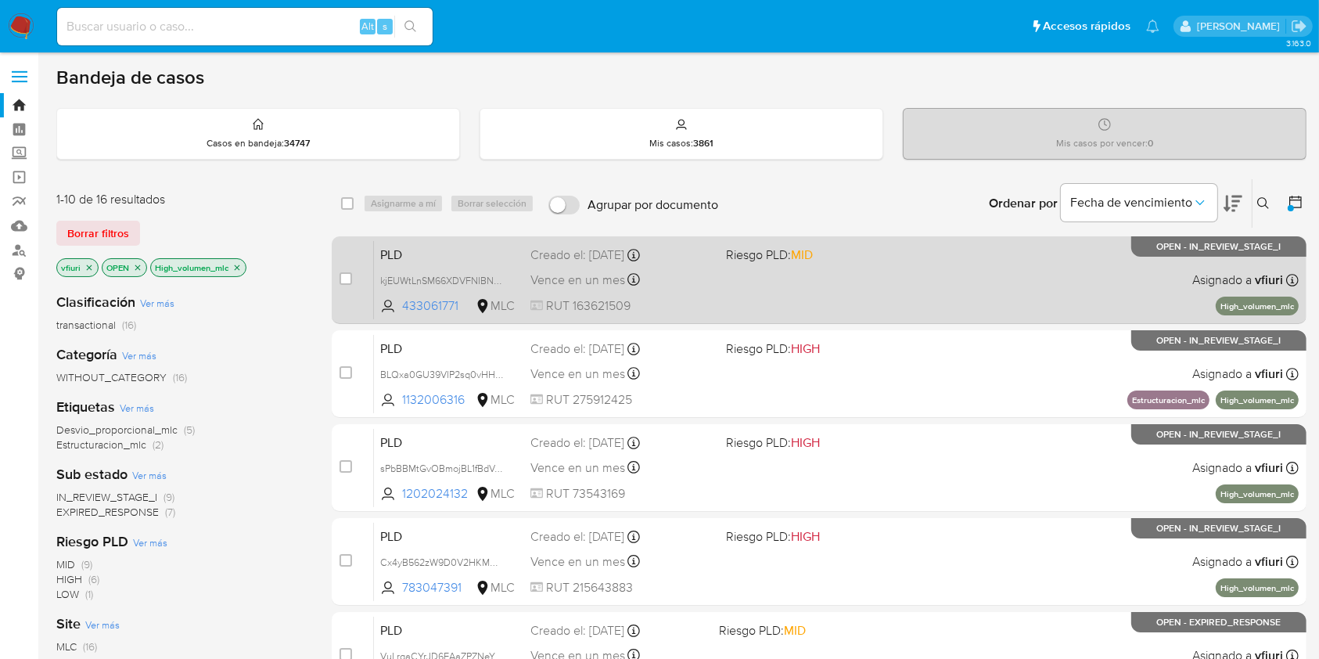
click at [801, 282] on div "PLD kjEUWtLnSM66XDVFNIBN29ts 433061771 MLC Riesgo PLD: MID Creado el: [DATE] Cr…" at bounding box center [836, 279] width 924 height 79
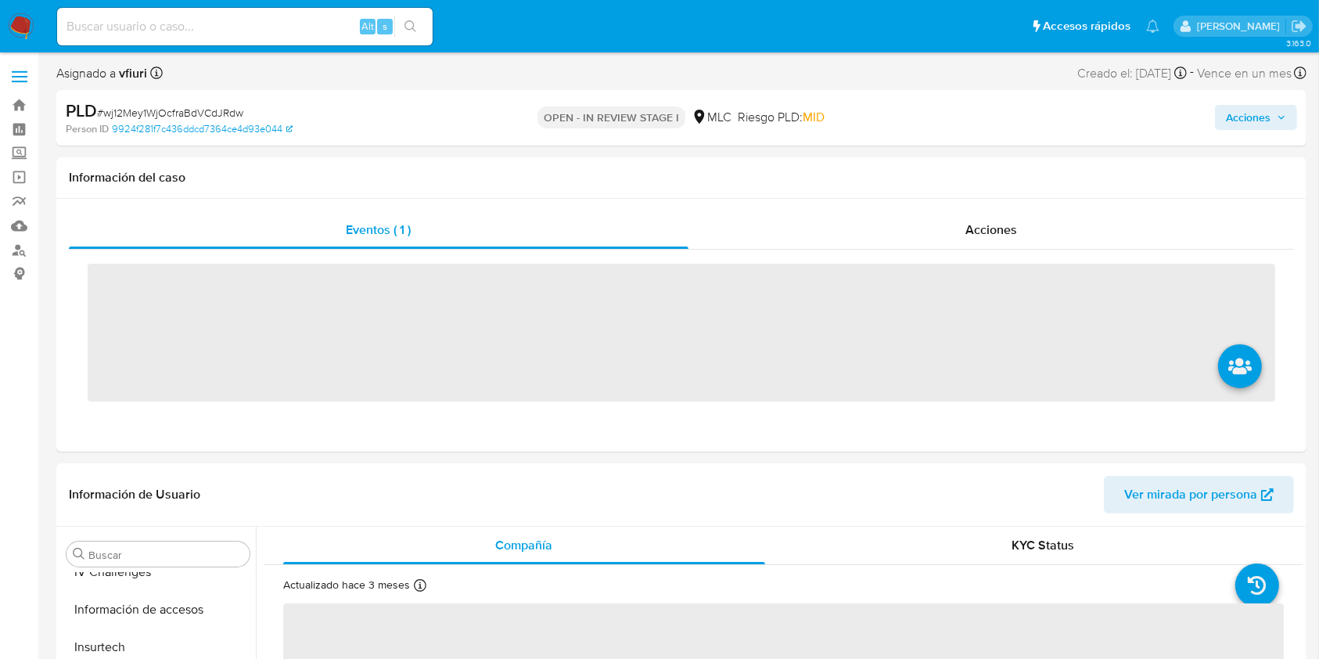
scroll to position [774, 0]
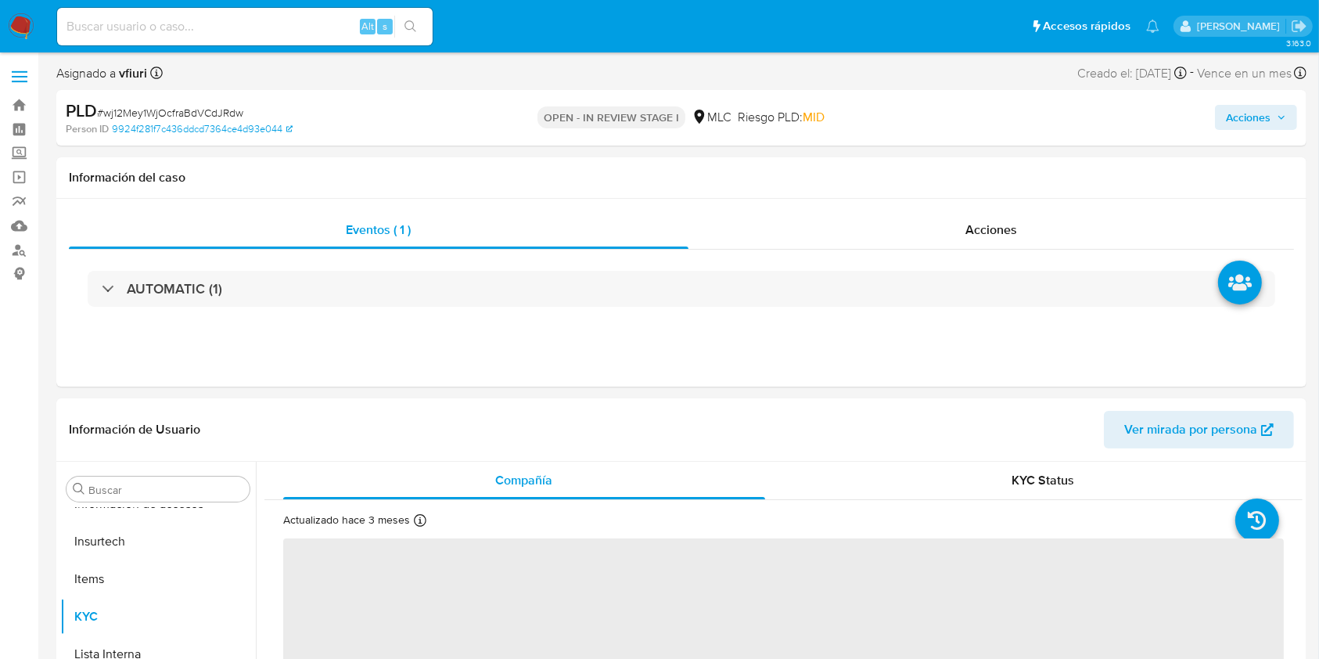
select select "10"
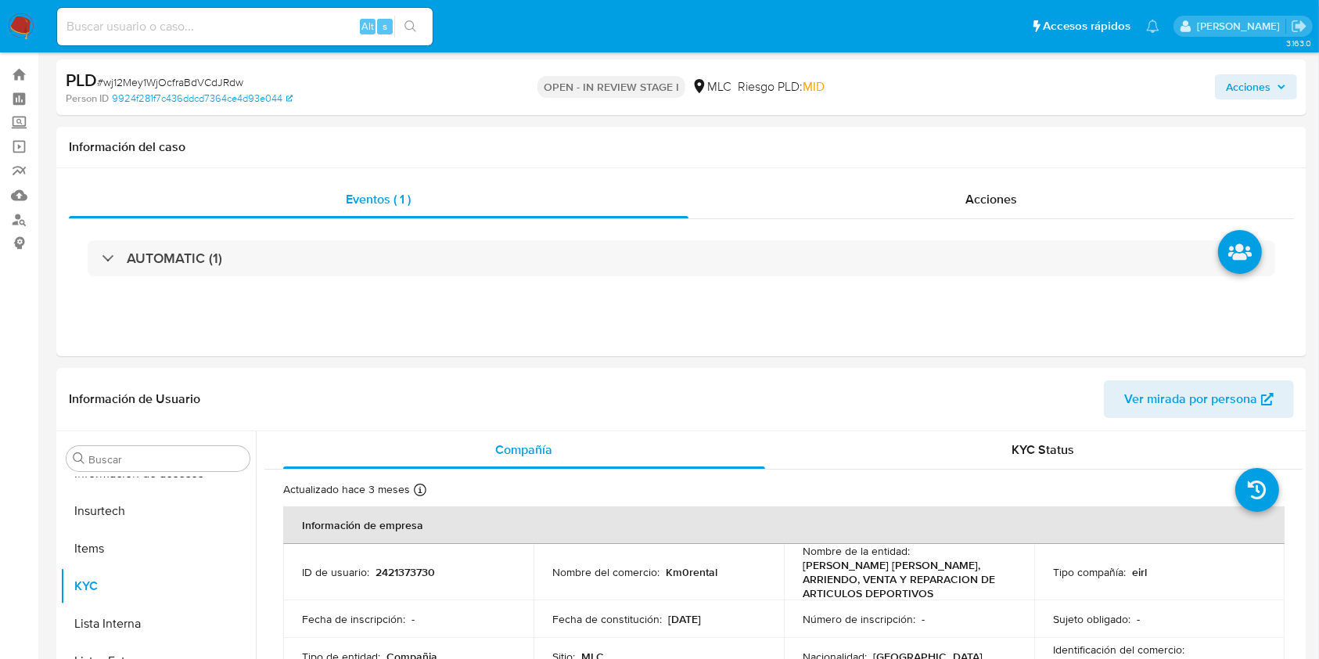
scroll to position [0, 0]
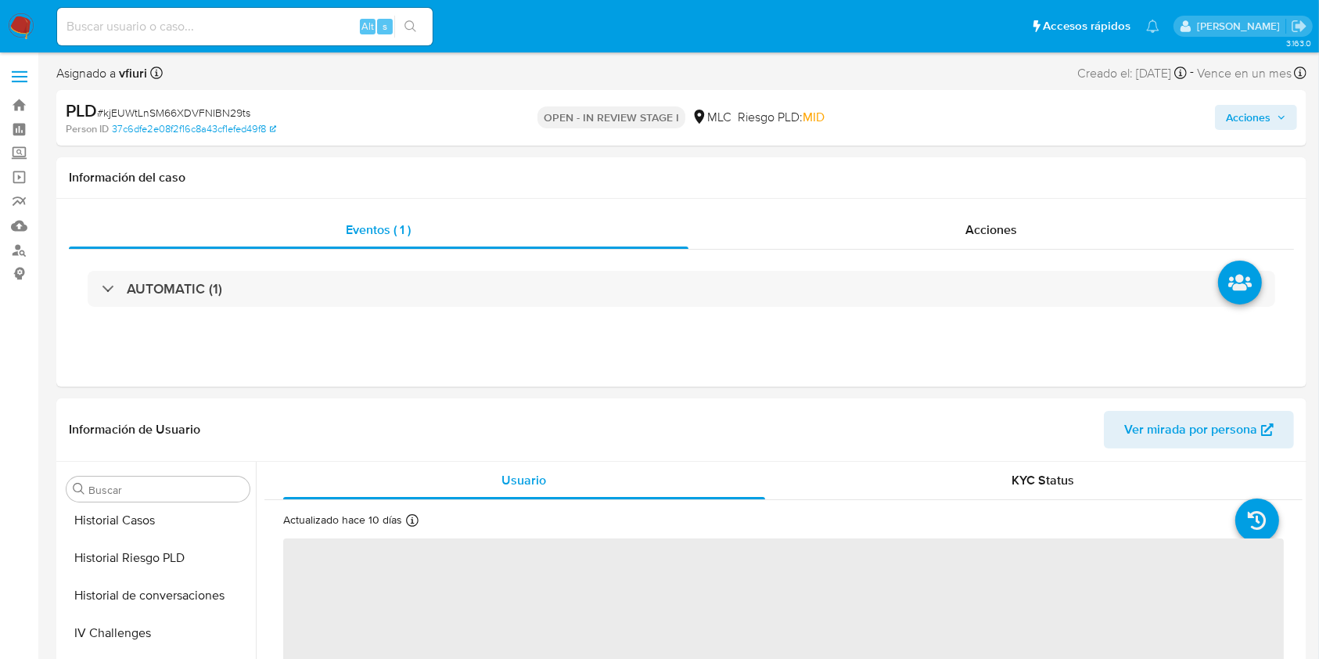
select select "10"
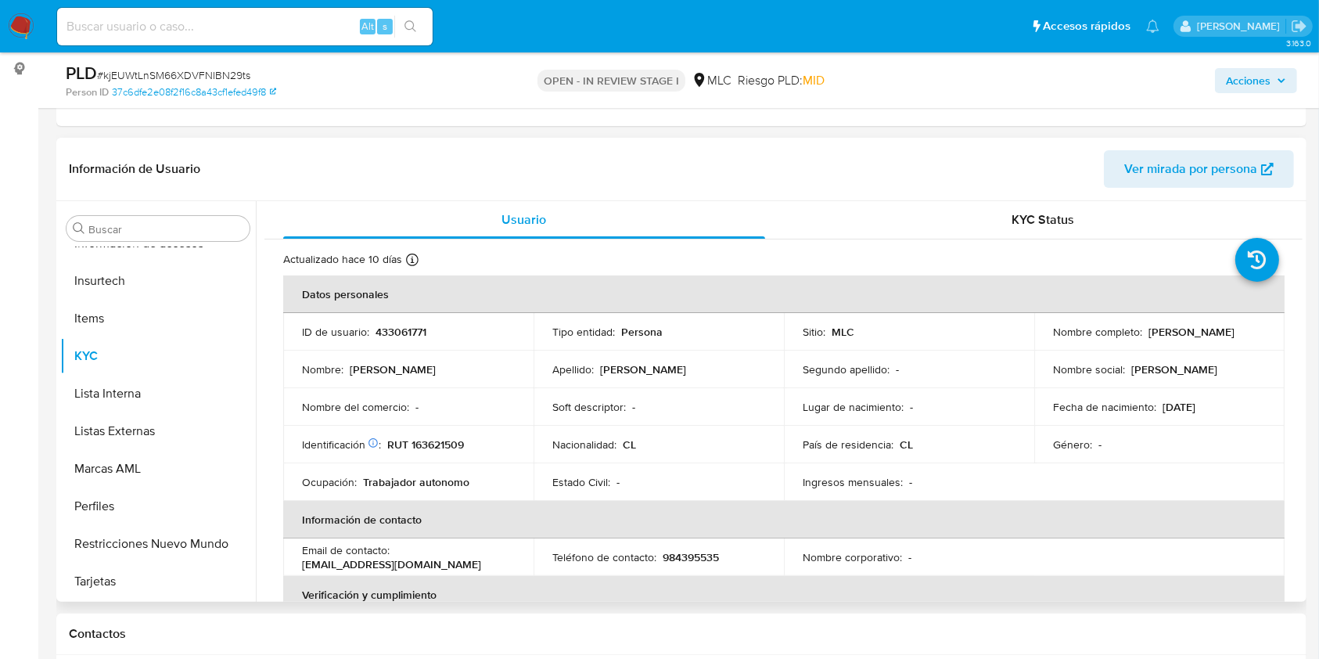
scroll to position [208, 0]
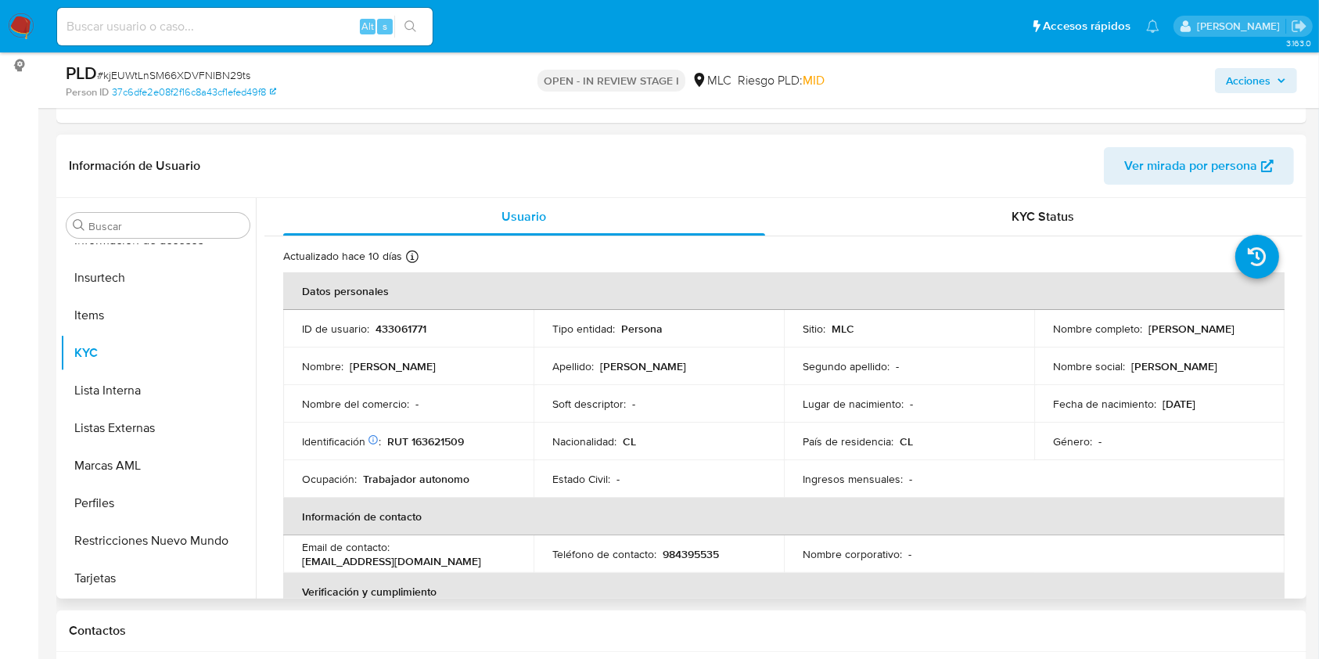
click at [384, 329] on p "433061771" at bounding box center [400, 328] width 51 height 14
copy p "433061771"
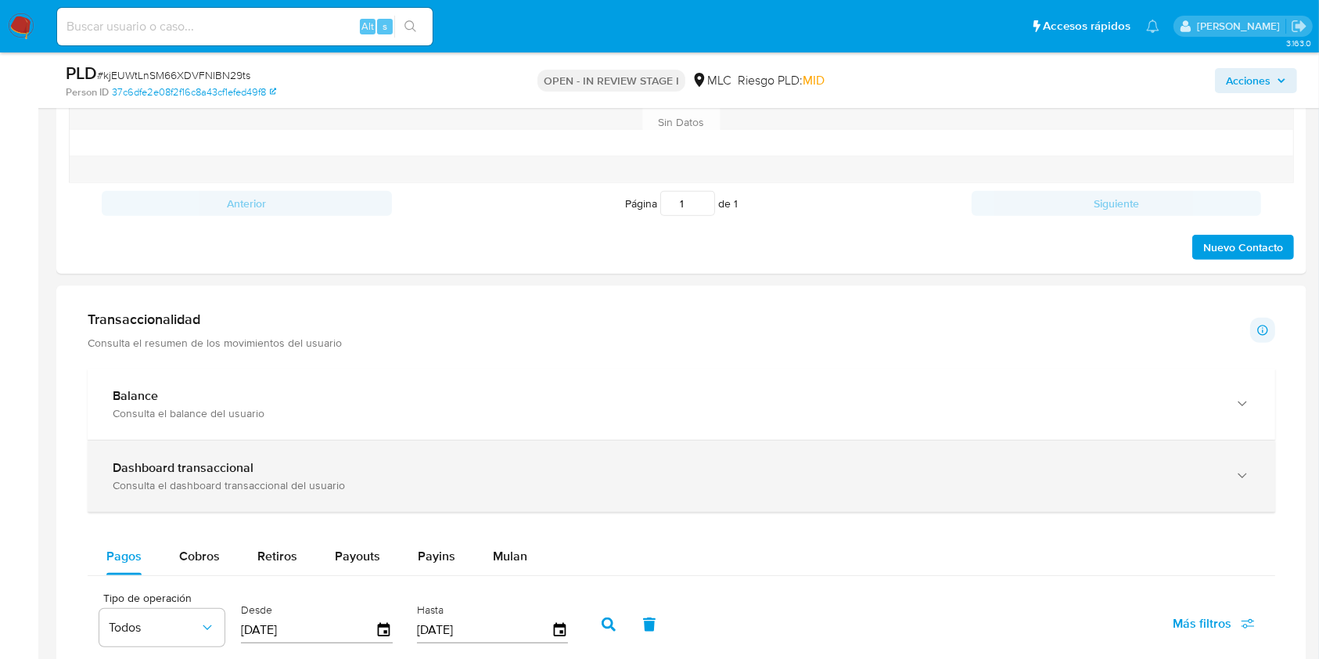
scroll to position [1043, 0]
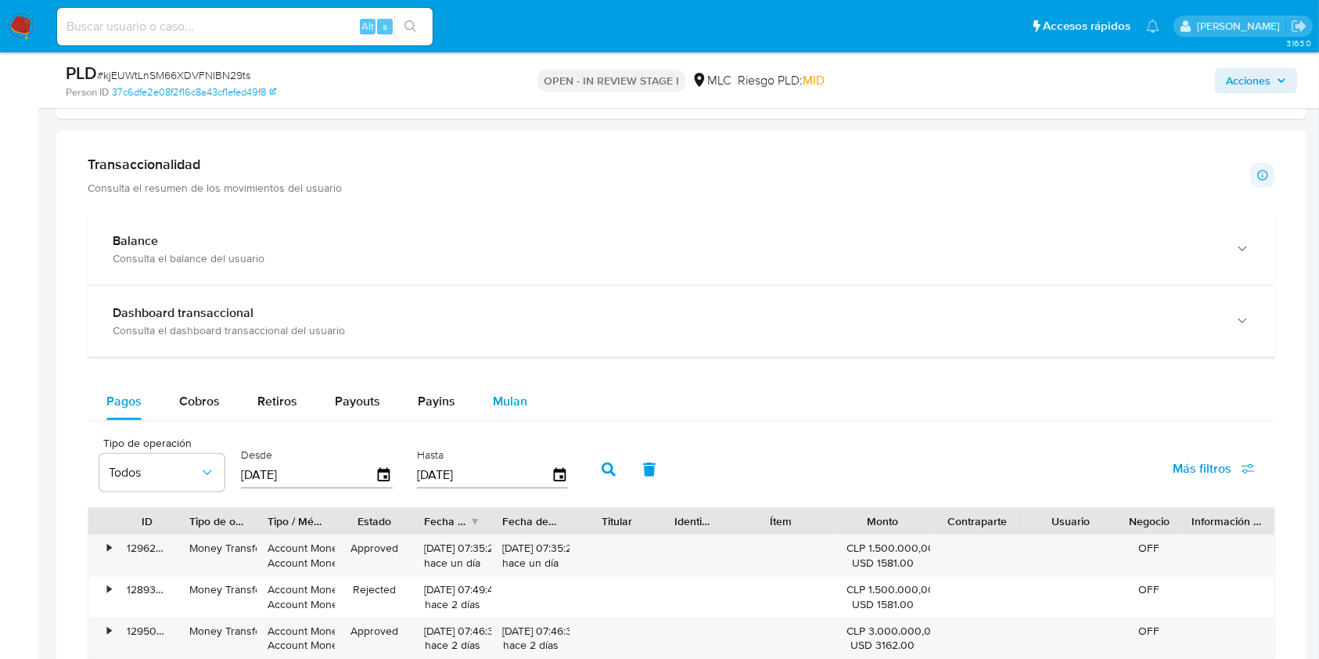
click at [526, 388] on button "Mulan" at bounding box center [510, 401] width 72 height 38
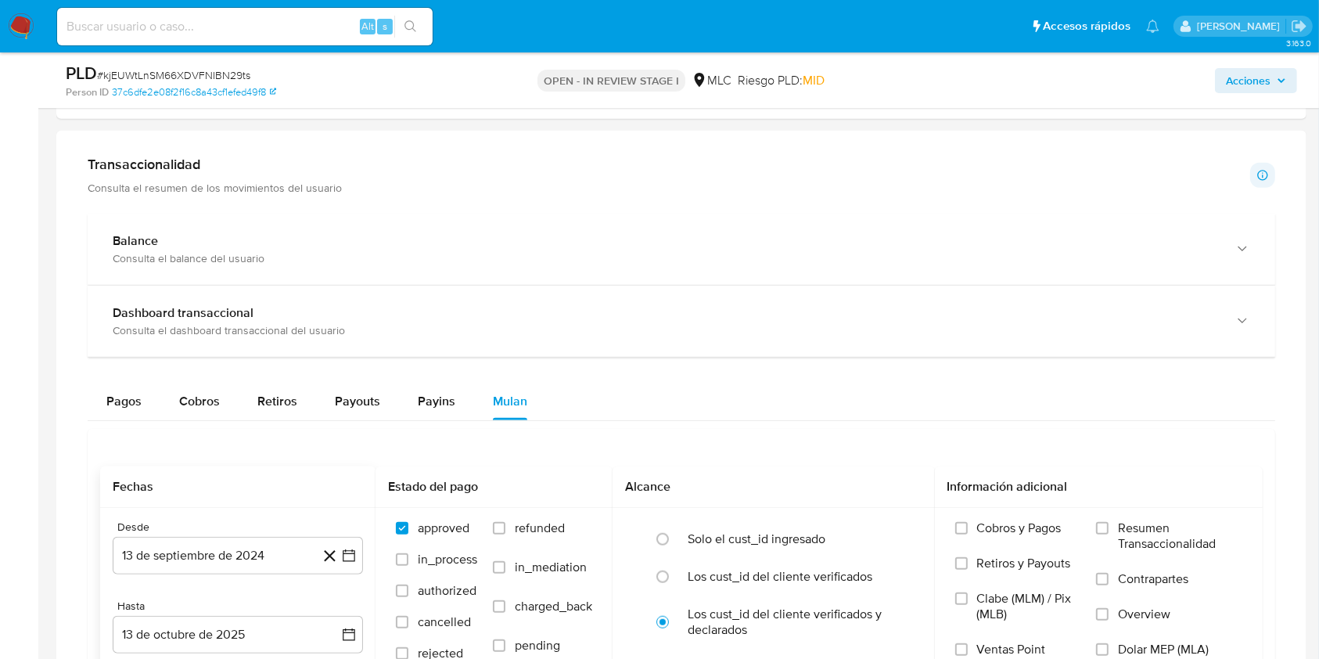
scroll to position [1147, 0]
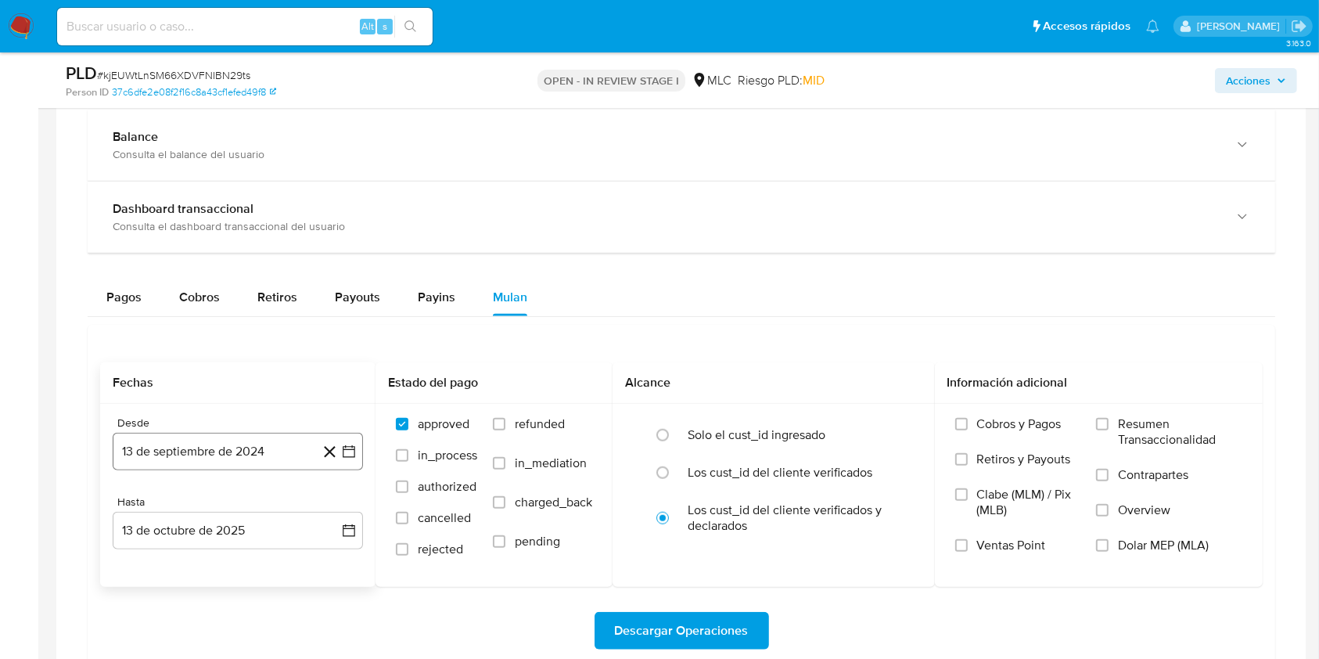
click at [348, 455] on icon "button" at bounding box center [349, 451] width 13 height 13
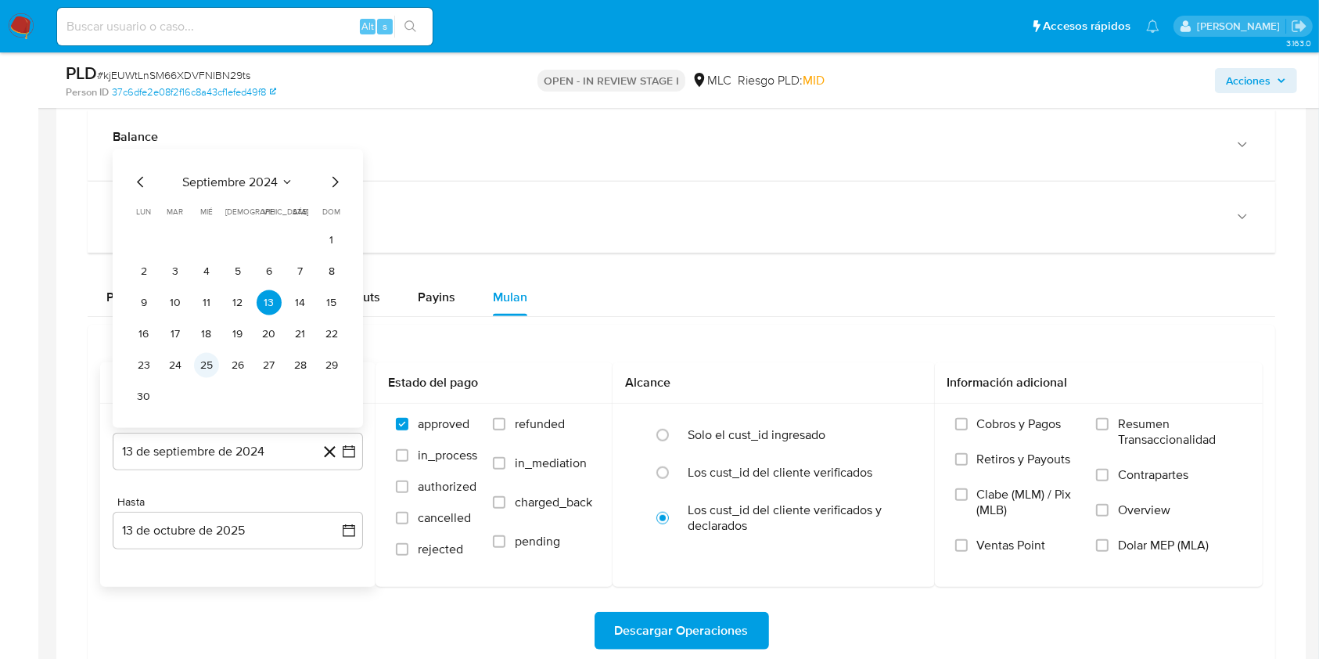
click at [206, 363] on button "25" at bounding box center [206, 365] width 25 height 25
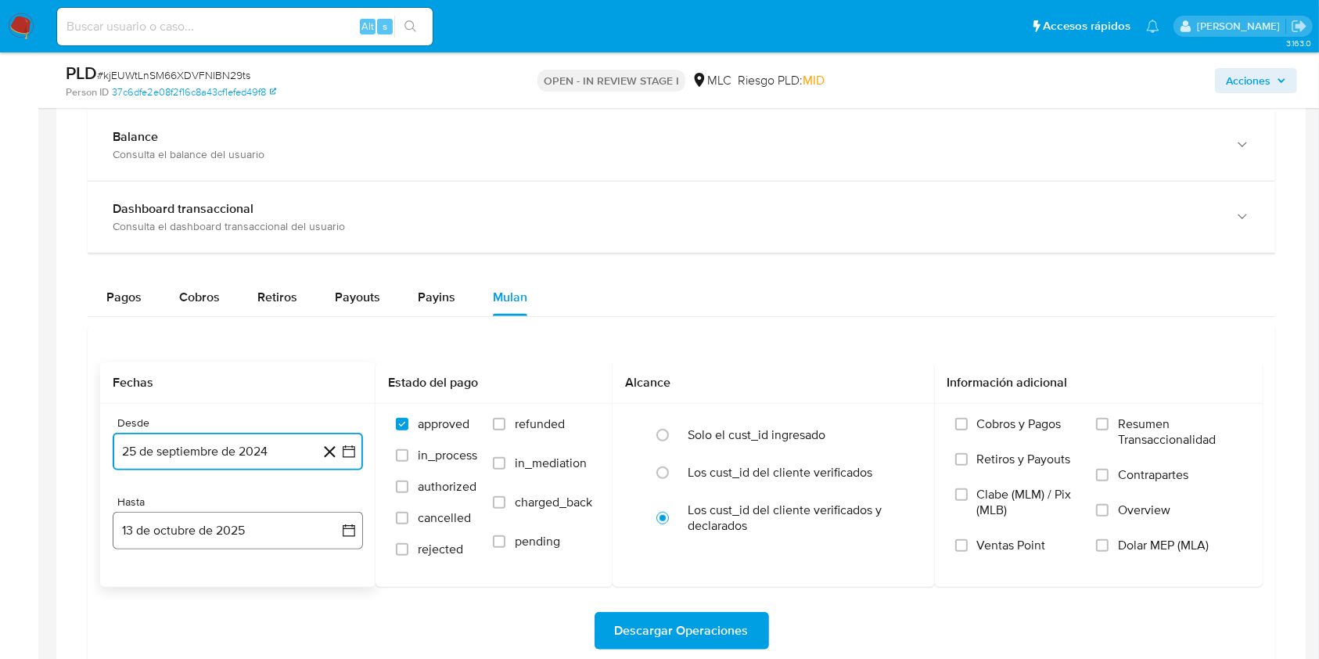
click at [343, 532] on icon "button" at bounding box center [349, 530] width 13 height 13
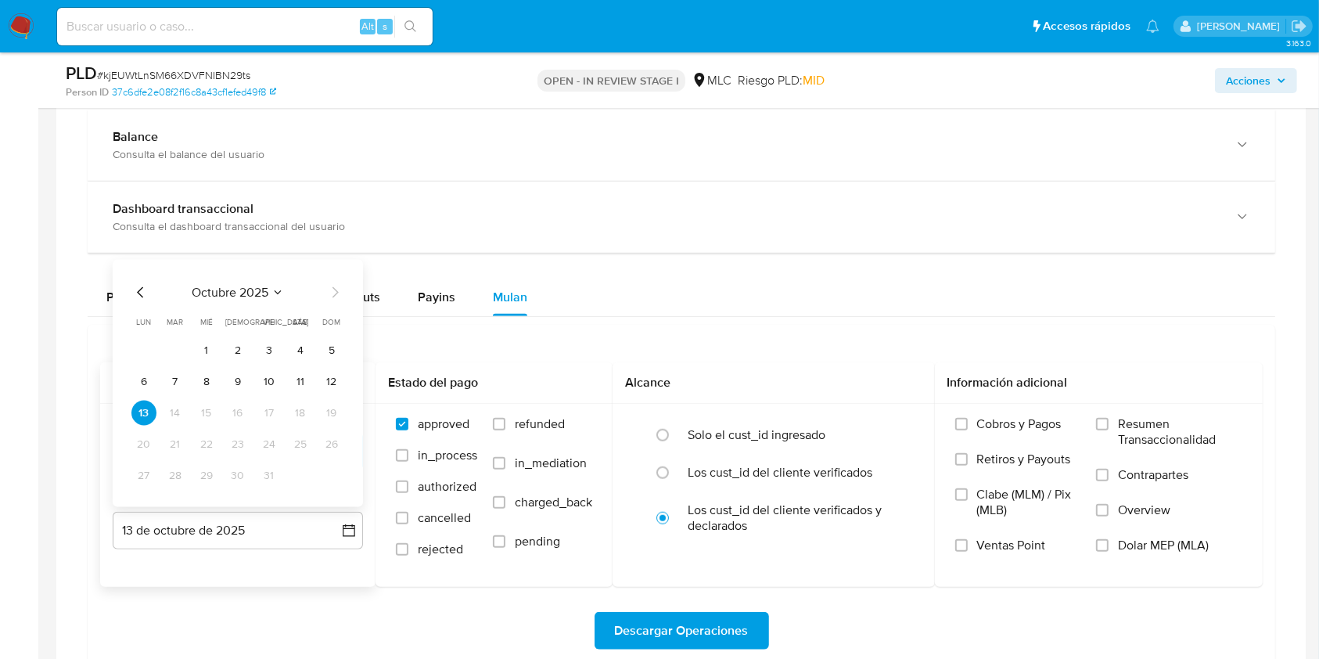
click at [135, 285] on icon "Mes anterior" at bounding box center [140, 292] width 19 height 19
click at [206, 436] on button "24" at bounding box center [206, 444] width 25 height 25
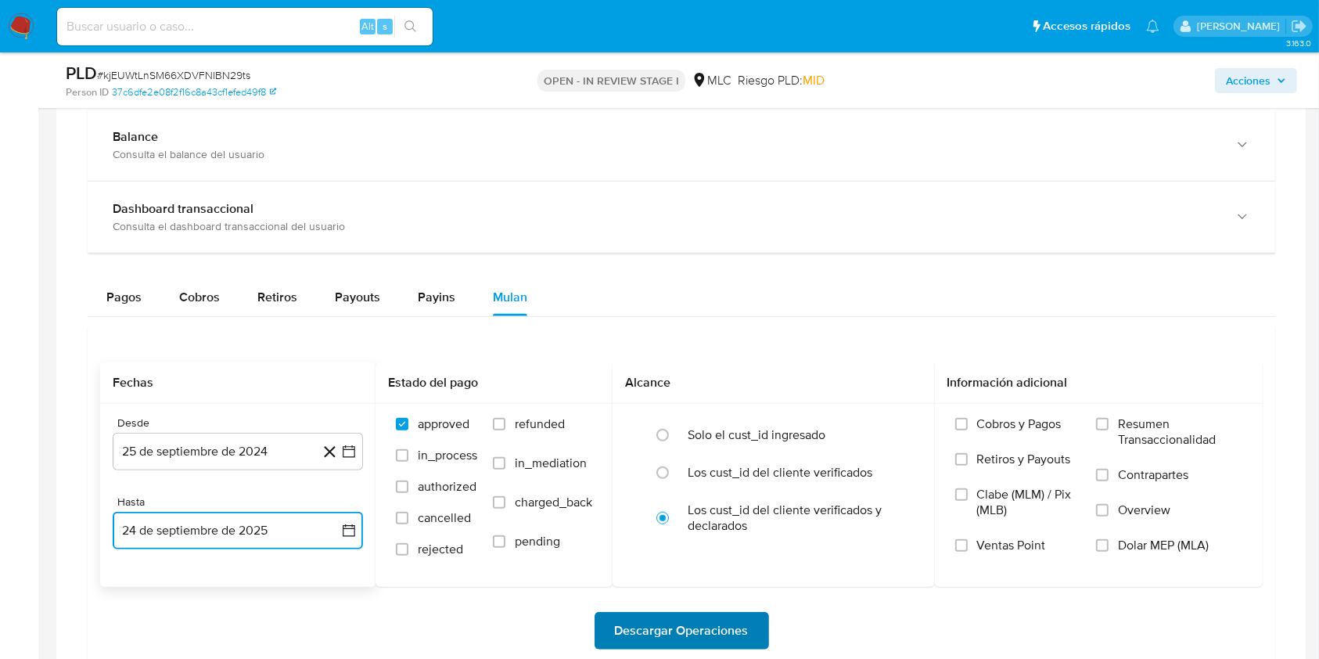
click at [657, 613] on span "Descargar Operaciones" at bounding box center [682, 630] width 134 height 34
